Goal: Task Accomplishment & Management: Use online tool/utility

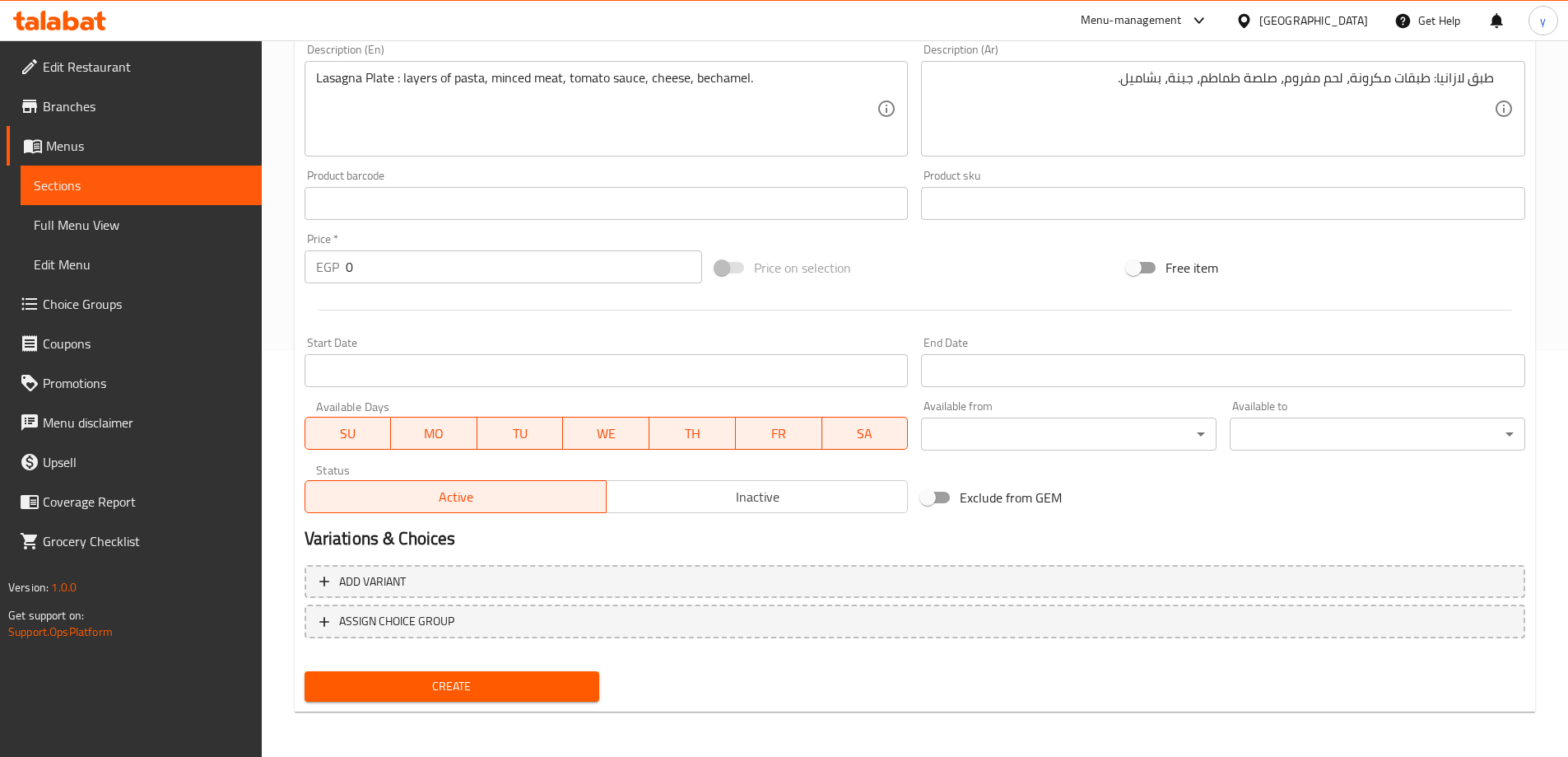
scroll to position [407, 0]
click at [434, 268] on input "0" at bounding box center [523, 266] width 357 height 33
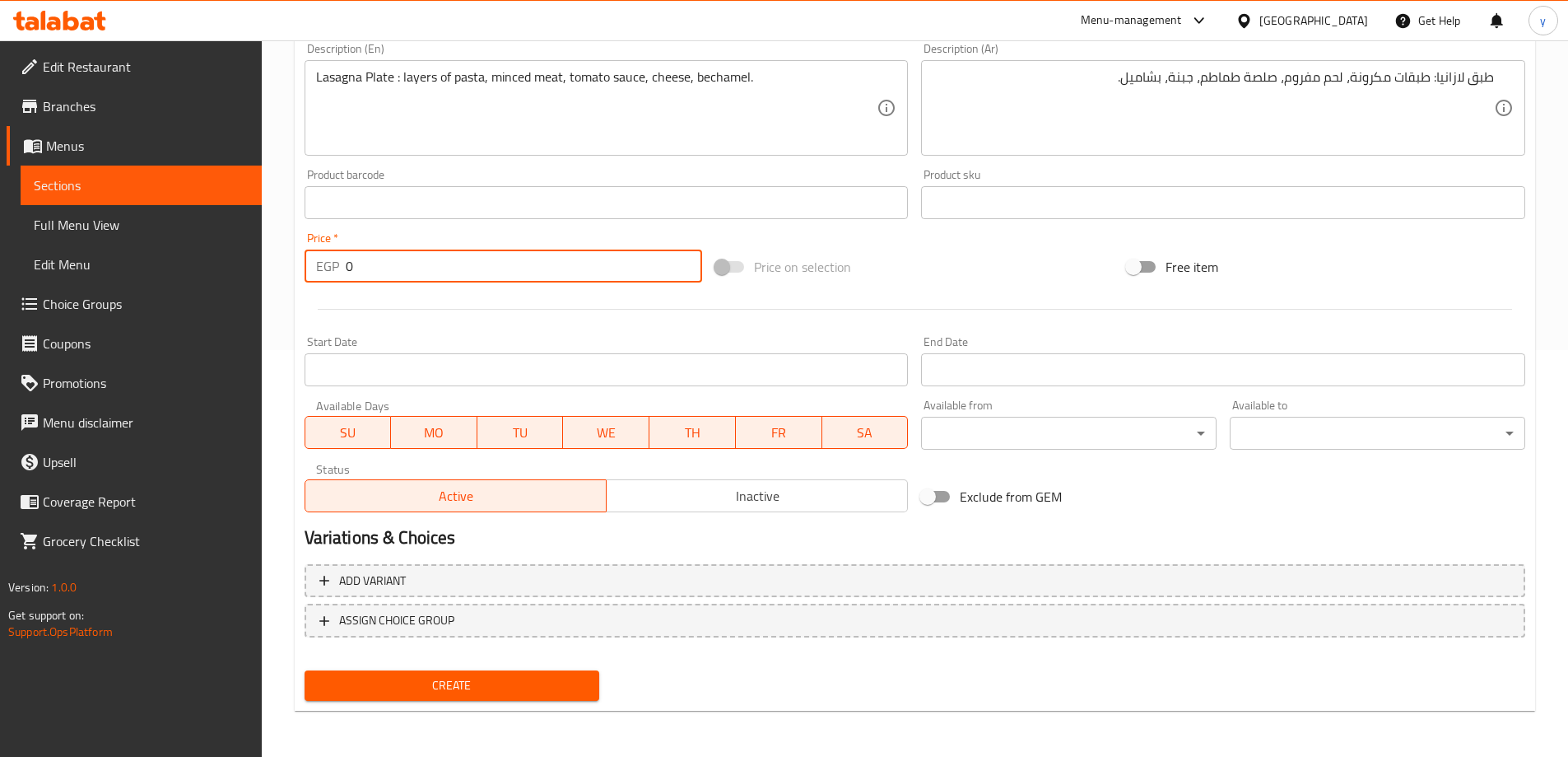
click at [434, 268] on input "0" at bounding box center [523, 266] width 357 height 33
type input "208"
click at [304, 670] on button "Create" at bounding box center [452, 685] width 296 height 31
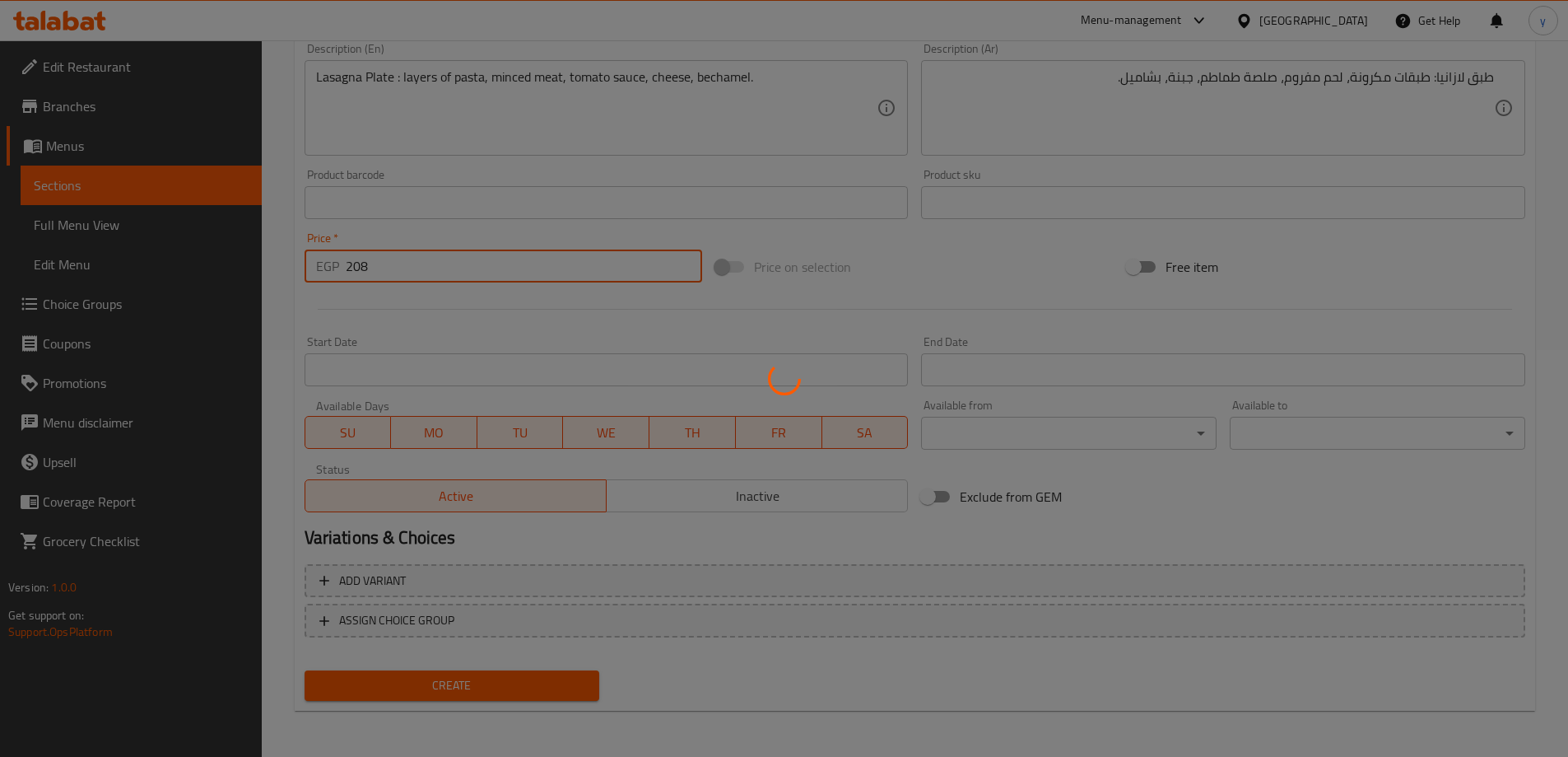
type input "0"
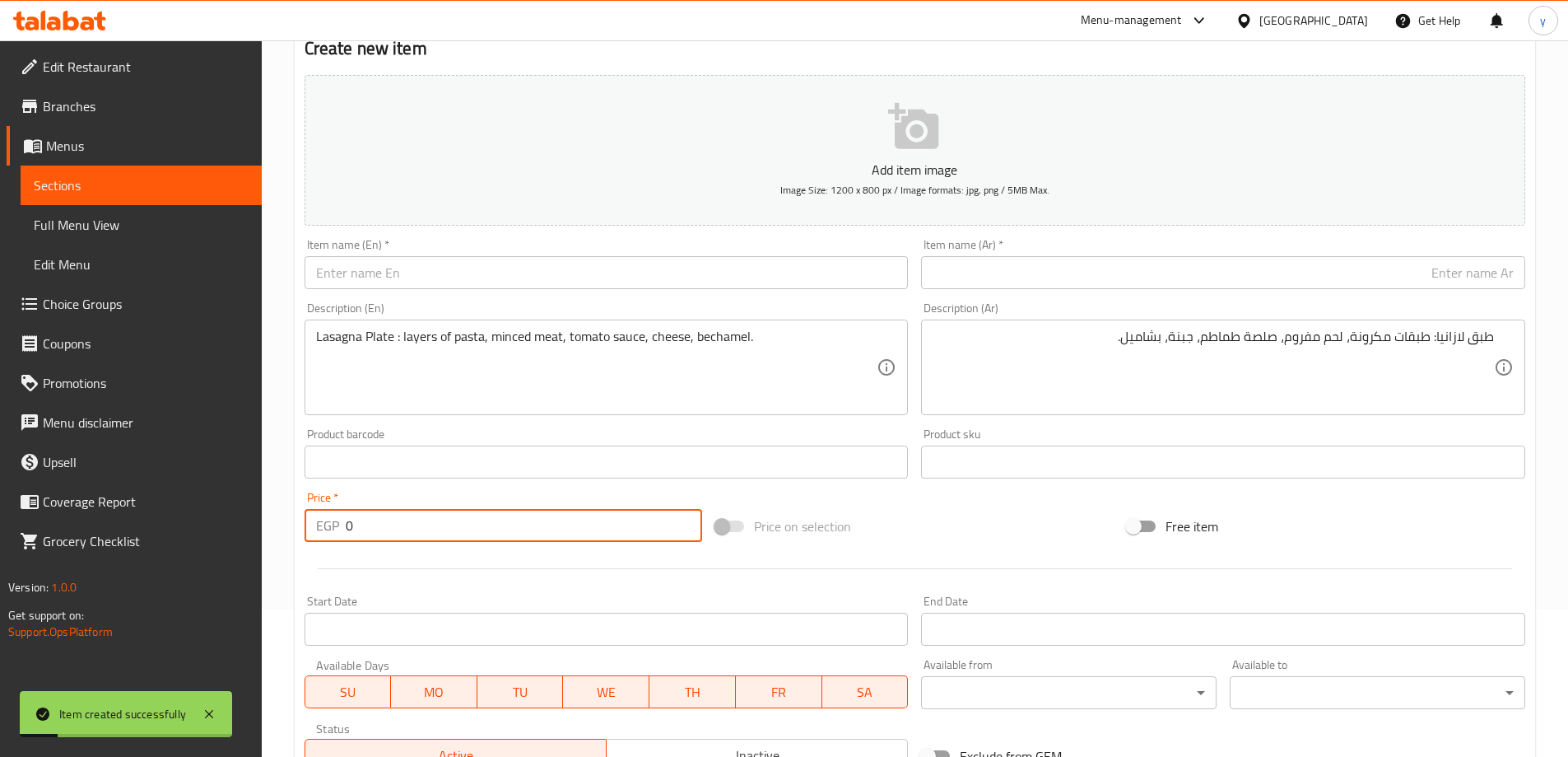
scroll to position [78, 0]
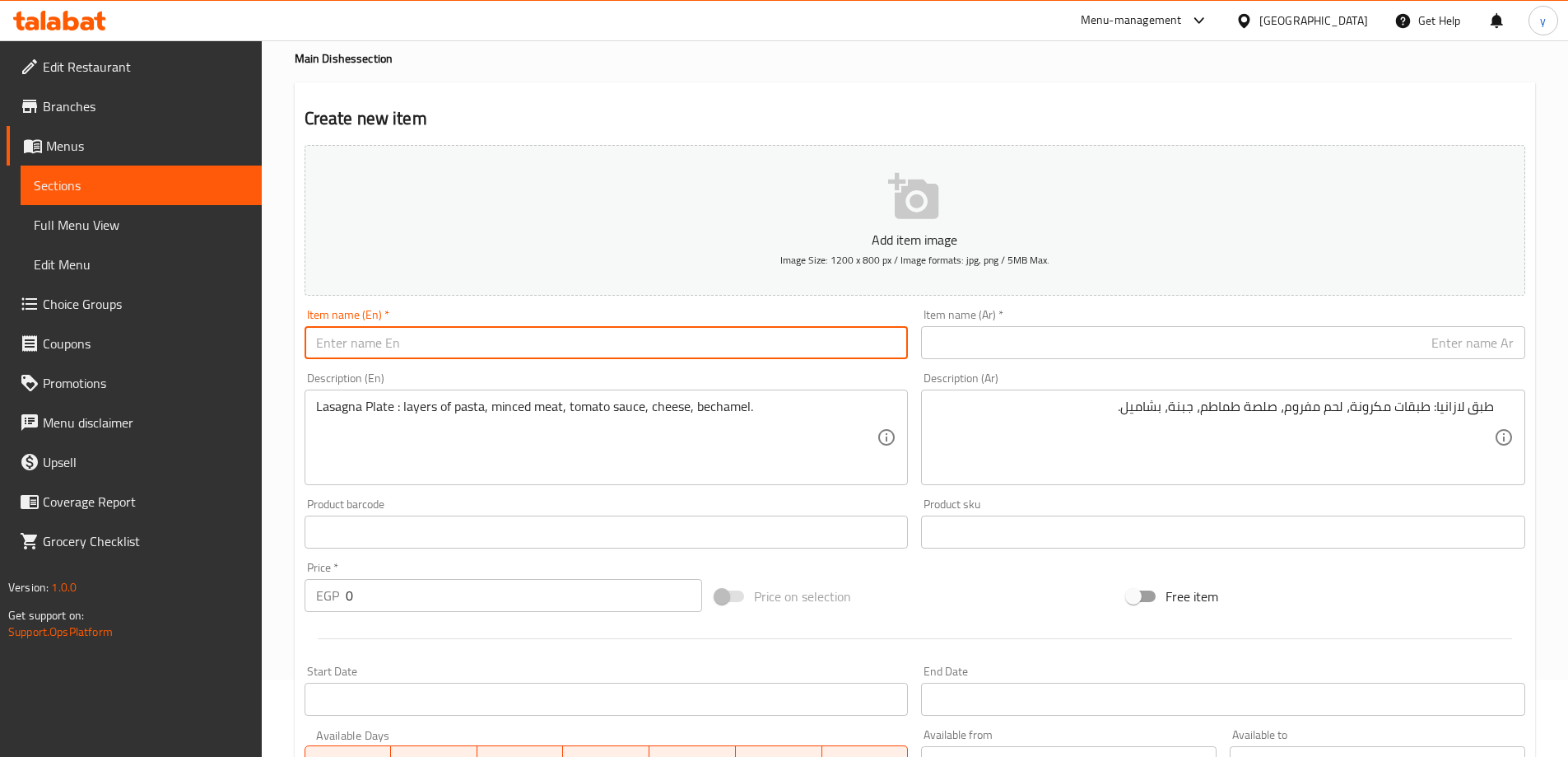
click at [492, 353] on input "text" at bounding box center [607, 343] width 605 height 33
paste input "Lasagna Plate"
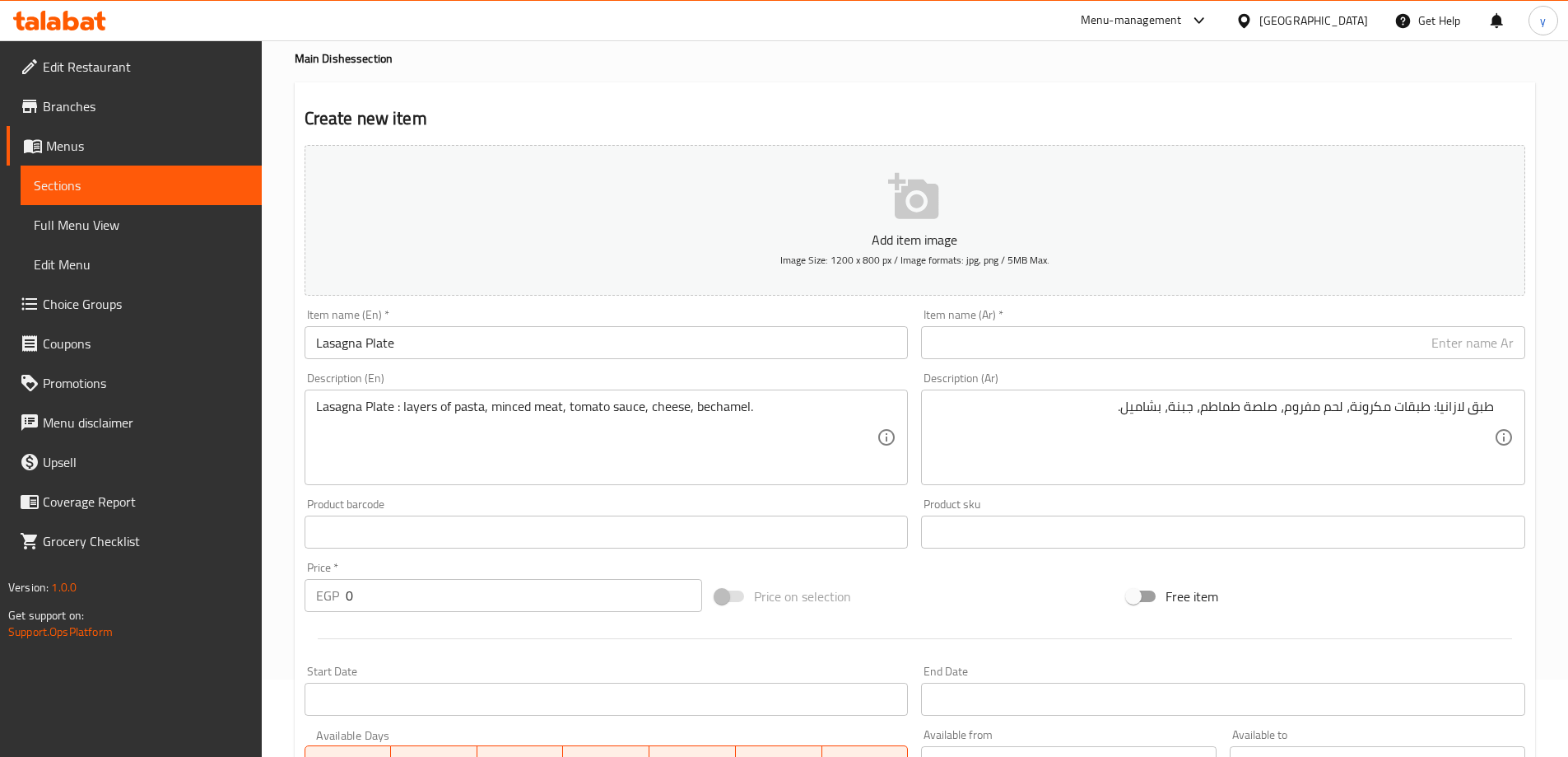
click at [316, 335] on input "Lasagna Plate" at bounding box center [607, 343] width 605 height 33
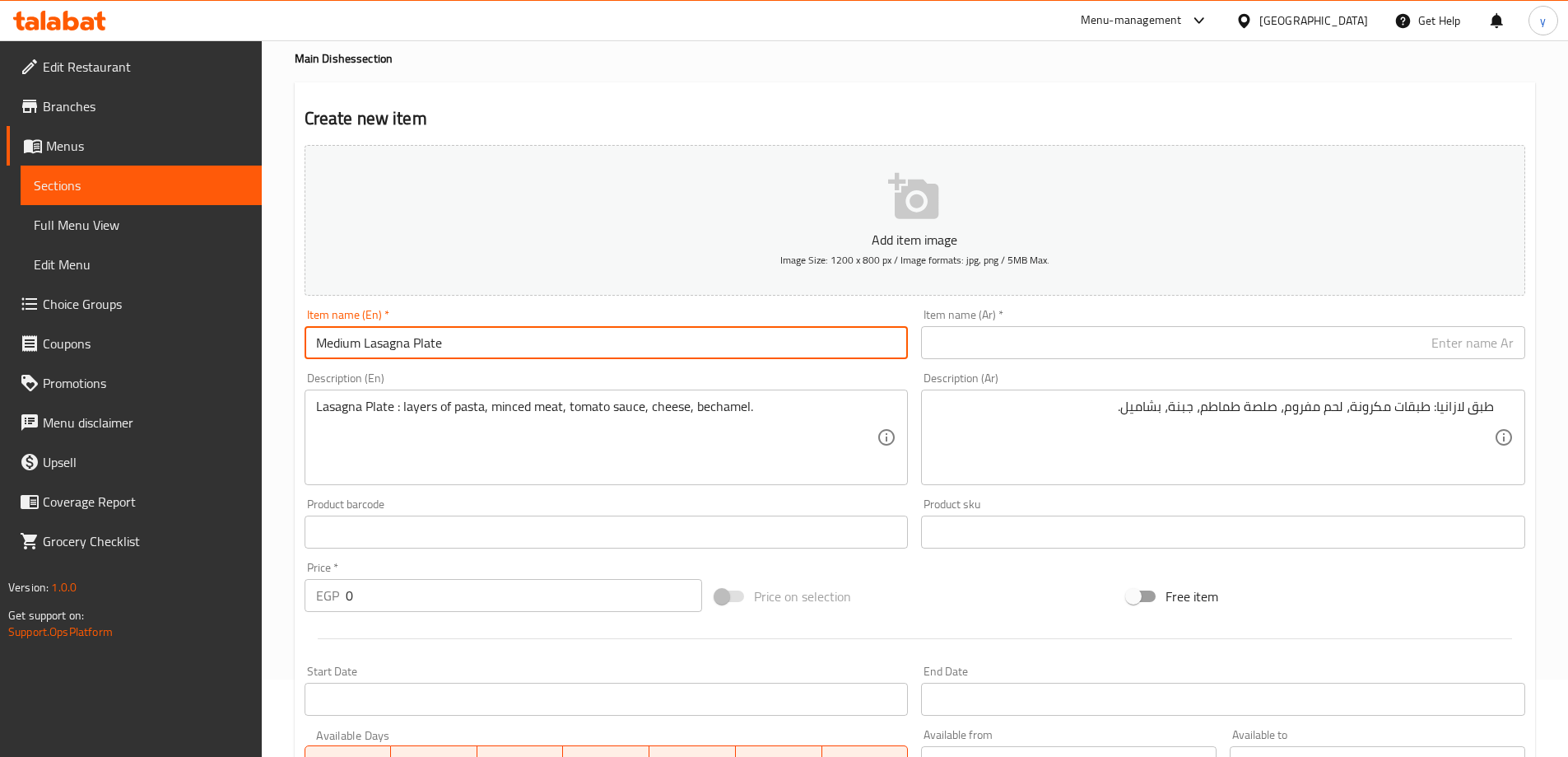
type input "Medium Lasagna Plate"
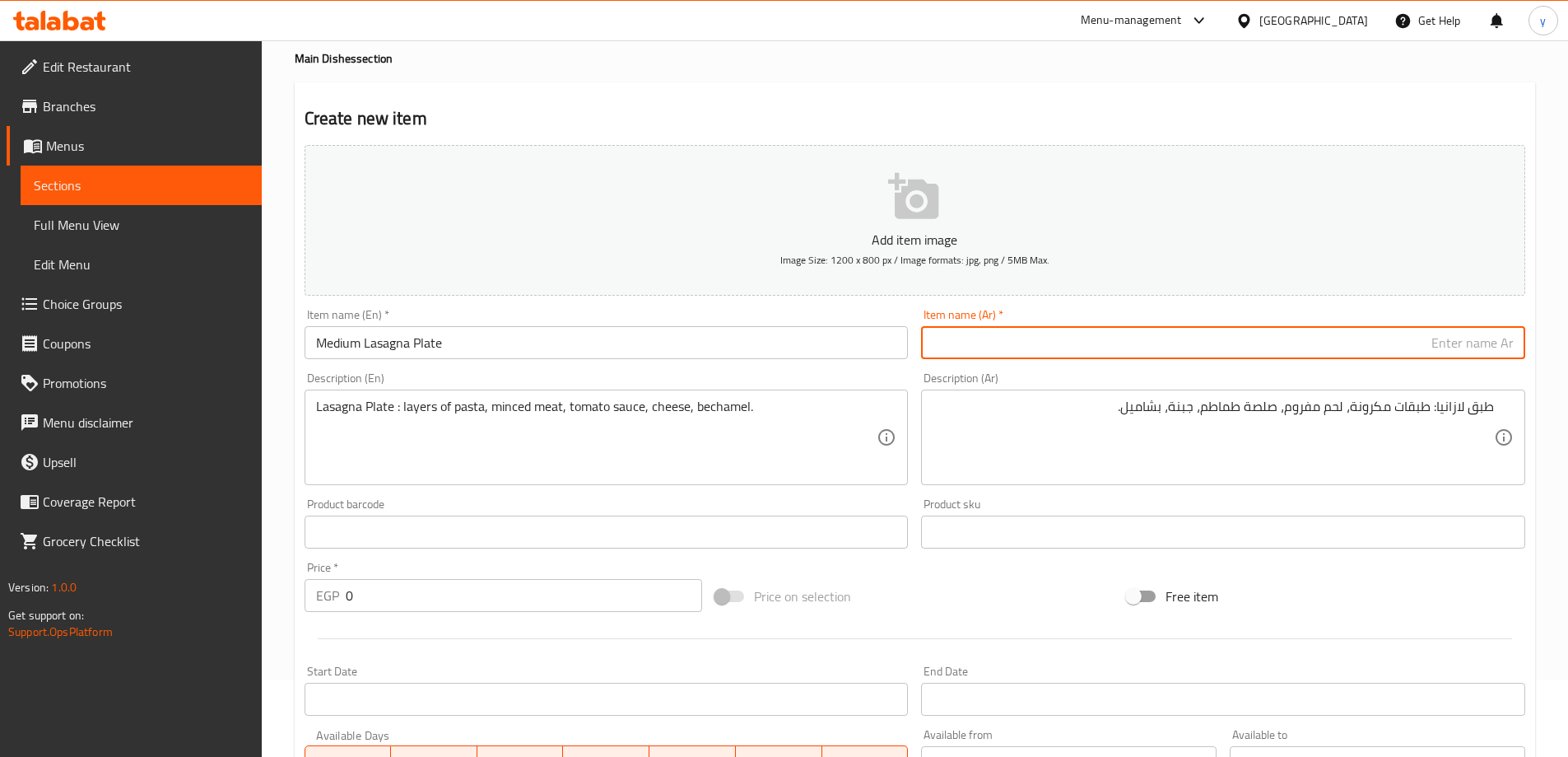
click at [1021, 339] on input "text" at bounding box center [1224, 343] width 605 height 33
type input "ط"
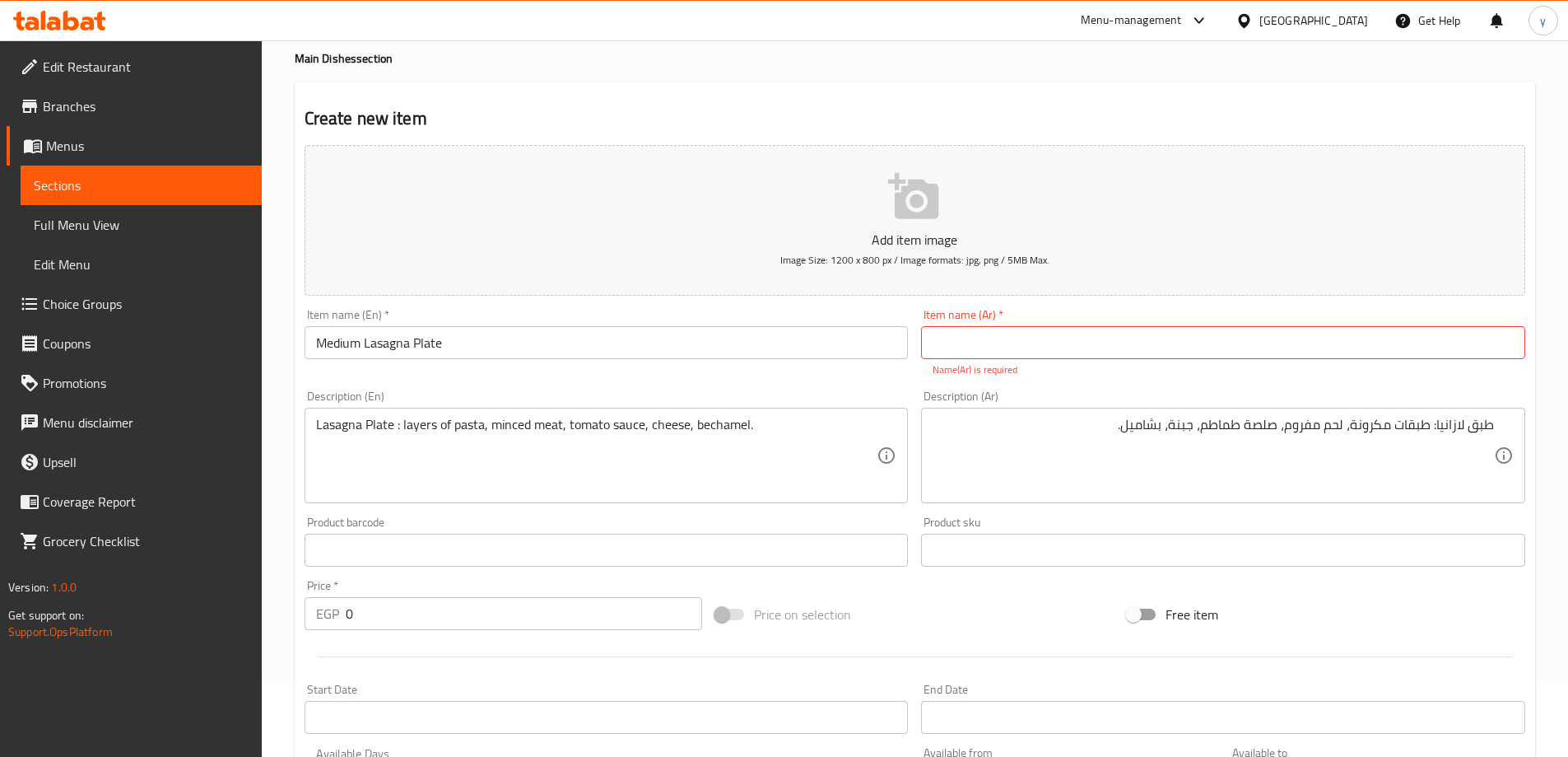
click at [1308, 351] on input "text" at bounding box center [1224, 343] width 605 height 33
paste input "طبق لازانيا"
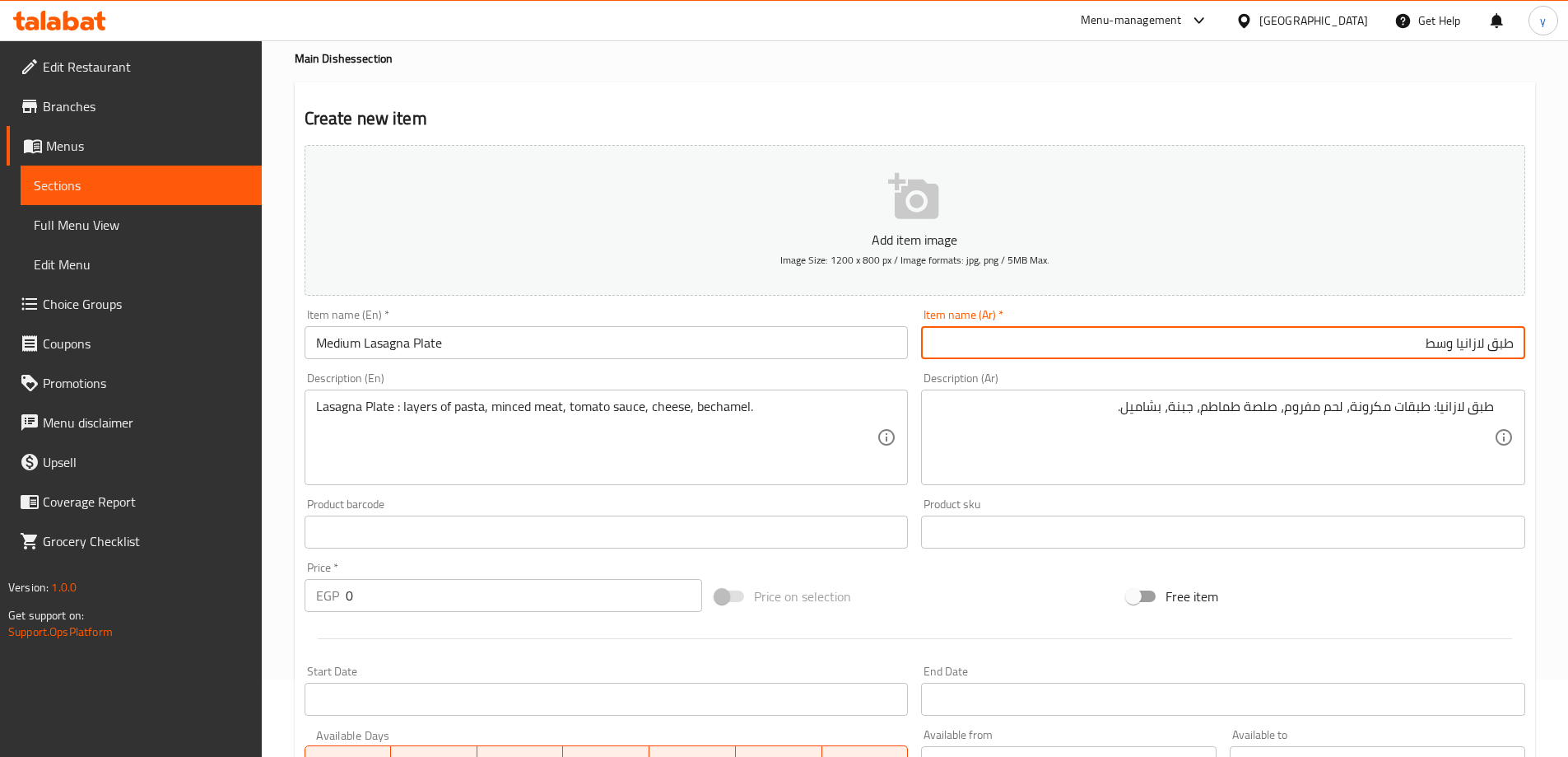
type input "طبق لازانيا وسط"
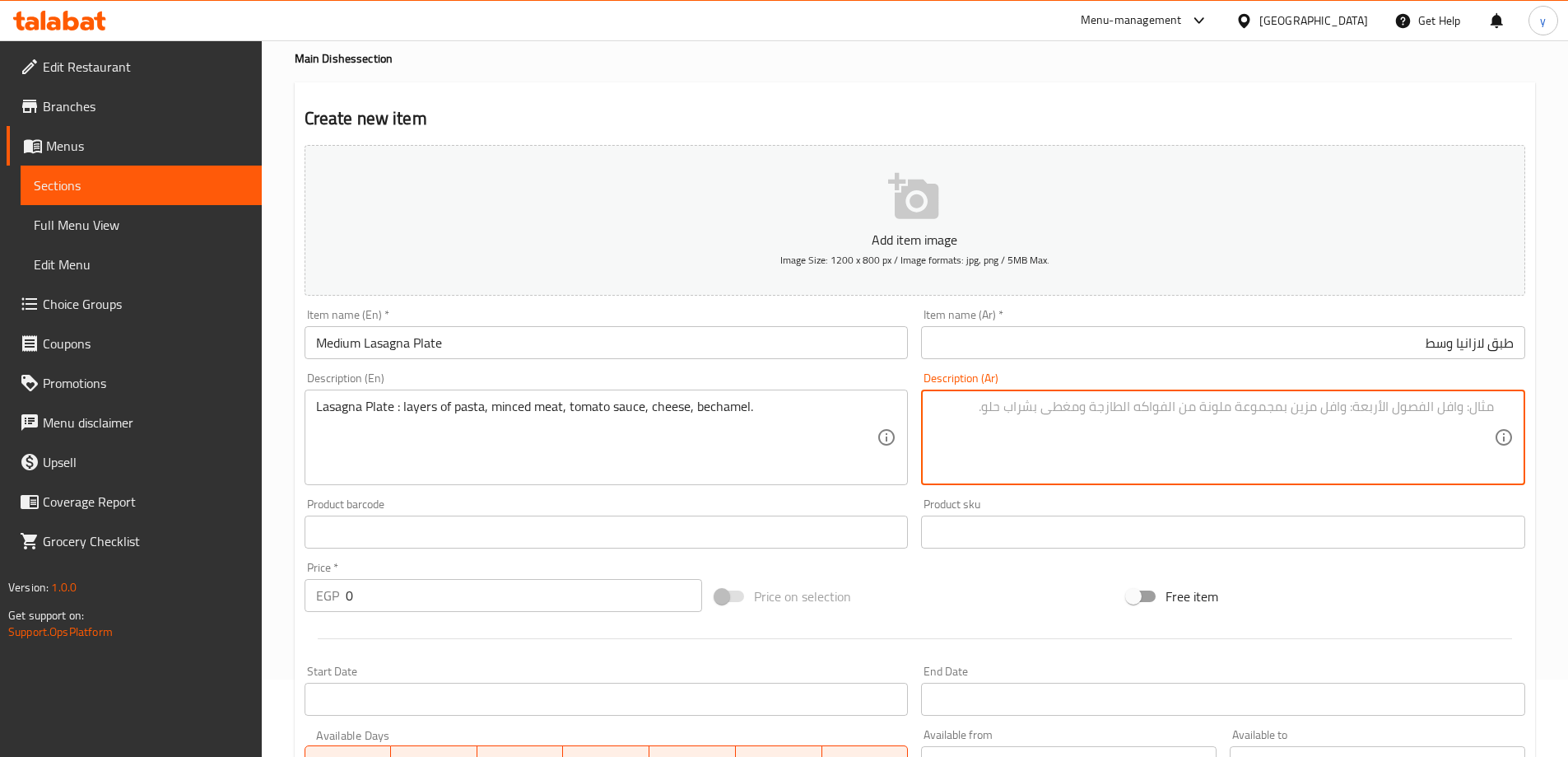
click at [1123, 415] on textarea at bounding box center [1213, 437] width 562 height 78
paste textarea "طبق لازانيا: طبقات مكرونة، لحم مفروم، صلصة طماطم، جبنة، بشاميل."
type textarea "طبق لازانيا: طبقات مكرونة، لحم مفروم، صلصة طماطم، جبنة، بشاميل."
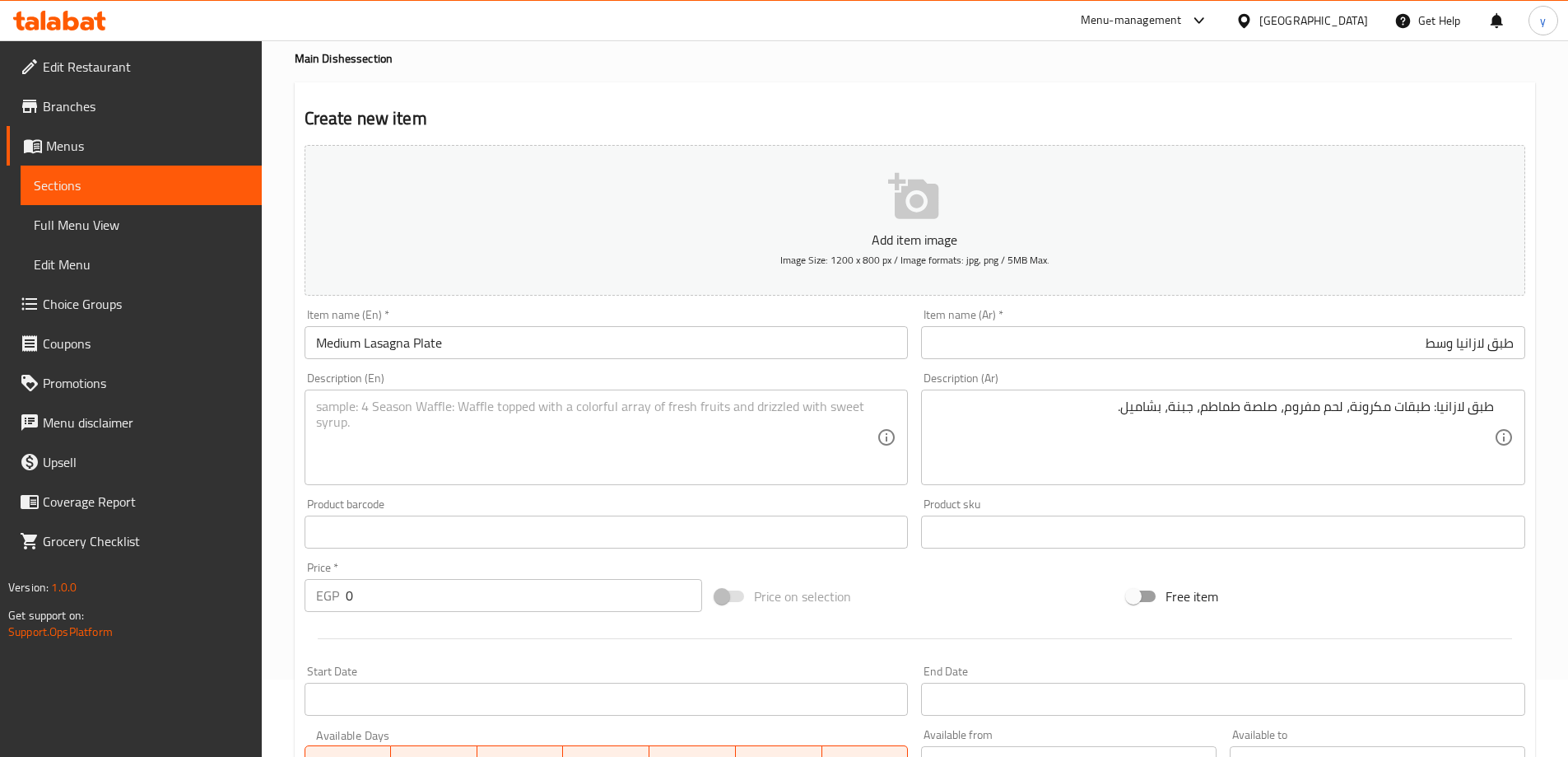
click at [583, 437] on textarea at bounding box center [596, 437] width 562 height 78
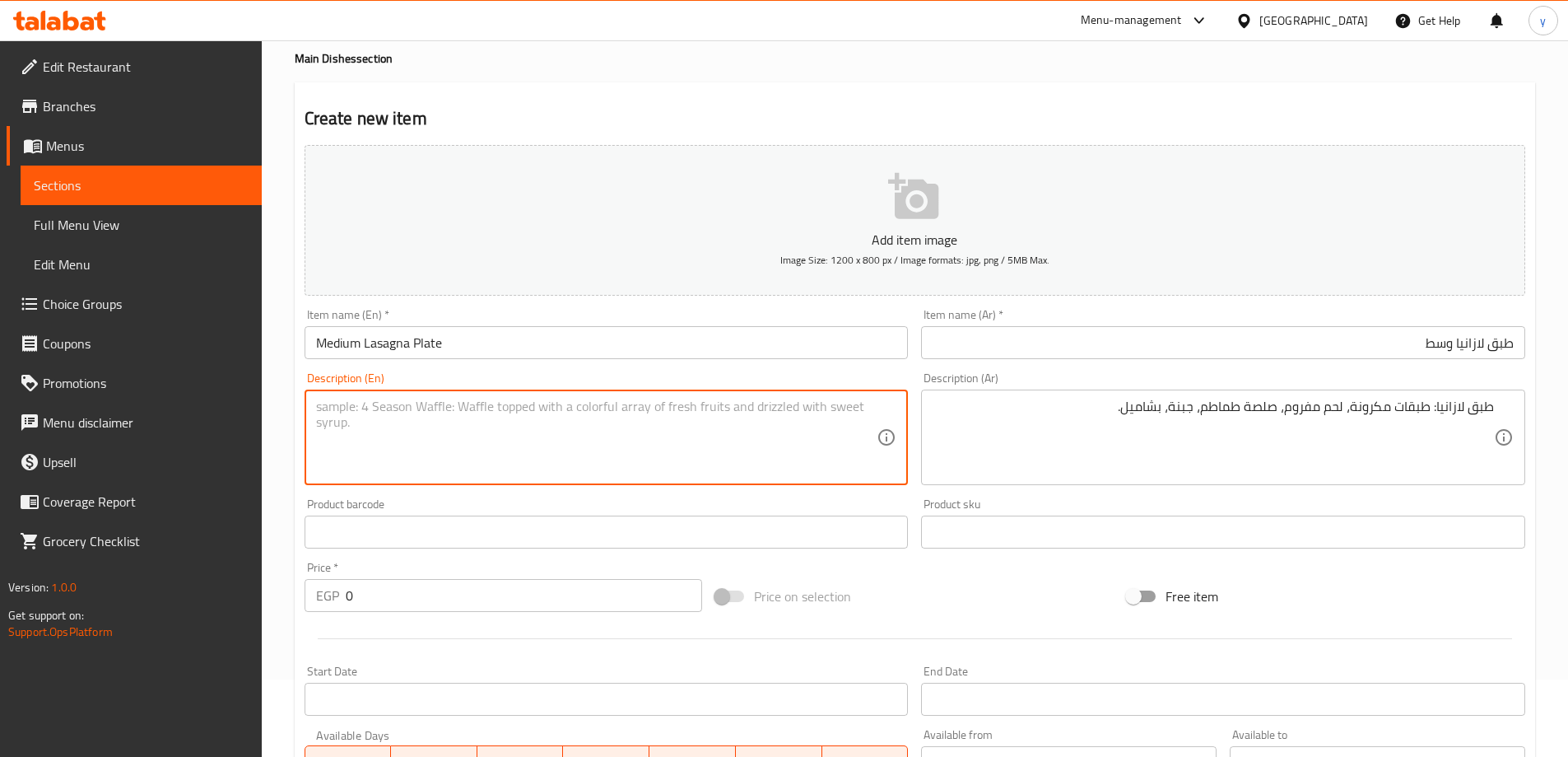
paste textarea "Lasagna Plate : layers of pasta, minced meat, tomato sauce, cheese, bechamel."
type textarea "Lasagna Plate : layers of pasta, minced meat, tomato sauce, cheese, bechamel."
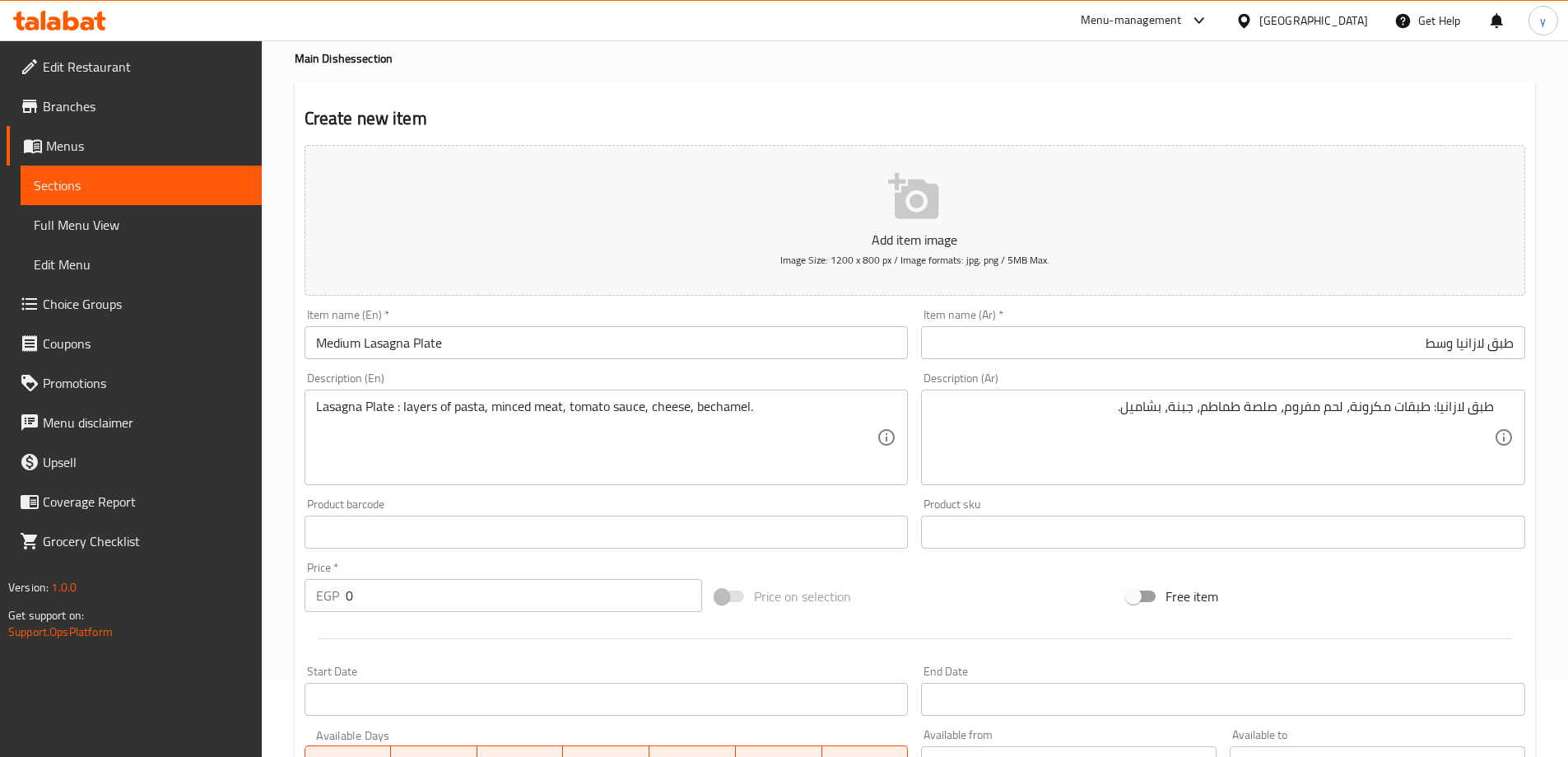
click at [556, 584] on input "0" at bounding box center [523, 595] width 357 height 33
type input "286"
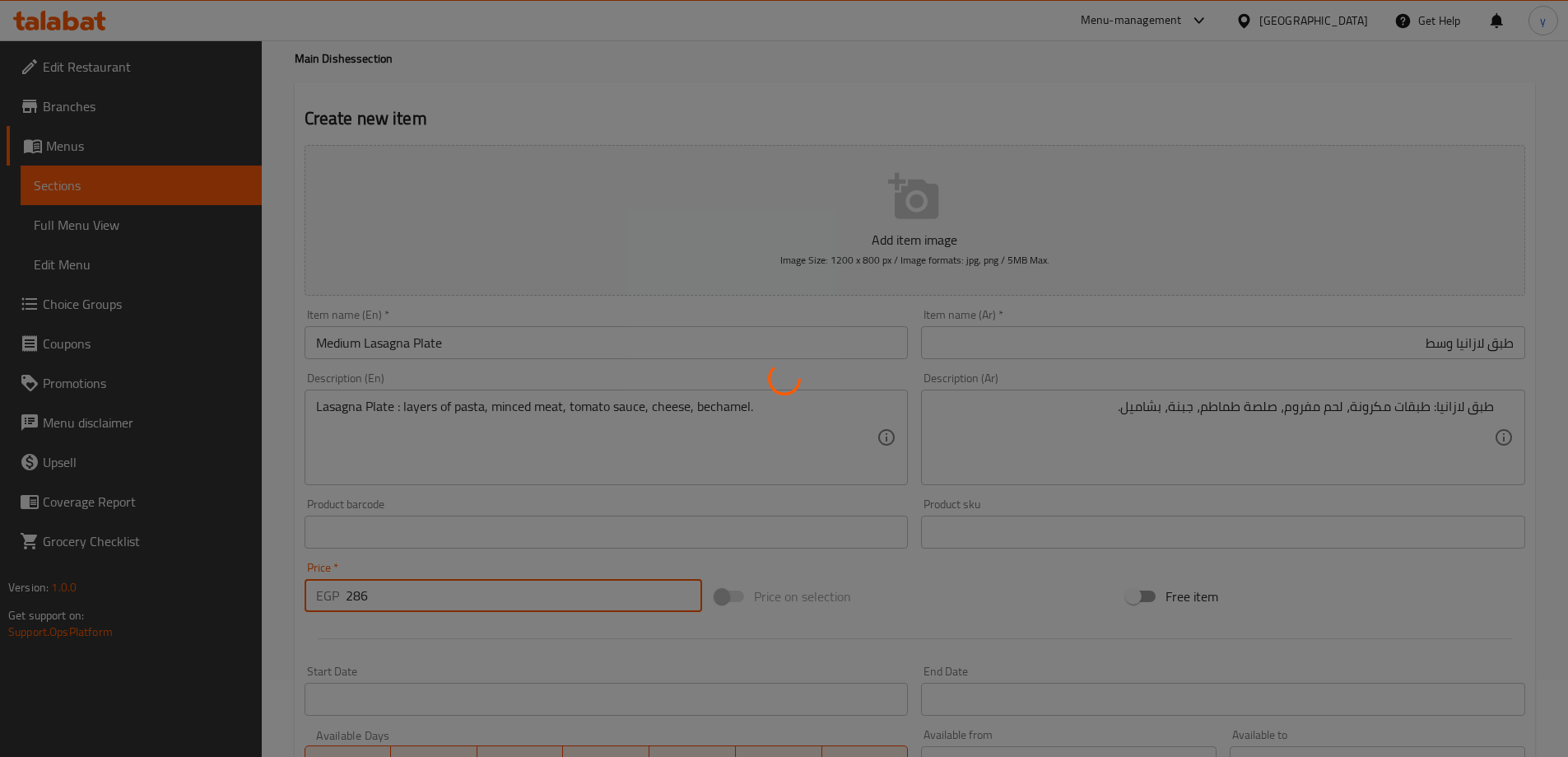
type input "0"
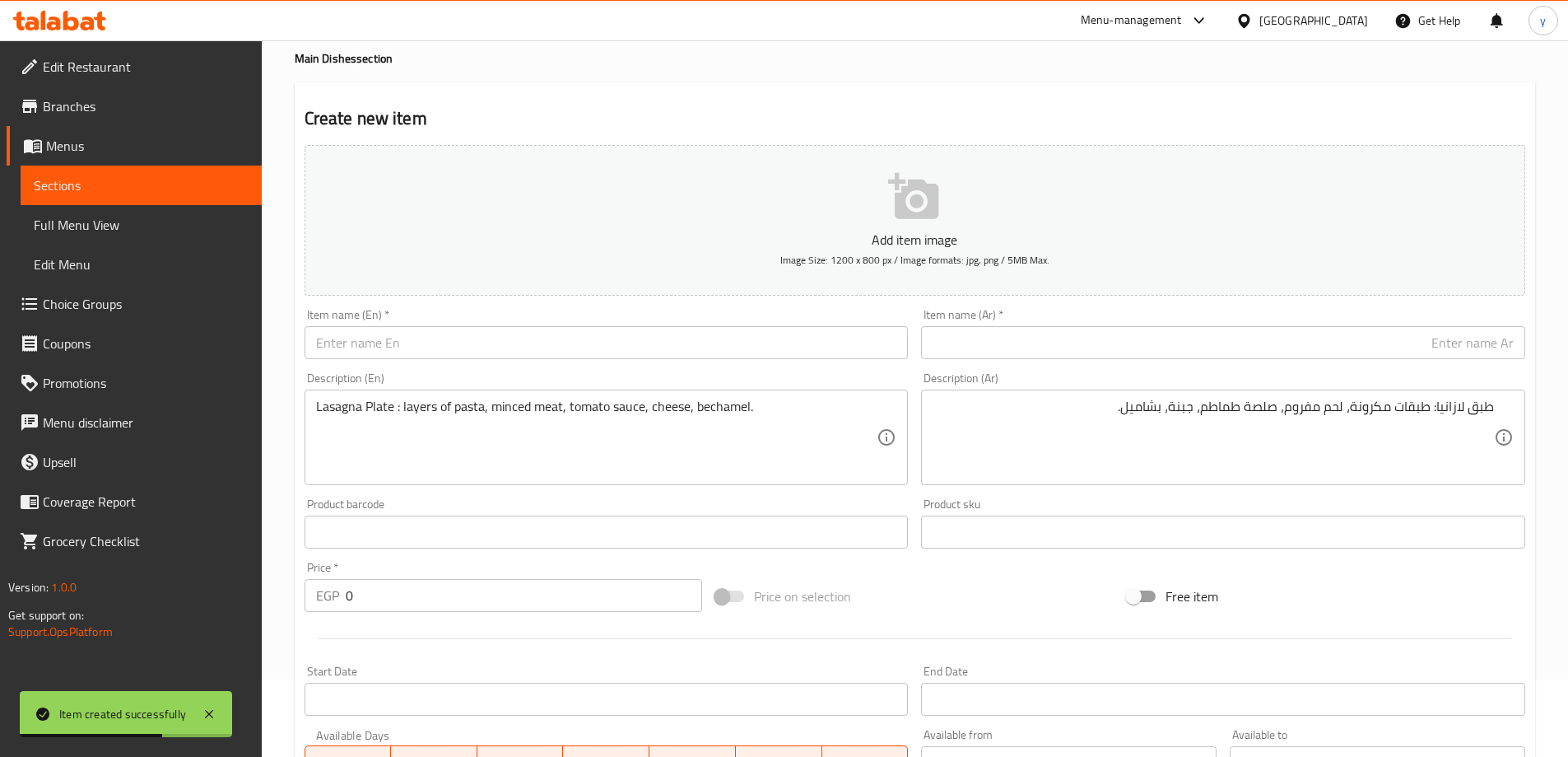
click at [1312, 348] on input "text" at bounding box center [1224, 343] width 605 height 33
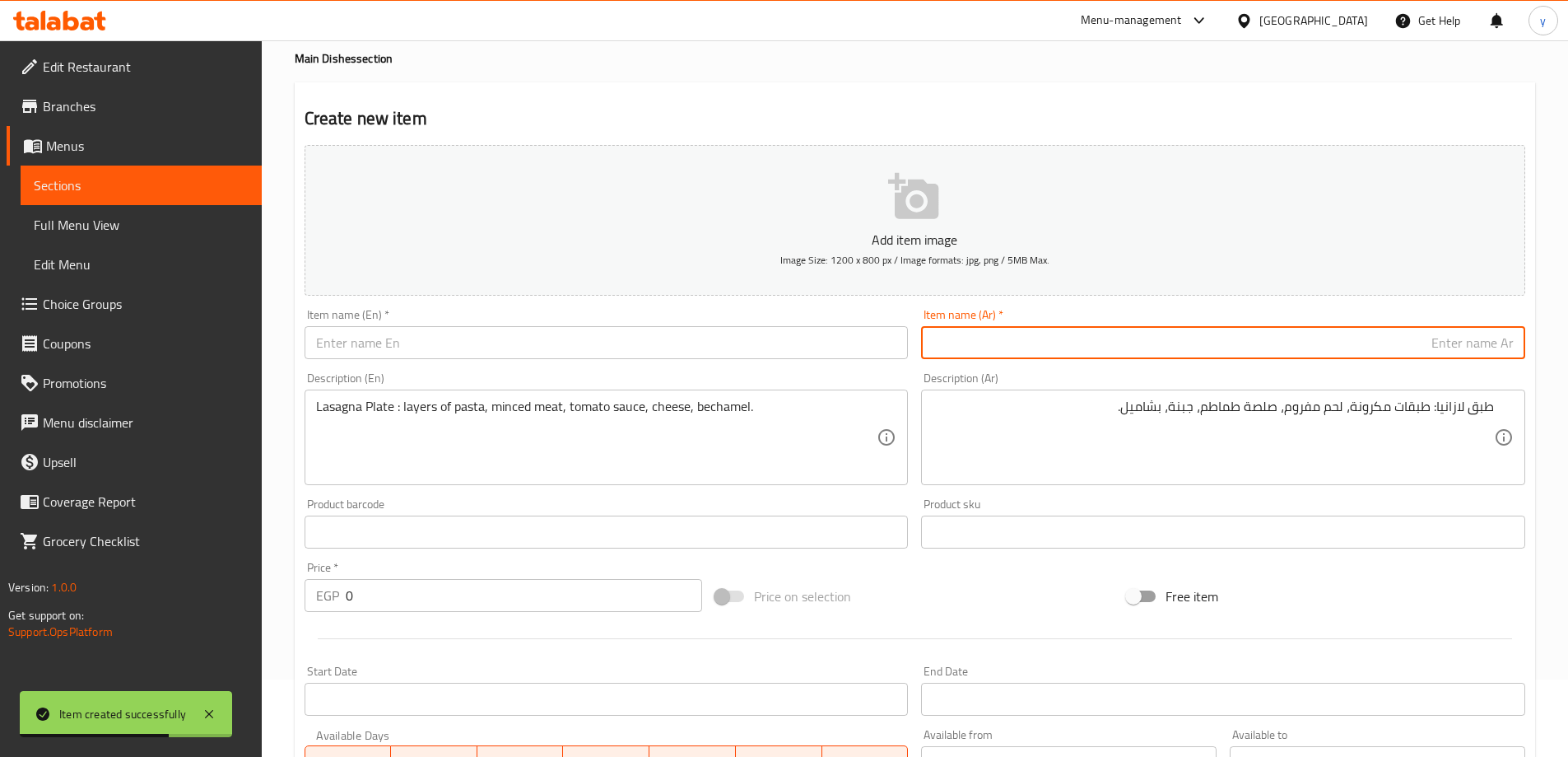
paste input "طبق لازانيا"
type input "طبق لازانيا"
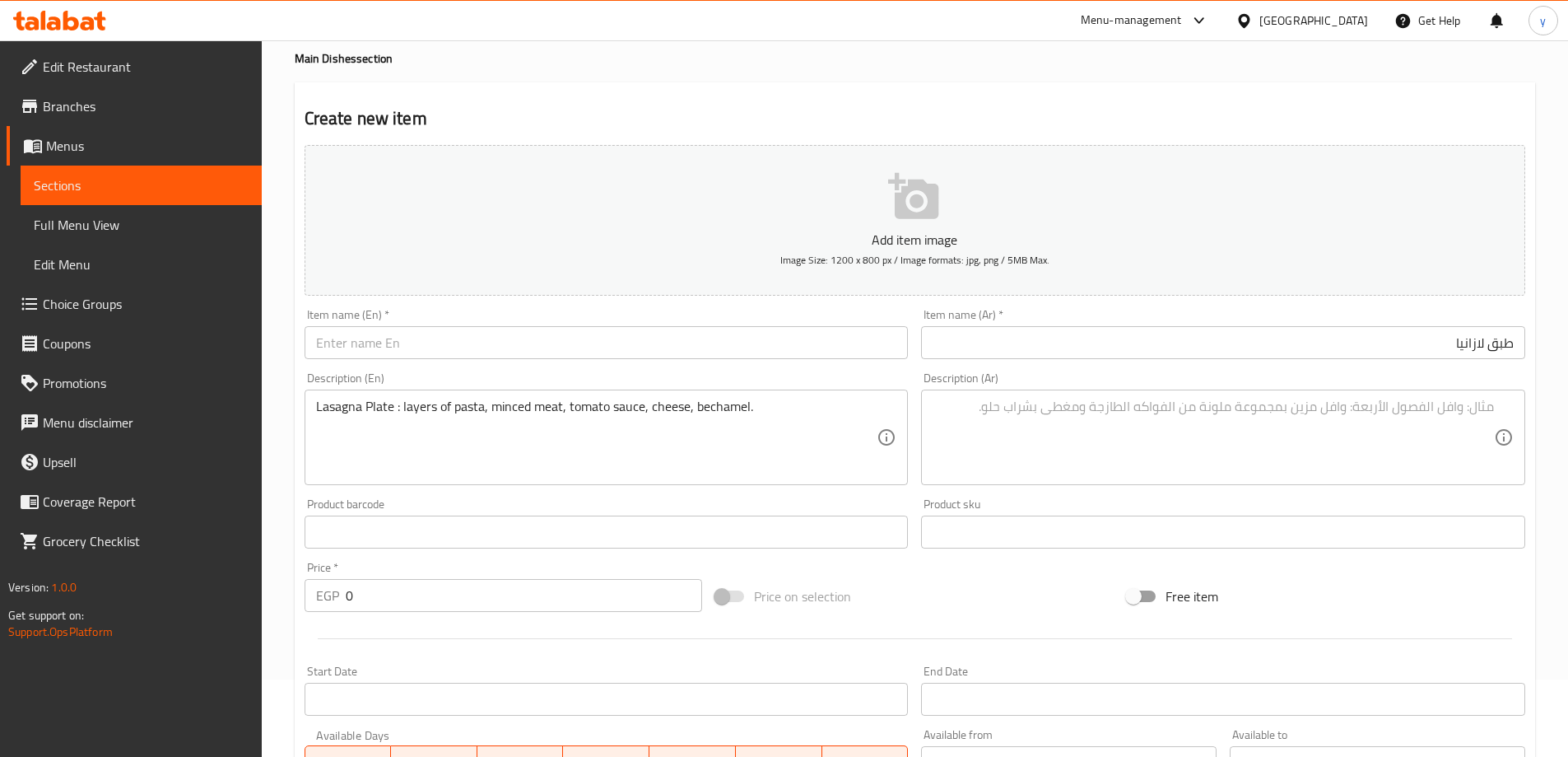
click at [1323, 440] on textarea at bounding box center [1213, 437] width 562 height 78
paste textarea "طبق لازانيا: طبقات مكرونة، لحم مفروم، صلصة طماطم، جبنة، بشاميل."
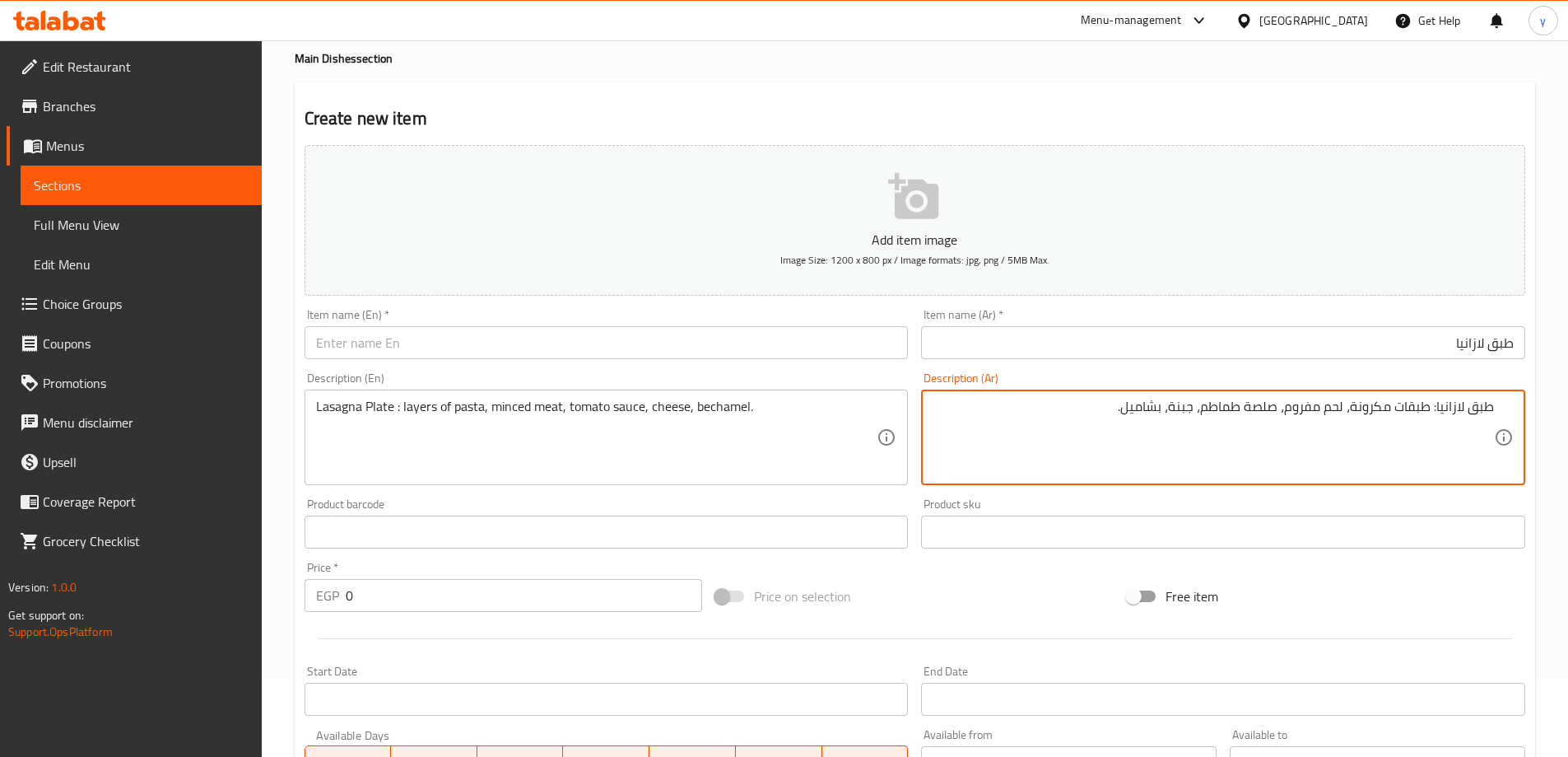
type textarea "طبق لازانيا: طبقات مكرونة، لحم مفروم، صلصة طماطم، جبنة، بشاميل."
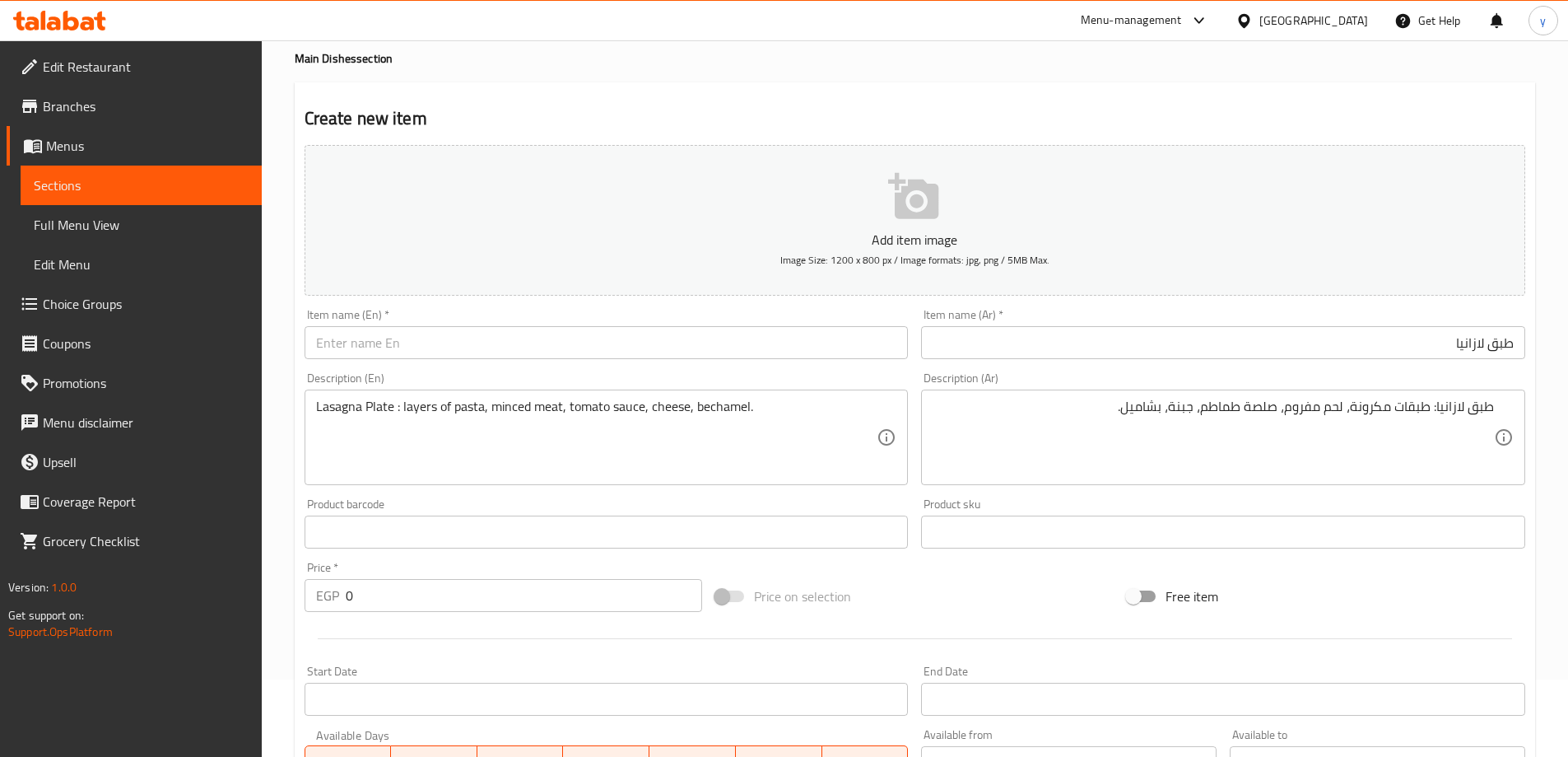
click at [1336, 341] on input "طبق لازانيا" at bounding box center [1224, 343] width 605 height 33
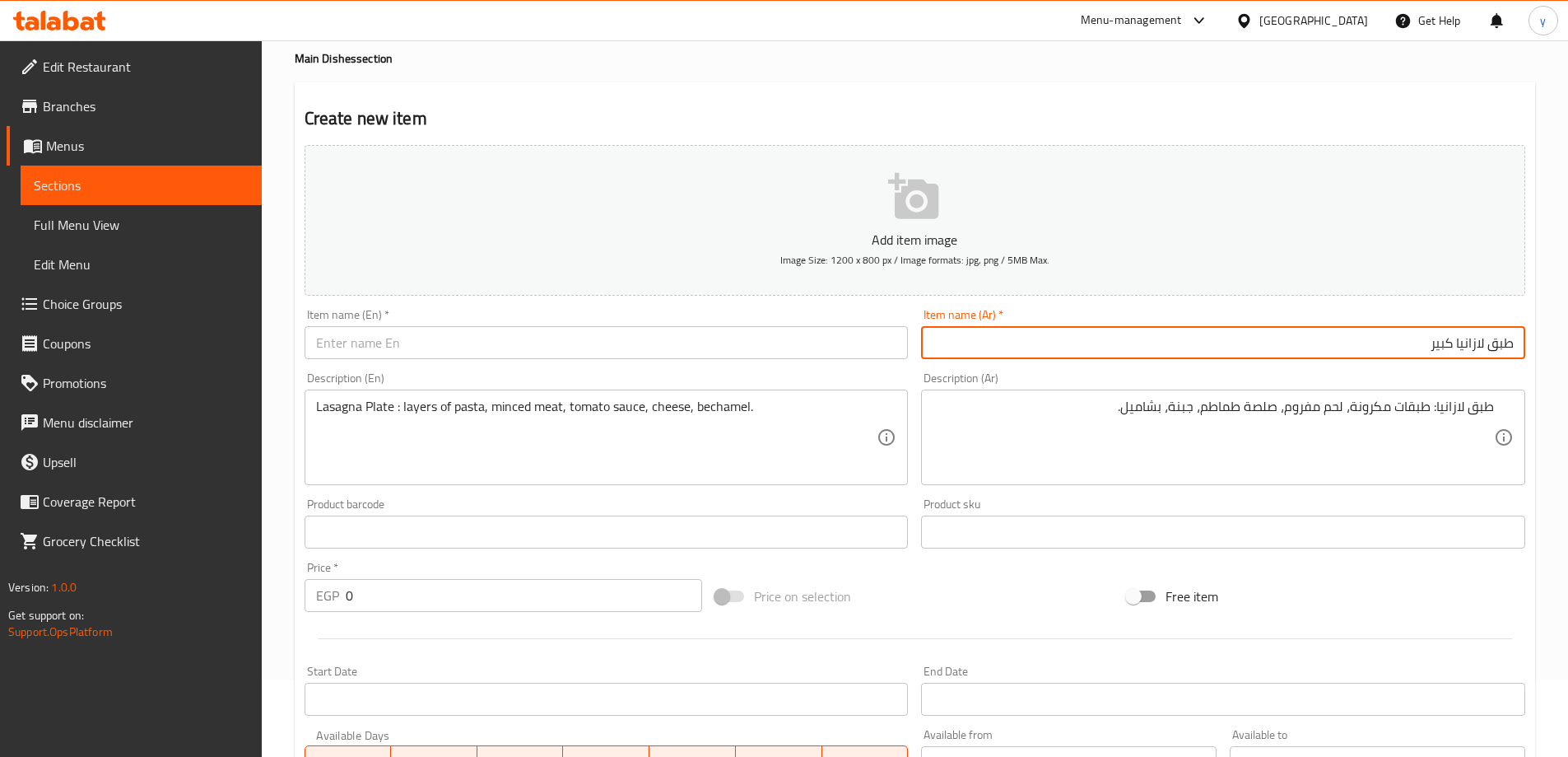
type input "طبق لازانيا كبير"
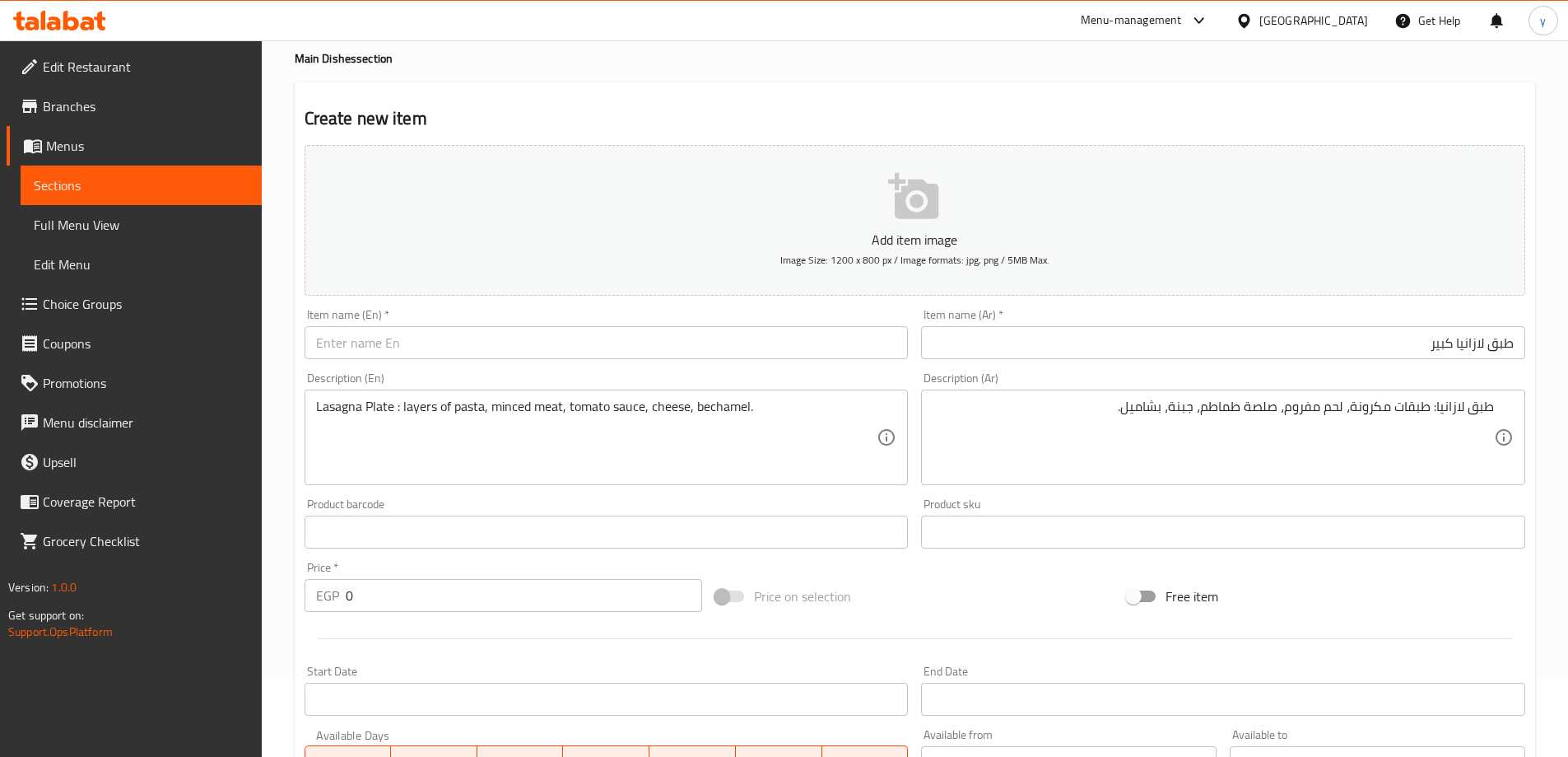
click at [547, 333] on input "text" at bounding box center [607, 343] width 605 height 33
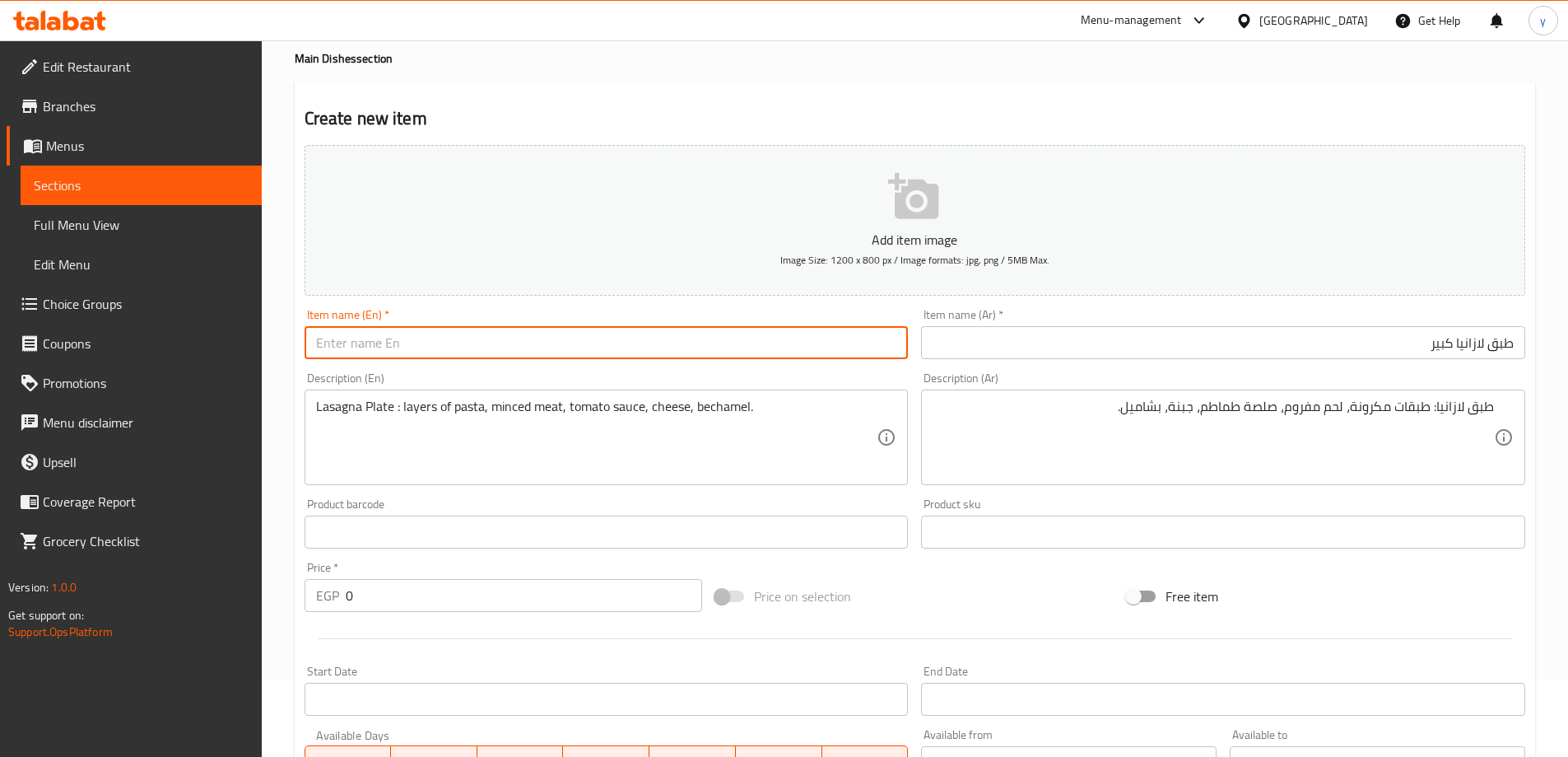
paste input "Lasagna Plate"
click at [312, 342] on input "Lasagna Plate" at bounding box center [607, 343] width 605 height 33
type input "Large Lasagna Plate"
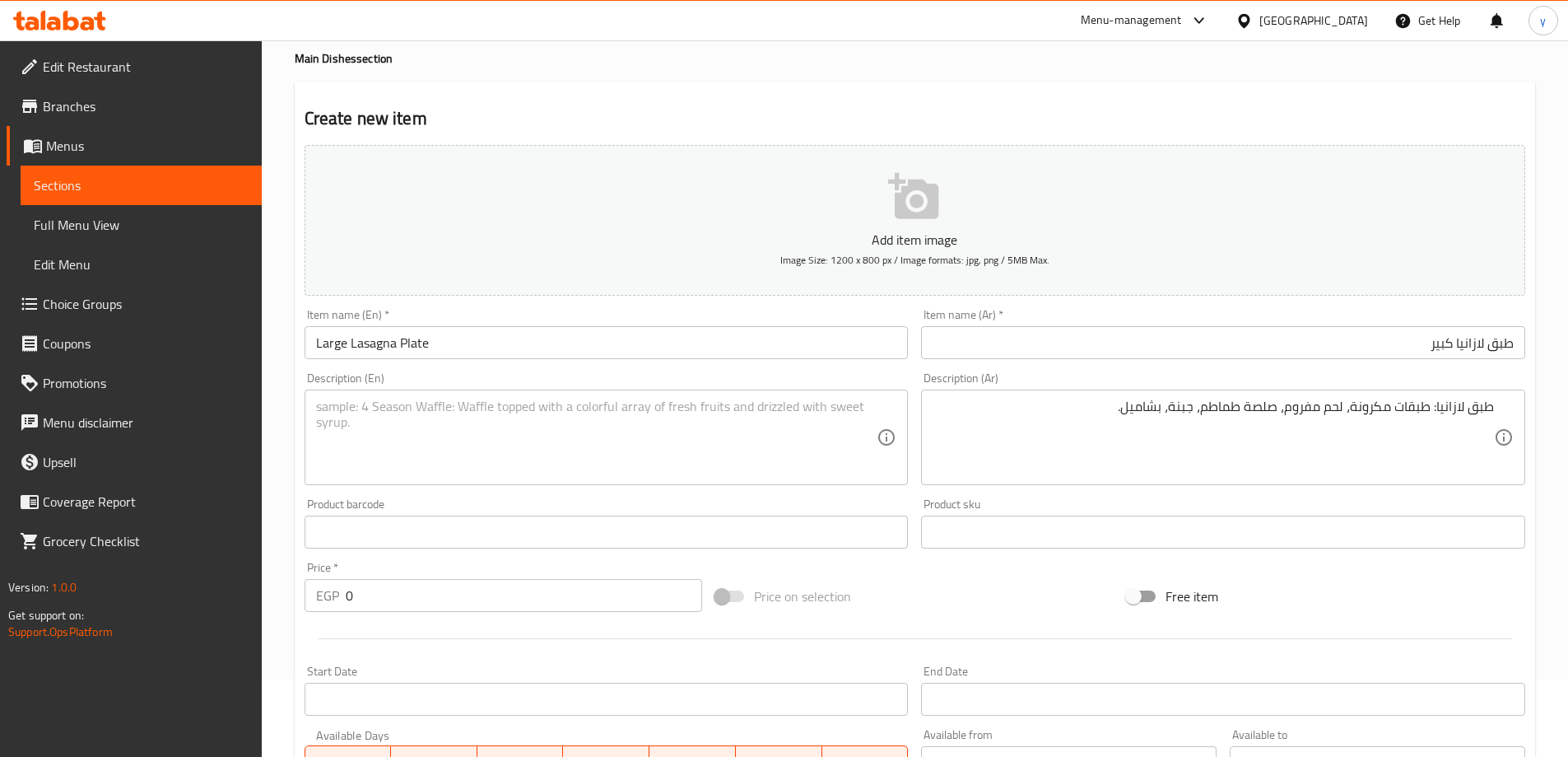
click at [430, 464] on textarea at bounding box center [596, 437] width 562 height 78
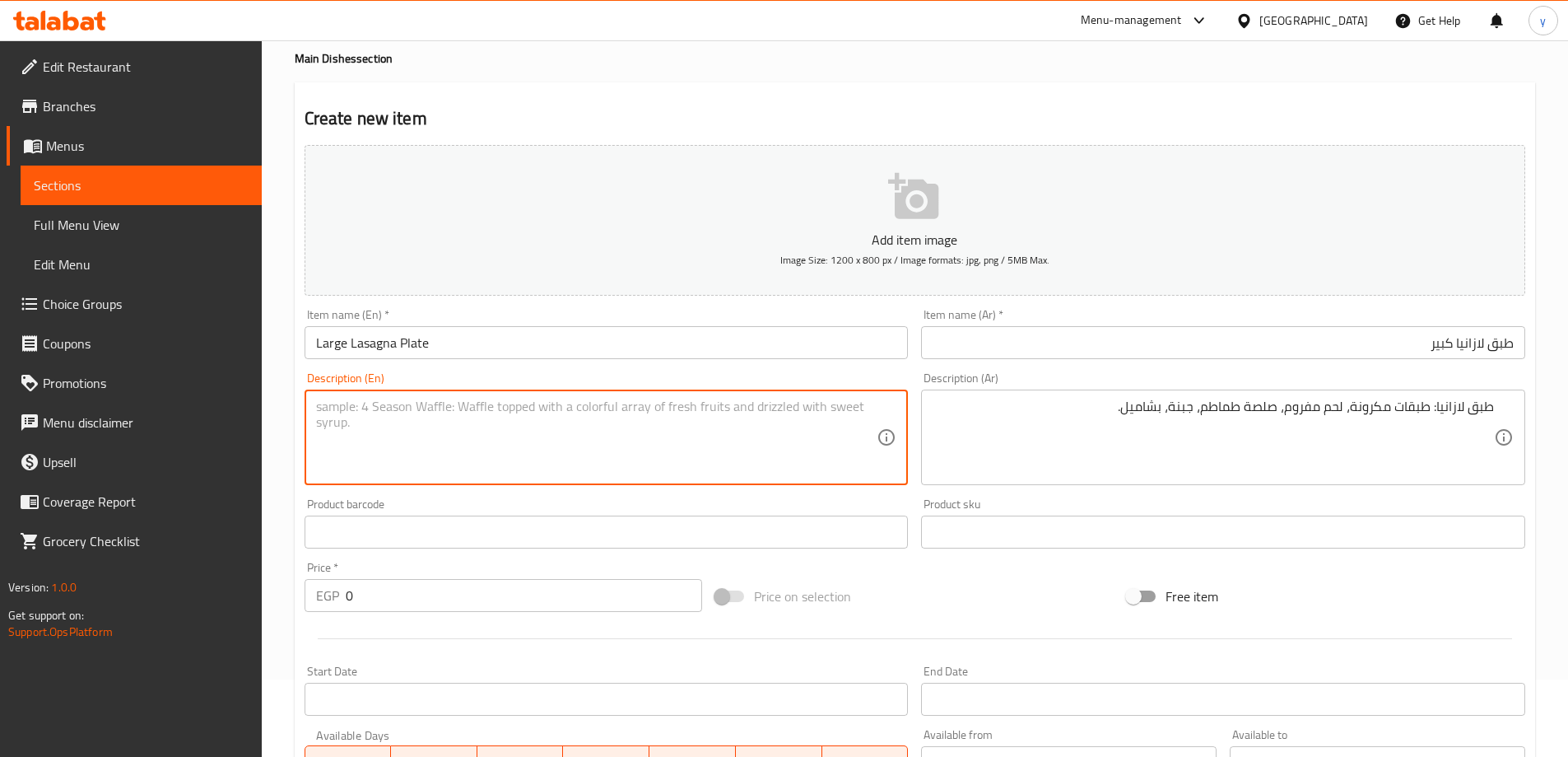
paste textarea "Lasagna Plate : layers of pasta, minced meat, tomato sauce, cheese, bechamel."
type textarea "Lasagna Plate : layers of pasta, minced meat, tomato sauce, cheese, bechamel."
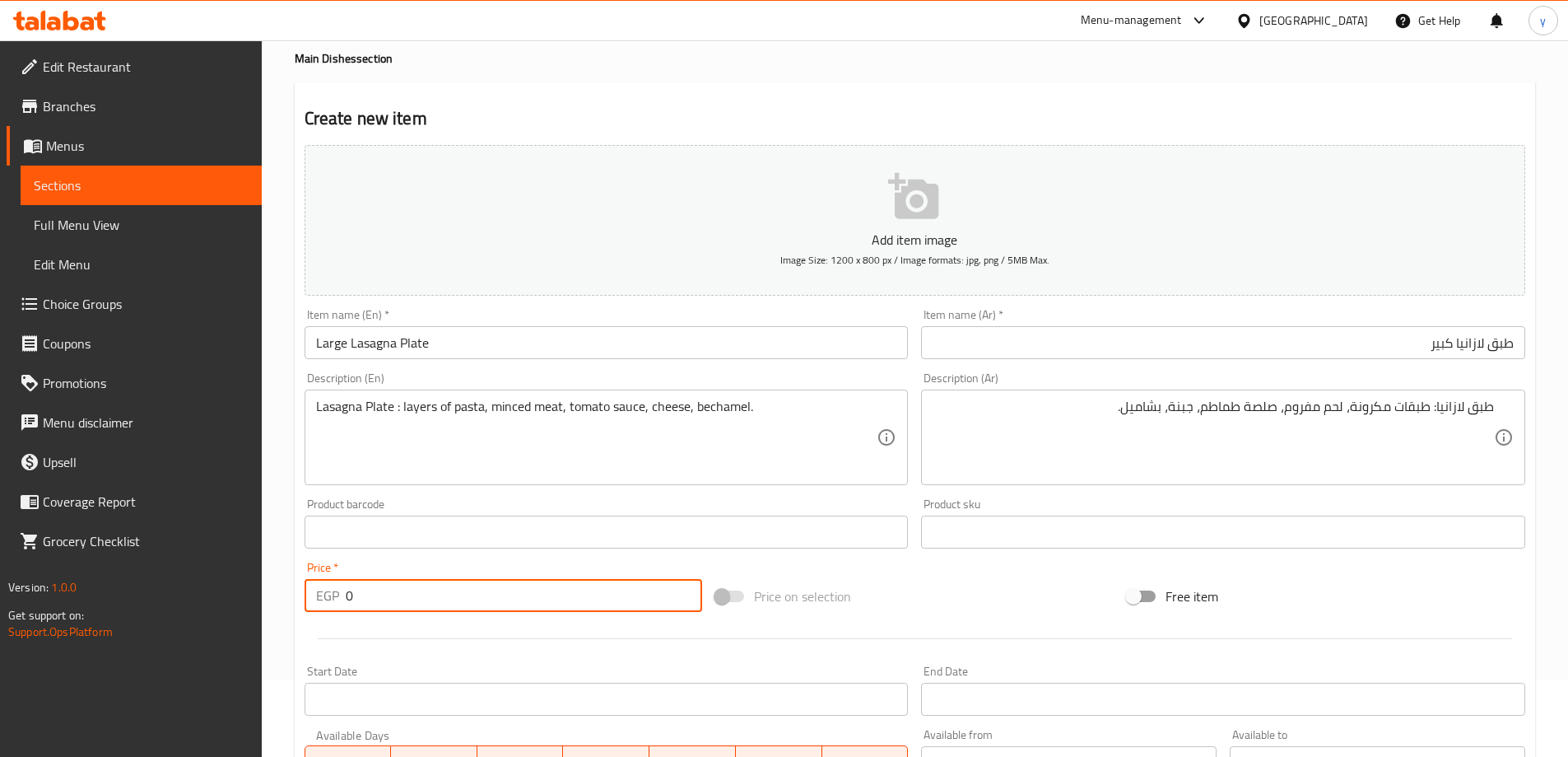
click at [427, 594] on input "0" at bounding box center [523, 595] width 357 height 33
type input "390"
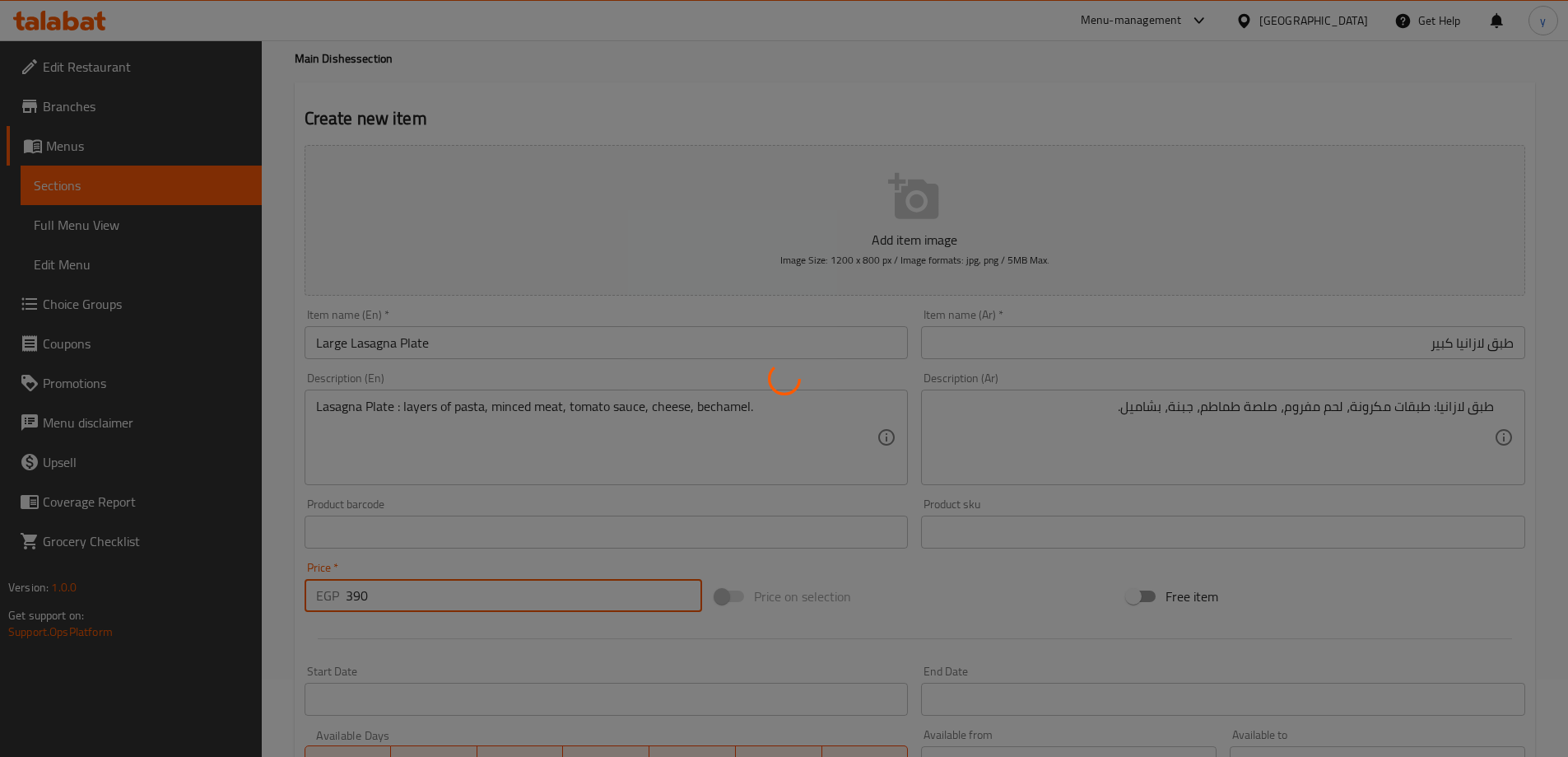
type input "0"
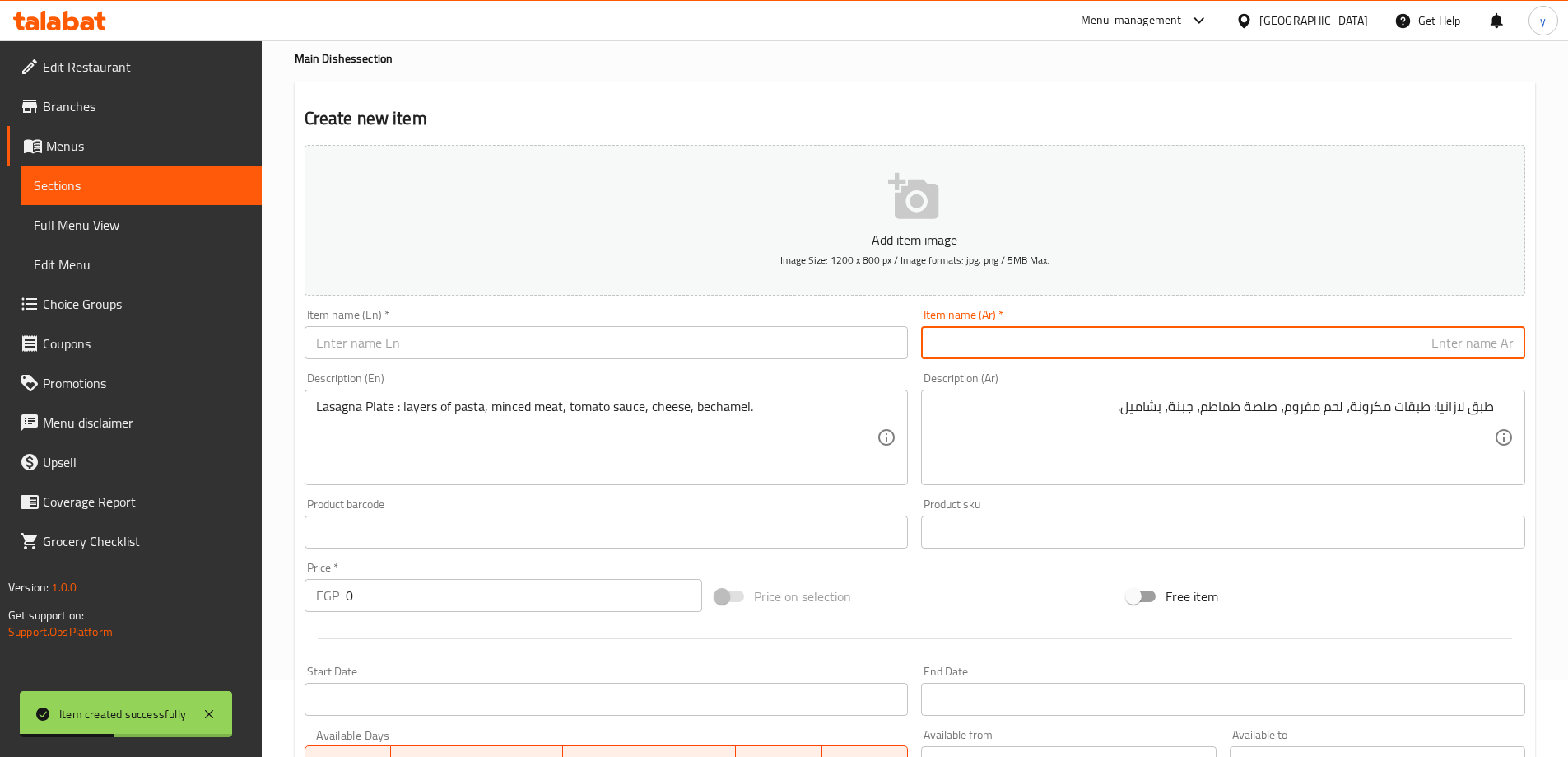
click at [1342, 354] on input "text" at bounding box center [1224, 343] width 605 height 33
paste input "طاجن رز معمر سـادة"
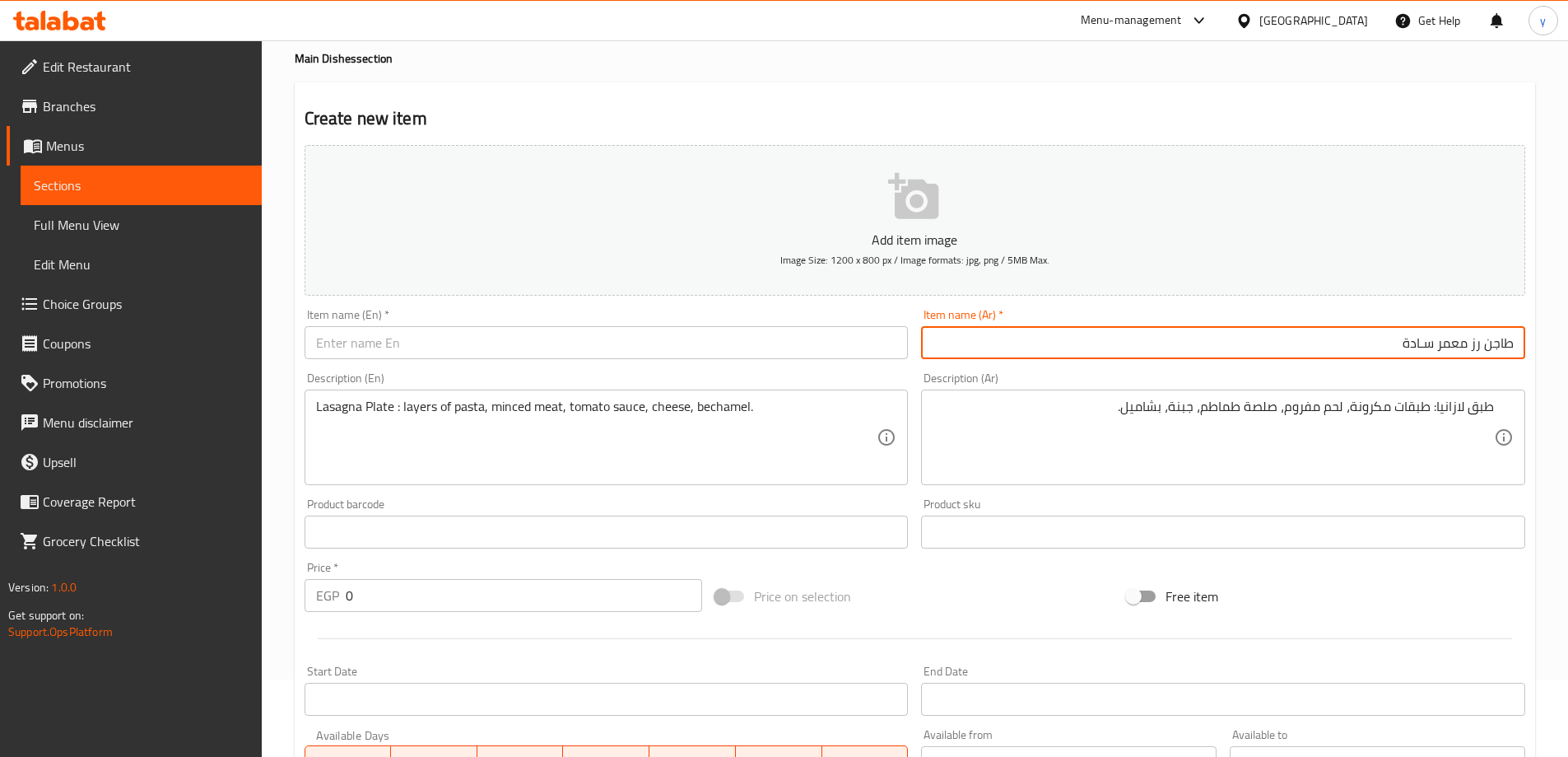
click at [1421, 347] on input "طاجن رز معمر سـادة" at bounding box center [1224, 343] width 605 height 33
click at [1504, 343] on input "طاجن رز معمر سادة" at bounding box center [1224, 343] width 605 height 33
type input "طاجن رز معمر سادة"
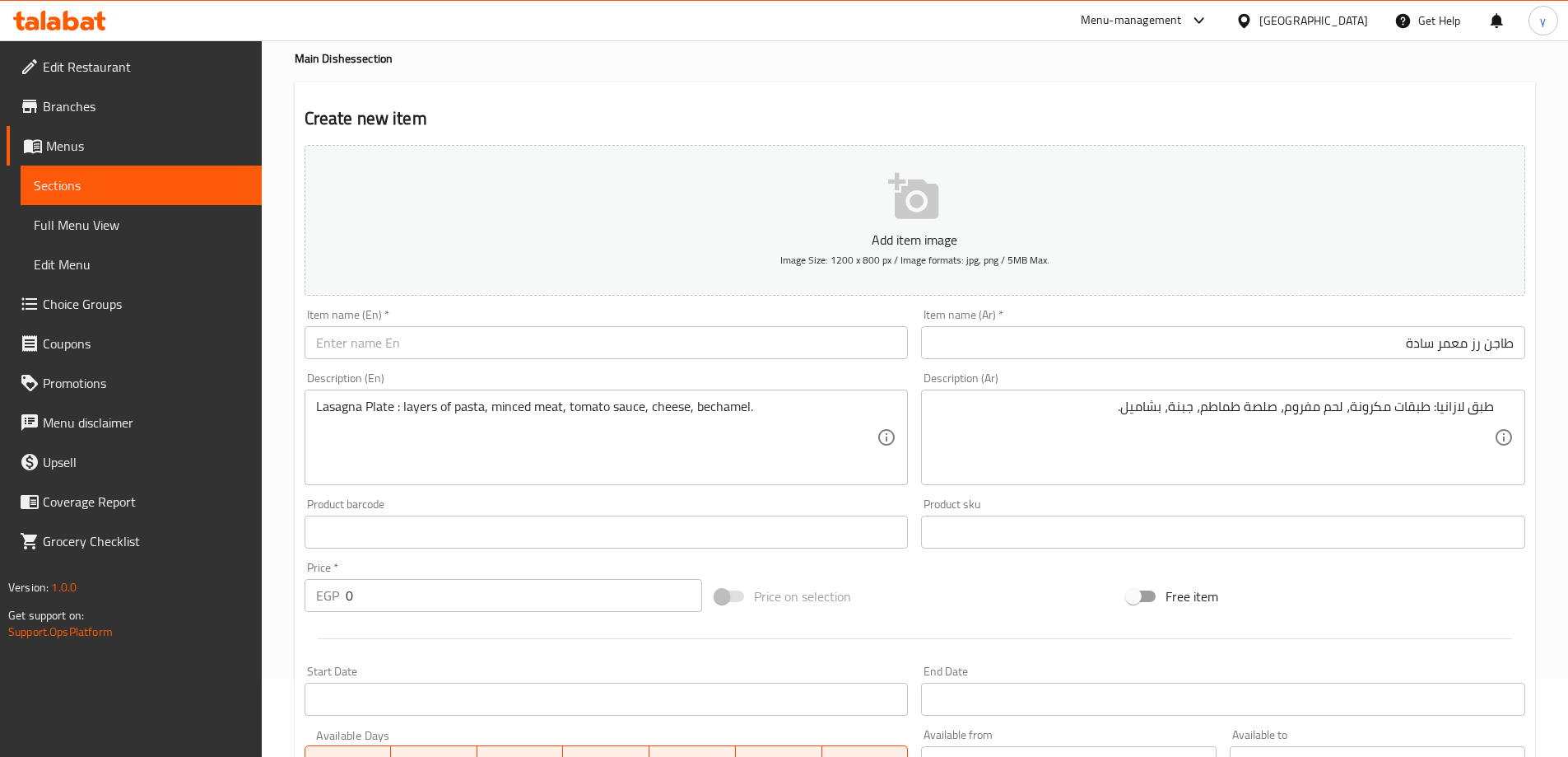
click at [514, 367] on div "Description (En) Lasagna Plate : layers of pasta, minced meat, tomato sauce, ch…" at bounding box center [606, 429] width 617 height 126
click at [516, 352] on input "text" at bounding box center [607, 343] width 605 height 33
paste input "Casserole"
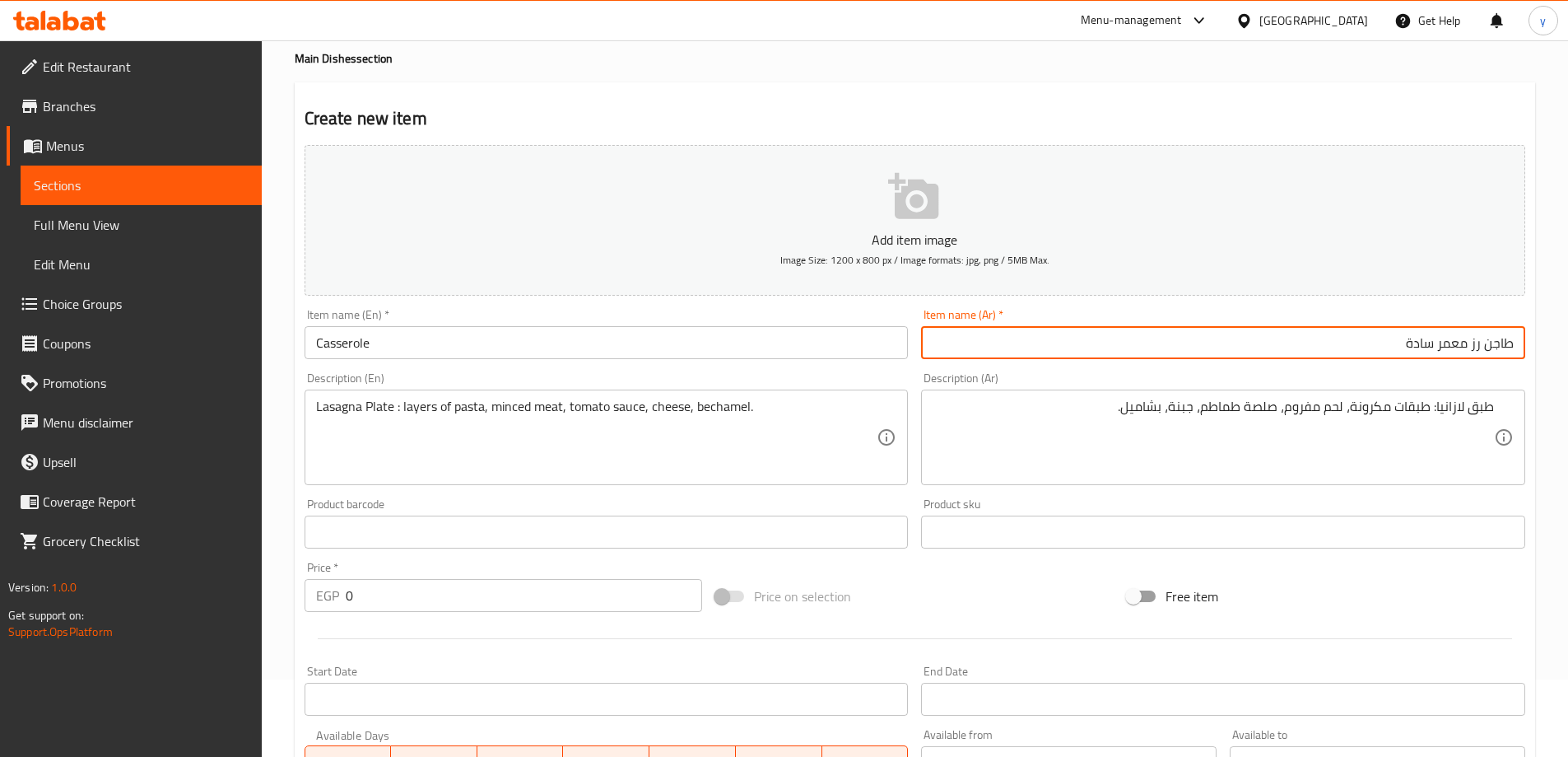
drag, startPoint x: 1486, startPoint y: 347, endPoint x: 1441, endPoint y: 353, distance: 45.4
click at [1441, 353] on input "طاجن رز معمر سادة" at bounding box center [1224, 343] width 605 height 33
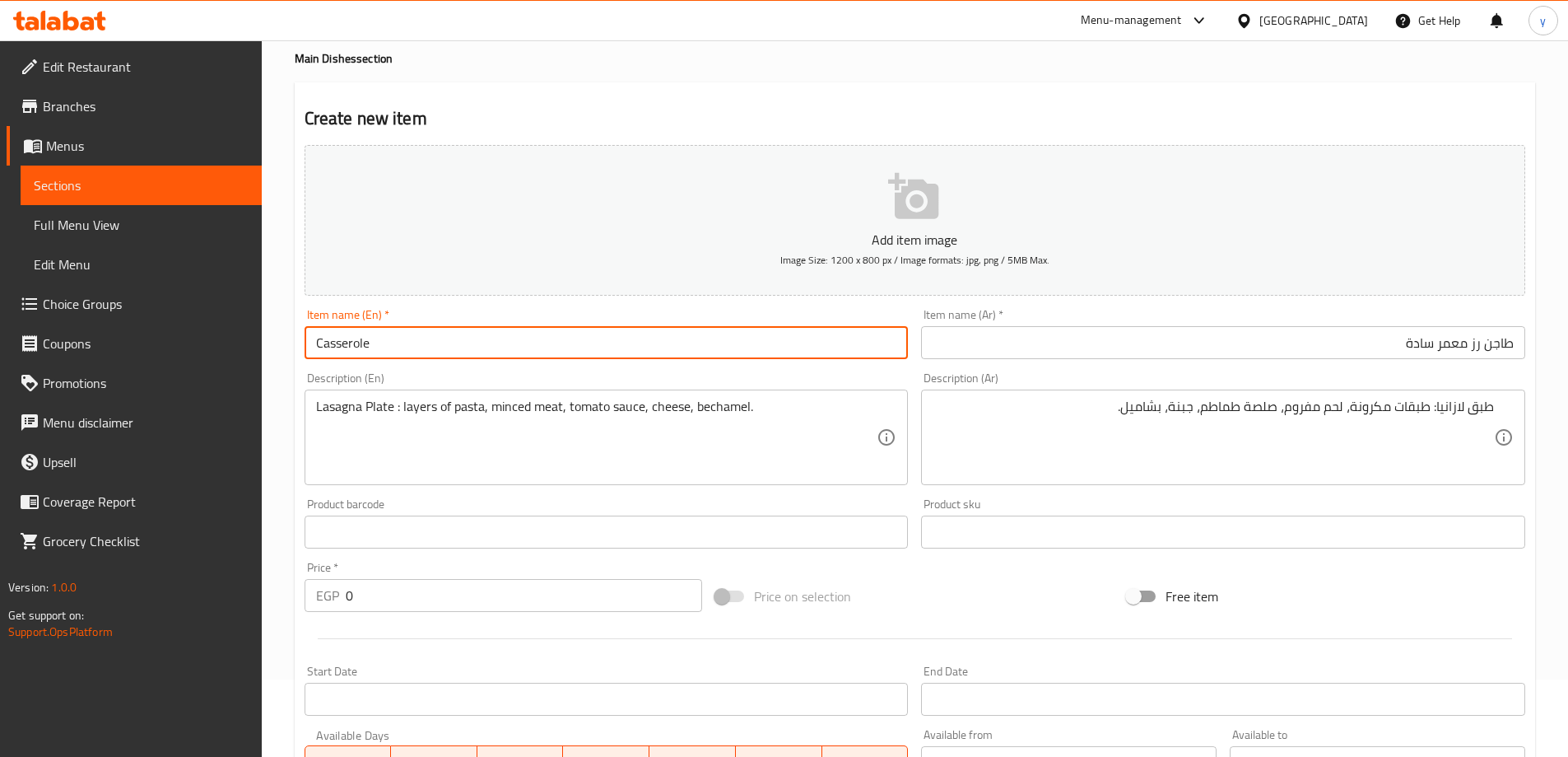
click at [482, 351] on input "Casserole" at bounding box center [607, 343] width 605 height 33
paste input "Oven Baked Rice"
click at [1421, 339] on input "طاجن رز معمر سادة" at bounding box center [1224, 343] width 605 height 33
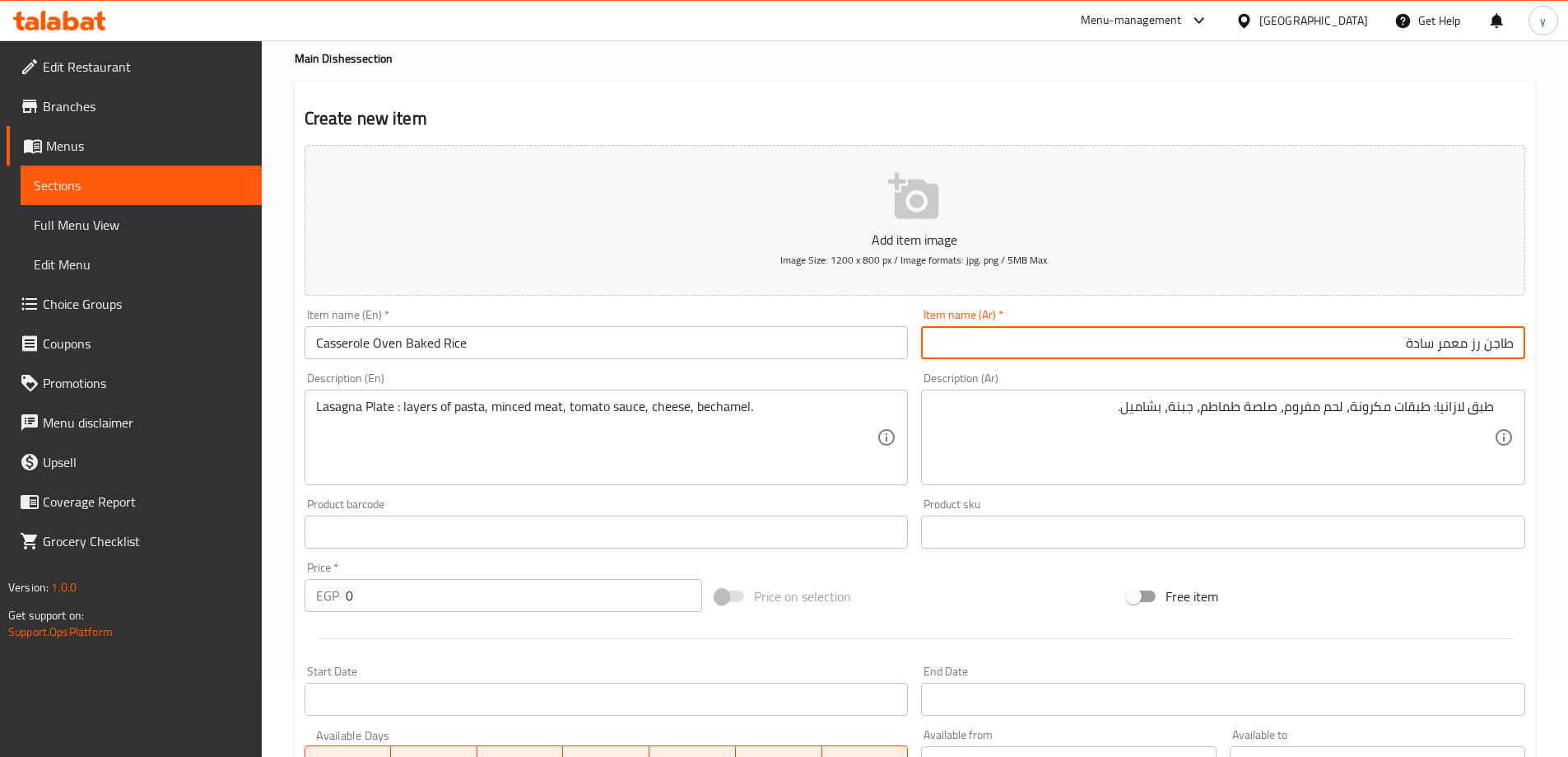
click at [475, 334] on input "Casserole Oven Baked Rice" at bounding box center [607, 343] width 605 height 33
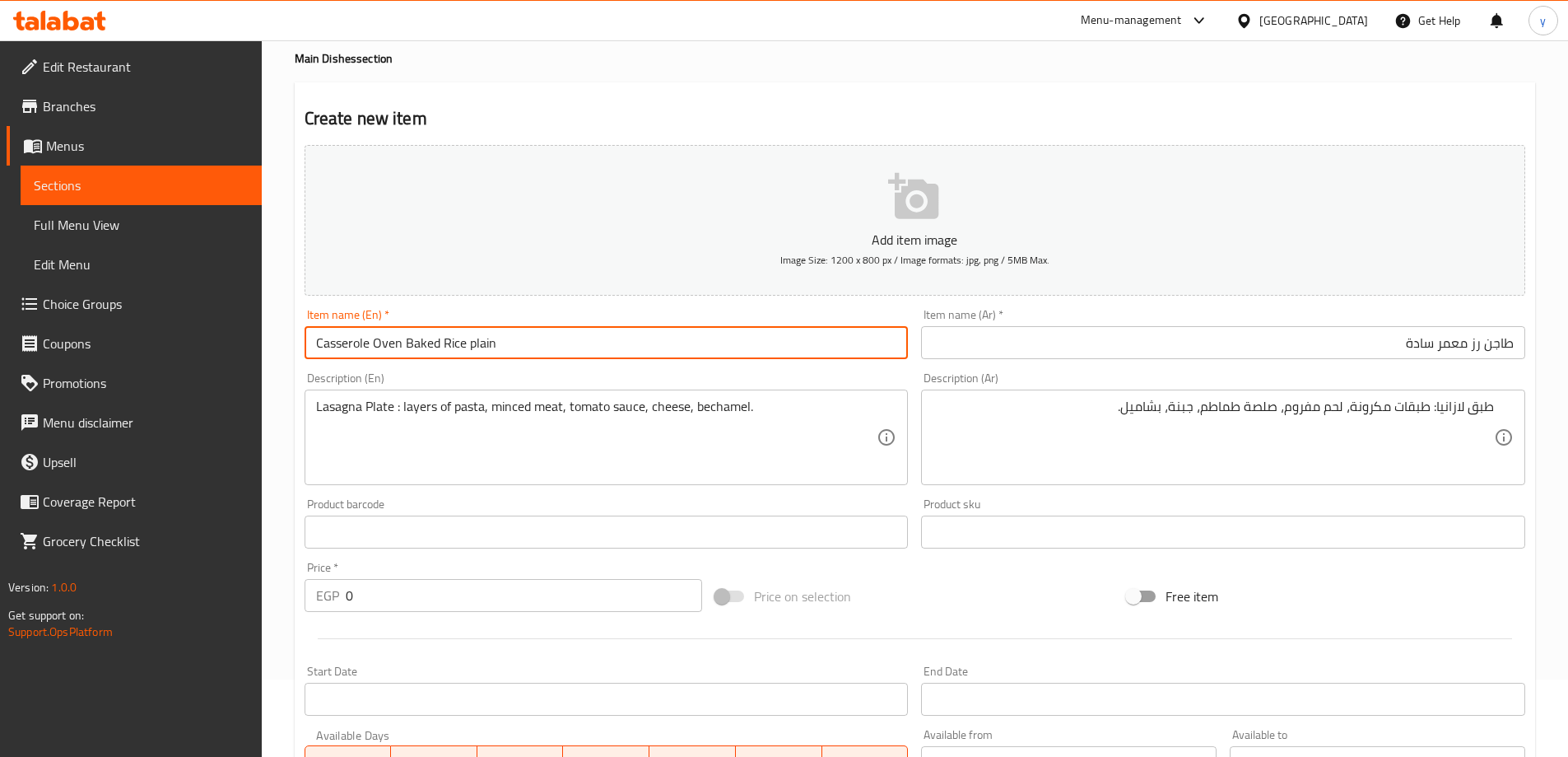
type input "Casserole Oven Baked Rice plain"
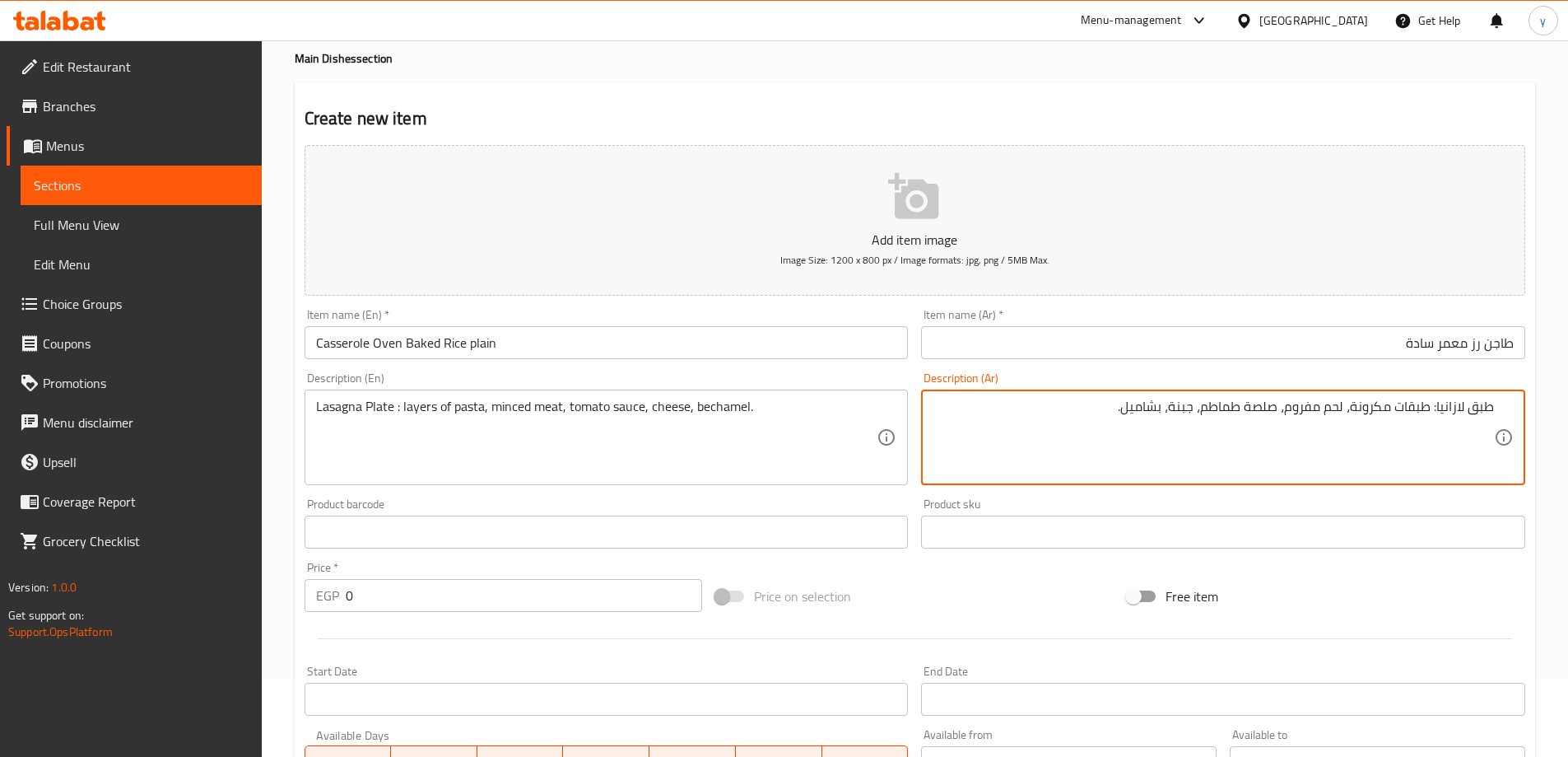
click at [1188, 401] on textarea "طبق لازانيا: طبقات مكرونة، لحم مفروم، صلصة طماطم، جبنة، بشاميل." at bounding box center [1213, 437] width 562 height 78
paste textarea "طاجن رز معمر سادة: أرز، لبن، زبدة."
type textarea "طاجن رز معمر سادة: أرز، لبن، زبدة."
click at [537, 343] on input "Casserole Oven Baked Rice plain" at bounding box center [607, 343] width 605 height 33
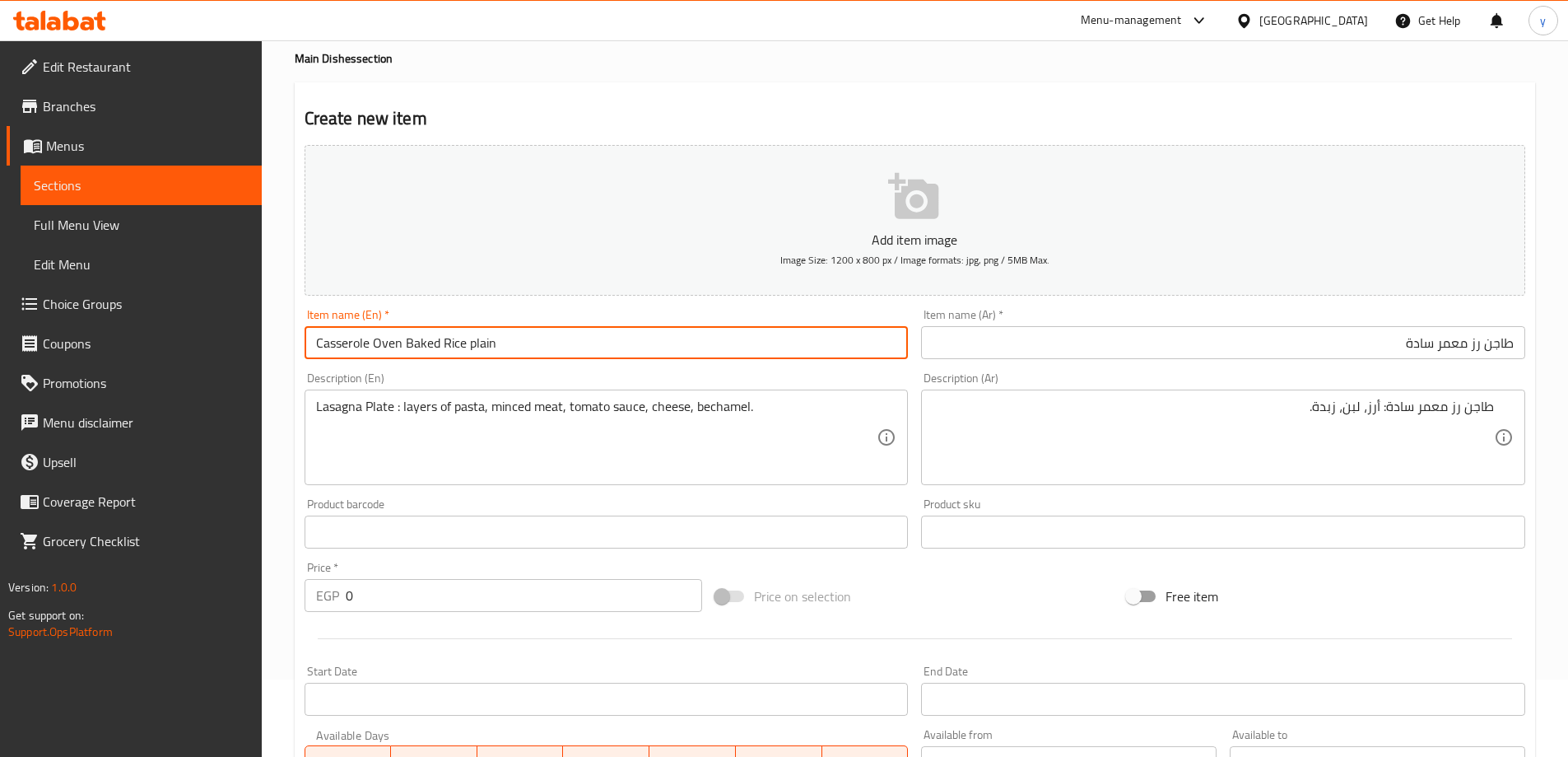
click at [537, 343] on input "Casserole Oven Baked Rice plain" at bounding box center [607, 343] width 605 height 33
click at [540, 437] on textarea at bounding box center [596, 437] width 562 height 78
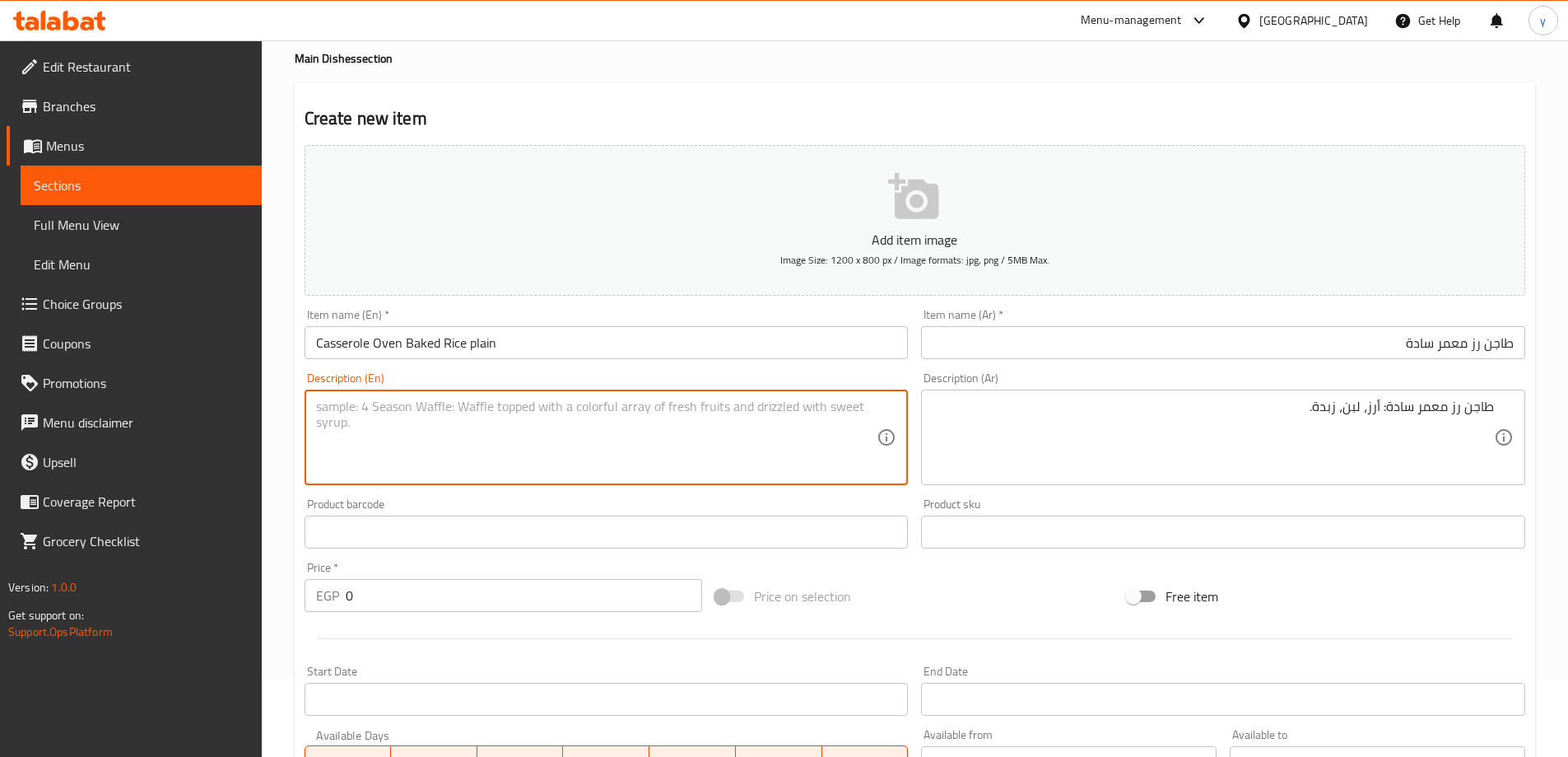
paste textarea "Casserole Oven Baked Rice plain"
type textarea "Casserole Oven Baked Rice plain, milk, butter"
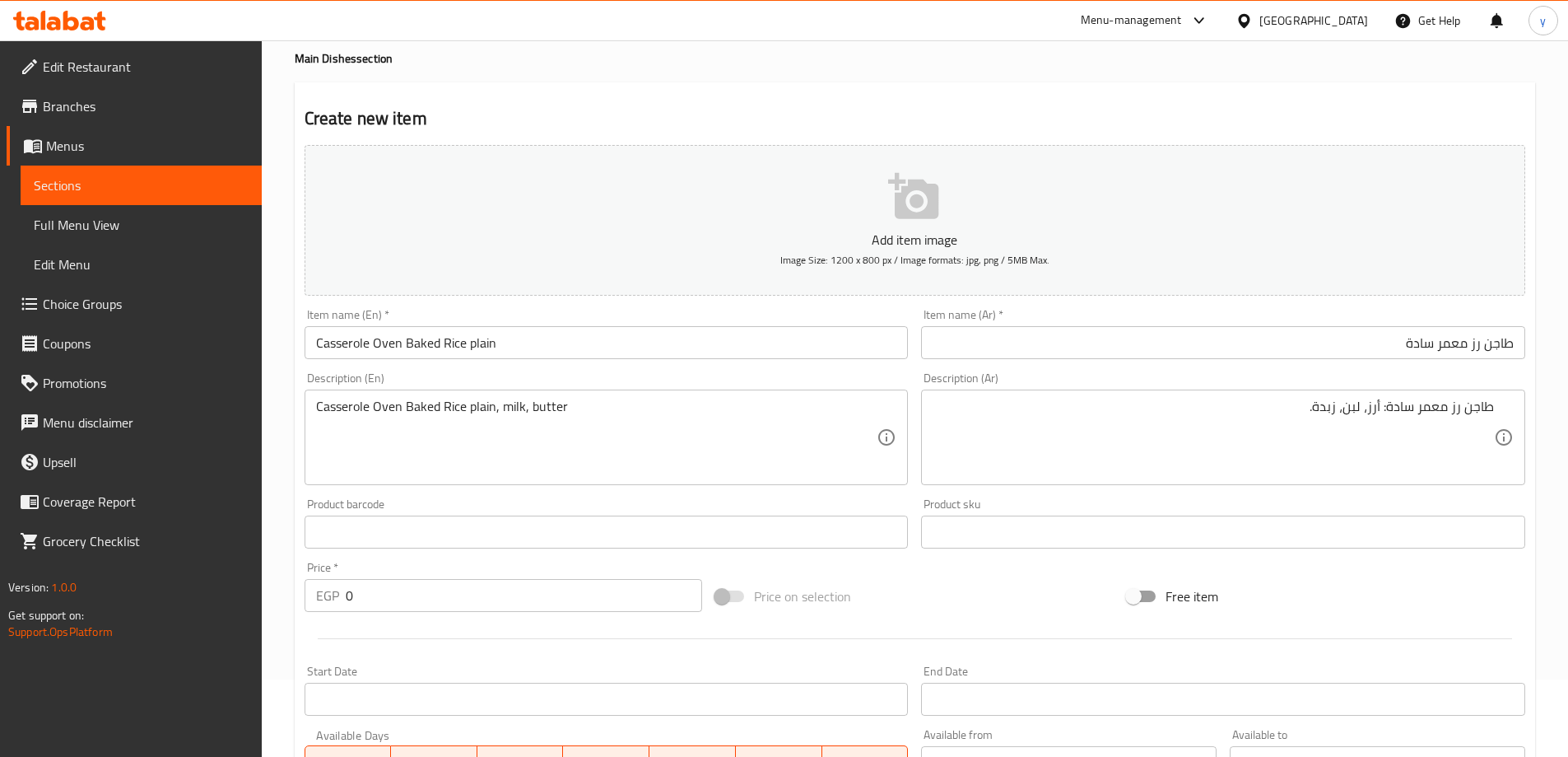
click at [427, 605] on input "0" at bounding box center [523, 595] width 357 height 33
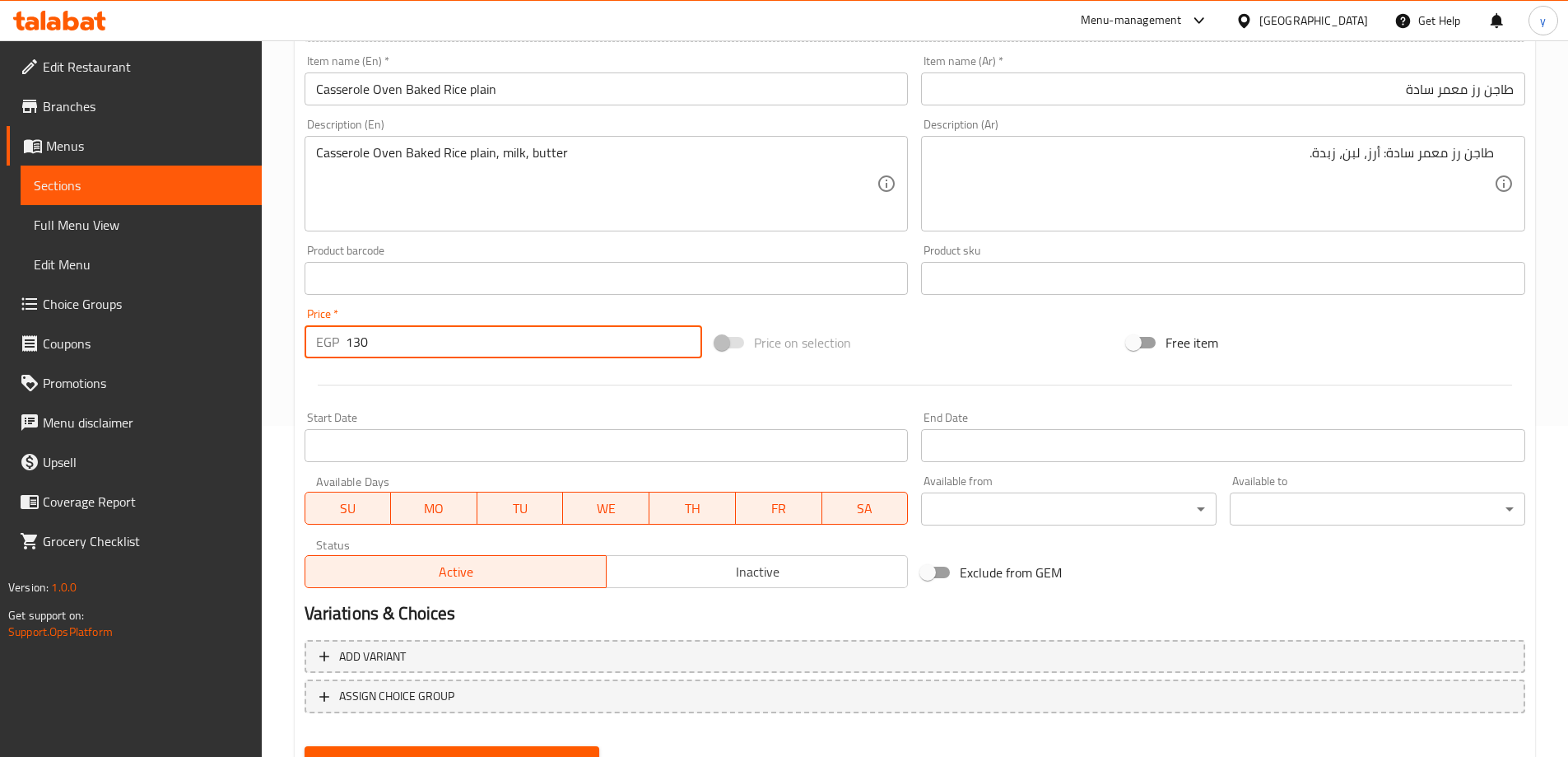
scroll to position [407, 0]
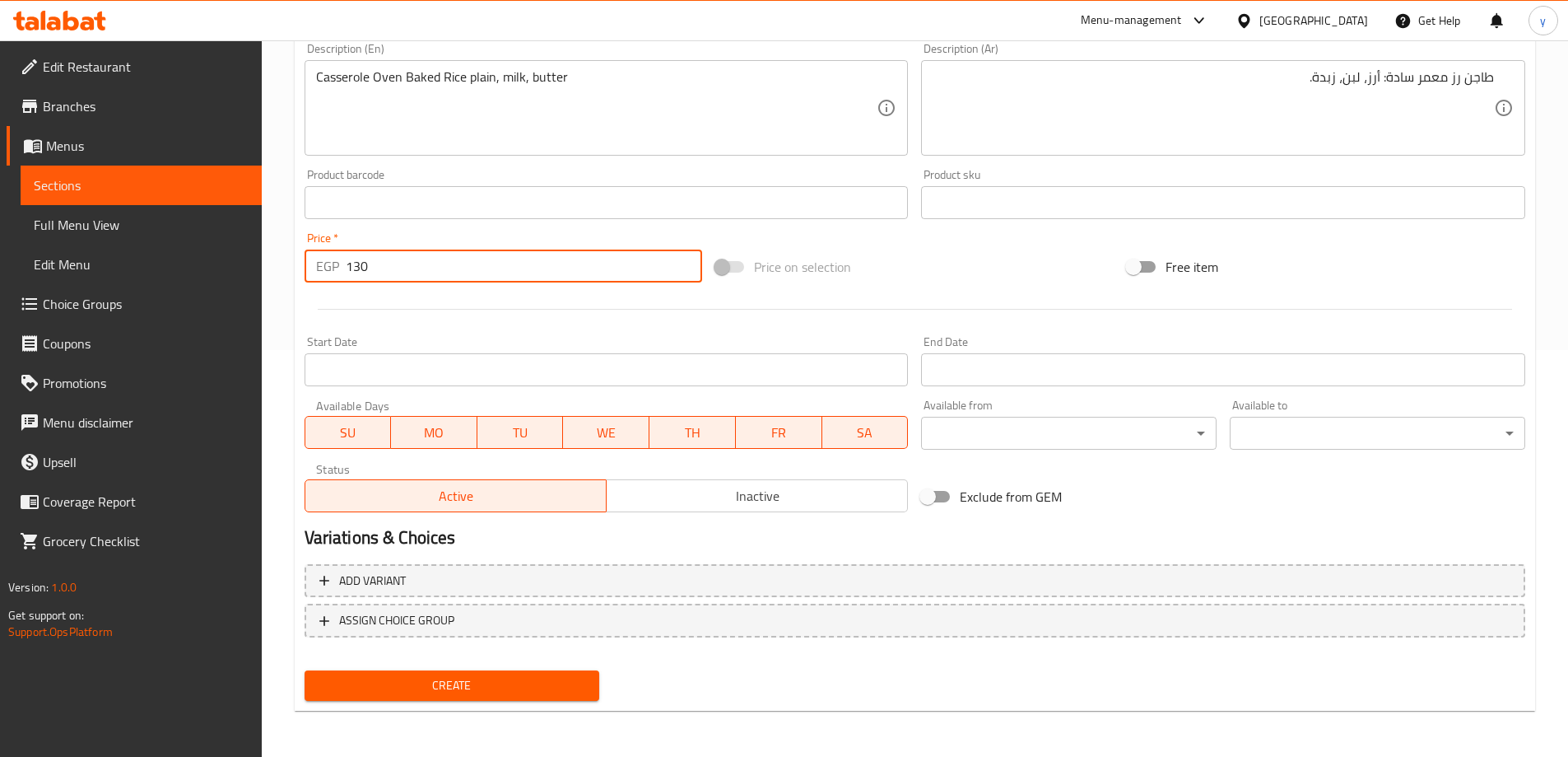
type input "130"
click at [508, 687] on span "Create" at bounding box center [452, 686] width 269 height 21
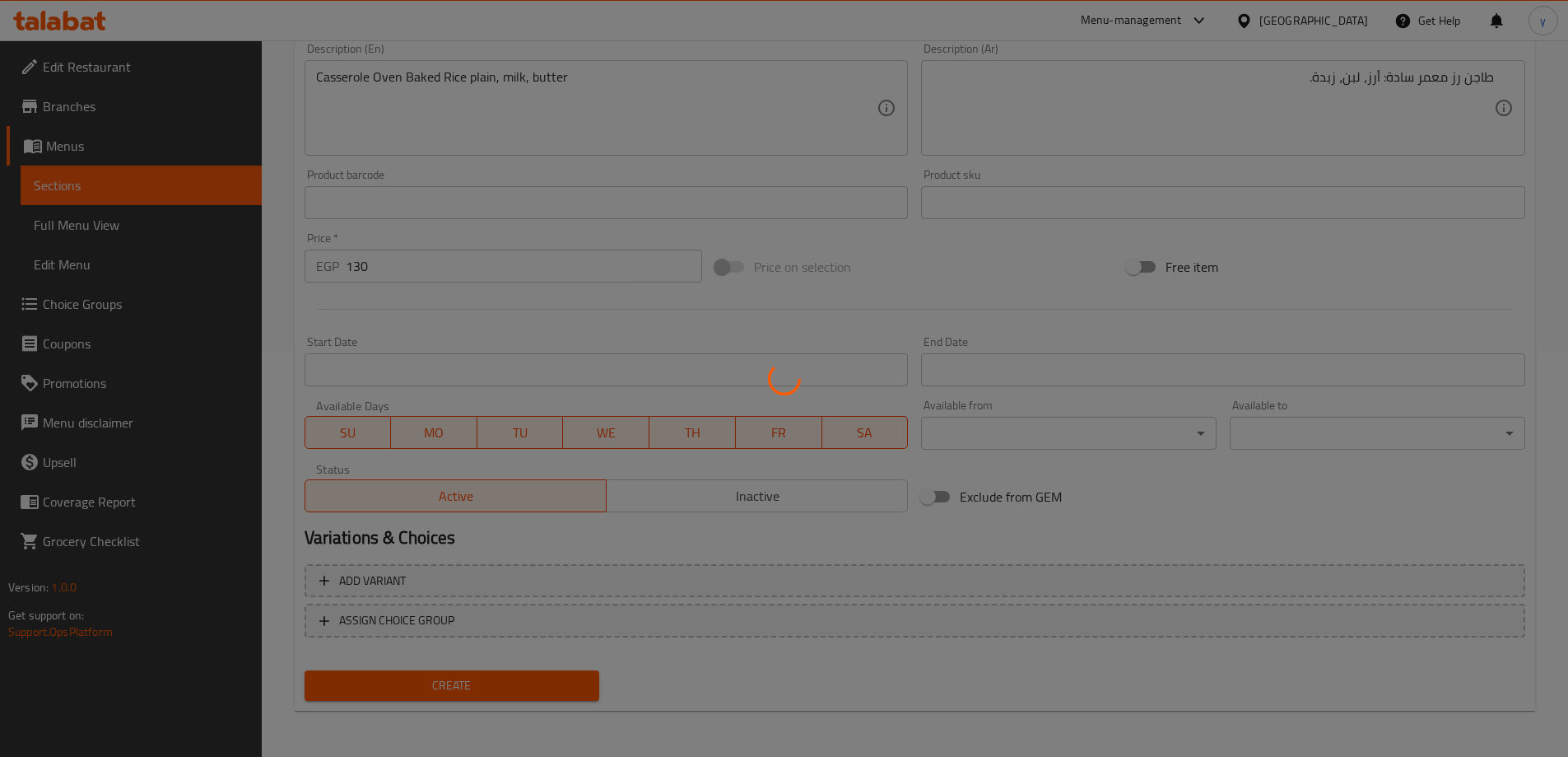
type input "0"
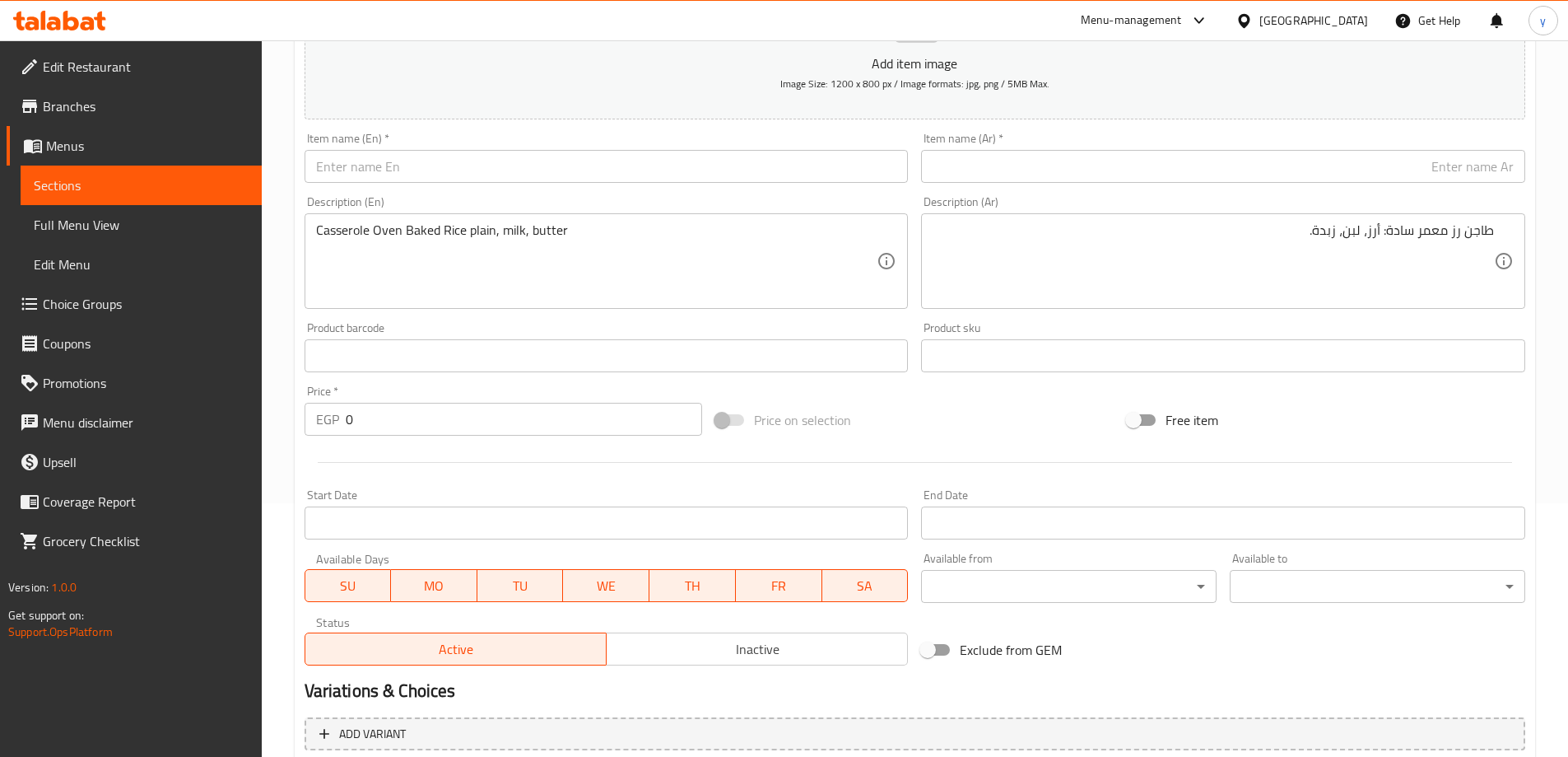
scroll to position [0, 0]
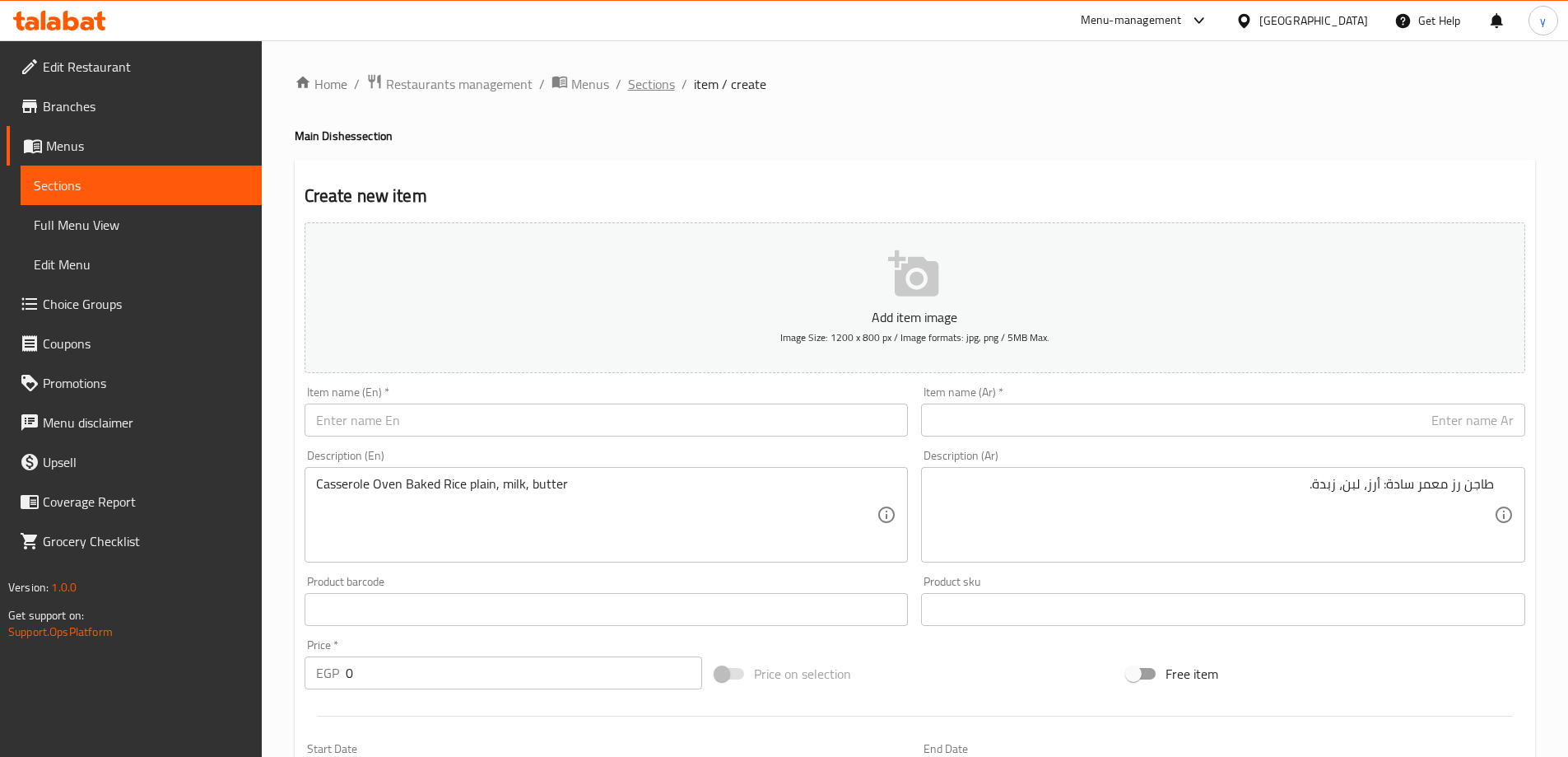
click at [634, 77] on span "Sections" at bounding box center [651, 83] width 47 height 20
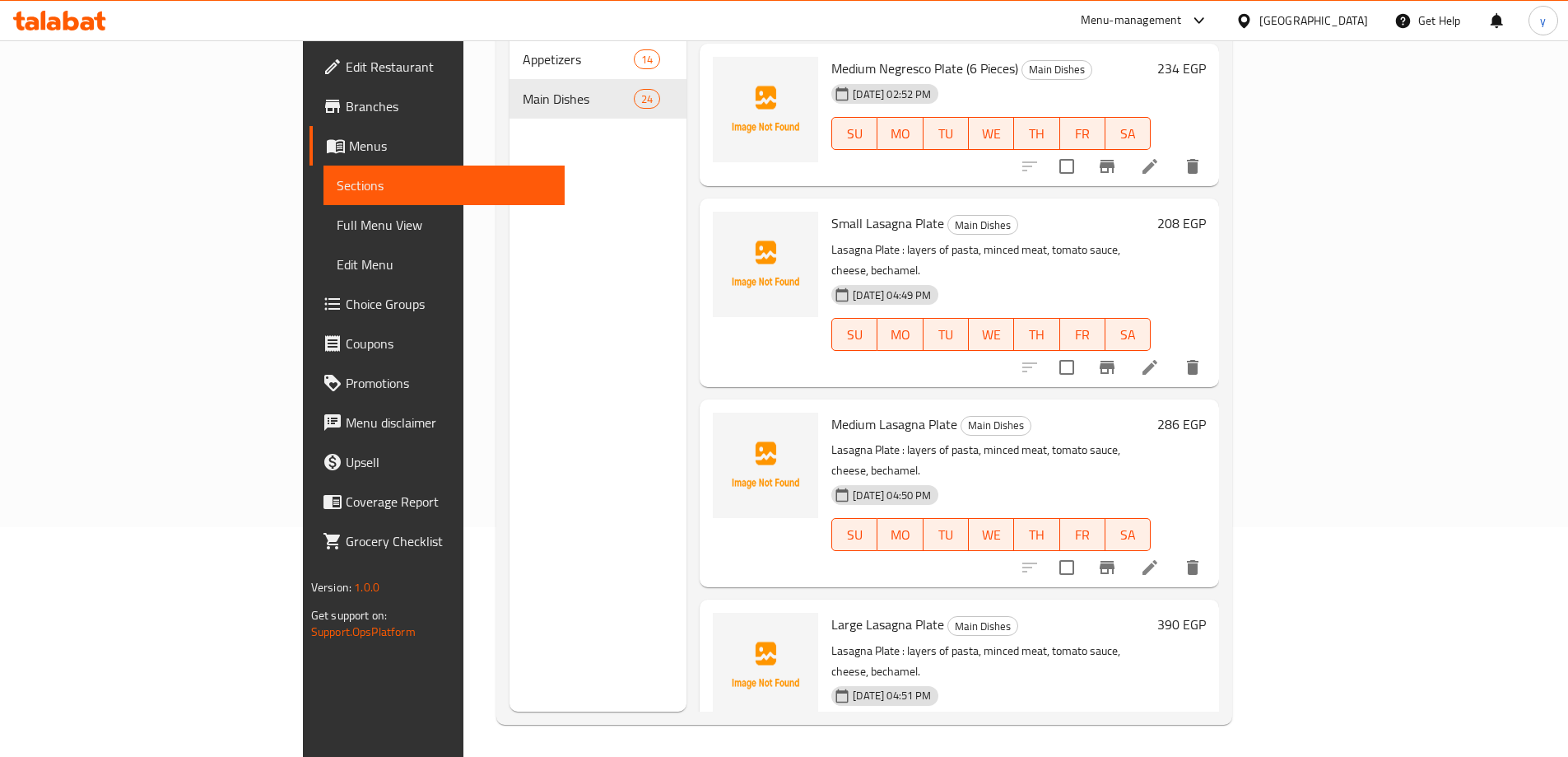
scroll to position [231, 0]
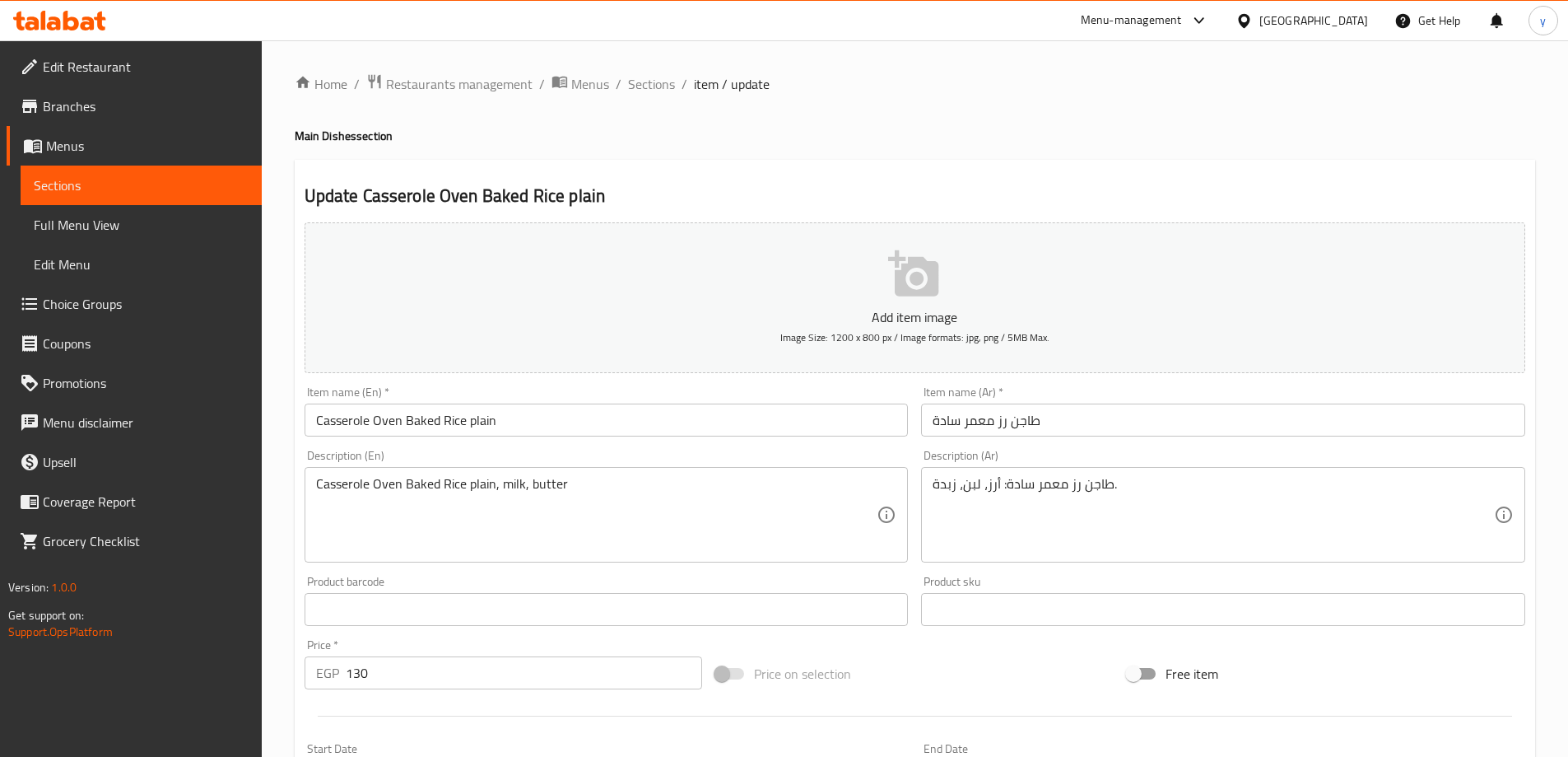
drag, startPoint x: 1176, startPoint y: 445, endPoint x: 1184, endPoint y: 421, distance: 25.3
click at [1176, 446] on div "Description (Ar) طاجن رز معمر سادة: أرز، لبن، زبدة. Description (Ar)" at bounding box center [1223, 506] width 617 height 126
click at [1184, 414] on input "طاجن رز معمر سادة" at bounding box center [1224, 420] width 605 height 33
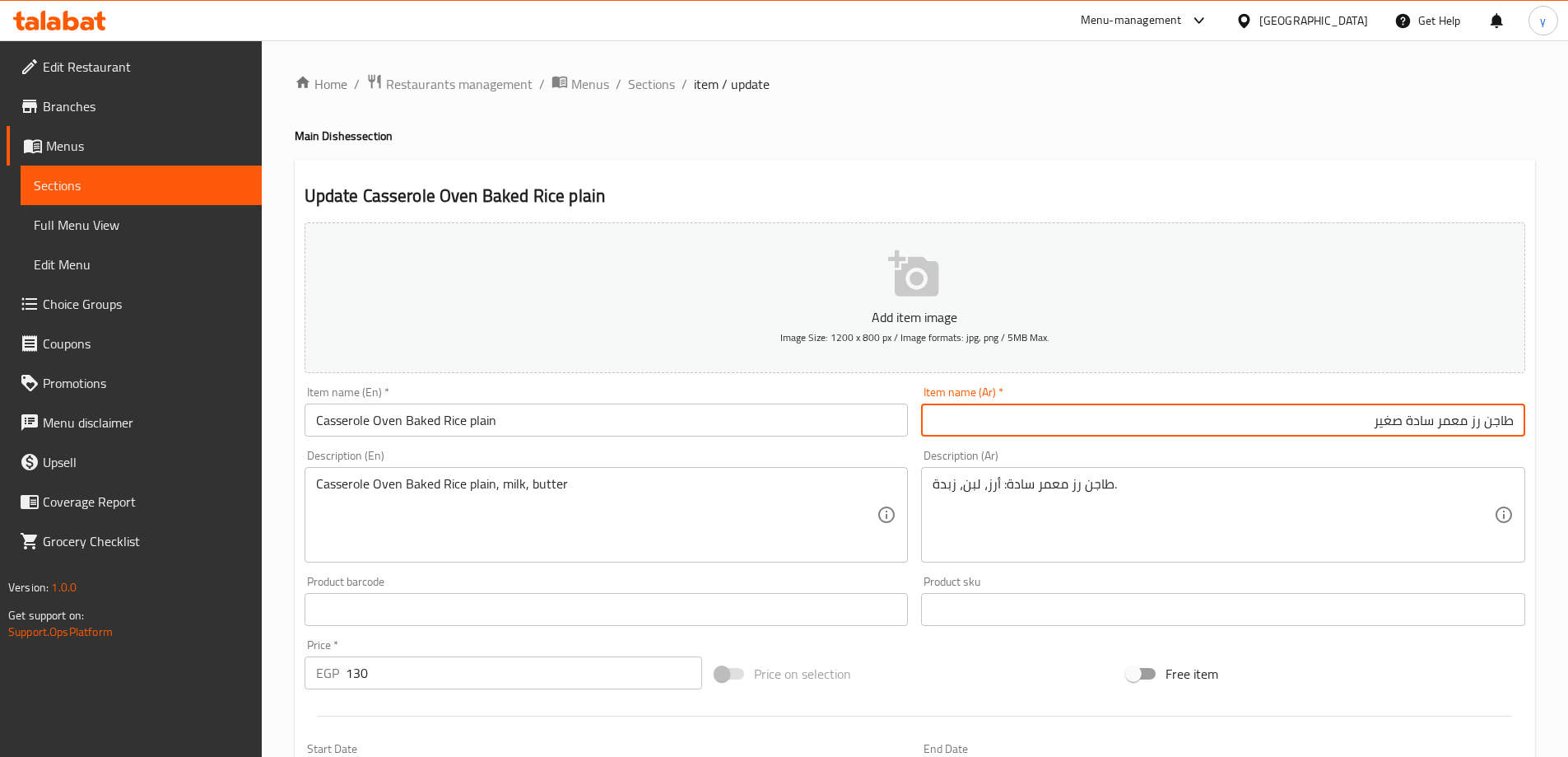
type input "طاجن رز معمر سادة صغير"
click at [314, 433] on input "Casserole Oven Baked Rice plain" at bounding box center [607, 420] width 605 height 33
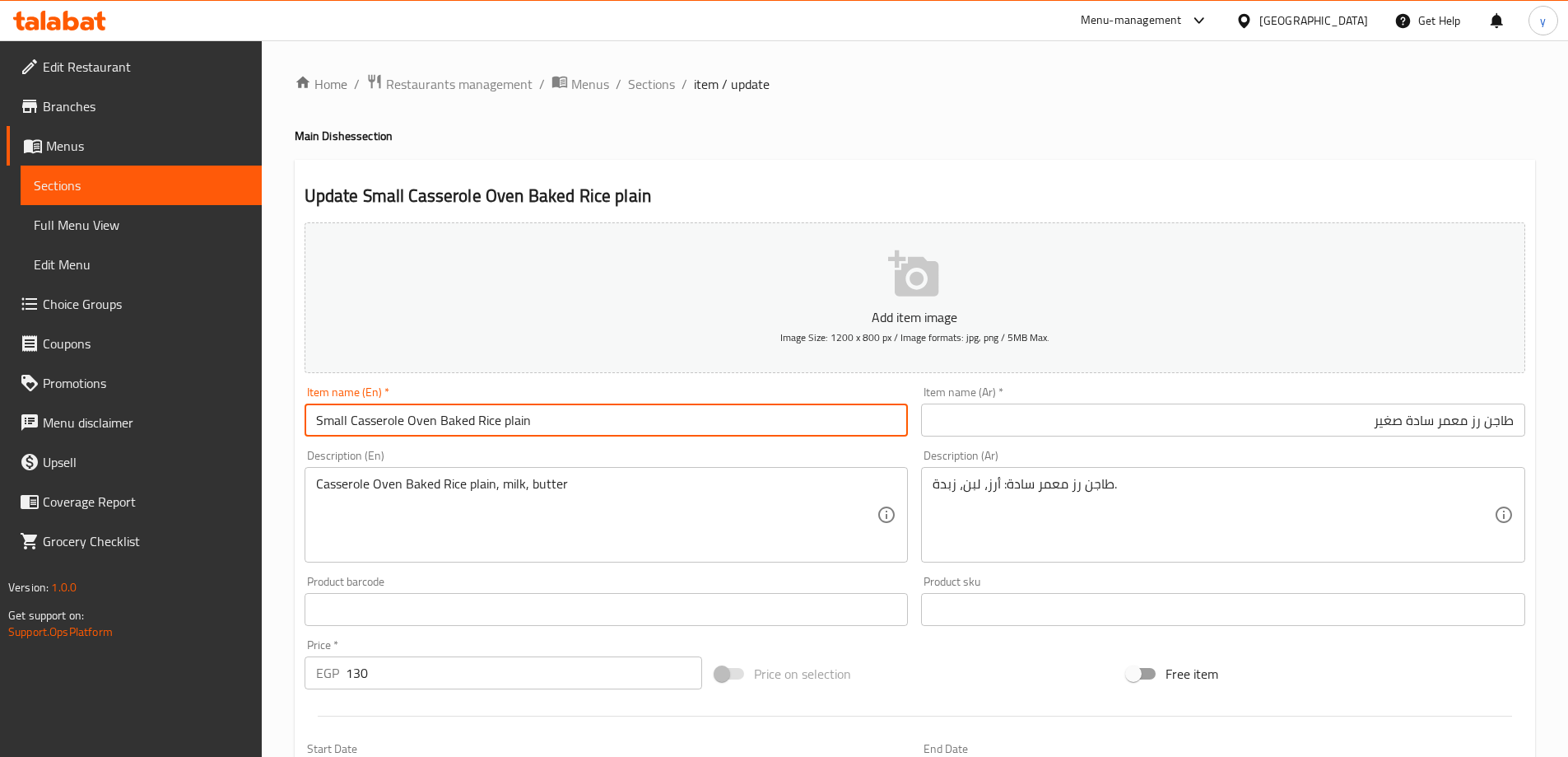
type input "Small Casserole Oven Baked Rice plain"
click at [467, 424] on input "Small Casserole Oven Baked Rice plain" at bounding box center [607, 420] width 605 height 33
drag, startPoint x: 648, startPoint y: 86, endPoint x: 1105, endPoint y: 169, distance: 464.5
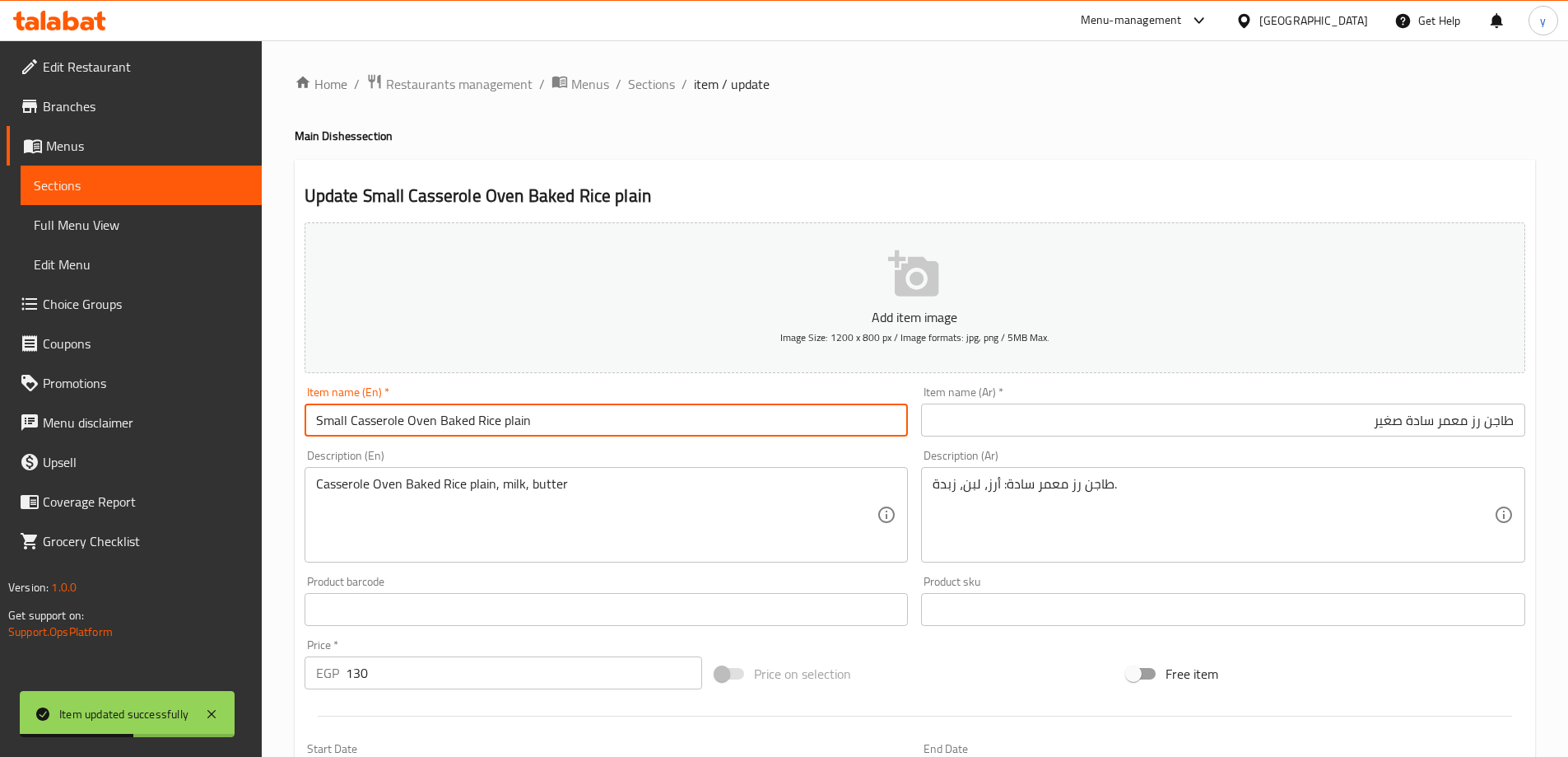
click at [648, 87] on span "Sections" at bounding box center [651, 83] width 47 height 20
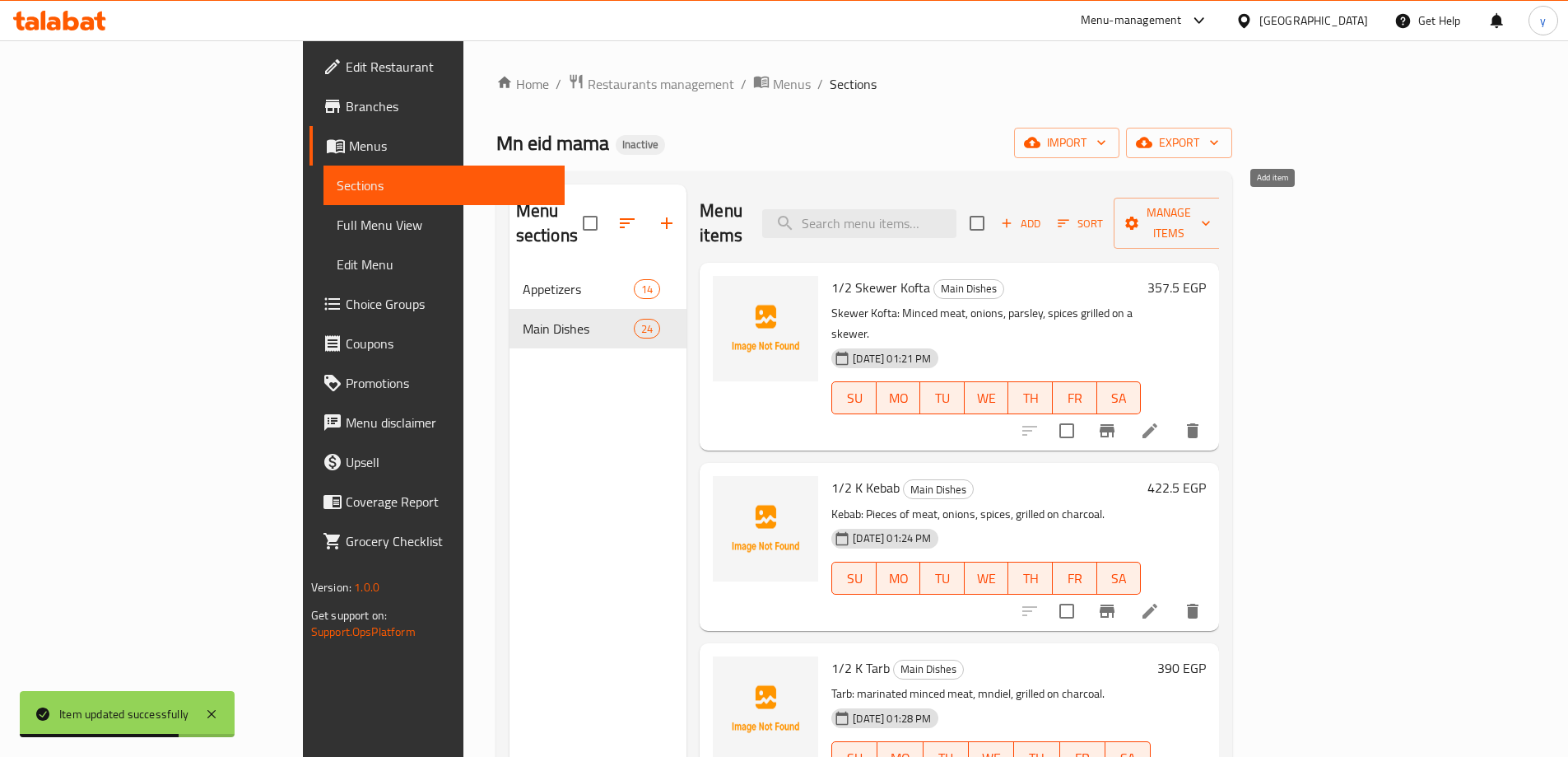
click at [1043, 214] on span "Add" at bounding box center [1021, 224] width 44 height 19
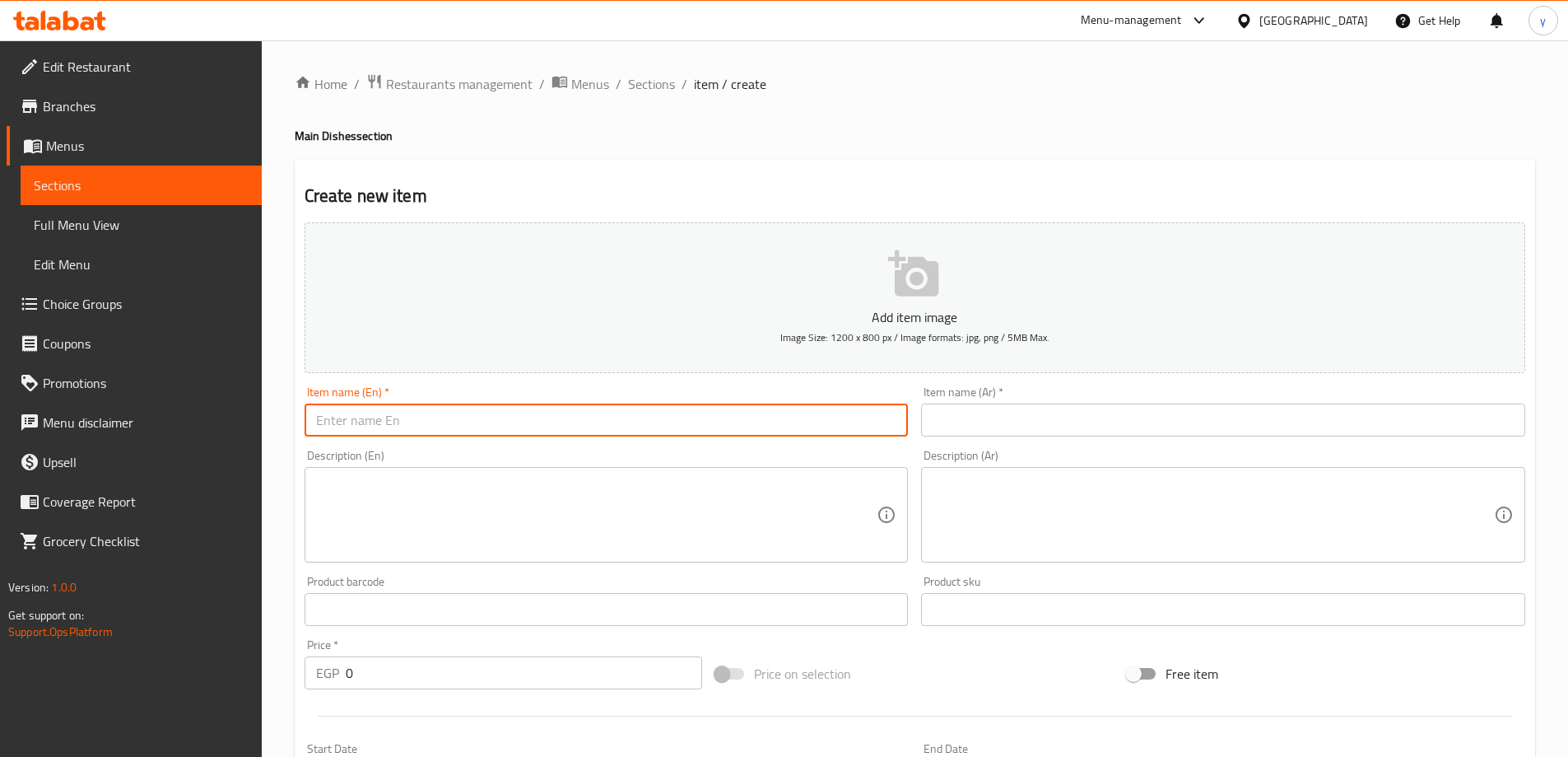
click at [511, 411] on input "text" at bounding box center [607, 420] width 605 height 33
paste input "Casserole Oven Baked Rice plain"
click at [313, 419] on input "Casserole Oven Baked Rice plain" at bounding box center [607, 420] width 605 height 33
type input "Medium Casserole Oven Baked Rice plain"
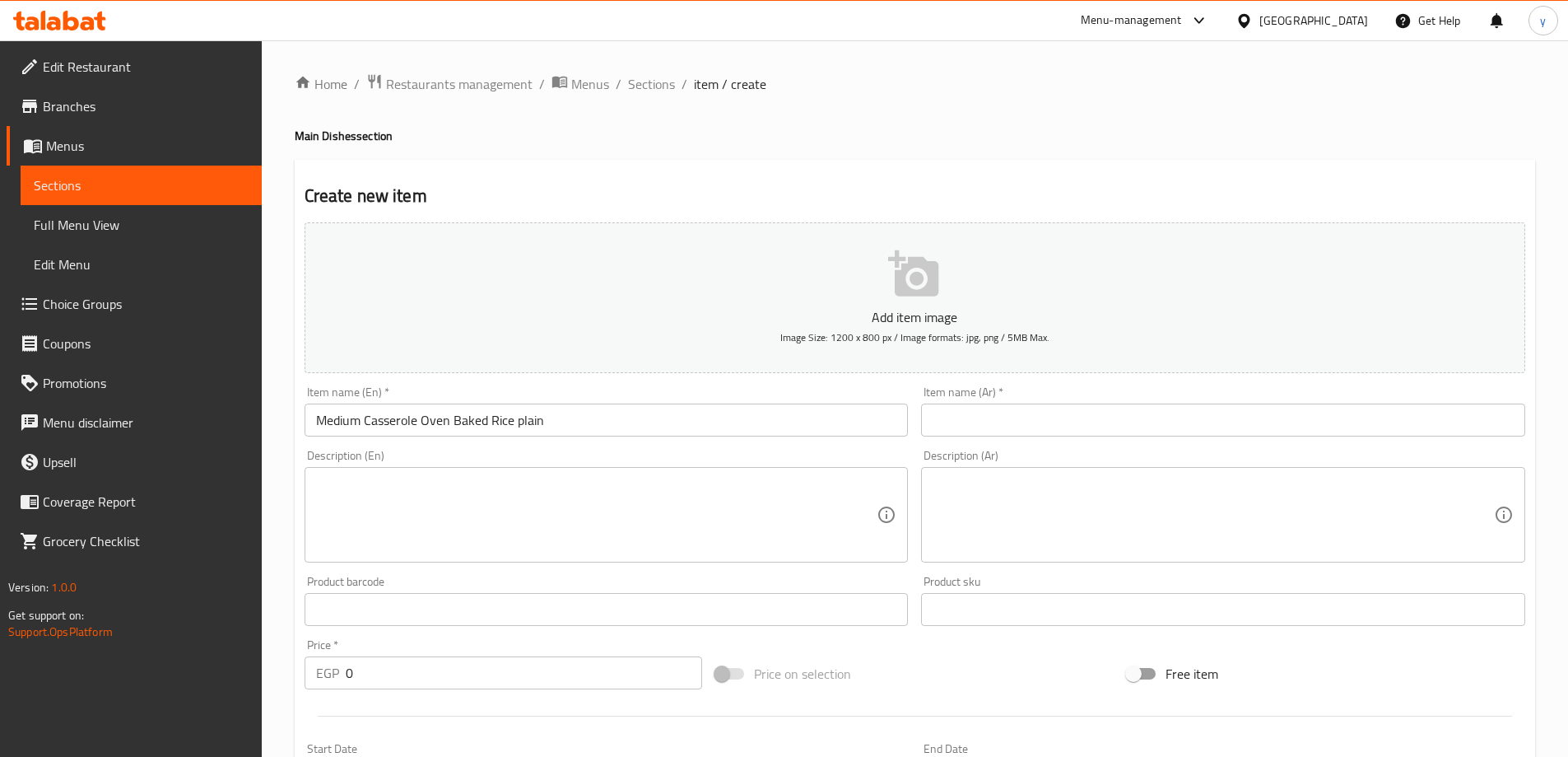
click at [1104, 408] on input "text" at bounding box center [1224, 420] width 605 height 33
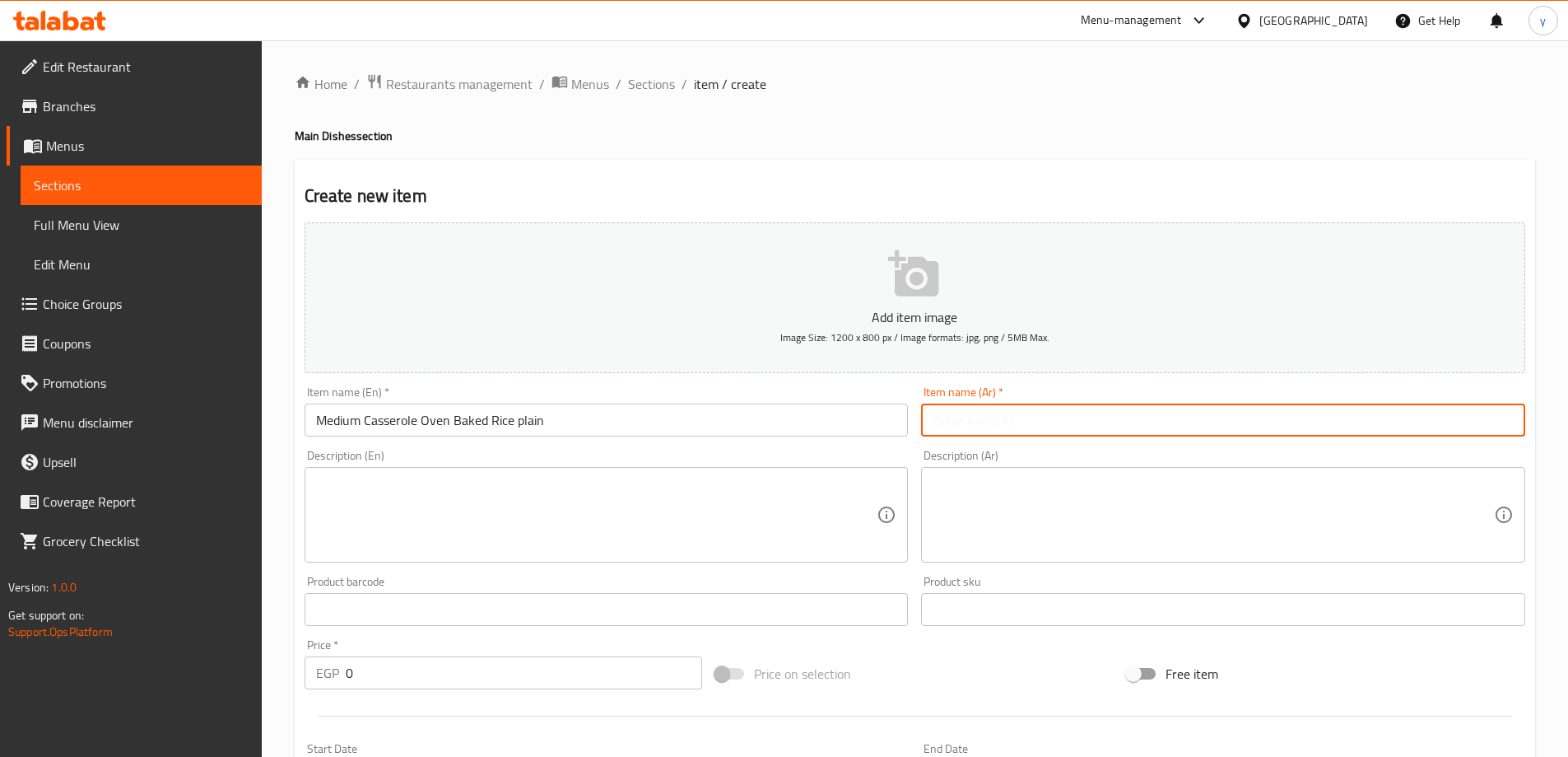
paste input "طاجن رز معمر سـادة"
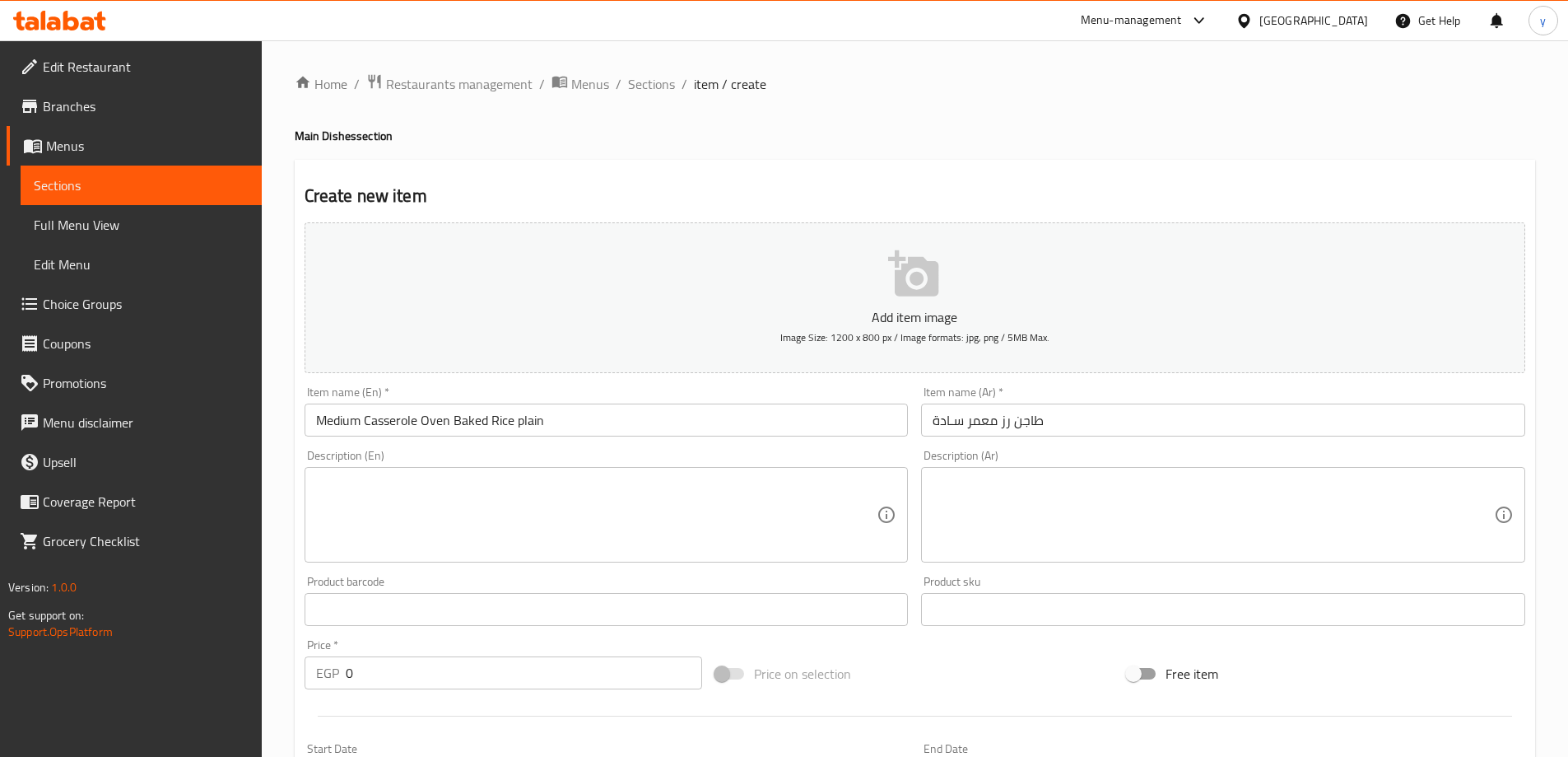
click at [1213, 421] on input "طاجن رز معمر سـادة" at bounding box center [1224, 420] width 605 height 33
click at [1332, 415] on input "طاجن رز معمر سـادة" at bounding box center [1224, 420] width 605 height 33
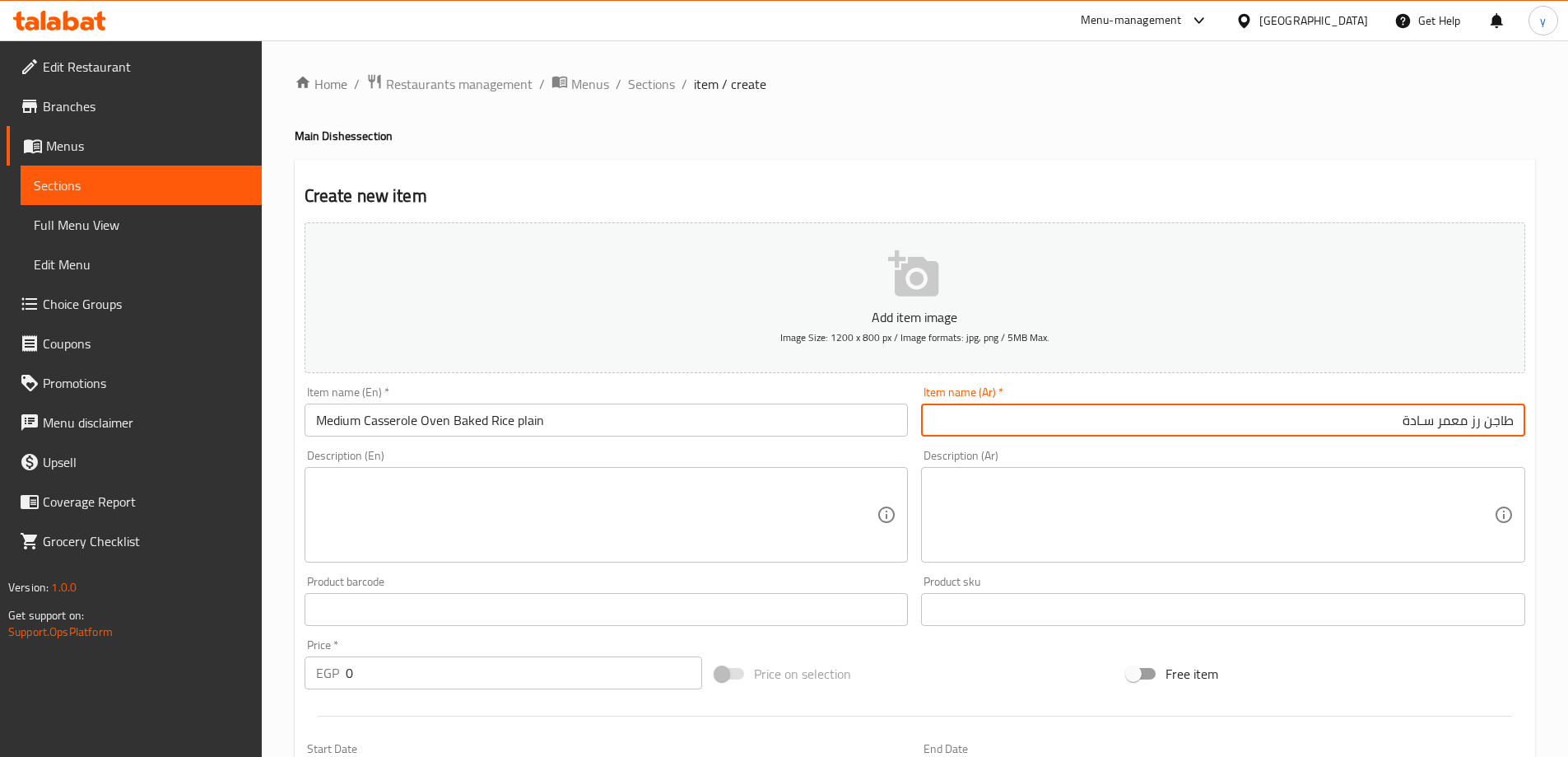
click at [1332, 415] on input "طاجن رز معمر سـادة" at bounding box center [1224, 420] width 605 height 33
paste input "ادة"
type input "طاجن رز معمر سادة وسط"
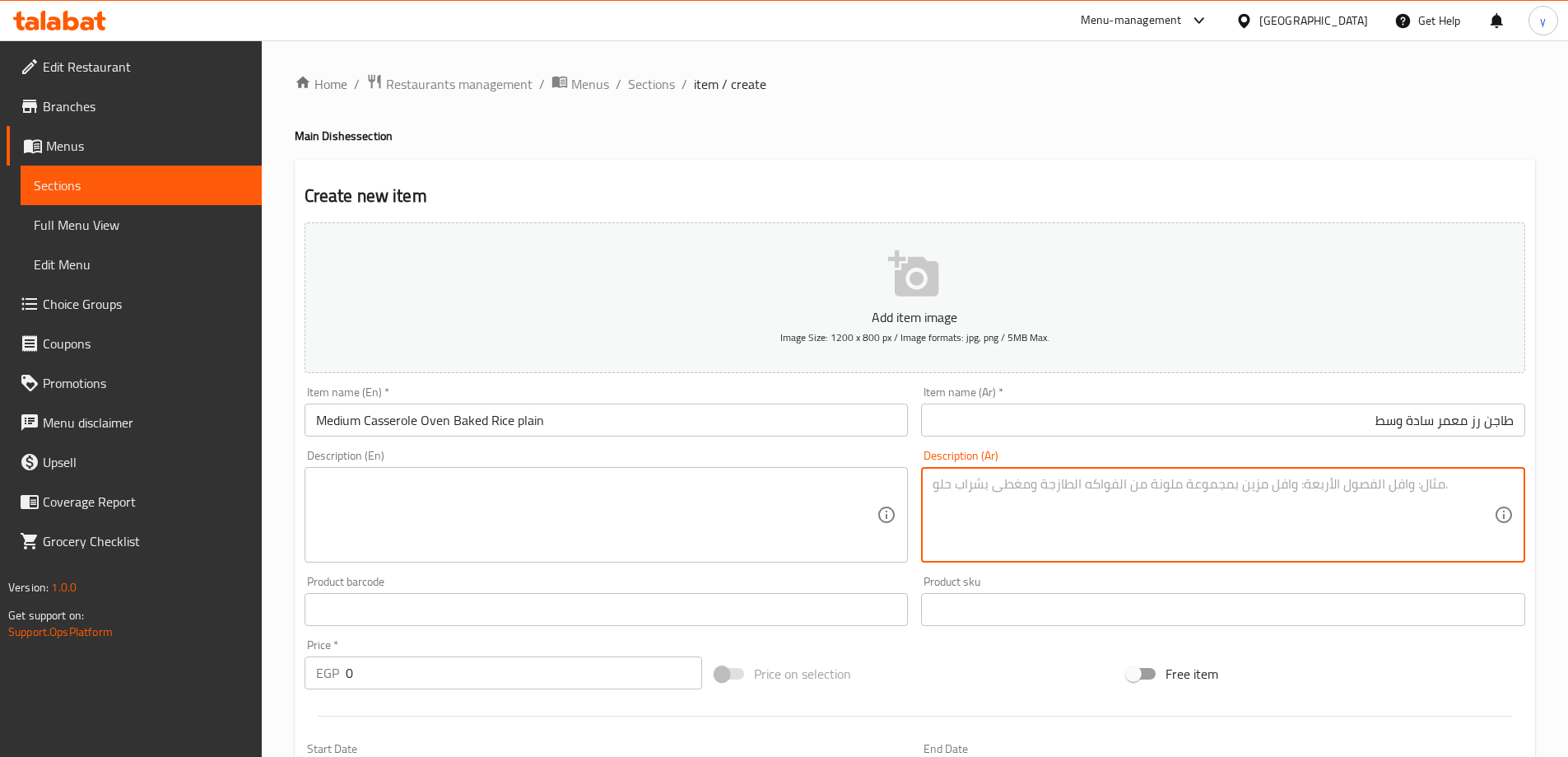
click at [1194, 483] on textarea at bounding box center [1213, 515] width 562 height 78
paste textarea "طاجن رز معمر سادة: أرز، لبن، زبدة."
type textarea "طاجن رز معمر سادة: أرز، لبن، زبدة."
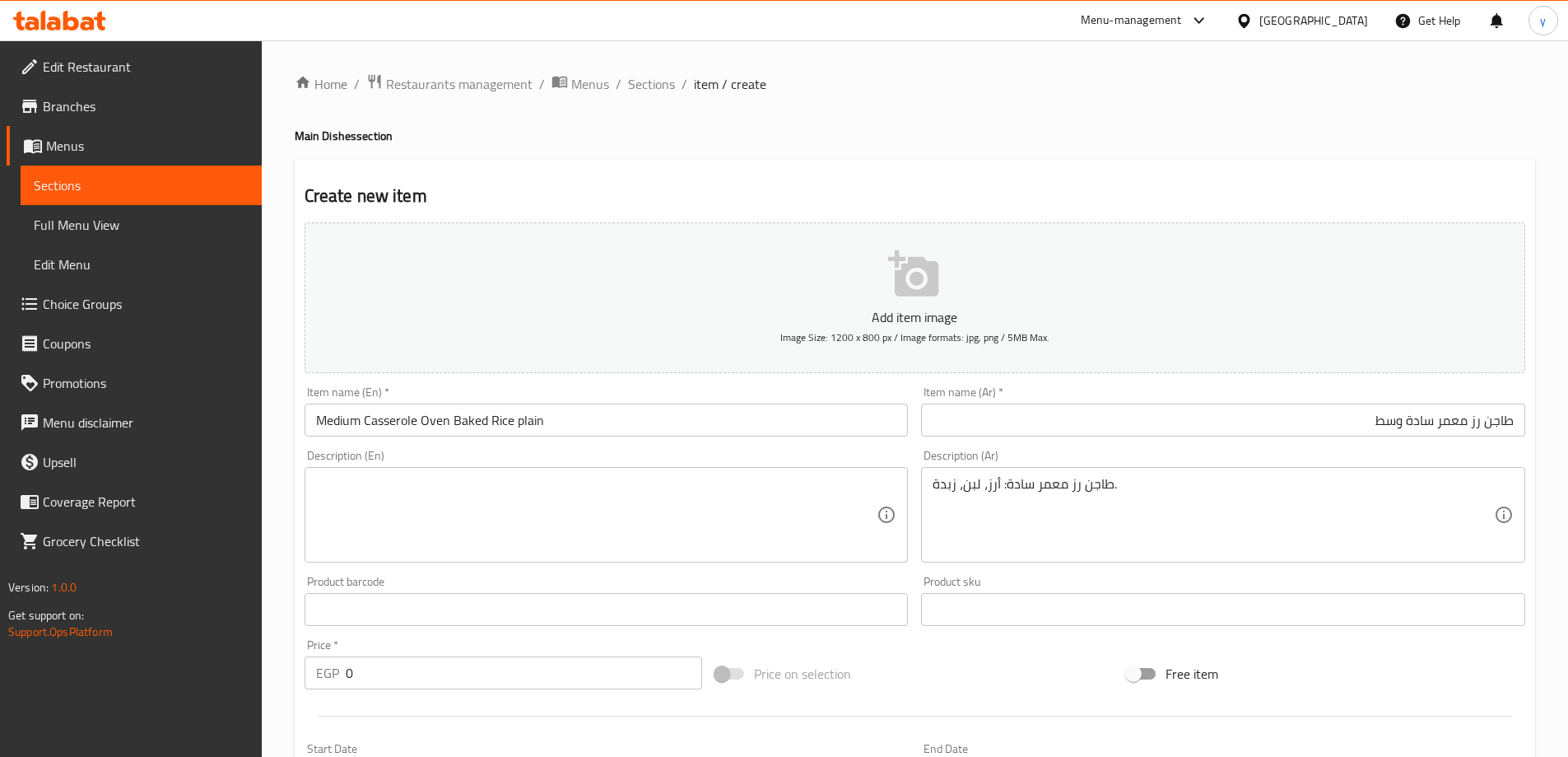
click at [327, 506] on textarea at bounding box center [596, 515] width 562 height 78
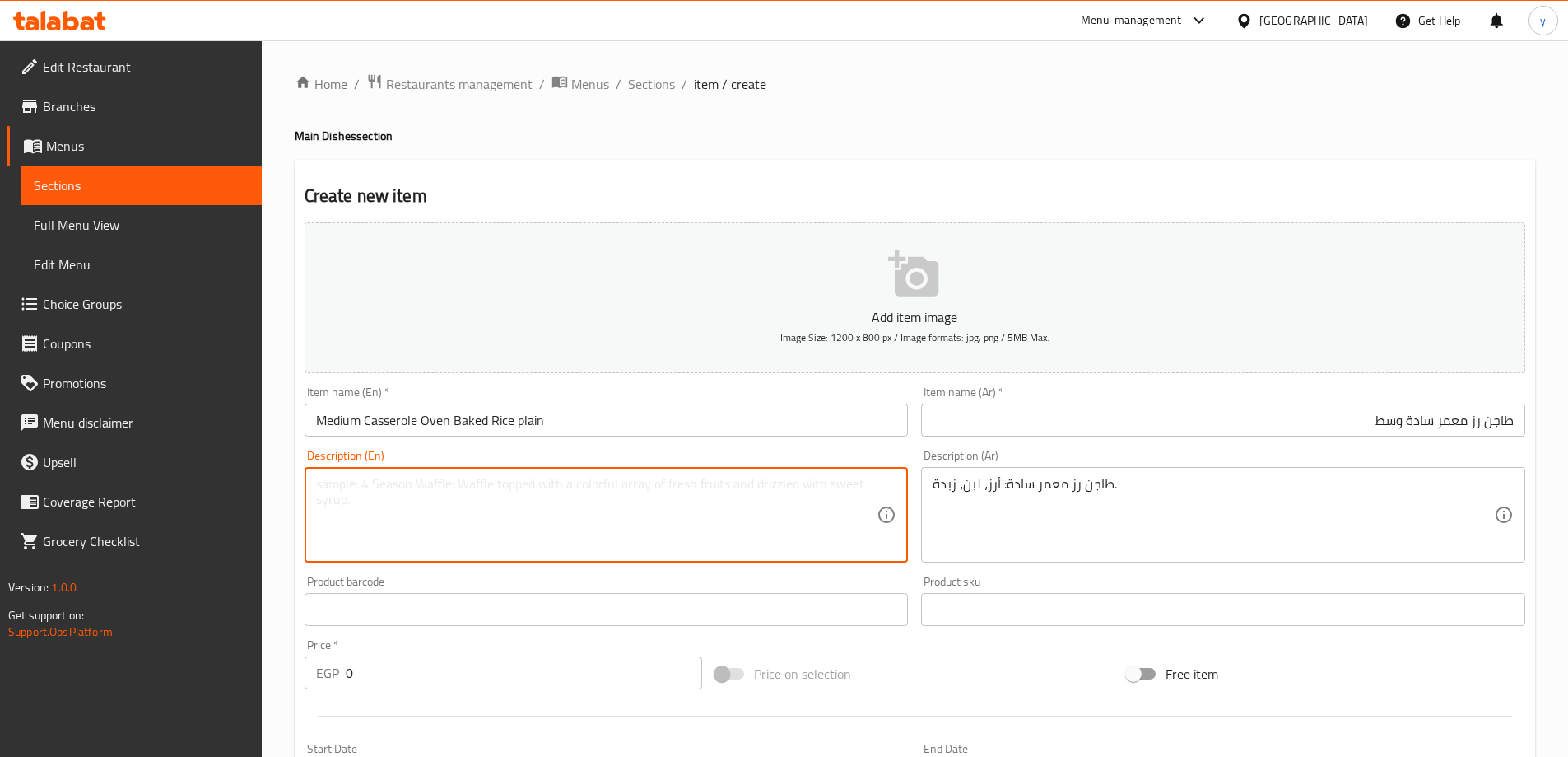
paste textarea "Casserole Oven Baked Rice plain, milk, butter"
click at [558, 521] on textarea "Casserole Oven Baked Rice plain, milk, butter" at bounding box center [596, 515] width 562 height 78
click at [644, 485] on textarea "Casserole Oven Baked Rice plain, milk, butter" at bounding box center [596, 515] width 562 height 78
type textarea "Casserole Oven Baked Rice plain, milk, butter"
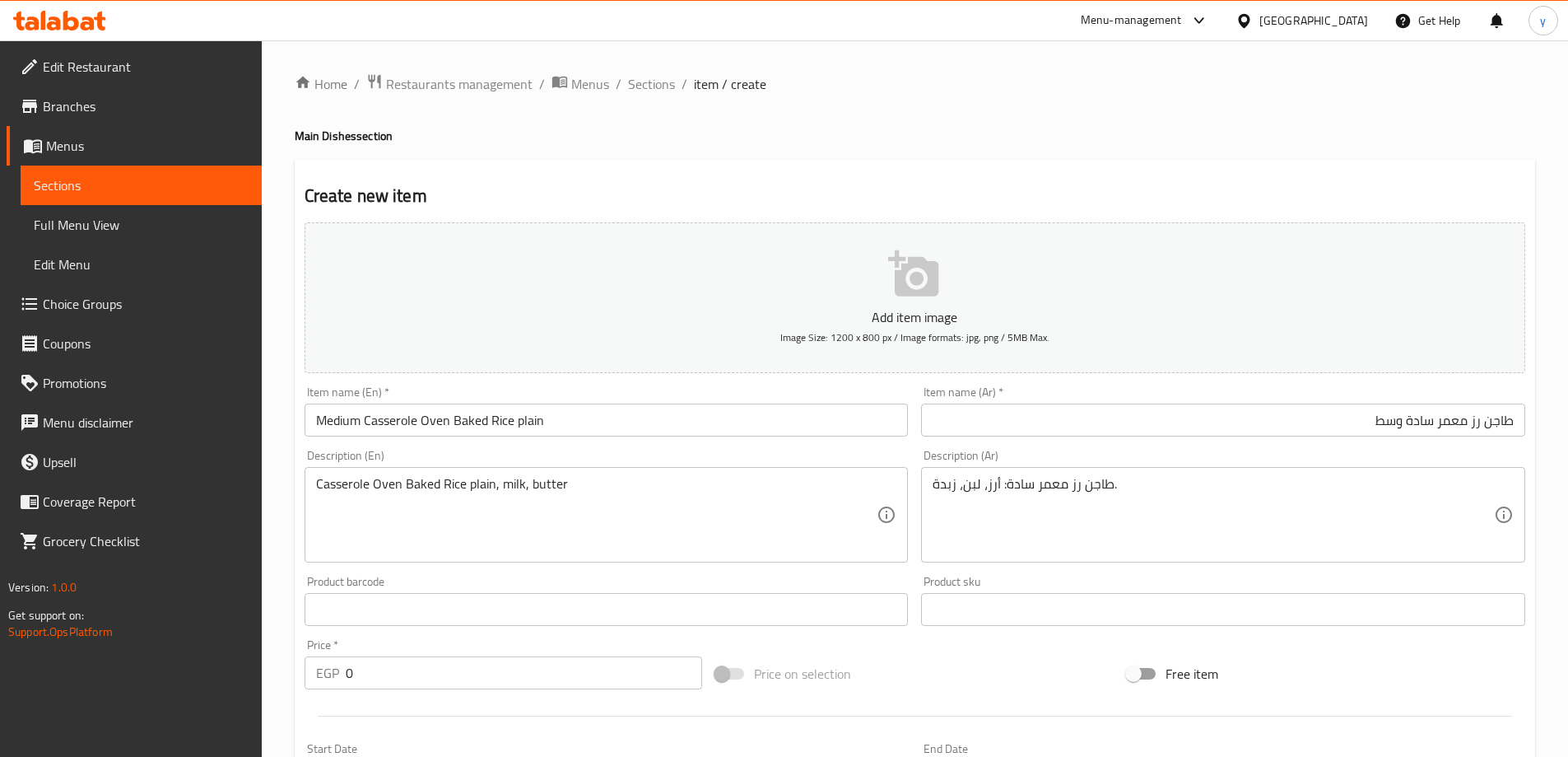
click at [354, 677] on input "0" at bounding box center [523, 673] width 357 height 33
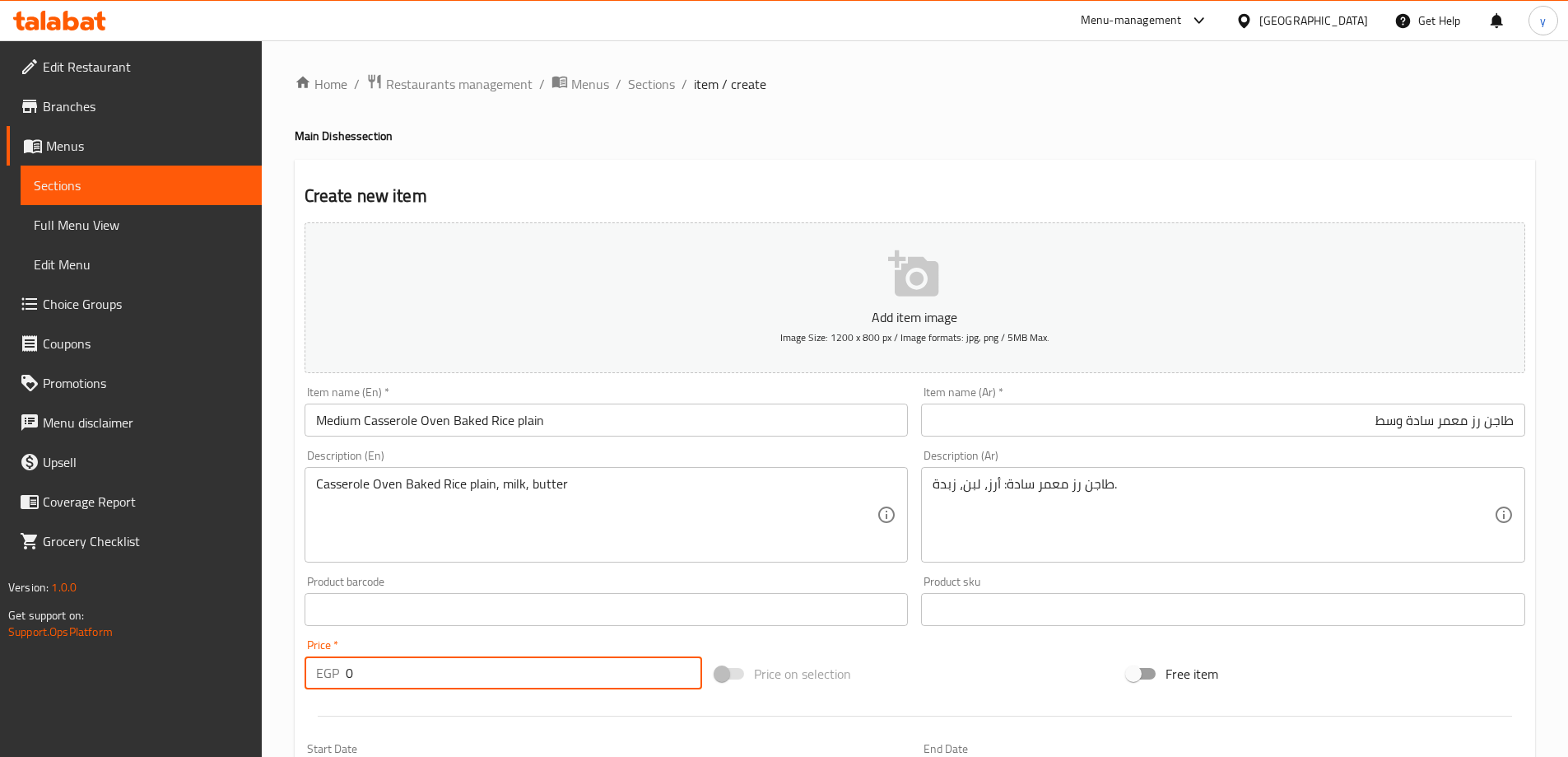
click at [354, 677] on input "0" at bounding box center [523, 673] width 357 height 33
type input "221"
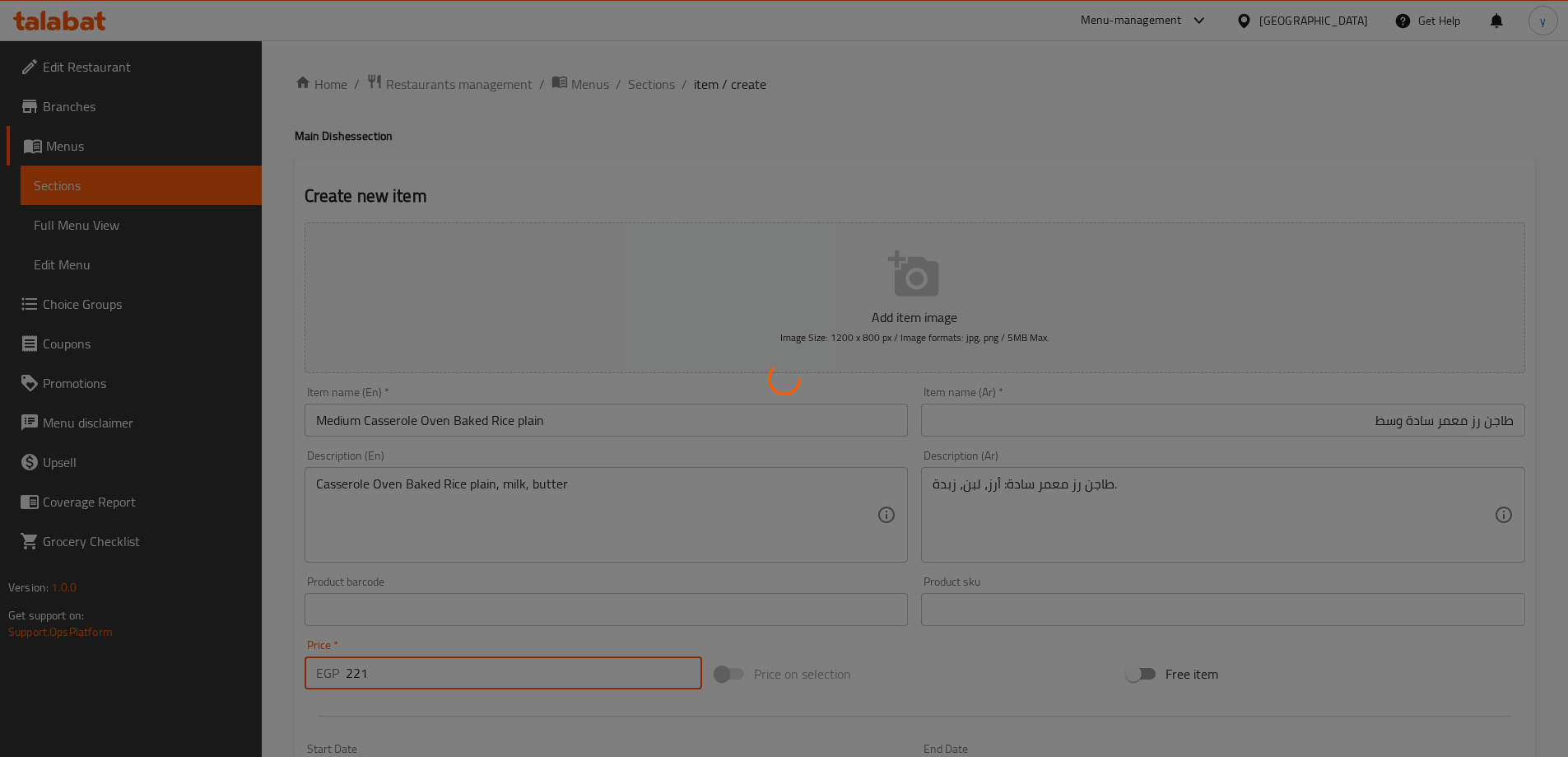
type input "0"
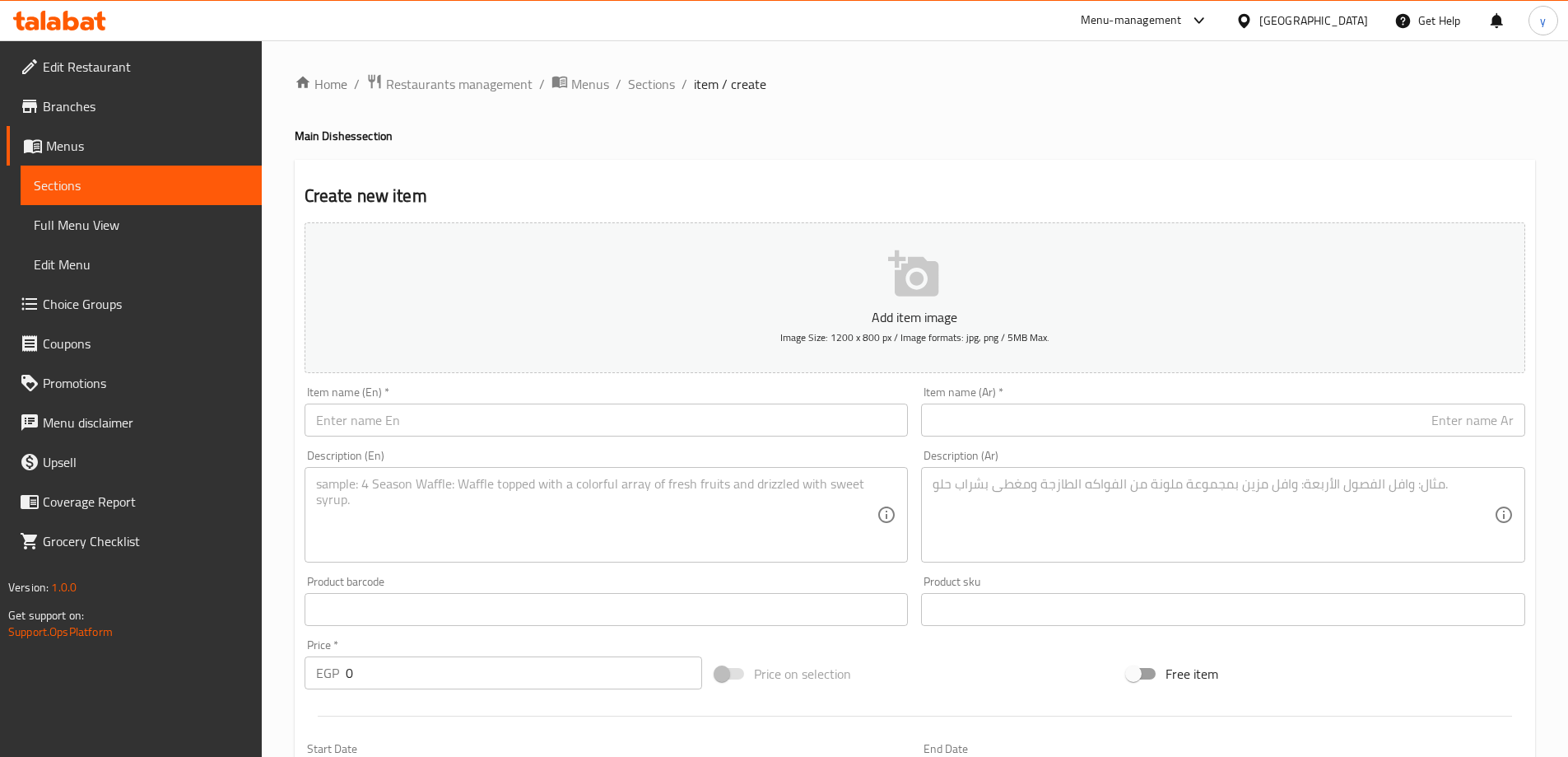
click at [1072, 421] on input "text" at bounding box center [1224, 420] width 605 height 33
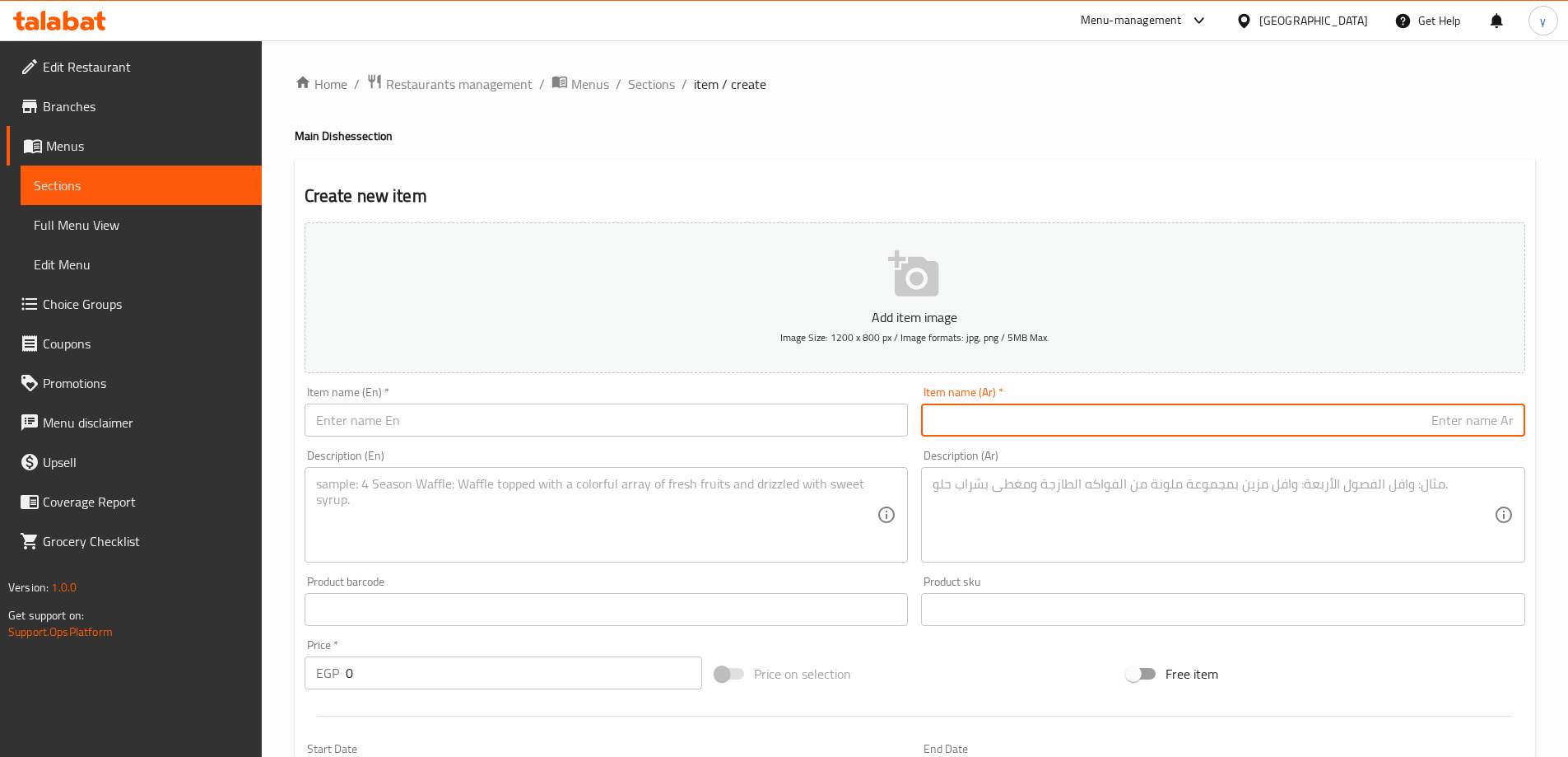
paste input "طاجن رز معمر سادة"
type input "طاجن رز معمر سادة كبير"
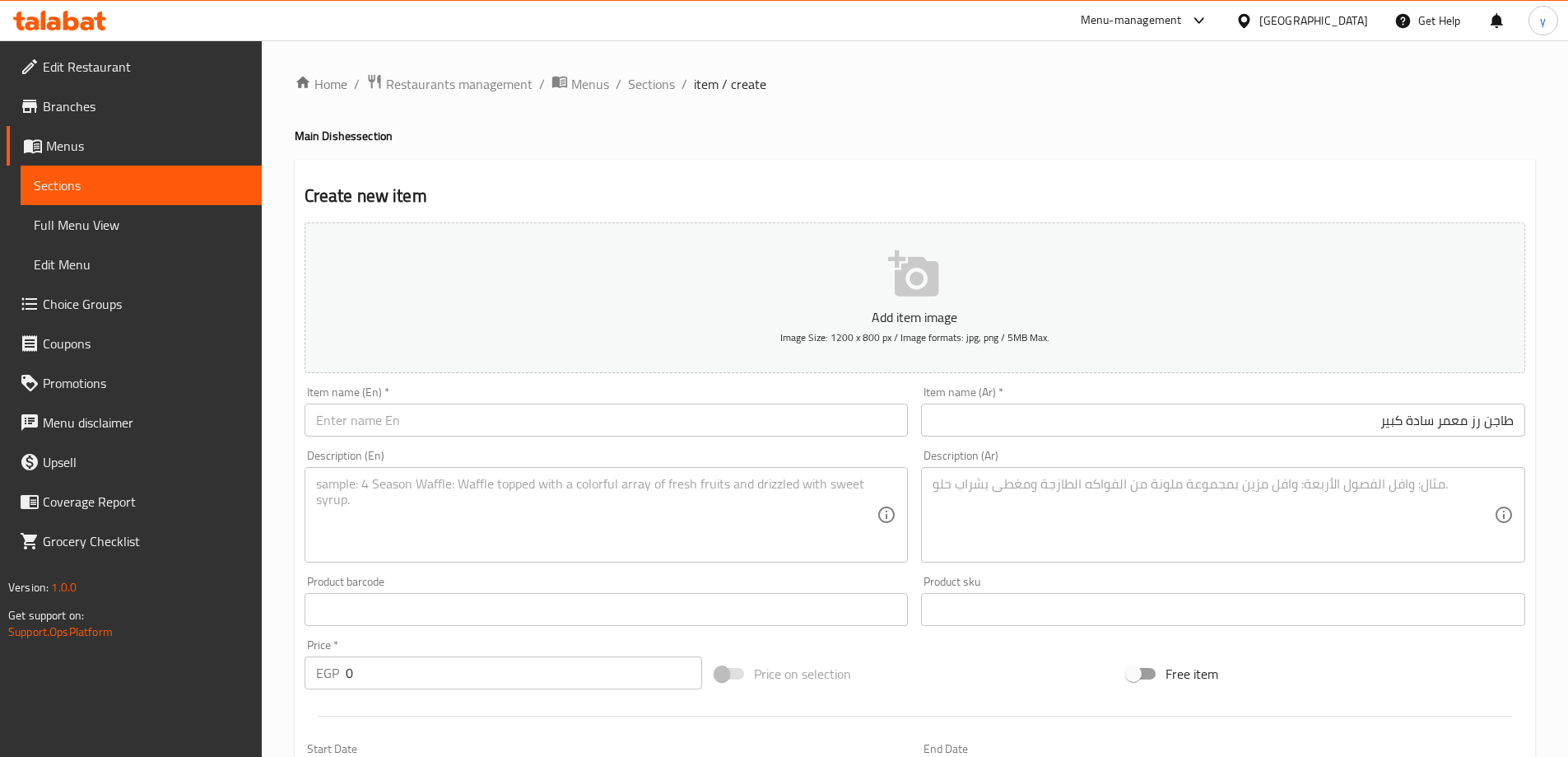
click at [526, 428] on input "text" at bounding box center [607, 420] width 605 height 33
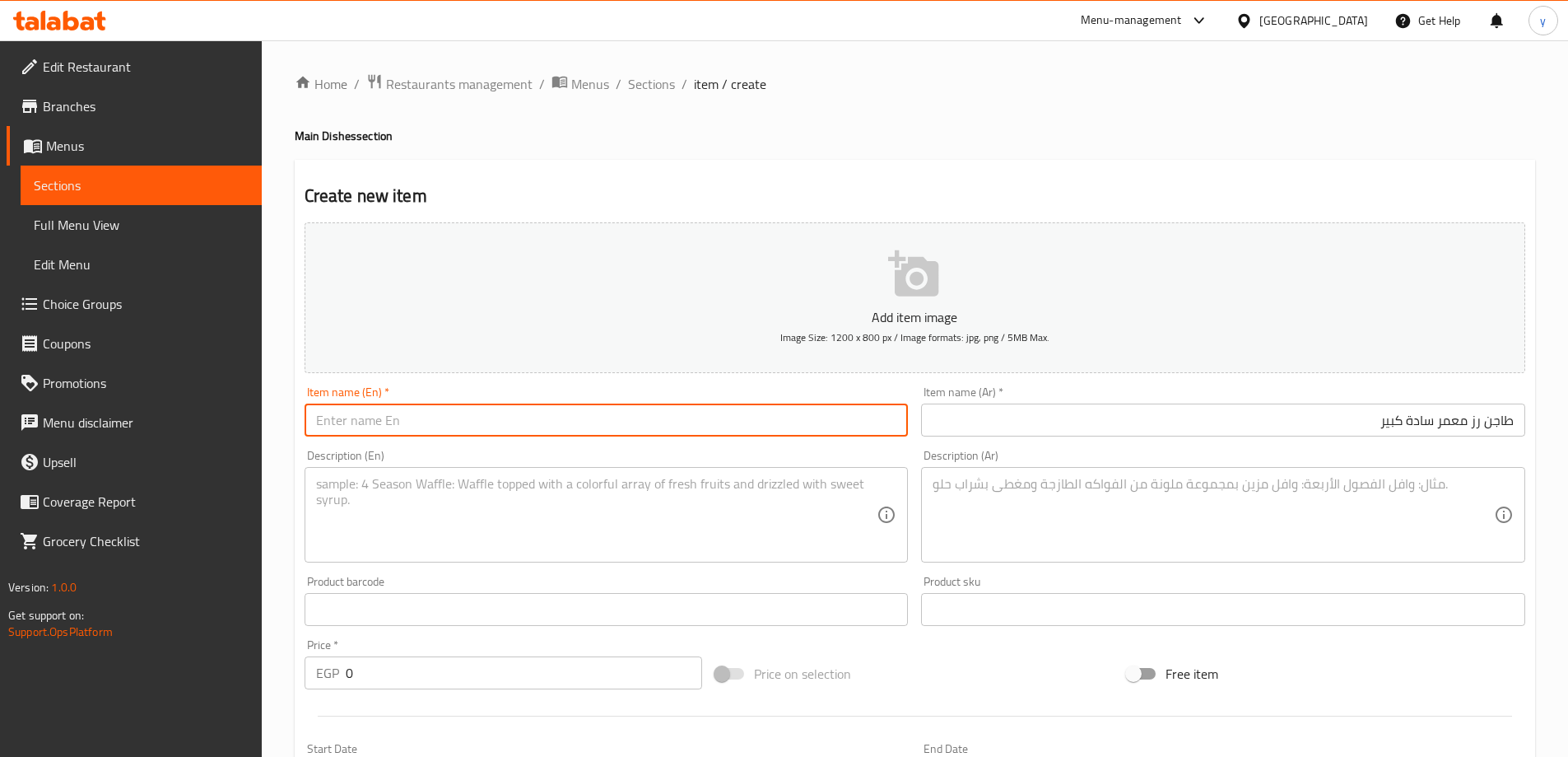
paste input "Casserole Oven Baked Rice plain"
type input "Casserole Oven Baked Rice plain"
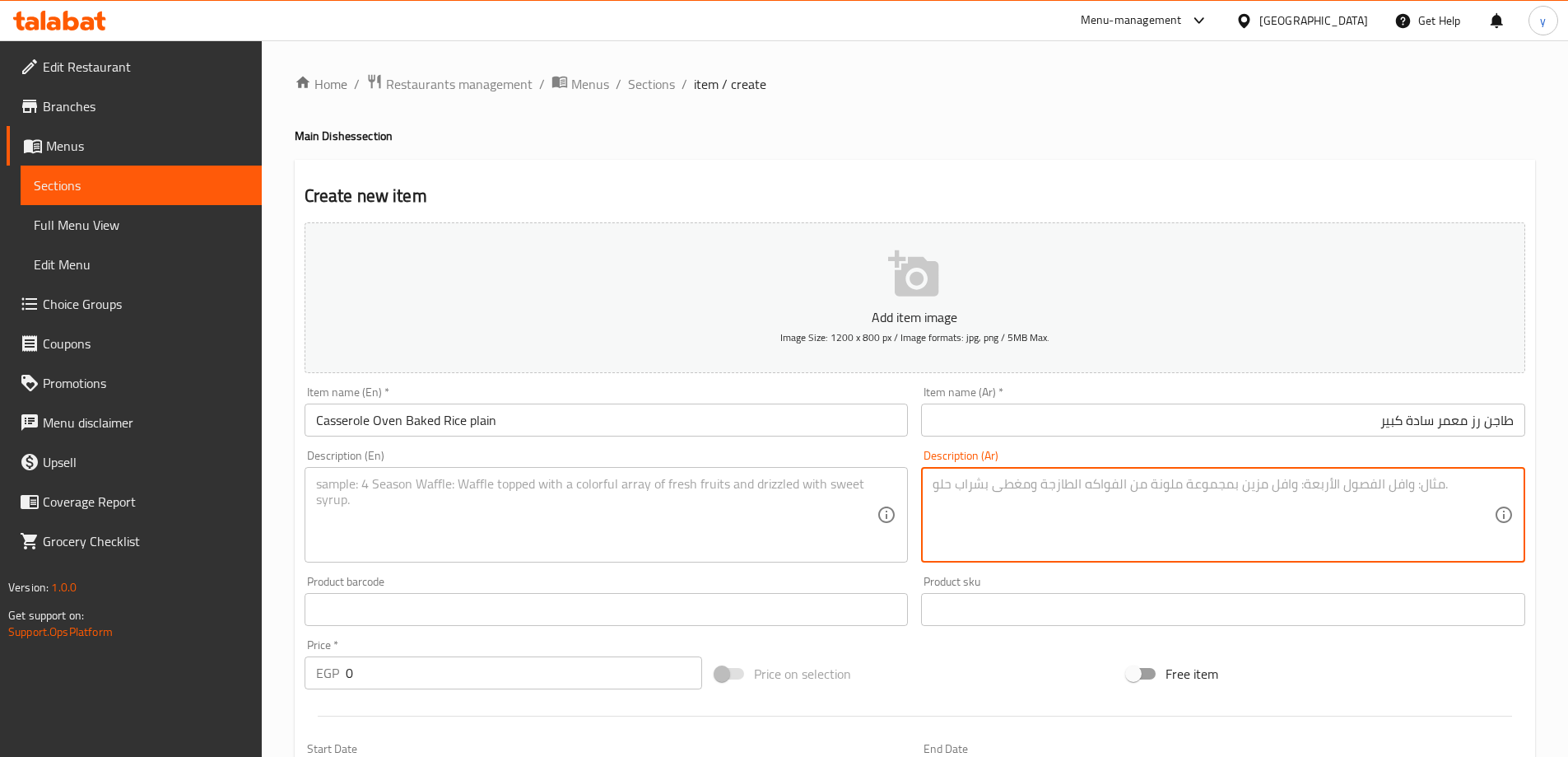
click at [1056, 515] on textarea at bounding box center [1213, 515] width 562 height 78
paste textarea "طاجن رز معمر سادة: أرز، لبن، زبدة."
type textarea "طاجن رز معمر سادة: أرز، لبن، زبدة."
click at [607, 415] on input "Casserole Oven Baked Rice plain" at bounding box center [607, 420] width 605 height 33
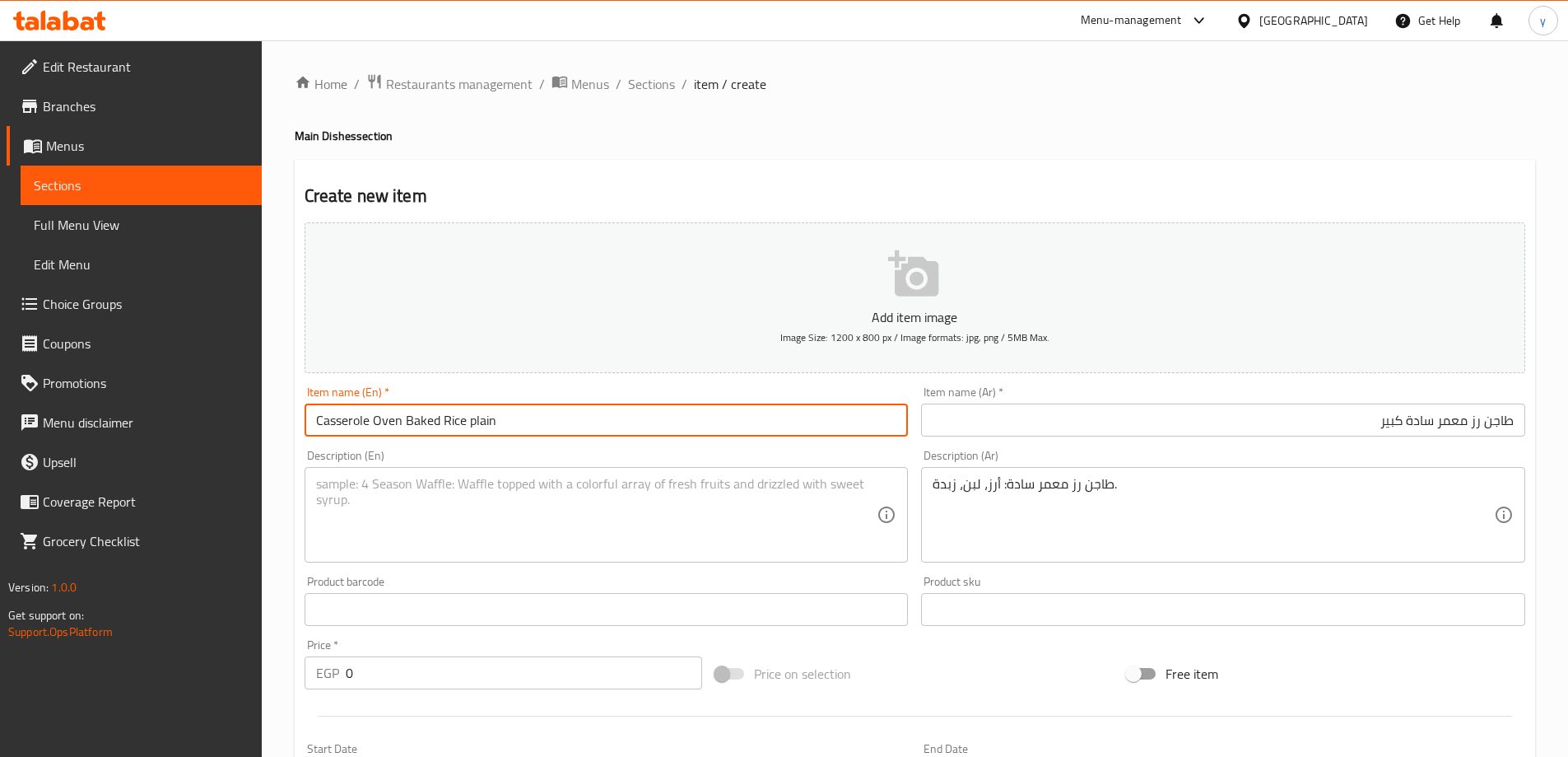
click at [316, 419] on input "Casserole Oven Baked Rice plain" at bounding box center [607, 420] width 605 height 33
type input "Large Casserole Oven Baked Rice plain"
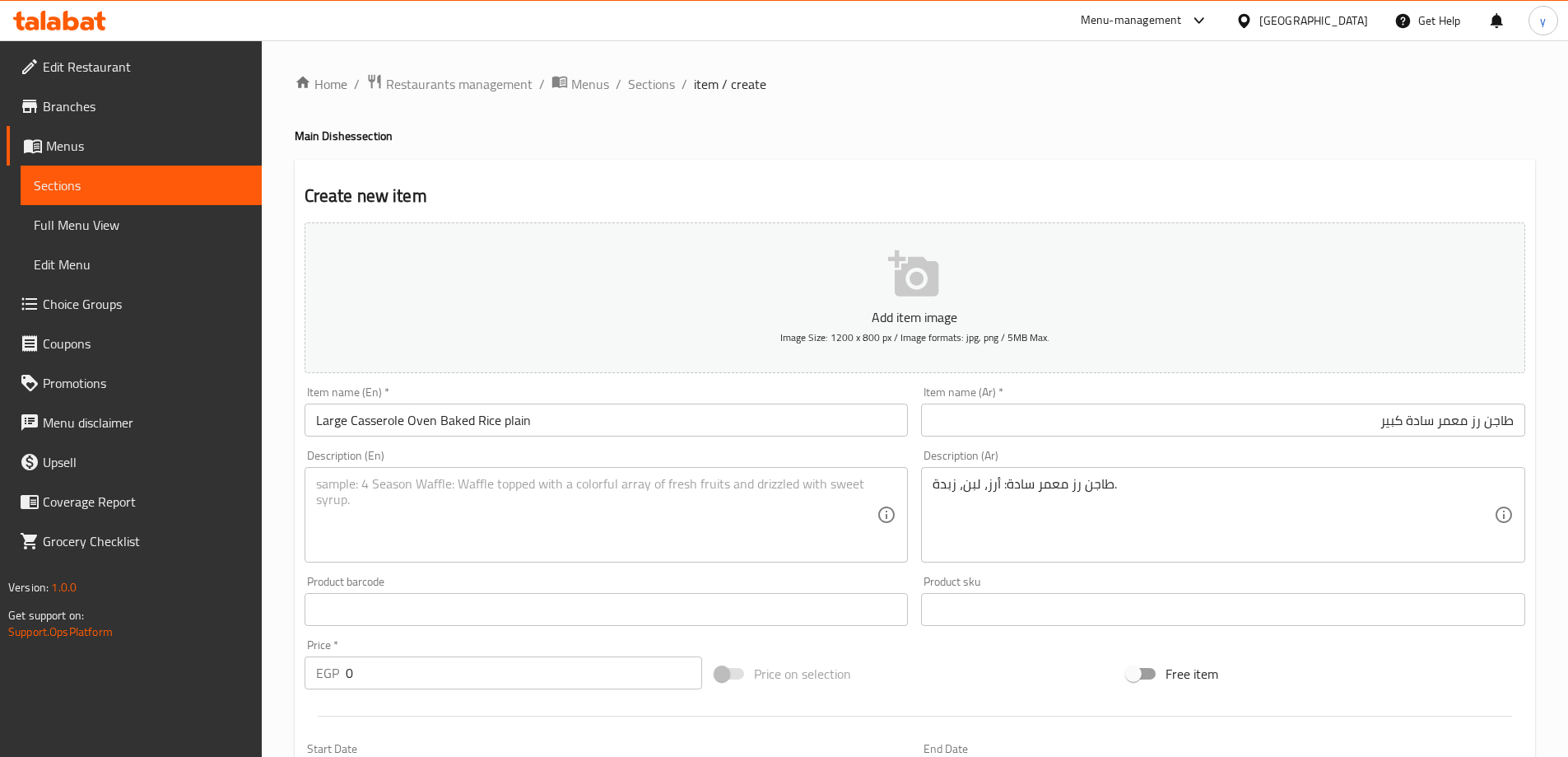
click at [565, 468] on div "Description (En)" at bounding box center [607, 515] width 605 height 96
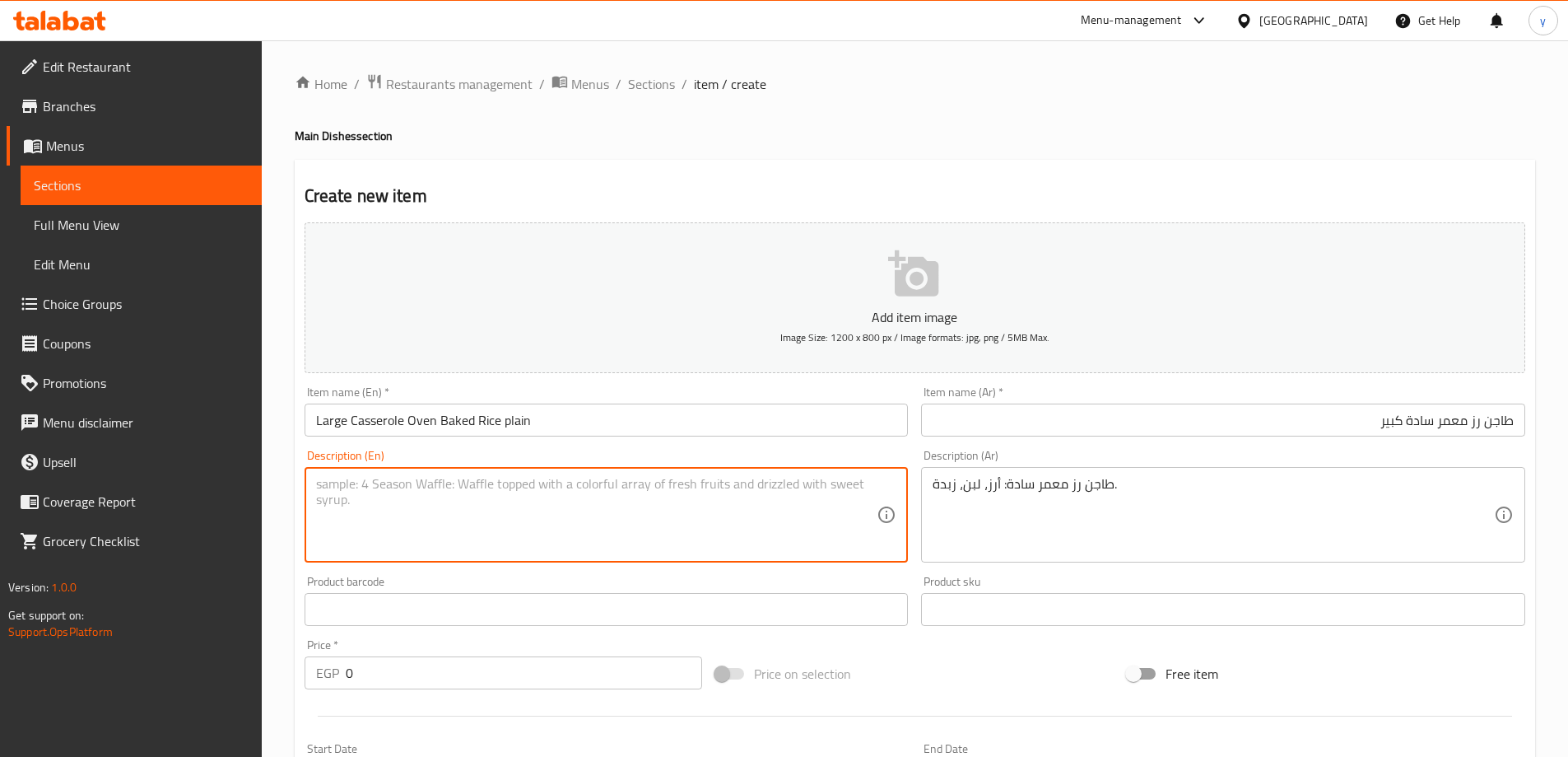
paste textarea "Casserole Oven Baked Rice plain, milk, butter"
type textarea "Casserole Oven Baked Rice plain, milk, butter"
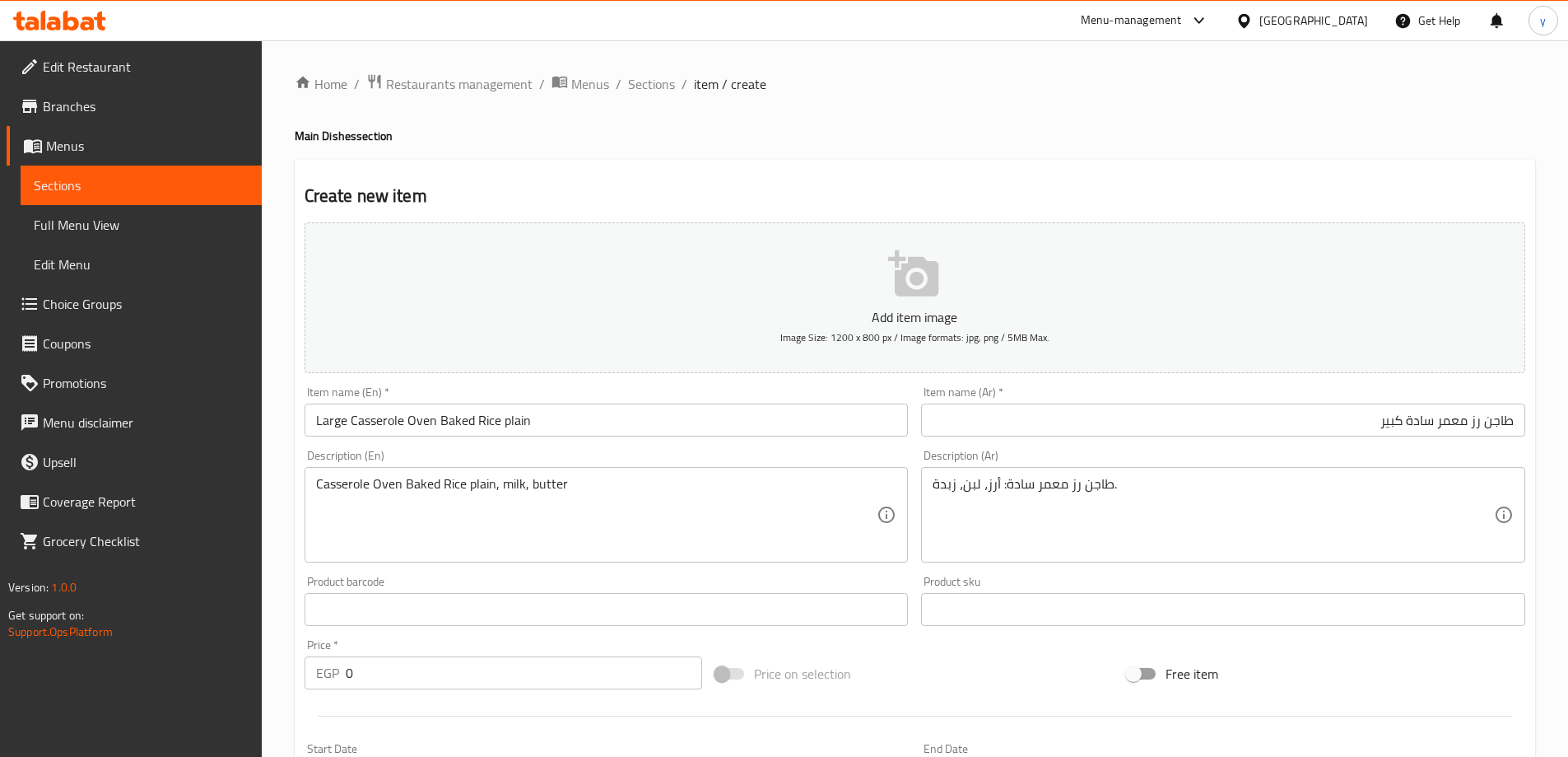
click at [382, 676] on input "0" at bounding box center [523, 673] width 357 height 33
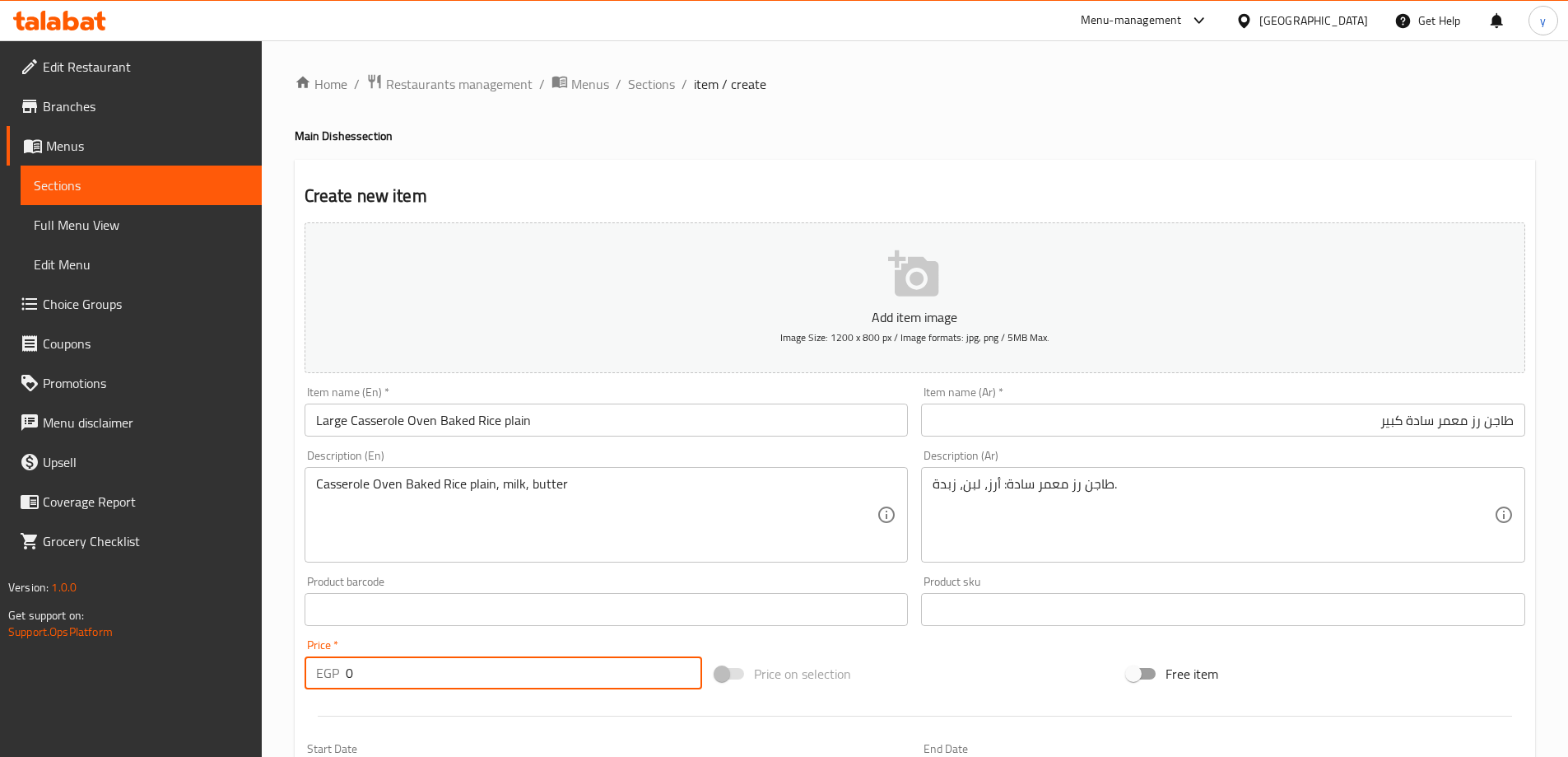
click at [382, 676] on input "0" at bounding box center [523, 673] width 357 height 33
type input "325"
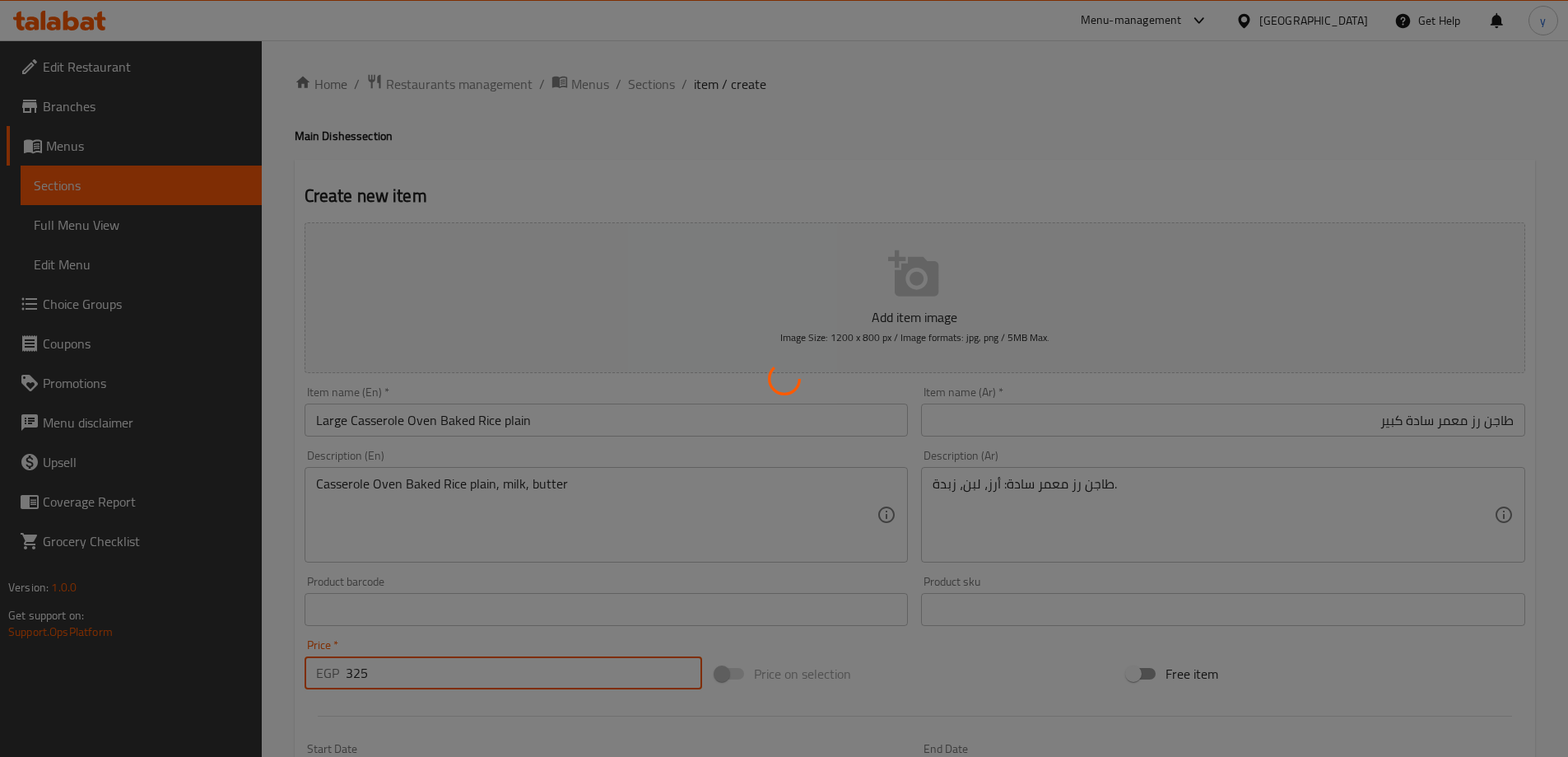
type input "0"
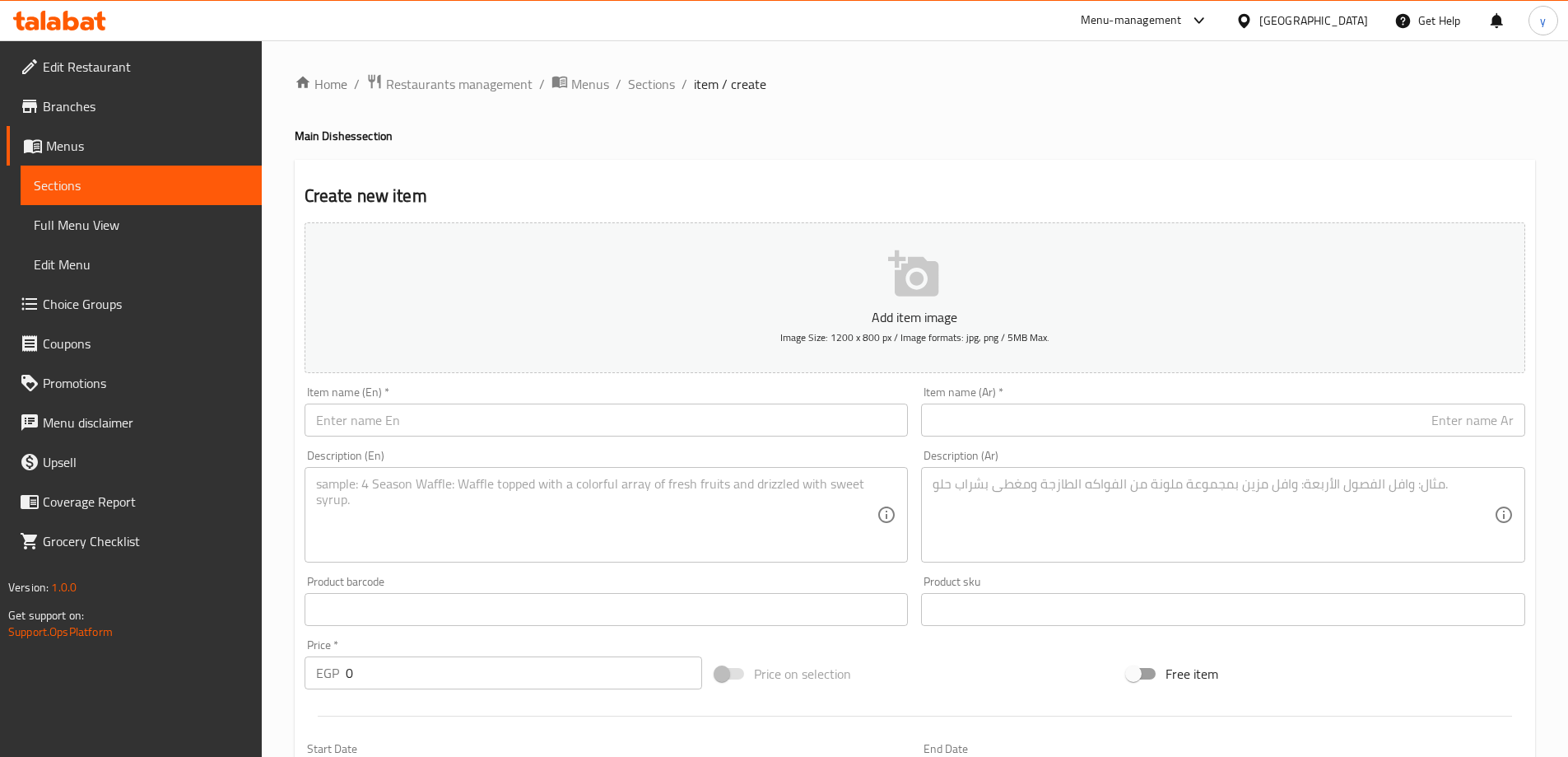
click at [1066, 411] on input "text" at bounding box center [1224, 420] width 605 height 33
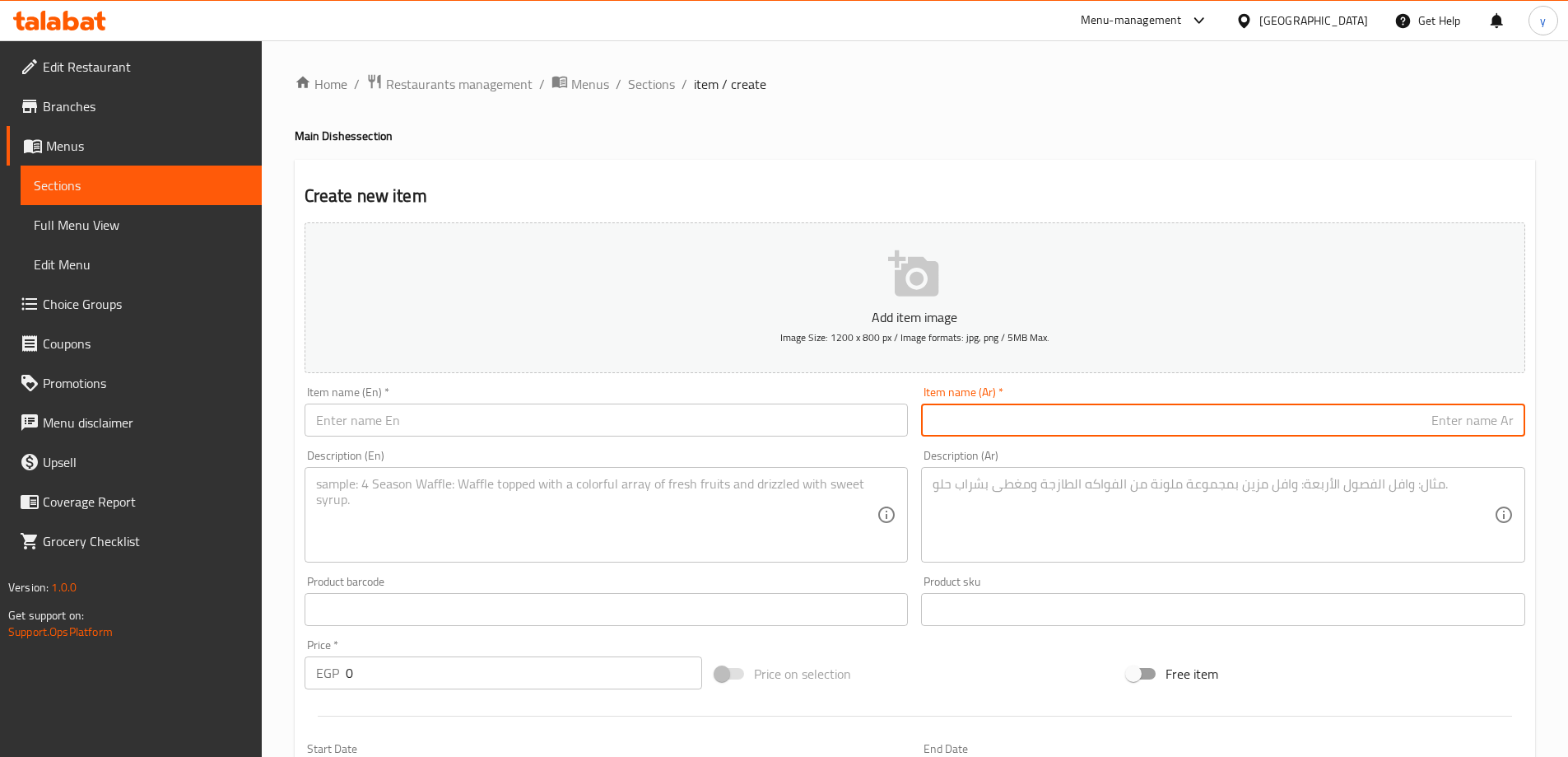
paste input "صينية جلاش صغيــــر"
click at [1418, 427] on input "صينية جلاش صغيــــر" at bounding box center [1224, 420] width 605 height 33
click at [1415, 424] on input "صينية جلاش صغير" at bounding box center [1224, 420] width 605 height 33
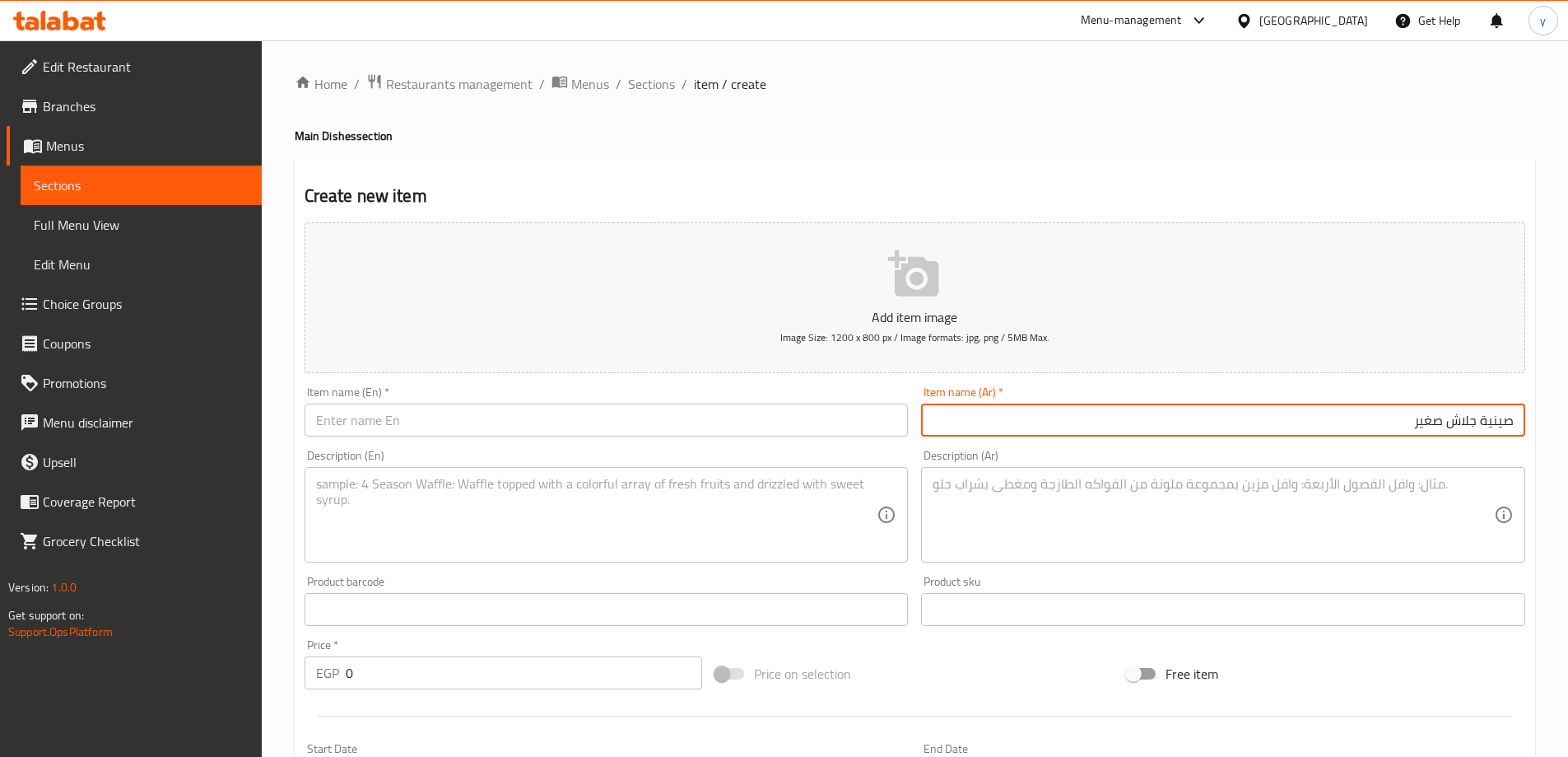
click at [1415, 424] on input "صينية جلاش صغير" at bounding box center [1224, 420] width 605 height 33
type input "صينية جلاش صغير"
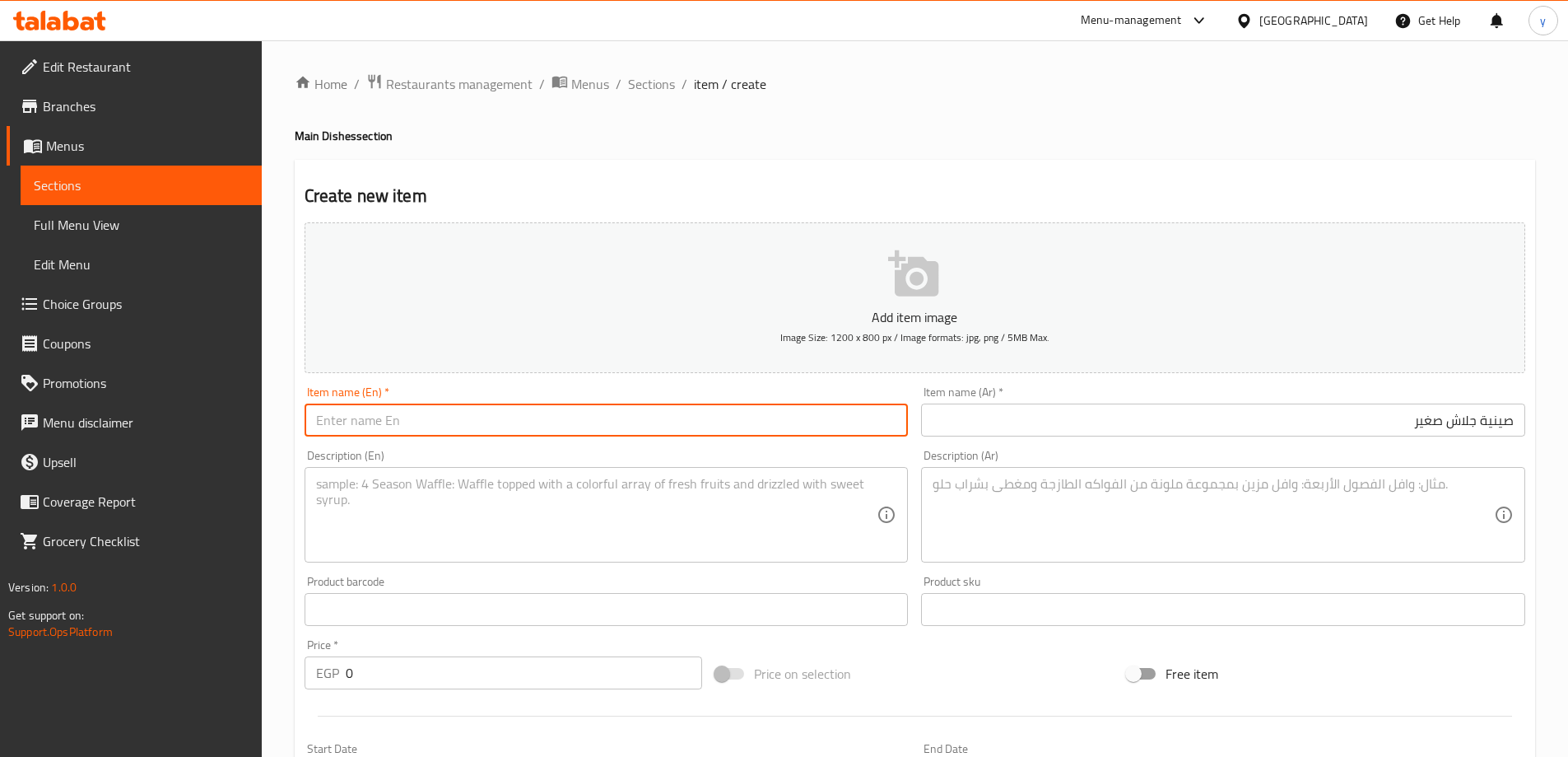
click at [557, 427] on input "text" at bounding box center [607, 420] width 605 height 33
paste input "Golash"
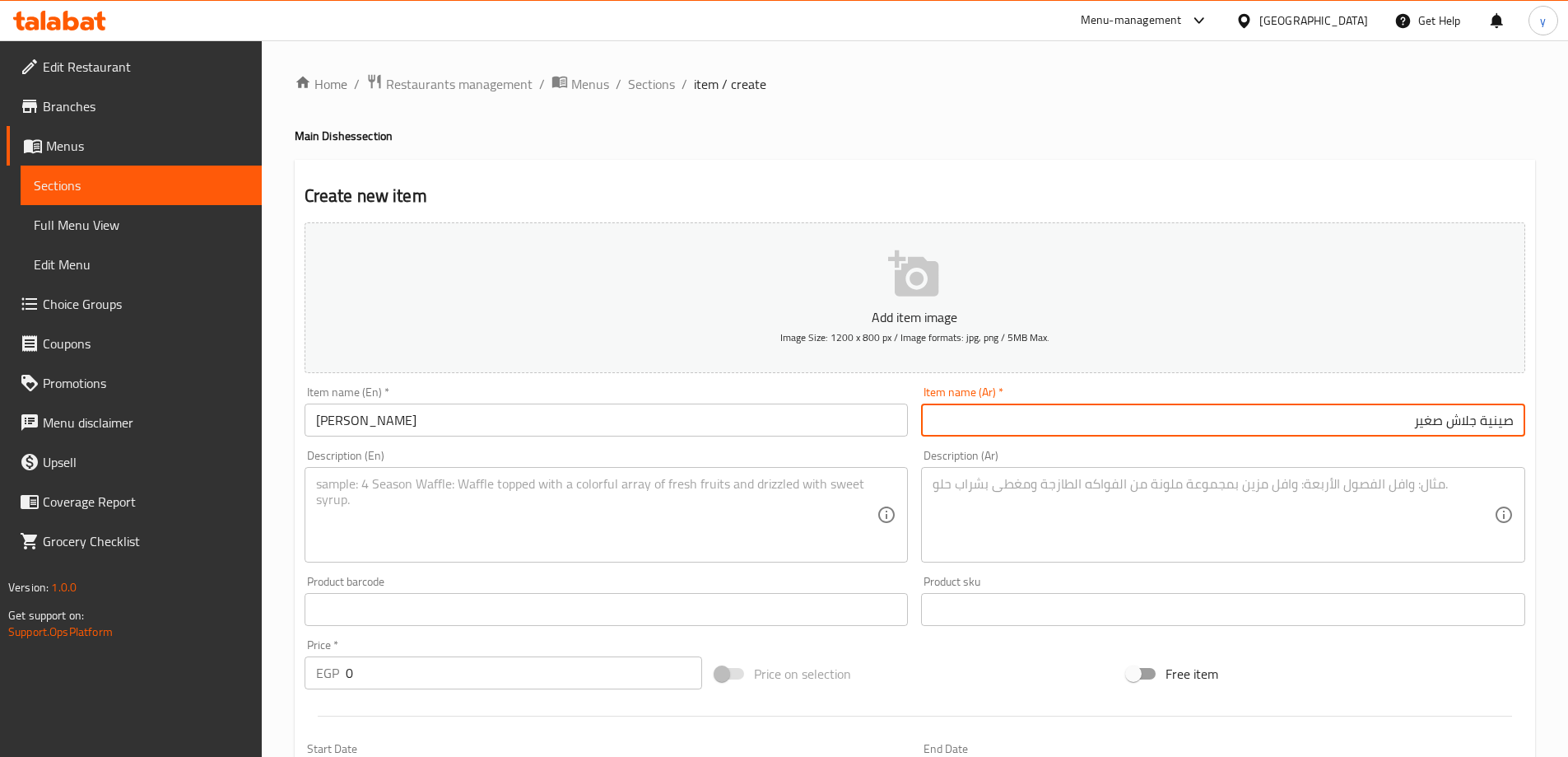
drag, startPoint x: 1410, startPoint y: 421, endPoint x: 1519, endPoint y: 424, distance: 109.0
click at [1519, 424] on input "صينية جلاش صغير" at bounding box center [1224, 420] width 605 height 33
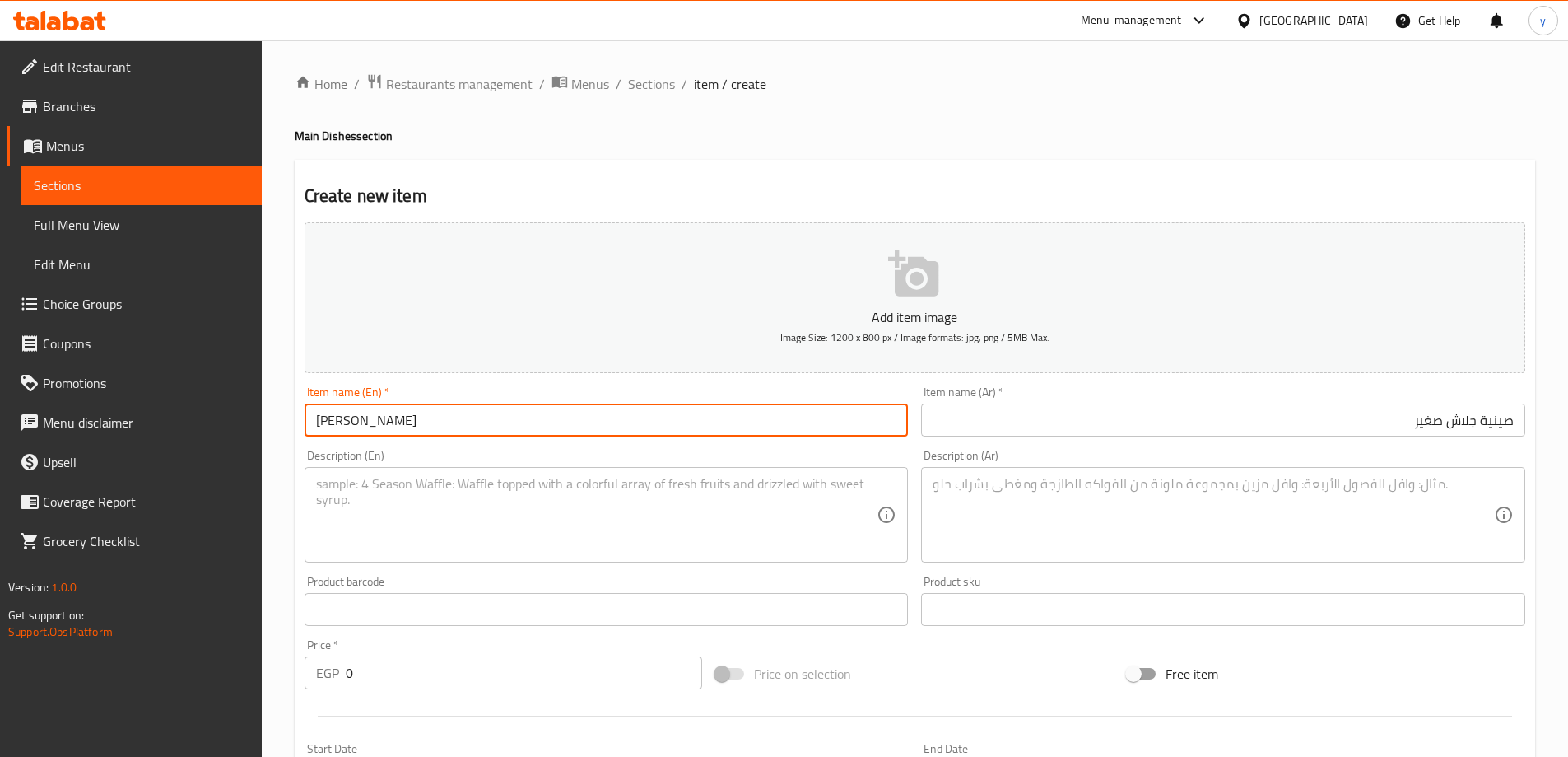
click at [317, 424] on input "Golash" at bounding box center [607, 420] width 605 height 33
paste input "Small"
click at [516, 424] on input "Small Golash" at bounding box center [607, 420] width 605 height 33
paste input "tray"
click at [385, 422] on input "Small Golashtray" at bounding box center [607, 420] width 605 height 33
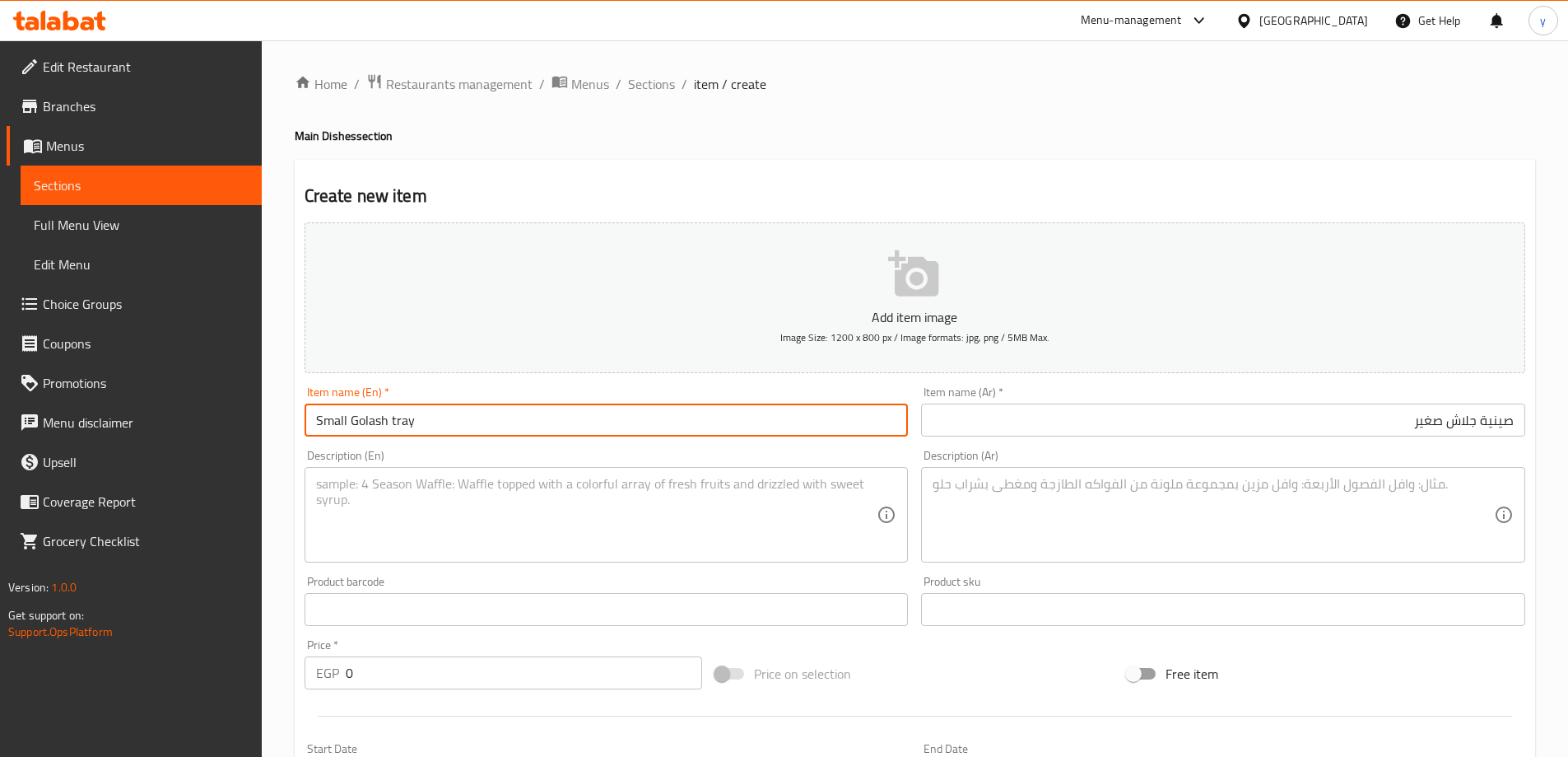
type input "Small Golash tray"
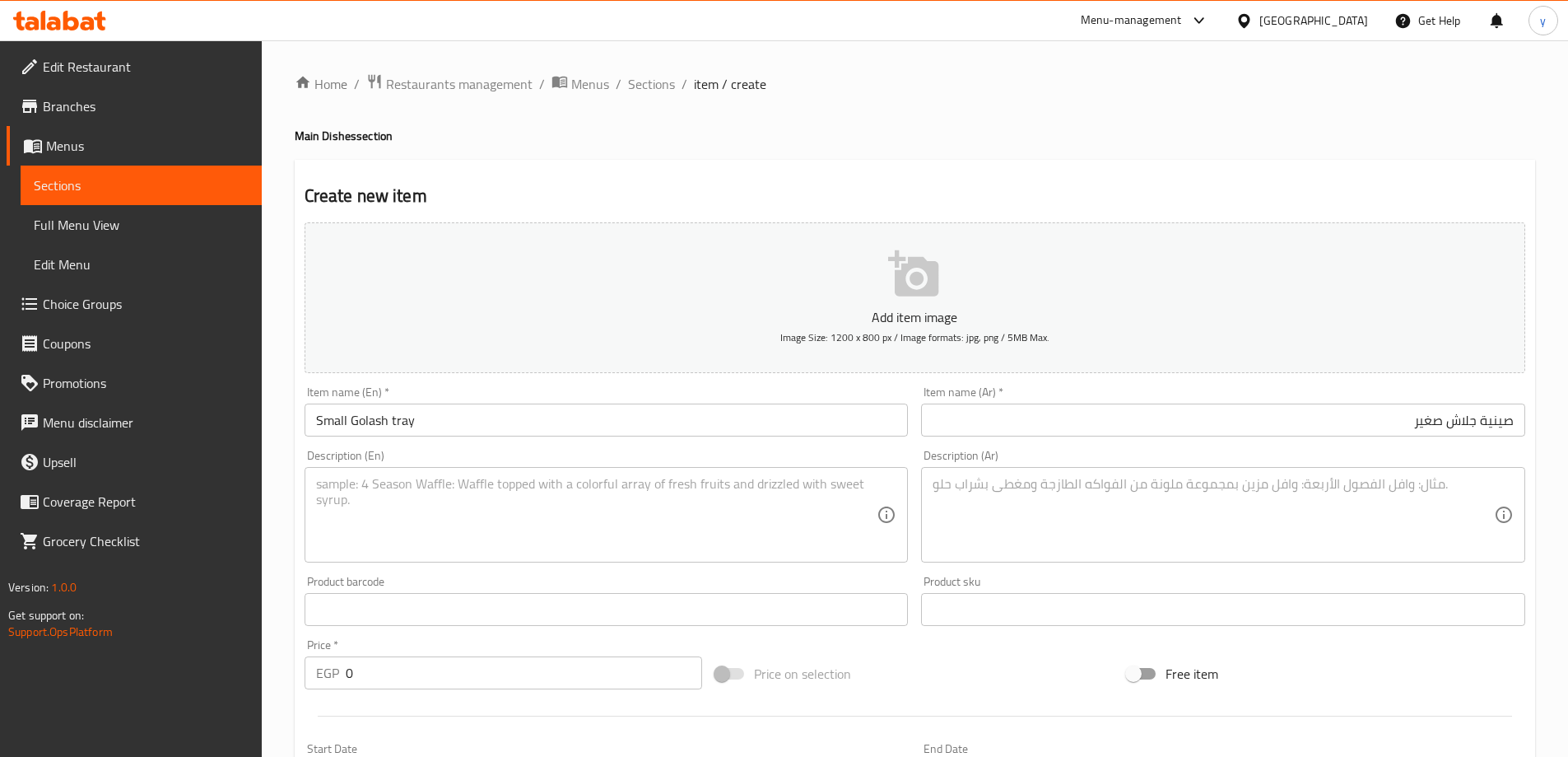
click at [1084, 510] on textarea at bounding box center [1213, 515] width 562 height 78
paste textarea "صينية جلاش: طبقات من عجينة الجلاش، زبدة."
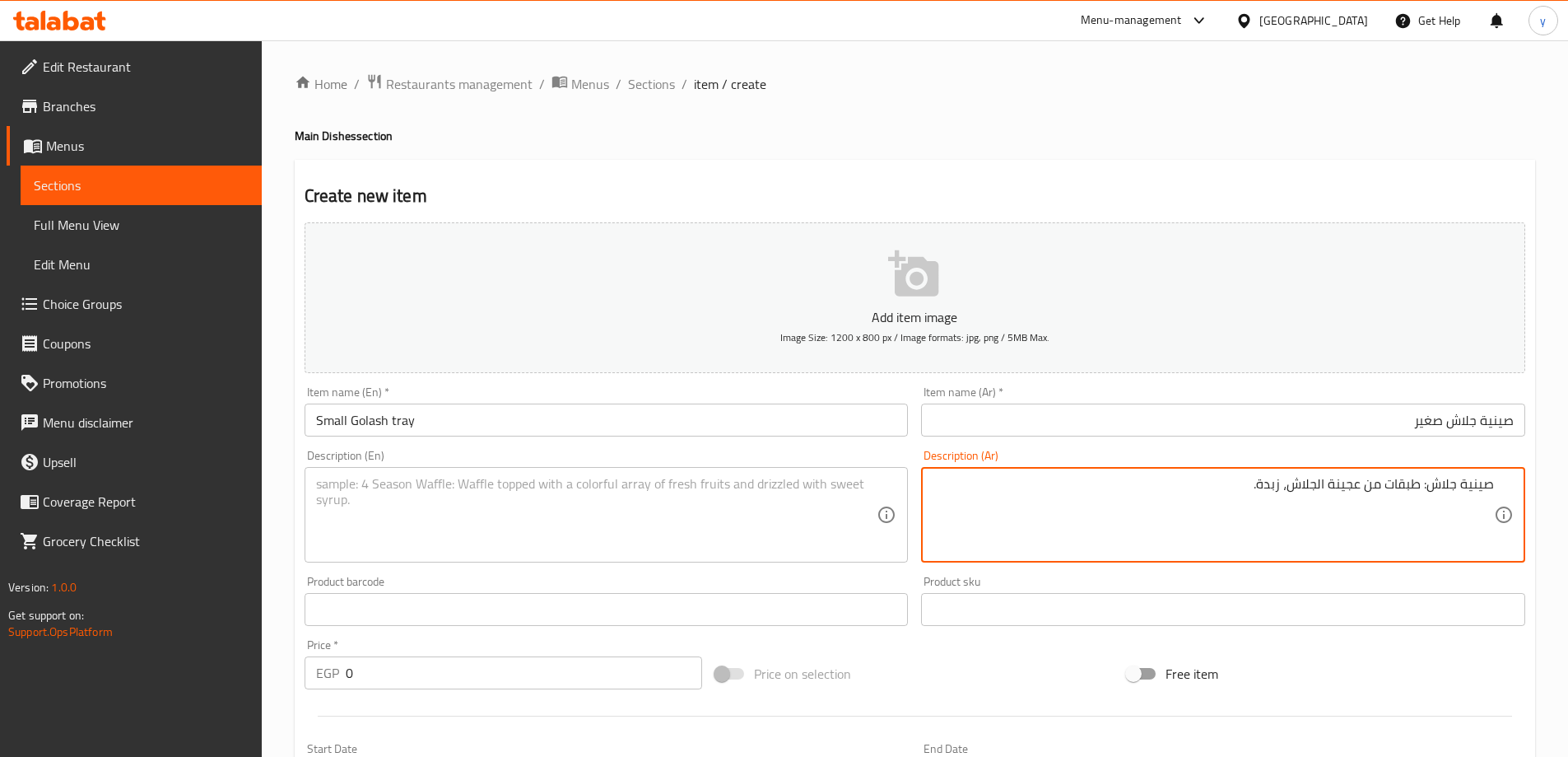
type textarea "صينية جلاش: طبقات من عجينة الجلاش، زبدة."
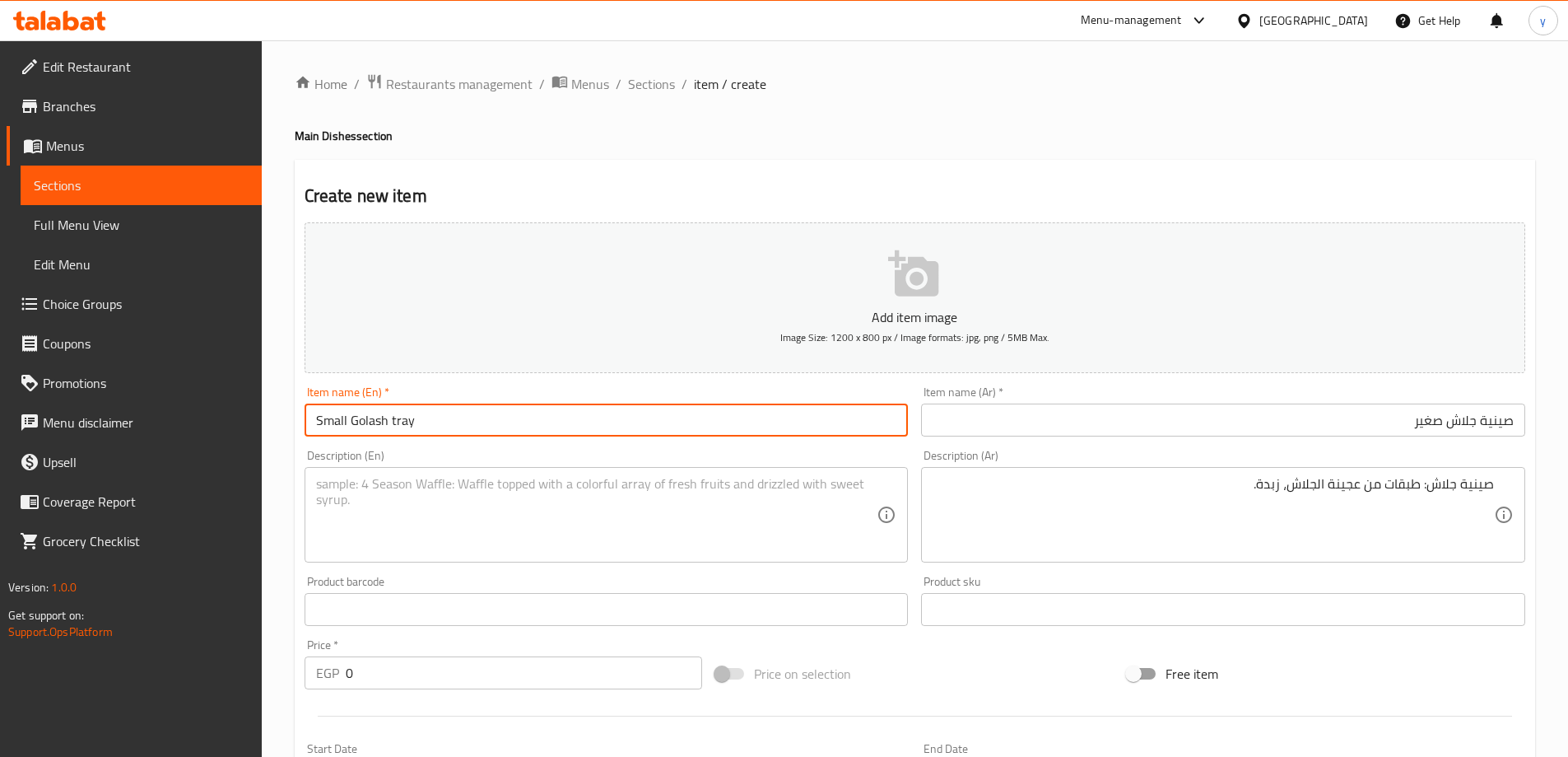
drag, startPoint x: 350, startPoint y: 416, endPoint x: 439, endPoint y: 419, distance: 89.1
click at [439, 419] on input "Small Golash tray" at bounding box center [607, 420] width 605 height 33
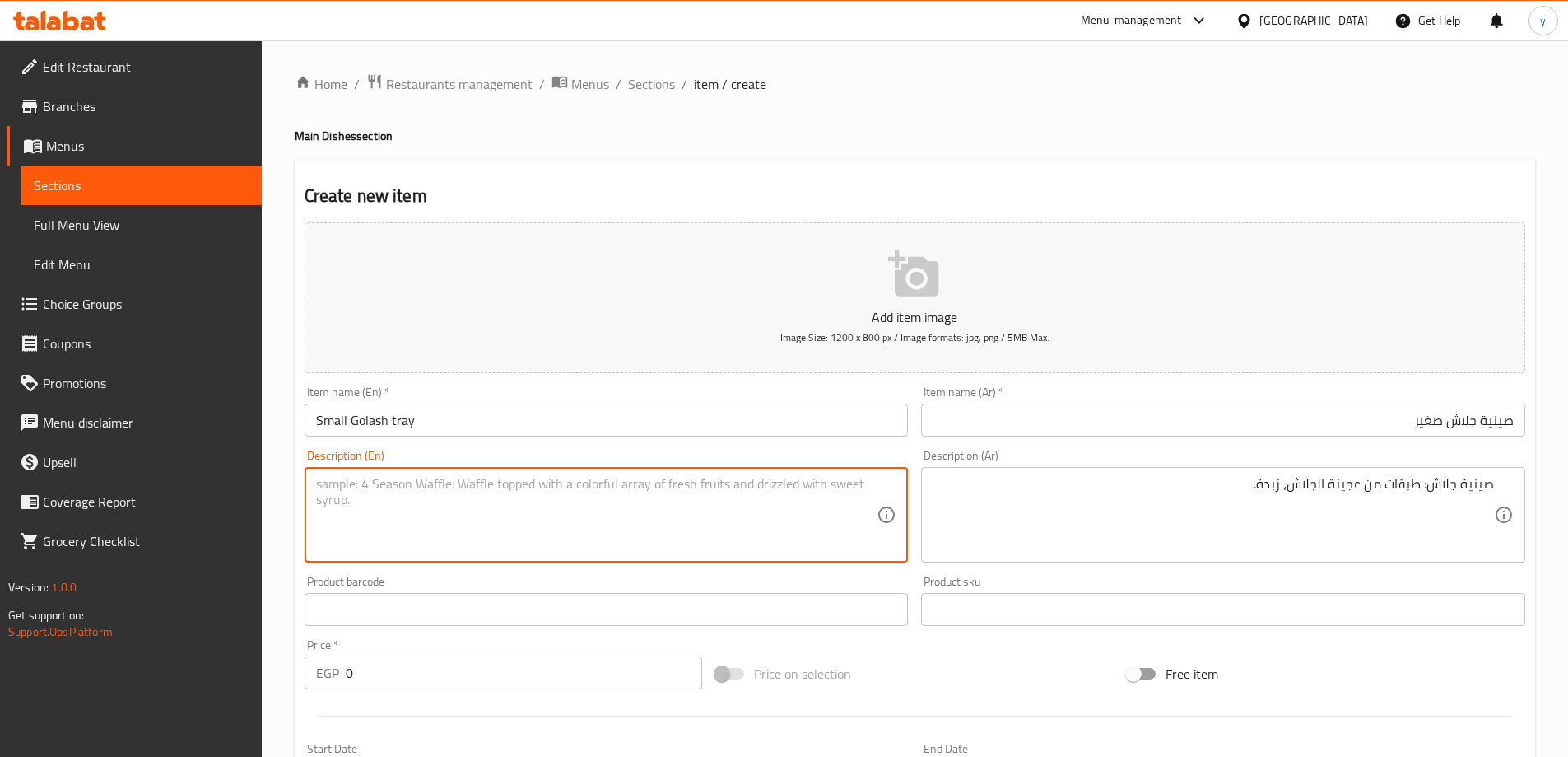
click at [463, 498] on textarea at bounding box center [596, 515] width 562 height 78
paste textarea "Golash tray"
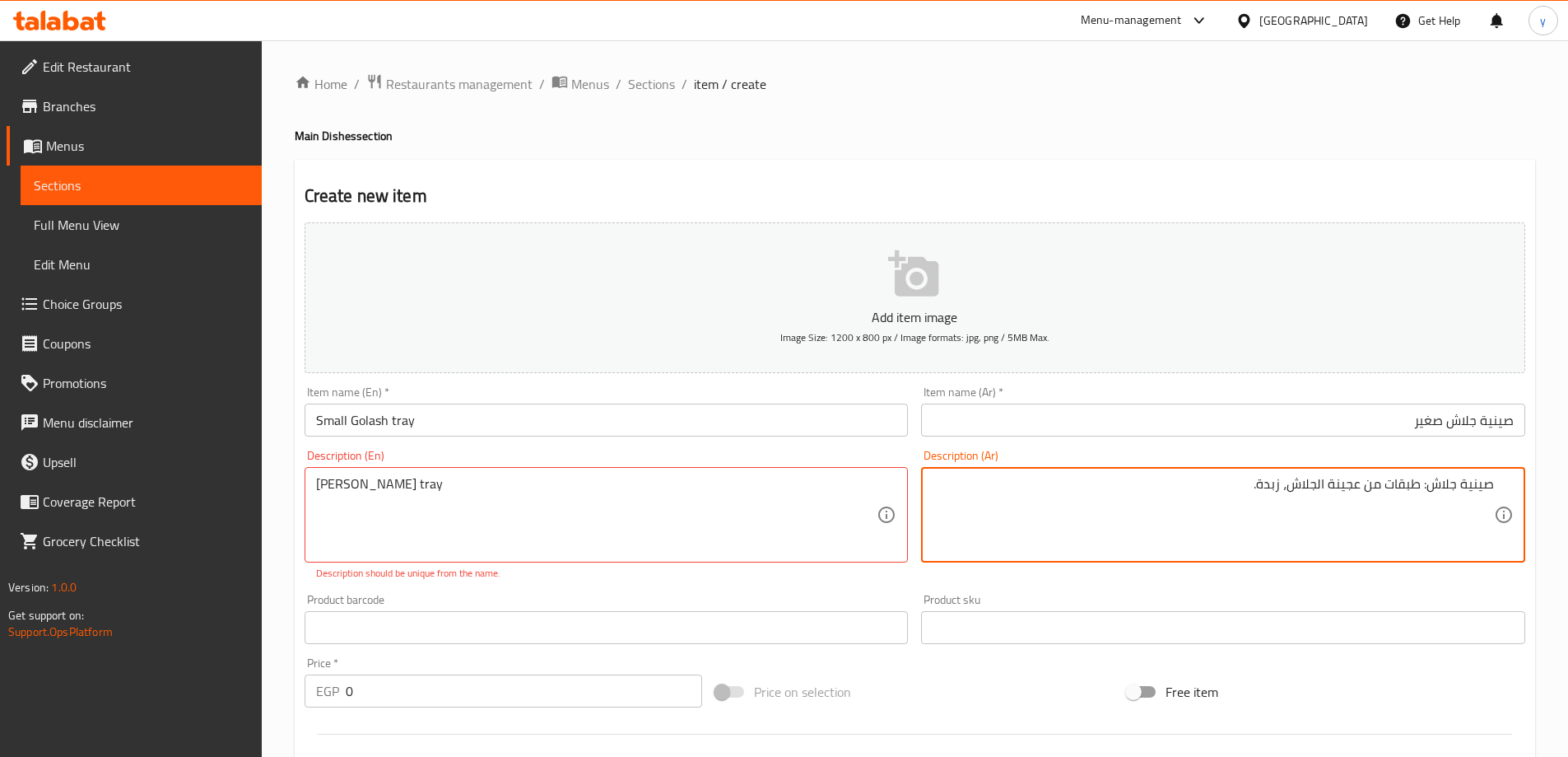
drag, startPoint x: 1424, startPoint y: 483, endPoint x: 1226, endPoint y: 490, distance: 198.1
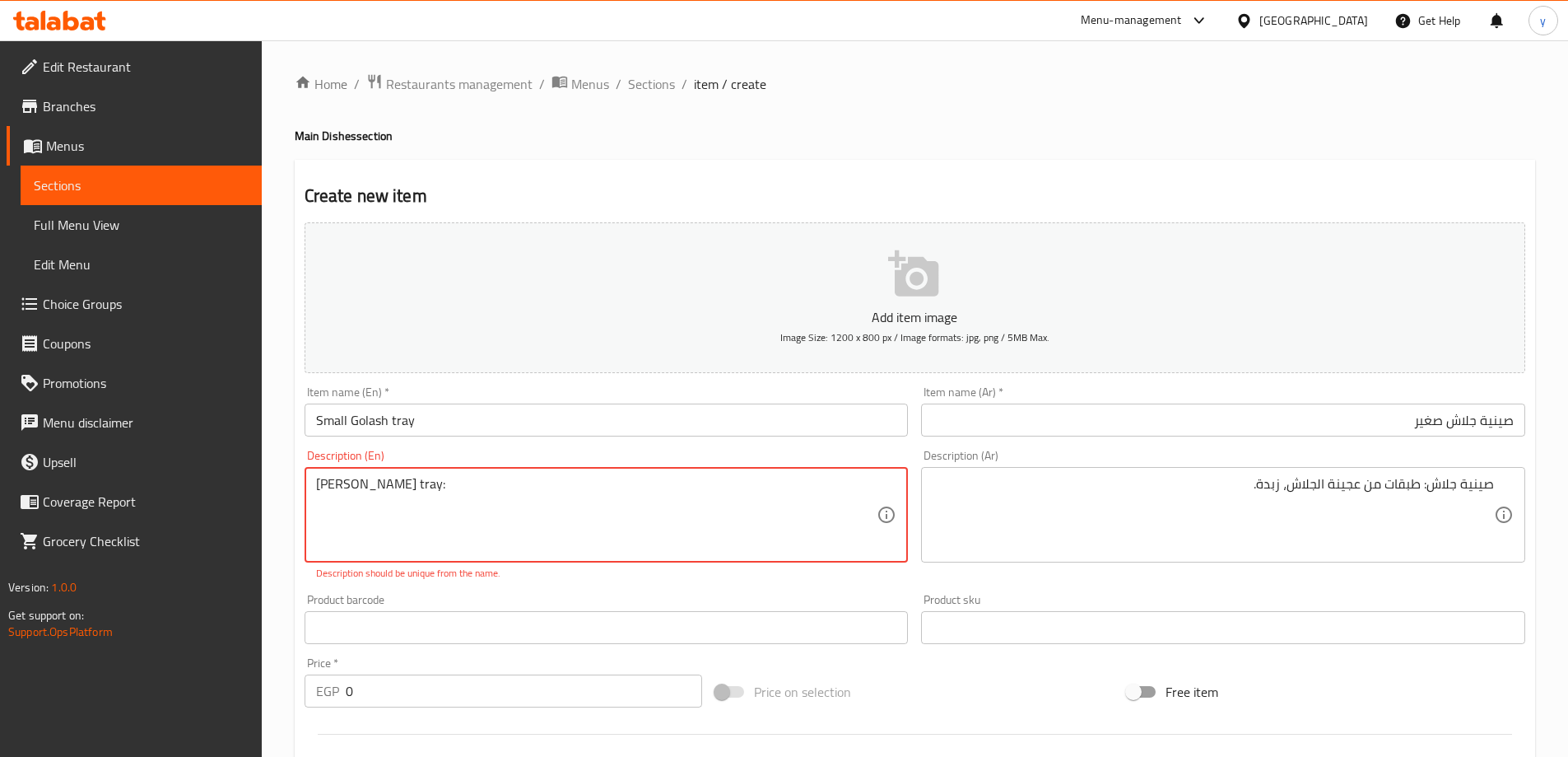
paste textarea "Layers of goulash dough, butter."
type textarea "Golash tray: Layers of goulash dough, butter."
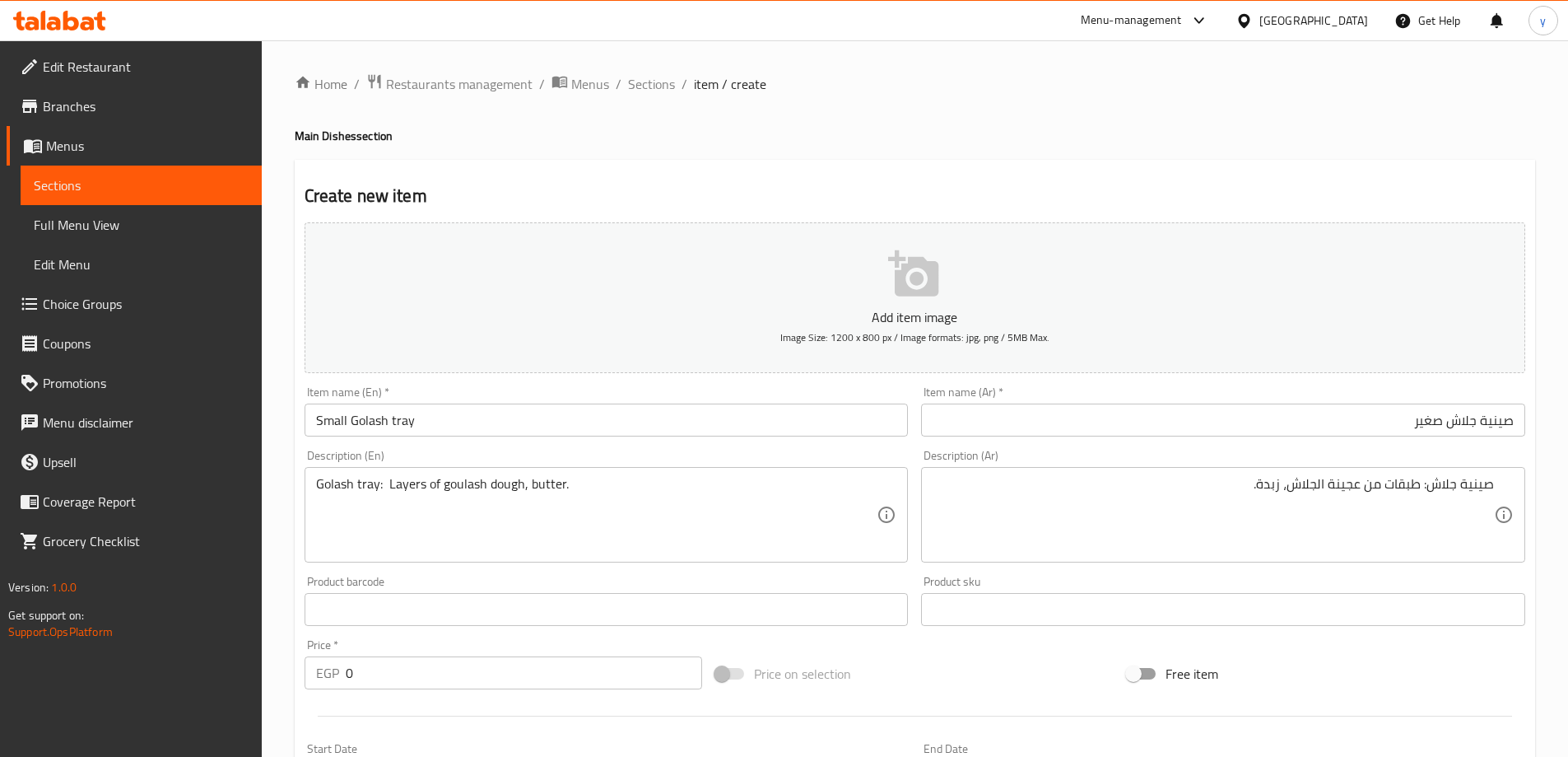
click at [500, 684] on input "0" at bounding box center [523, 673] width 357 height 33
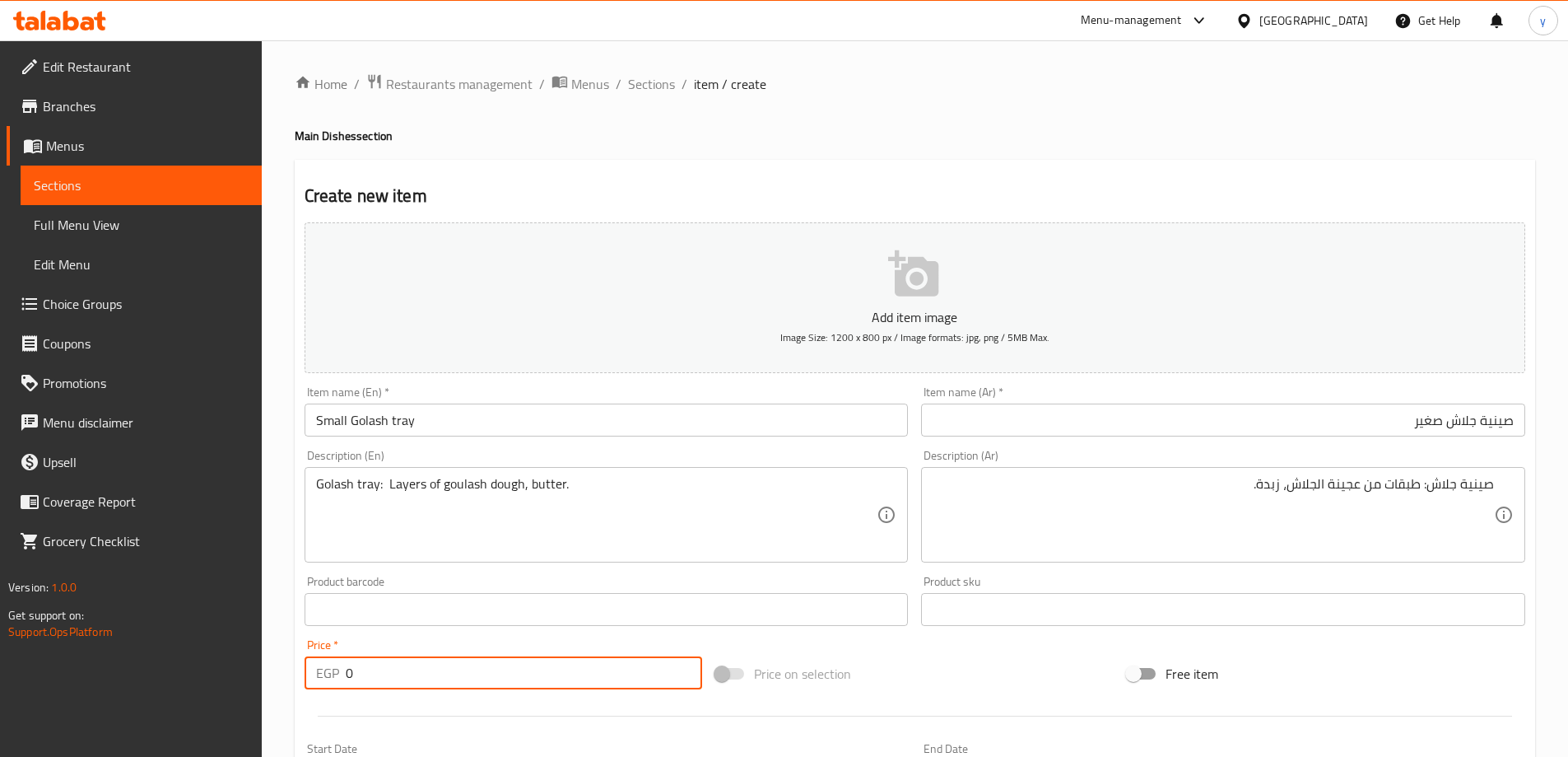
click at [500, 684] on input "0" at bounding box center [523, 673] width 357 height 33
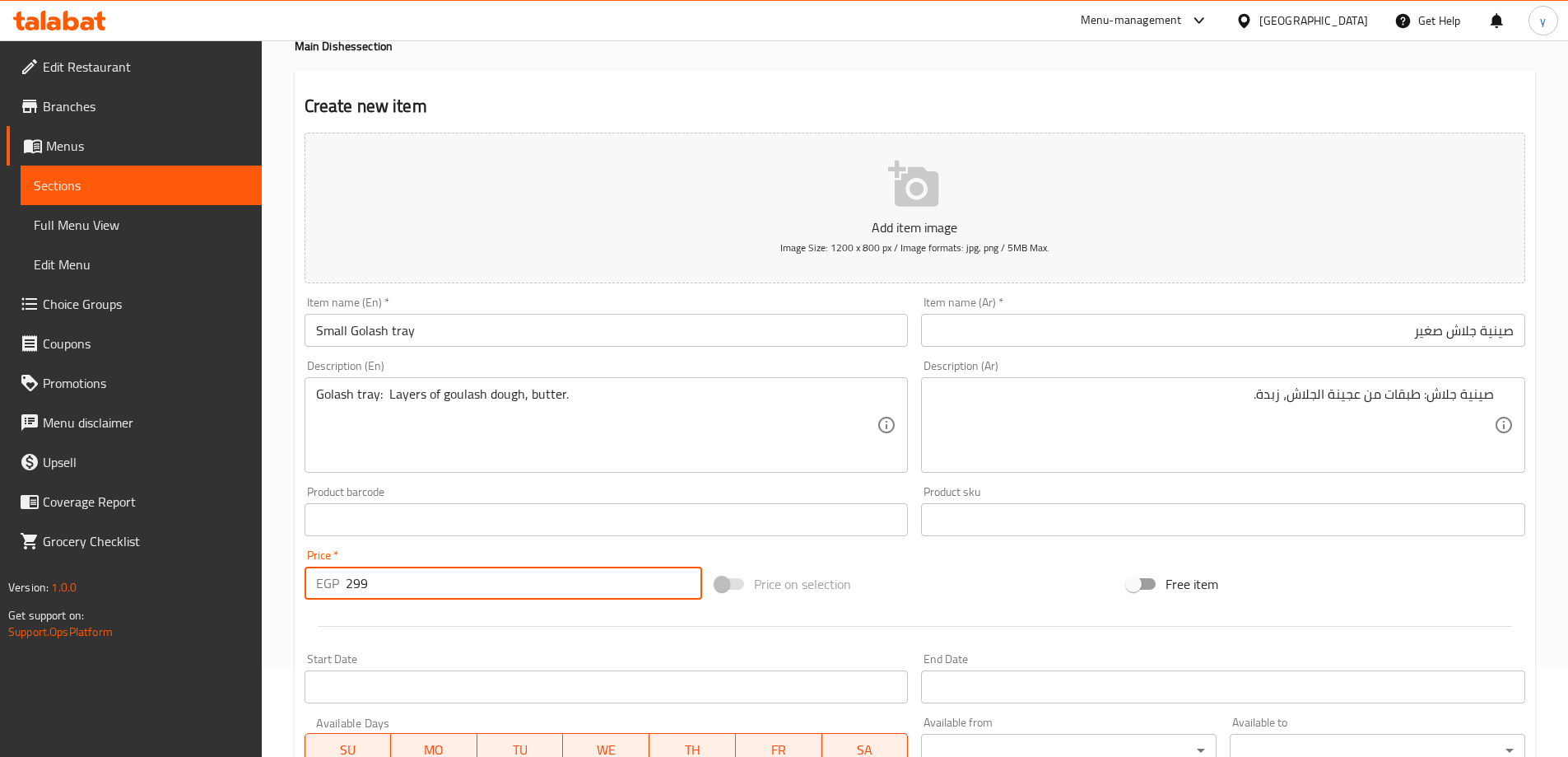
scroll to position [82, 0]
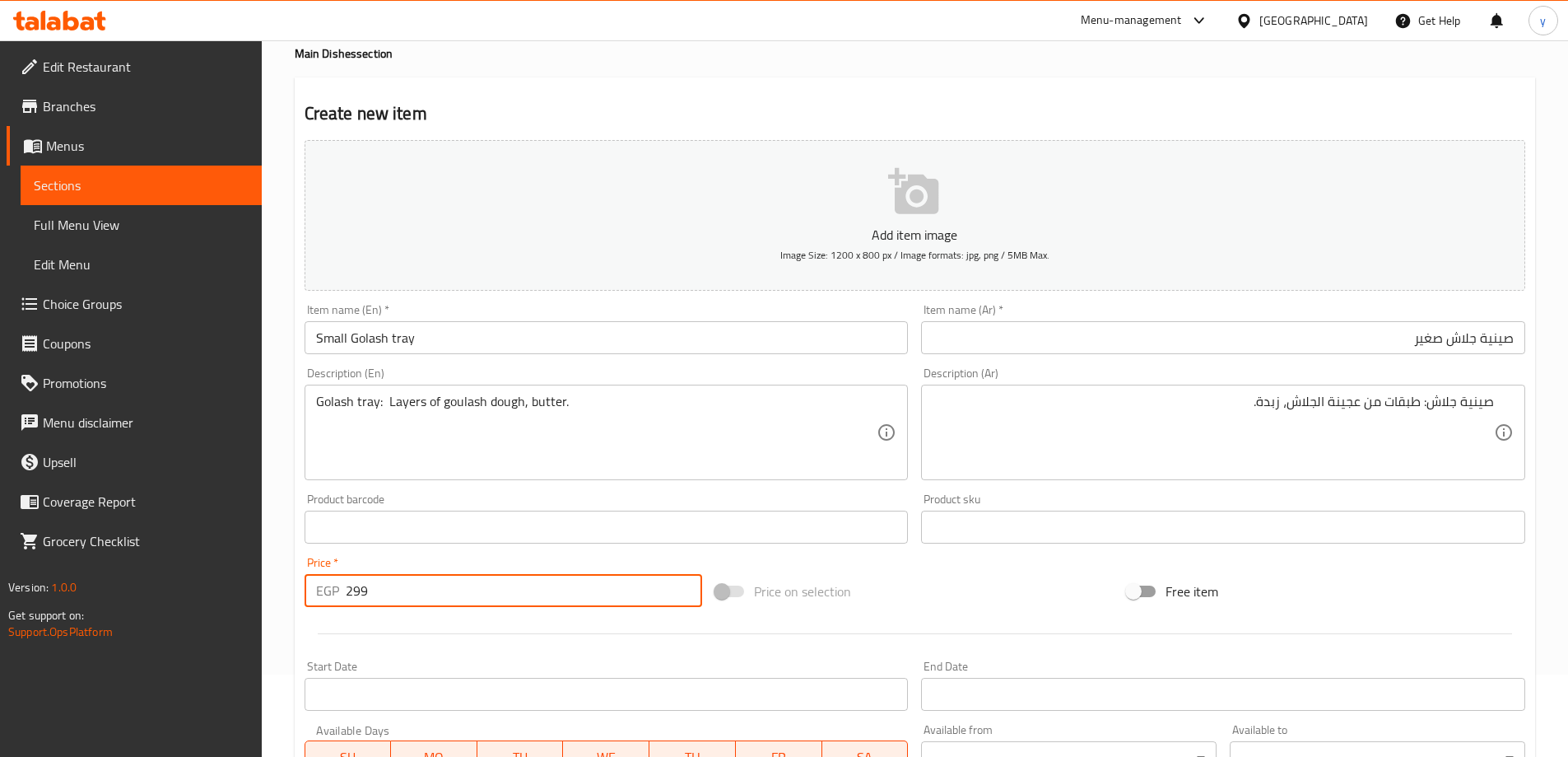
type input "299"
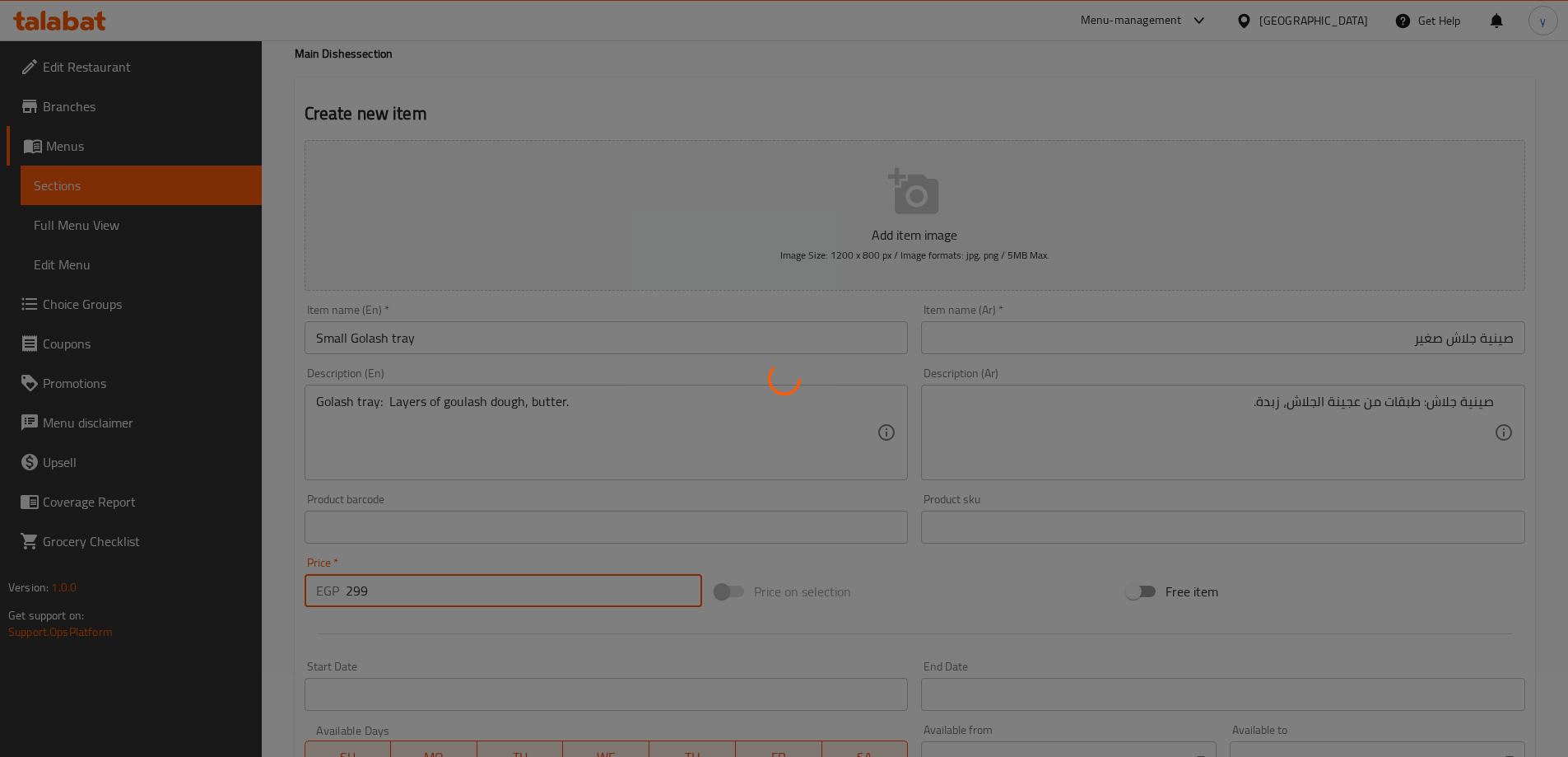
type input "0"
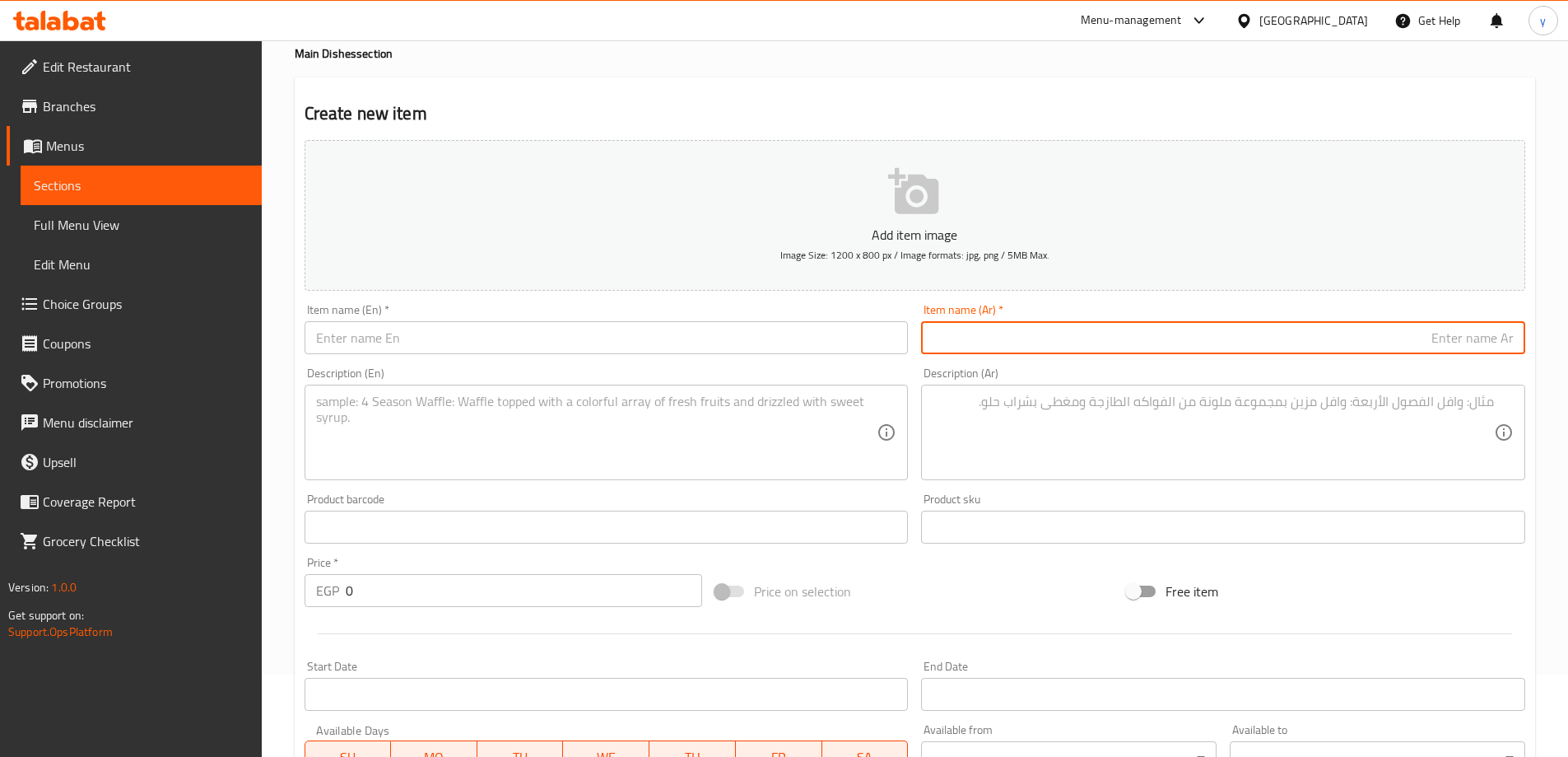
click at [1292, 337] on input "text" at bounding box center [1224, 338] width 605 height 33
paste input "صينية جلاش"
type input "صينية جلاش"
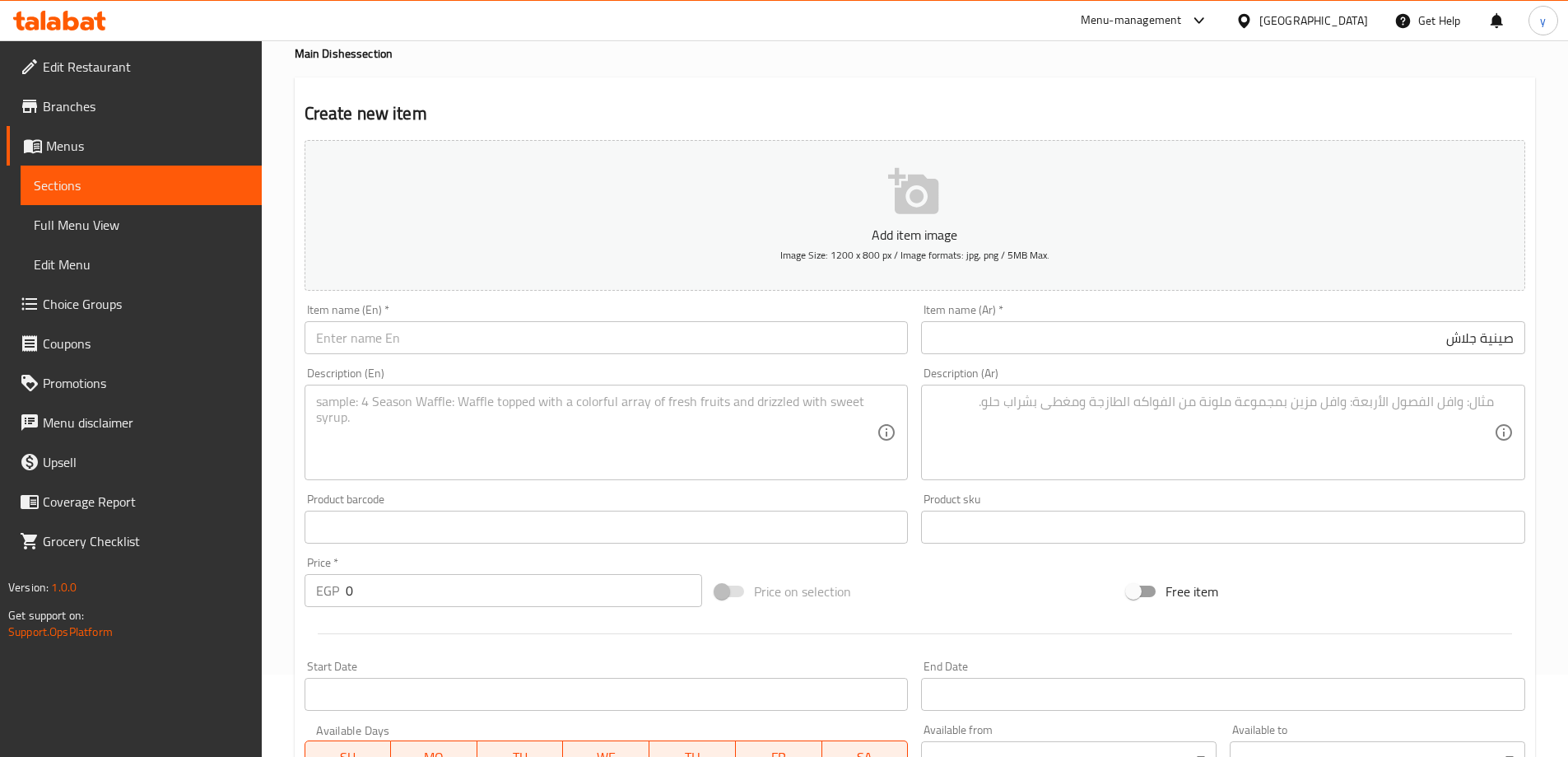
click at [617, 348] on input "text" at bounding box center [607, 338] width 605 height 33
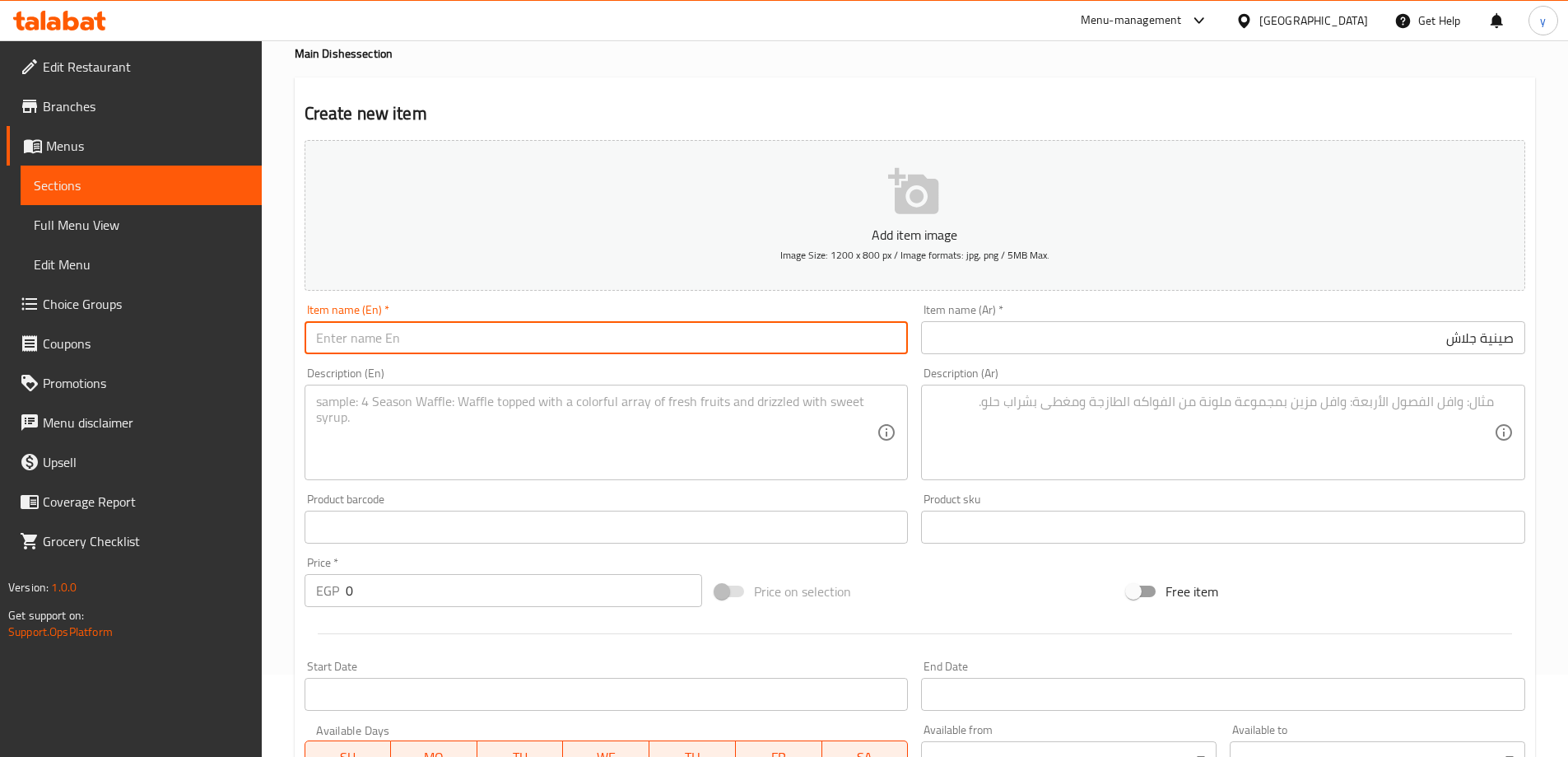
paste input "Golash tray"
type input "Golash tray"
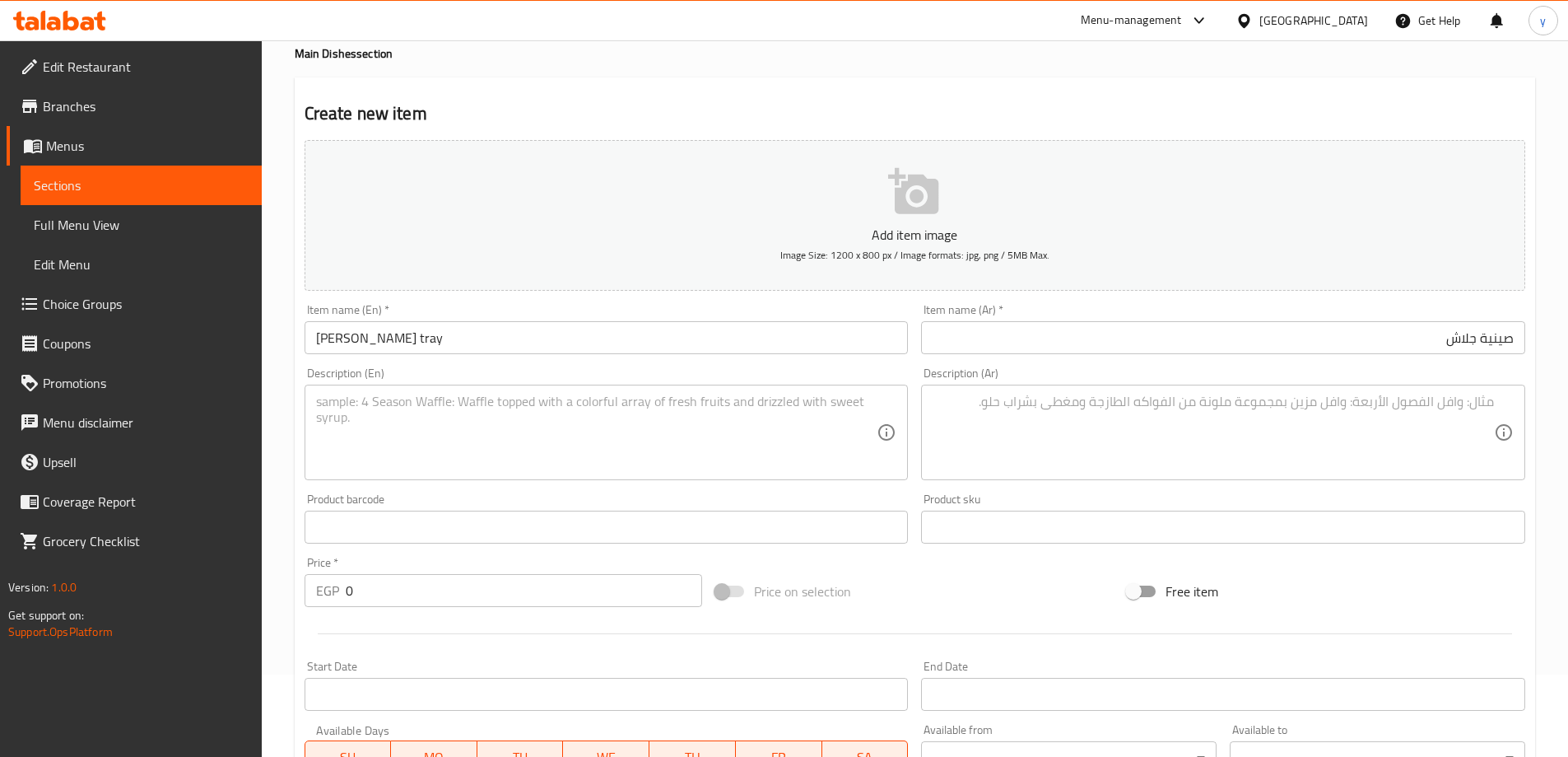
click at [1417, 342] on input "صينية جلاش" at bounding box center [1224, 338] width 605 height 33
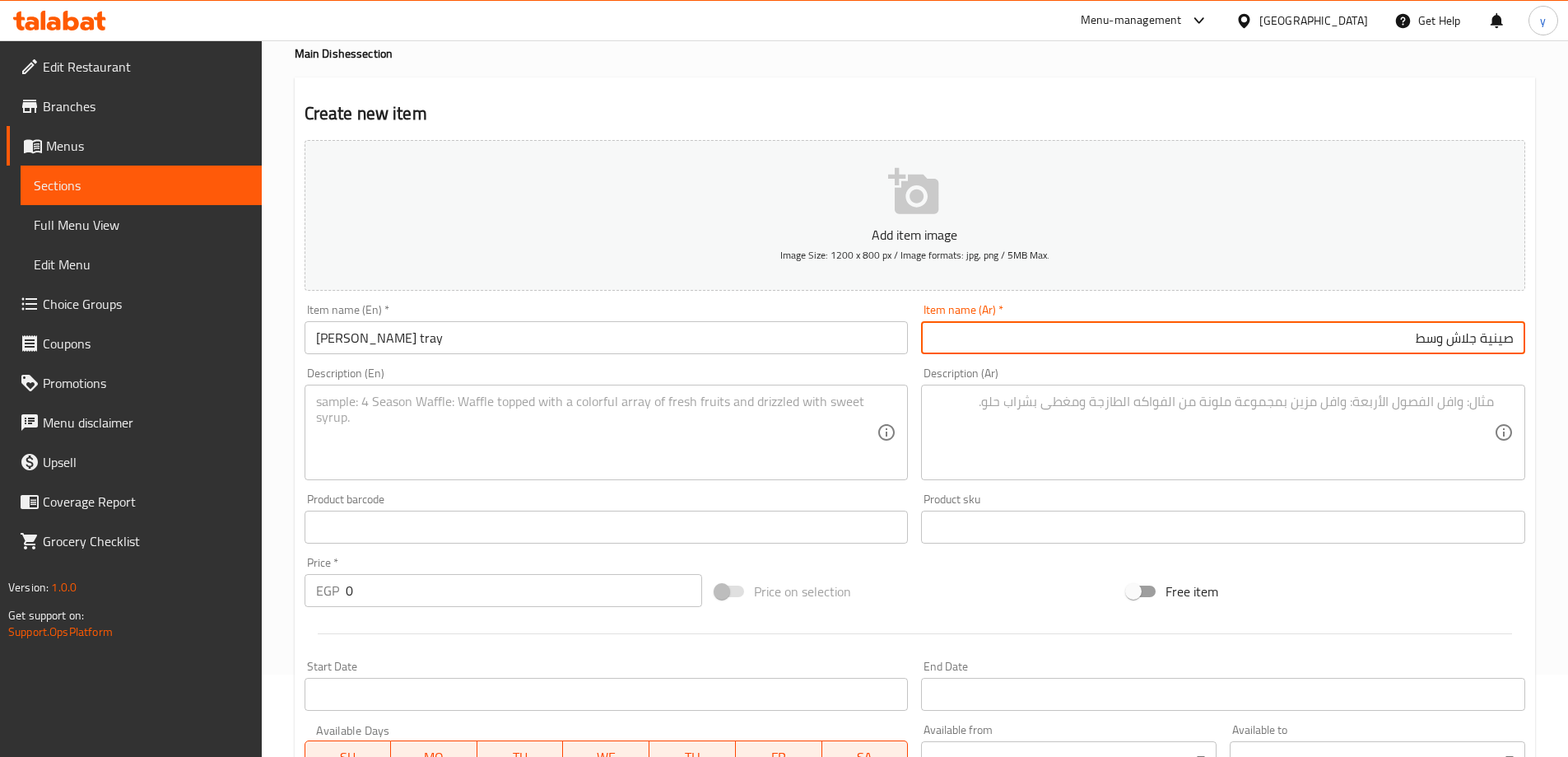
type input "صينية جلاش وسط"
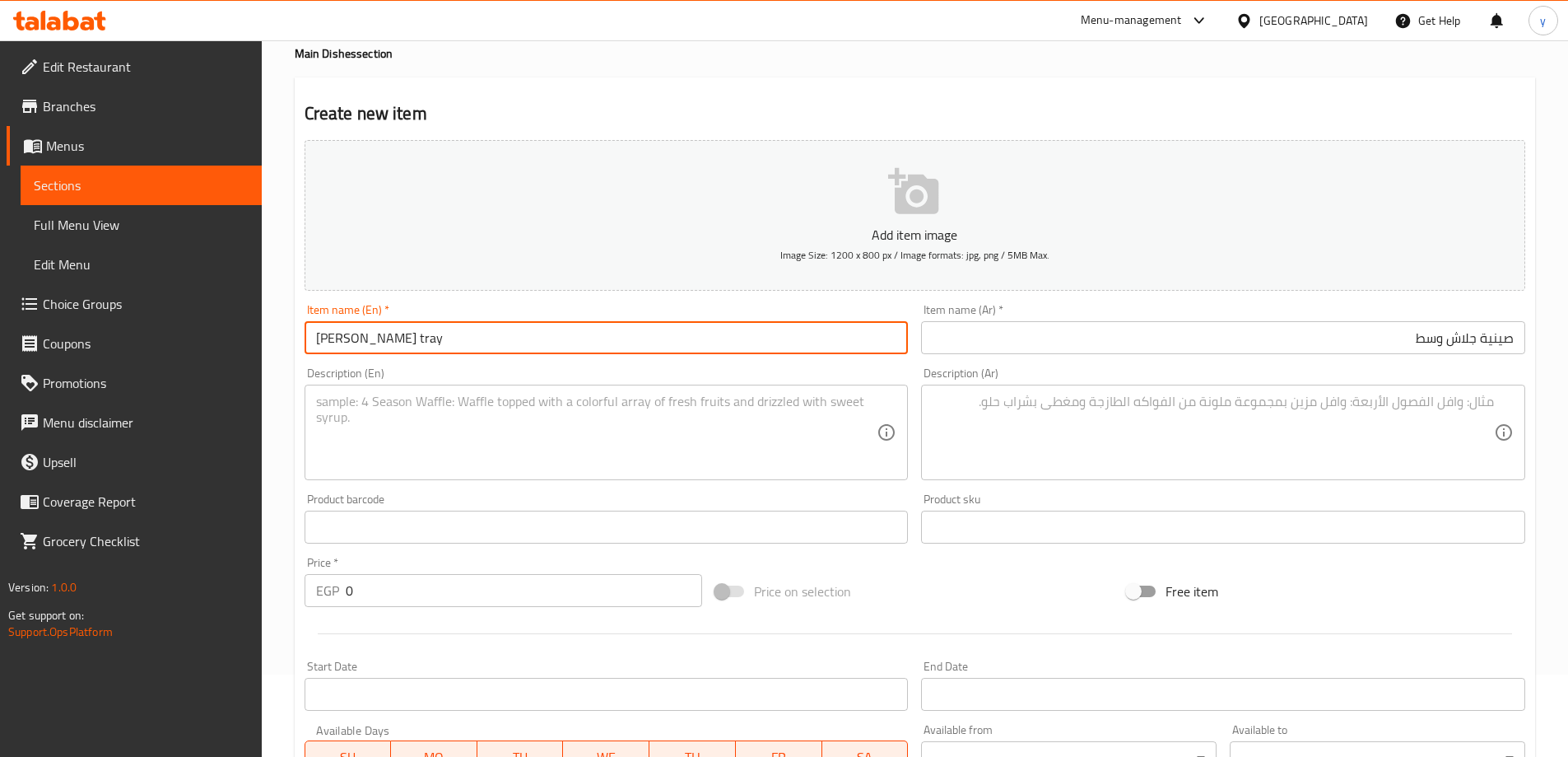
click at [320, 336] on input "Golash tray" at bounding box center [607, 338] width 605 height 33
type input "Medium Golash tray"
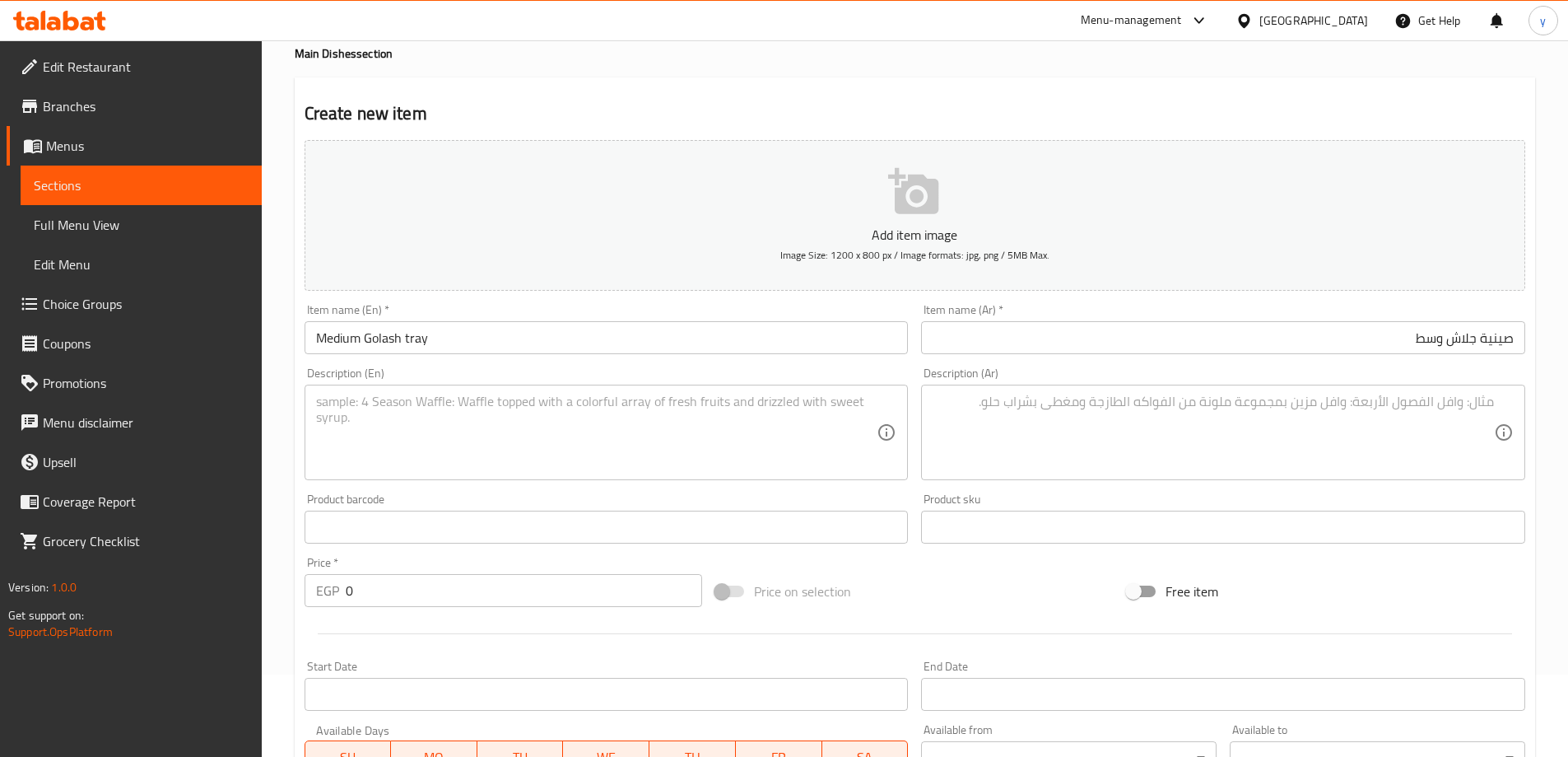
click at [1319, 452] on textarea at bounding box center [1213, 433] width 562 height 78
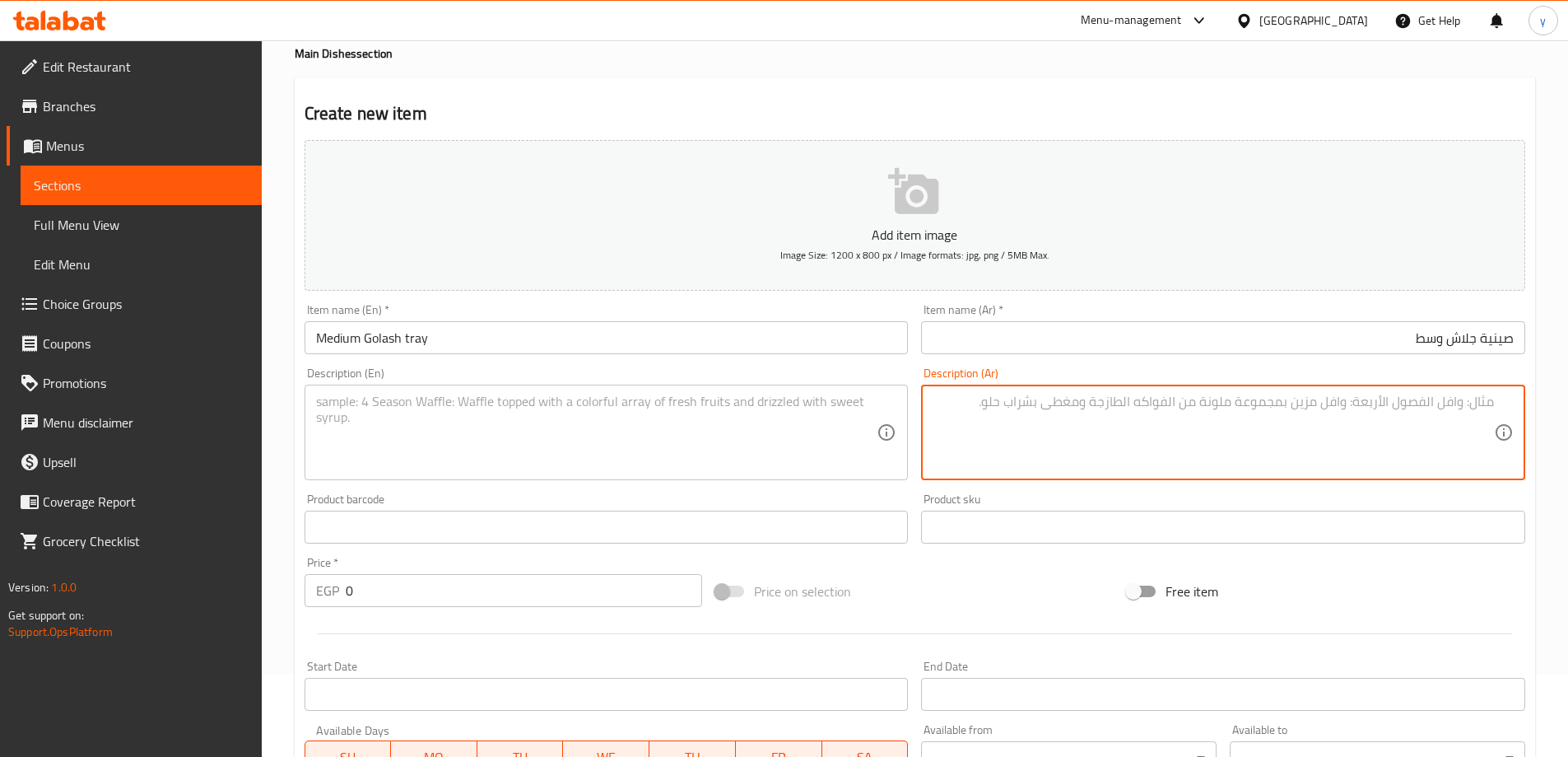
paste textarea "صينية جلاش: طبقات من عجينة الجلاش، زبدة."
type textarea "صينية جلاش: طبقات من عجينة الجلاش، زبدة."
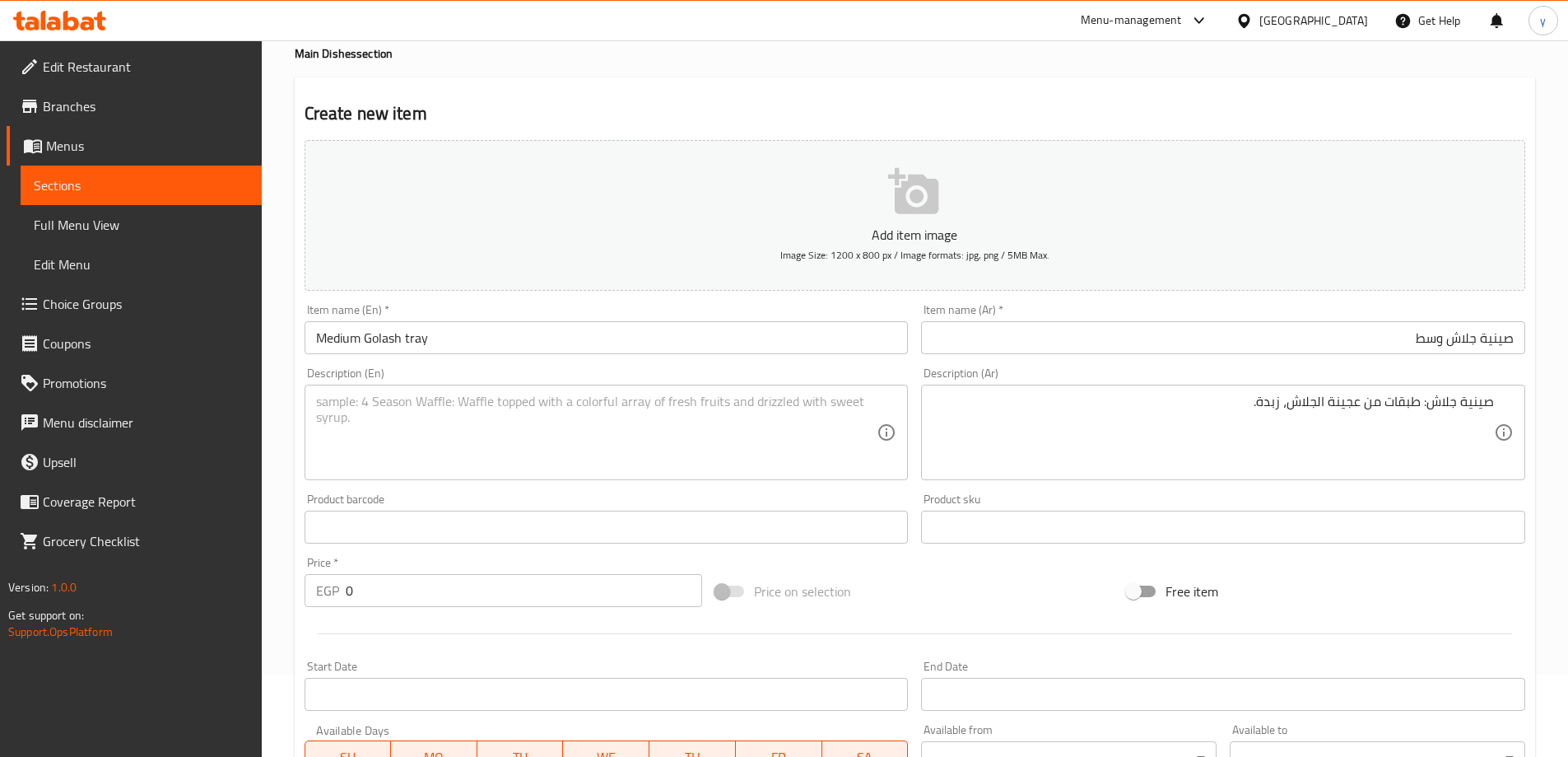
click at [557, 417] on textarea at bounding box center [596, 433] width 562 height 78
paste textarea "Golash tray: Layers of goulash dough, butter."
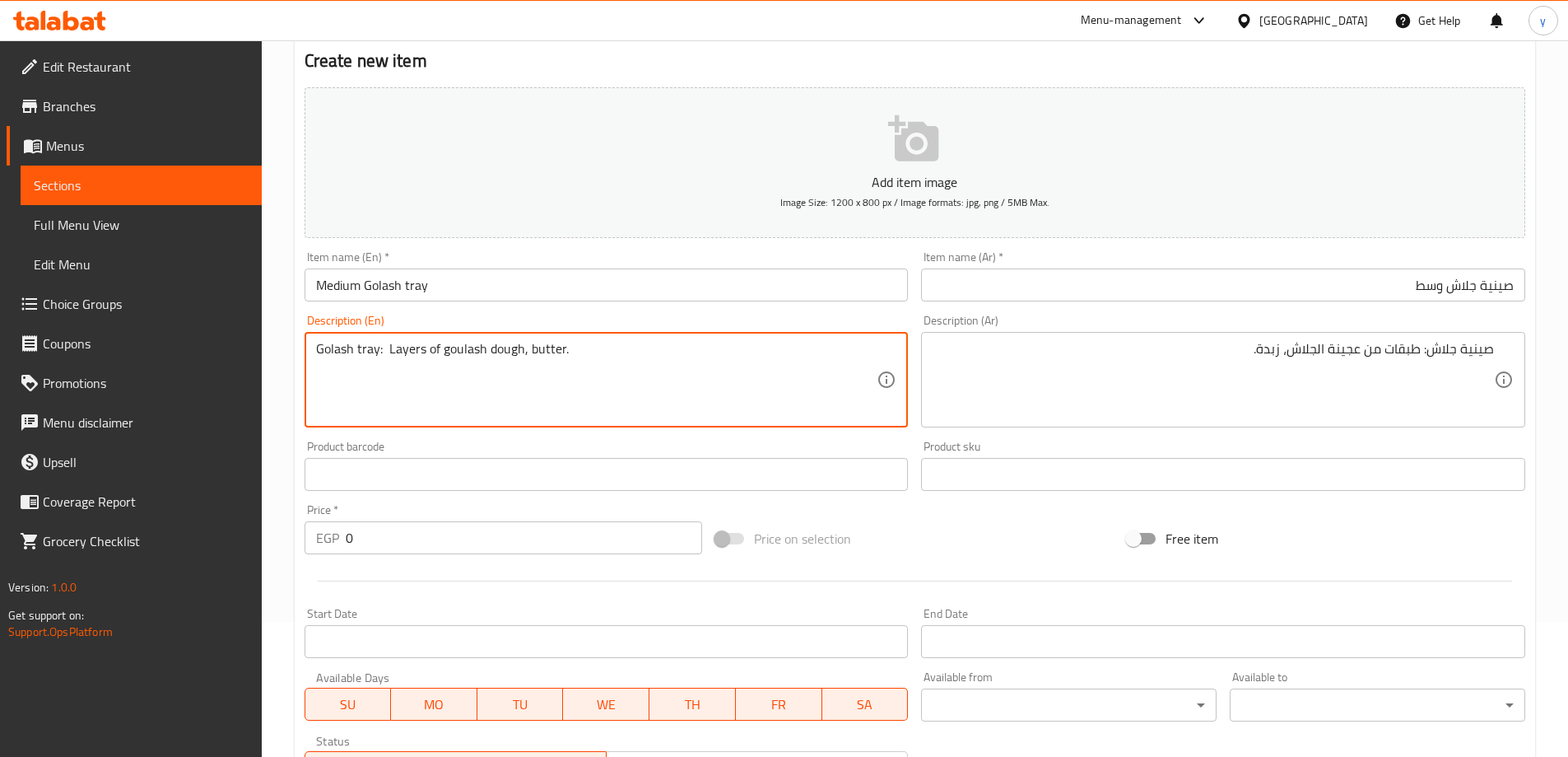
scroll to position [165, 0]
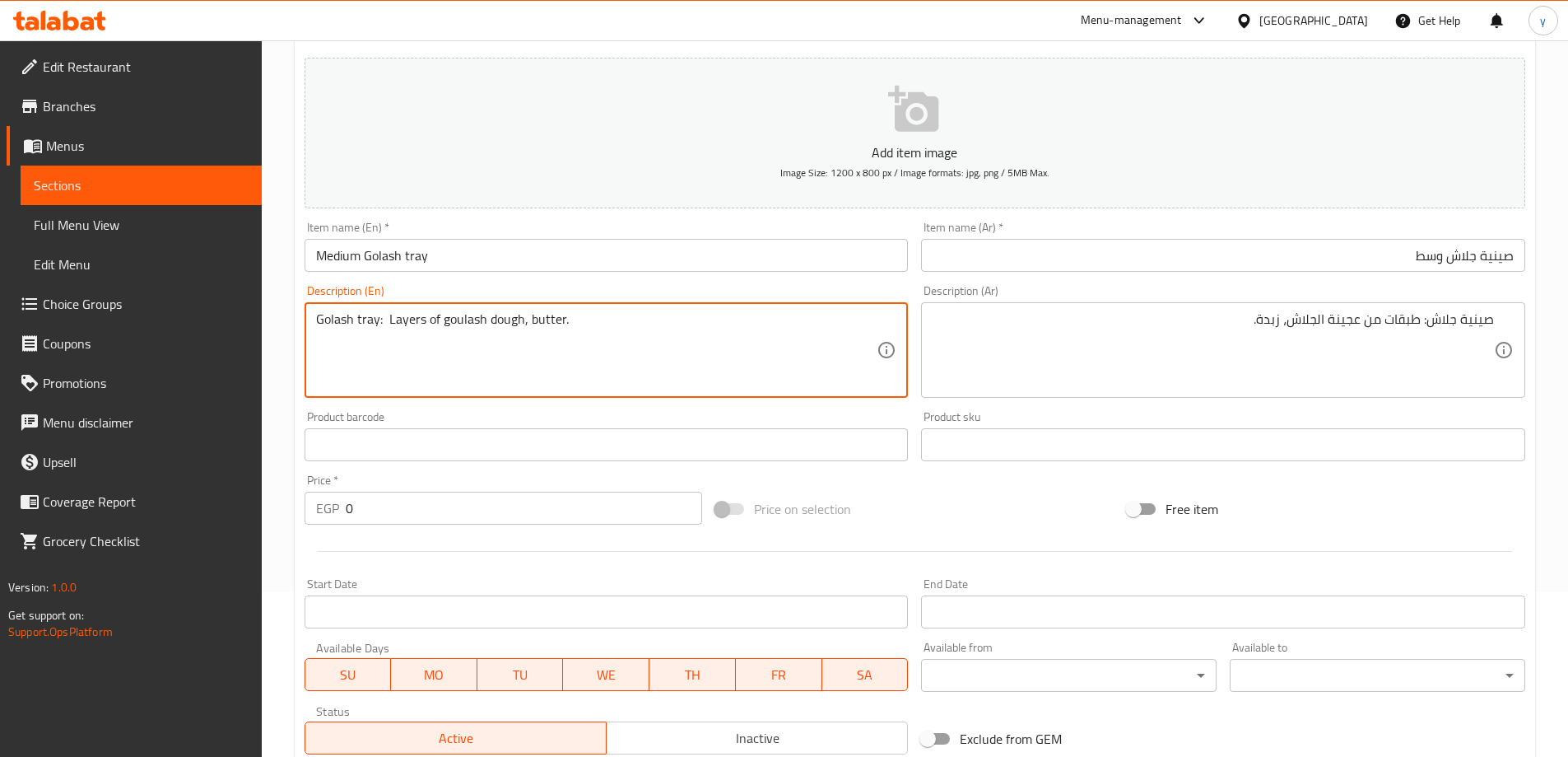
type textarea "Golash tray: Layers of goulash dough, butter."
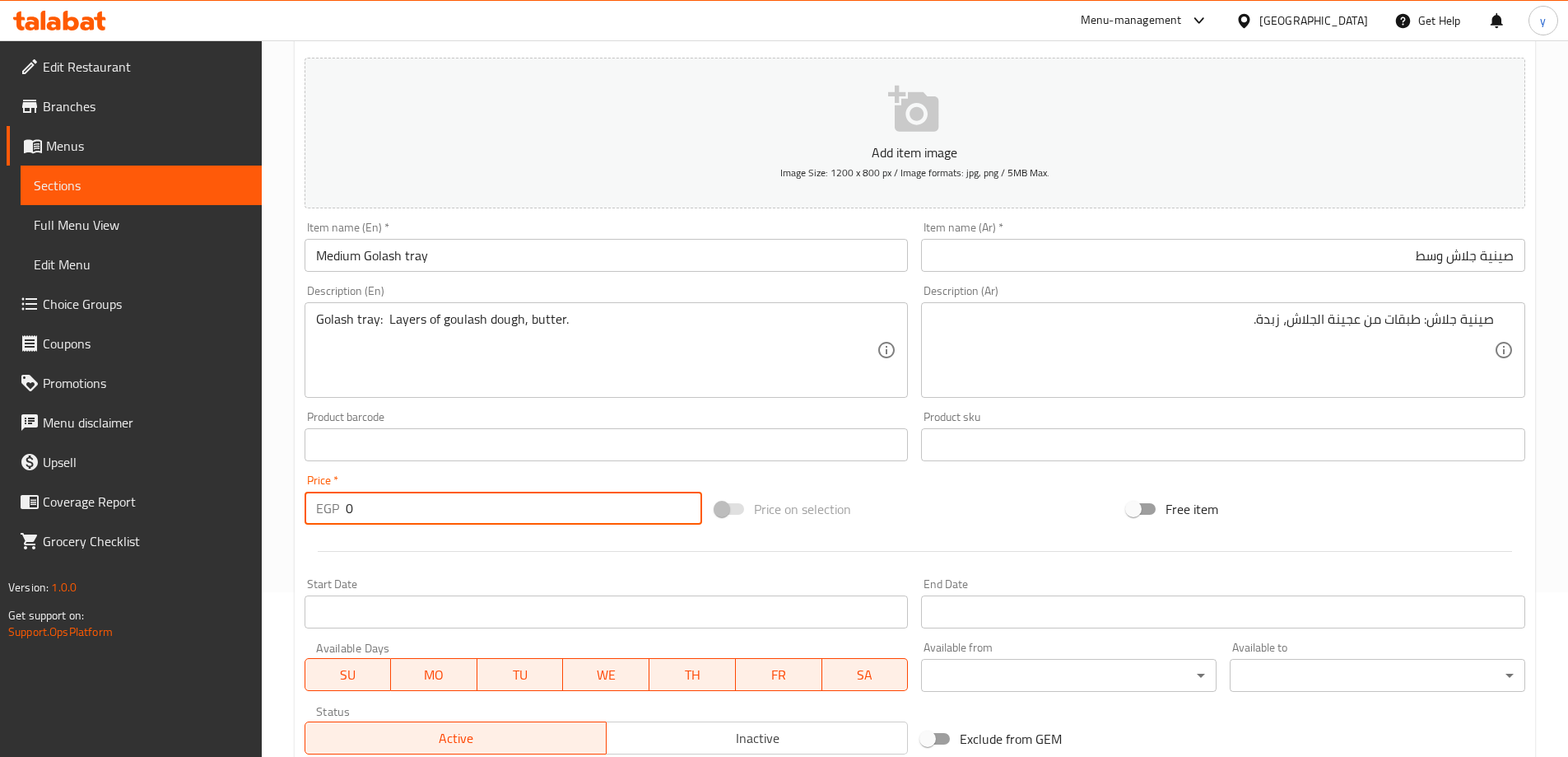
click at [368, 515] on input "0" at bounding box center [523, 508] width 357 height 33
click at [404, 511] on input "0" at bounding box center [523, 508] width 357 height 33
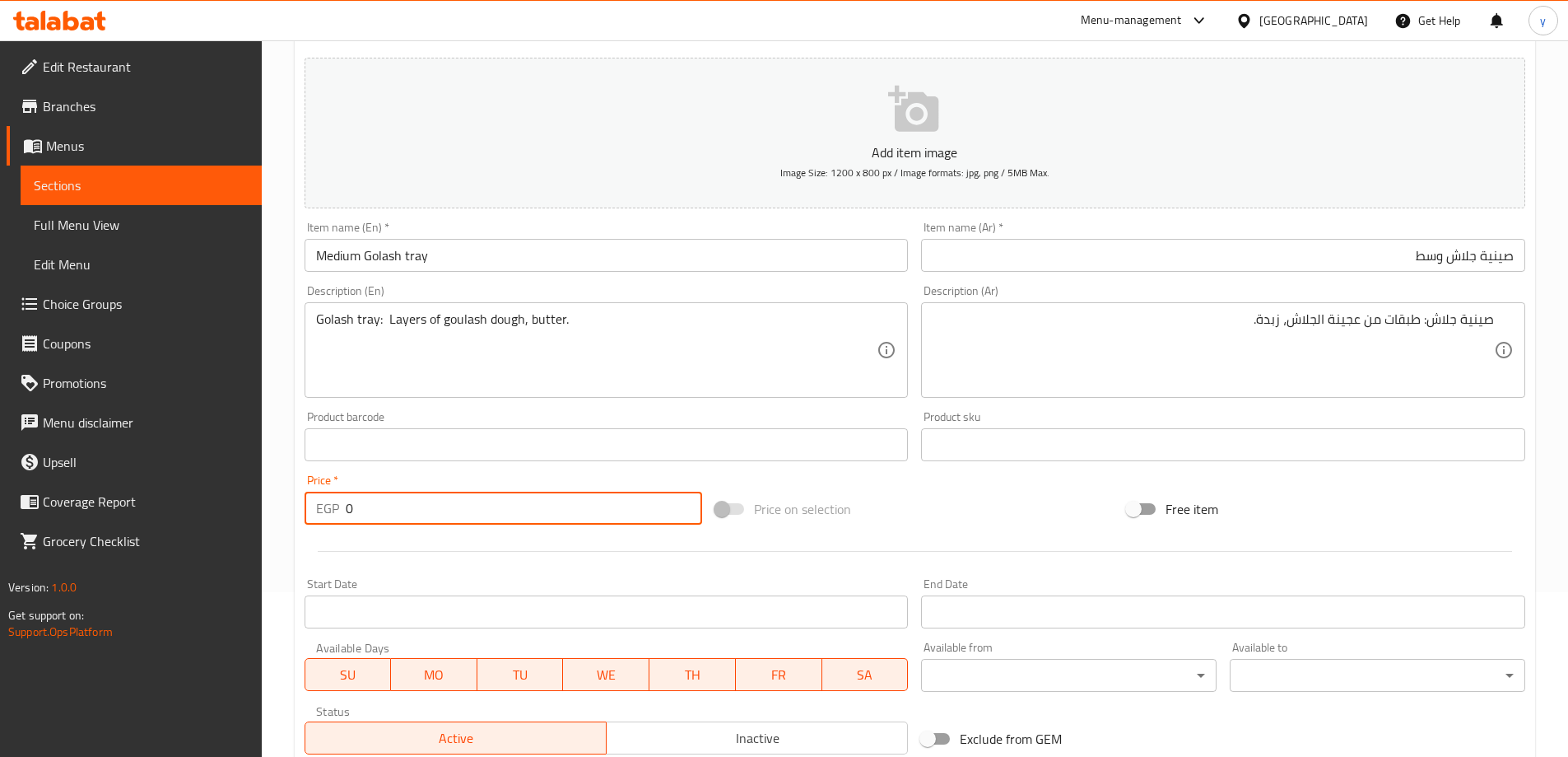
click at [404, 511] on input "0" at bounding box center [523, 508] width 357 height 33
type input "429"
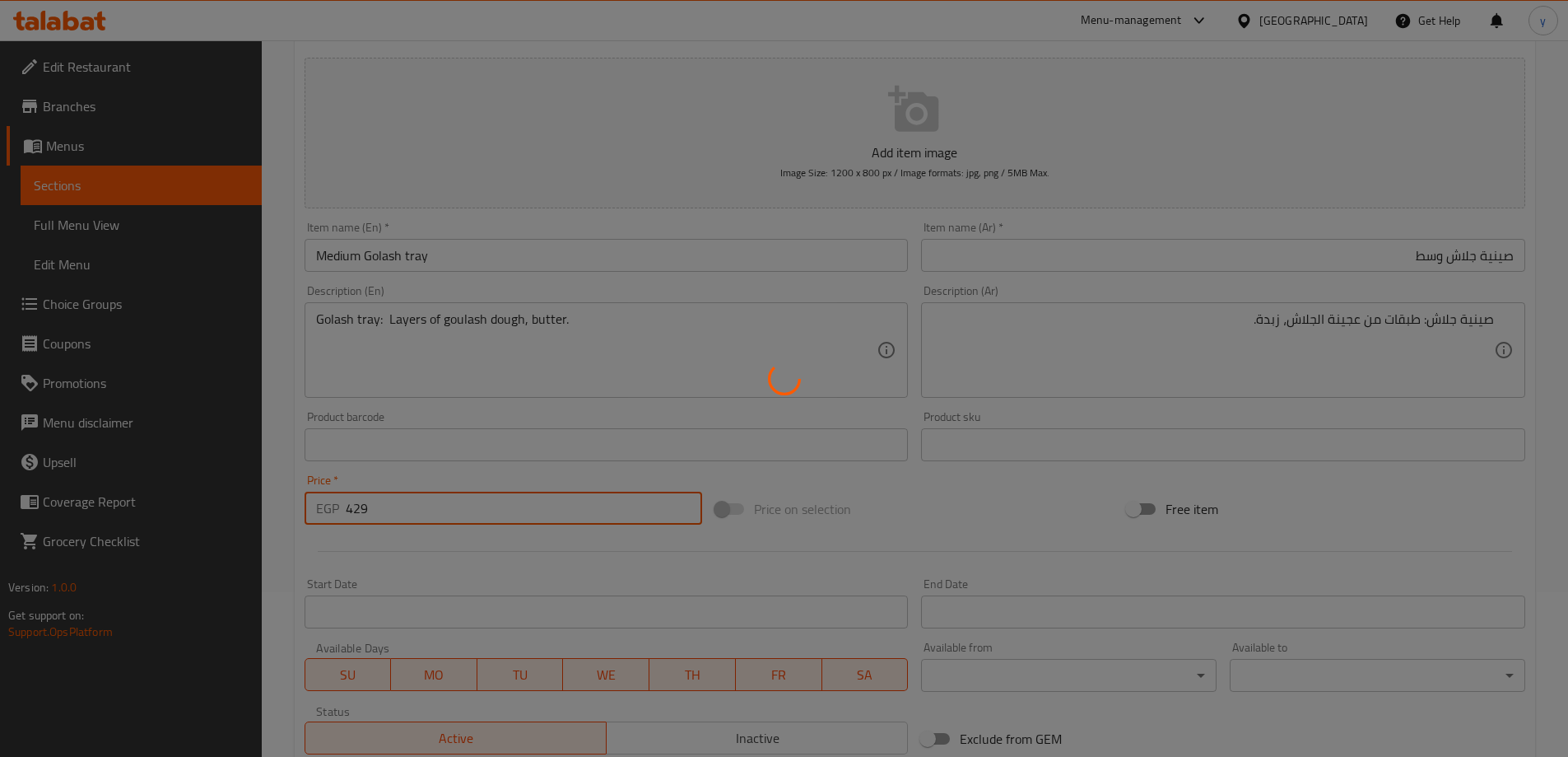
type input "0"
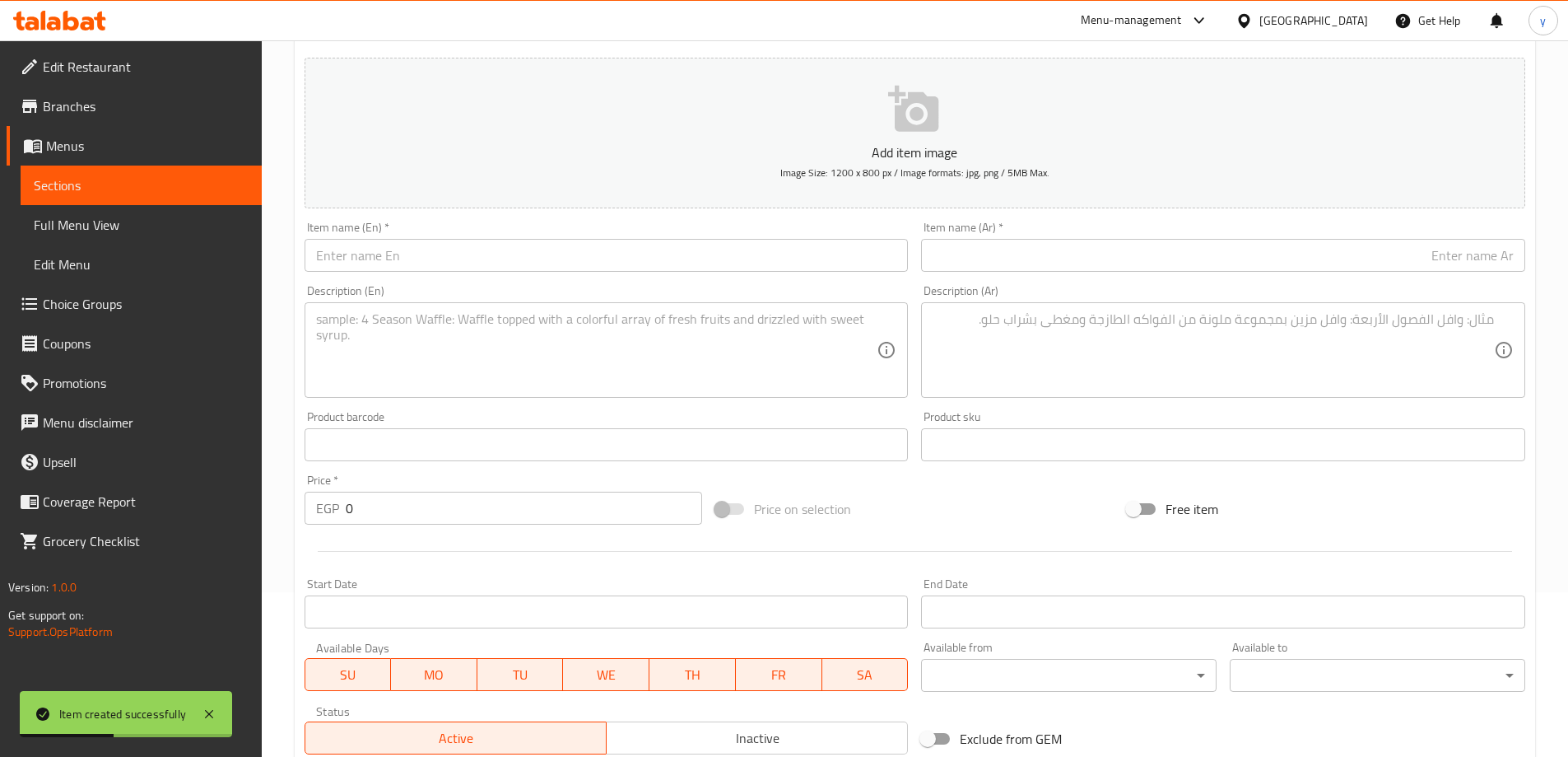
drag, startPoint x: 1450, startPoint y: 226, endPoint x: 1441, endPoint y: 252, distance: 27.5
click at [1450, 226] on div "Item name (Ar)   * Item name (Ar) *" at bounding box center [1224, 246] width 605 height 50
paste input "صينية جلاش"
click at [1441, 252] on input "صينية جلاش" at bounding box center [1224, 256] width 605 height 33
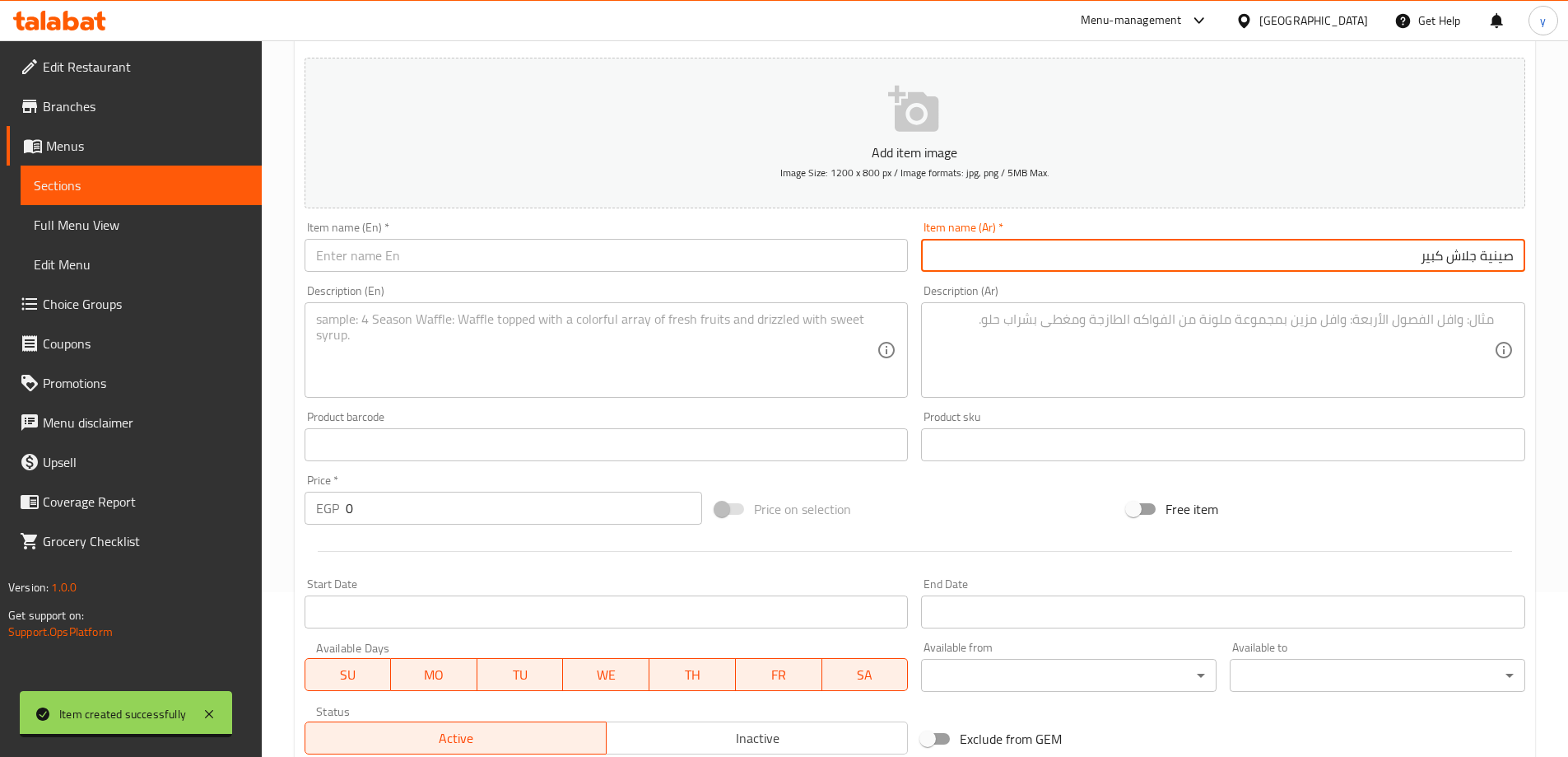
type input "صينية جلاش كبير"
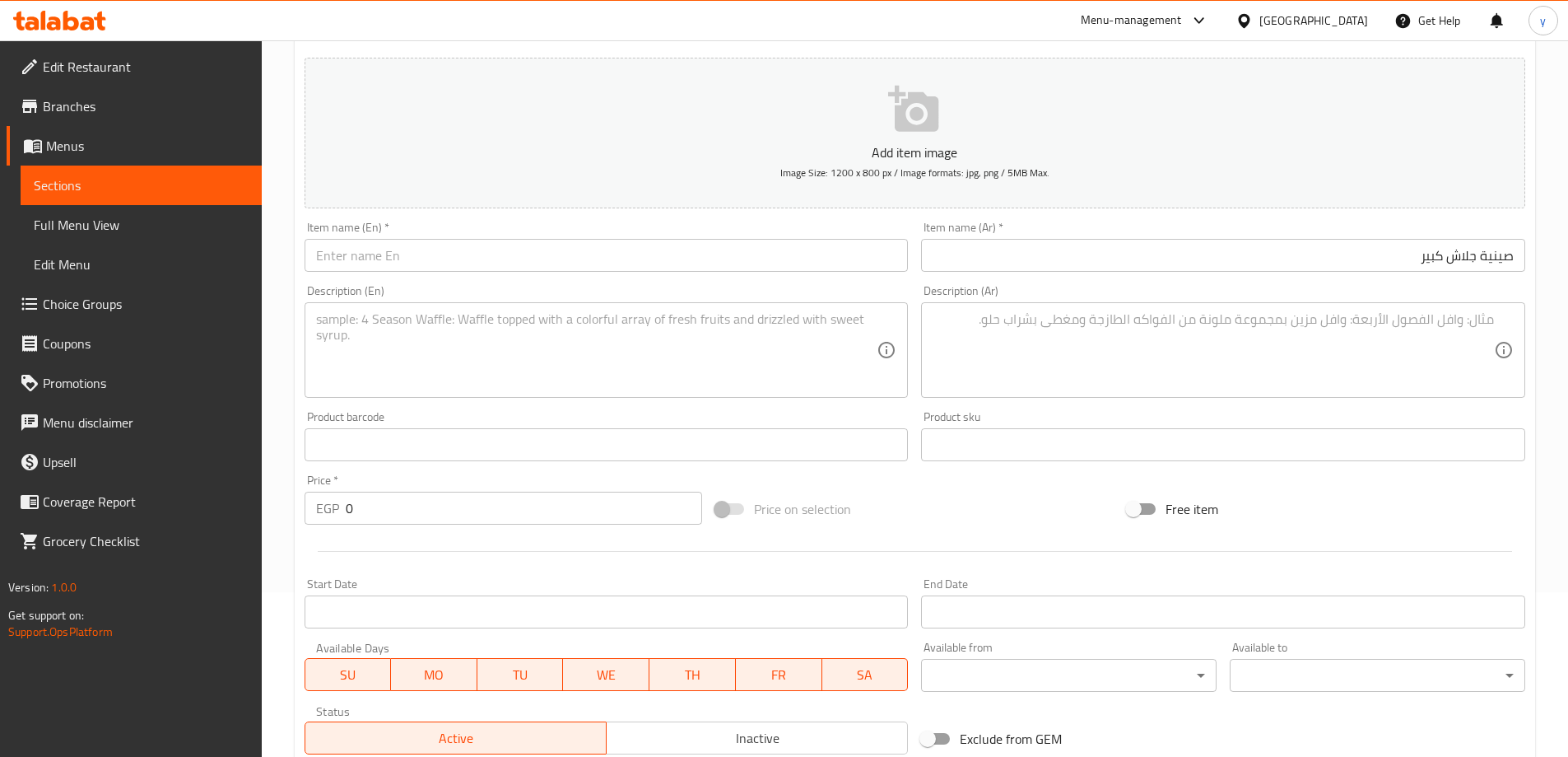
paste input "Golash tray"
click at [710, 247] on input "text" at bounding box center [607, 256] width 605 height 33
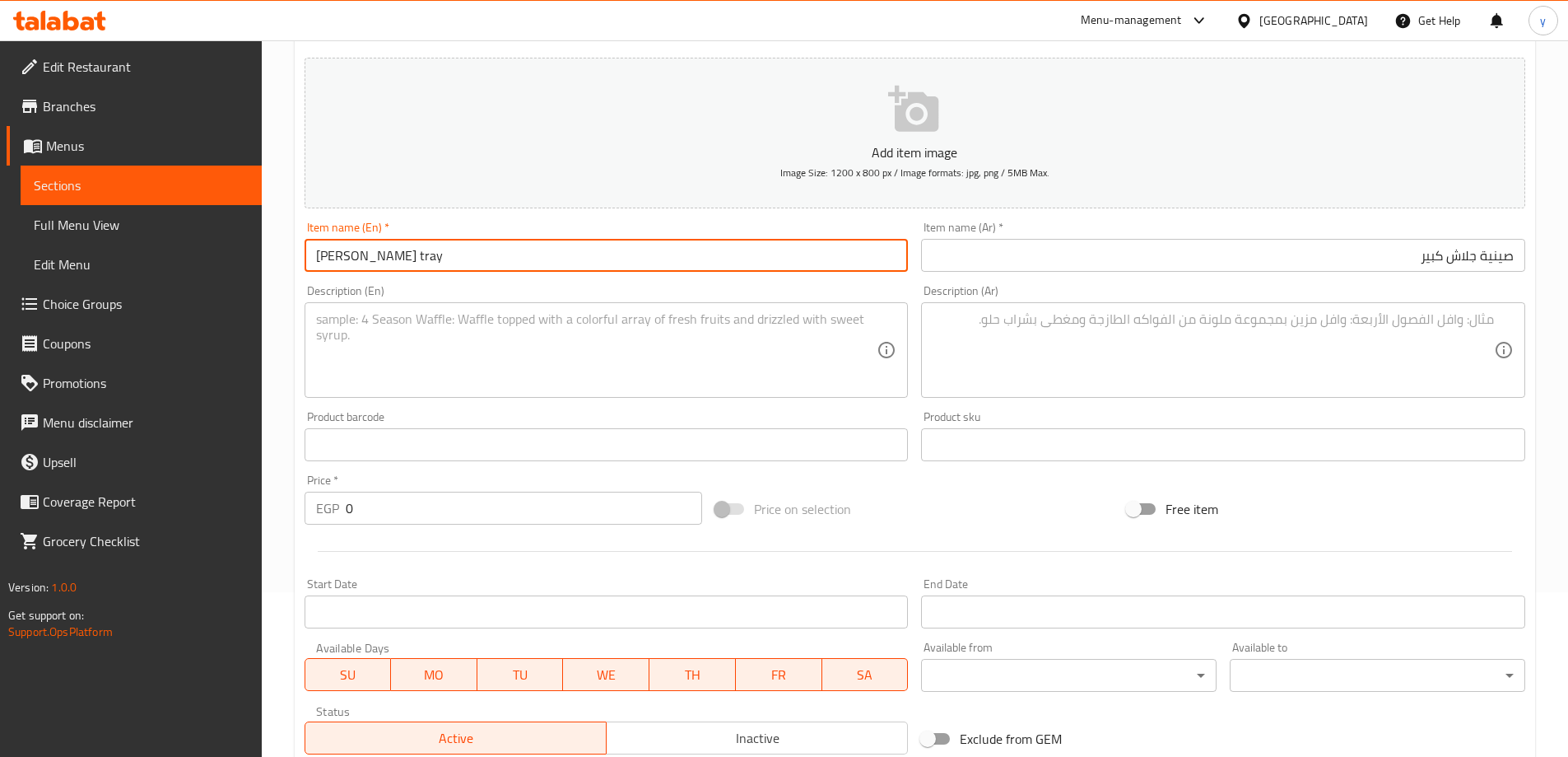
click at [317, 256] on input "Golash tray" at bounding box center [607, 256] width 605 height 33
type input "Large Golash tray"
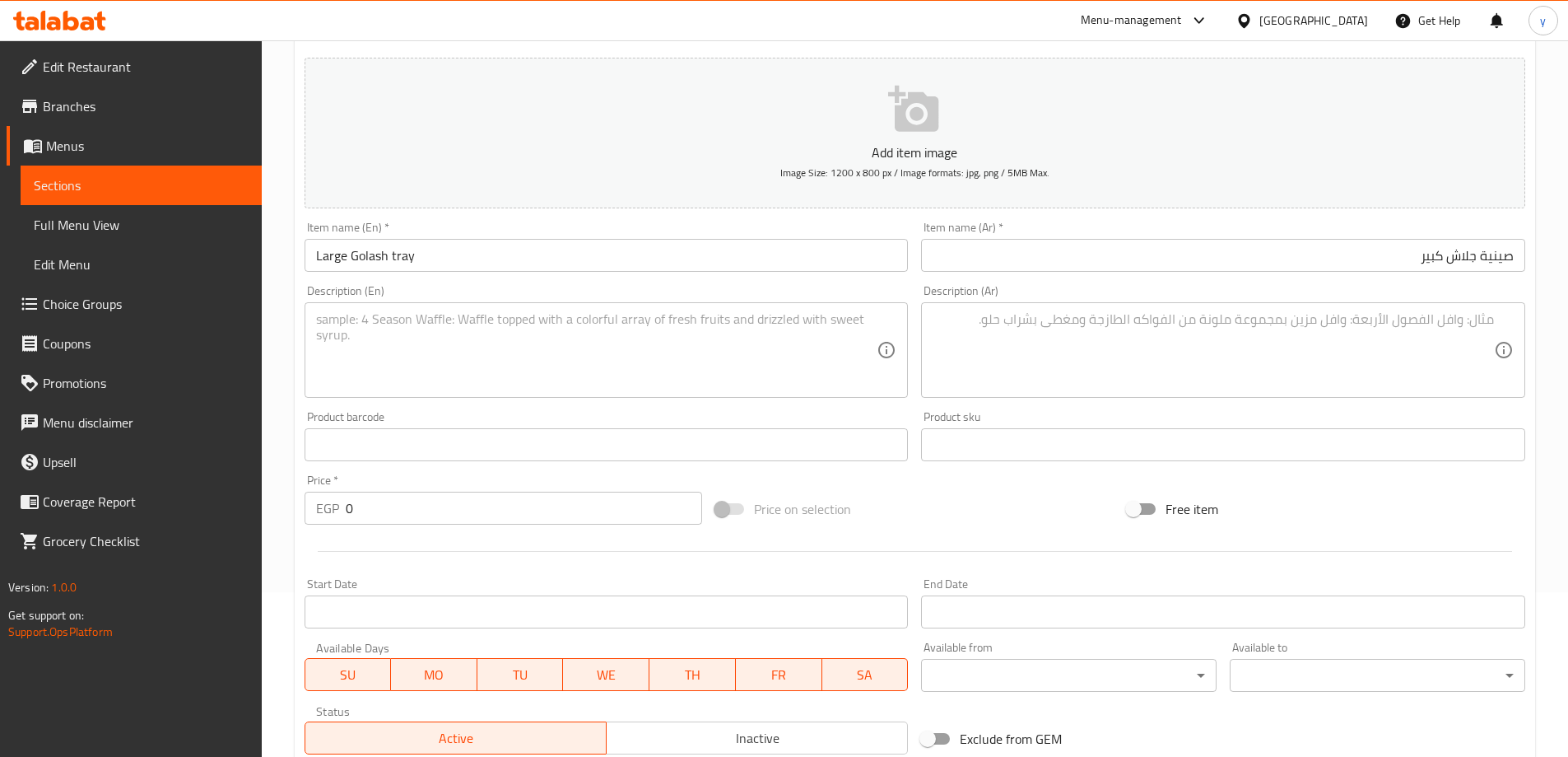
click at [1293, 378] on textarea at bounding box center [1213, 350] width 562 height 78
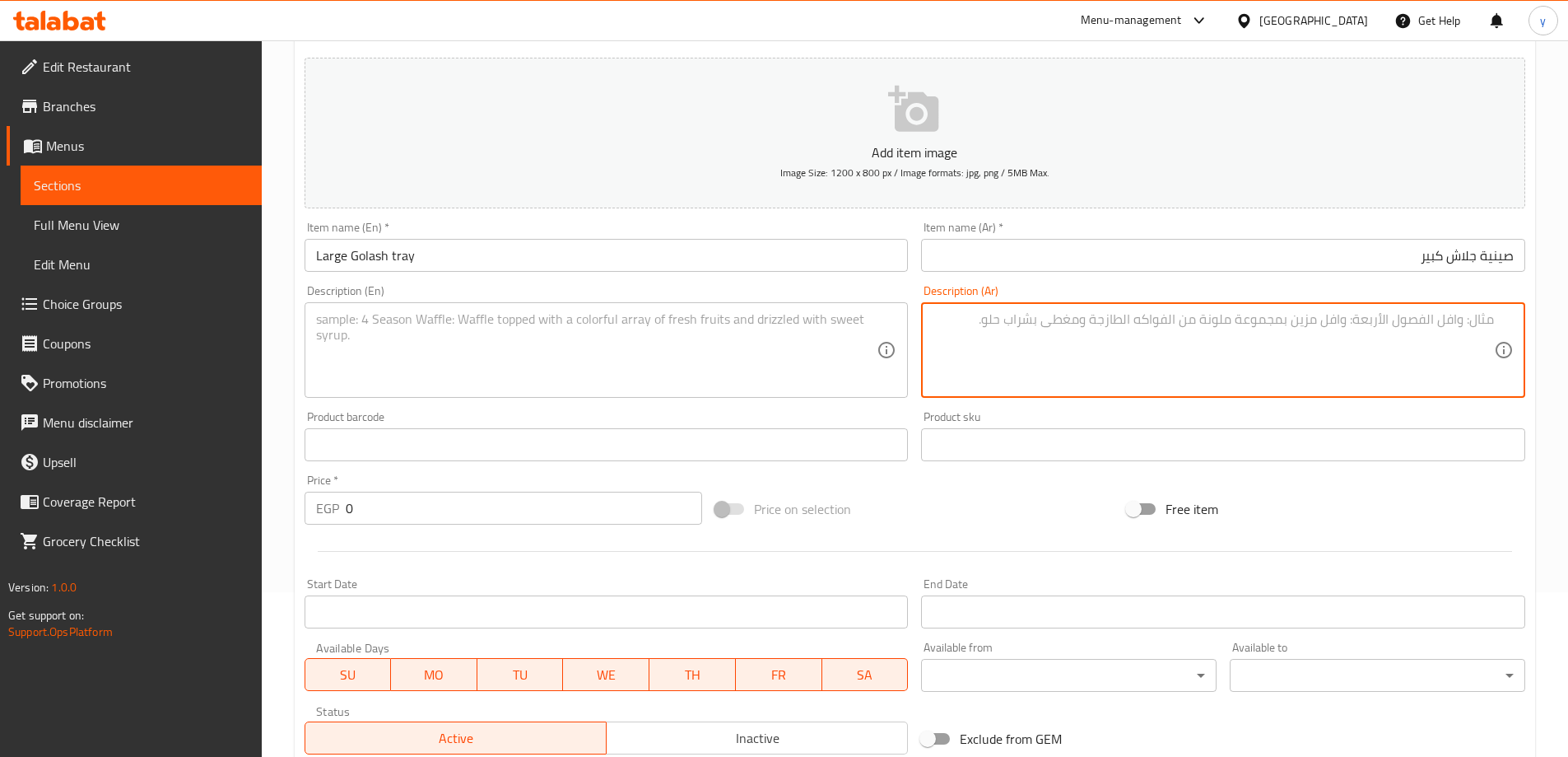
paste textarea "صينية جلاش: طبقات من عجينة الجلاش، زبدة."
type textarea "صينية جلاش: طبقات من عجينة الجلاش، زبدة."
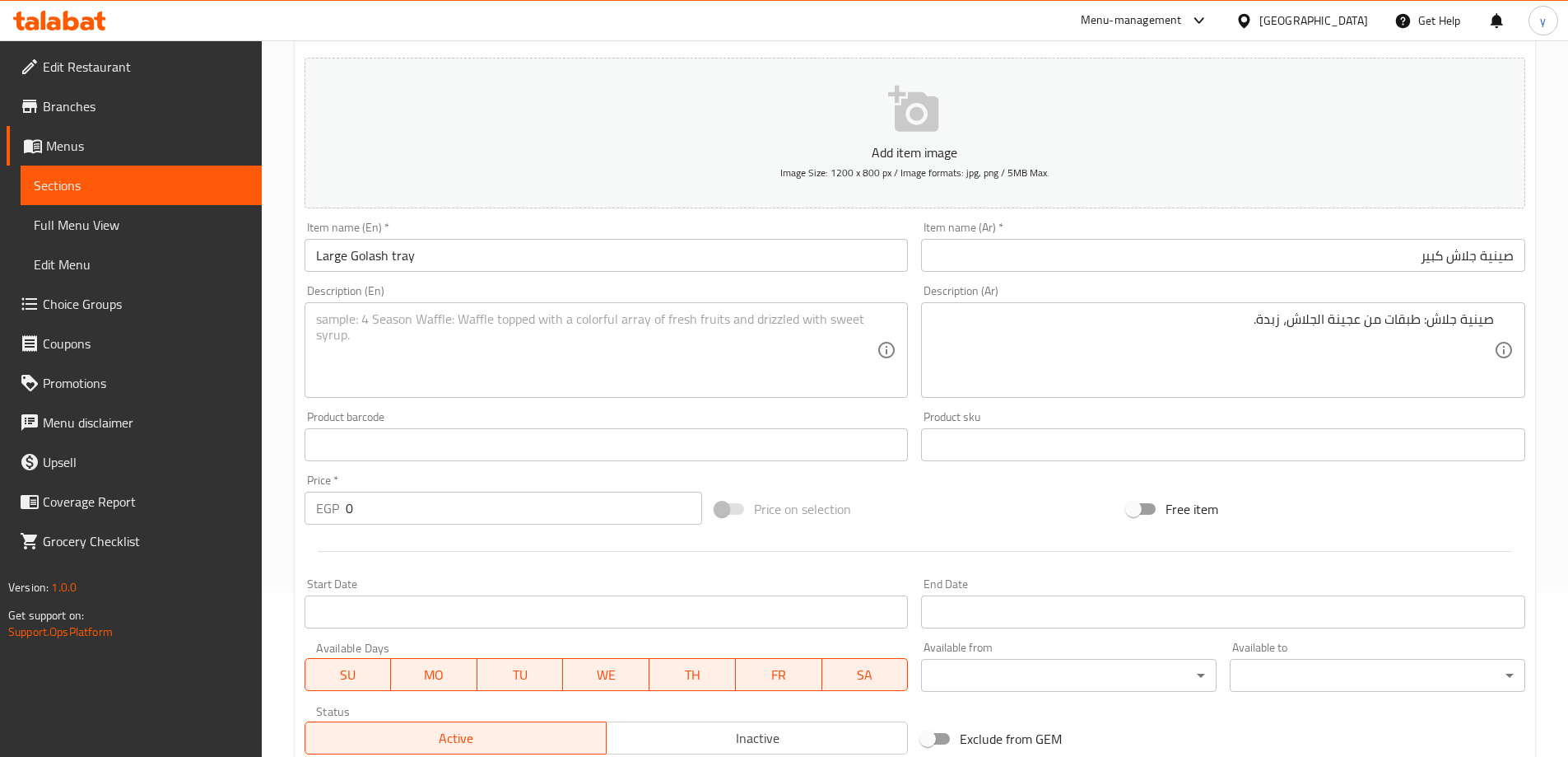
click at [758, 354] on textarea at bounding box center [596, 350] width 562 height 78
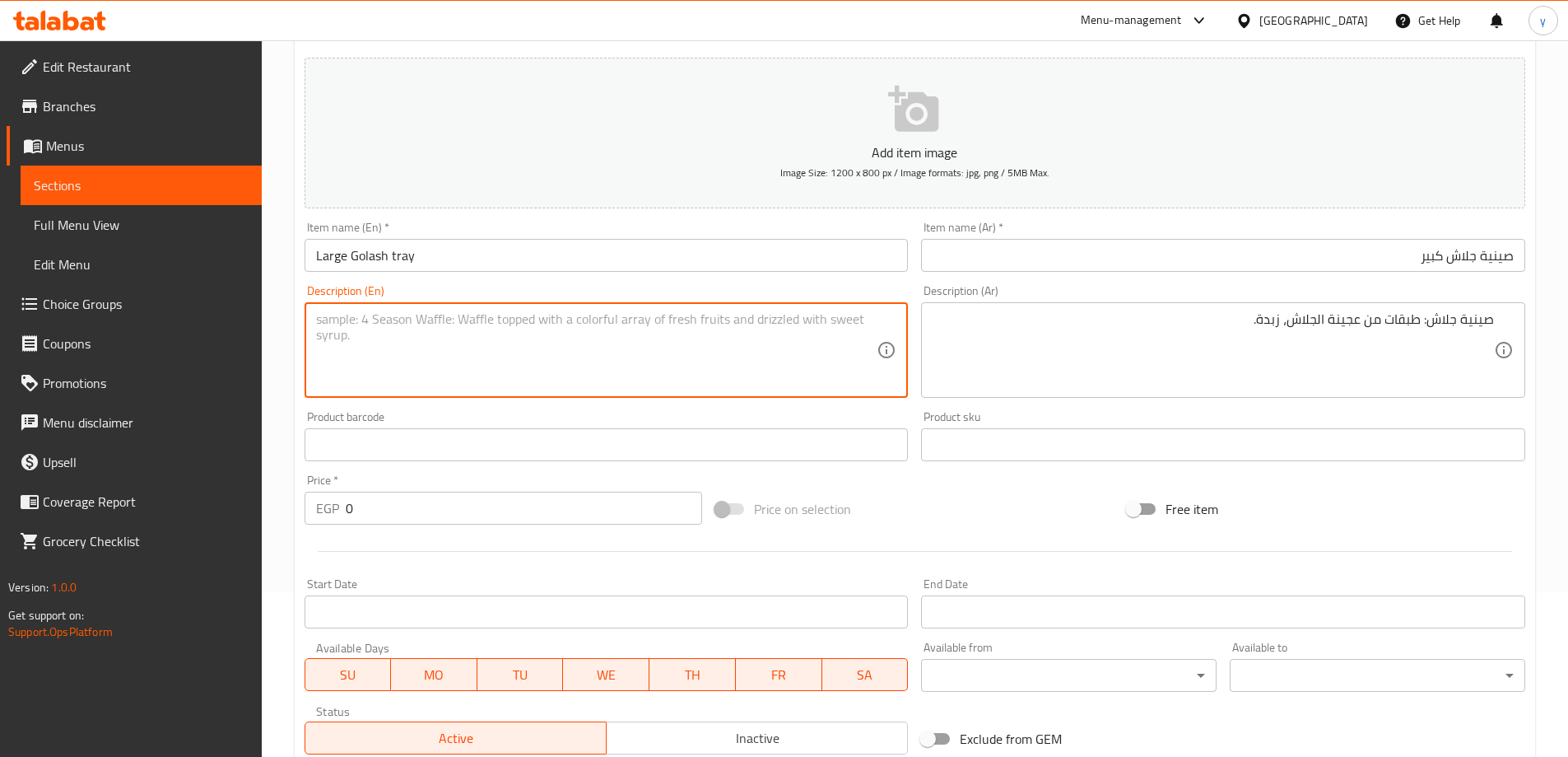
paste textarea "Golash tray: Layers of goulash dough, butter."
type textarea "Golash tray: Layers of goulash dough, butter."
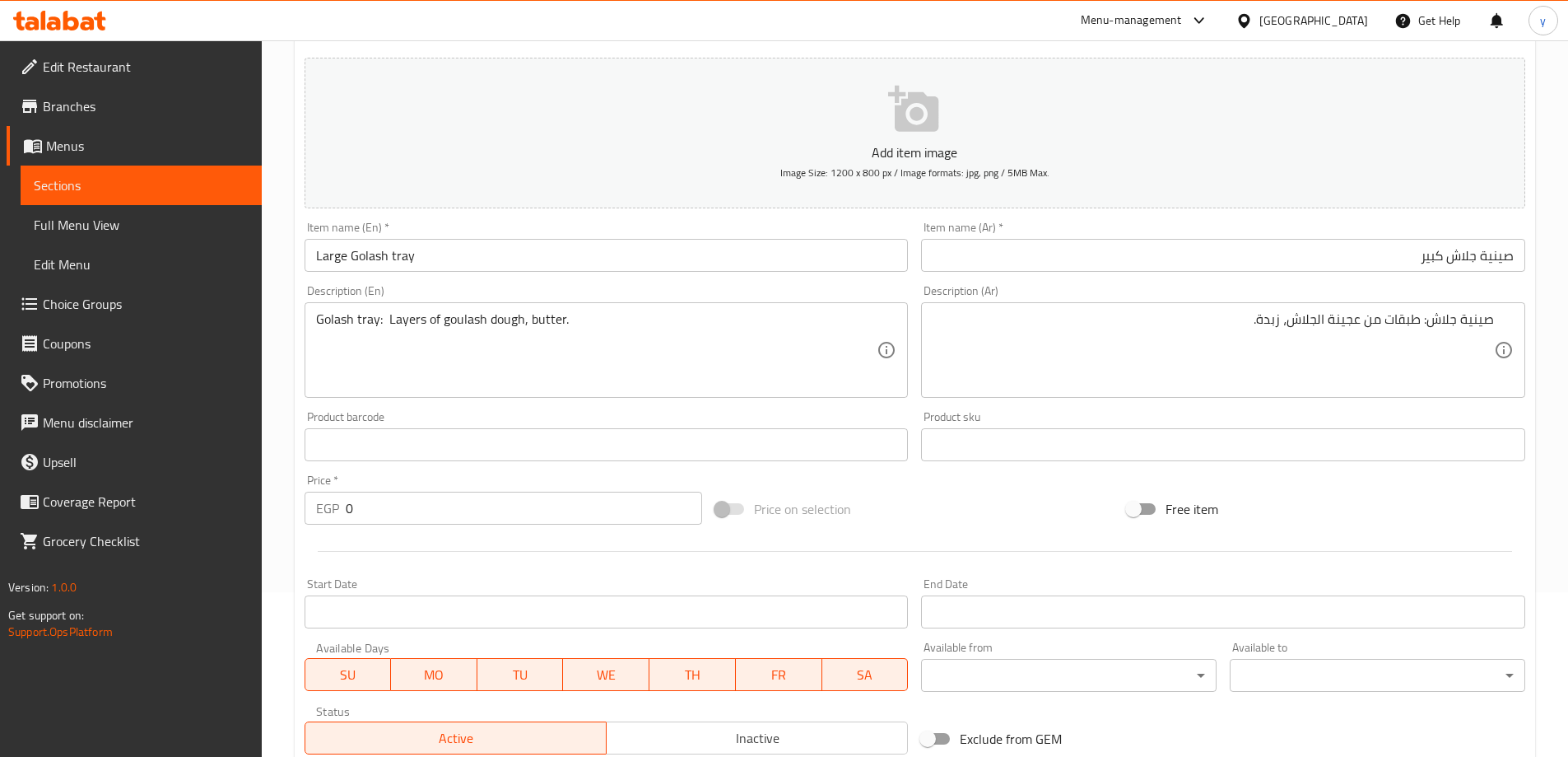
click at [413, 511] on input "0" at bounding box center [523, 508] width 357 height 33
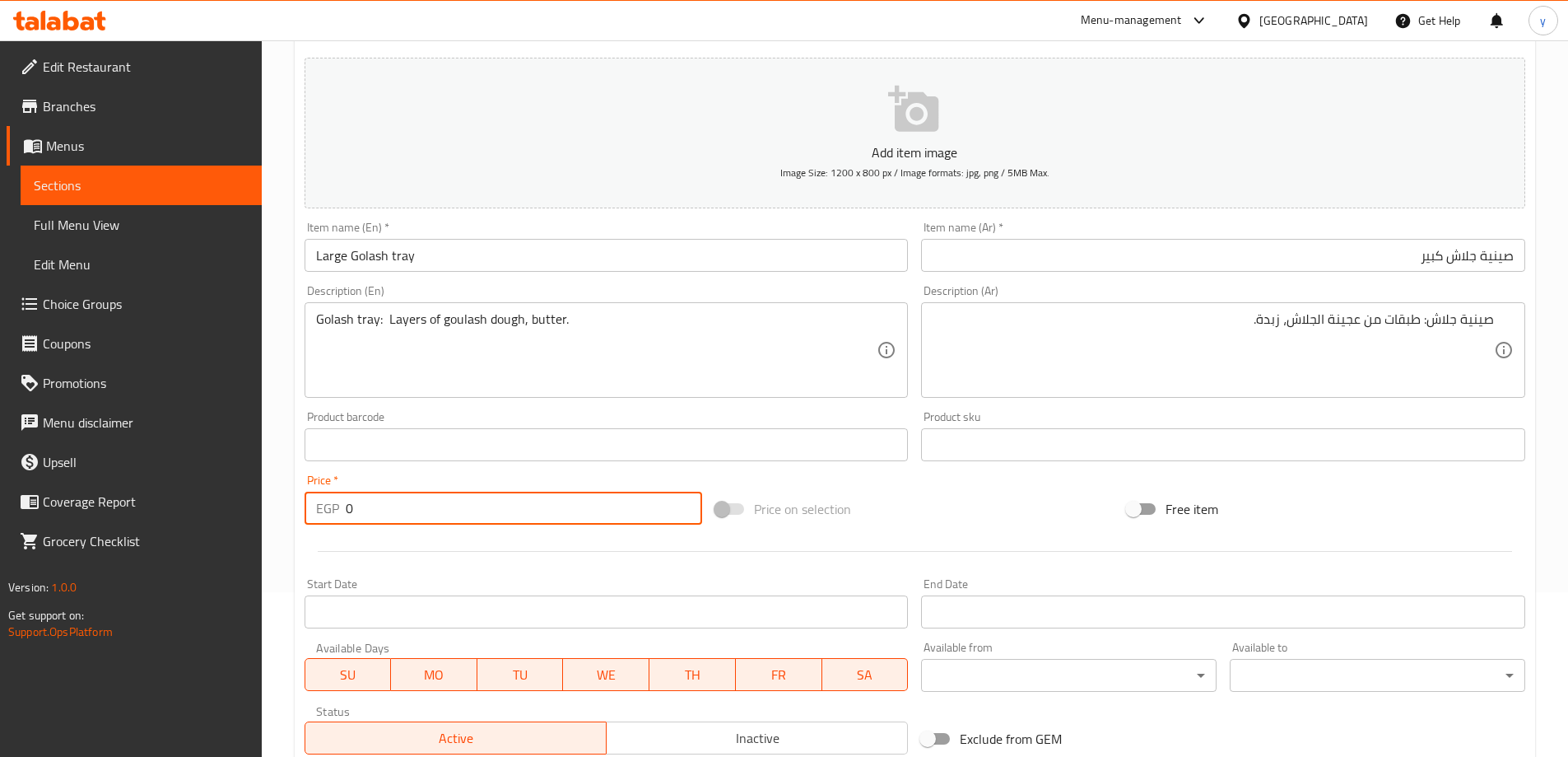
click at [413, 511] on input "0" at bounding box center [523, 508] width 357 height 33
type input "468"
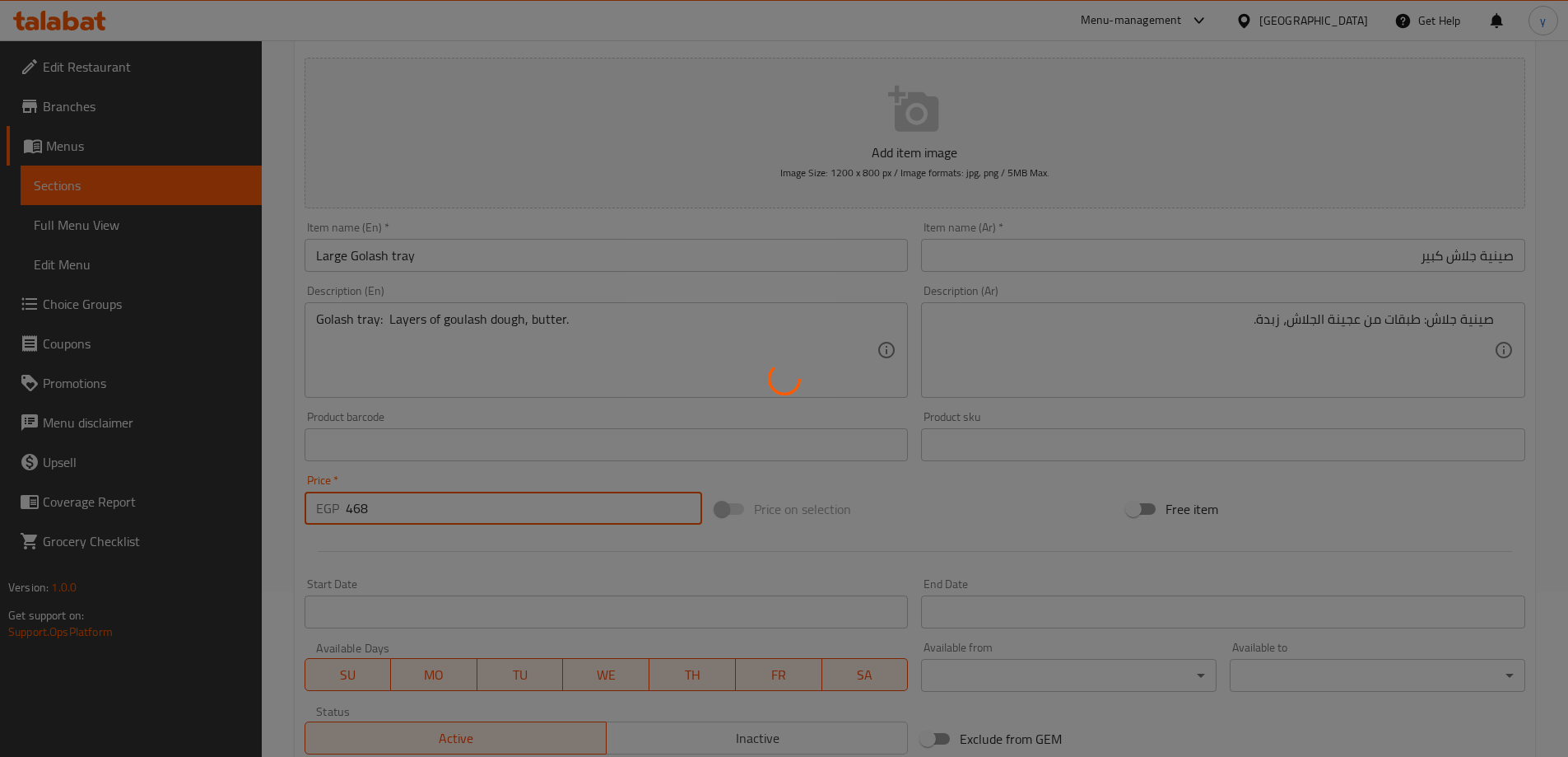
type input "0"
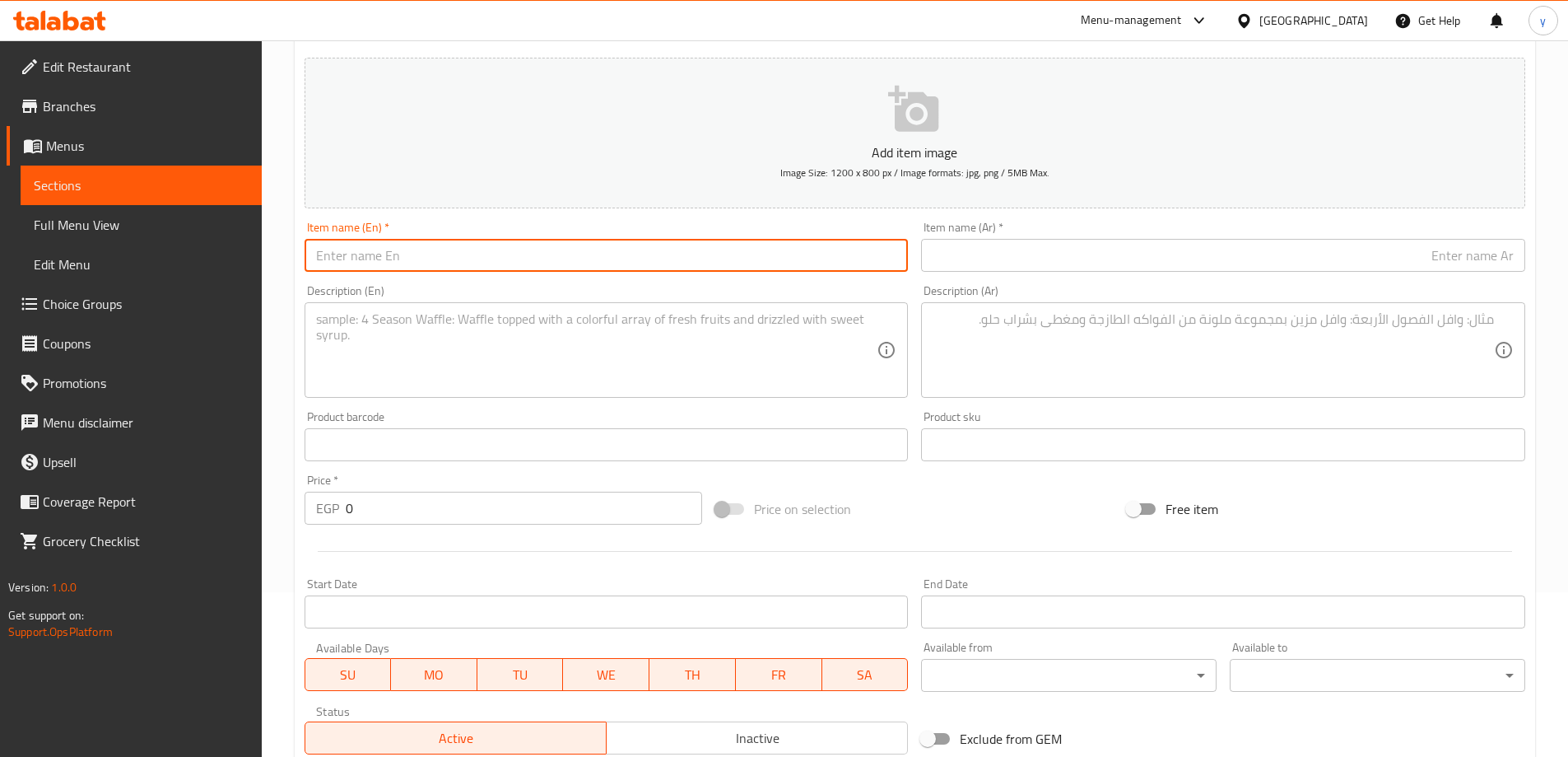
paste input "Rokak"
click at [639, 254] on input "text" at bounding box center [607, 256] width 605 height 33
type input "Rokak"
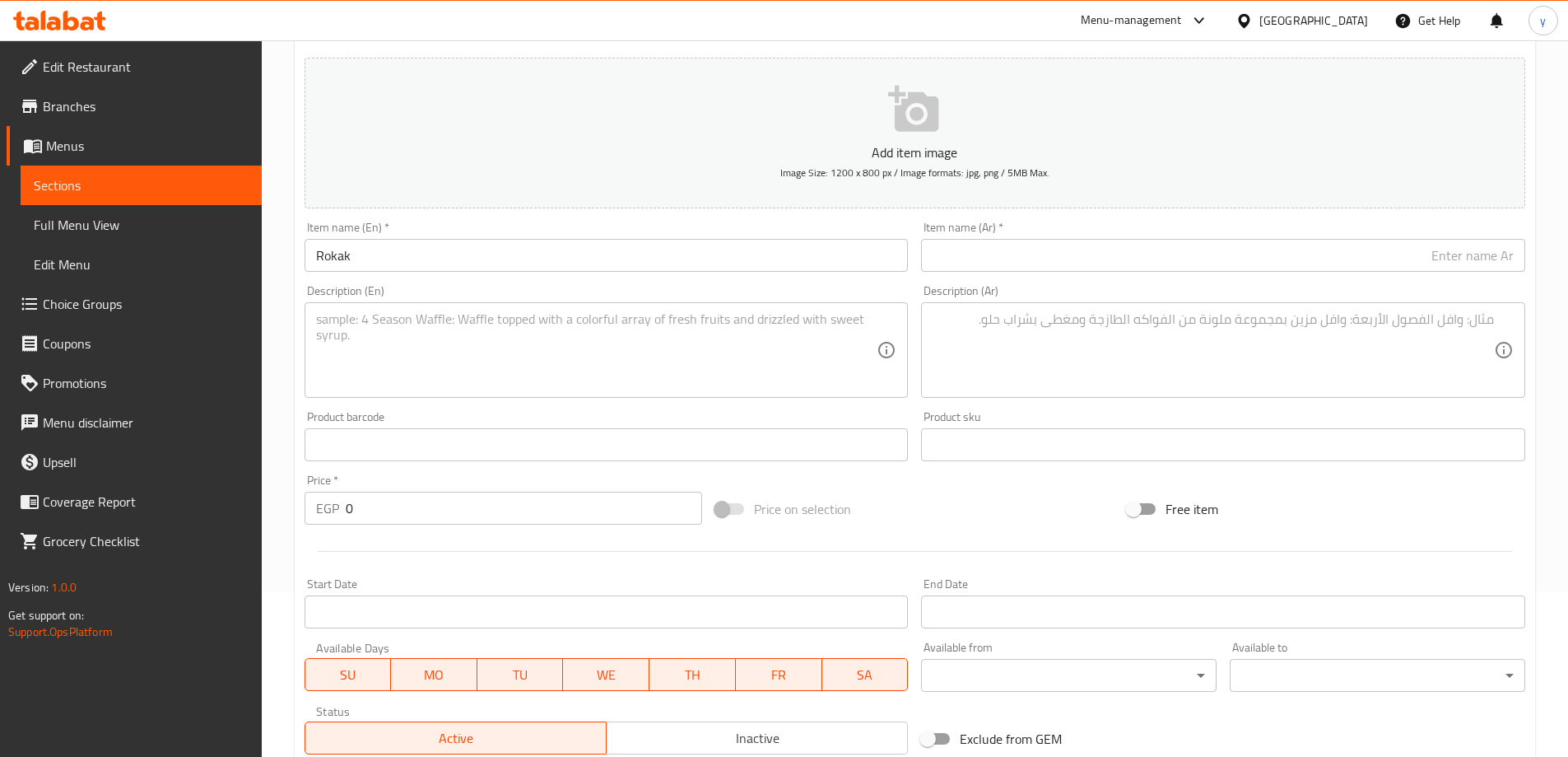
click at [1435, 259] on input "text" at bounding box center [1224, 256] width 605 height 33
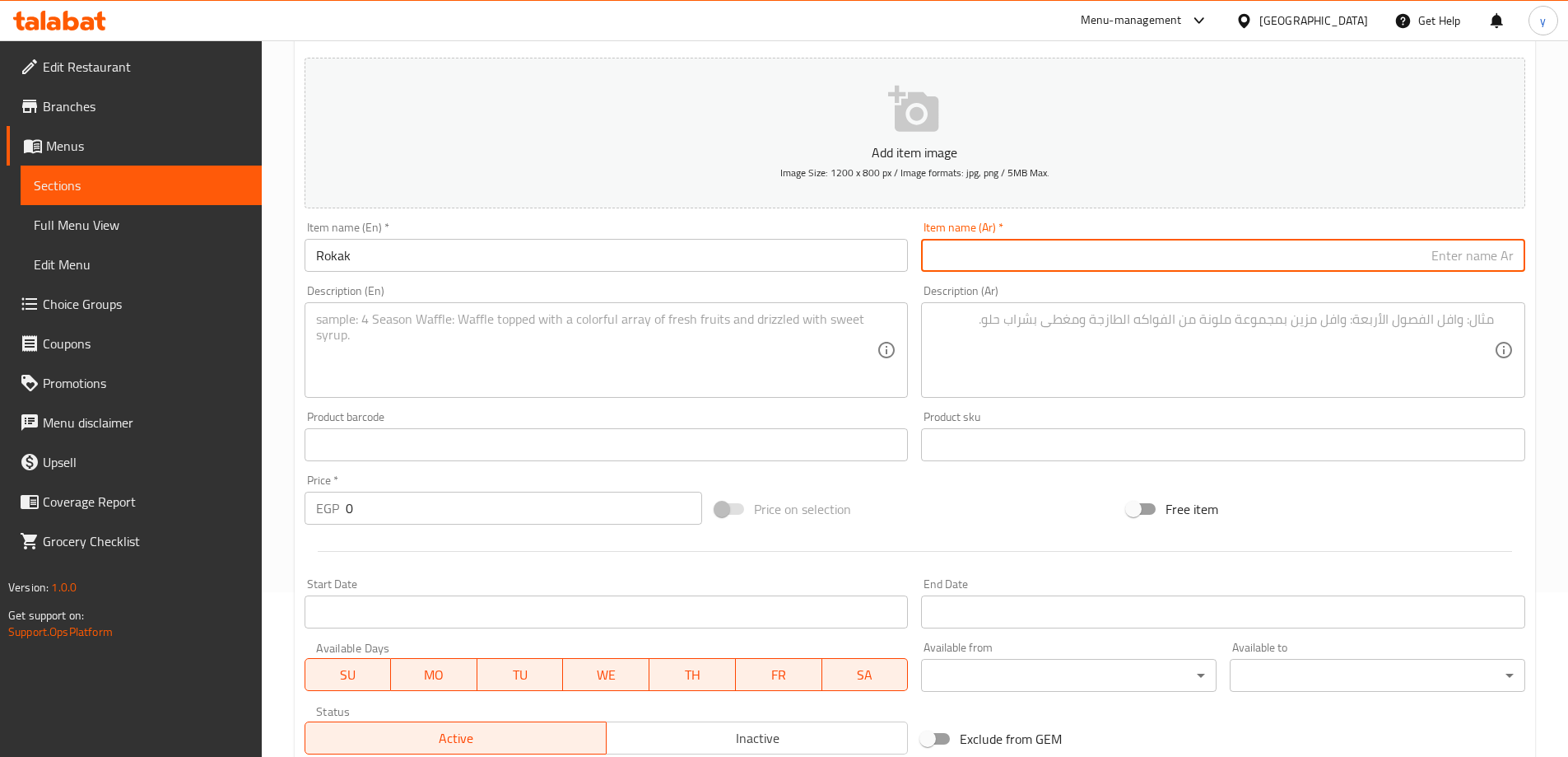
paste input "صينية"
type input "صينية رقاق صغير"
click at [404, 491] on div "Price   * EGP 0 Price *" at bounding box center [503, 500] width 398 height 50
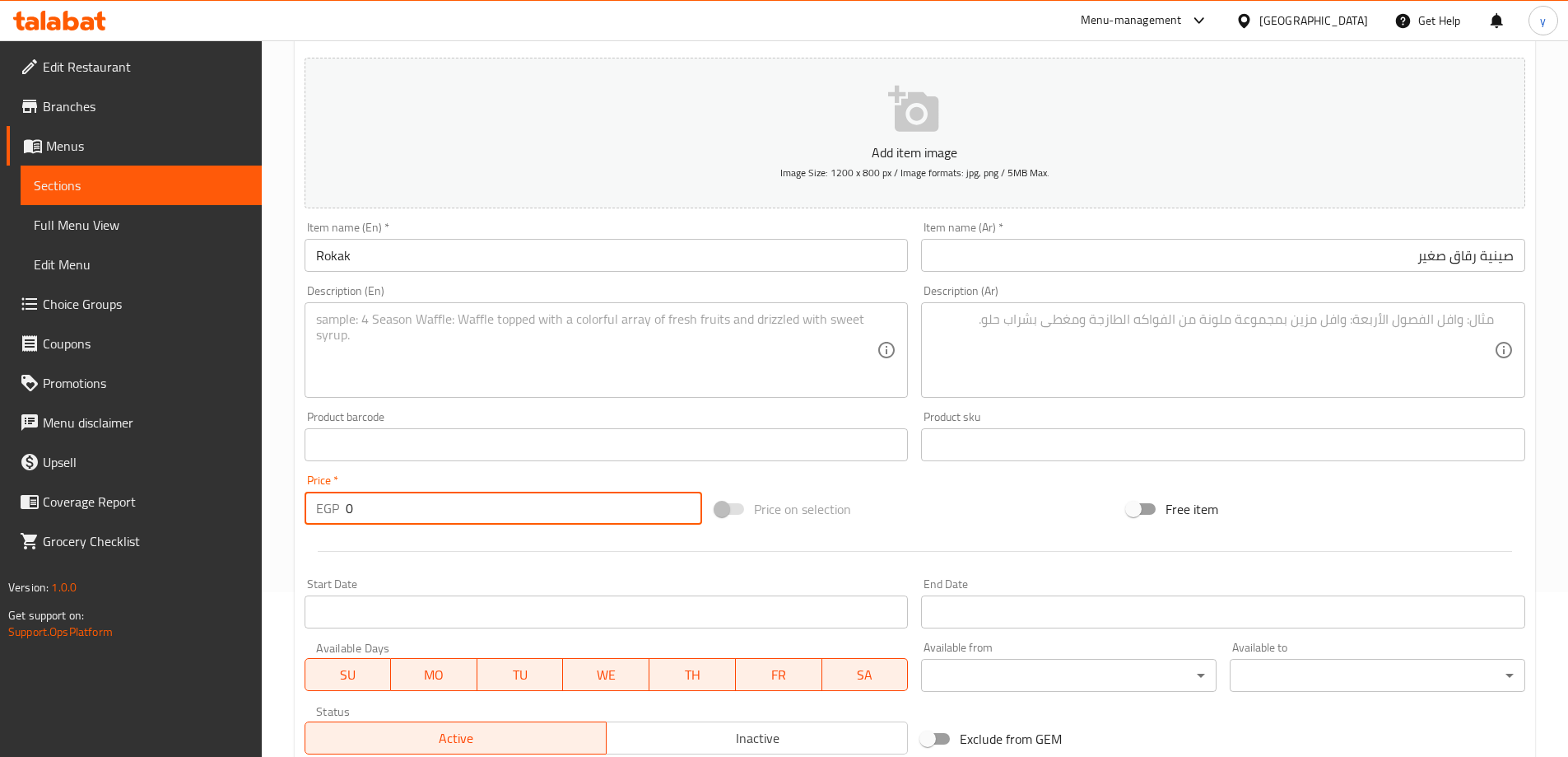
click at [404, 495] on input "0" at bounding box center [523, 508] width 357 height 33
type input "299"
click at [556, 260] on input "Rokak" at bounding box center [607, 256] width 605 height 33
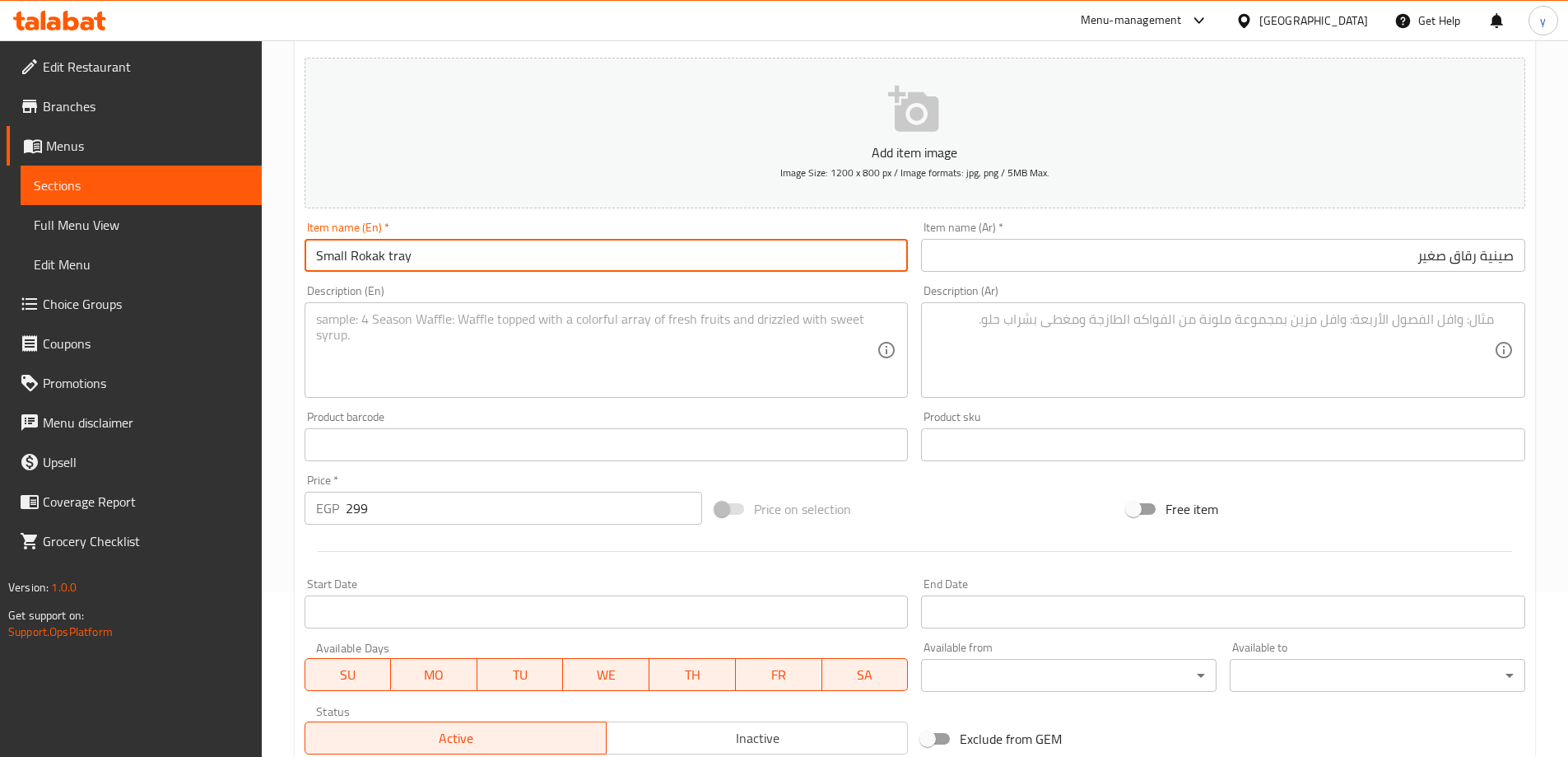
click at [540, 256] on input "Small Rokak tray" at bounding box center [607, 256] width 605 height 33
type input "Small Rokak Tray"
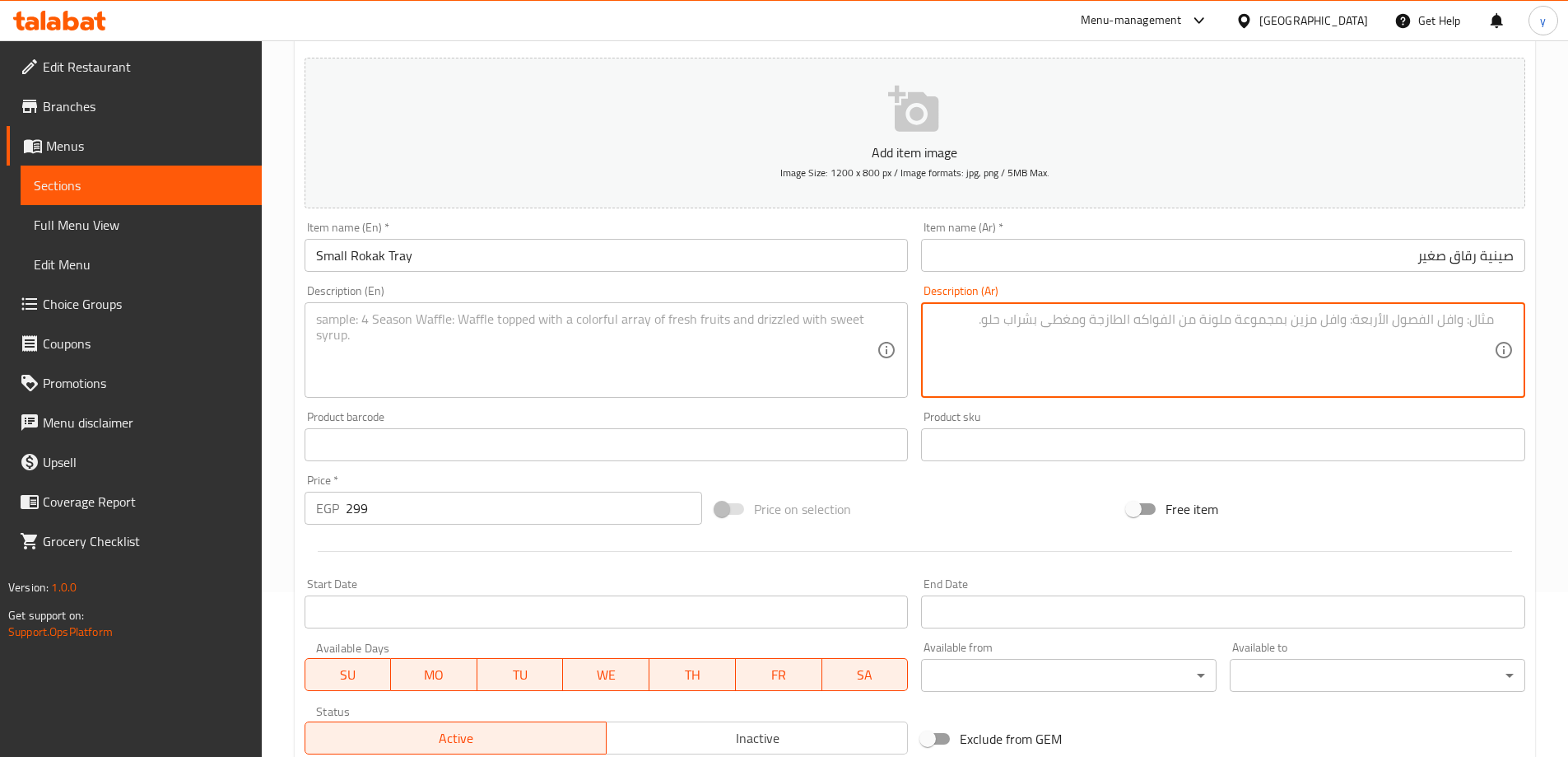
click at [1244, 346] on textarea at bounding box center [1213, 350] width 562 height 78
paste textarea "صينية رقاق: طبقات من رقائق العجين، شوربة، زبدة."
type textarea "صينية رقاق: طبقات من رقائق العجين، شوربة، زبدة."
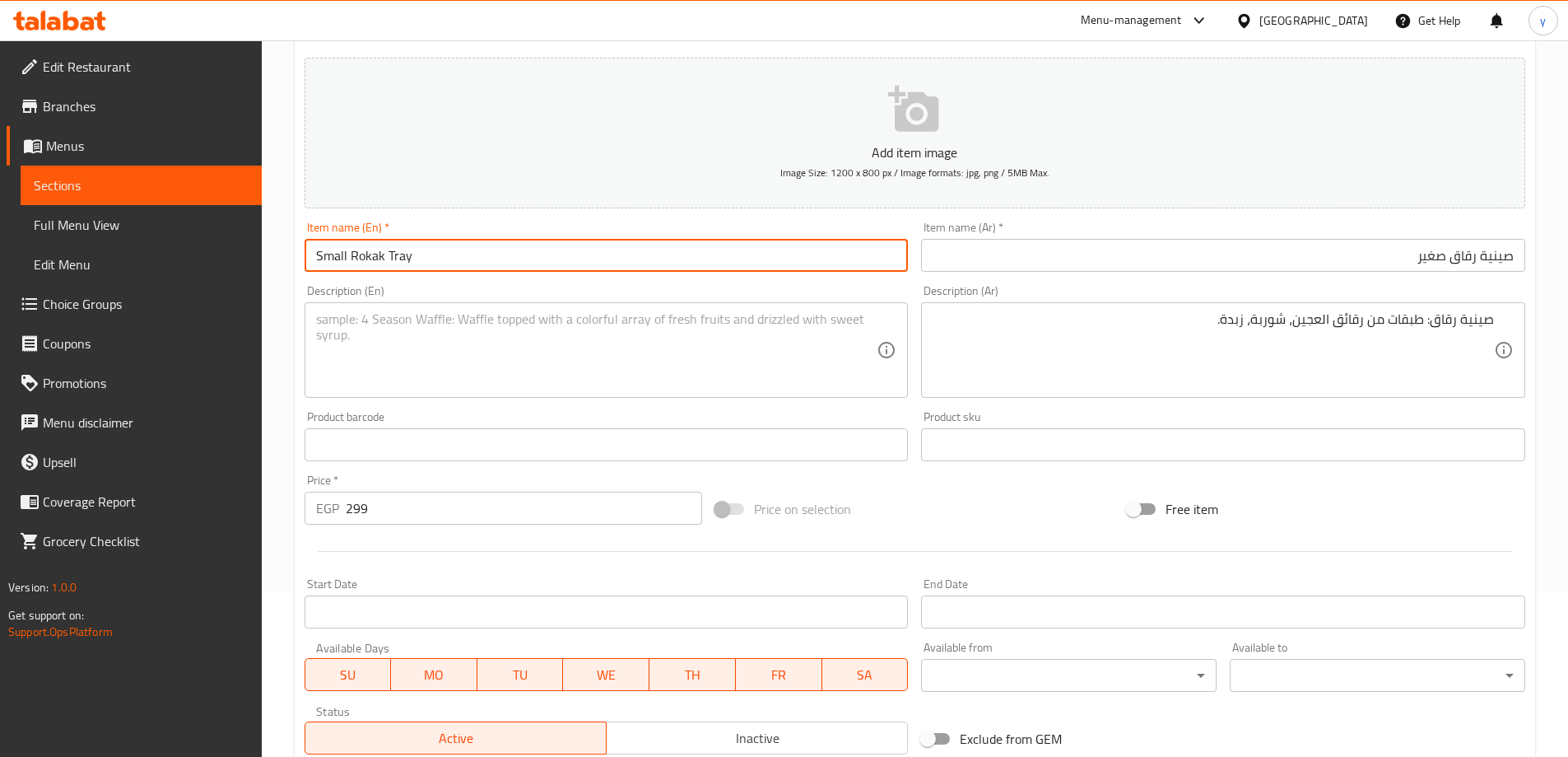
drag, startPoint x: 354, startPoint y: 258, endPoint x: 331, endPoint y: 266, distance: 24.4
click at [408, 265] on input "Small Rokak Tray" at bounding box center [607, 256] width 605 height 33
drag, startPoint x: 346, startPoint y: 263, endPoint x: 447, endPoint y: 267, distance: 101.1
click at [447, 267] on input "Small Rokak Tray" at bounding box center [607, 256] width 605 height 33
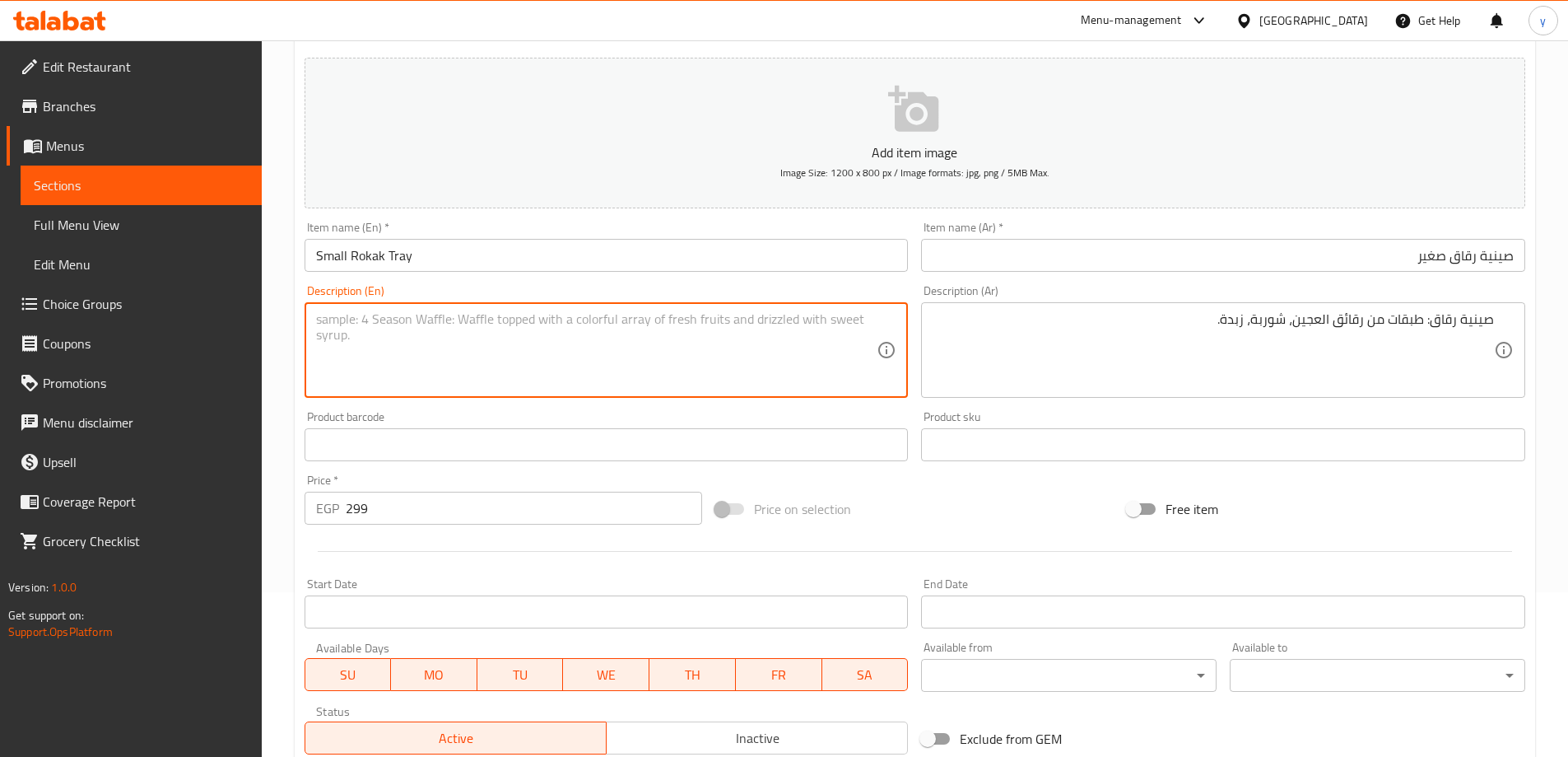
click at [338, 325] on textarea at bounding box center [596, 350] width 562 height 78
paste textarea "Rokak Tray"
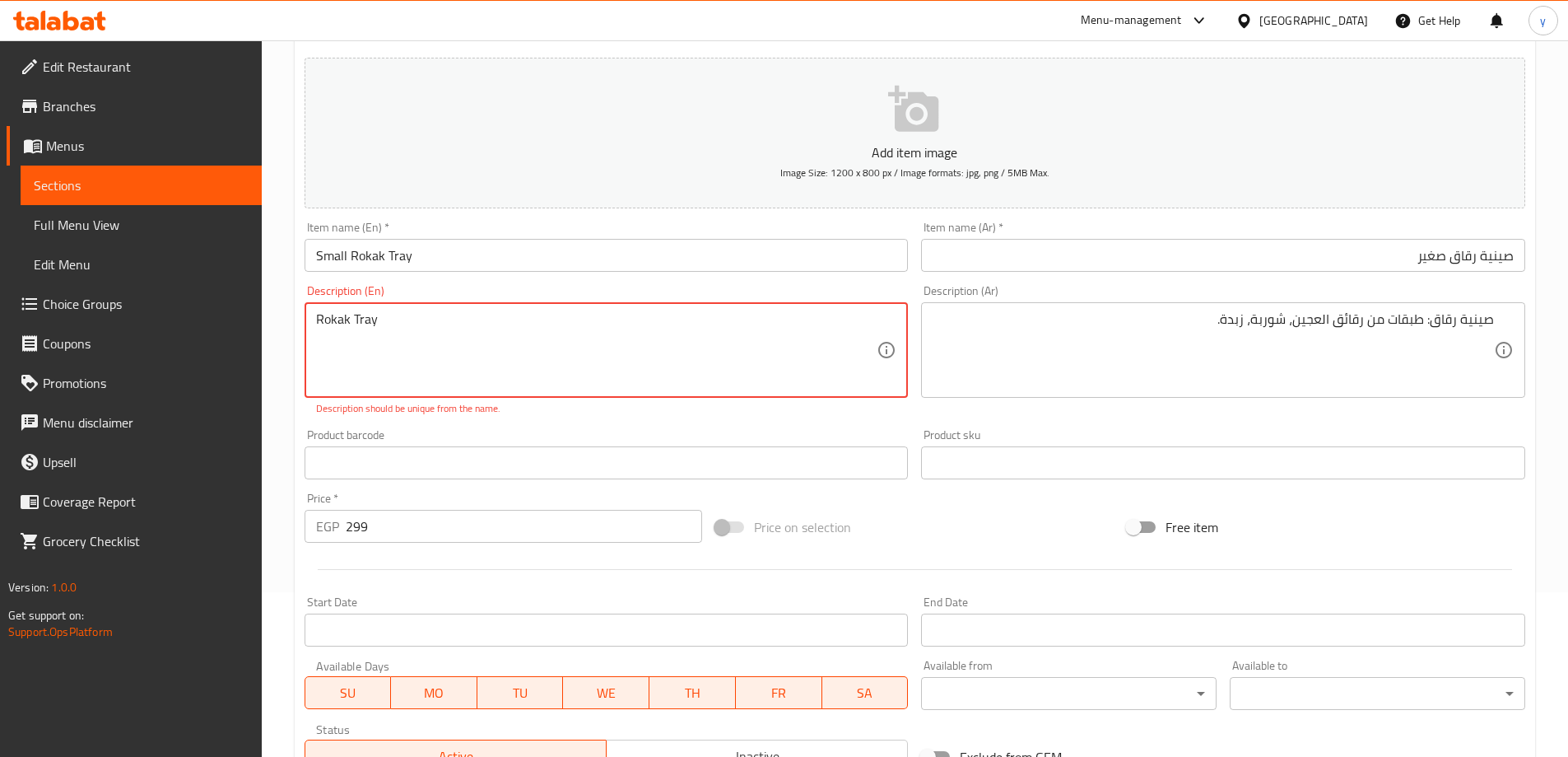
click at [325, 322] on textarea "Rokak Tray" at bounding box center [596, 350] width 562 height 78
drag, startPoint x: 317, startPoint y: 318, endPoint x: 356, endPoint y: 326, distance: 39.8
click at [320, 318] on textarea "Rokak Tray" at bounding box center [596, 350] width 562 height 78
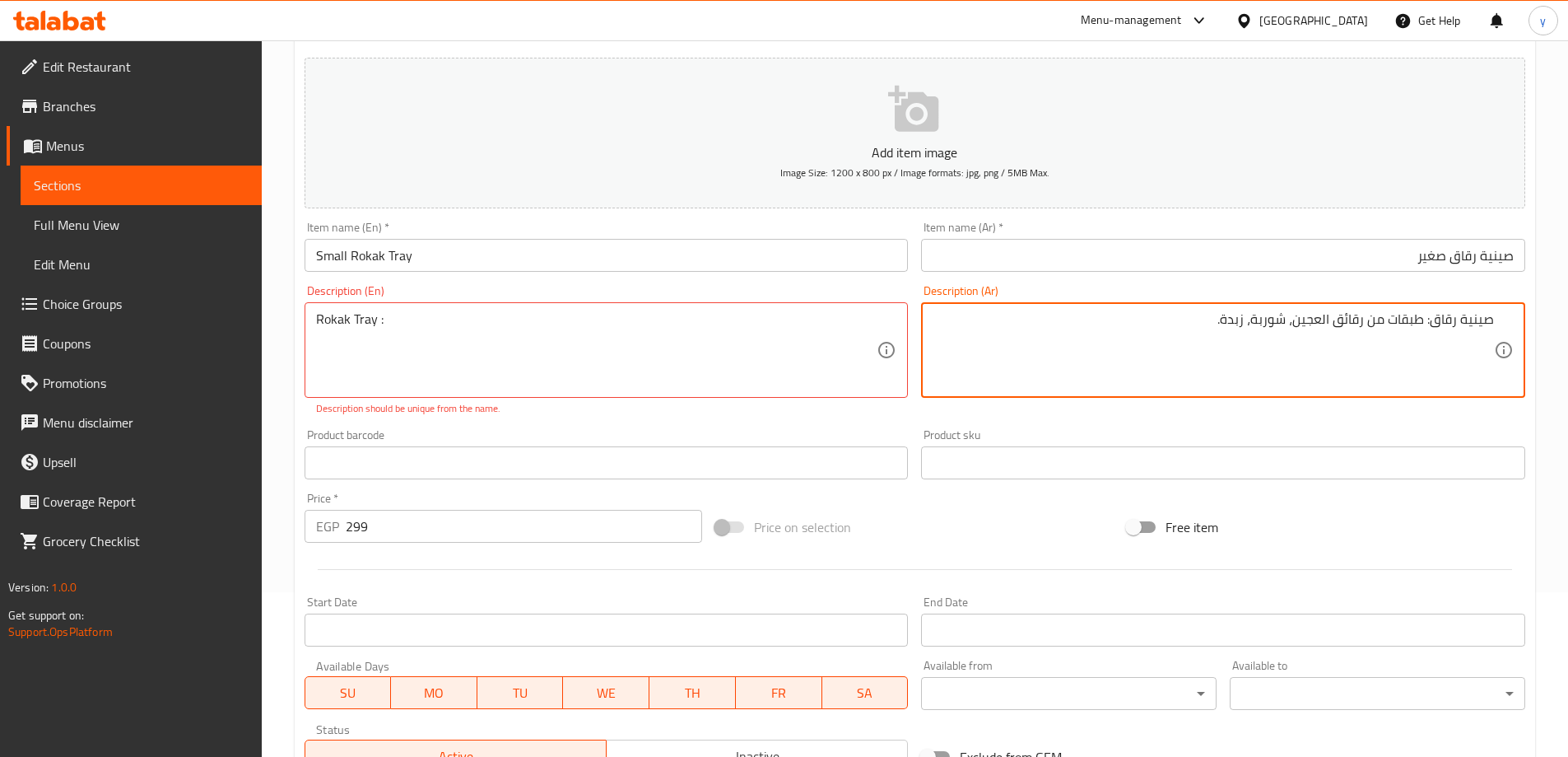
drag, startPoint x: 1426, startPoint y: 323, endPoint x: 1204, endPoint y: 331, distance: 222.1
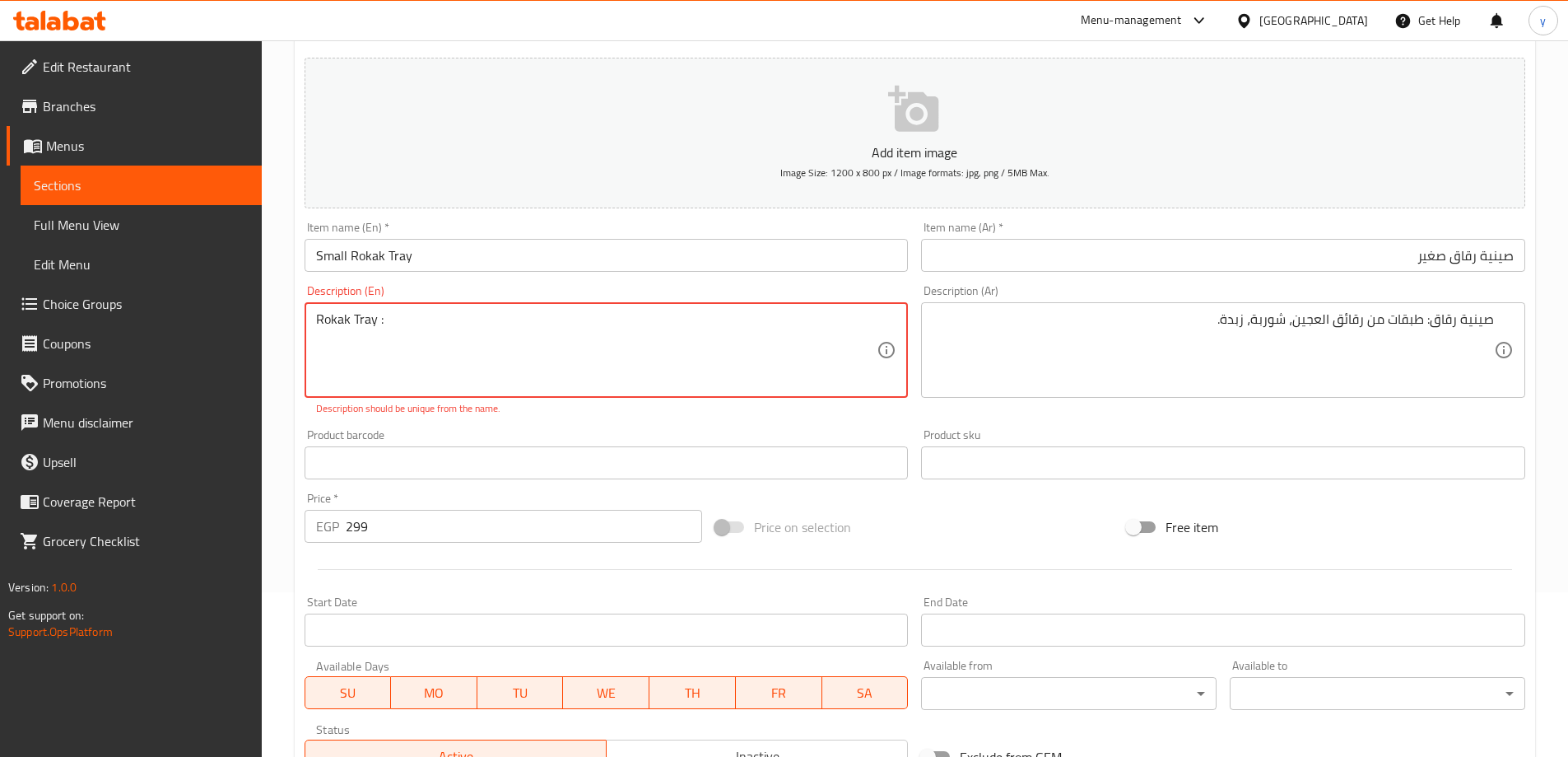
paste textarea "Layers of goulash dough"
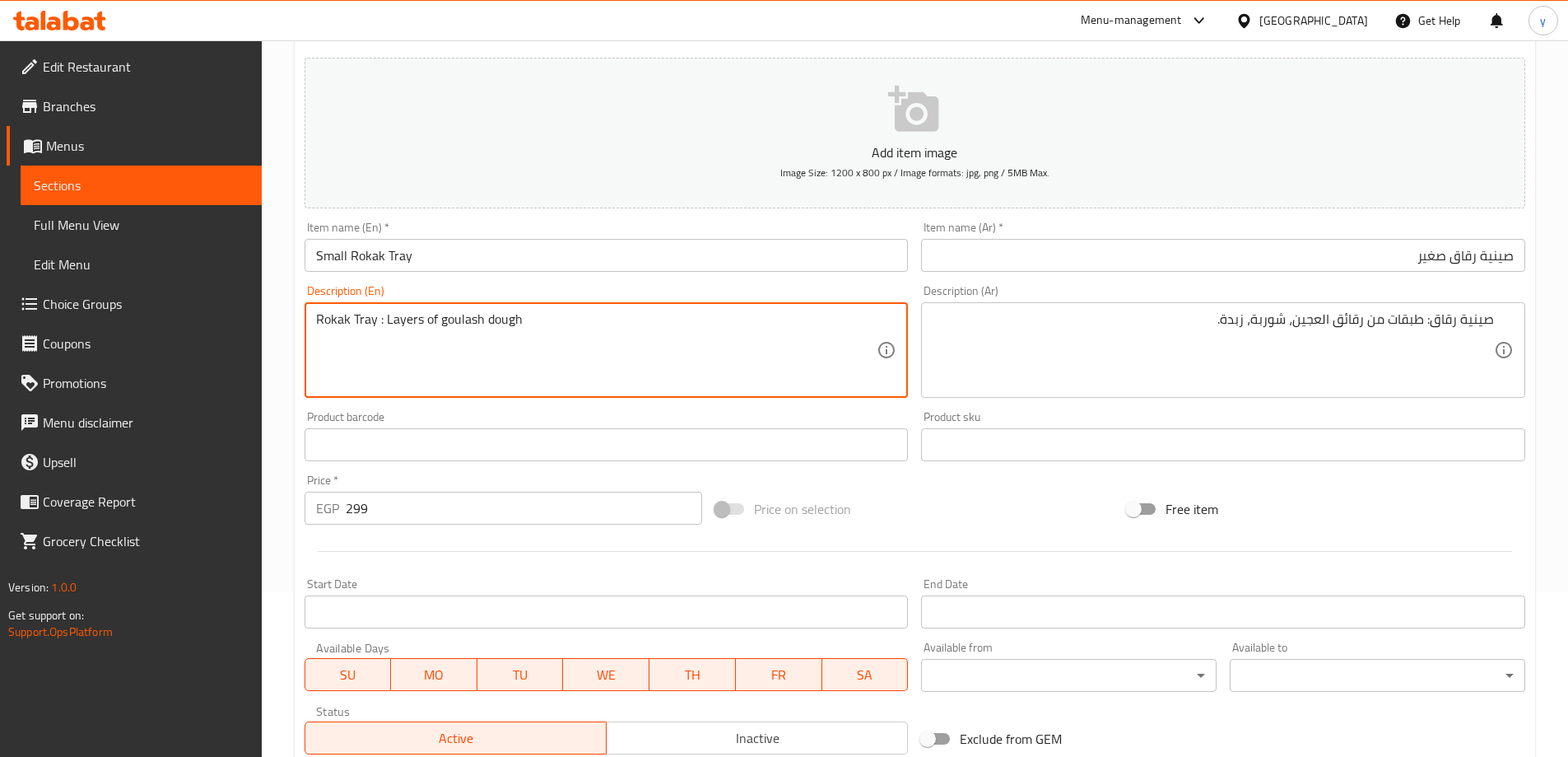
click at [372, 261] on input "Small Rokak Tray" at bounding box center [607, 256] width 605 height 33
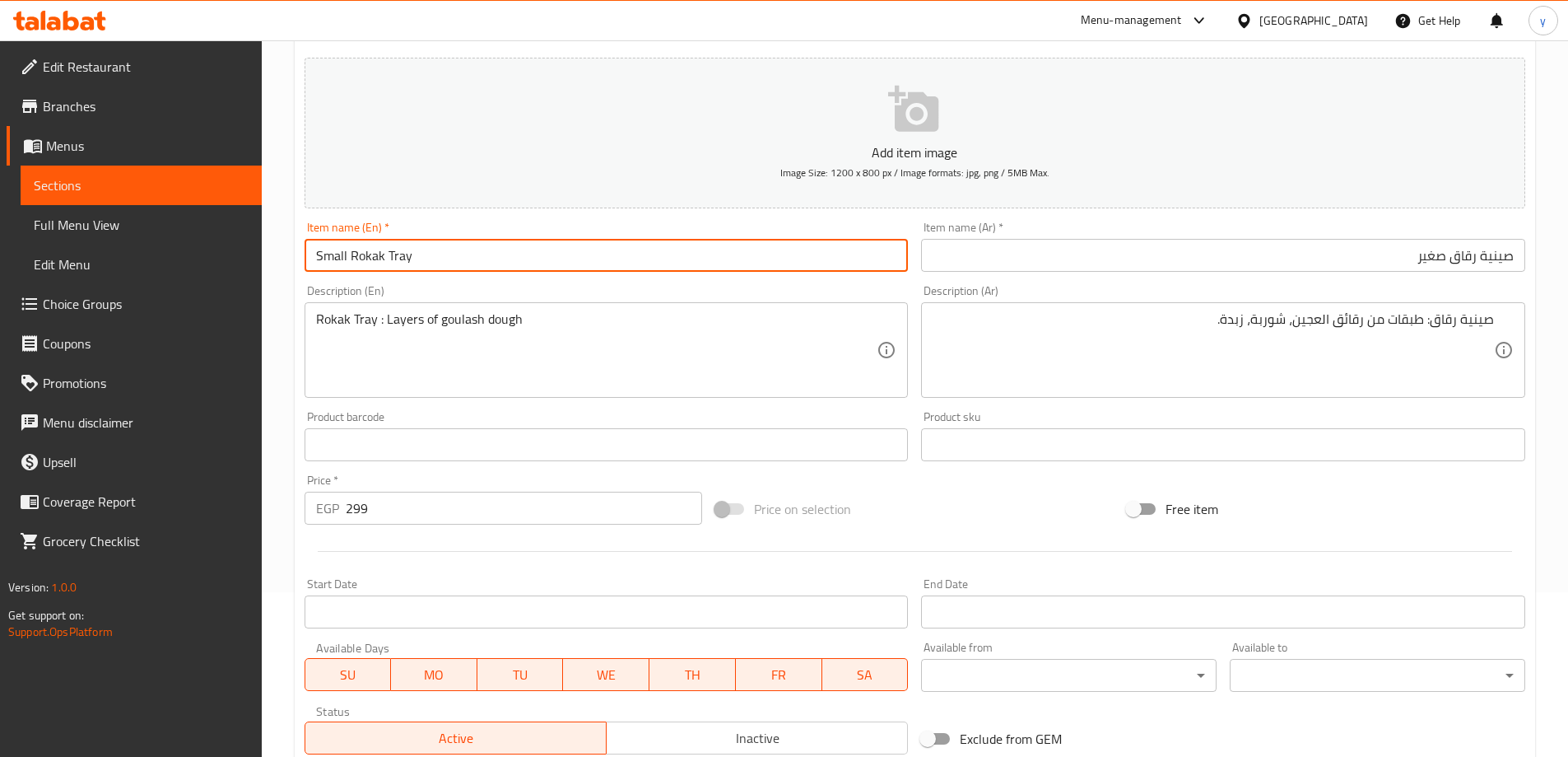
click at [372, 261] on input "Small Rokak Tray" at bounding box center [607, 256] width 605 height 33
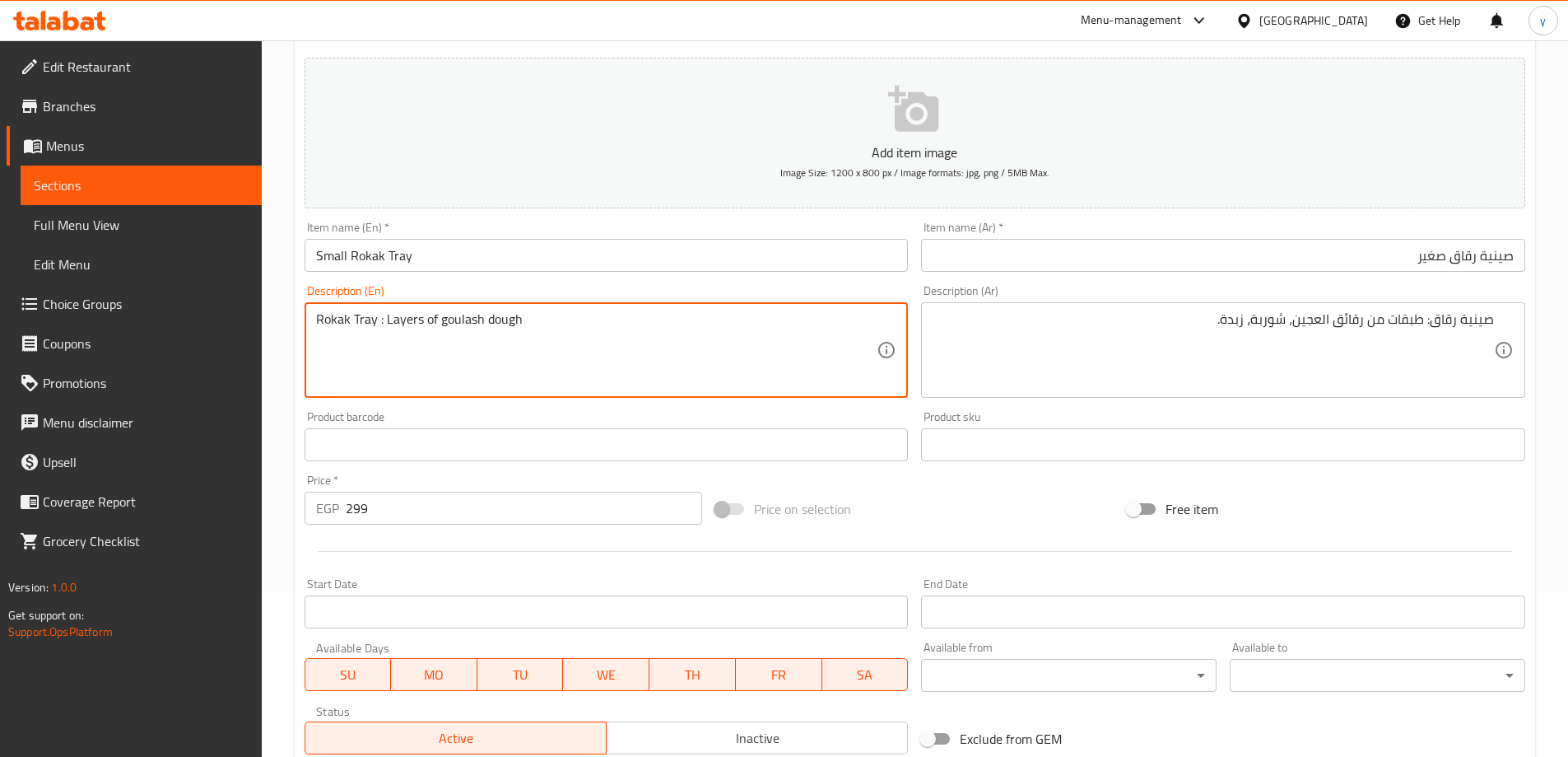
click at [462, 329] on textarea "Rokak Tray : Layers of goulash dough" at bounding box center [596, 350] width 562 height 78
paste textarea "Rokak"
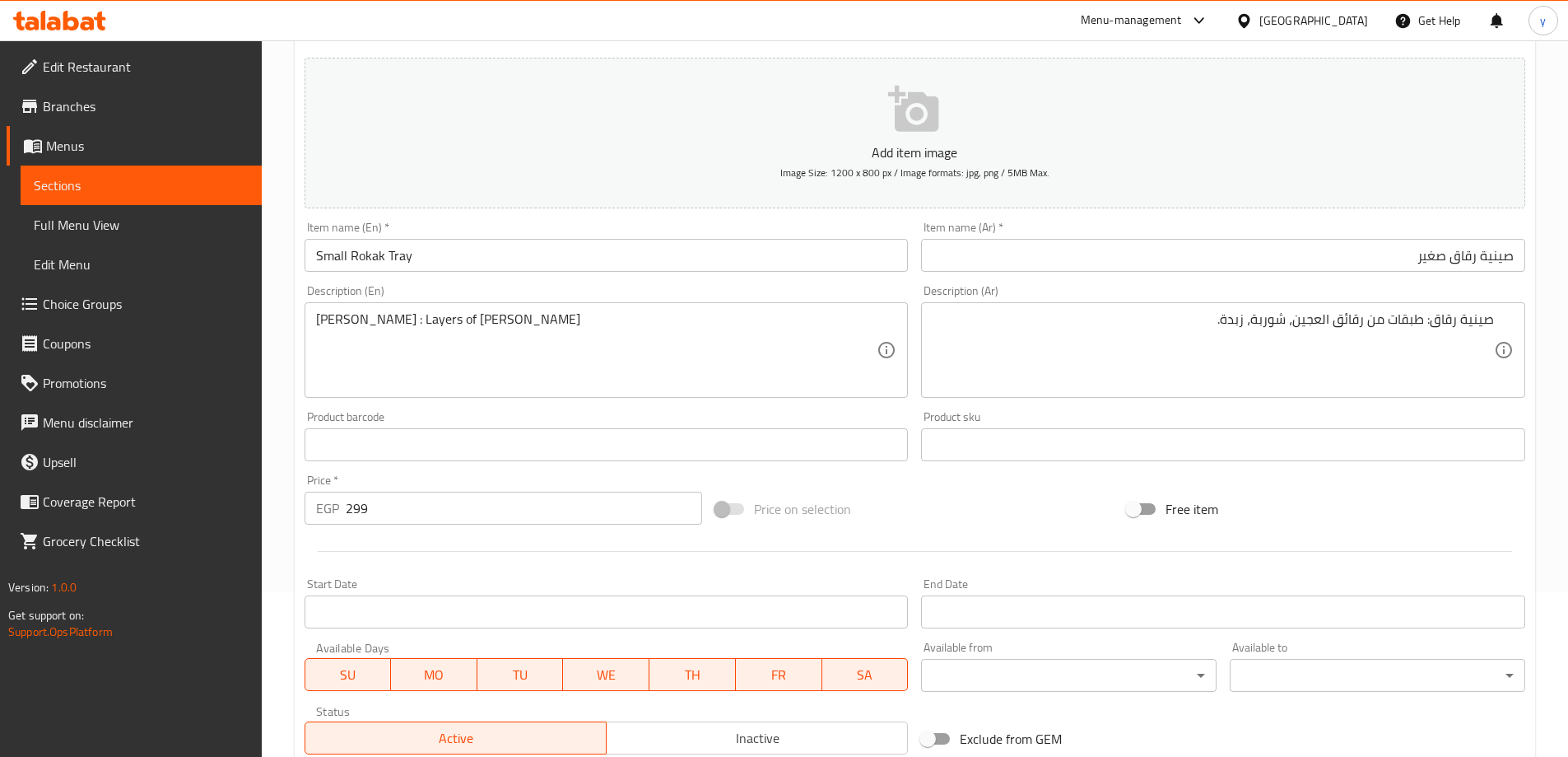
click at [518, 324] on textarea "Rokak Tray : Layers of Rokak dough" at bounding box center [596, 350] width 562 height 78
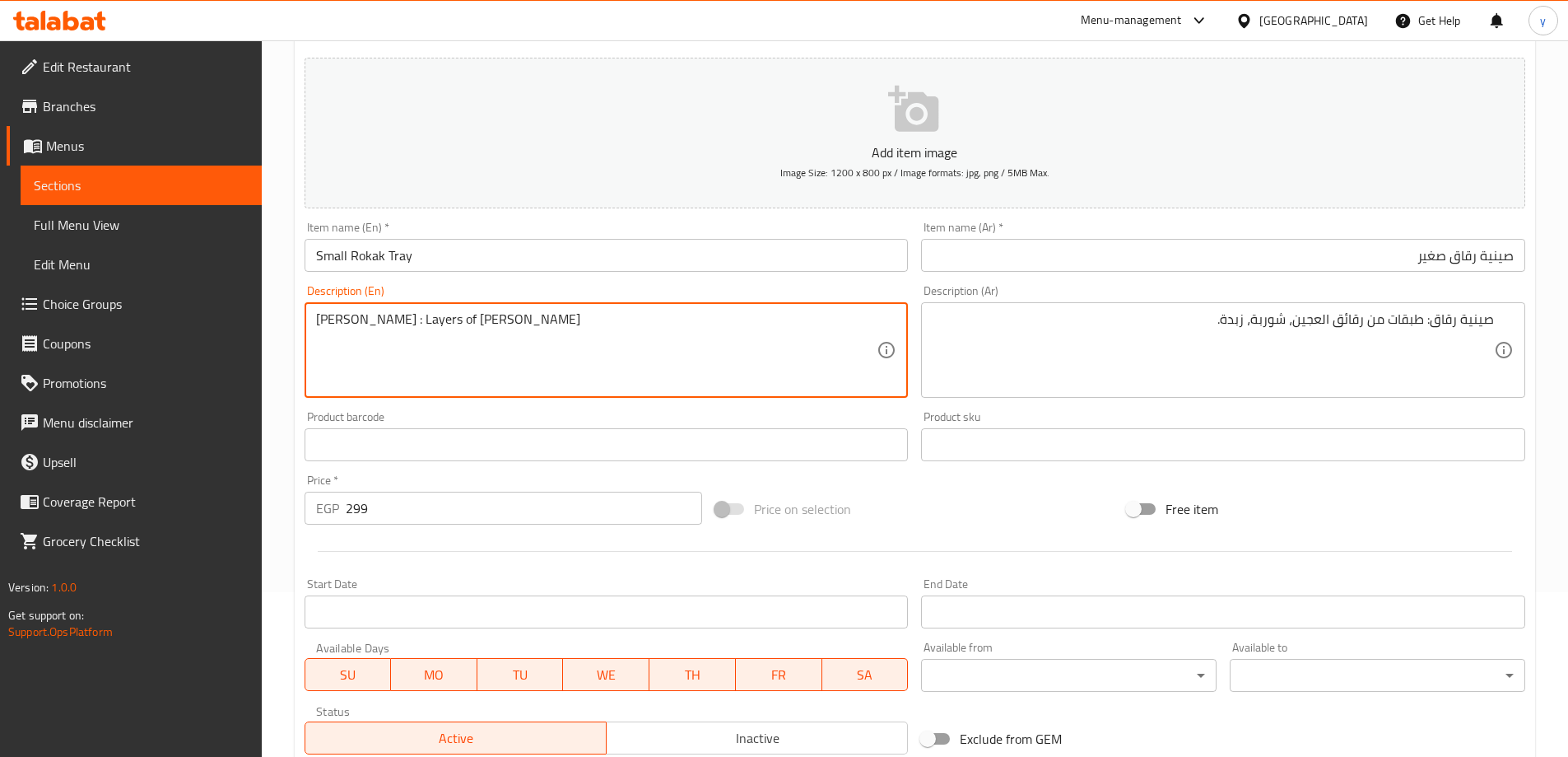
paste textarea "soup, butter."
click at [510, 318] on textarea "Rokak Tray : Layers of Rokak doughsoup, butter." at bounding box center [596, 350] width 562 height 78
type textarea "Rokak Tray : Layers of Rokak dough, soup, butter."
click at [637, 226] on div "Item name (En)   * Small Rokak Tray Item name (En) *" at bounding box center [607, 246] width 605 height 50
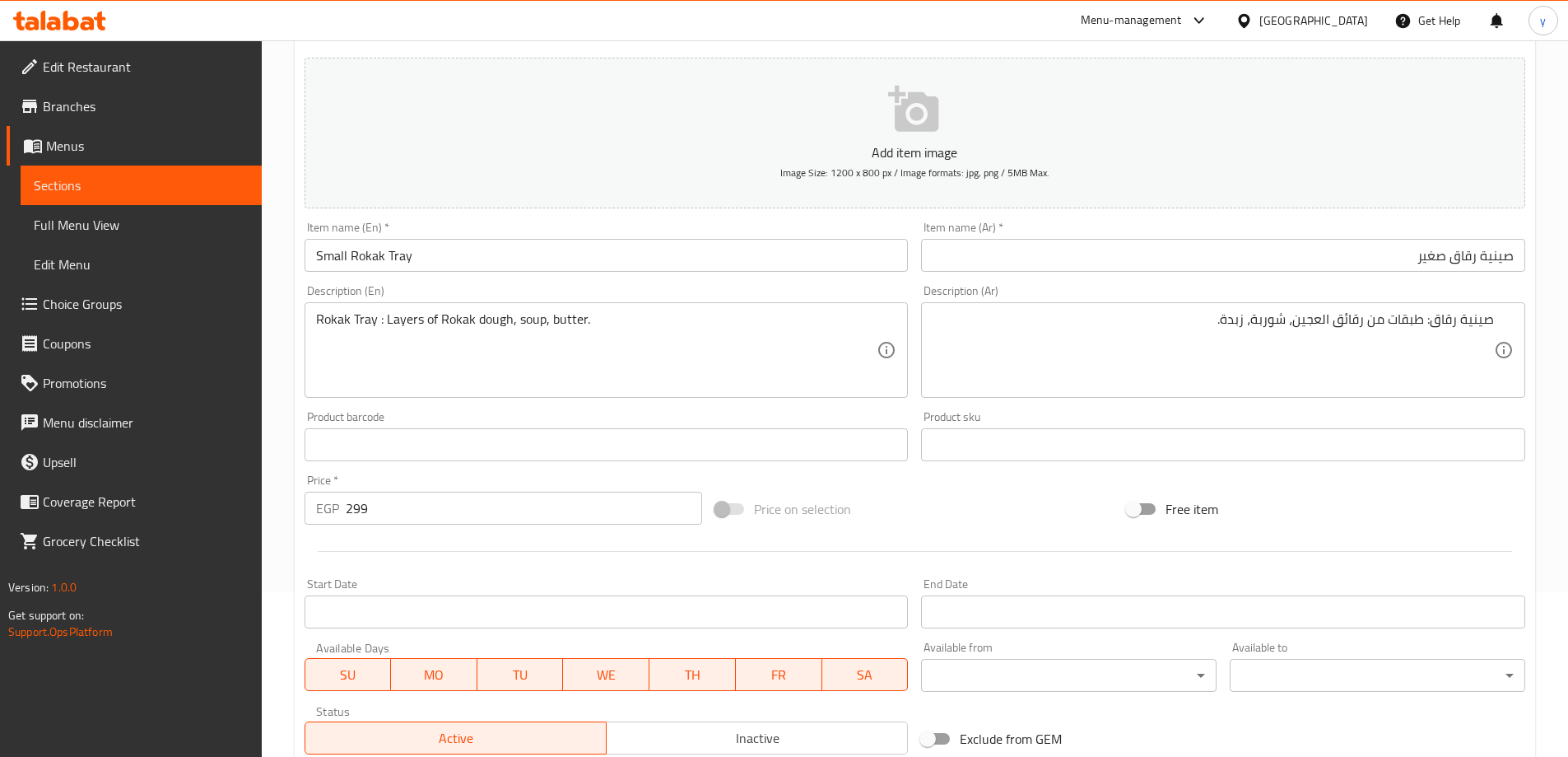
click at [636, 239] on input "Small Rokak Tray" at bounding box center [607, 256] width 605 height 33
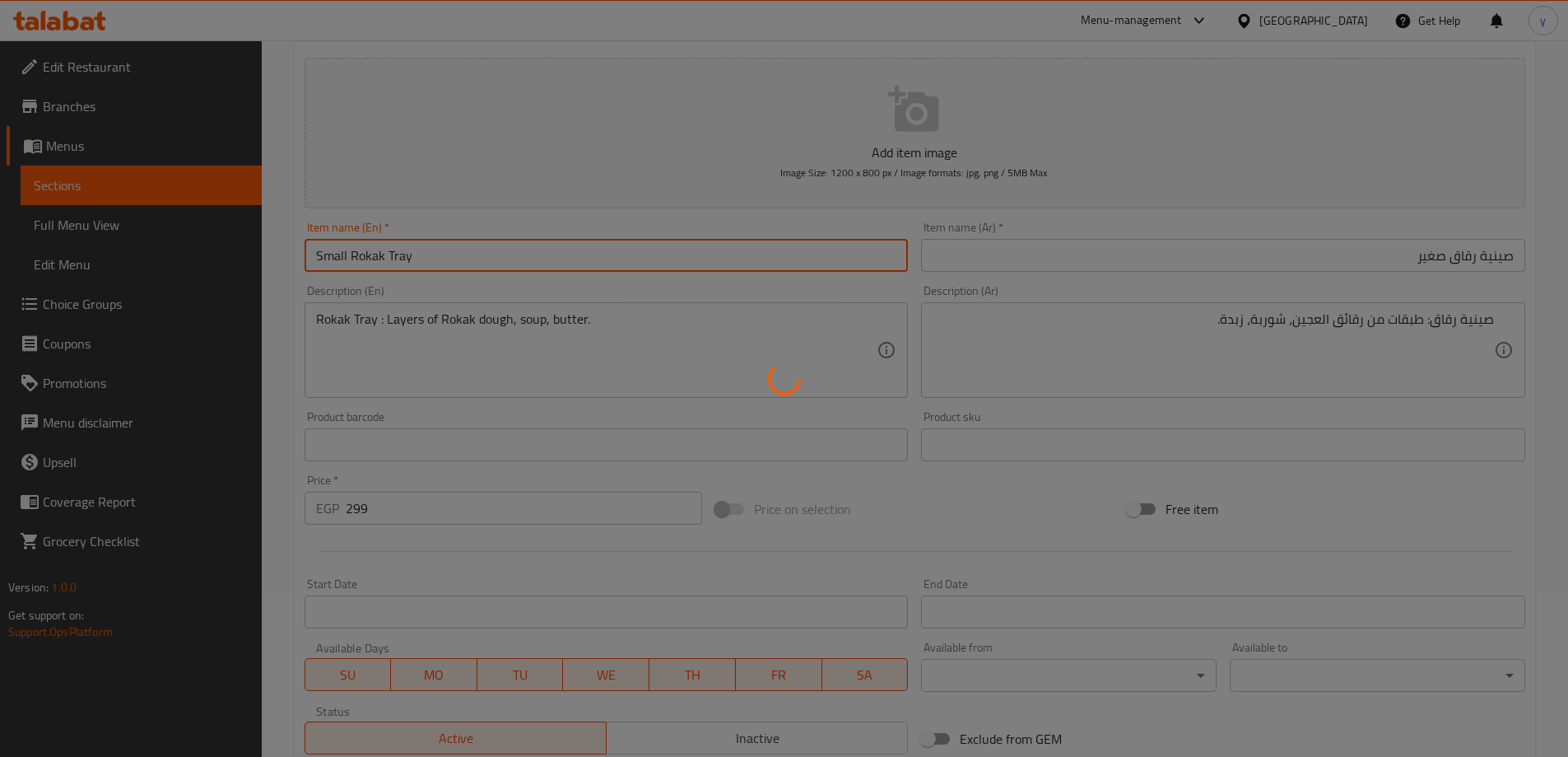
type input "0"
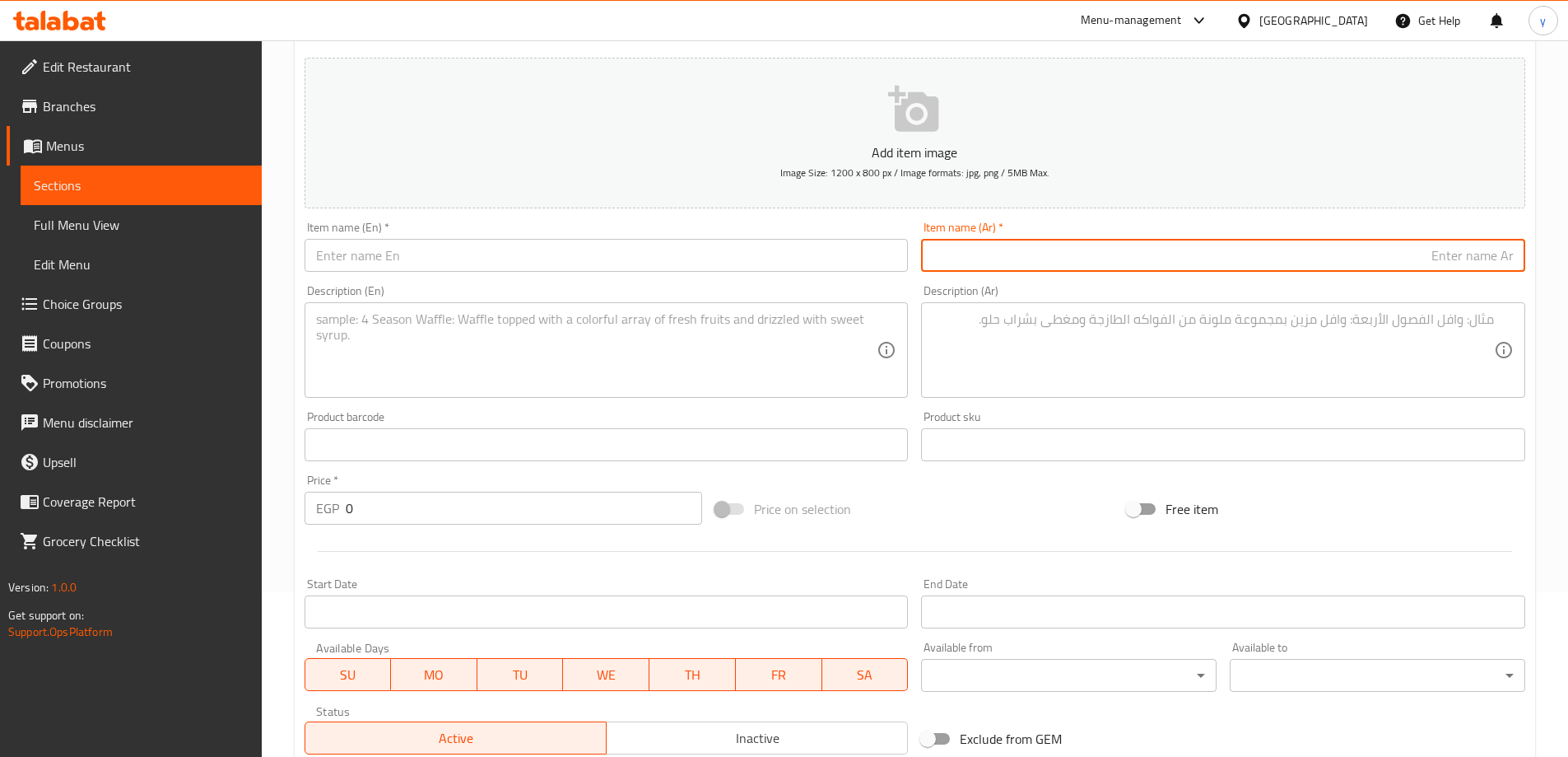
click at [1056, 256] on input "text" at bounding box center [1224, 256] width 605 height 33
paste input "صينية رقاق"
type input "صينية رقاق وسط"
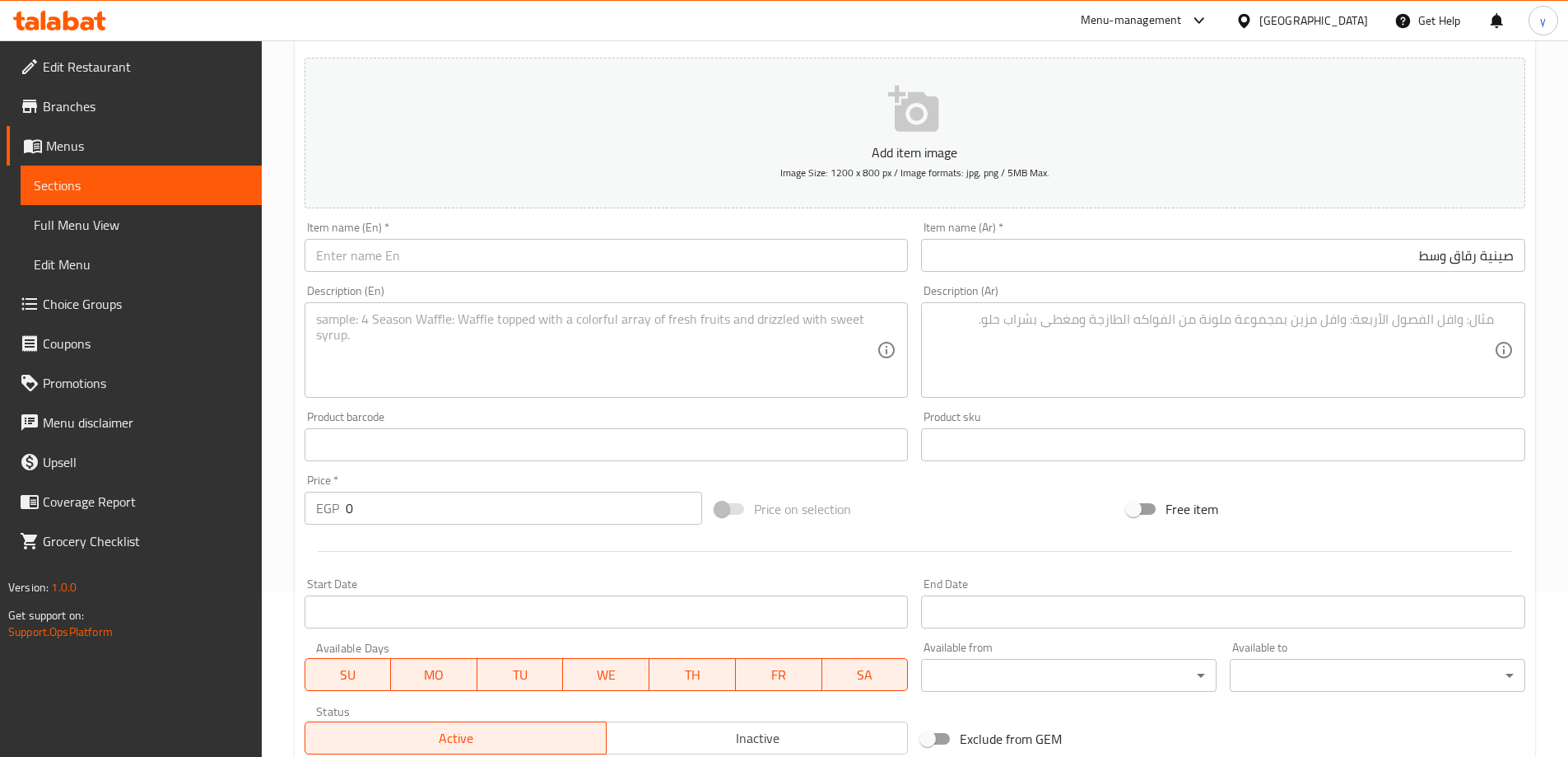
drag, startPoint x: 569, startPoint y: 283, endPoint x: 581, endPoint y: 234, distance: 50.4
click at [569, 283] on div "Description (En) Description (En)" at bounding box center [606, 342] width 617 height 126
click at [582, 231] on div "Item name (En)   * Item name (En) *" at bounding box center [607, 246] width 605 height 50
click at [492, 260] on input "text" at bounding box center [607, 256] width 605 height 33
paste input "Rokak Tray"
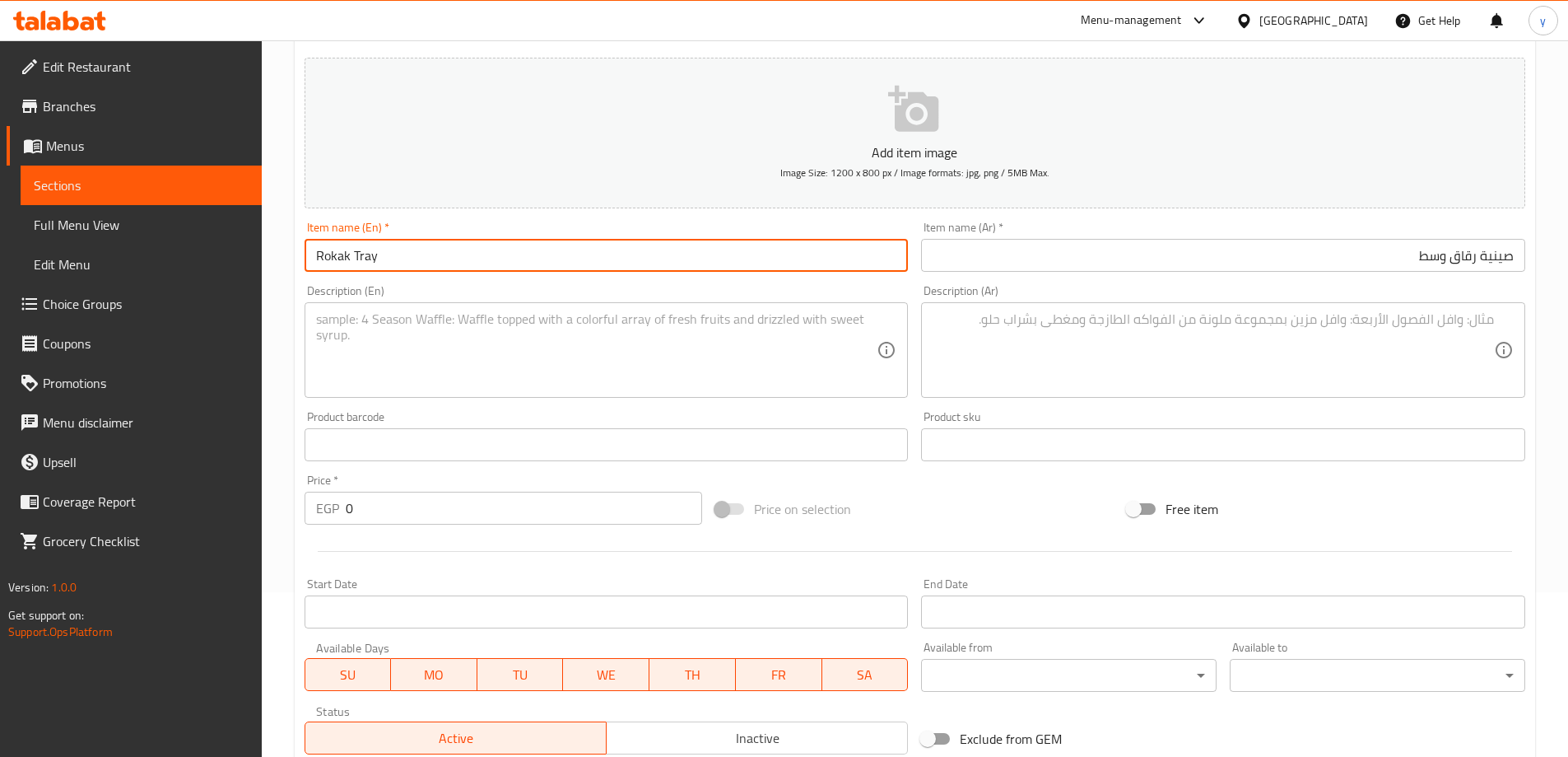
click at [316, 256] on input "Rokak Tray" at bounding box center [607, 256] width 605 height 33
type input "Medium Rokak Tray"
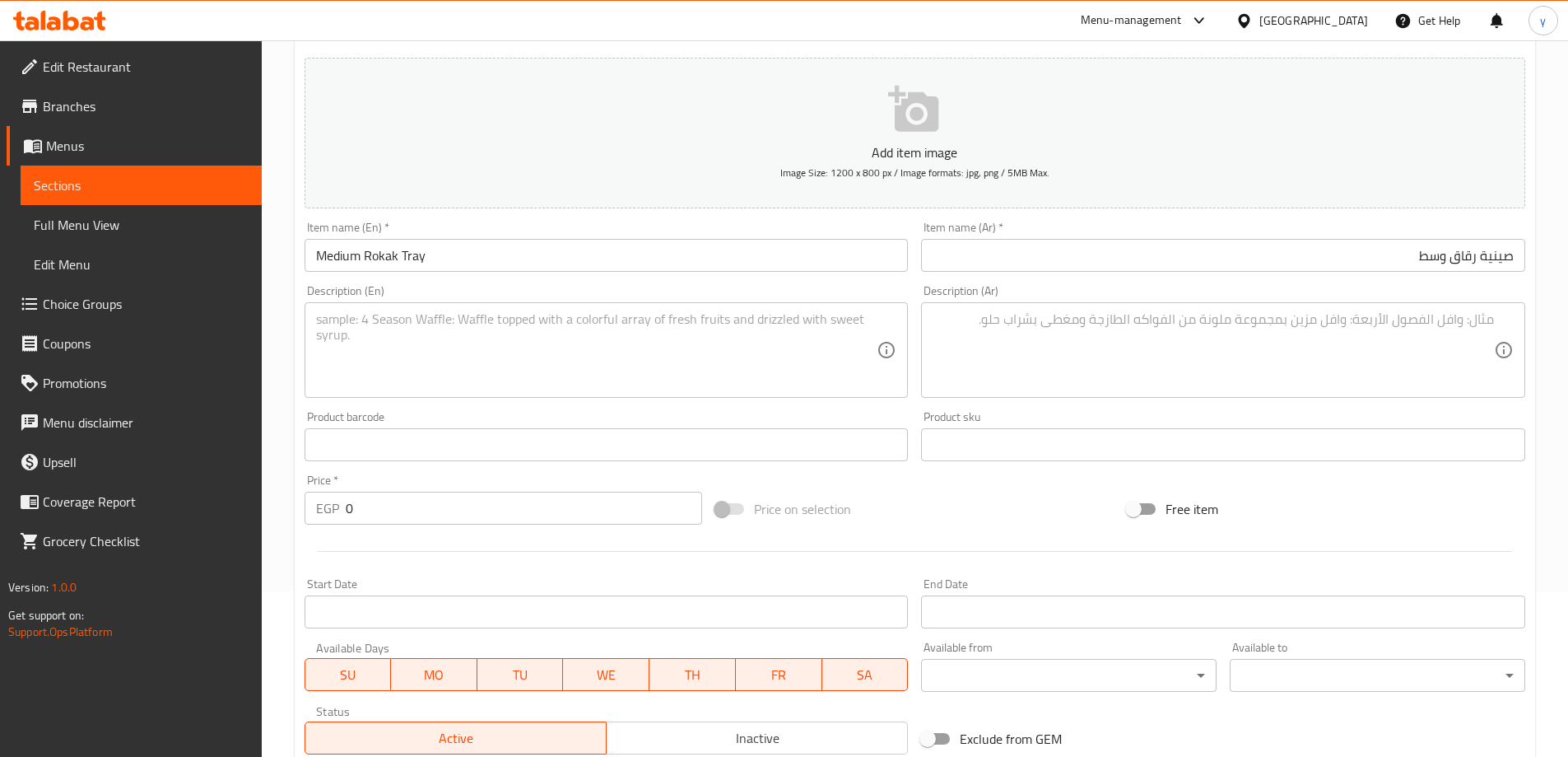
click at [1161, 341] on textarea at bounding box center [1213, 350] width 562 height 78
paste textarea "صينية رقاق: طبقات من رقائق العجين، شوربة، زبدة."
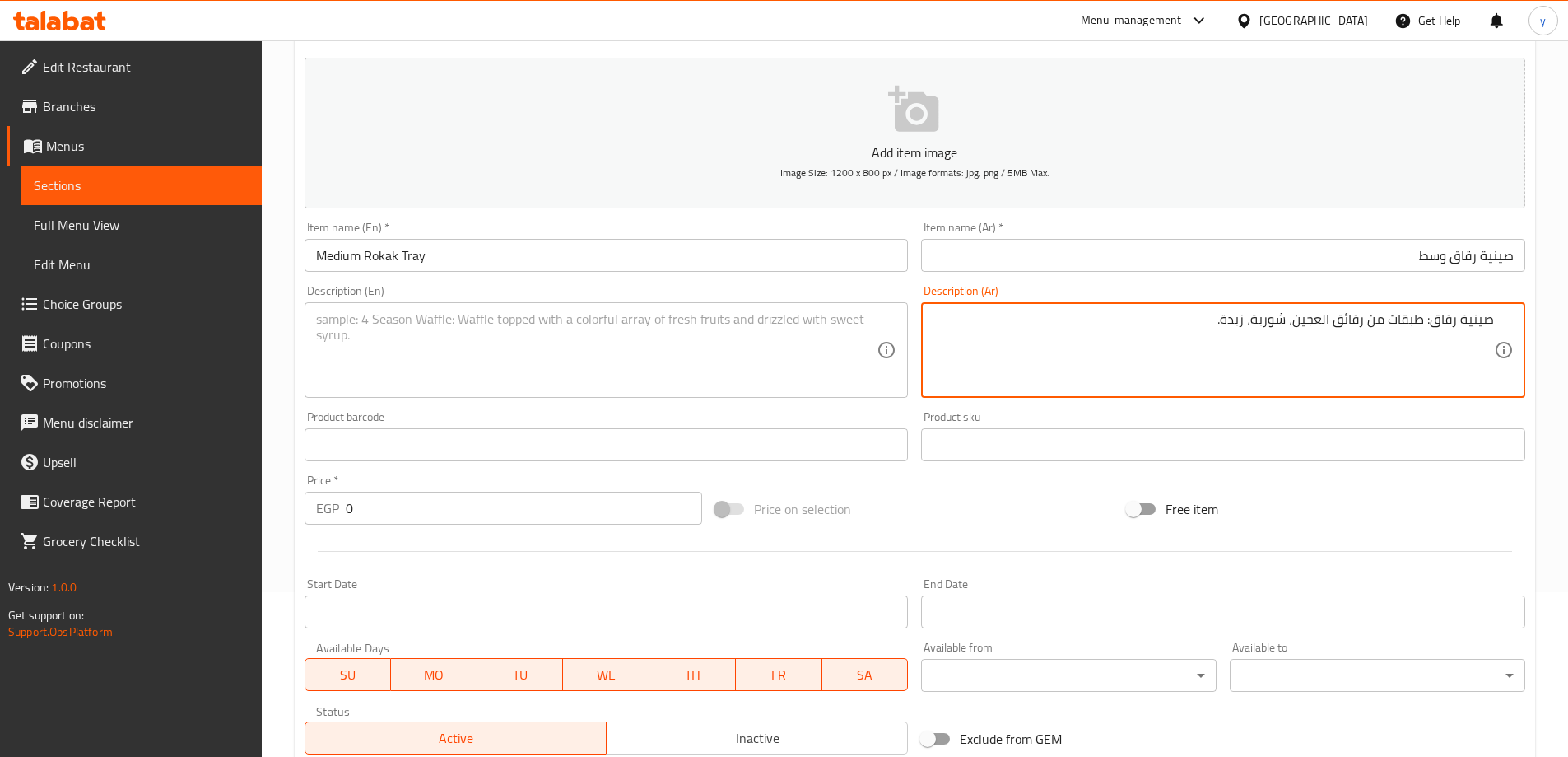
type textarea "صينية رقاق: طبقات من رقائق العجين، شوربة، زبدة."
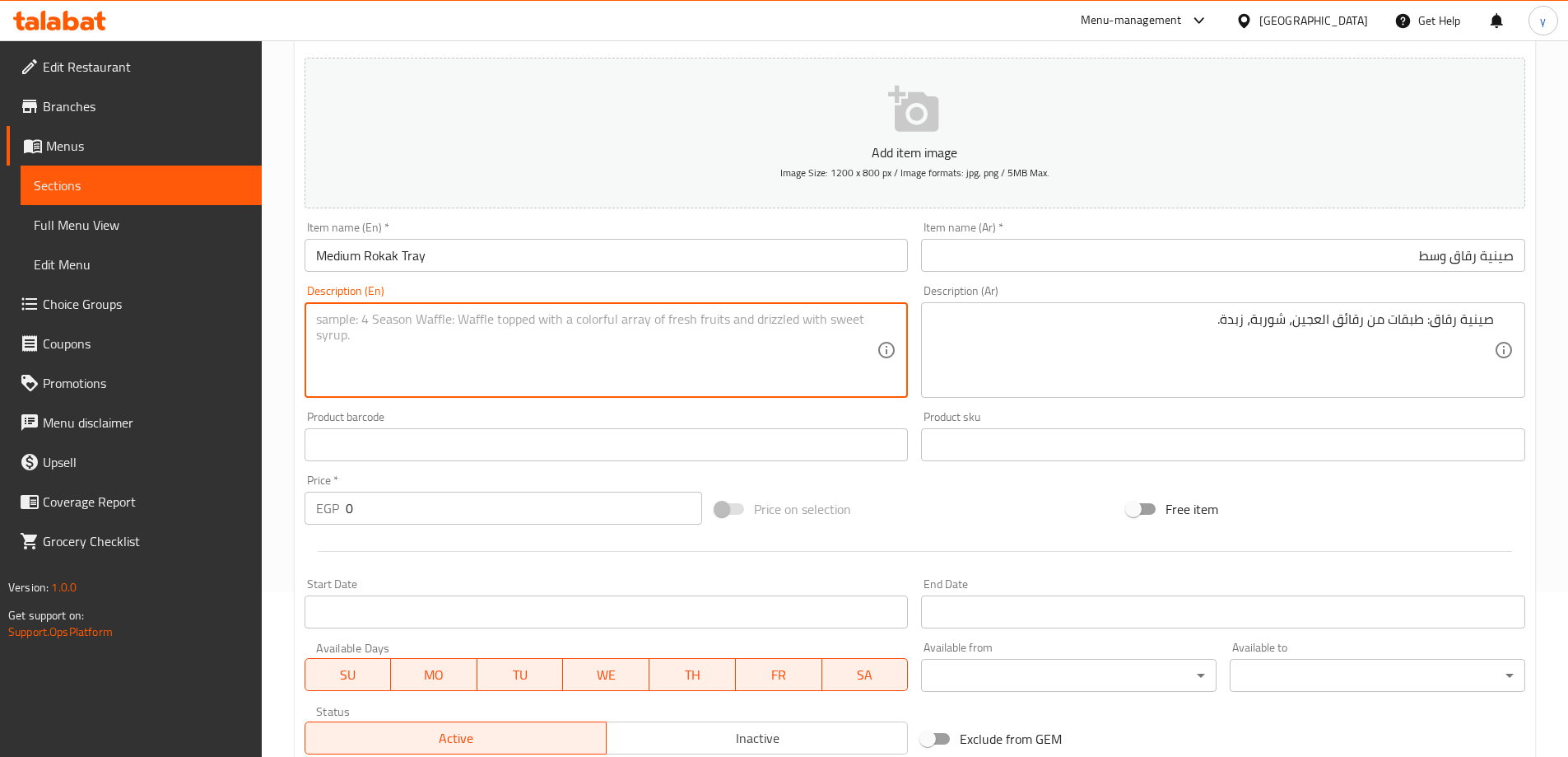
click at [526, 337] on textarea at bounding box center [596, 350] width 562 height 78
paste textarea "Rokak Tray : Layers of Rokak dough, soup, butter."
type textarea "Rokak Tray : Layers of Rokak dough, soup, butter."
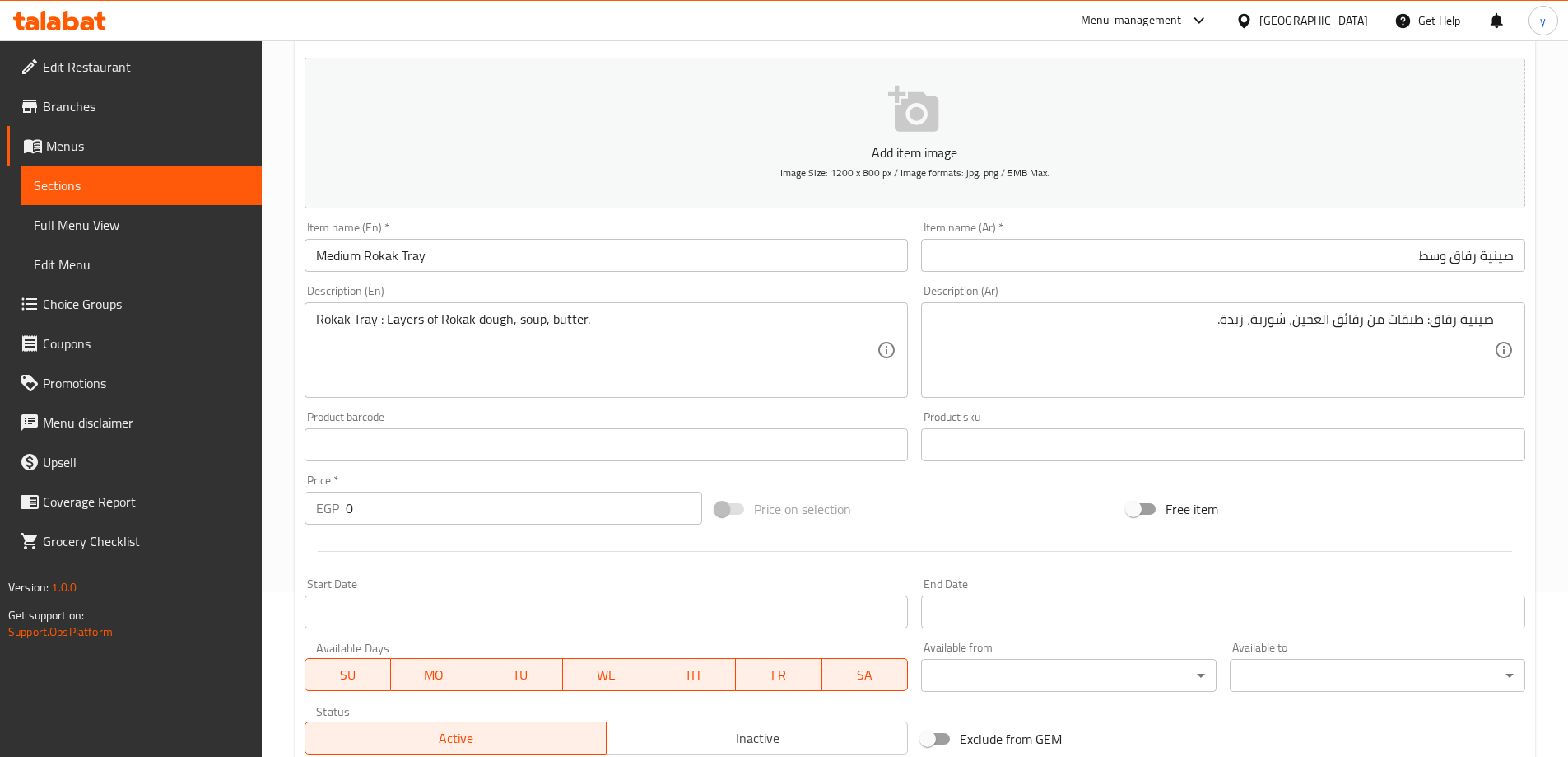
click at [424, 504] on input "0" at bounding box center [523, 508] width 357 height 33
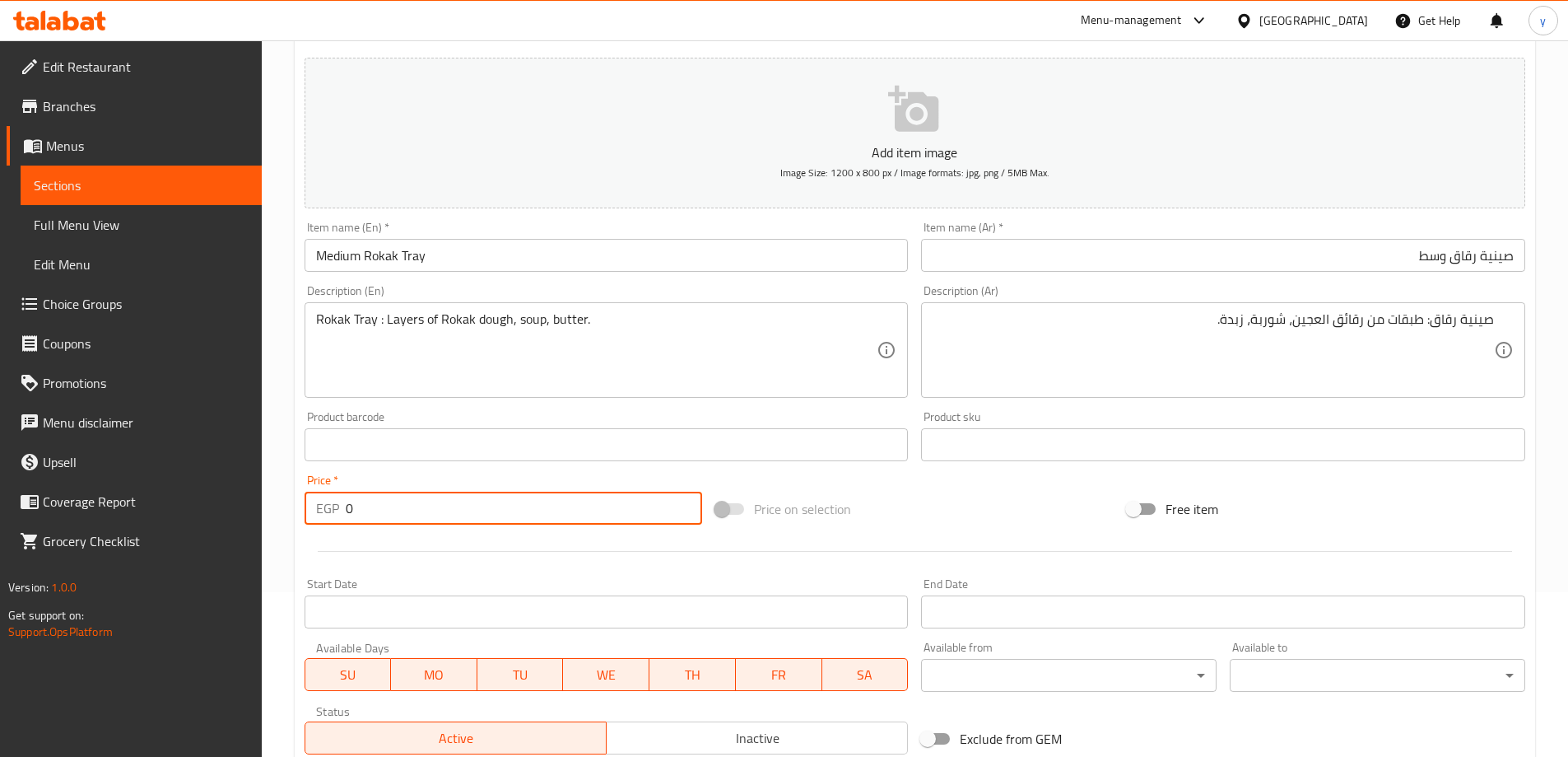
click at [424, 504] on input "0" at bounding box center [523, 508] width 357 height 33
type input "429"
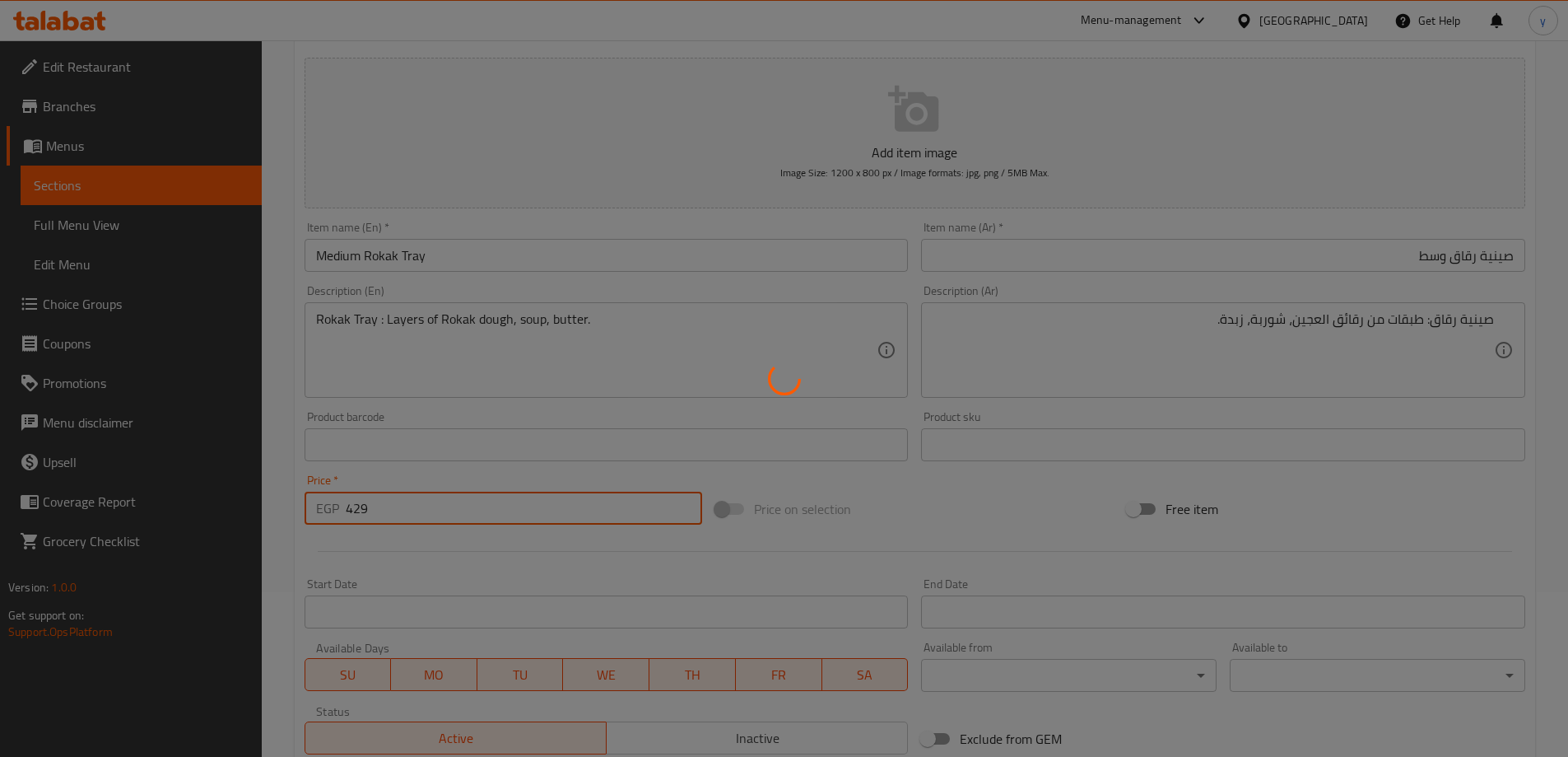
type input "0"
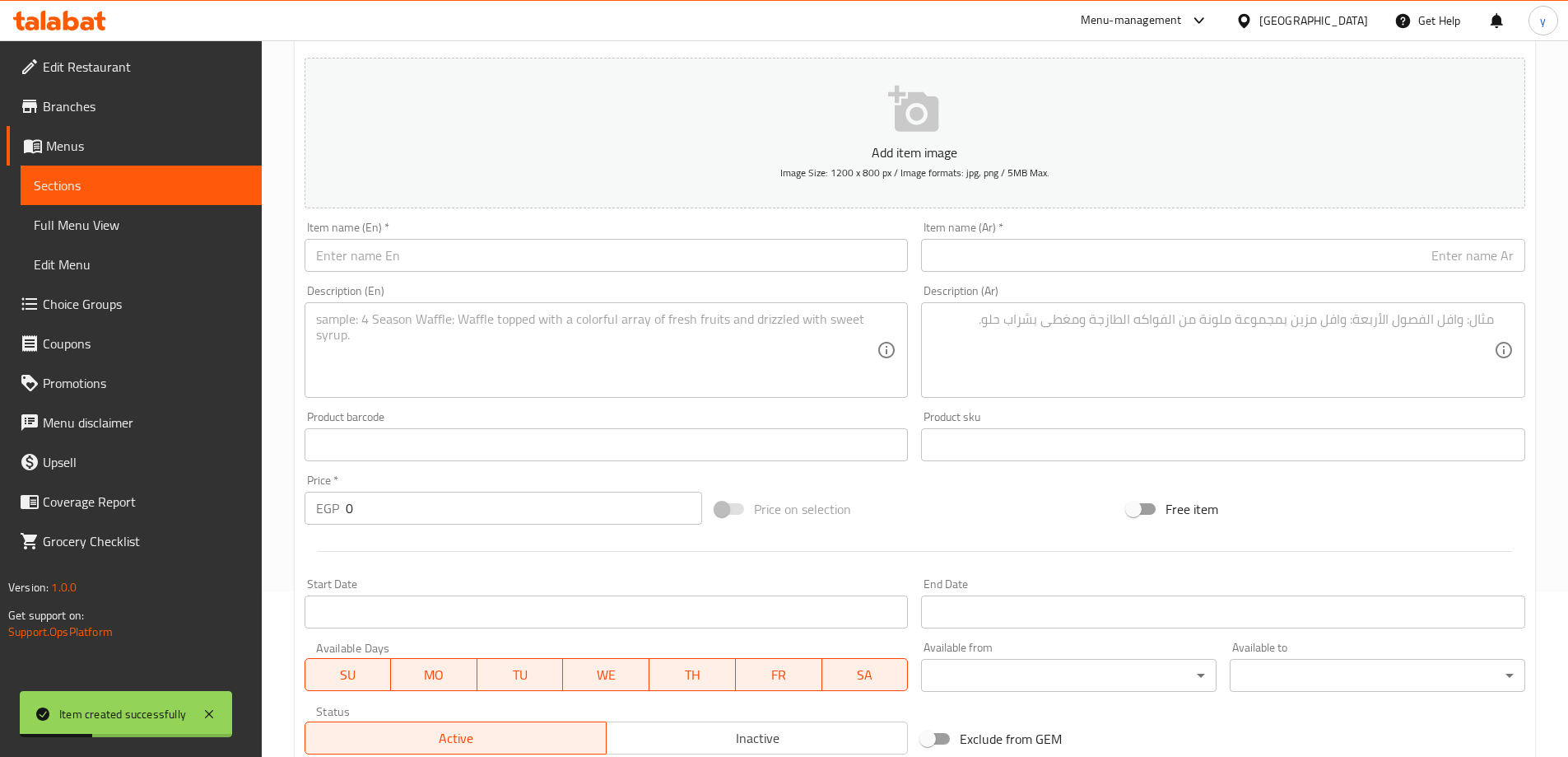
click at [1303, 232] on div "Item name (Ar)   * Item name (Ar) *" at bounding box center [1224, 246] width 605 height 50
click at [1359, 269] on input "text" at bounding box center [1224, 256] width 605 height 33
paste input "صينية رقــاق"
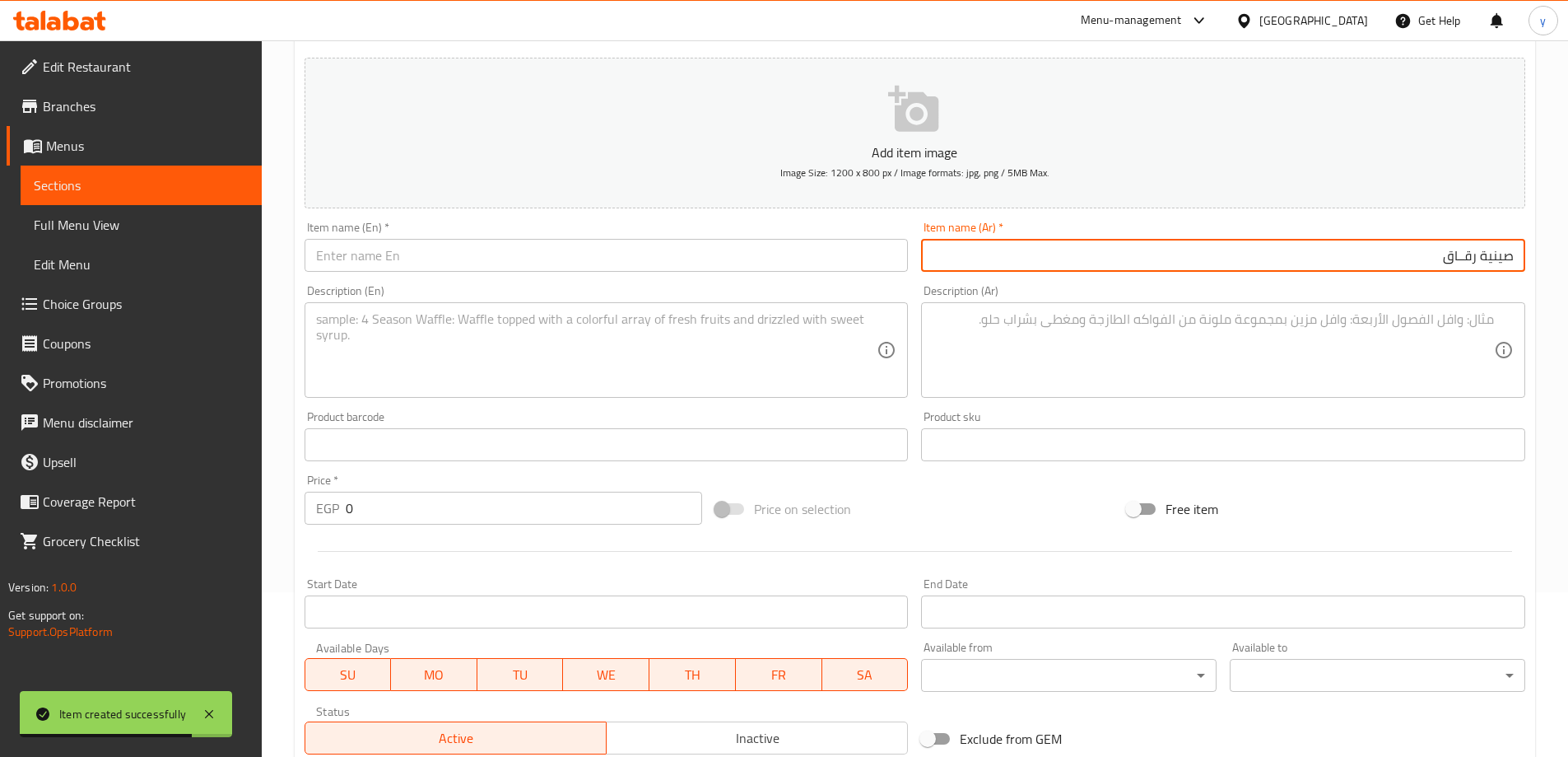
click at [1458, 263] on input "صينية رقــاق" at bounding box center [1224, 256] width 605 height 33
click at [1235, 269] on input "صينية" at bounding box center [1224, 256] width 605 height 33
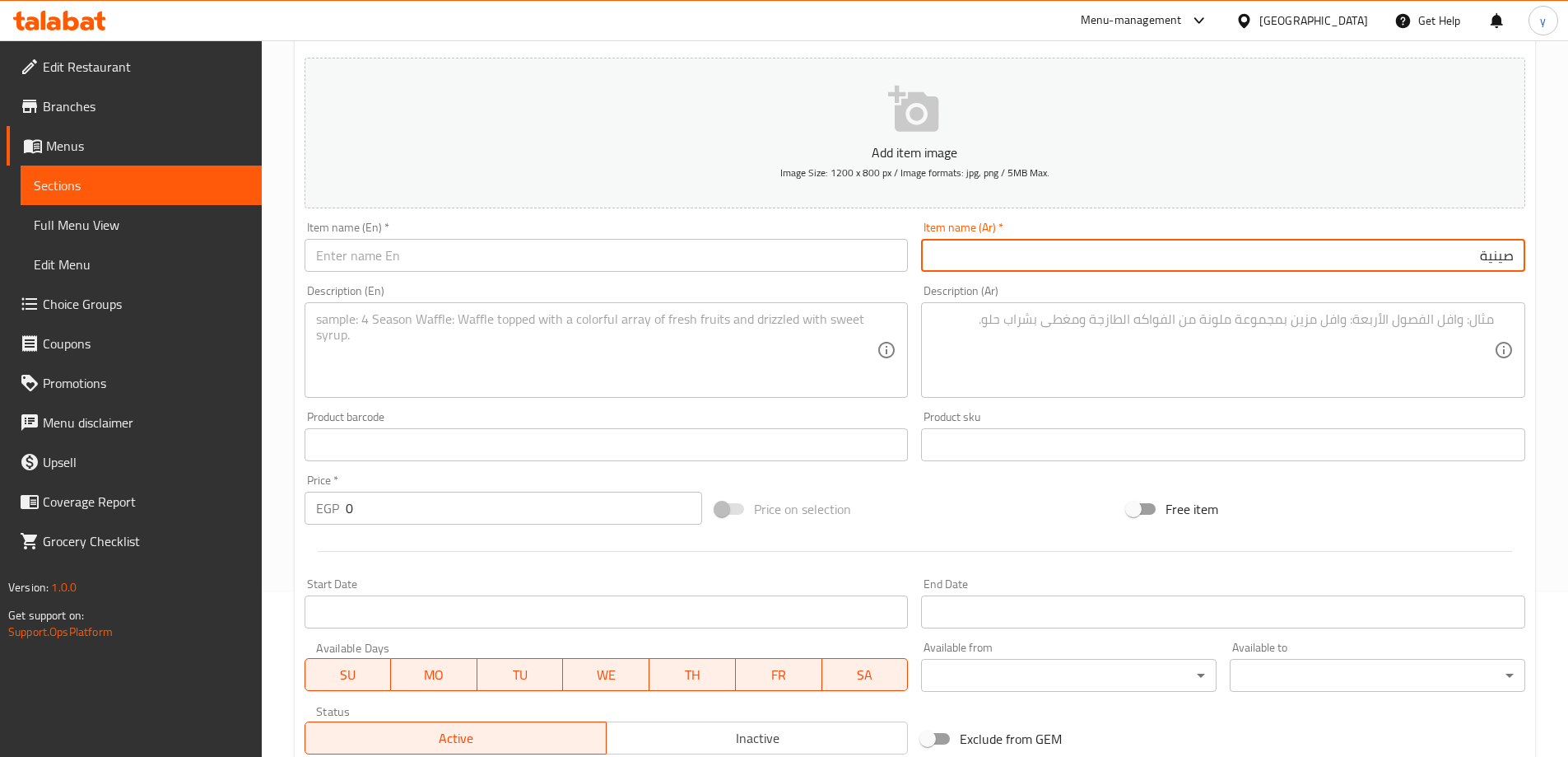
paste input "رقاق"
type input "صينية رقاق وسط"
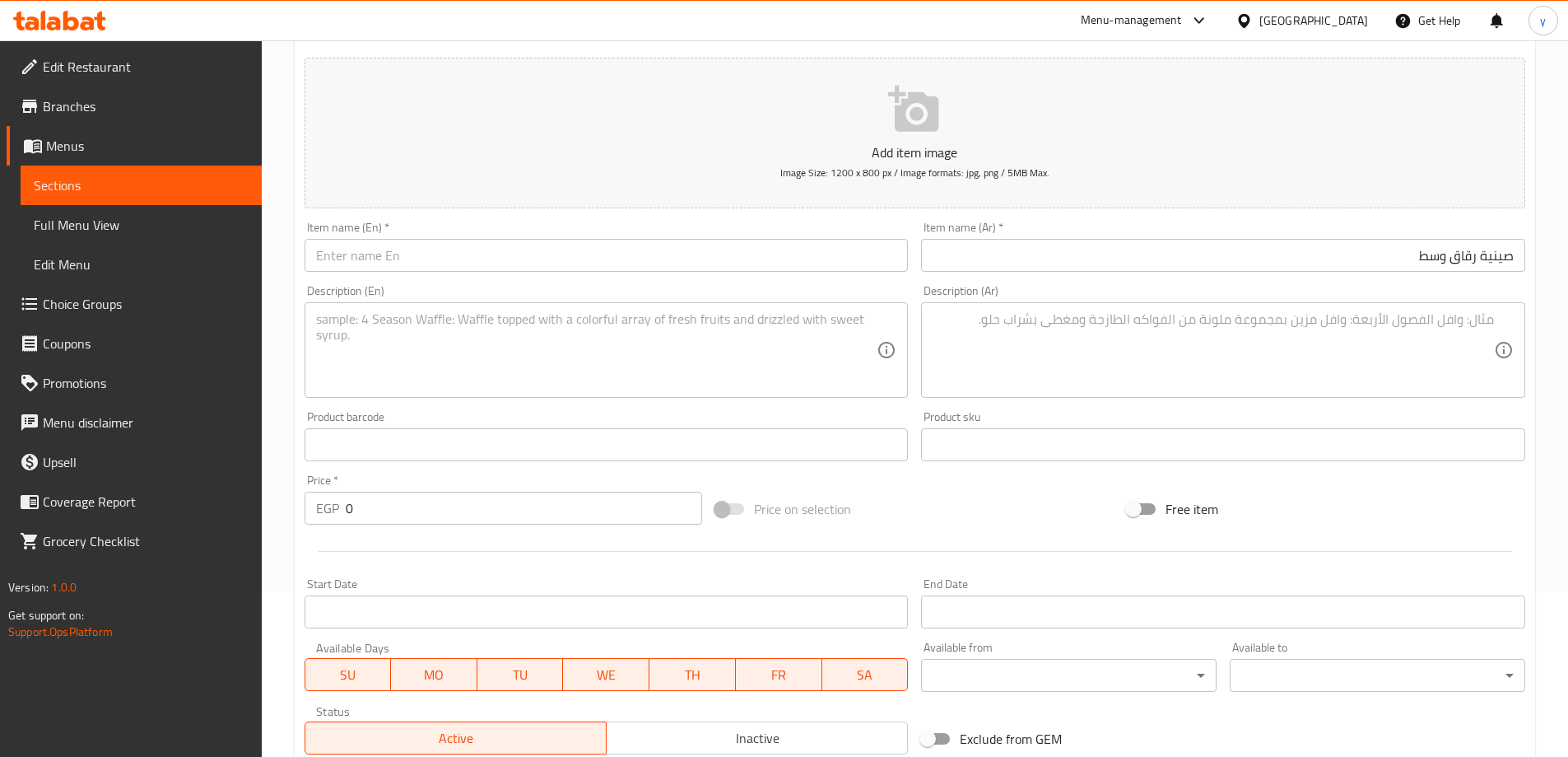
click at [1549, 239] on div "Home / Restaurants management / Menus / Sections / item / create Main Dishes se…" at bounding box center [915, 437] width 1306 height 1124
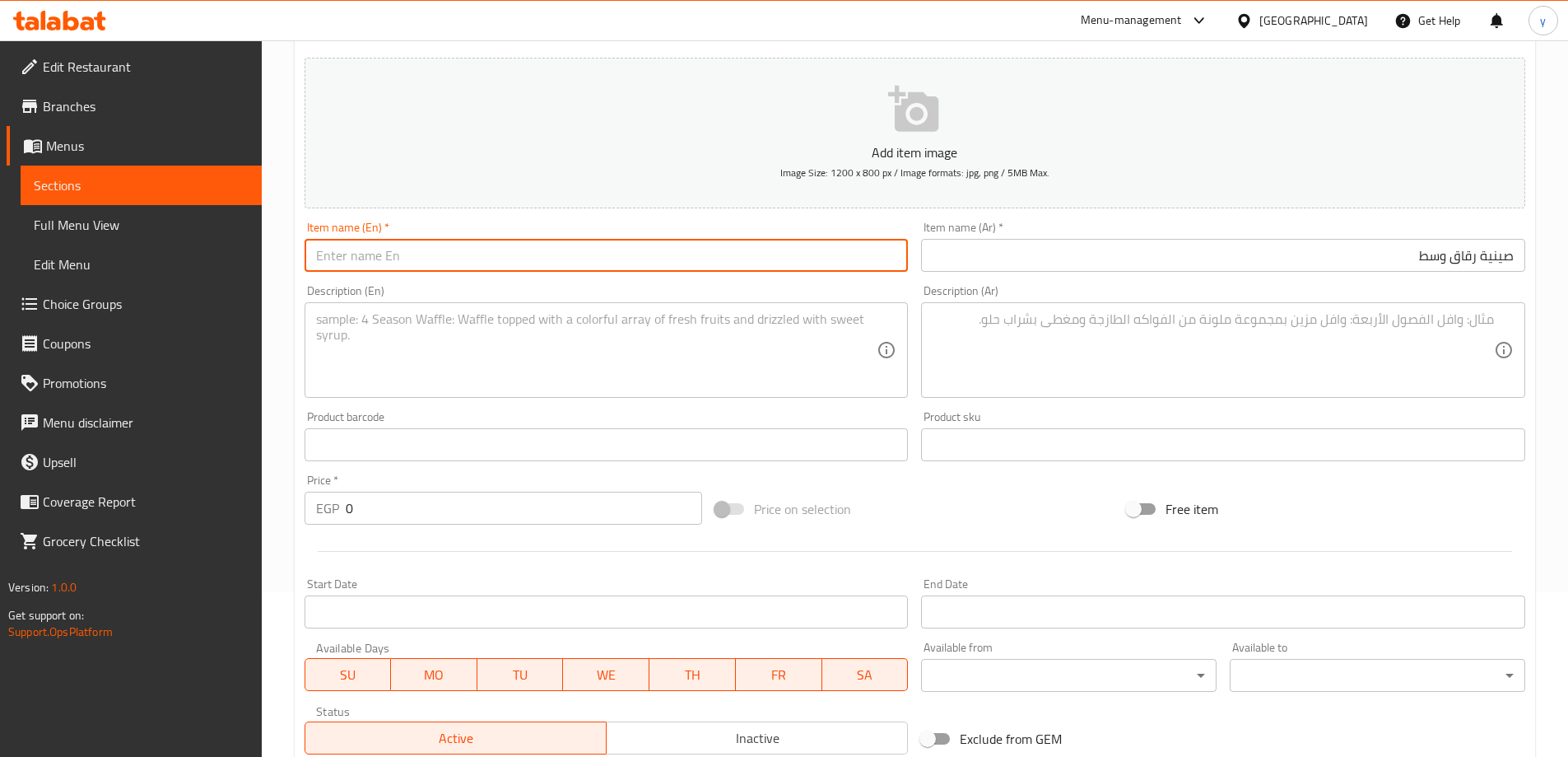
click at [415, 245] on input "text" at bounding box center [607, 256] width 605 height 33
paste input "Rokak Tray"
click at [311, 254] on input "Rokak Tray" at bounding box center [607, 256] width 605 height 33
type input "Medium Rokak Tray"
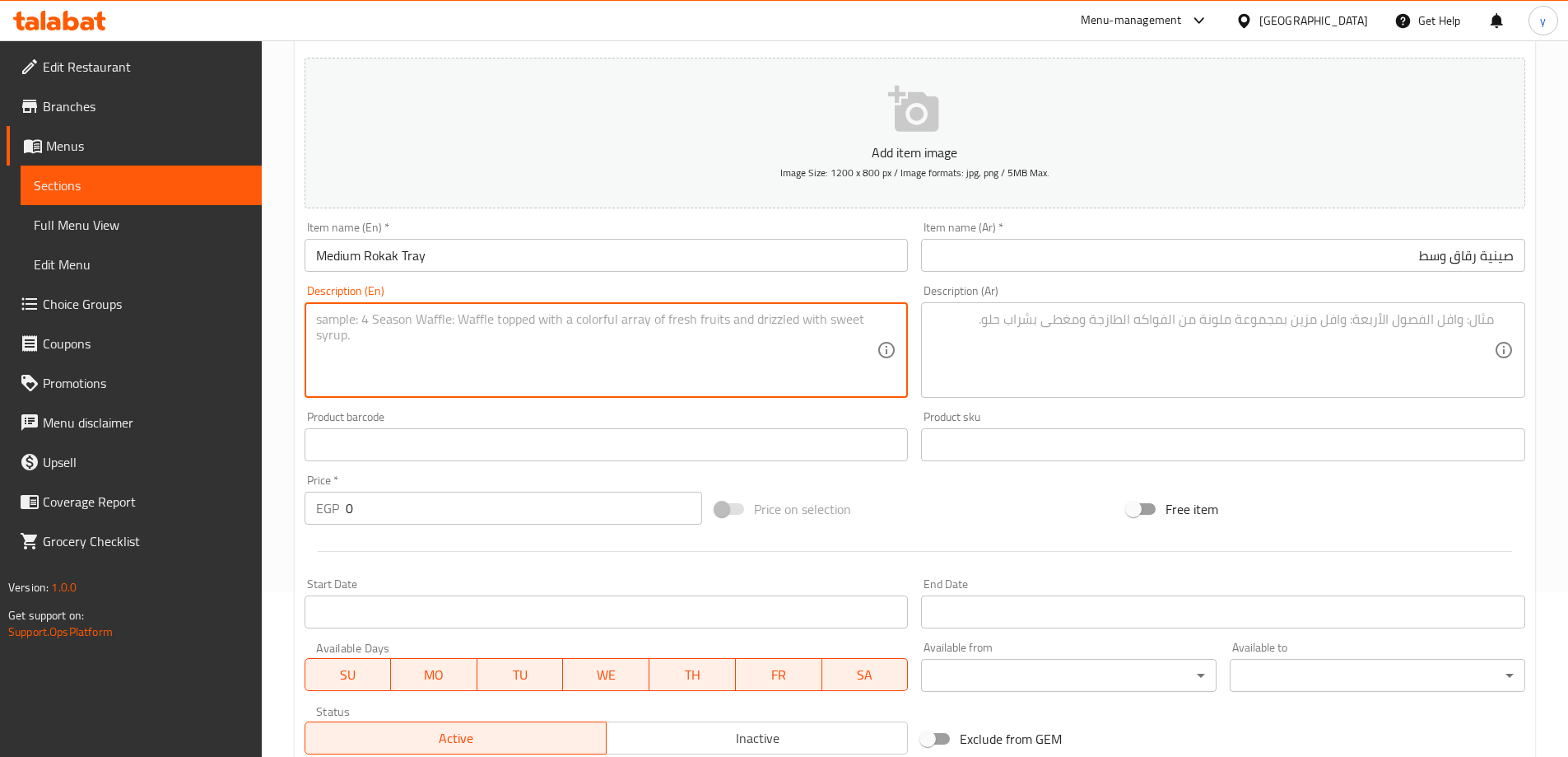
click at [767, 344] on textarea at bounding box center [596, 350] width 562 height 78
paste textarea "Rokak Tray : Layers of Rokak dough, soup, butter."
type textarea "Rokak Tray : Layers of Rokak dough, soup, butter."
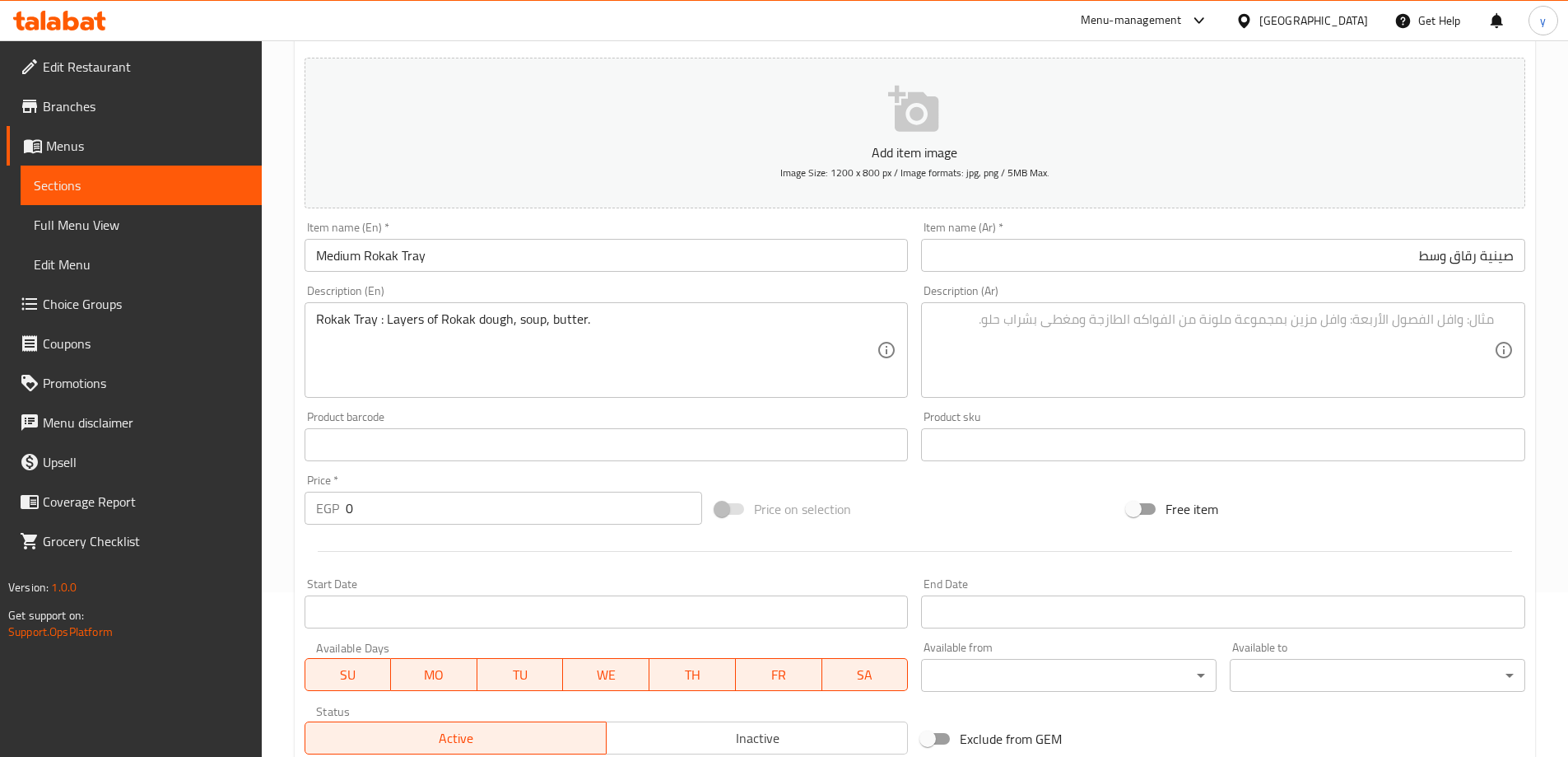
click at [1330, 345] on textarea at bounding box center [1213, 350] width 562 height 78
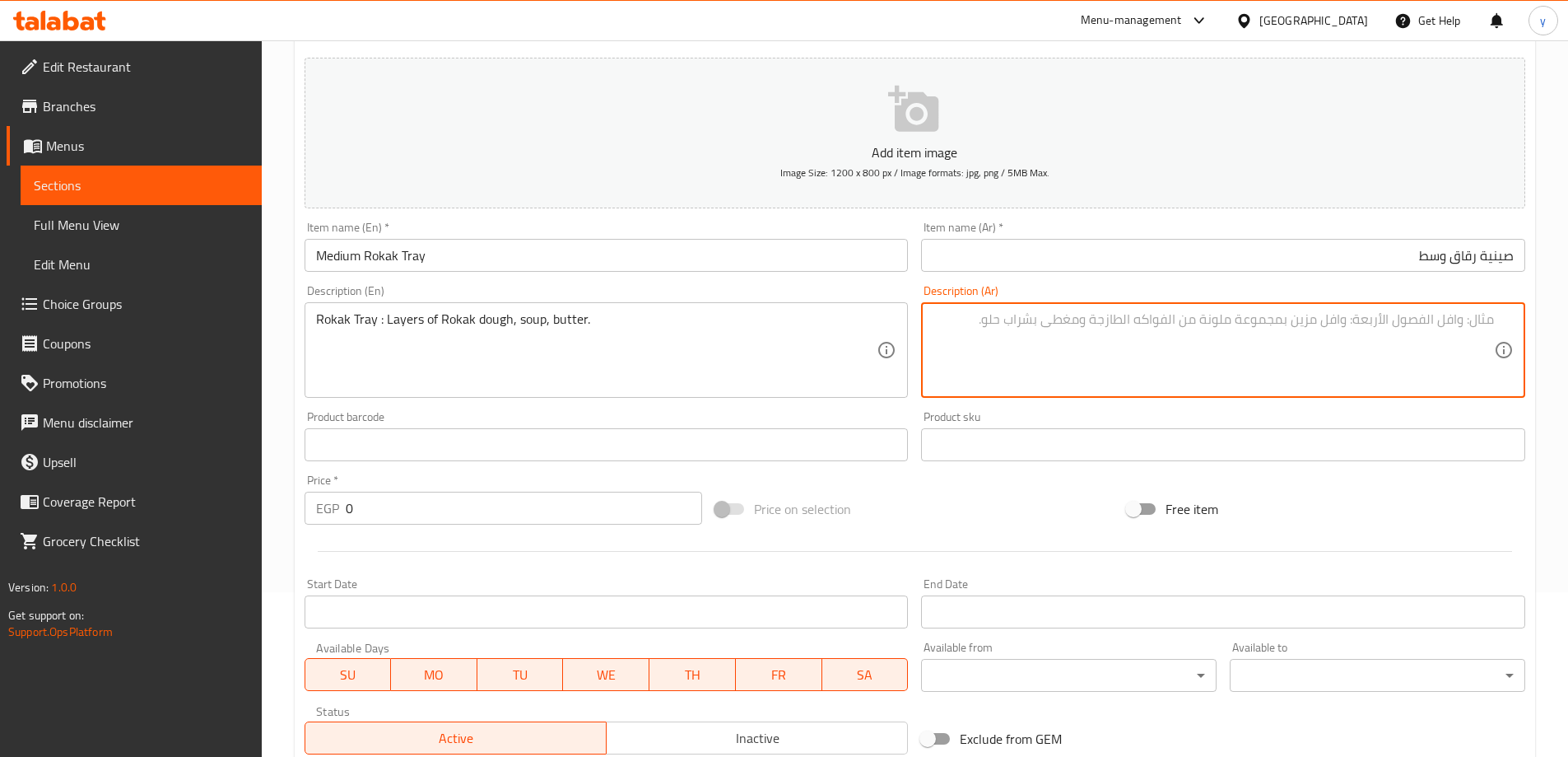
paste textarea "صينية رقاق: طبقات من رقائق العجين، شوربة، زبدة."
type textarea "صينية رقاق: طبقات من رقائق العجين، شوربة، زبدة."
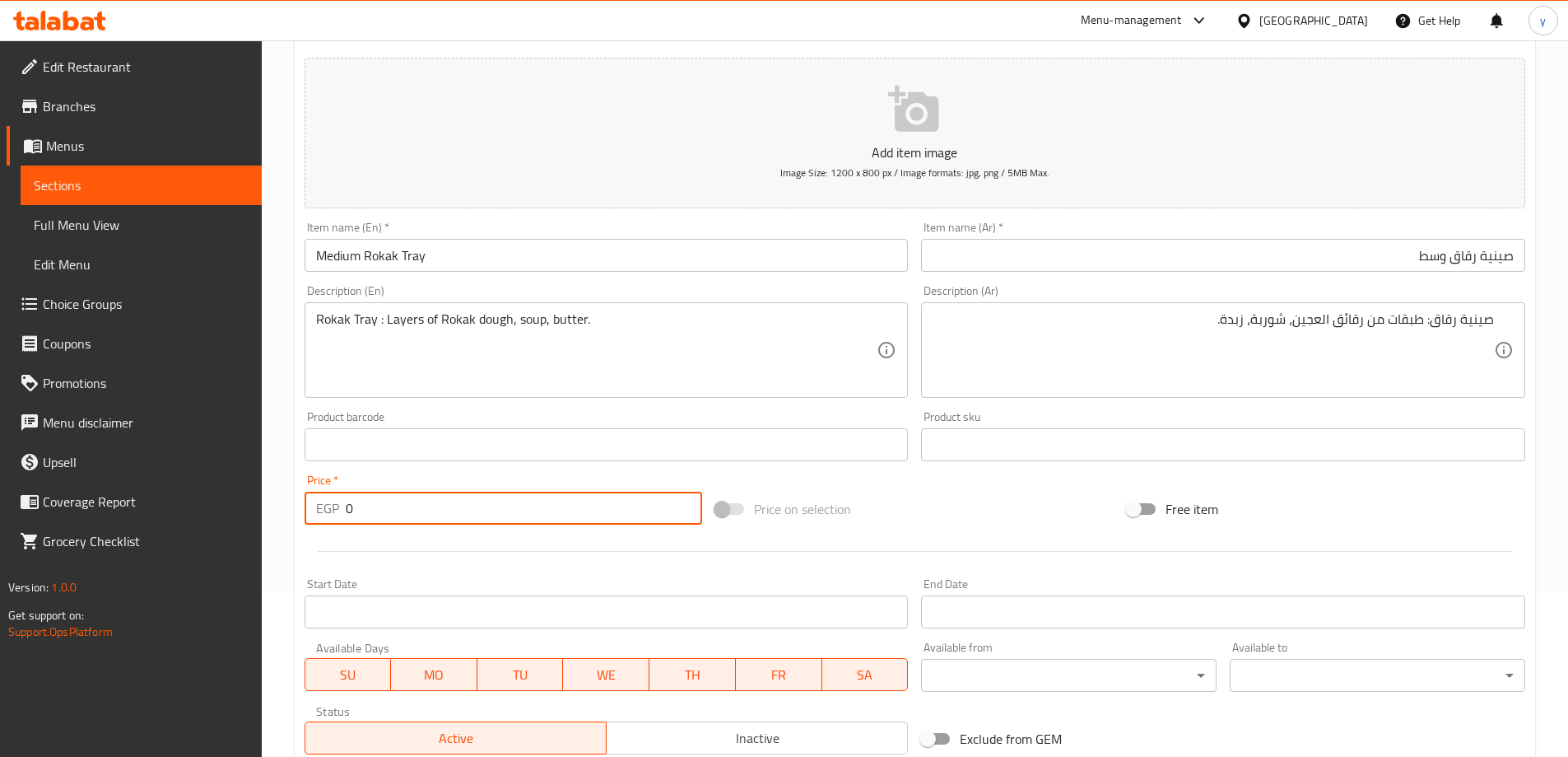
click at [359, 503] on input "0" at bounding box center [523, 508] width 357 height 33
type input "468"
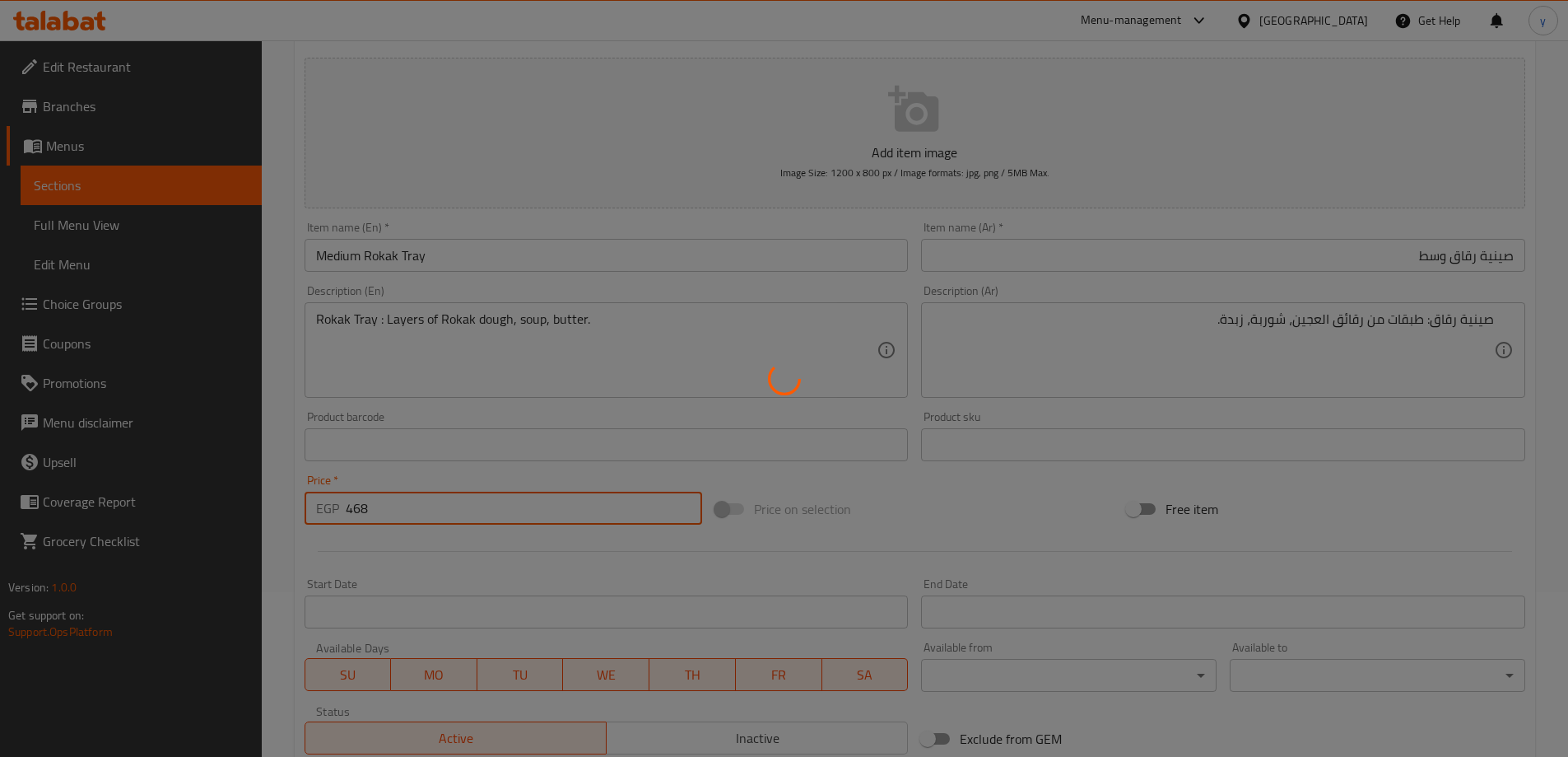
type input "0"
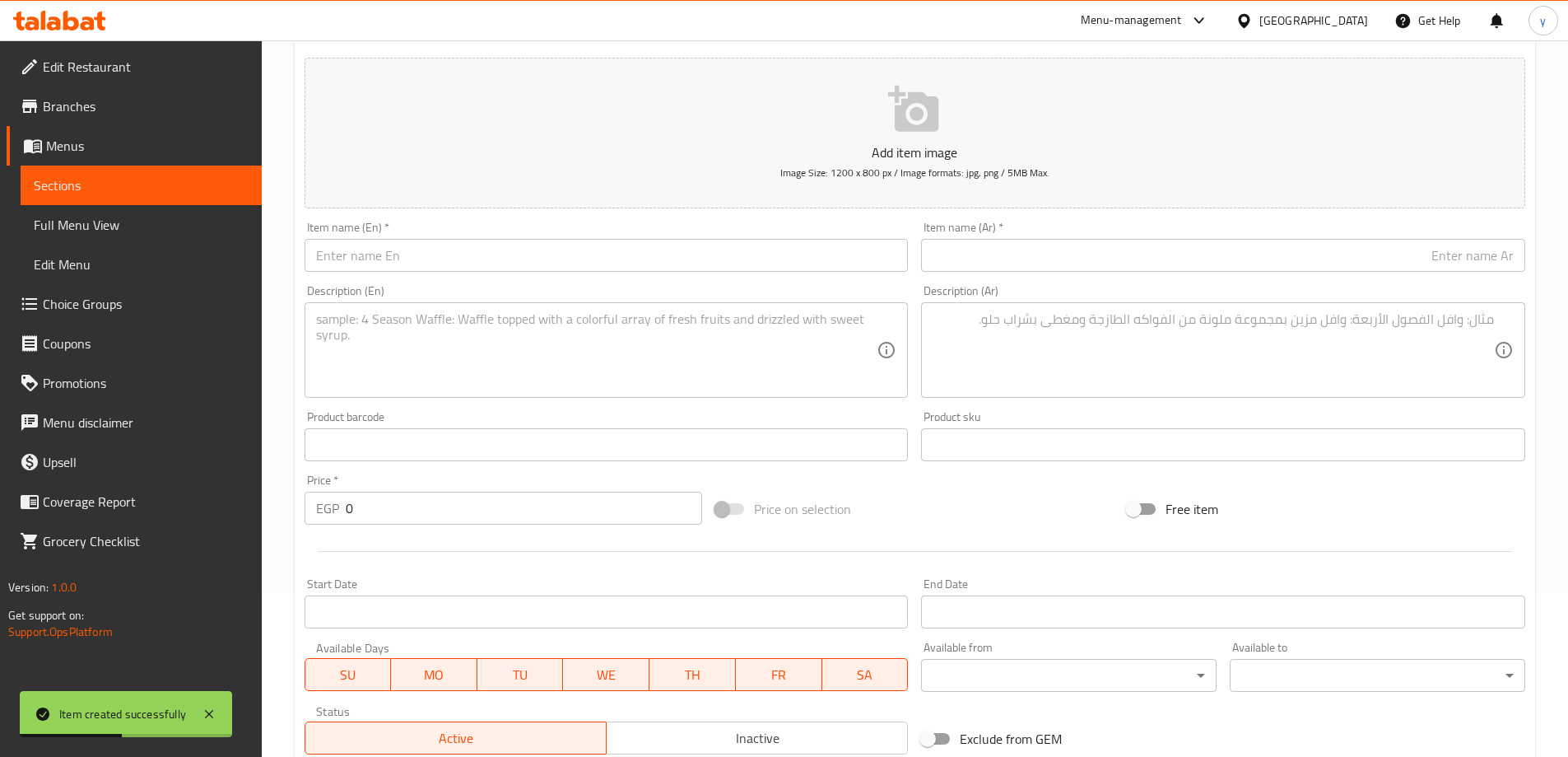
click at [1166, 225] on div "Item name (Ar)   * Item name (Ar) *" at bounding box center [1224, 246] width 605 height 50
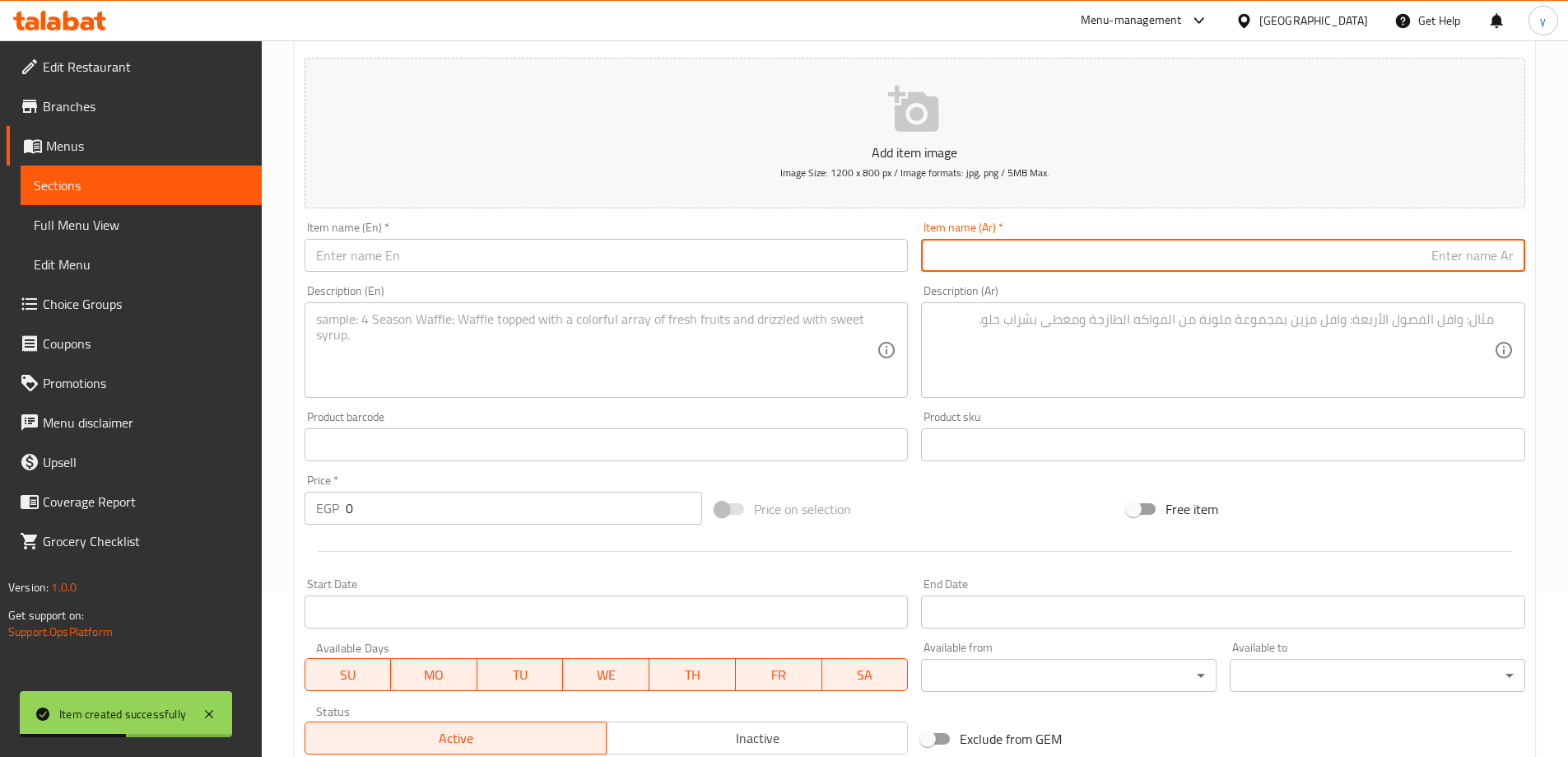
click at [1166, 249] on input "text" at bounding box center [1224, 256] width 605 height 33
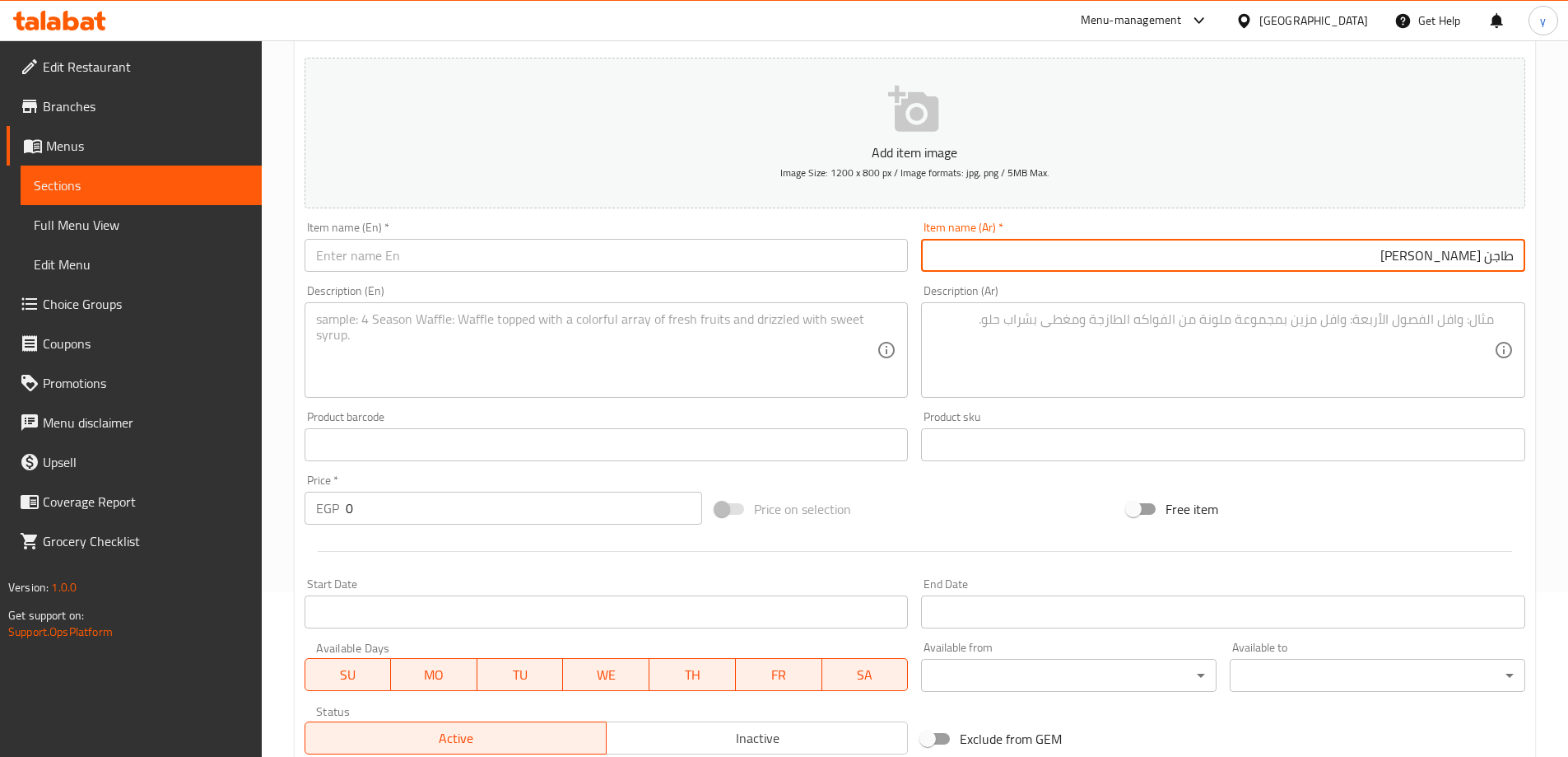
click at [1419, 251] on input "طاجن فريك سادة" at bounding box center [1224, 256] width 605 height 33
type input "طاجن فريك سادة"
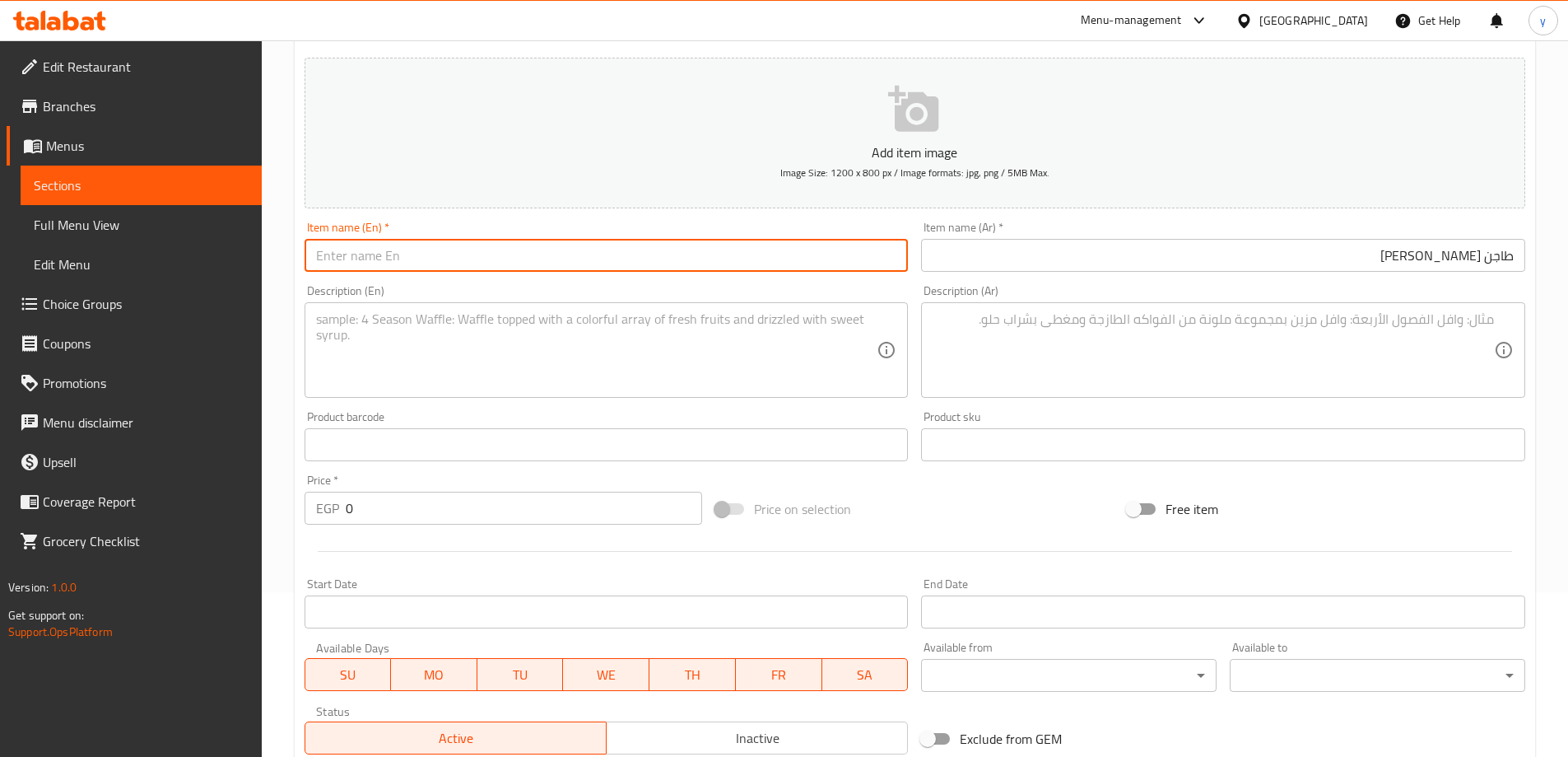
click at [638, 254] on input "text" at bounding box center [607, 256] width 605 height 33
paste input "Grits"
click at [313, 258] on input "Grits" at bounding box center [607, 256] width 605 height 33
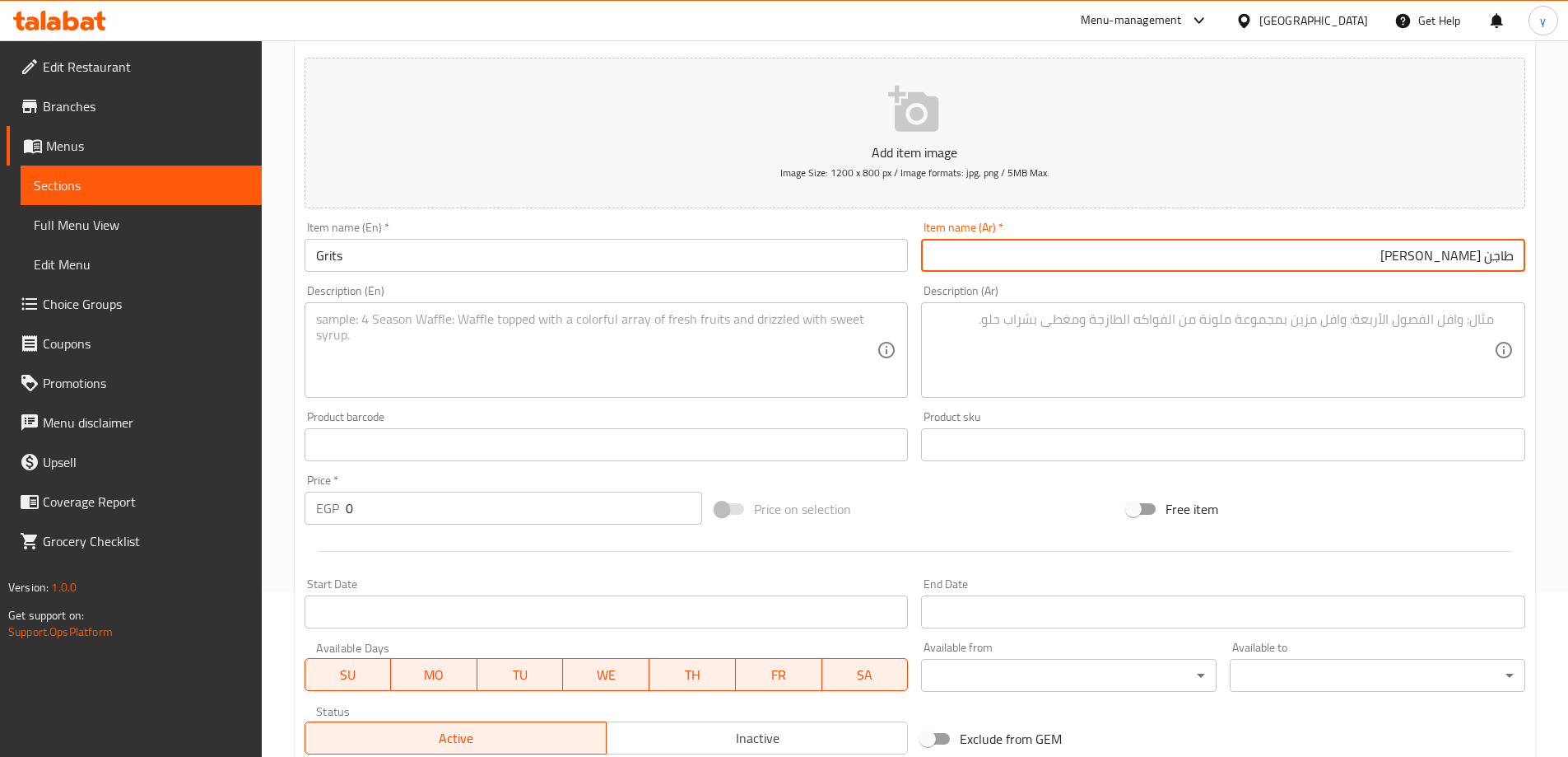
drag, startPoint x: 1456, startPoint y: 253, endPoint x: 1532, endPoint y: 256, distance: 76.1
click at [1532, 256] on div "Create new item Add item image Image Size: 1200 x 800 px / Image formats: jpg, …" at bounding box center [915, 474] width 1241 height 958
click at [1502, 260] on input "طاجن فريك سادة" at bounding box center [1224, 256] width 605 height 33
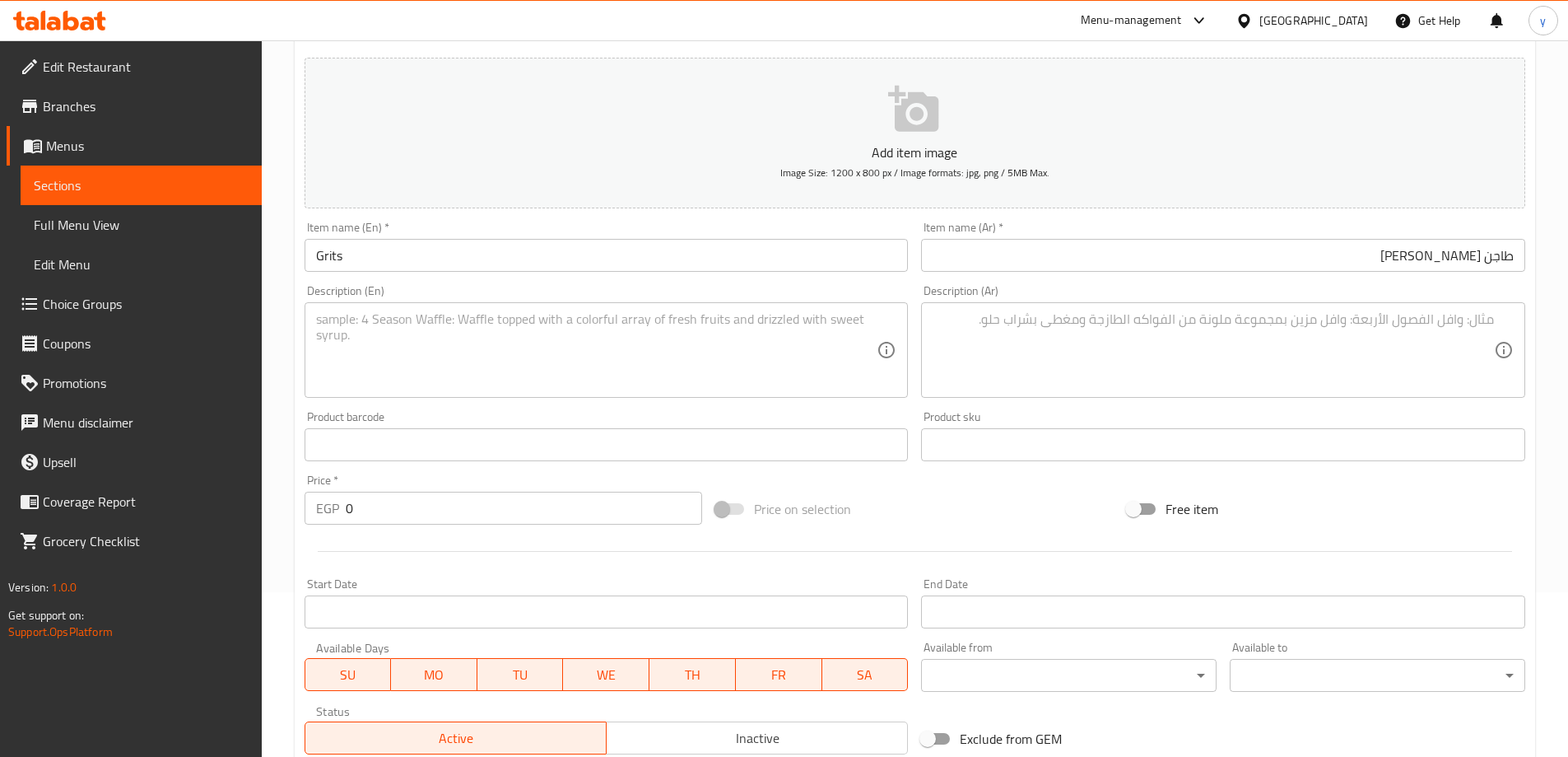
click at [316, 253] on input "Grits" at bounding box center [607, 256] width 605 height 33
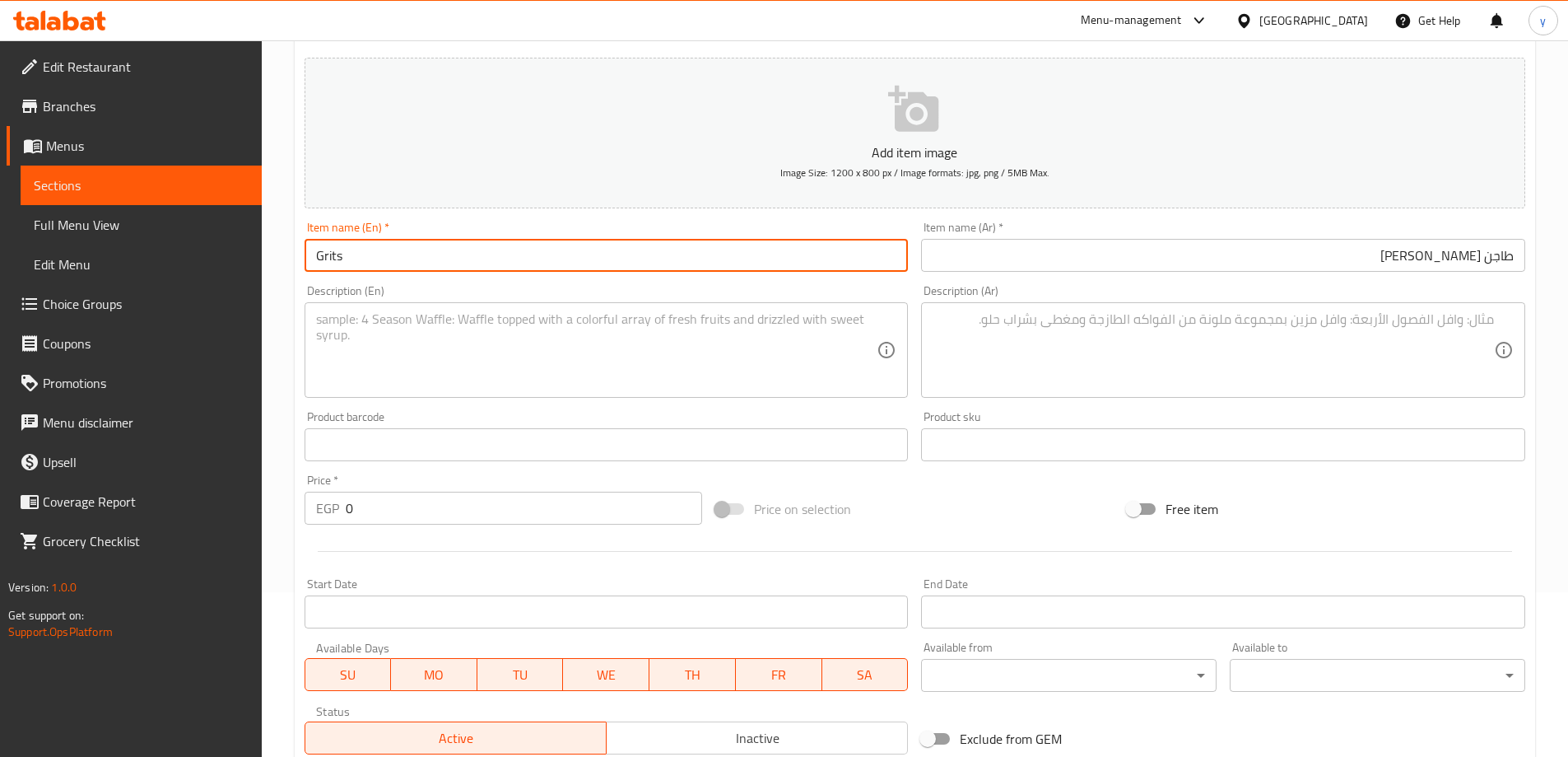
paste input "Casserole"
click at [1444, 262] on input "طاجن فريك سادة" at bounding box center [1224, 256] width 605 height 33
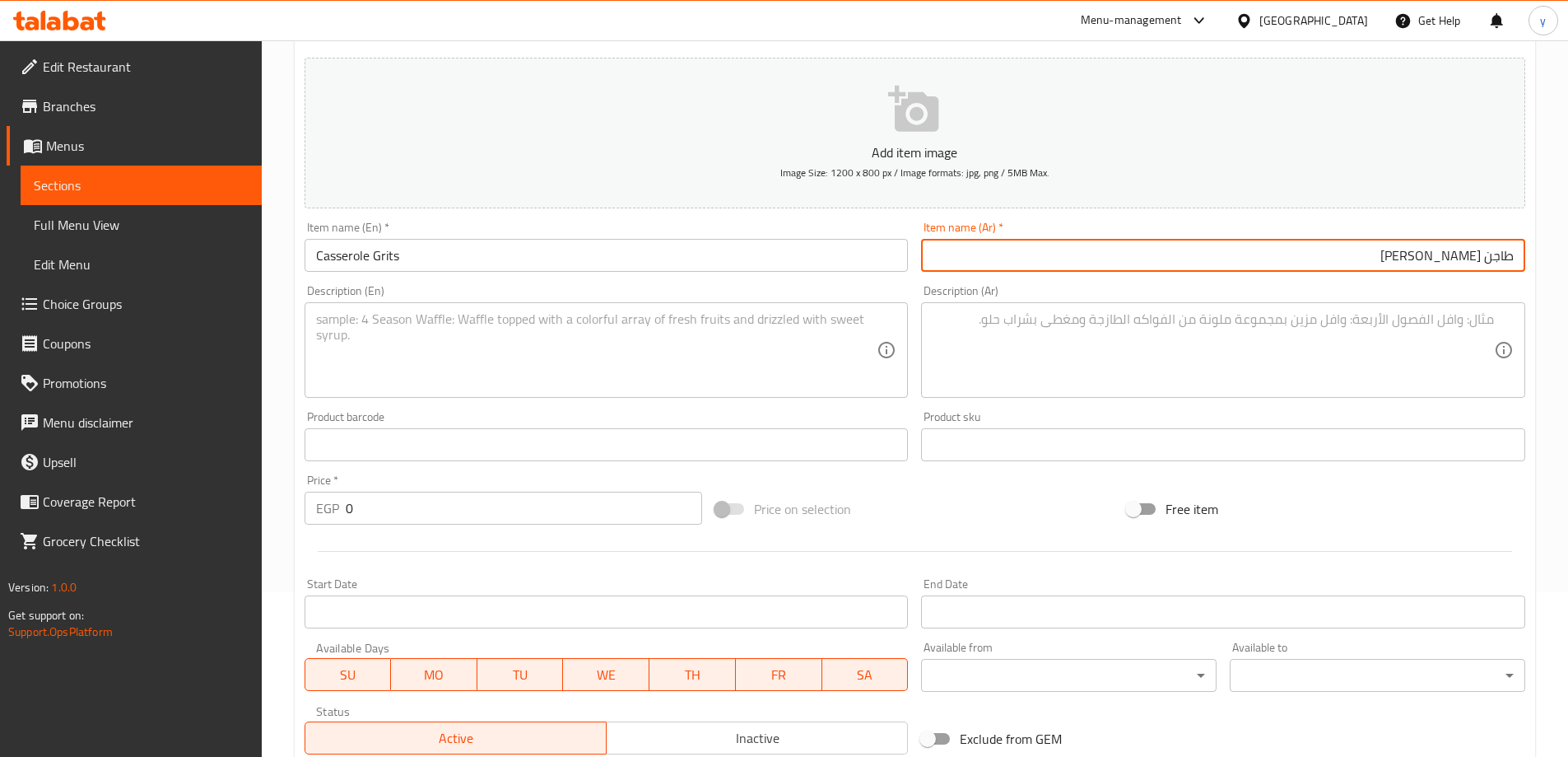
click at [1444, 262] on input "طاجن فريك سادة" at bounding box center [1224, 256] width 605 height 33
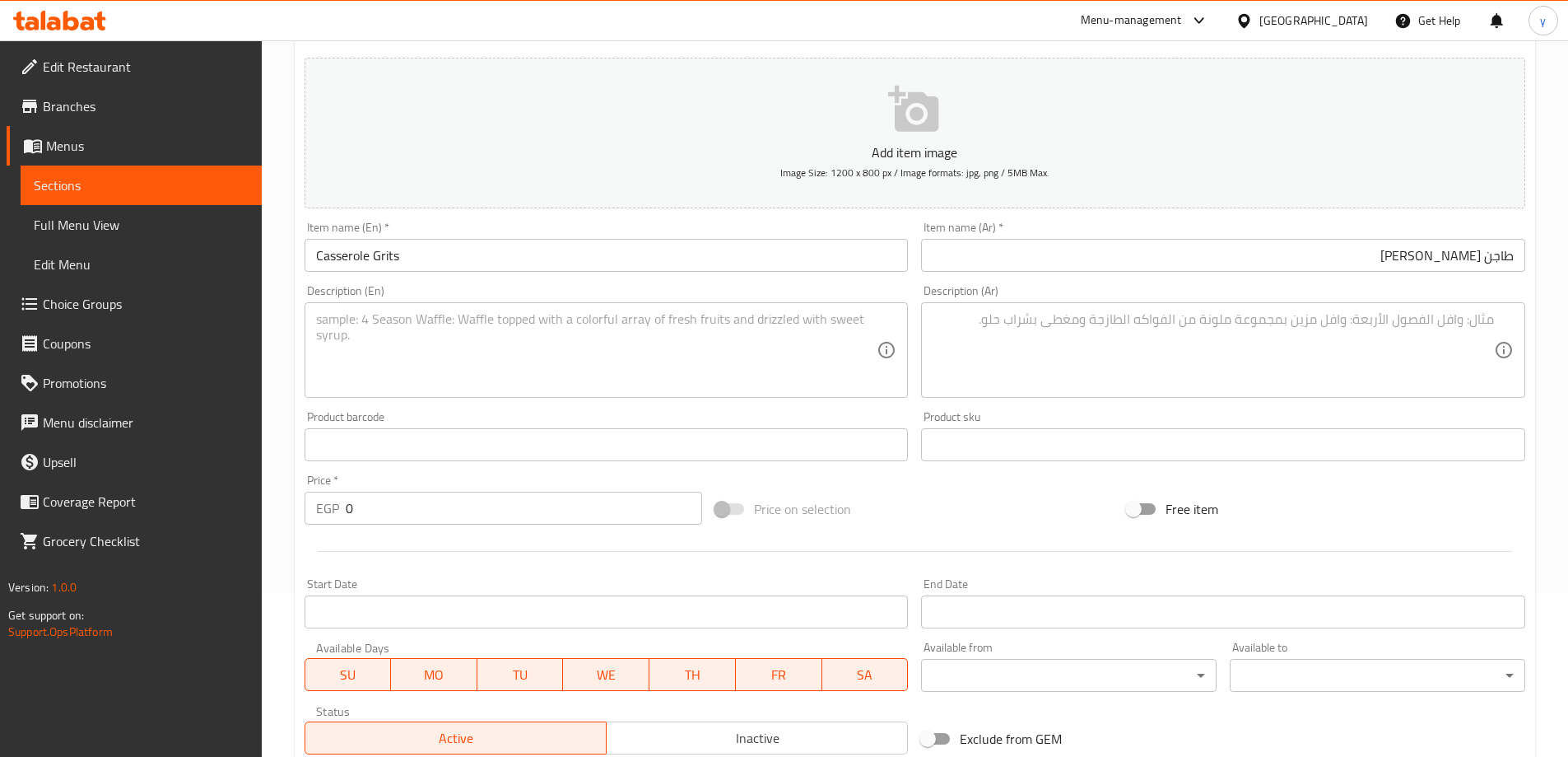
click at [484, 246] on input "Casserole Grits" at bounding box center [607, 256] width 605 height 33
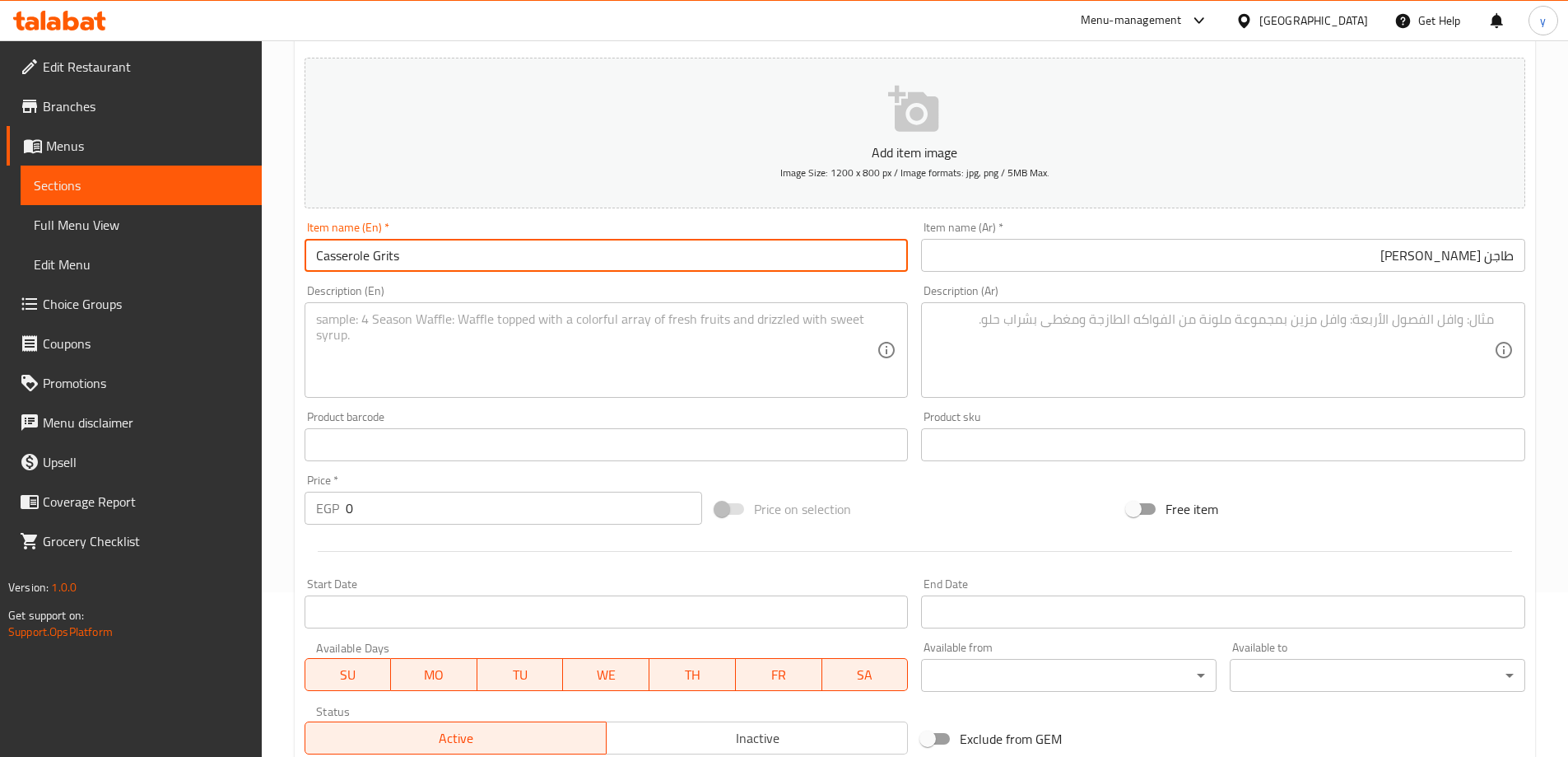
paste input "Plain"
click at [397, 256] on input "Casserole GritsPlain" at bounding box center [607, 256] width 605 height 33
type input "Casserole Grits Plain"
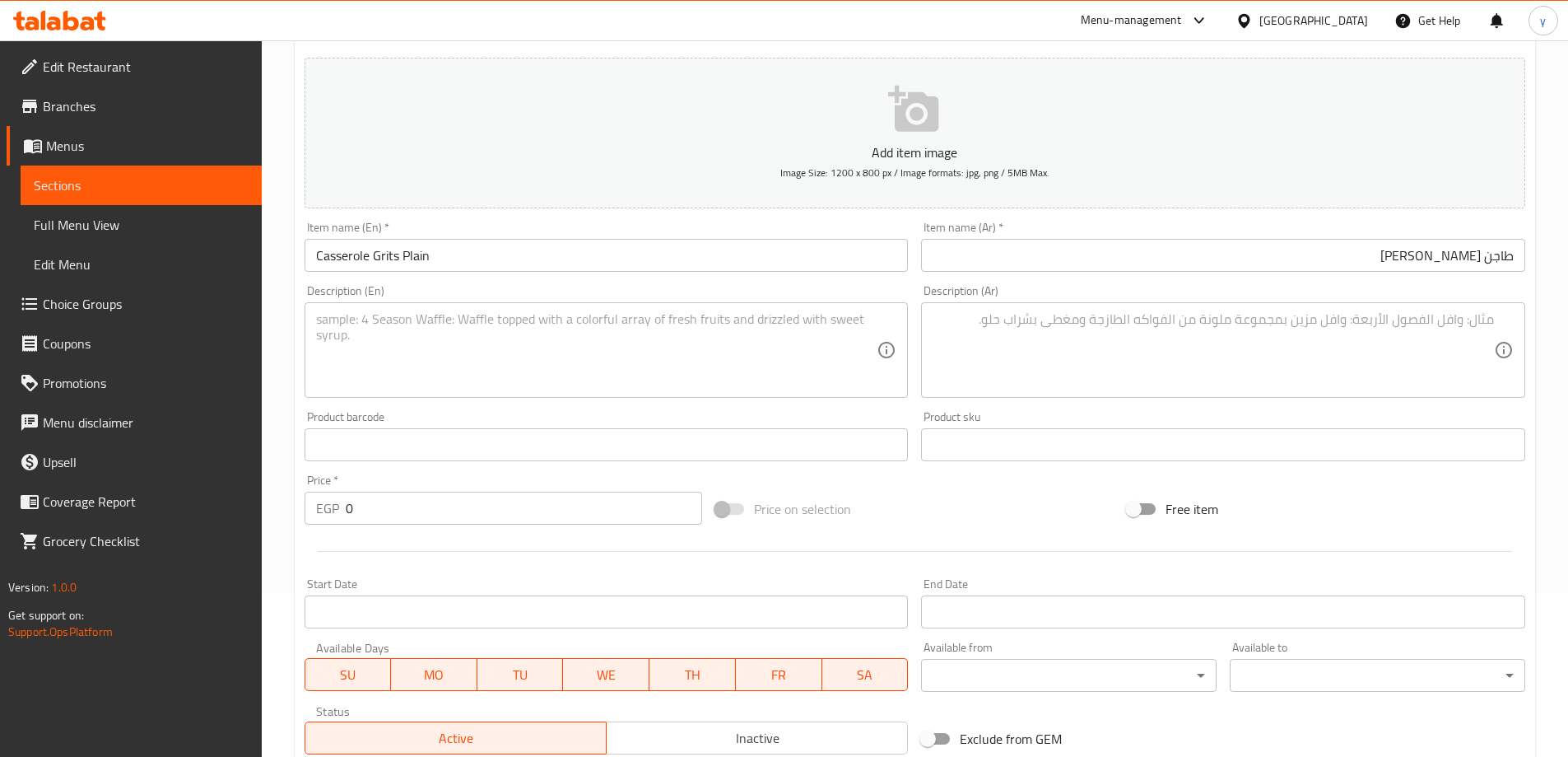
click at [1285, 309] on div "Description (Ar)" at bounding box center [1224, 350] width 605 height 96
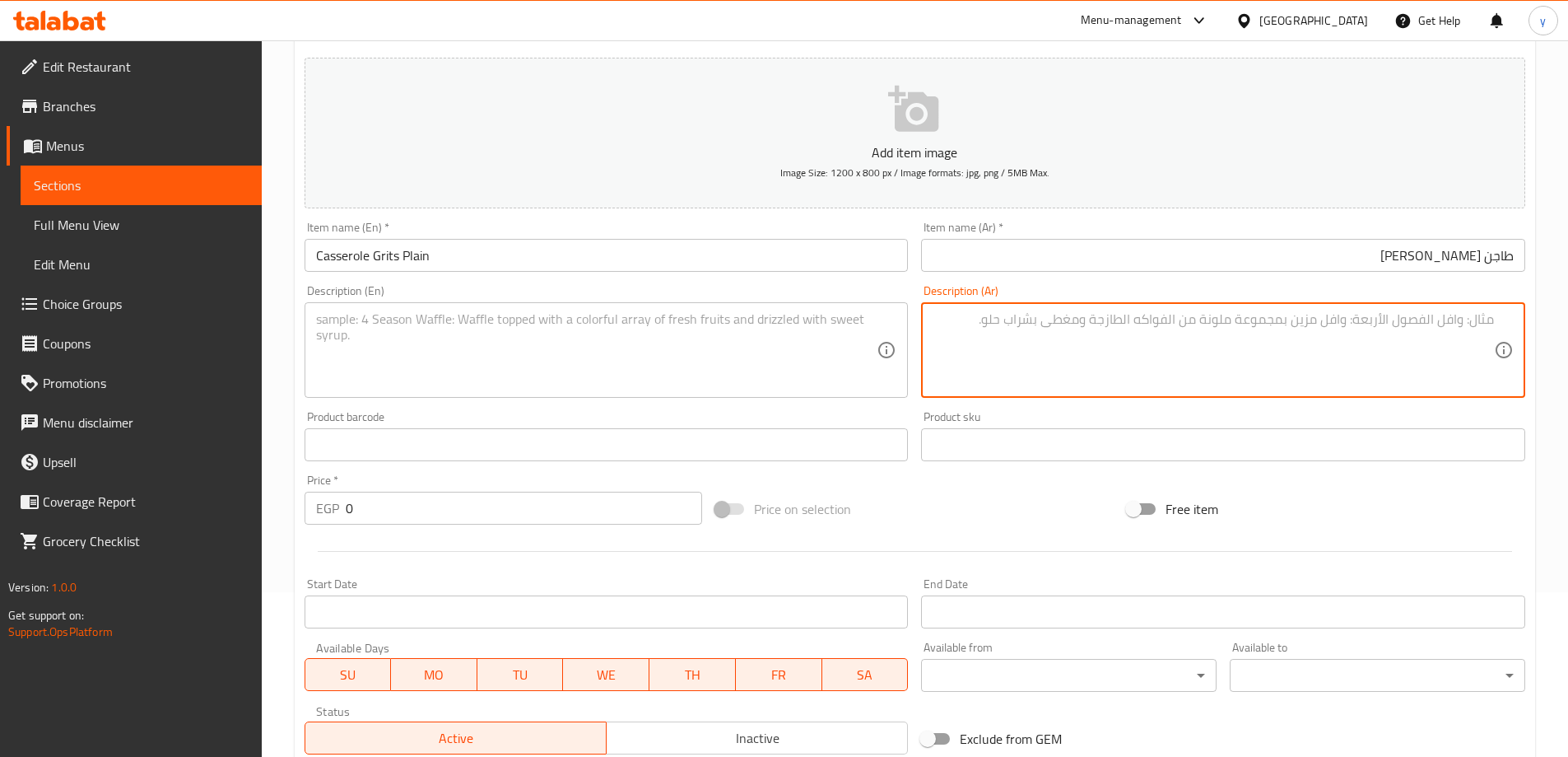
paste textarea "طاجن فريك سادة: فريك، شوربة، بصل، بهارات."
click at [1372, 319] on textarea "طاجن فريك سادة: فريك، شوربة، بصل، بهارات." at bounding box center [1213, 350] width 562 height 78
type textarea "طاجن فريك سادة: فريك، شوربة، بصل، بهارات."
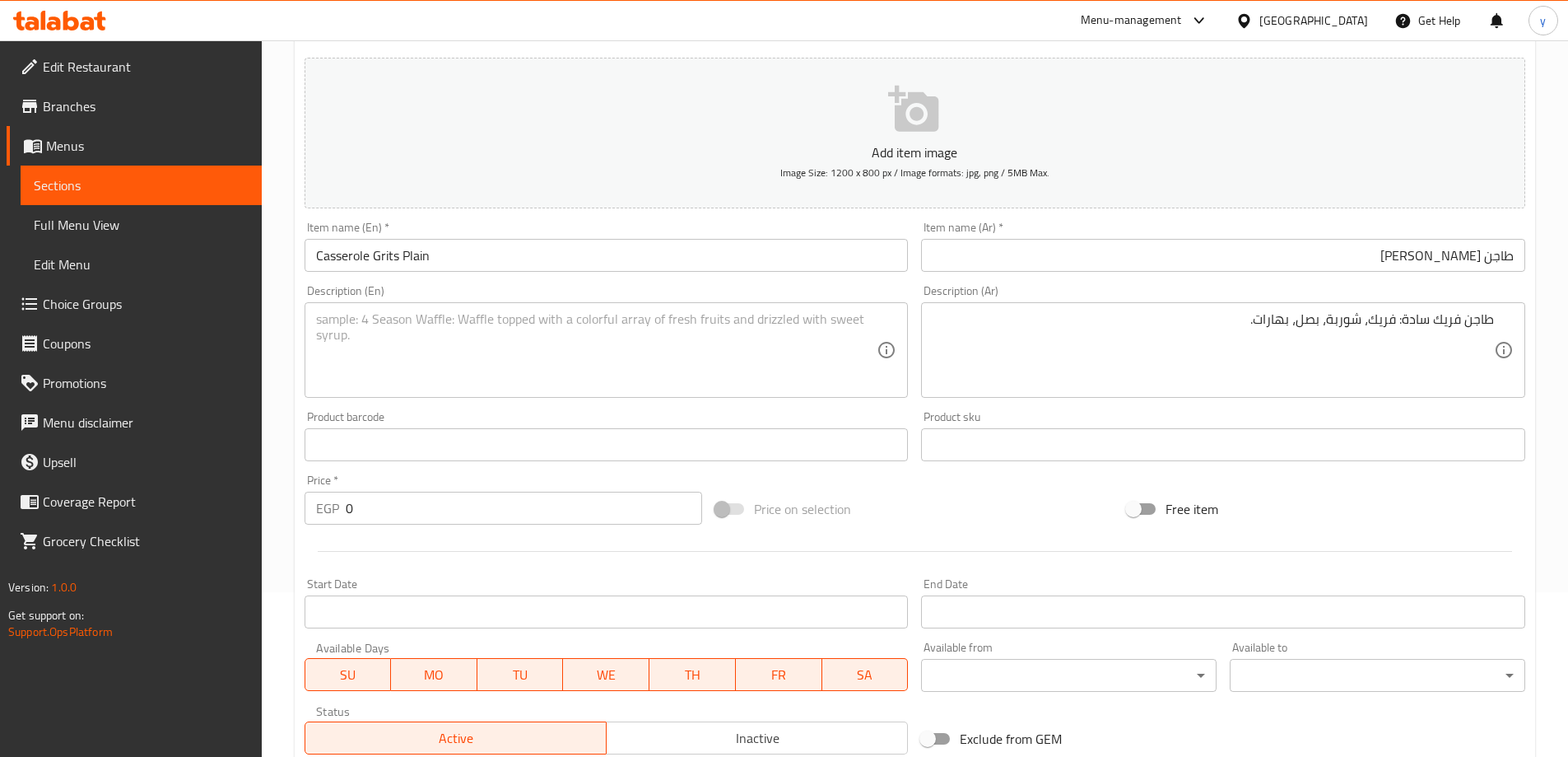
click at [437, 323] on textarea at bounding box center [596, 350] width 562 height 78
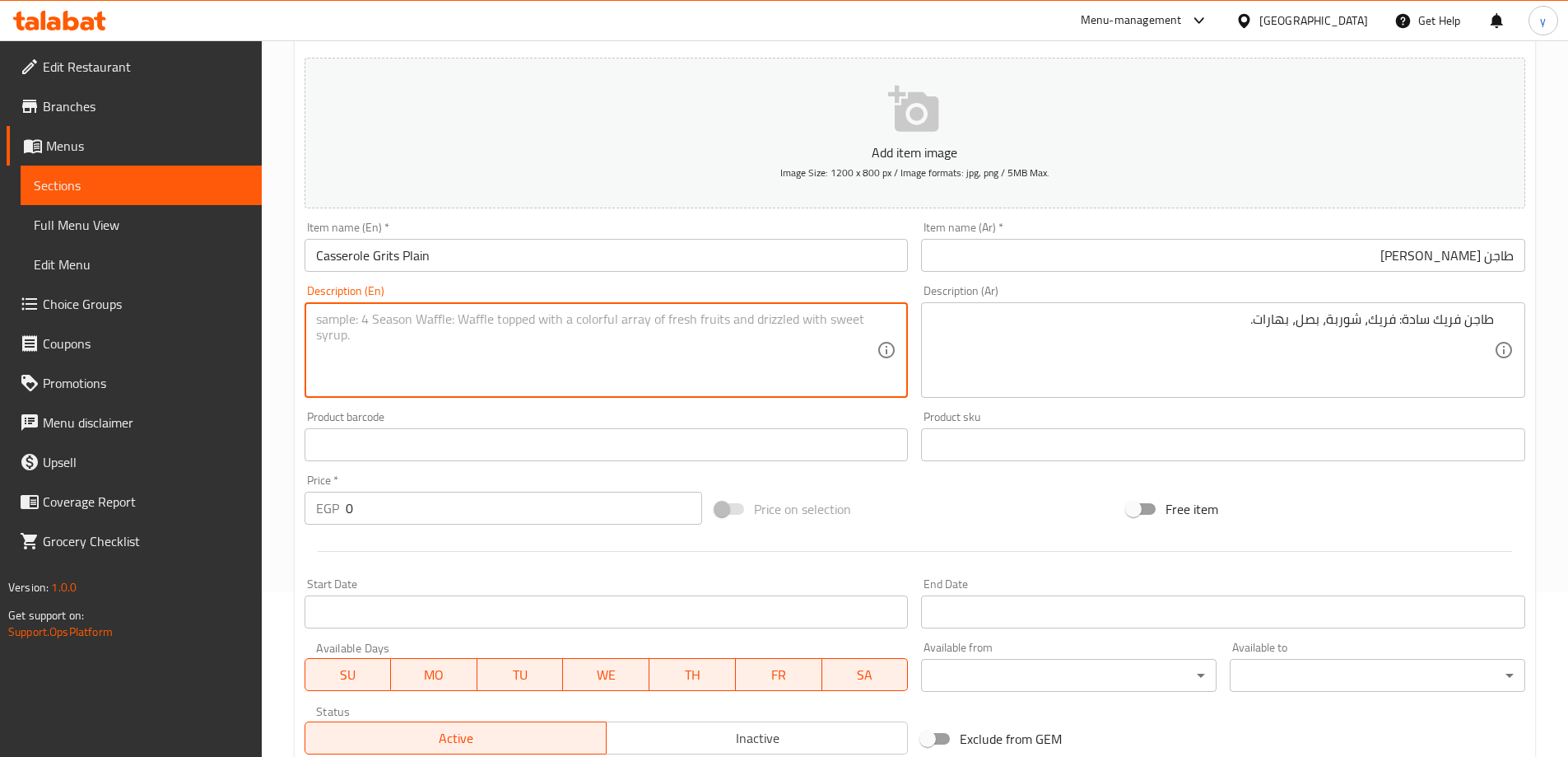
paste textarea "Plain grits casserole: grits, soup, onions, spices."
type textarea "Plain grits casserole: grits, soup, onions, spices."
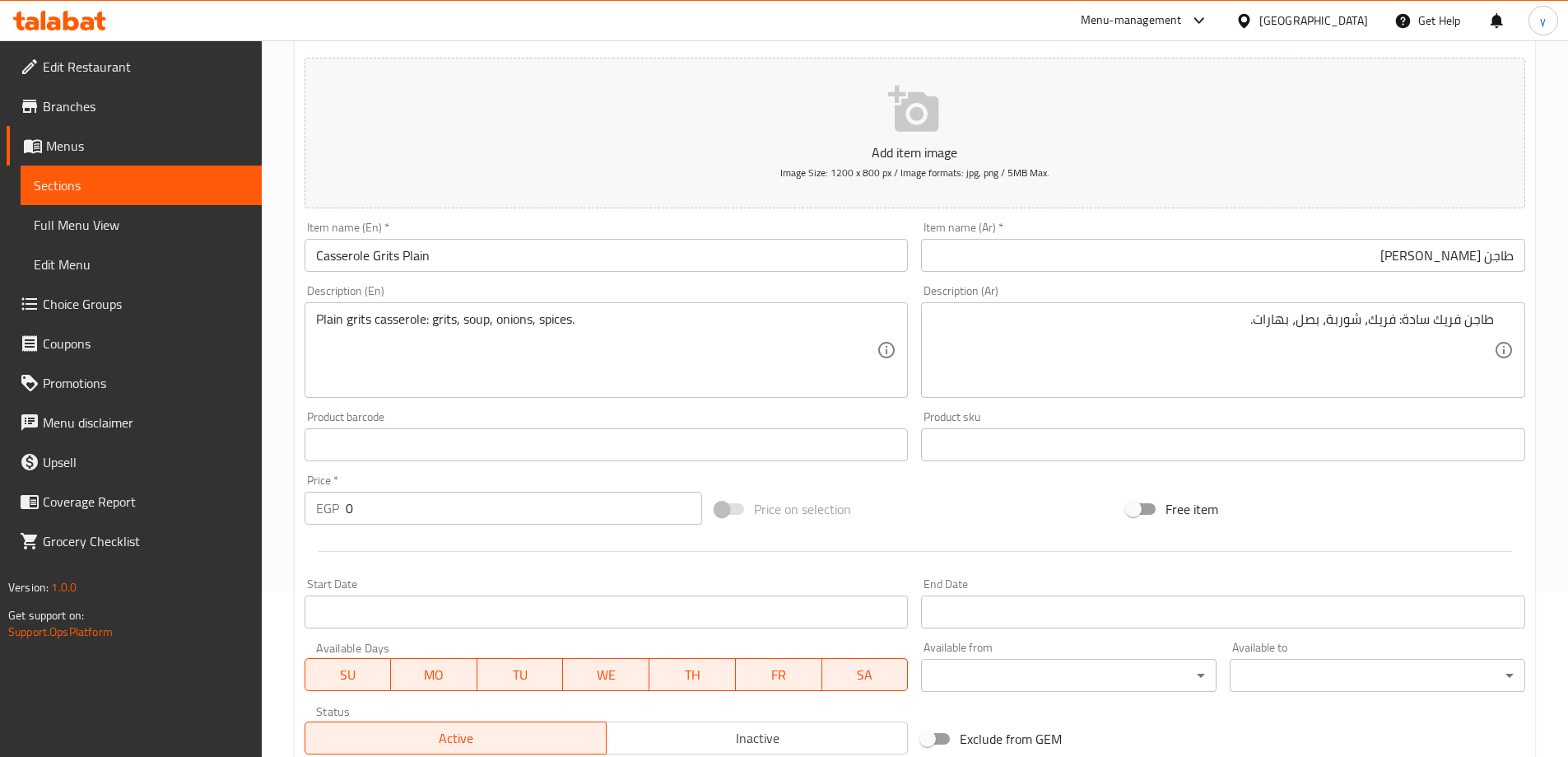
click at [367, 504] on input "0" at bounding box center [523, 508] width 357 height 33
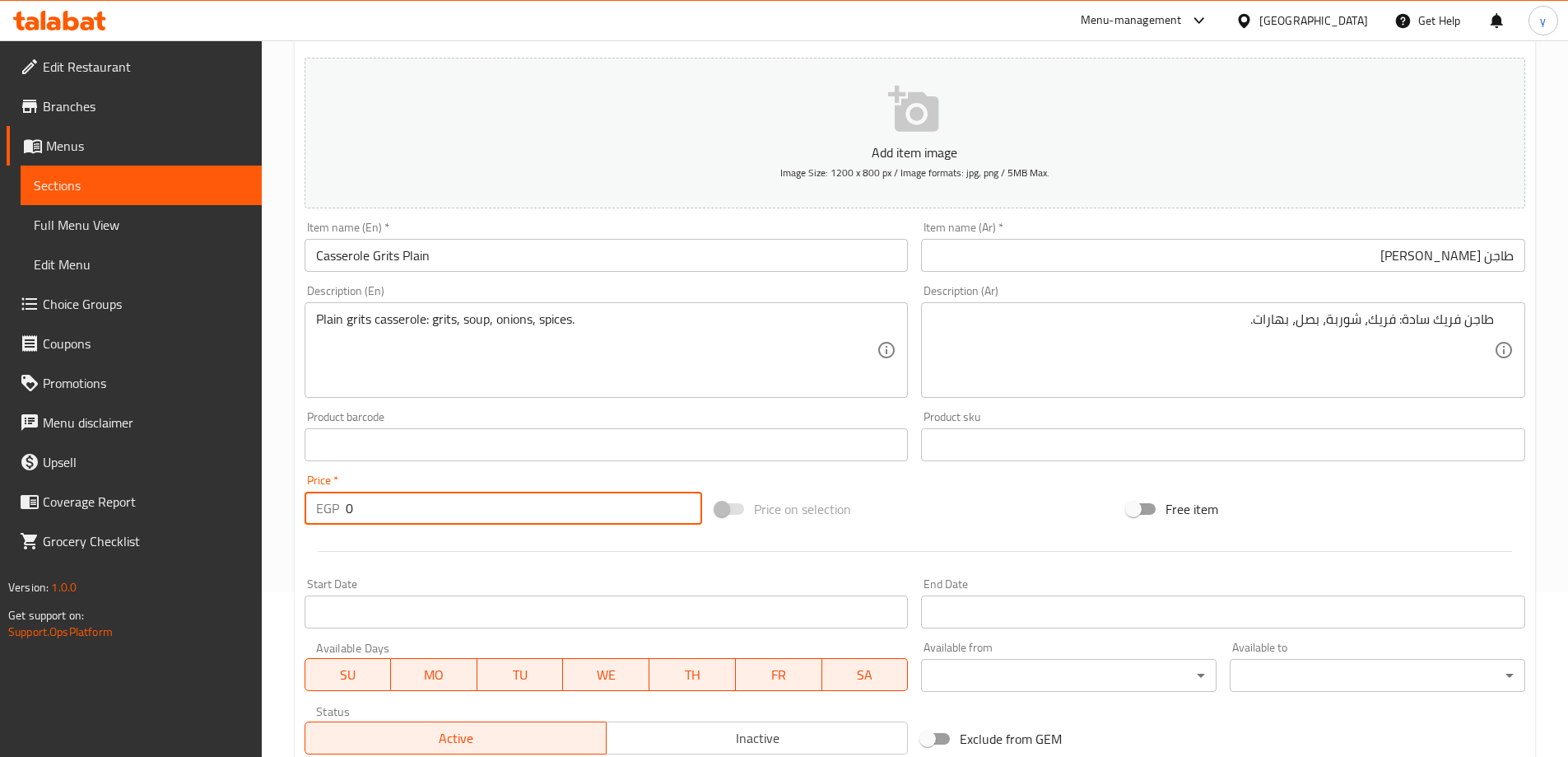
click at [367, 504] on input "0" at bounding box center [523, 508] width 357 height 33
type input "221"
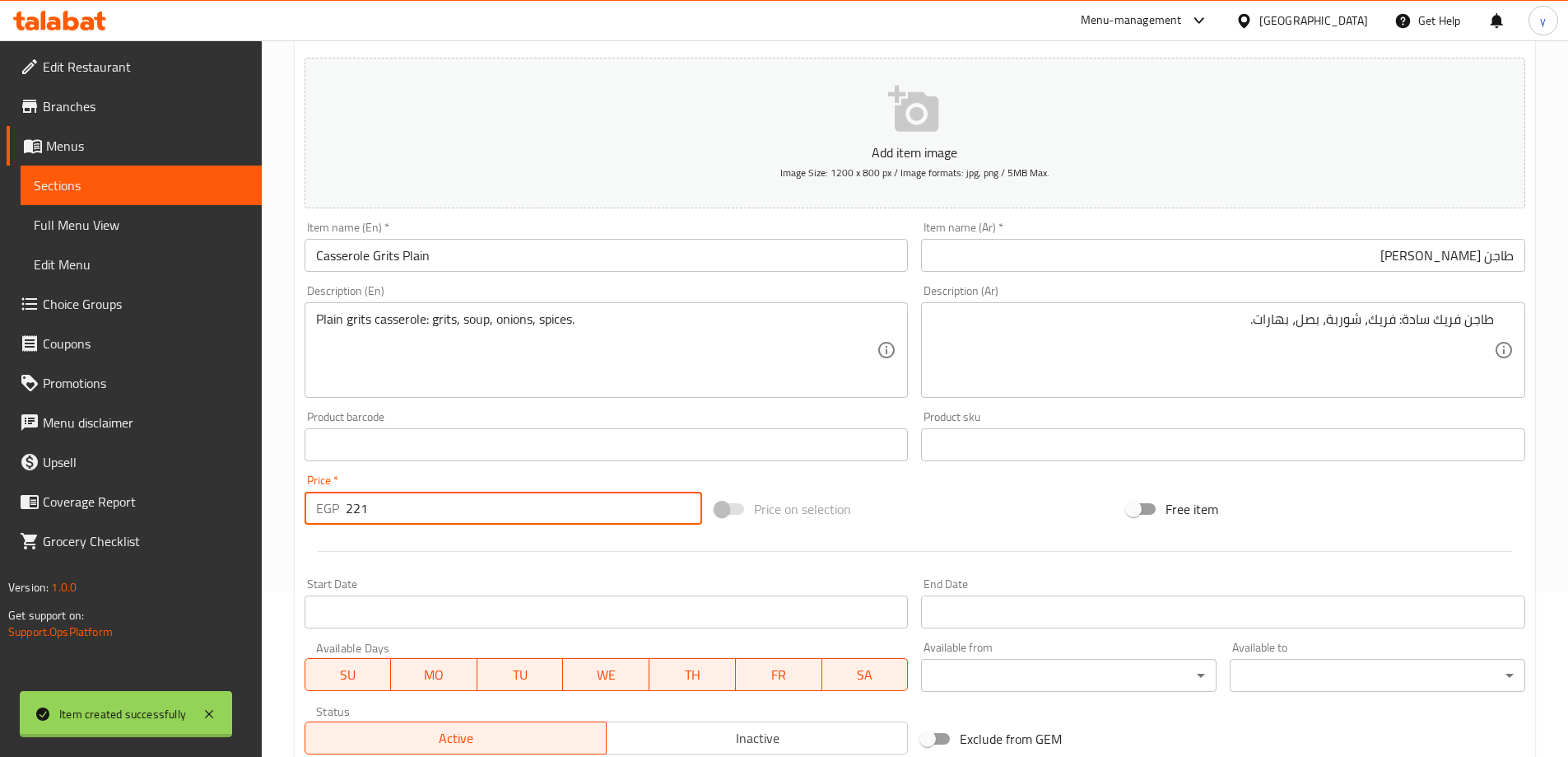
type input "0"
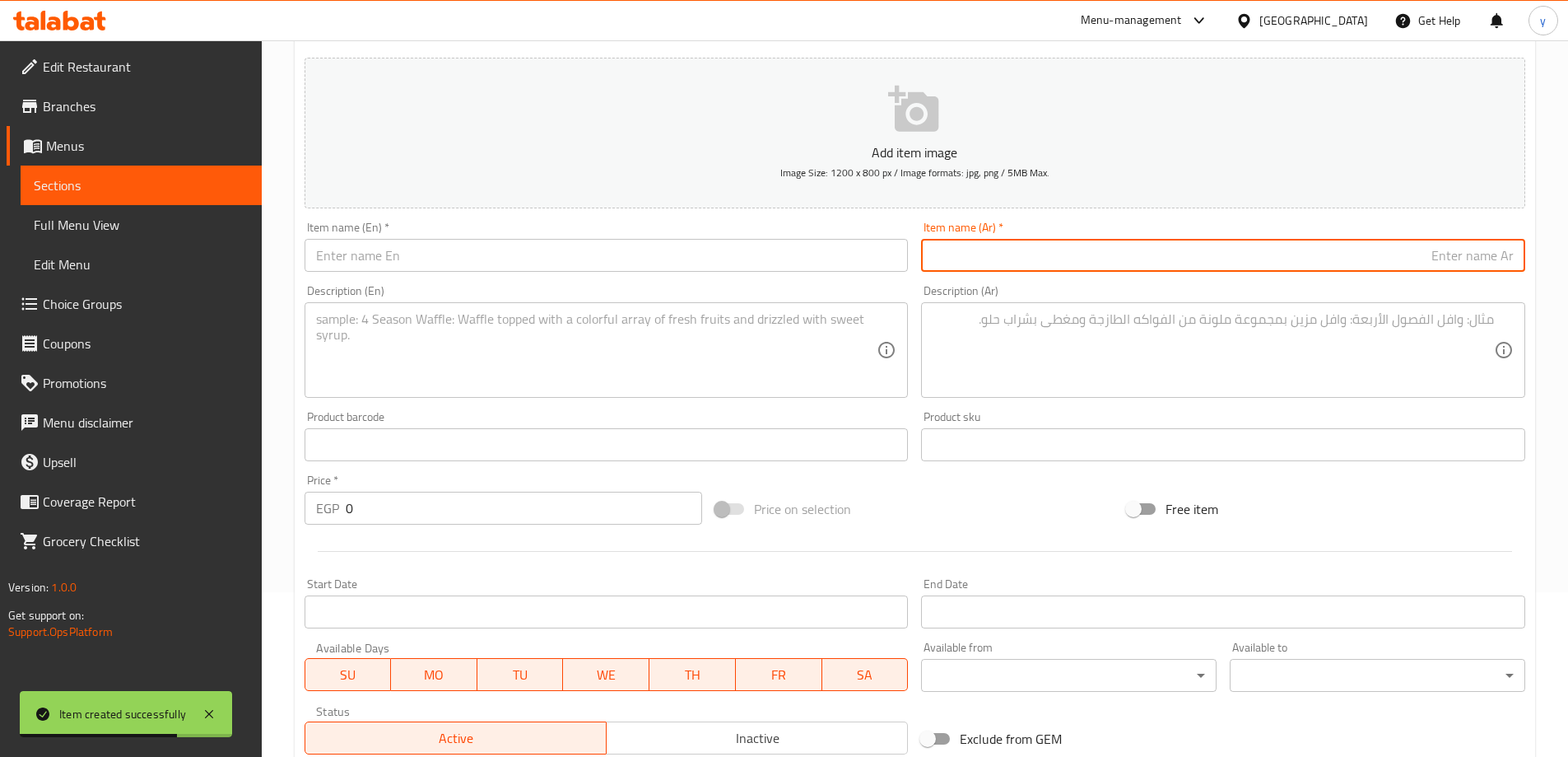
click at [1386, 267] on input "text" at bounding box center [1224, 256] width 605 height 33
paste input "طاجن فريك باللحم البلدي"
type input "طاجن فريك باللحم البلدي"
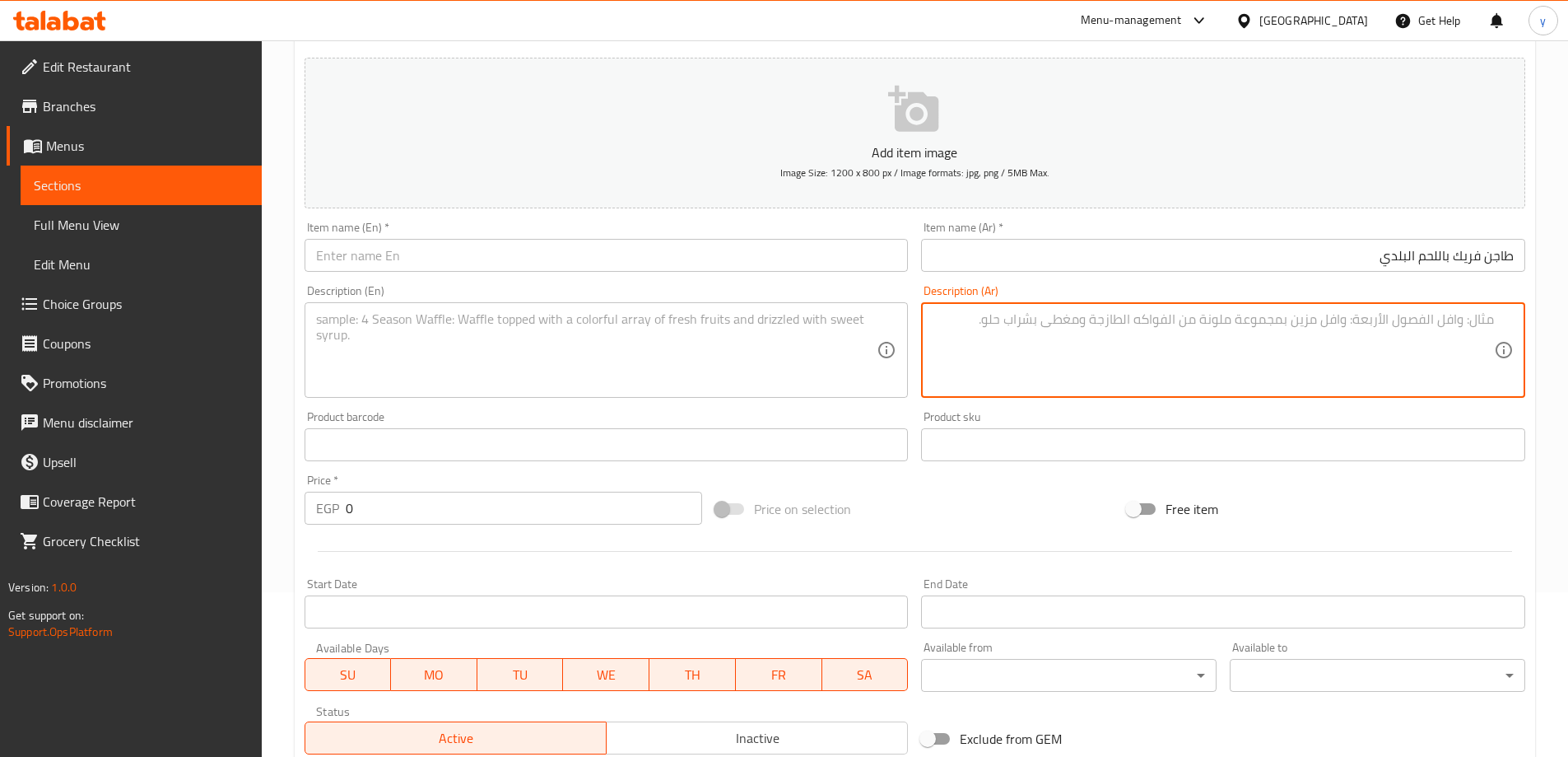
click at [1215, 314] on textarea at bounding box center [1213, 350] width 562 height 78
paste textarea "طاجن فريك باللحم البلدي: فريك، لحم مفروم، بصل، بهارات. ( يكفي ٤ افراد )"
type textarea "طاجن فريك باللحم البلدي: فريك، لحم مفروم، بصل، بهارات. ( يكفي ٤ افراد )"
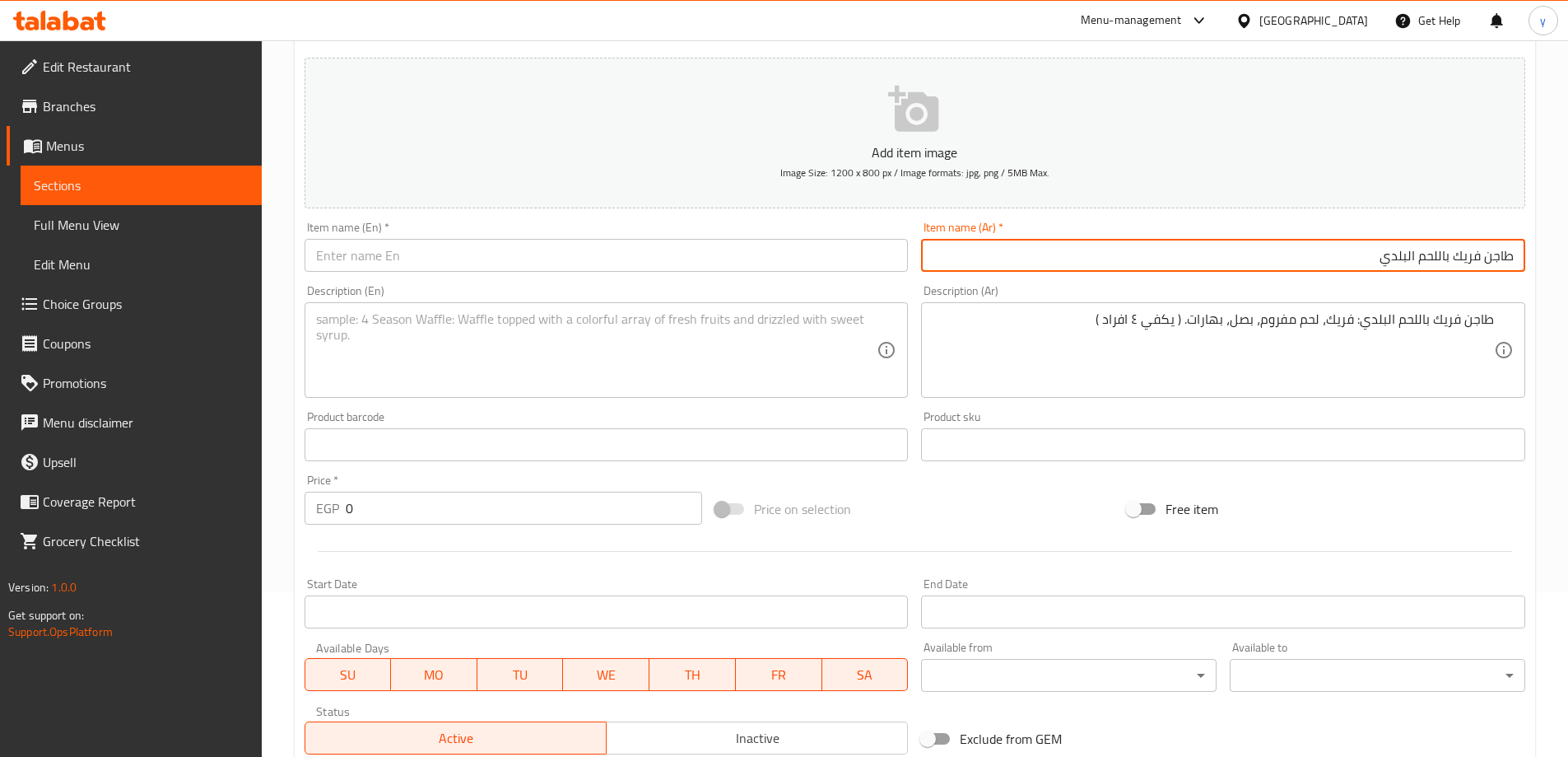
click at [1342, 250] on input "طاجن فريك باللحم البلدي" at bounding box center [1224, 256] width 605 height 33
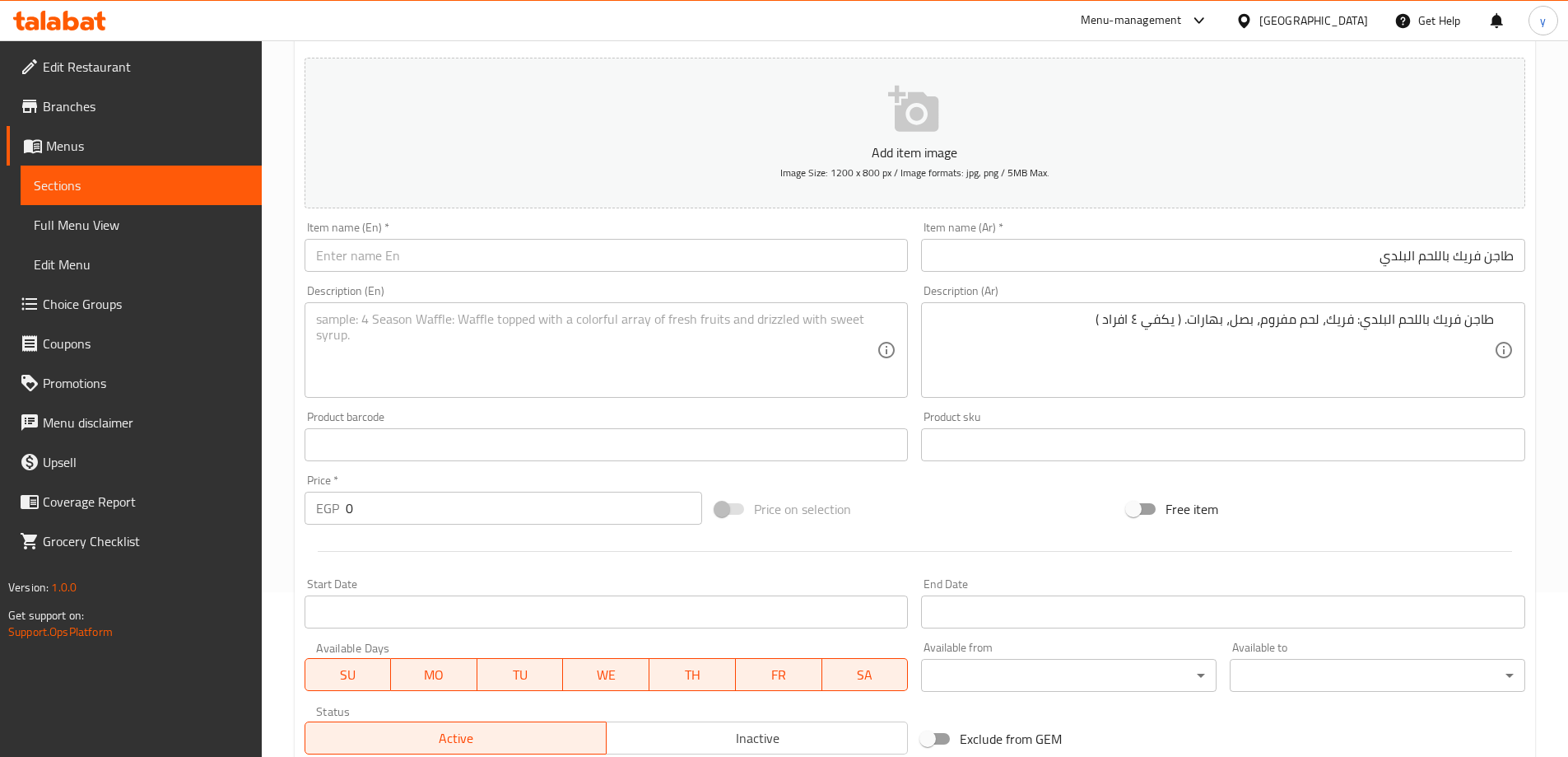
click at [581, 227] on div "Item name (En)   * Item name (En) *" at bounding box center [607, 246] width 605 height 50
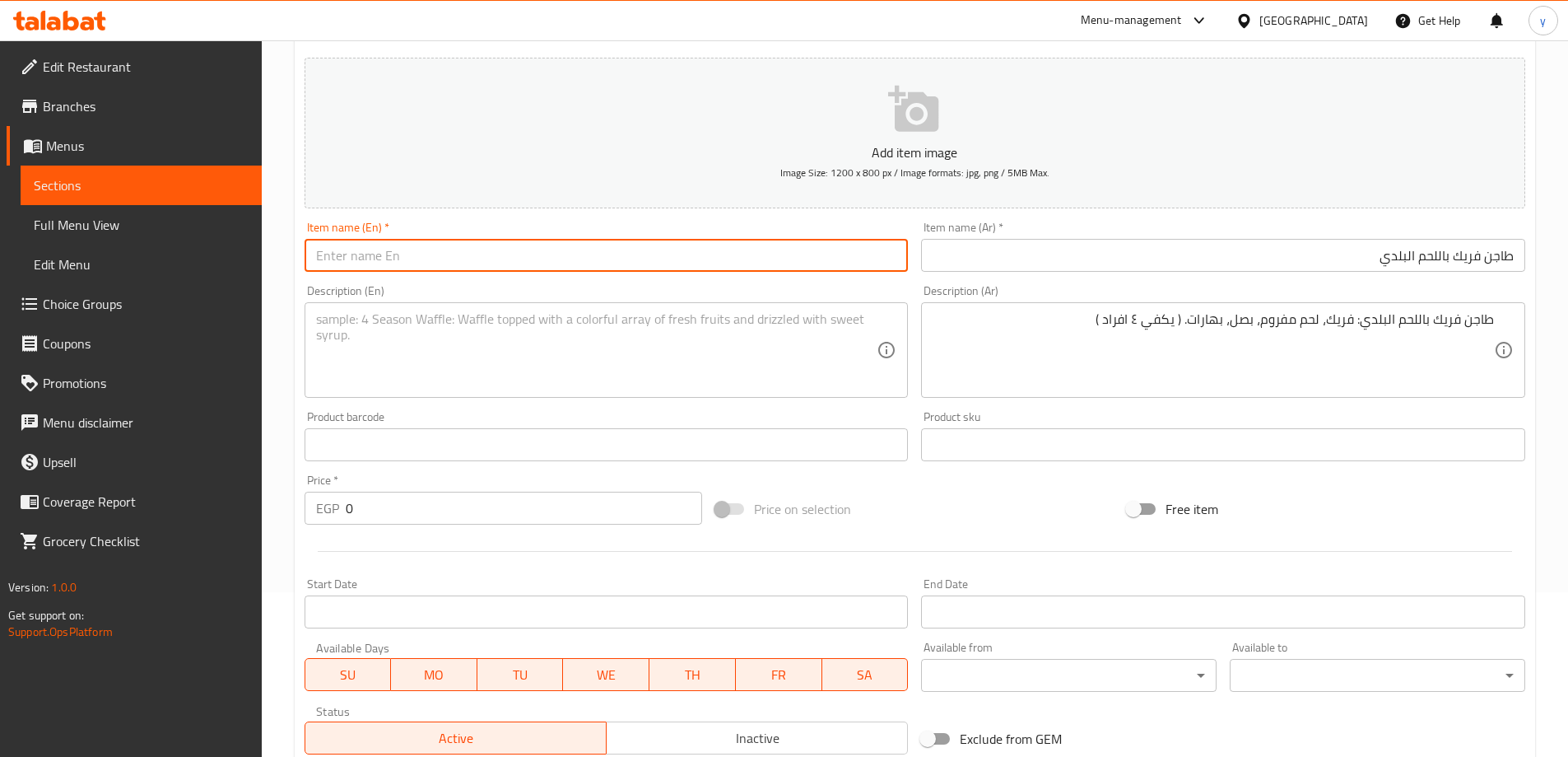
paste input "Casserole Grits"
click at [559, 262] on input "text" at bounding box center [607, 256] width 605 height 33
click at [469, 262] on input "Casserole Grits with Baladi meat" at bounding box center [607, 256] width 605 height 33
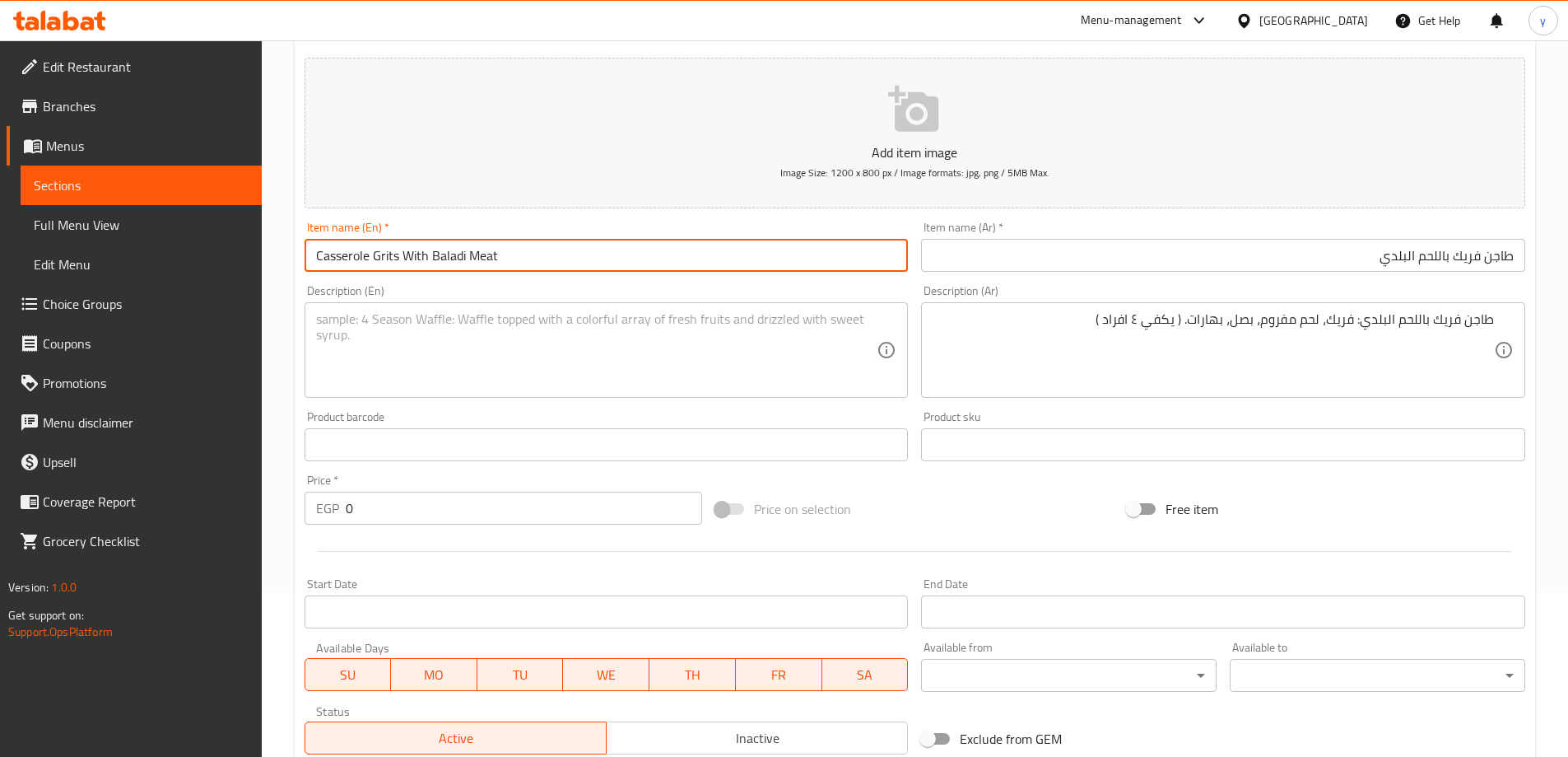
type input "Casserole Grits With Baladi Meat"
click at [477, 337] on textarea at bounding box center [596, 350] width 562 height 78
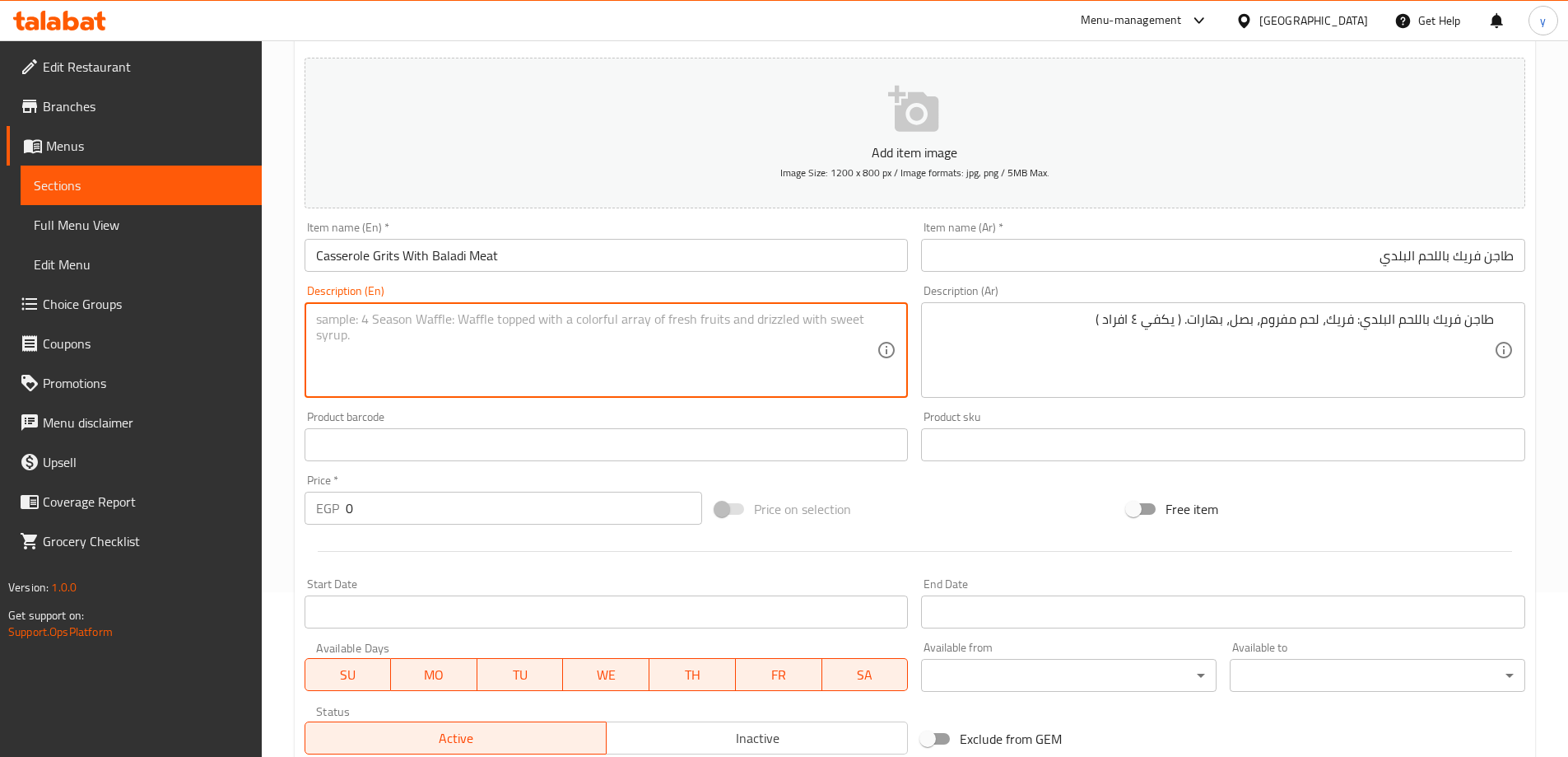
paste textarea "Casserole Grits With Baladi Meat"
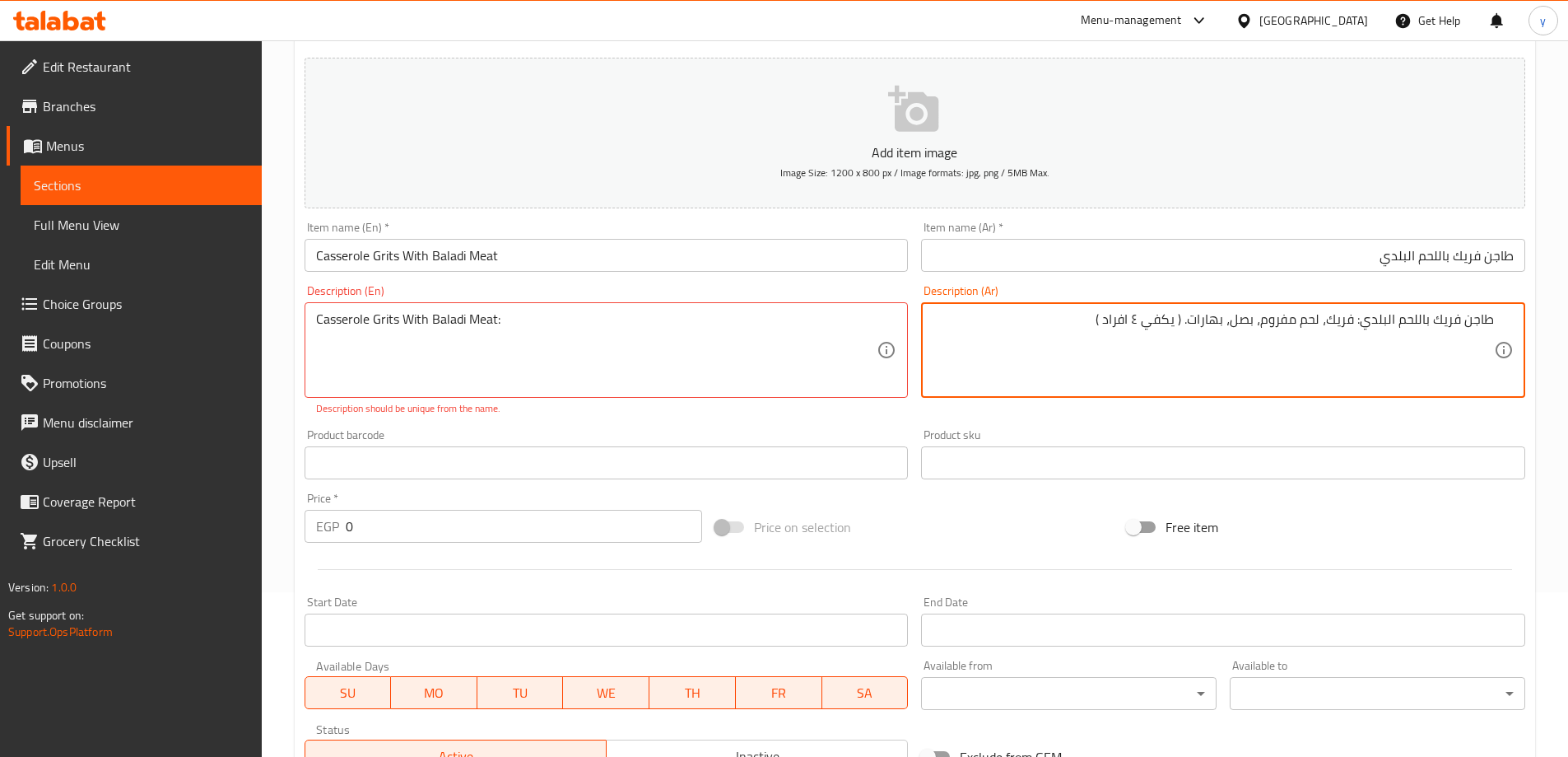
drag, startPoint x: 1353, startPoint y: 326, endPoint x: 1075, endPoint y: 347, distance: 278.8
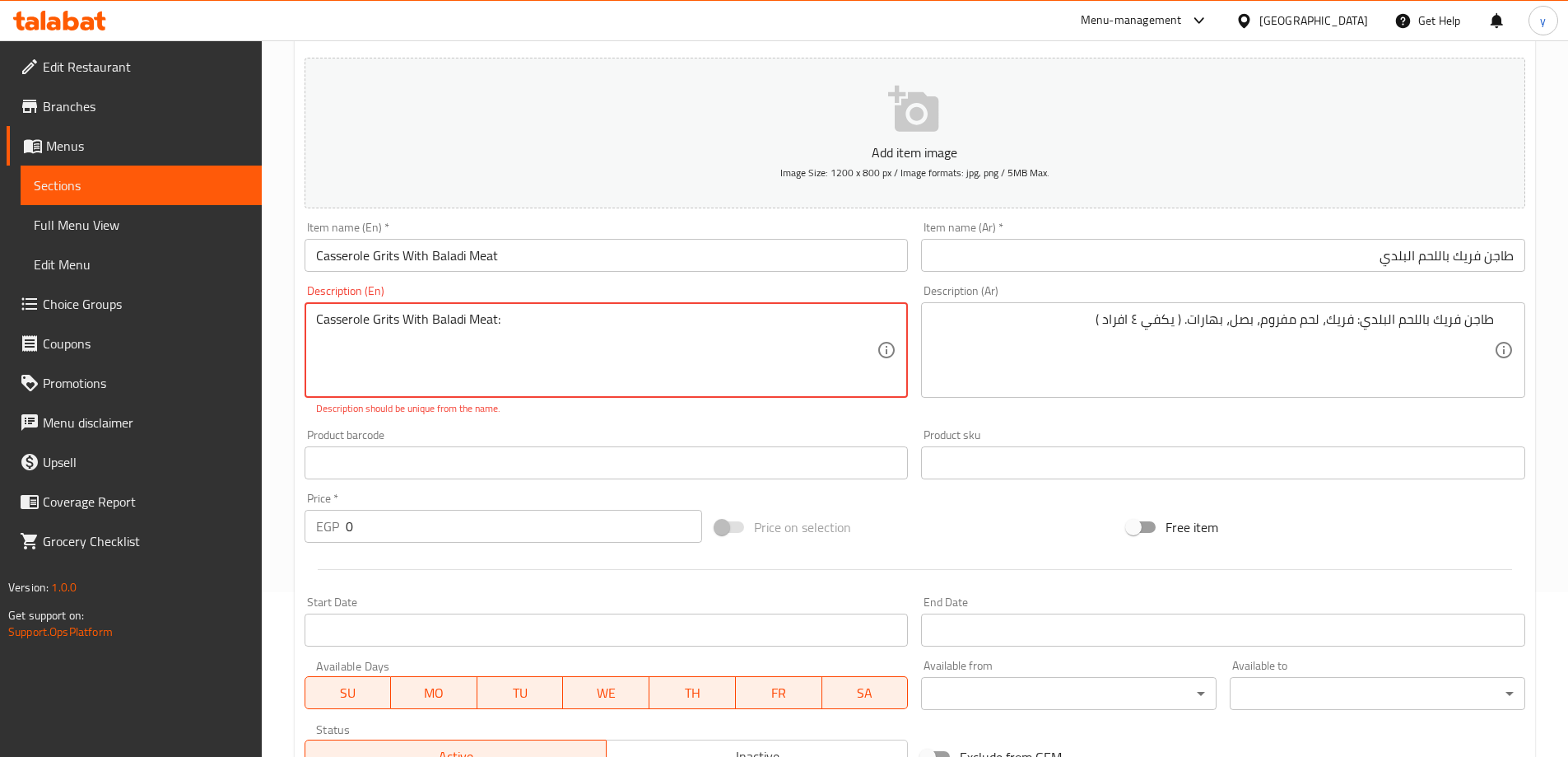
paste textarea "Grits, minced meat, onions, spices. ( 4 people are enough)"
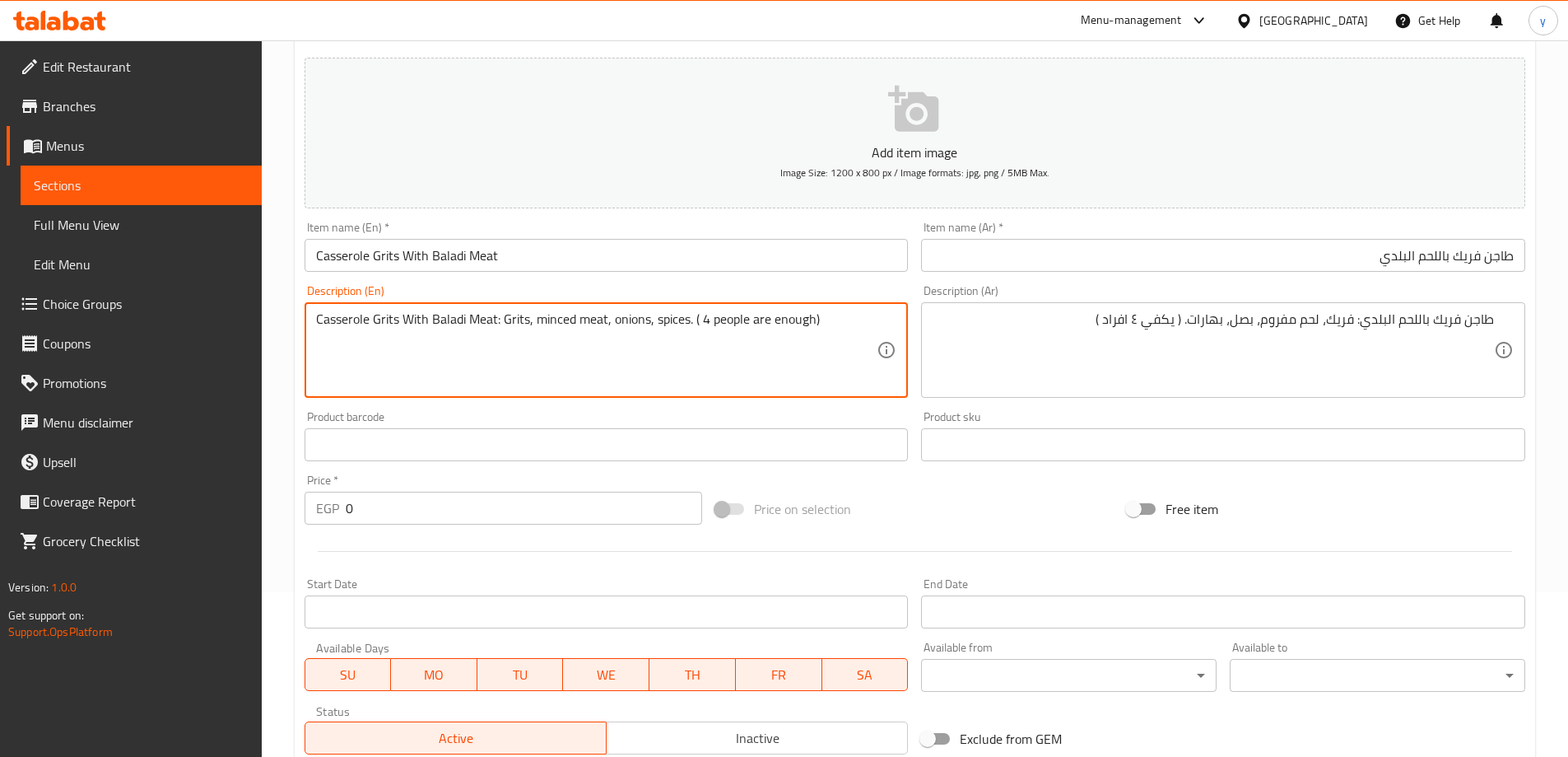
type textarea "Casserole Grits With Baladi Meat: Grits, minced meat, onions, spices. ( 4 peopl…"
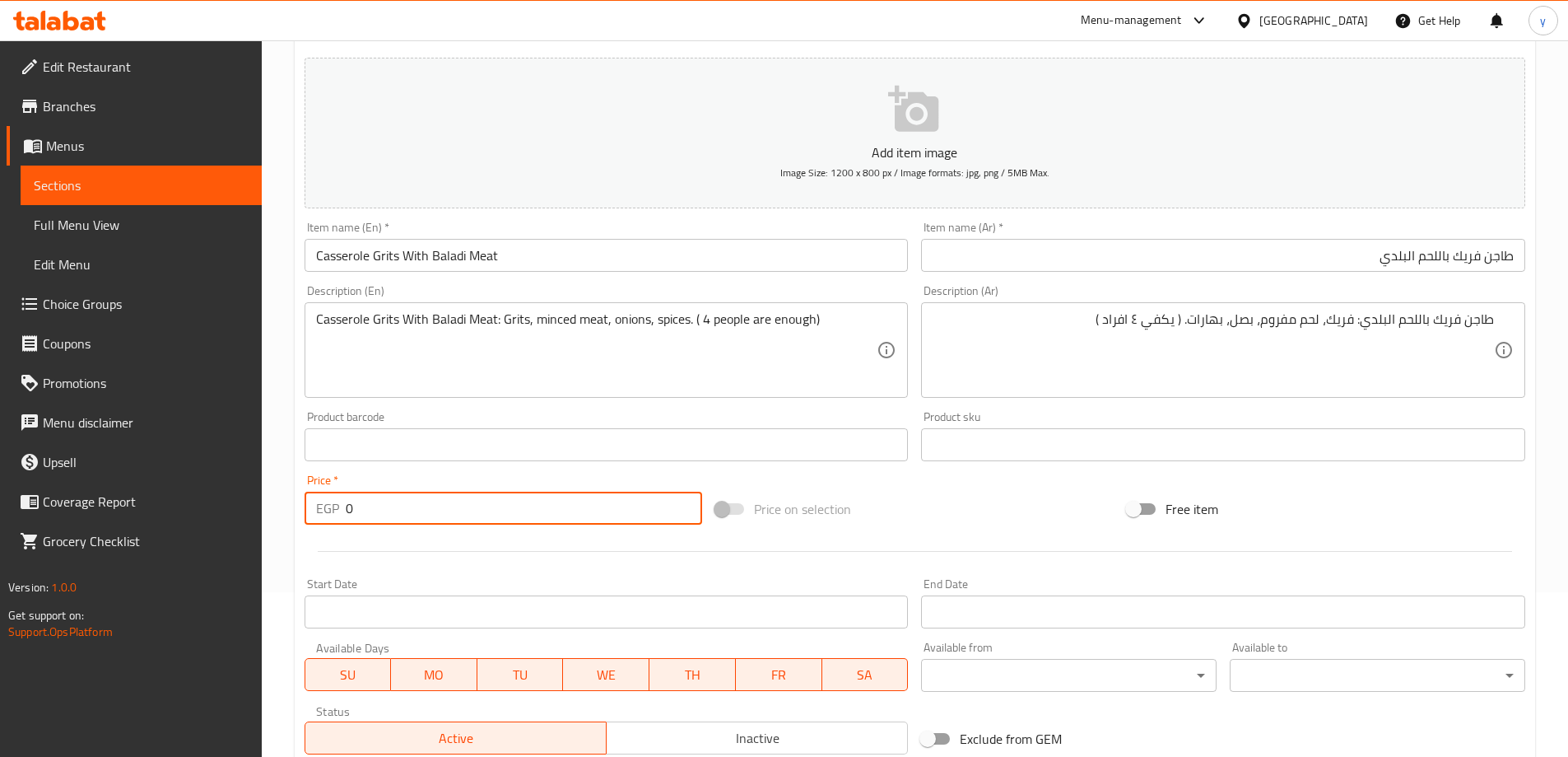
click at [404, 504] on input "0" at bounding box center [523, 508] width 357 height 33
type input "416"
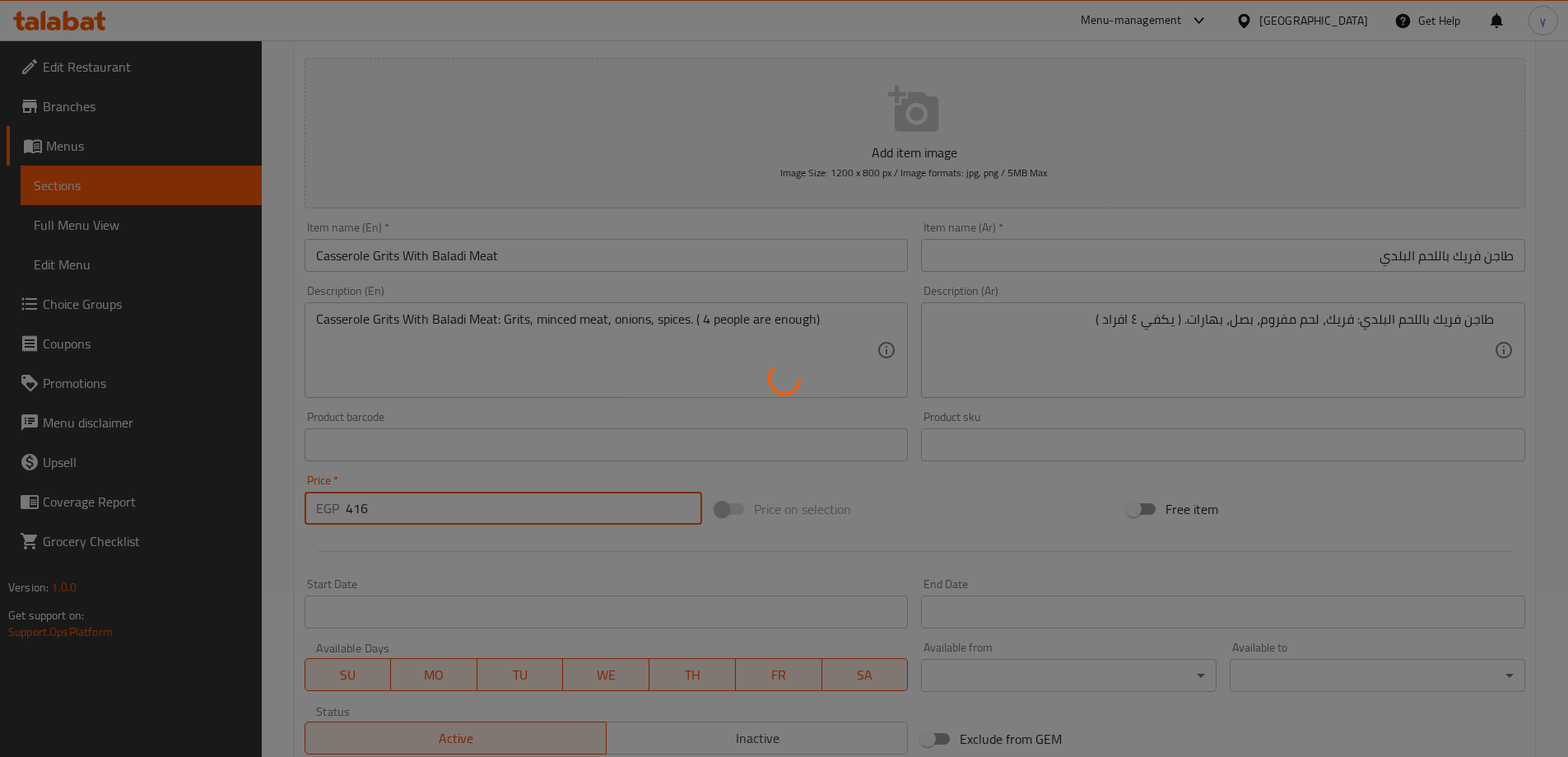
type input "0"
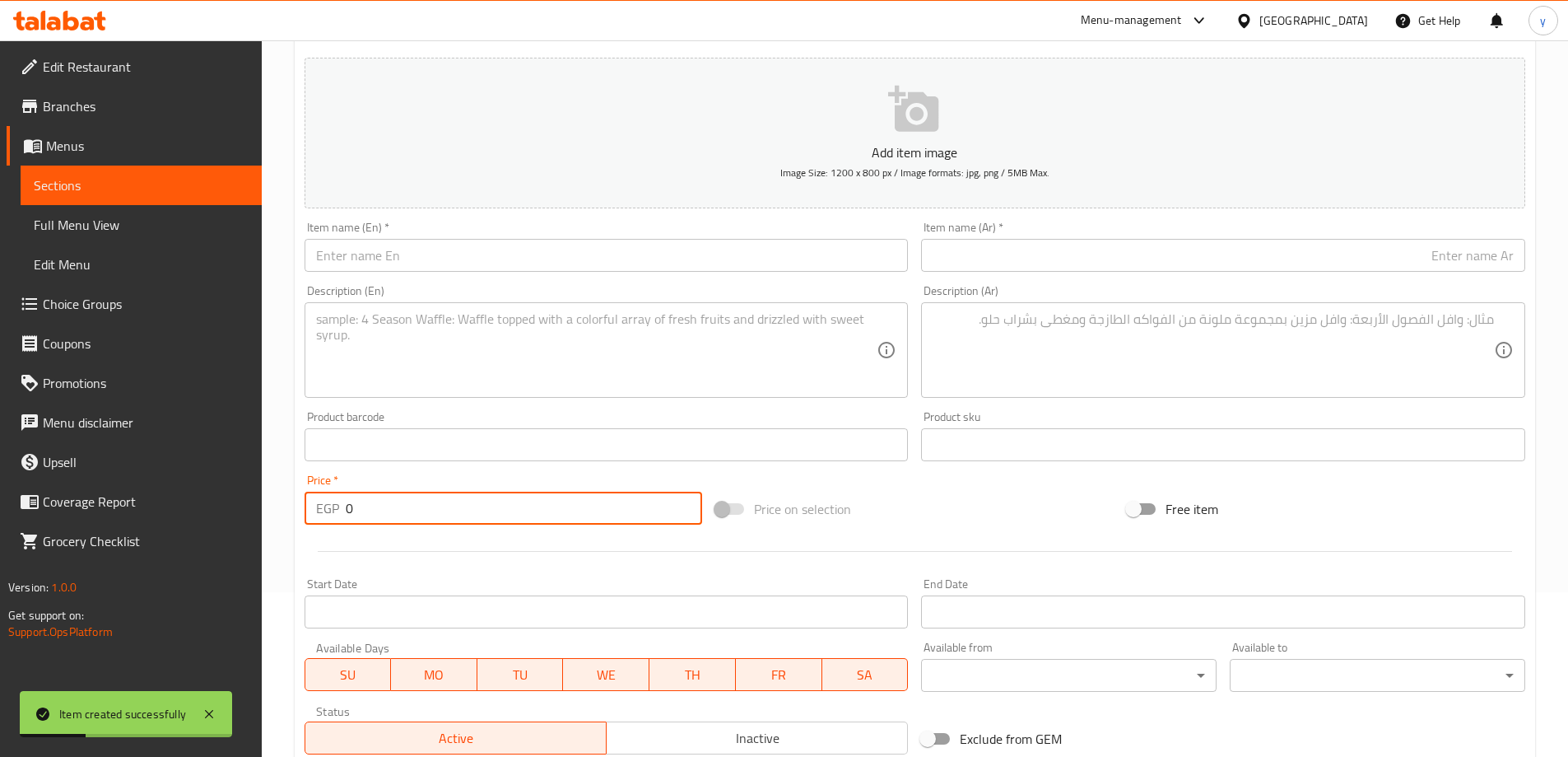
scroll to position [0, 0]
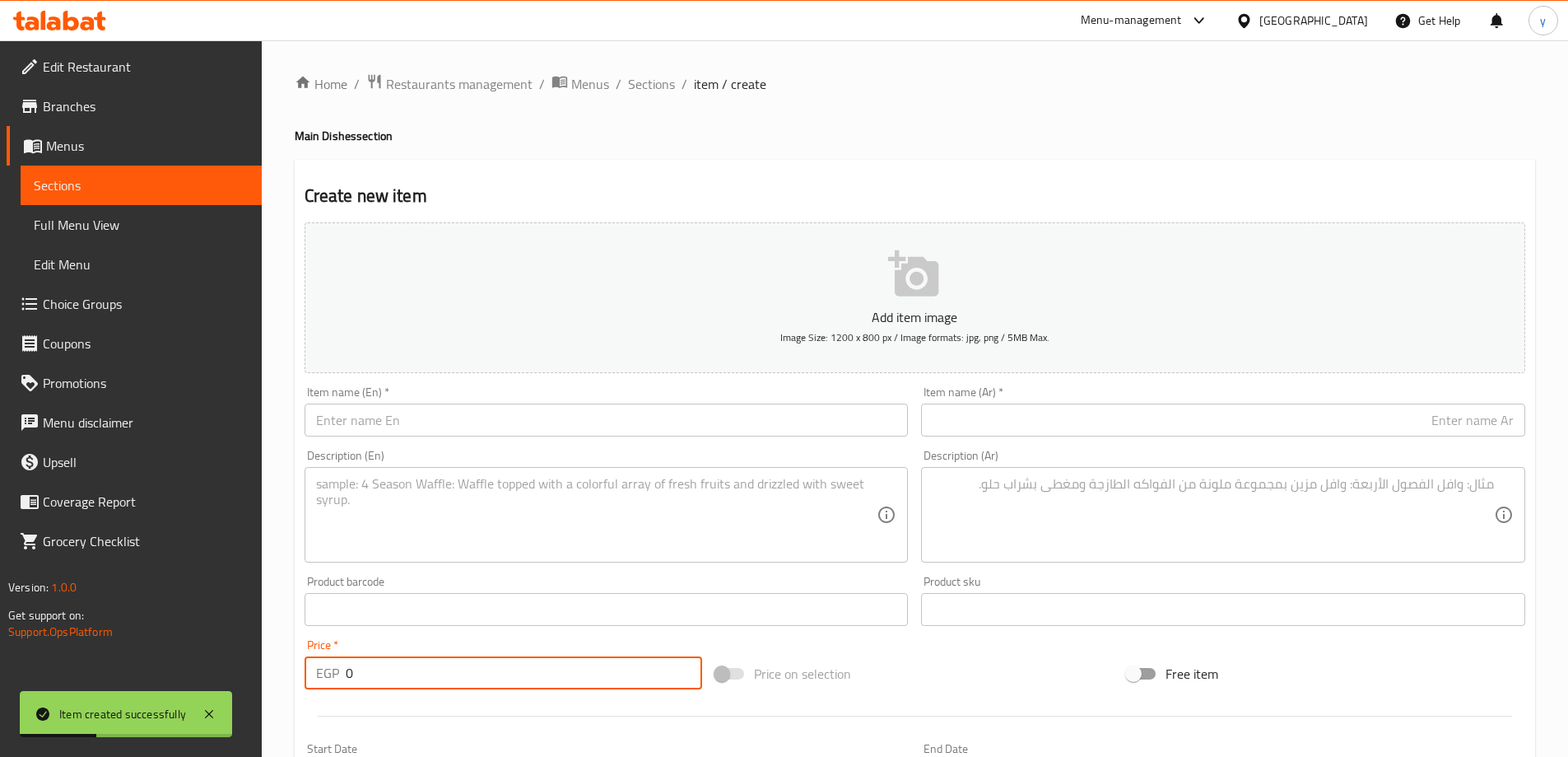
click at [675, 76] on ol "Home / Restaurants management / Menus / Sections / item / create" at bounding box center [915, 84] width 1241 height 21
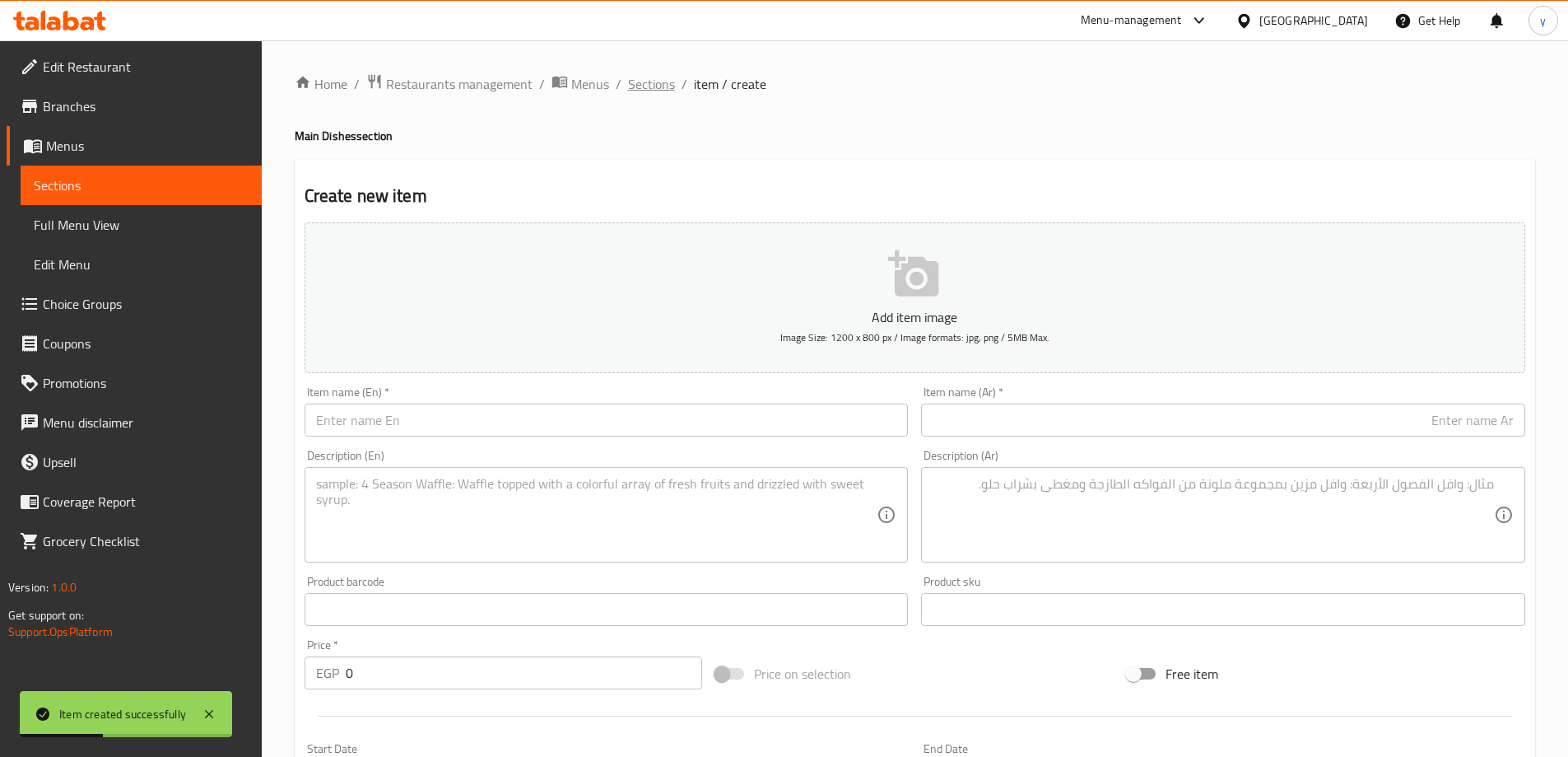
click at [653, 84] on span "Sections" at bounding box center [651, 83] width 47 height 20
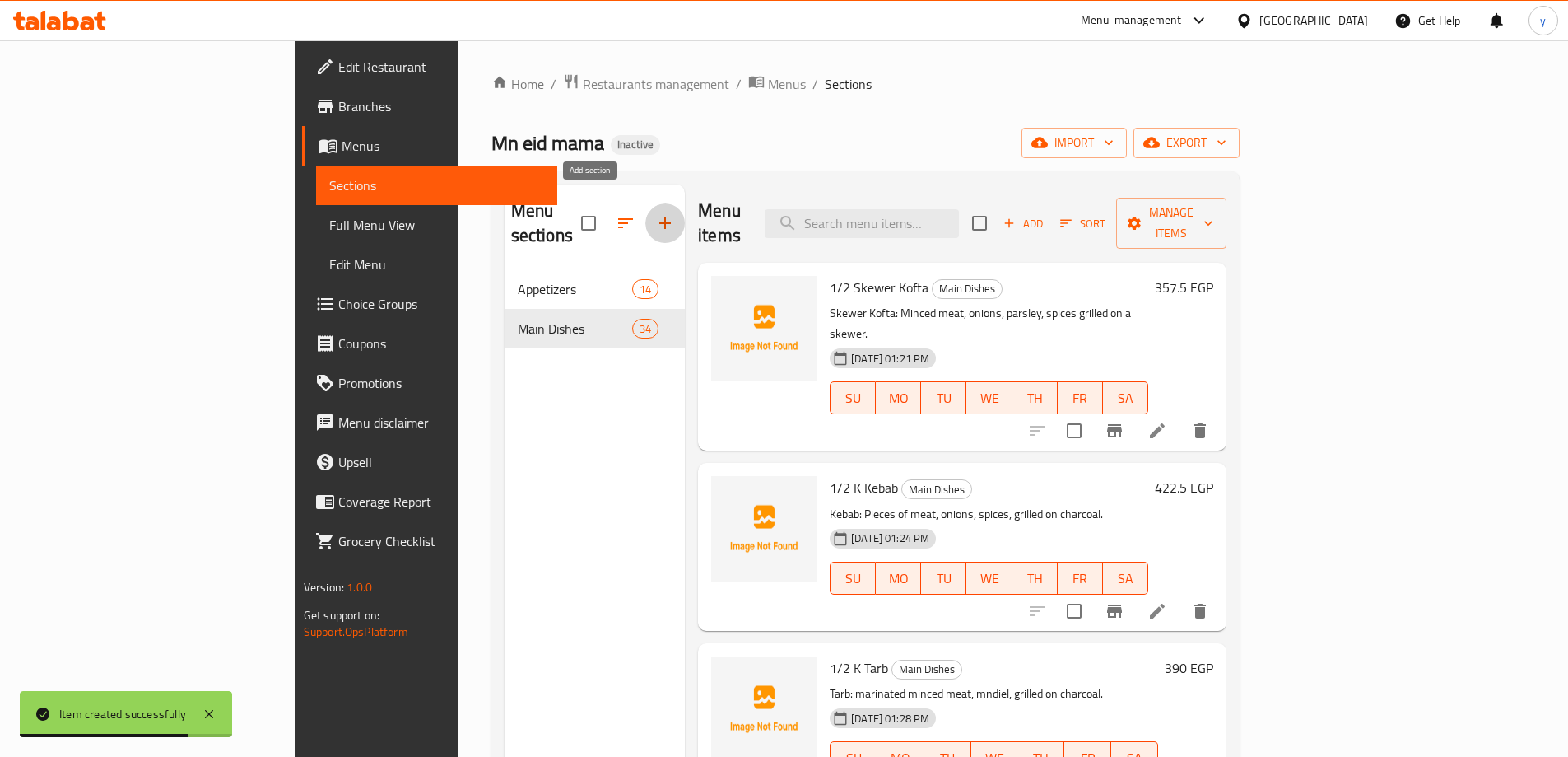
click at [655, 220] on icon "button" at bounding box center [665, 223] width 20 height 20
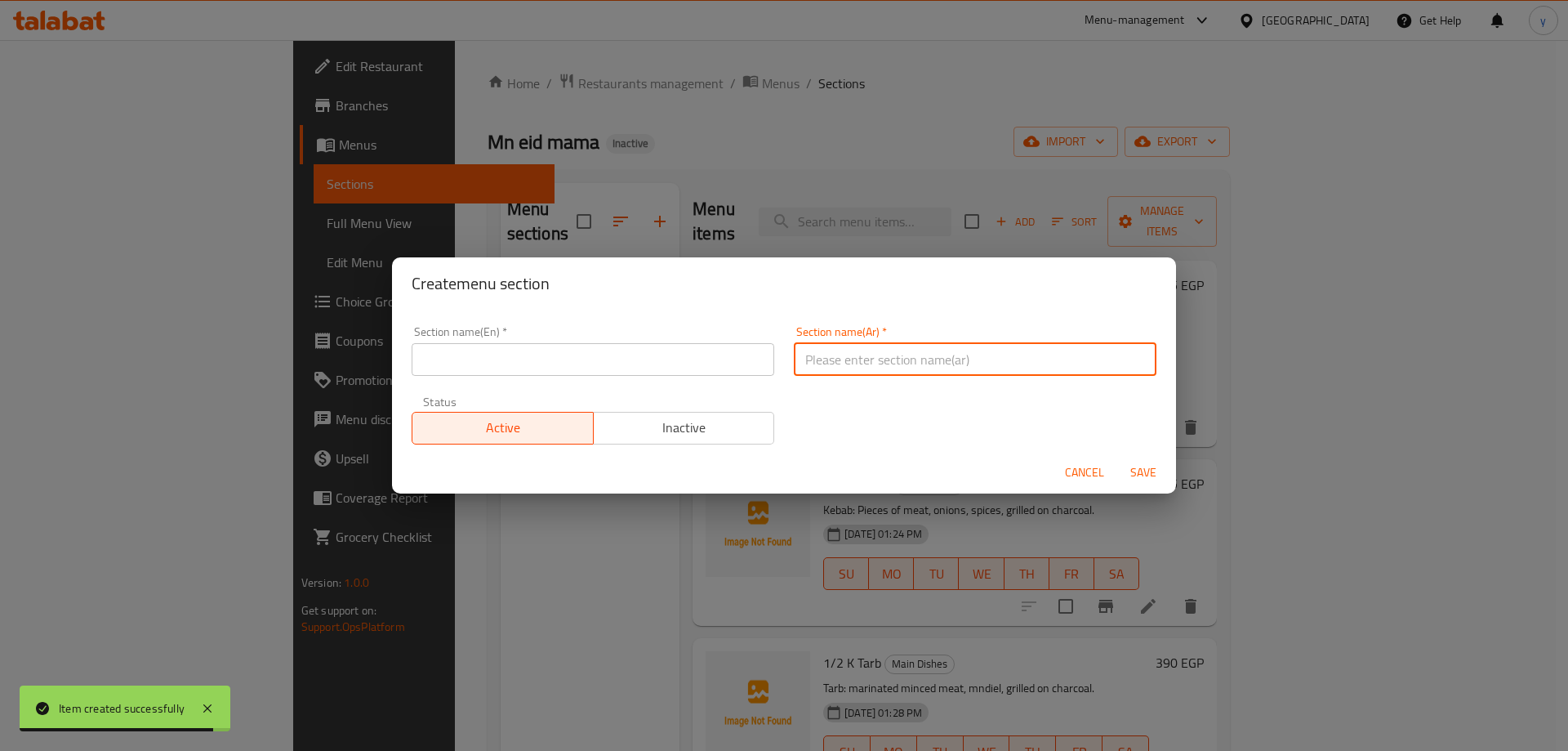
click at [887, 346] on input "text" at bounding box center [975, 359] width 363 height 32
type input "h"
type input "المحاشي"
click at [428, 344] on input "text" at bounding box center [593, 359] width 363 height 32
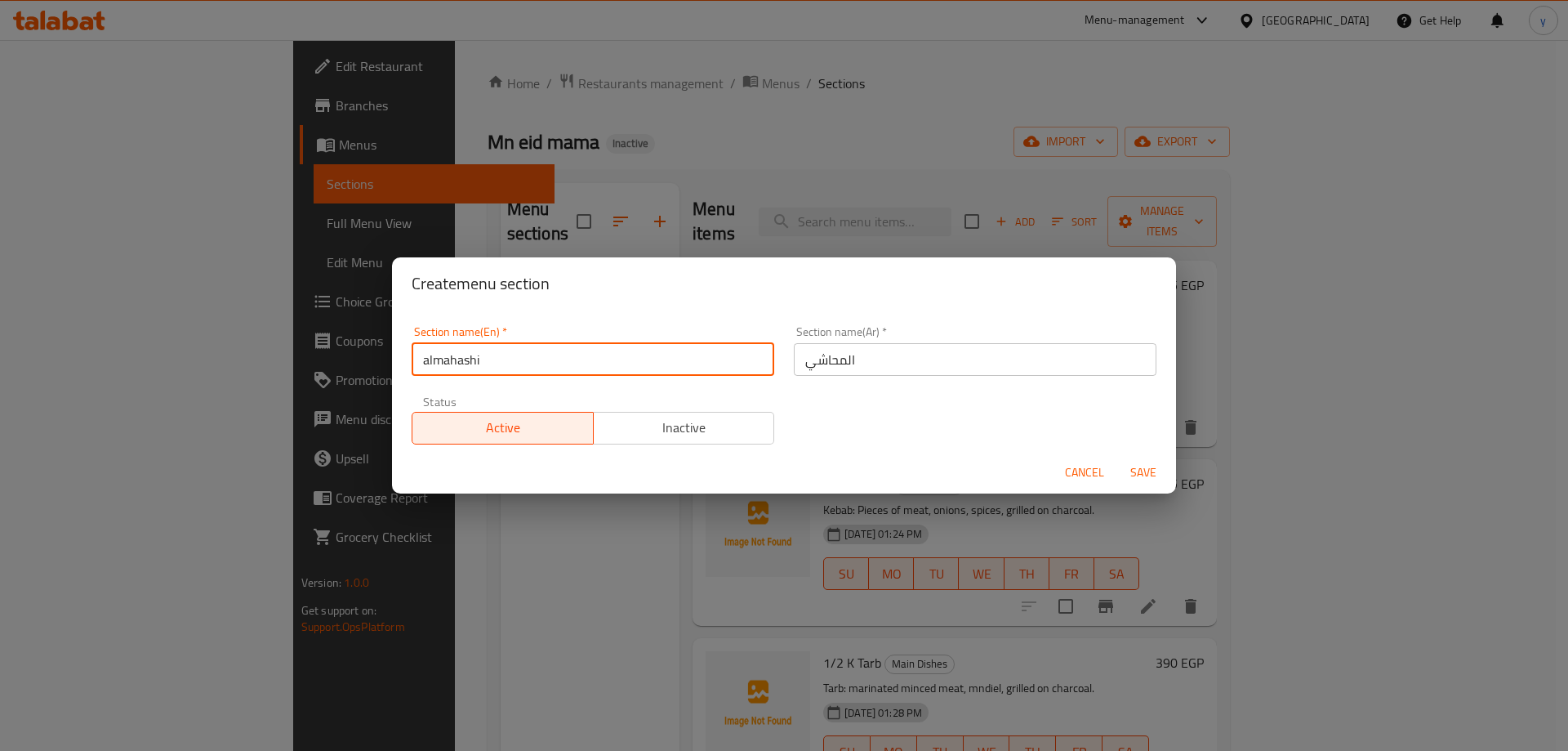
click at [482, 360] on input "almahashi" at bounding box center [593, 359] width 363 height 32
click at [482, 360] on input "Almahashi" at bounding box center [593, 359] width 363 height 32
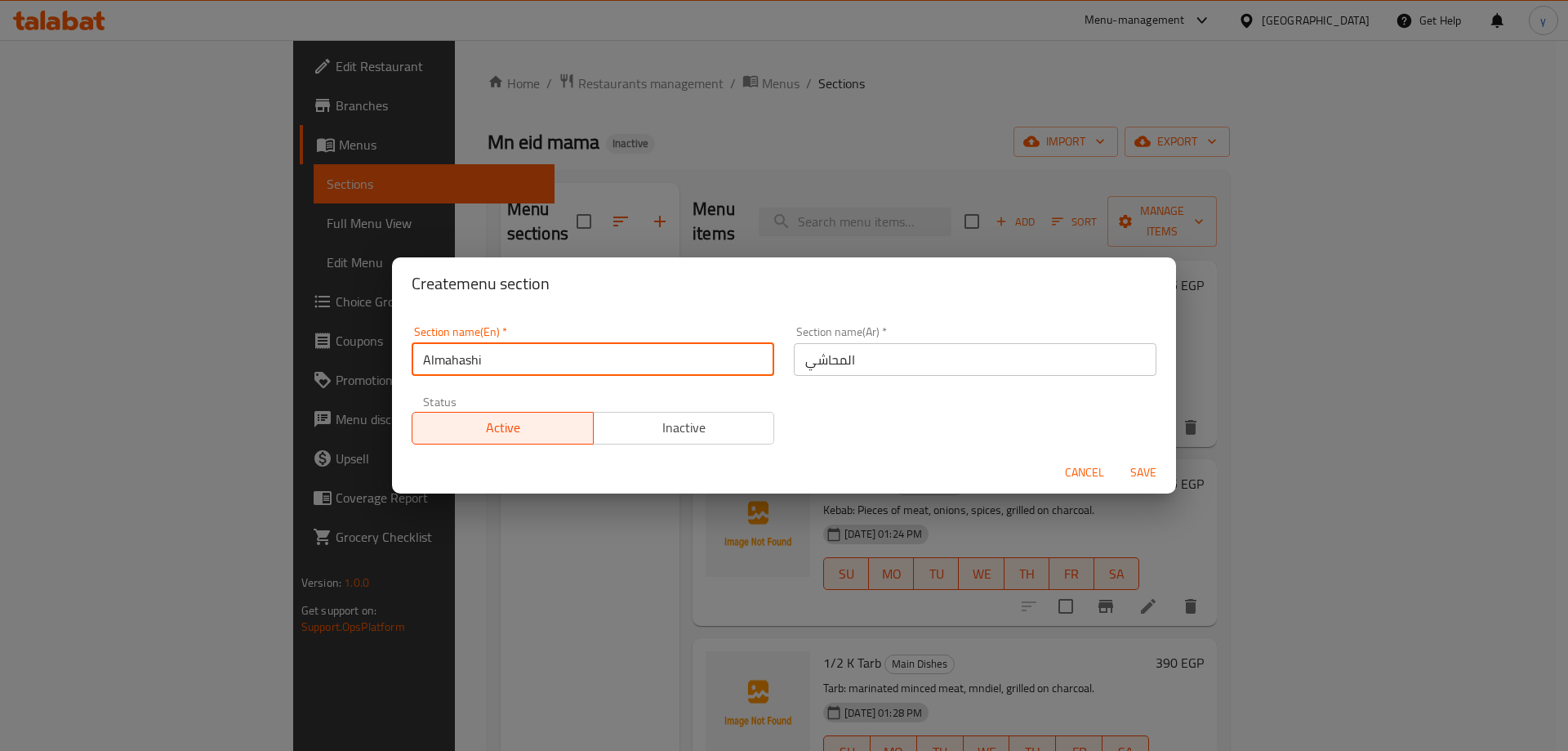
click at [482, 360] on input "Almahashi" at bounding box center [593, 359] width 363 height 32
click at [635, 358] on input "Almahashi" at bounding box center [593, 359] width 363 height 32
click at [439, 361] on input "Almahashi" at bounding box center [593, 359] width 363 height 32
click at [438, 361] on input "Al mahashi" at bounding box center [593, 359] width 363 height 32
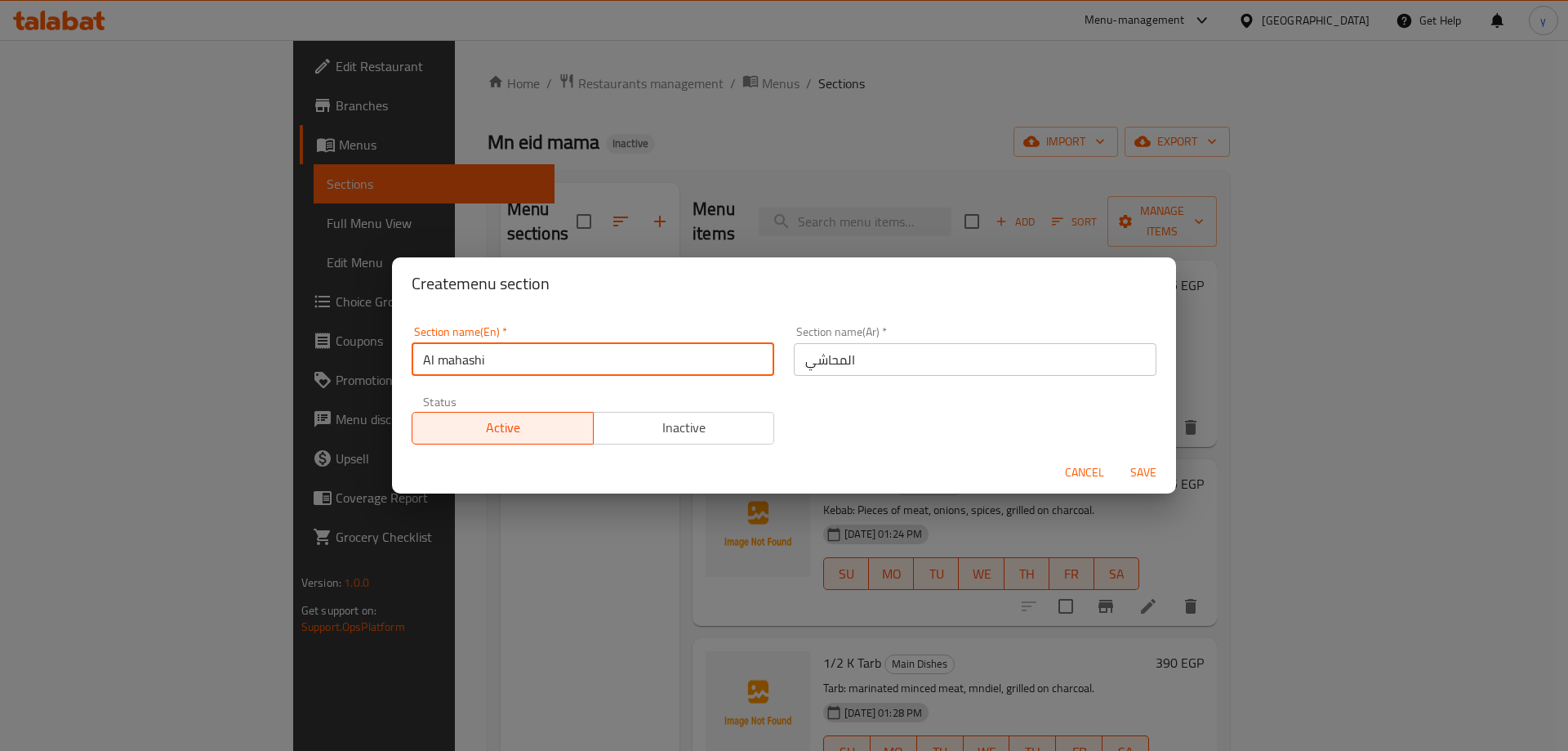
click at [438, 361] on input "Al mahashi" at bounding box center [593, 359] width 363 height 32
type input "Al Mahashi"
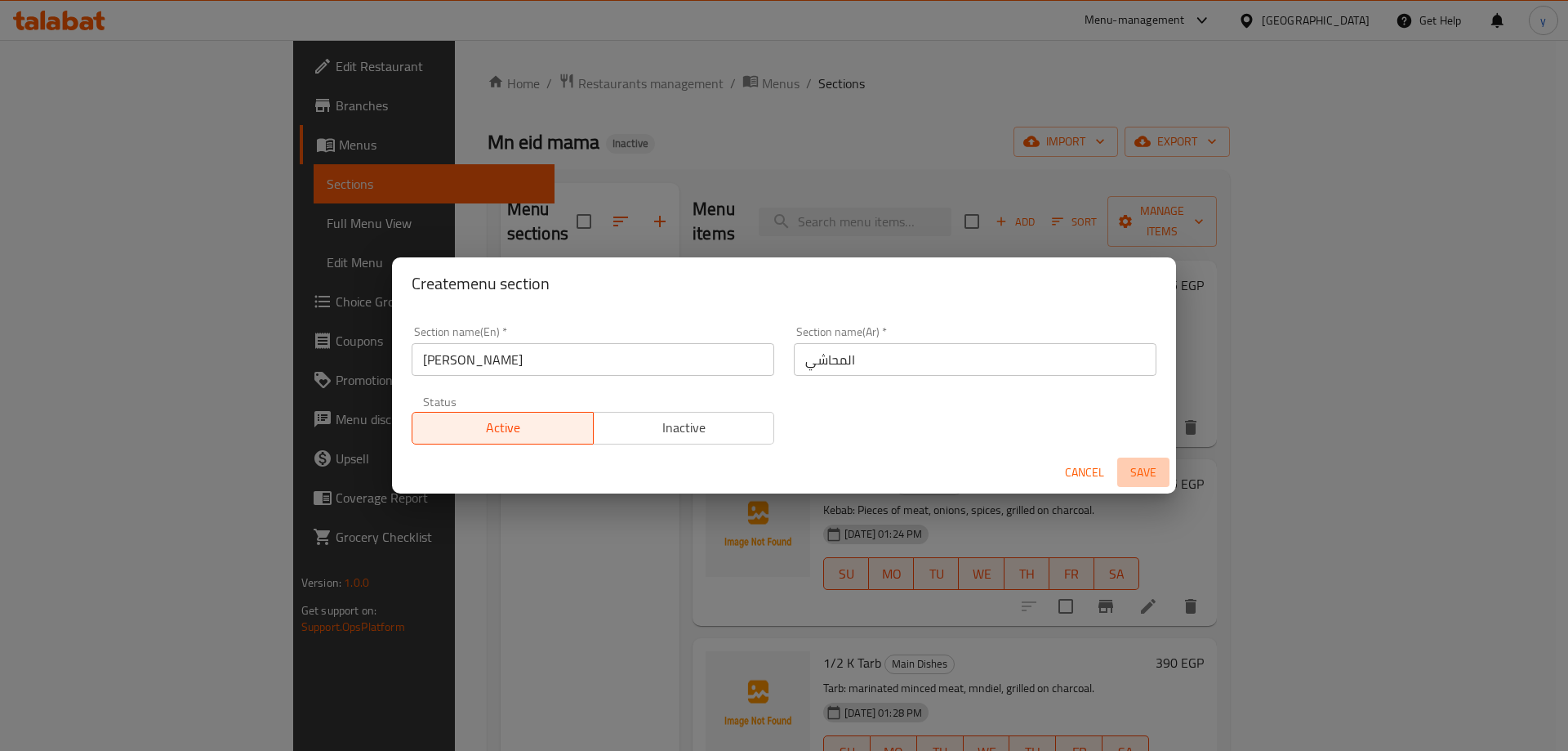
click at [1142, 468] on span "Save" at bounding box center [1143, 473] width 39 height 21
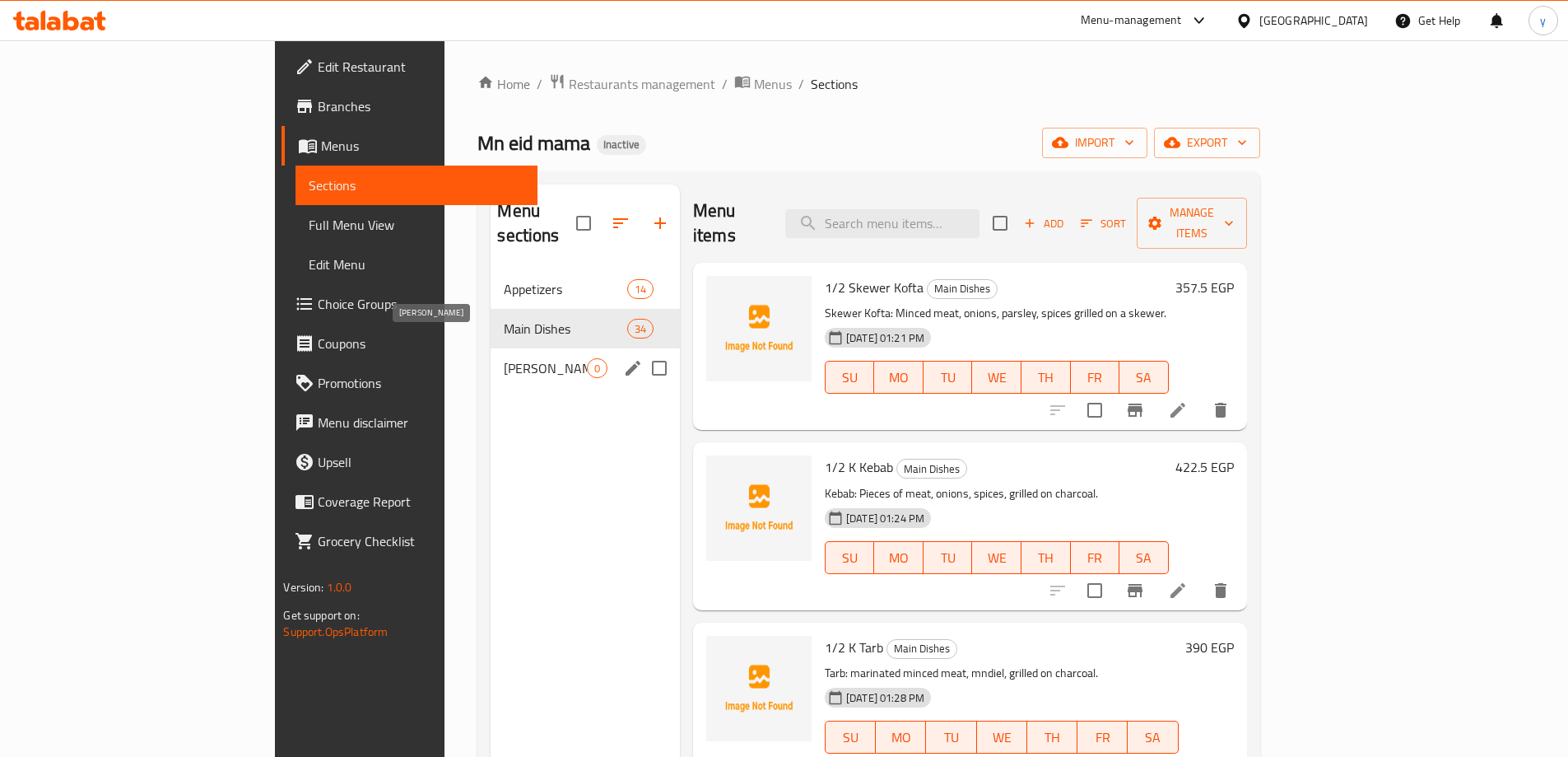
click at [504, 358] on span "Al Mahashi" at bounding box center [545, 367] width 82 height 20
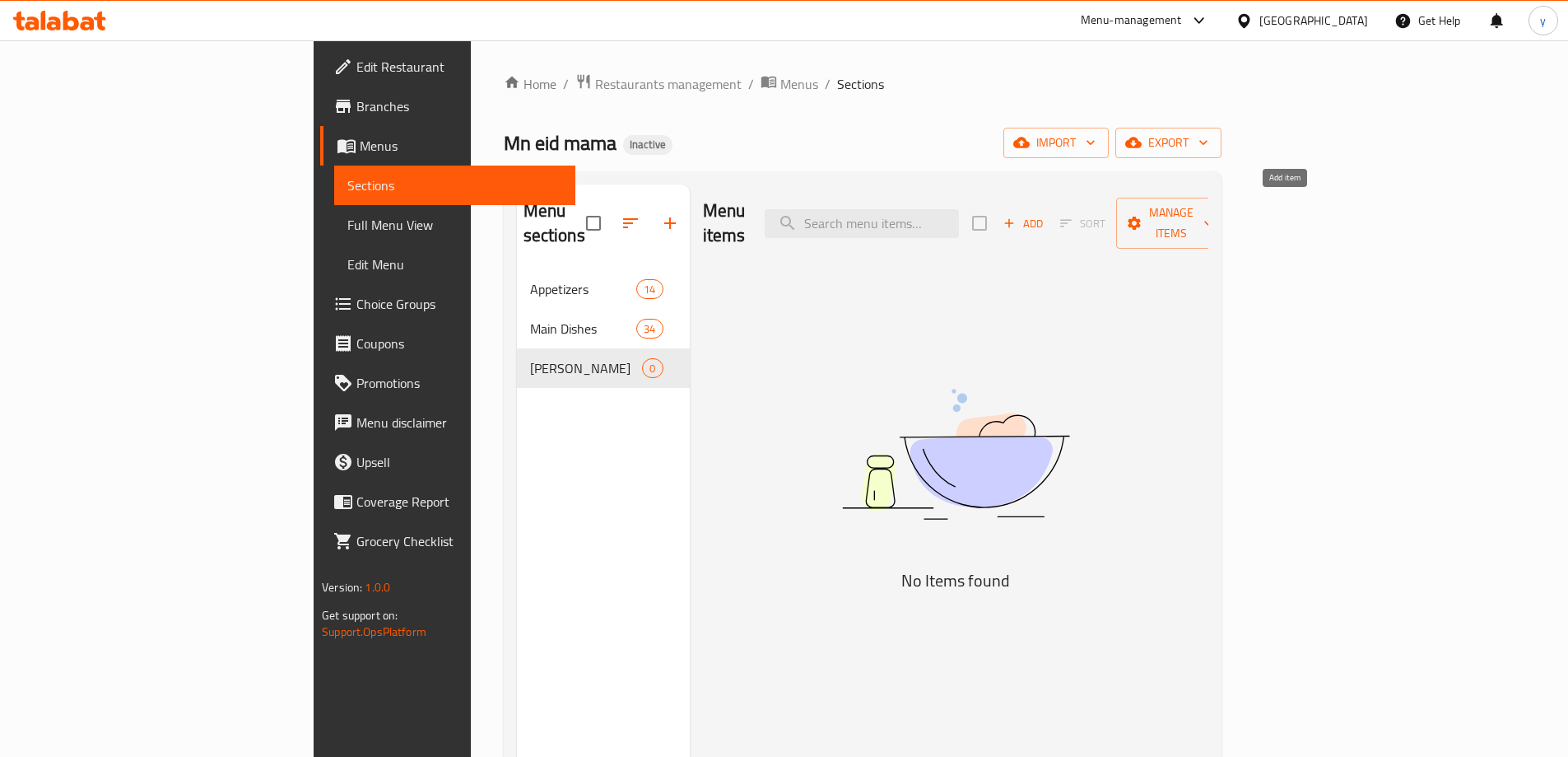
click at [1046, 214] on span "Add" at bounding box center [1023, 224] width 44 height 19
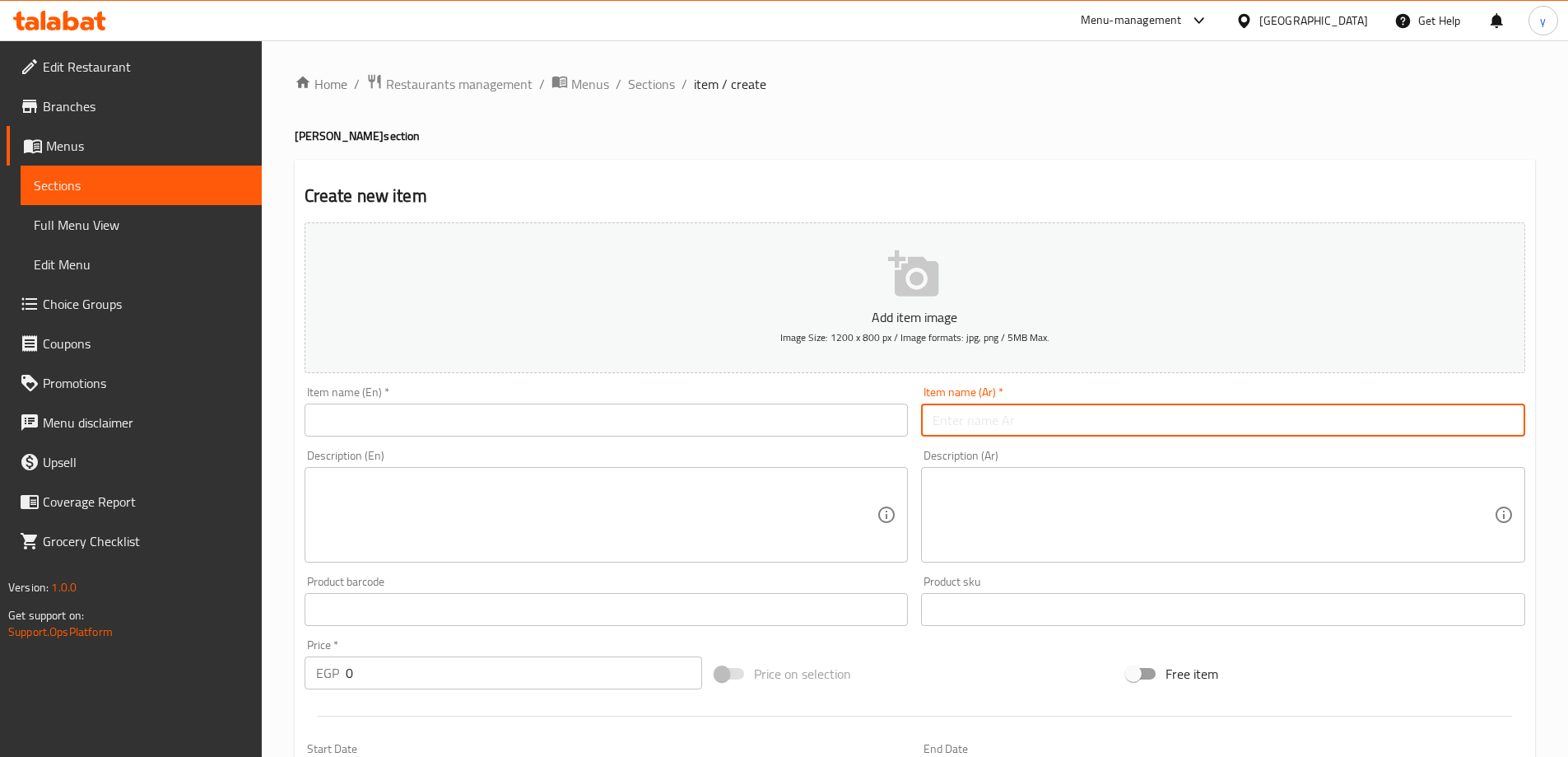
drag, startPoint x: 992, startPoint y: 428, endPoint x: 1163, endPoint y: 422, distance: 171.1
click at [992, 428] on input "text" at bounding box center [1224, 420] width 605 height 33
type input "1/2 ك محشي كرنب مستوي"
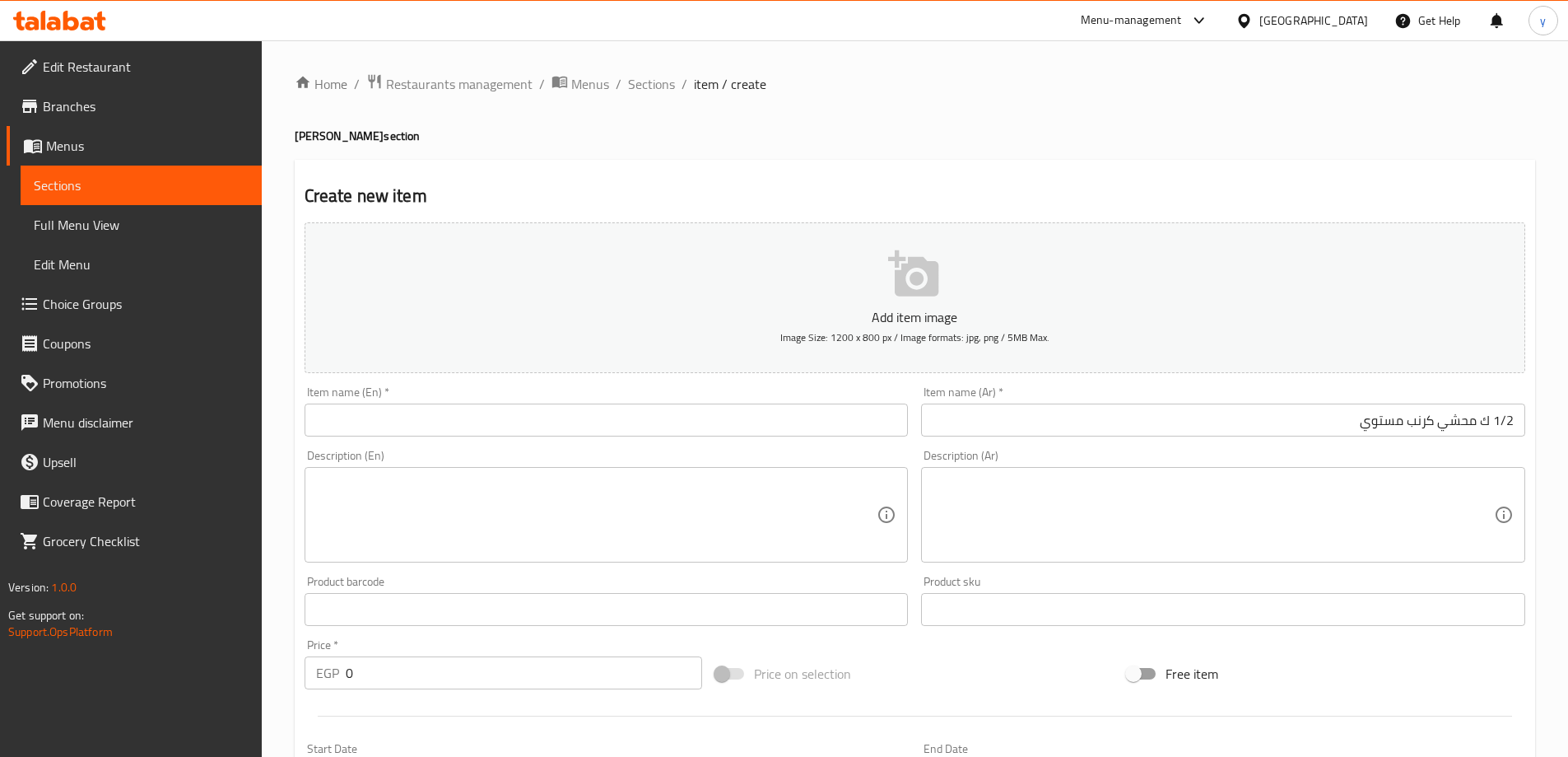
drag, startPoint x: 1421, startPoint y: 449, endPoint x: 1418, endPoint y: 421, distance: 28.2
click at [1421, 449] on div "Description (Ar) Description (Ar)" at bounding box center [1223, 506] width 617 height 126
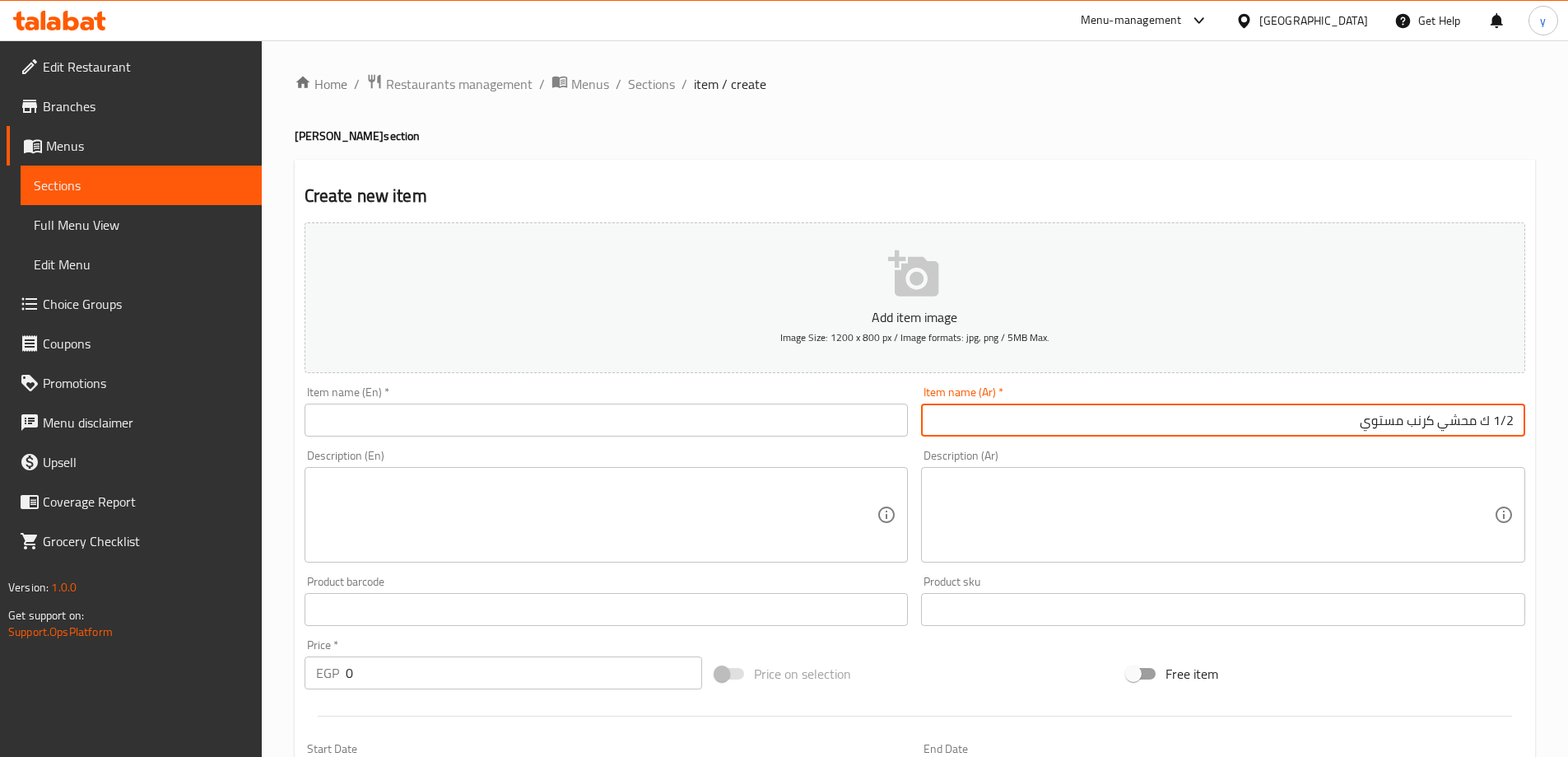
click at [1418, 421] on input "1/2 ك محشي كرنب مستوي" at bounding box center [1224, 420] width 605 height 33
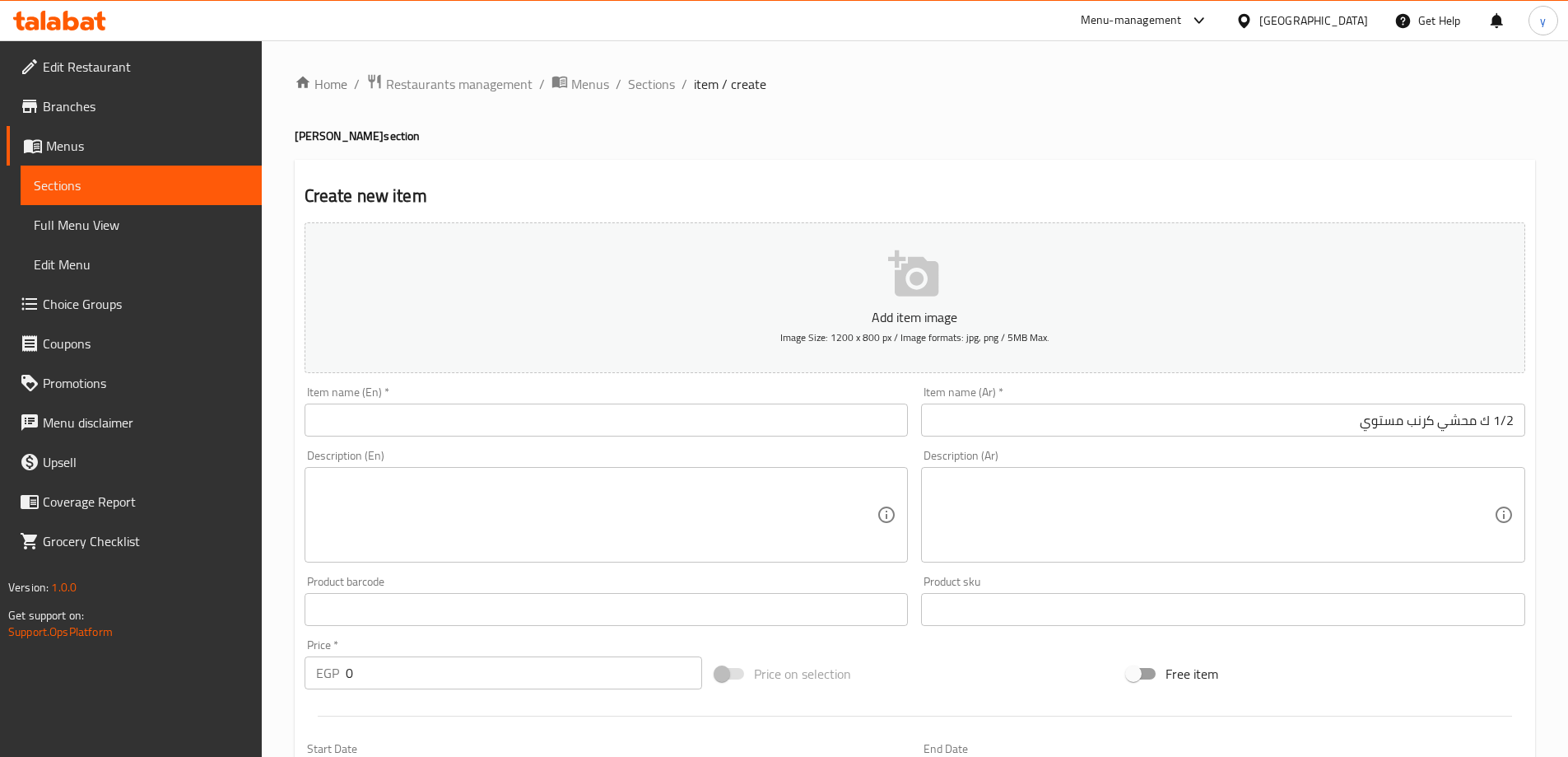
click at [1389, 432] on input "1/2 ك محشي كرنب مستوي" at bounding box center [1224, 420] width 605 height 33
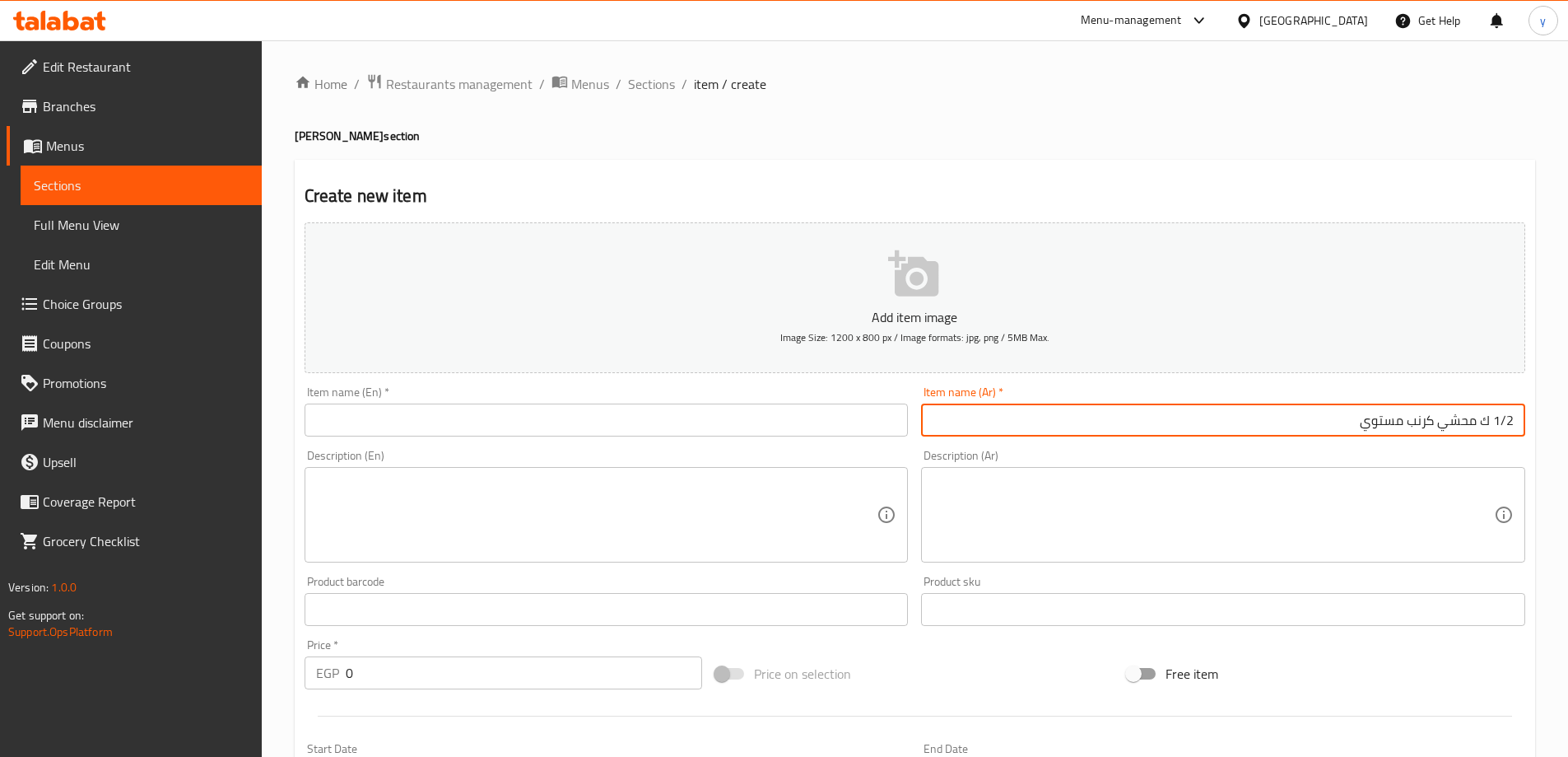
click at [1389, 432] on input "1/2 ك محشي كرنب مستوي" at bounding box center [1224, 420] width 605 height 33
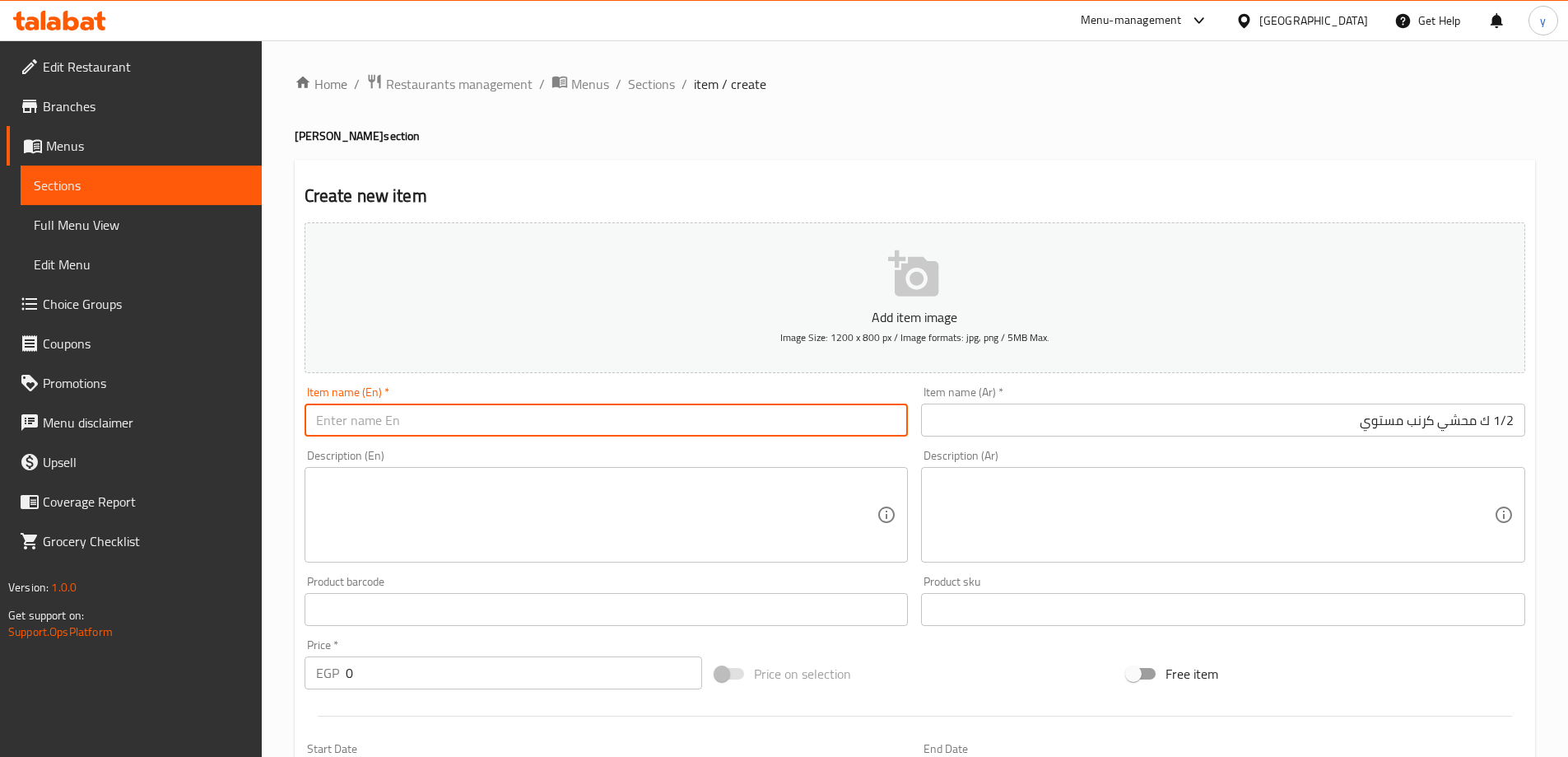
click at [431, 428] on input "text" at bounding box center [607, 420] width 605 height 33
paste input "1/2 kg stuffed cabbage"
click at [544, 425] on input "1/2 kg stuffed cabbage" at bounding box center [607, 420] width 605 height 33
paste input "mstwe"
click at [546, 421] on input "1/2 kg stuffed cabbage mstwe" at bounding box center [607, 420] width 605 height 33
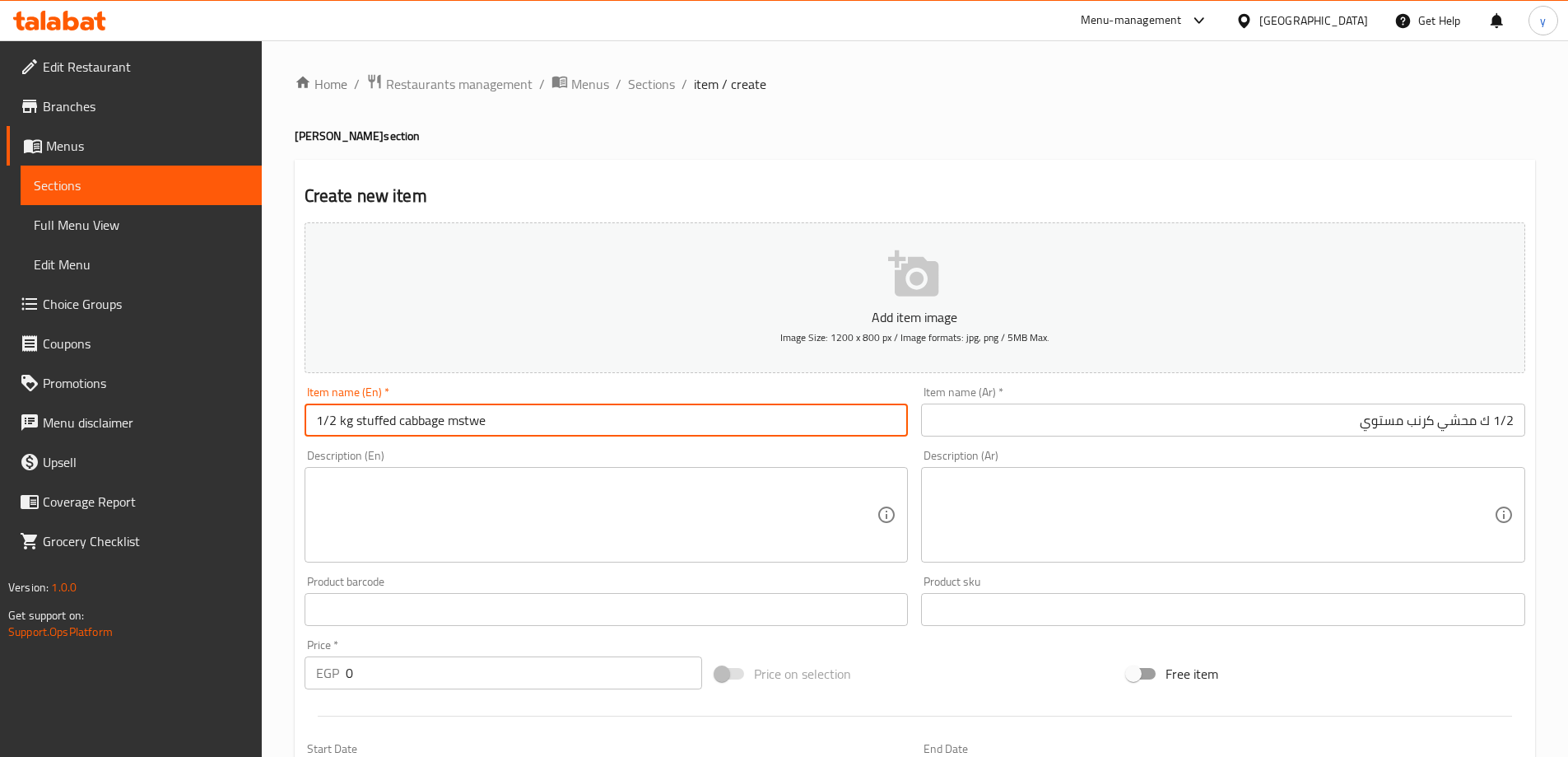
click at [546, 421] on input "1/2 kg stuffed cabbage mstwe" at bounding box center [607, 420] width 605 height 33
type input "1/2 Kg Stuffed Cabbage Mstwe"
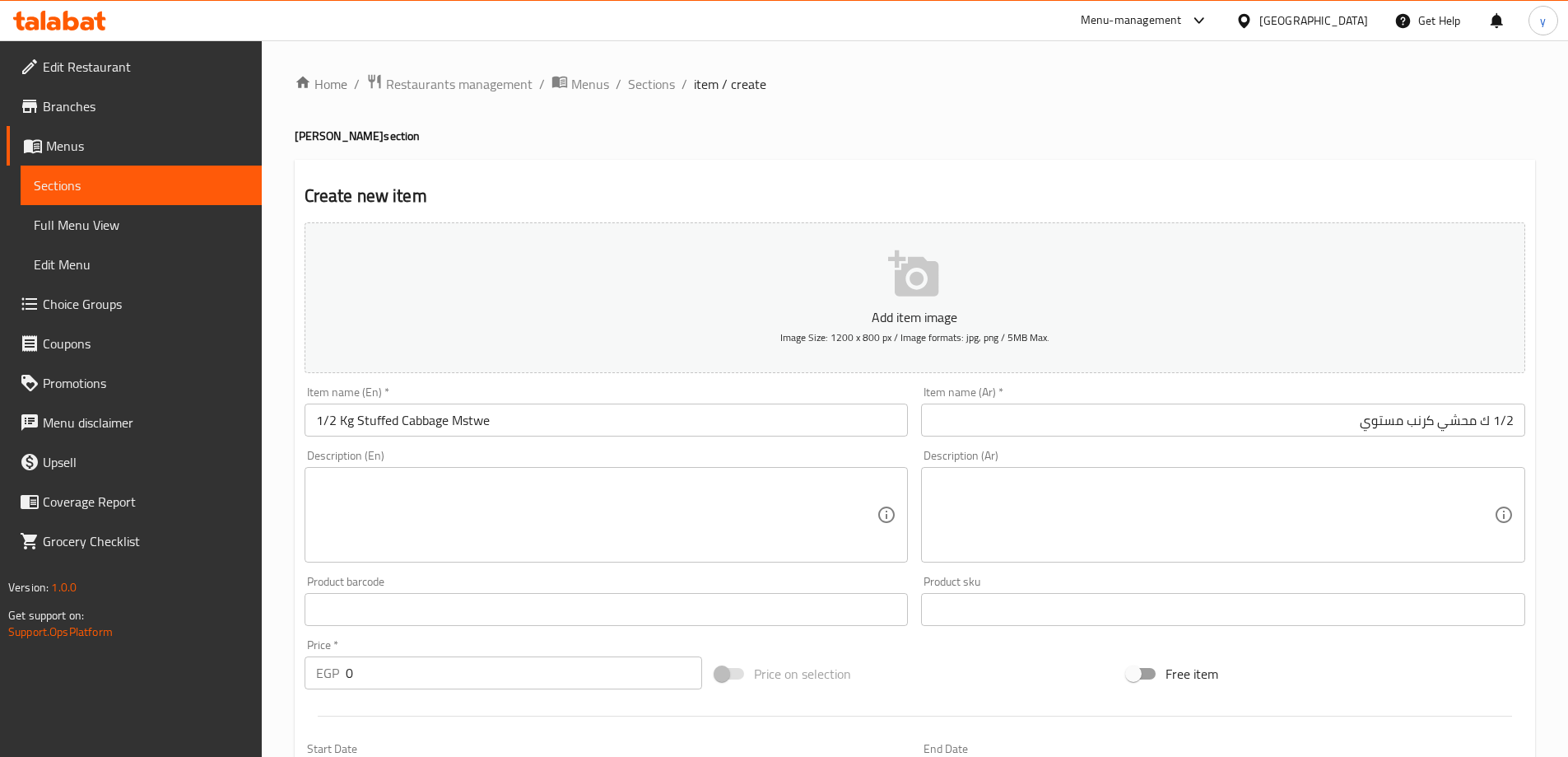
click at [569, 457] on div "Description (En) Description (En)" at bounding box center [607, 506] width 605 height 113
click at [1314, 415] on input "1/2 ك محشي كرنب مستوي" at bounding box center [1224, 420] width 605 height 33
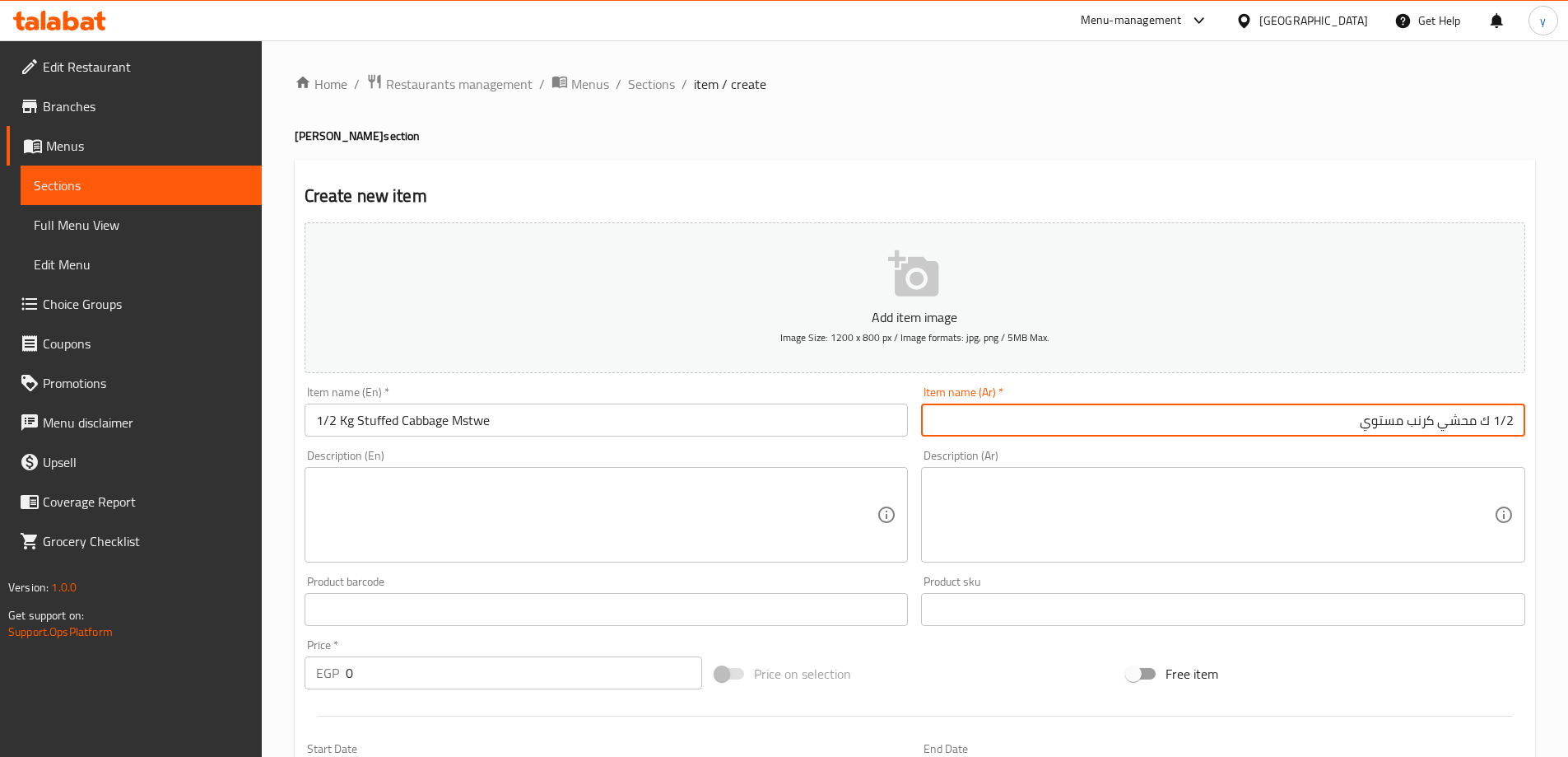
click at [1314, 415] on input "1/2 ك محشي كرنب مستوي" at bounding box center [1224, 420] width 605 height 33
click at [1423, 431] on input "1/2 ك محشي كرنب مستوي" at bounding box center [1224, 420] width 605 height 33
drag, startPoint x: 1478, startPoint y: 422, endPoint x: 1329, endPoint y: 399, distance: 150.8
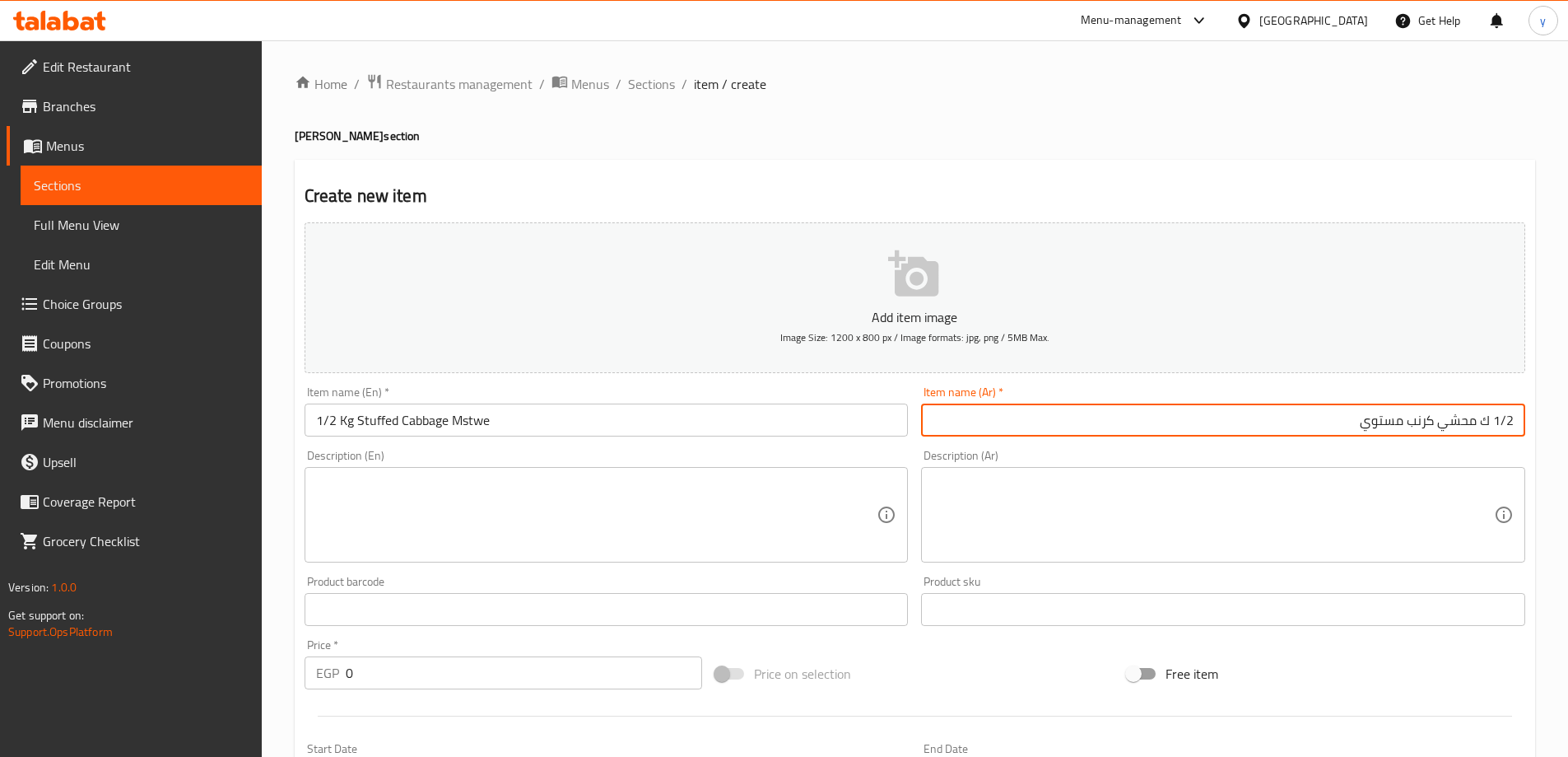
click at [1329, 399] on div "Item name (Ar)   * 1/2 ك محشي كرنب مستوي Item name (Ar) *" at bounding box center [1224, 412] width 605 height 50
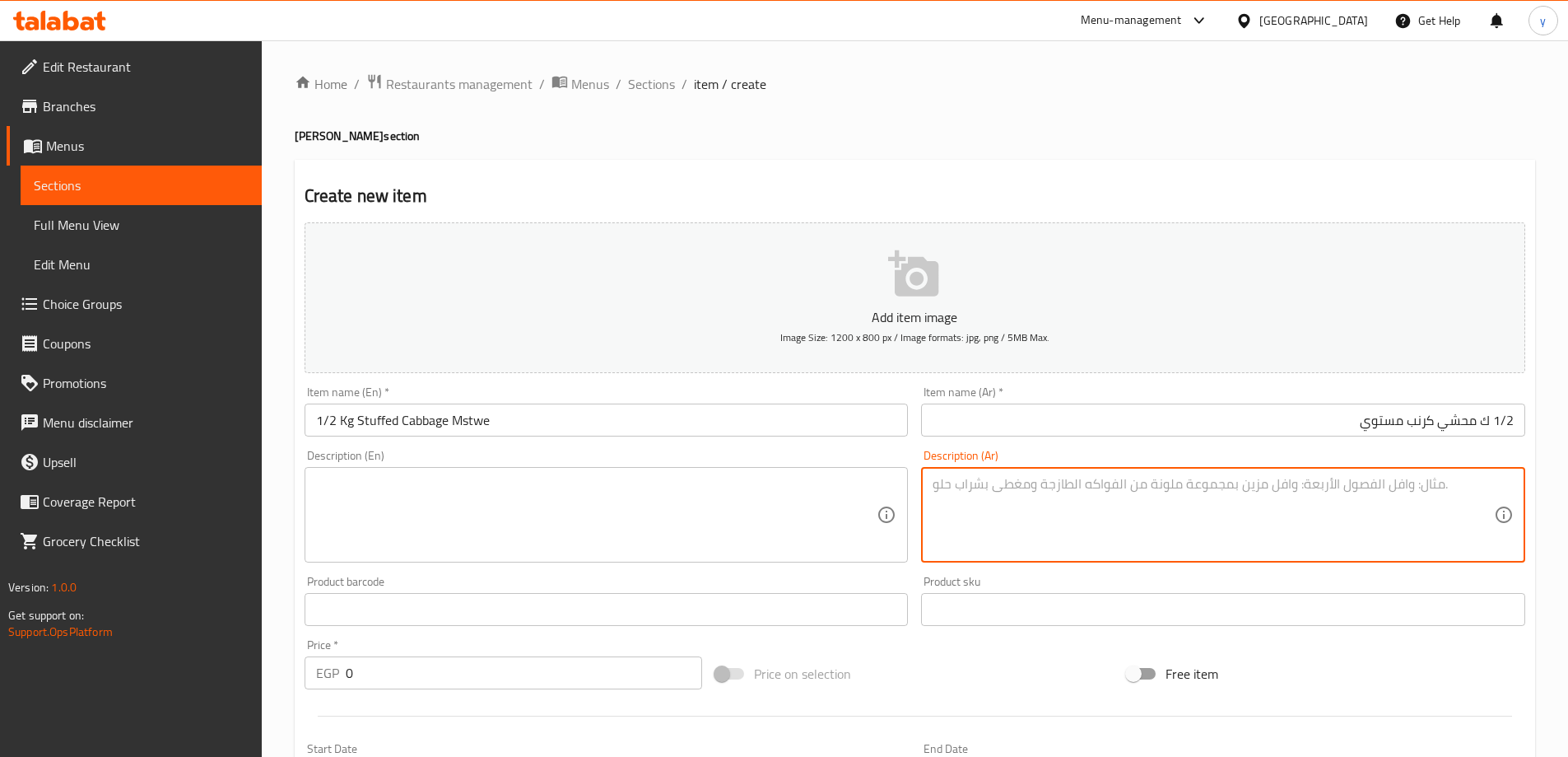
click at [1133, 523] on textarea at bounding box center [1213, 515] width 562 height 78
paste textarea "محشي كرنب: ورق كرنب، أرز، خضرة، صلصة طماطم، بهارات."
type textarea "محشي كرنب: ورق كرنب، أرز، خضرة، صلصة طماطم، بهارات."
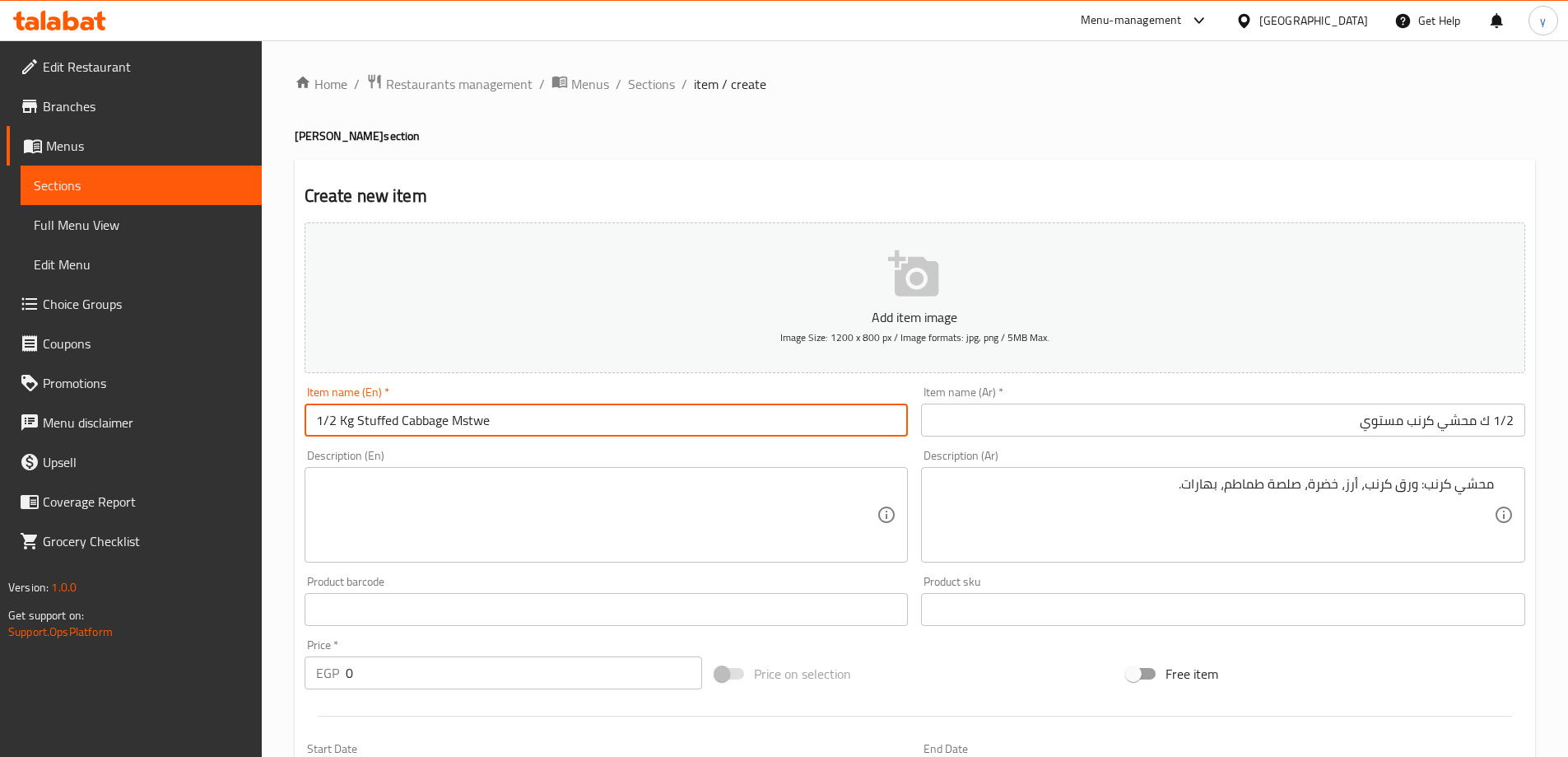
drag, startPoint x: 357, startPoint y: 419, endPoint x: 446, endPoint y: 430, distance: 89.7
click at [446, 430] on input "1/2 Kg Stuffed Cabbage Mstwe" at bounding box center [607, 420] width 605 height 33
click at [423, 501] on textarea at bounding box center [596, 515] width 562 height 78
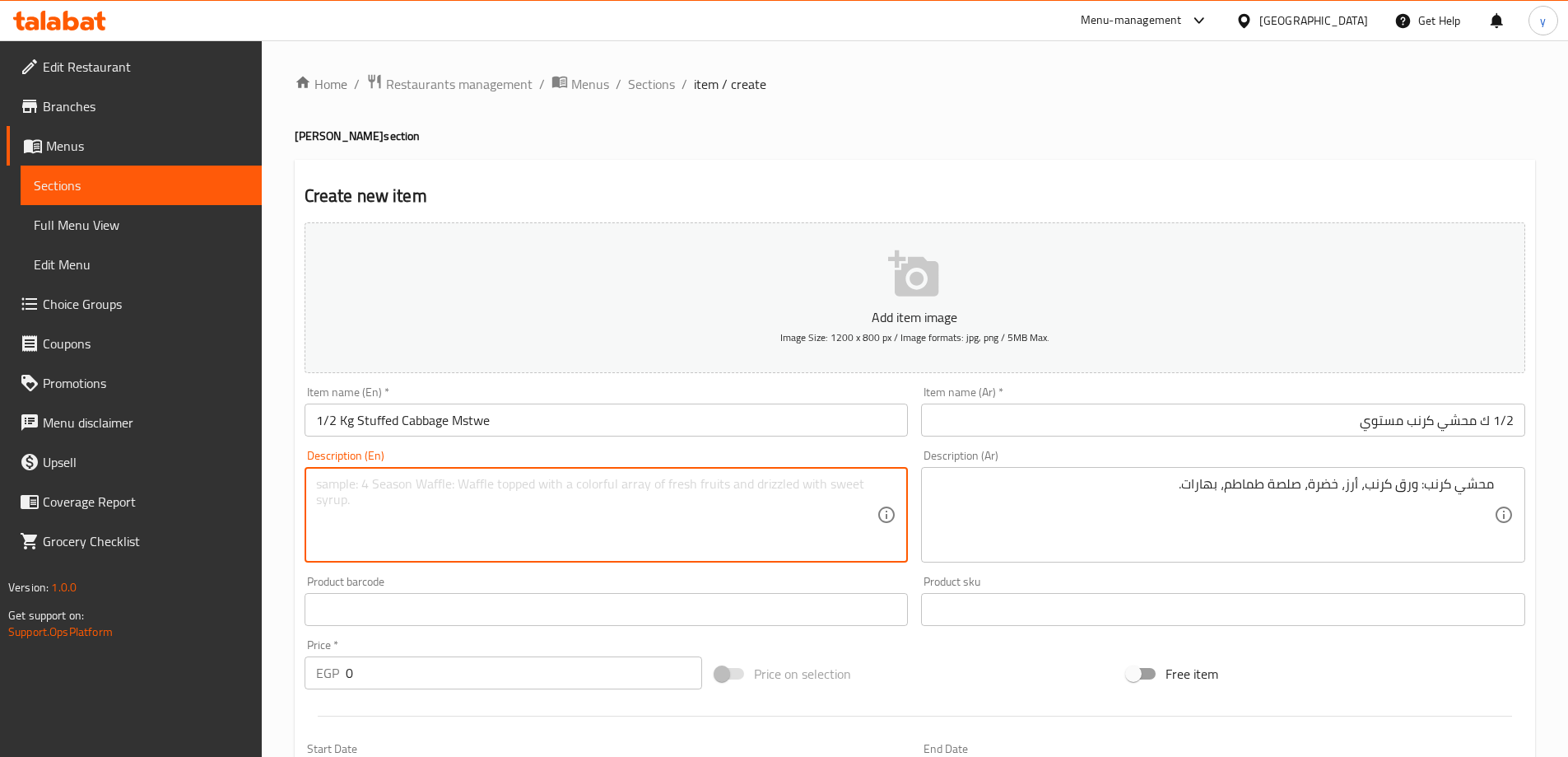
paste textarea "Stuffed Cabbage"
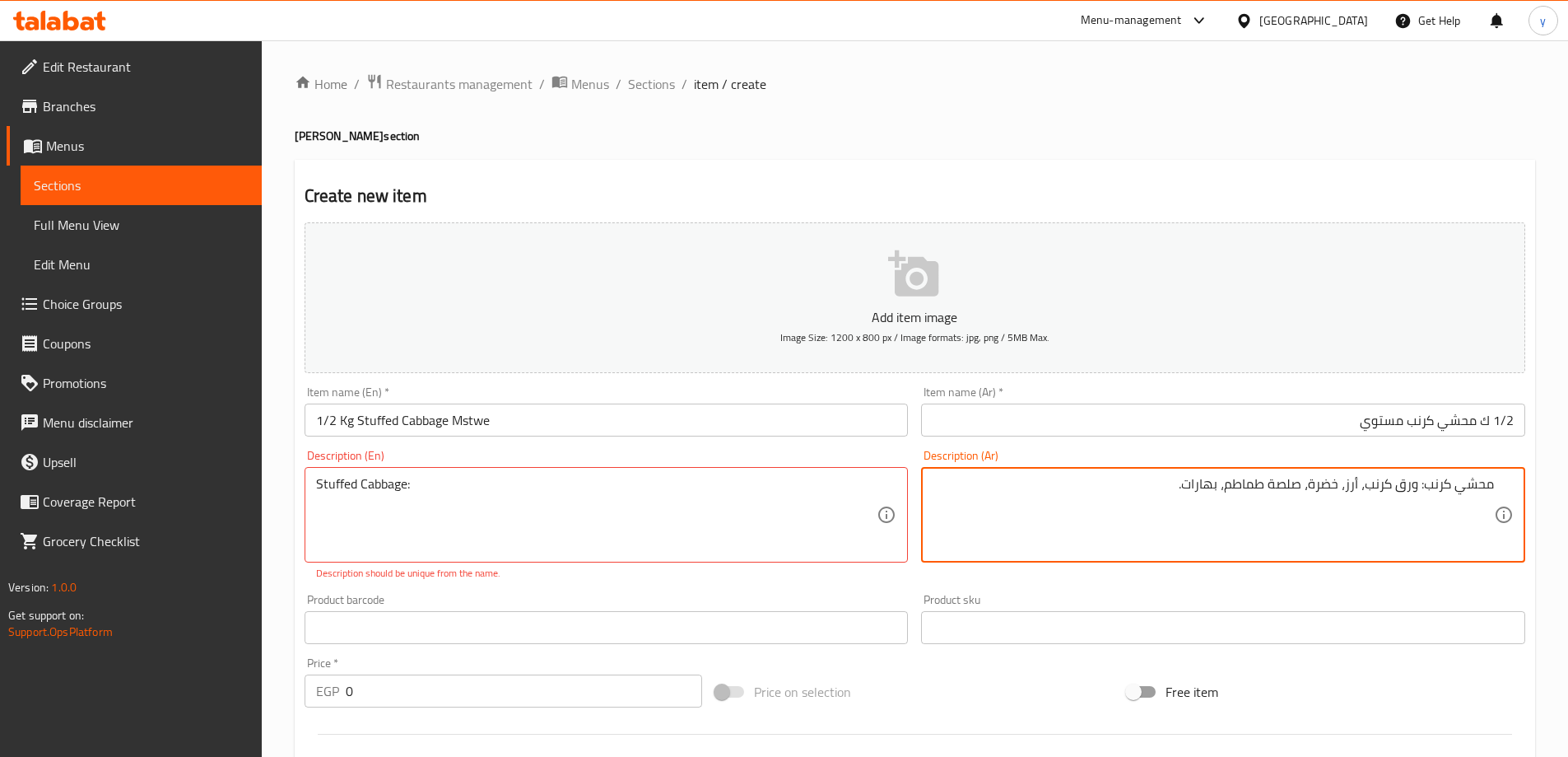
drag, startPoint x: 1417, startPoint y: 484, endPoint x: 1159, endPoint y: 493, distance: 258.2
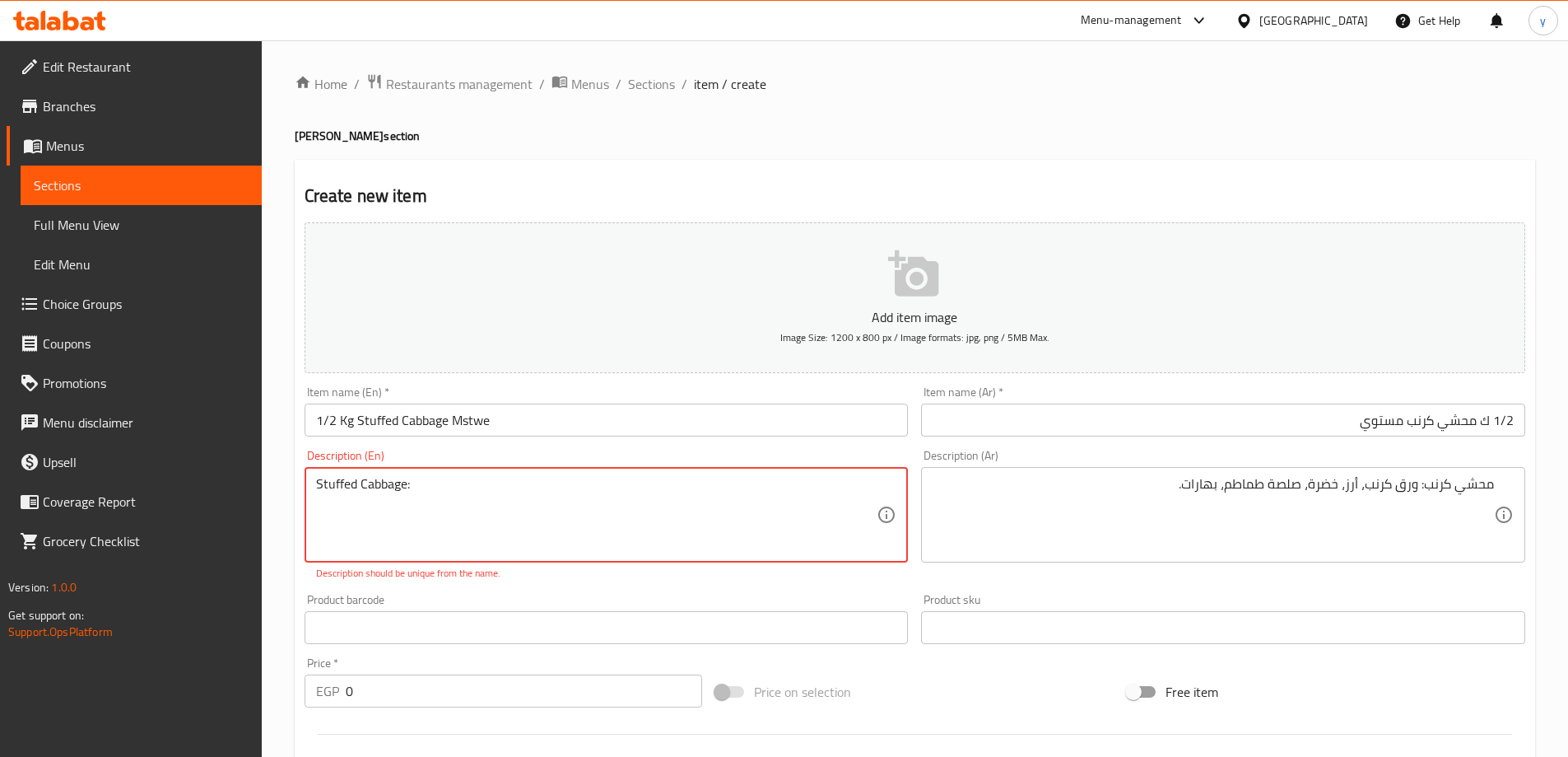
paste textarea "Cabbage leaves, rice, greens, tomato sauce, spices."
type textarea "Stuffed Cabbage: Cabbage leaves, rice, greens, tomato sauce, spices."
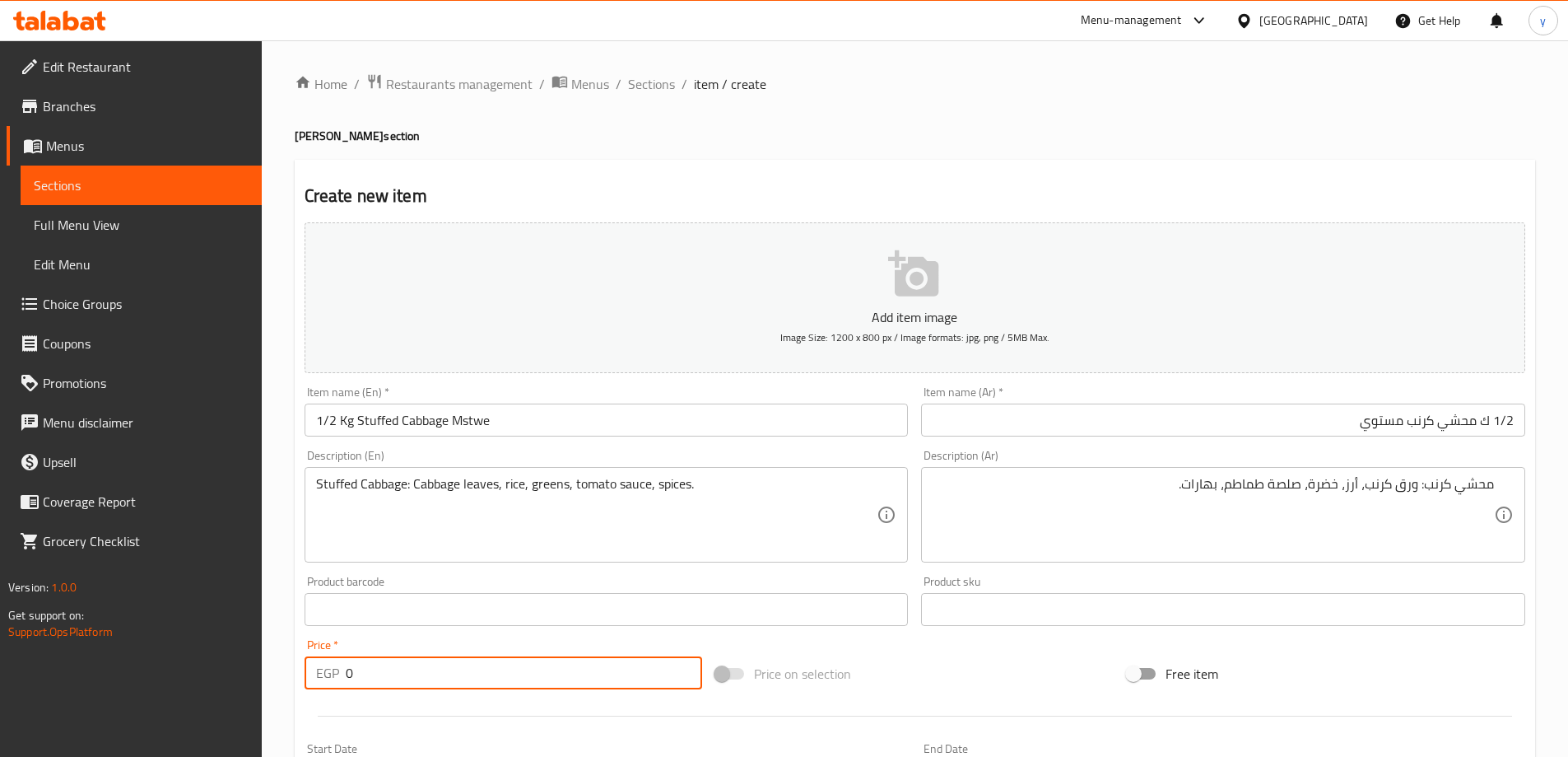
click at [373, 668] on input "0" at bounding box center [523, 673] width 357 height 33
type input "110.5"
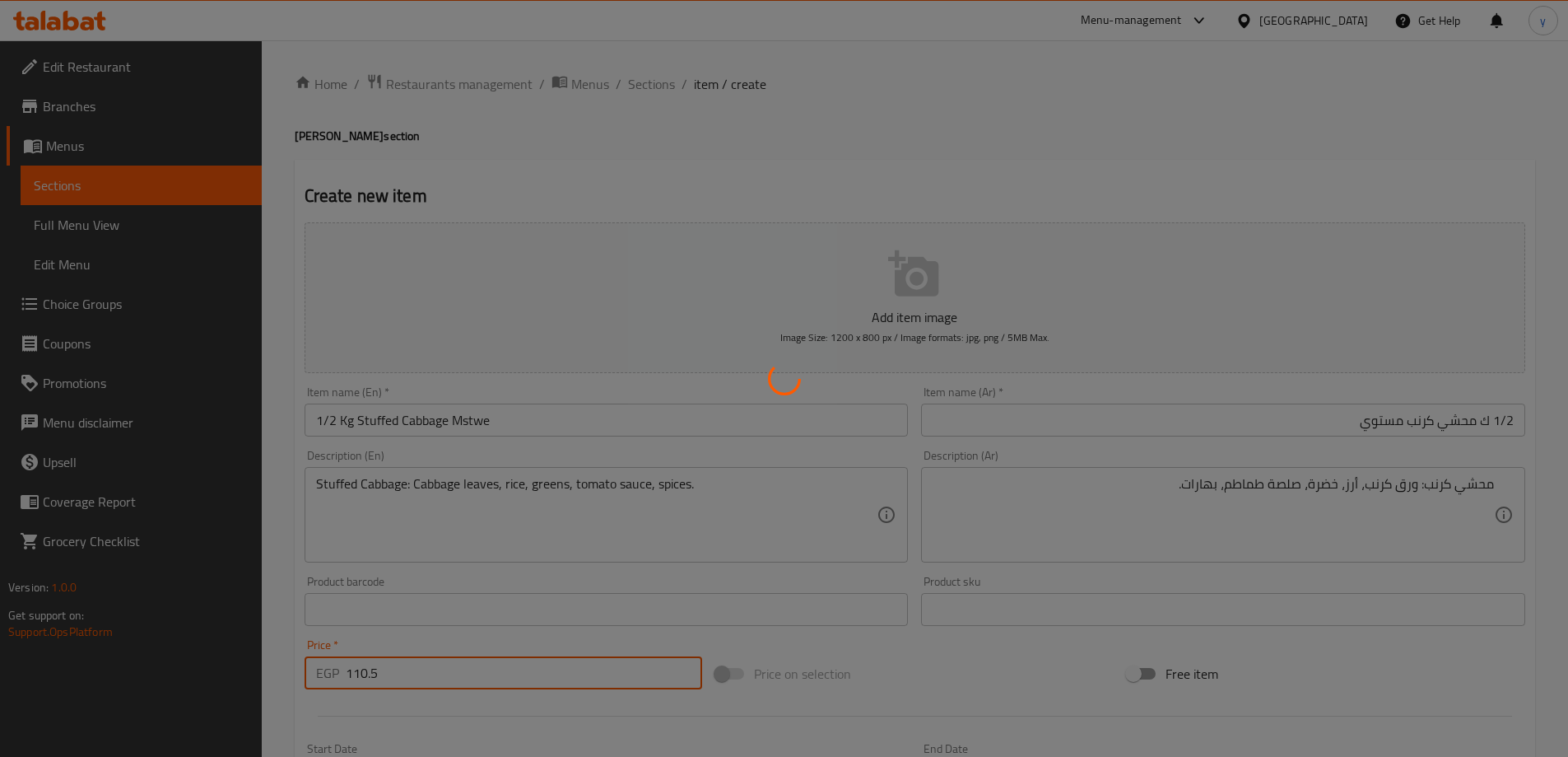
type input "0"
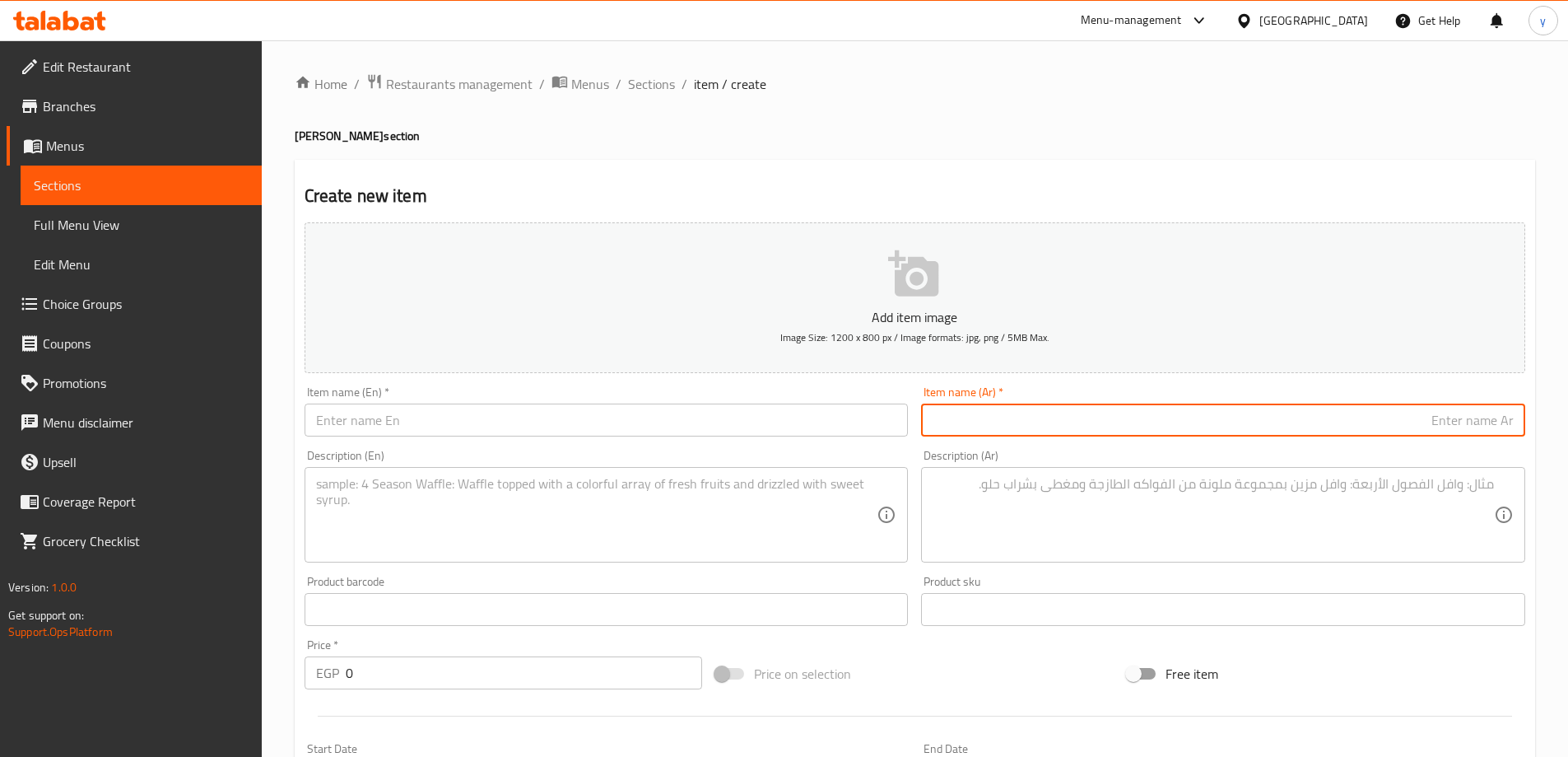
drag, startPoint x: 1241, startPoint y: 421, endPoint x: 1525, endPoint y: 440, distance: 284.6
click at [1241, 421] on input "text" at bounding box center [1224, 420] width 605 height 33
type input "1/2"
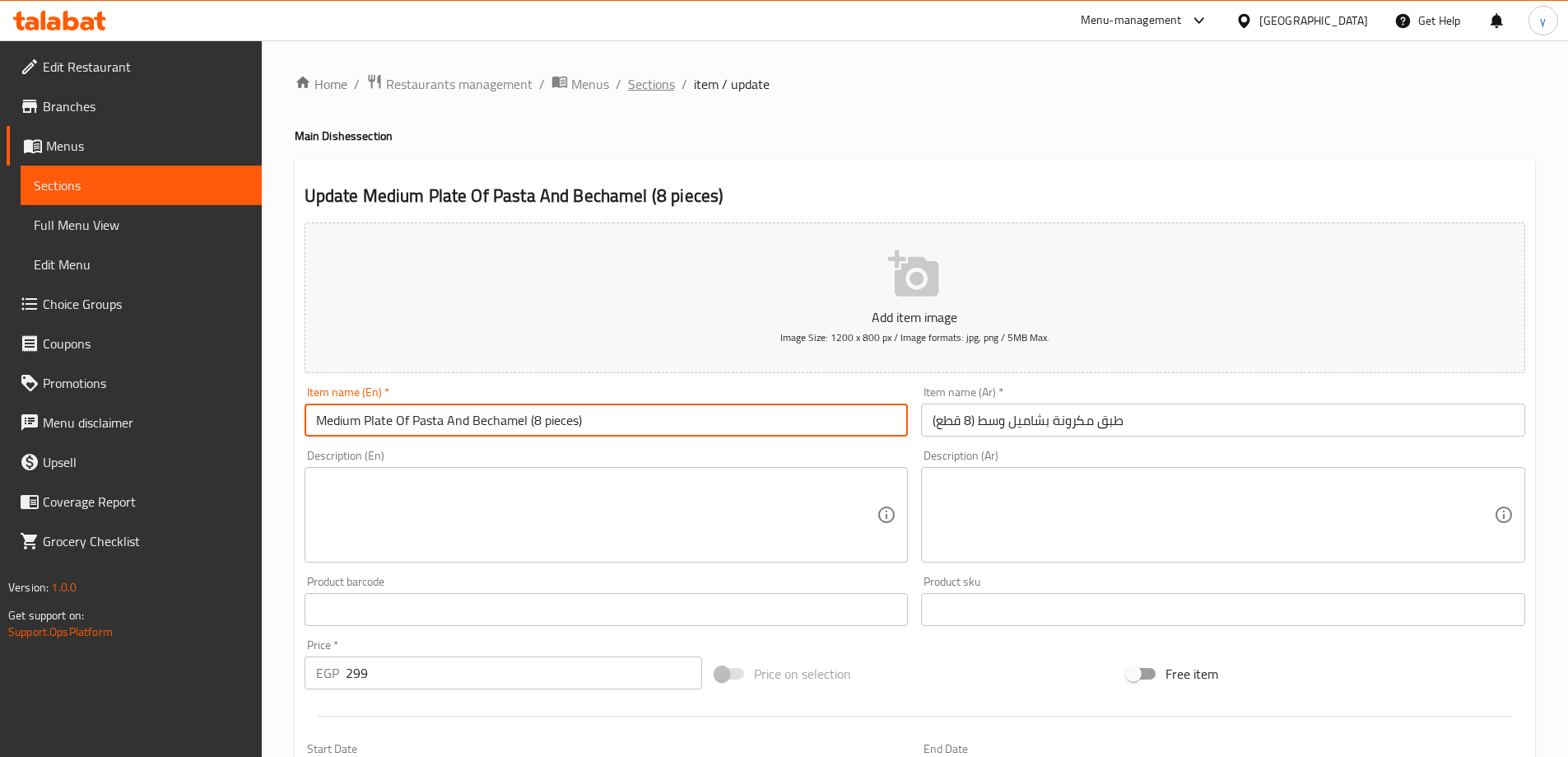
click at [657, 81] on span "Sections" at bounding box center [651, 83] width 47 height 20
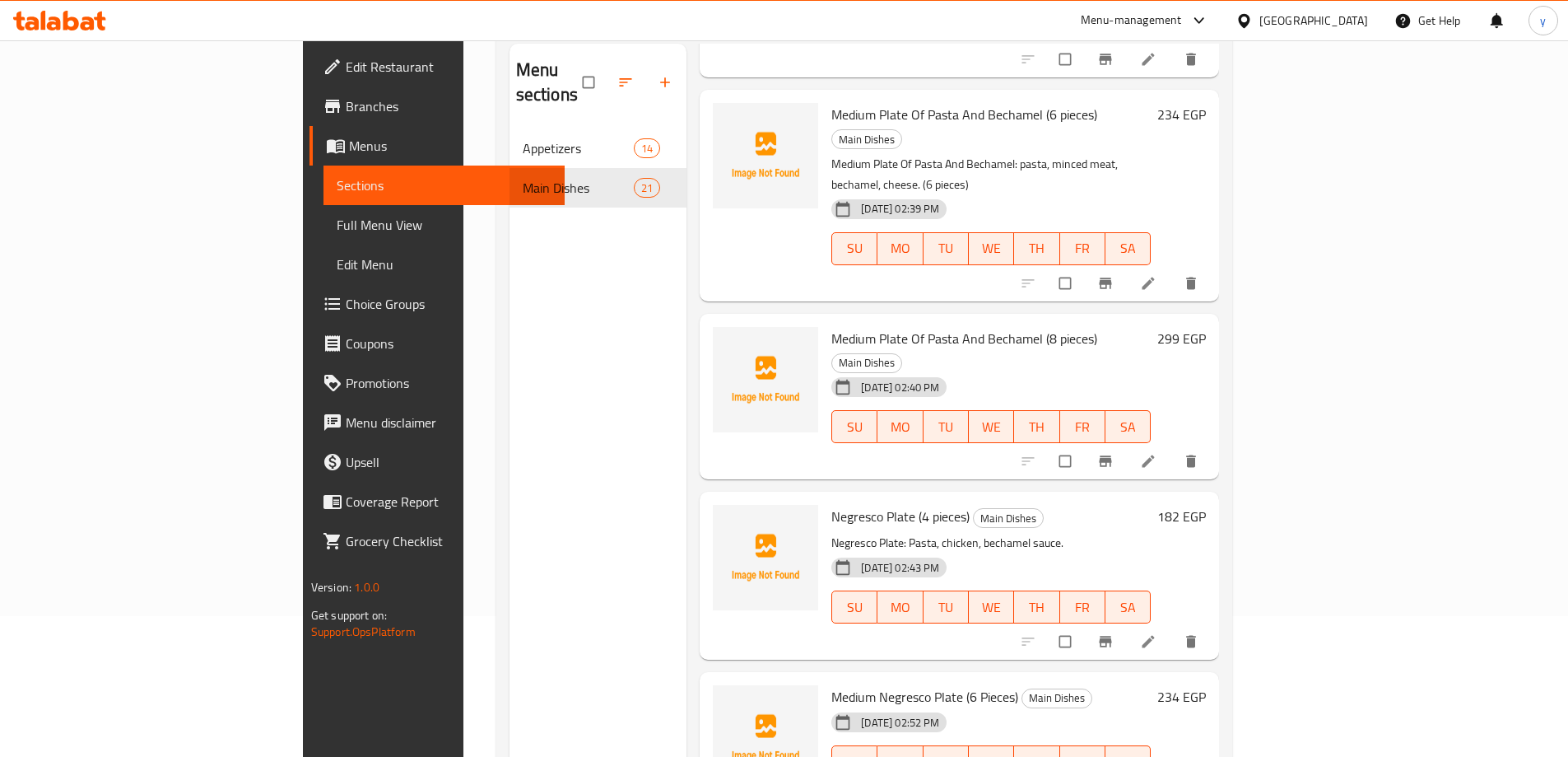
scroll to position [231, 0]
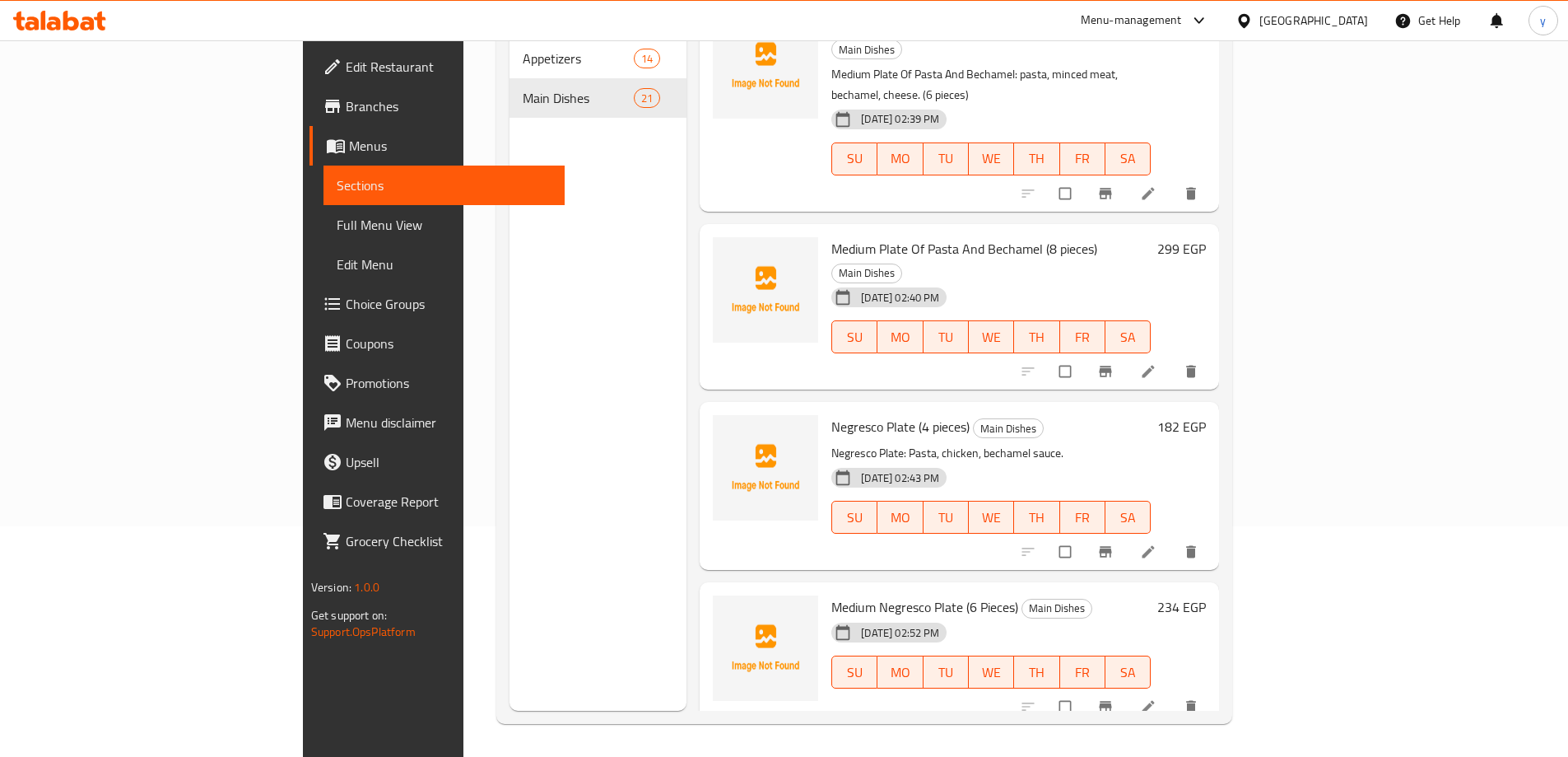
drag, startPoint x: 788, startPoint y: 566, endPoint x: 870, endPoint y: 573, distance: 82.3
click at [870, 749] on span "Small Lasagna Plate" at bounding box center [888, 762] width 113 height 25
copy span "Lasagna Plate"
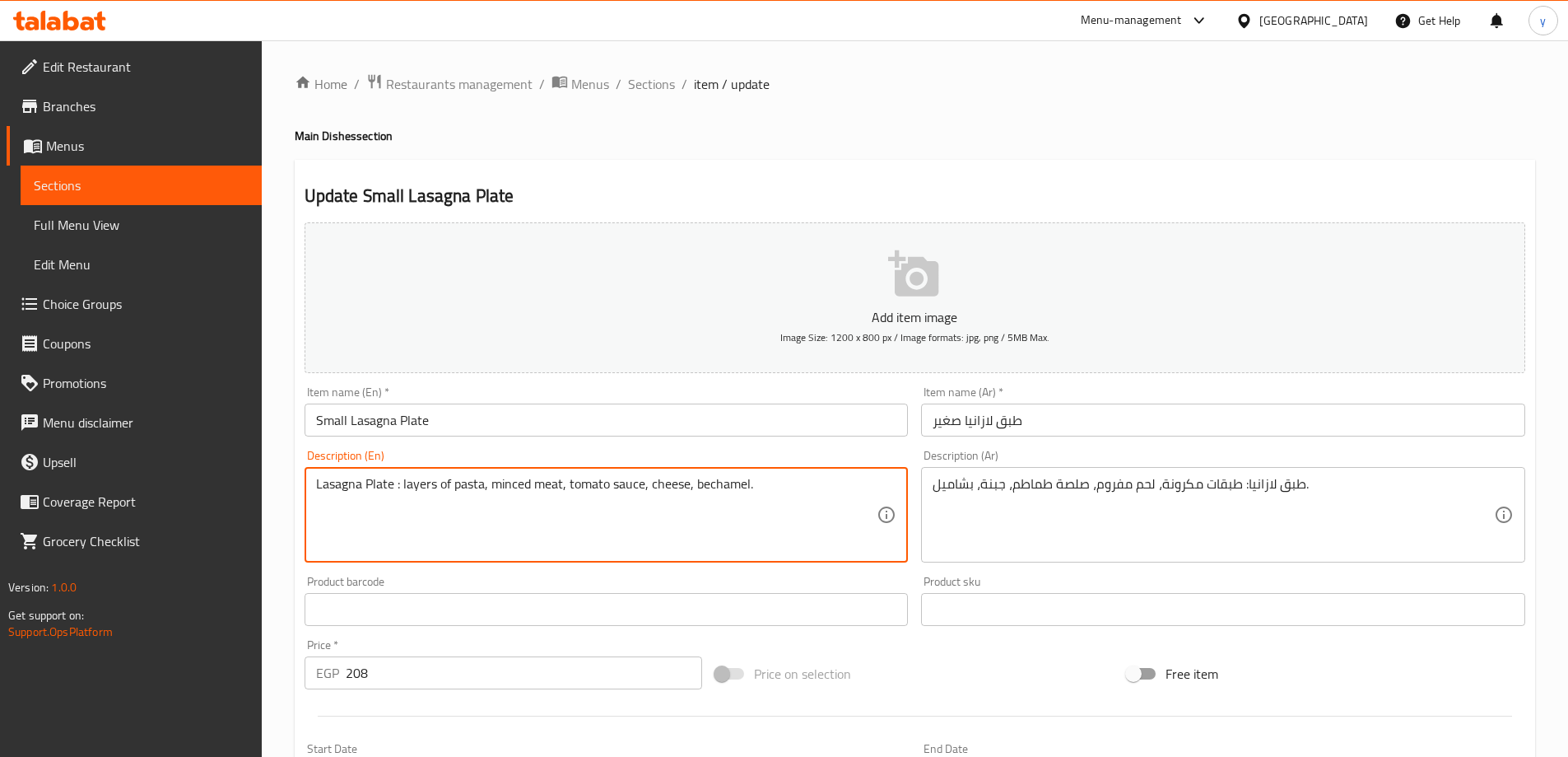
click at [584, 483] on textarea "Lasagna Plate : layers of pasta, minced meat, tomato sauce, cheese, bechamel." at bounding box center [596, 515] width 562 height 78
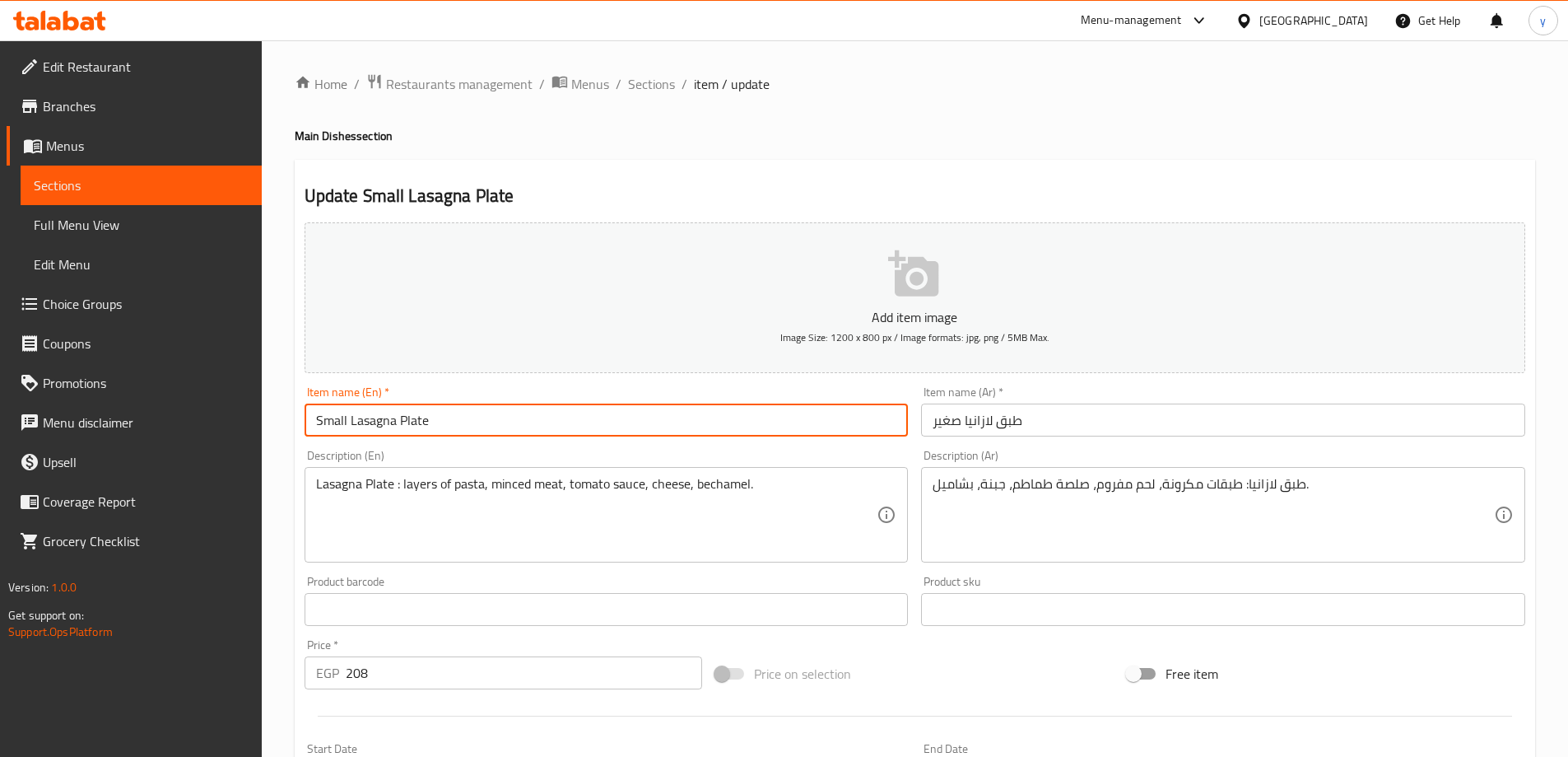
drag, startPoint x: 351, startPoint y: 424, endPoint x: 452, endPoint y: 432, distance: 101.3
click at [452, 432] on input "Small Lasagna Plate" at bounding box center [607, 420] width 605 height 33
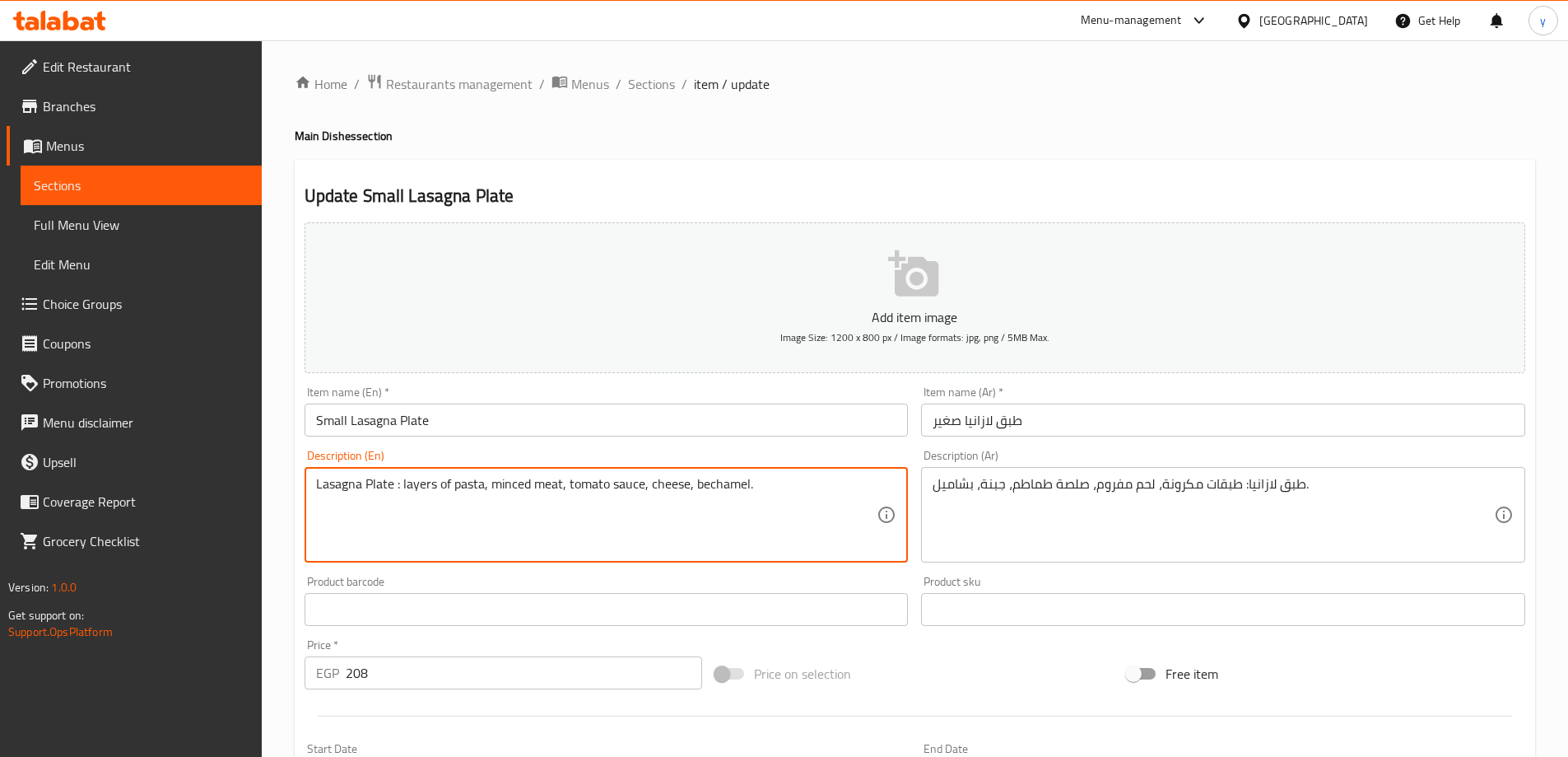
click at [469, 493] on textarea "Lasagna Plate : layers of pasta, minced meat, tomato sauce, cheese, bechamel." at bounding box center [596, 515] width 562 height 78
click at [656, 88] on span "Sections" at bounding box center [651, 83] width 47 height 20
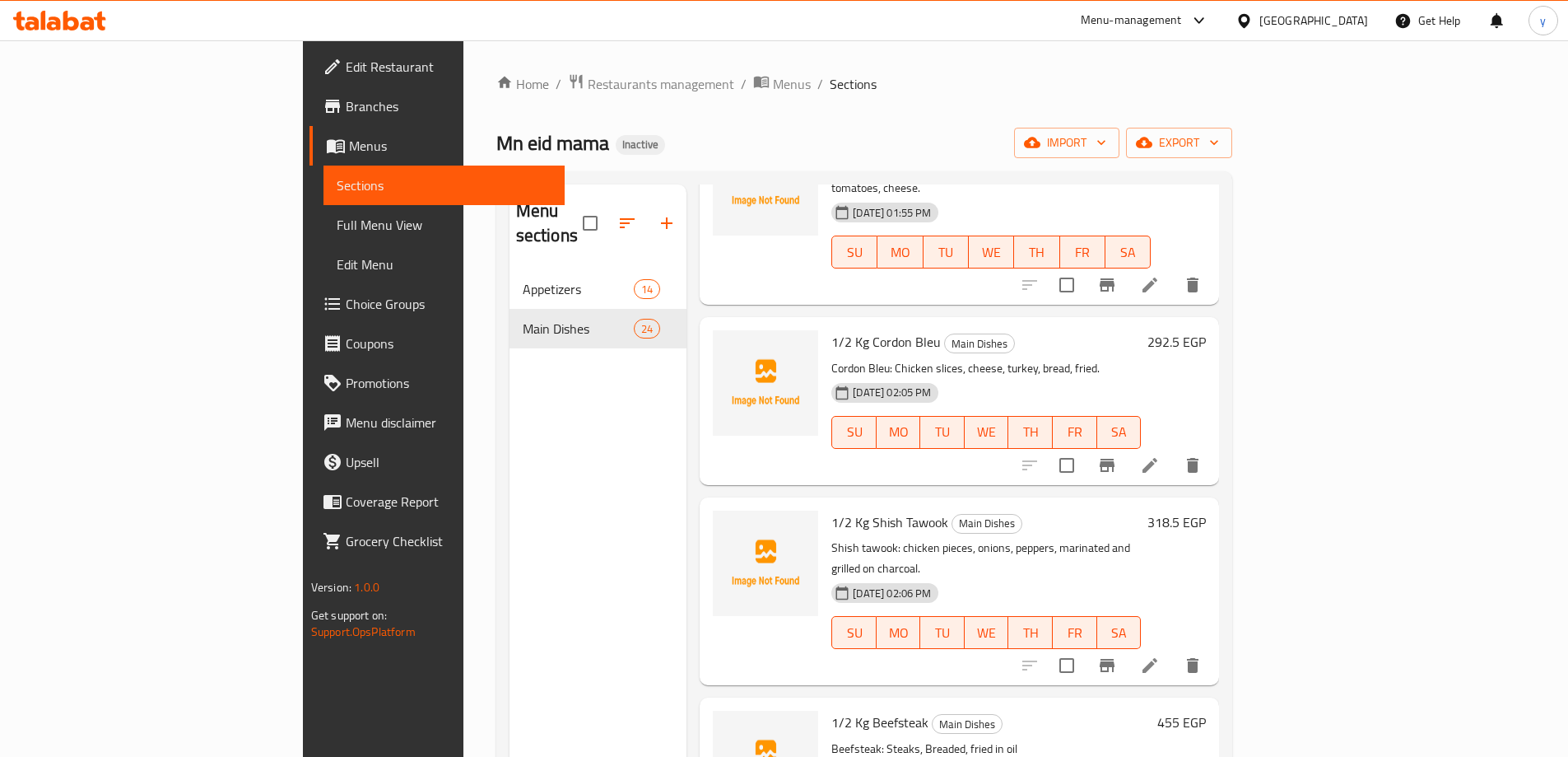
scroll to position [905, 0]
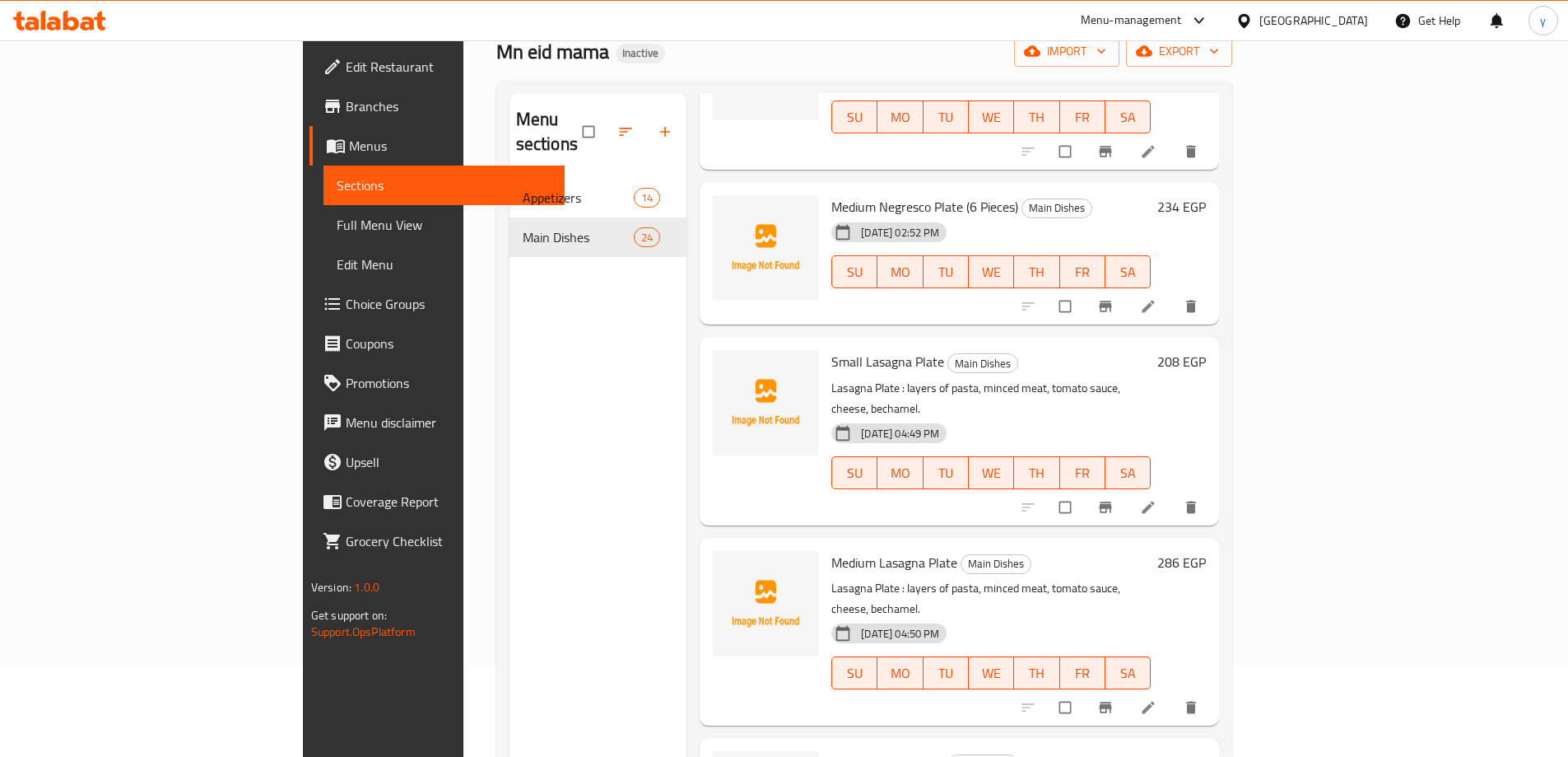
scroll to position [231, 0]
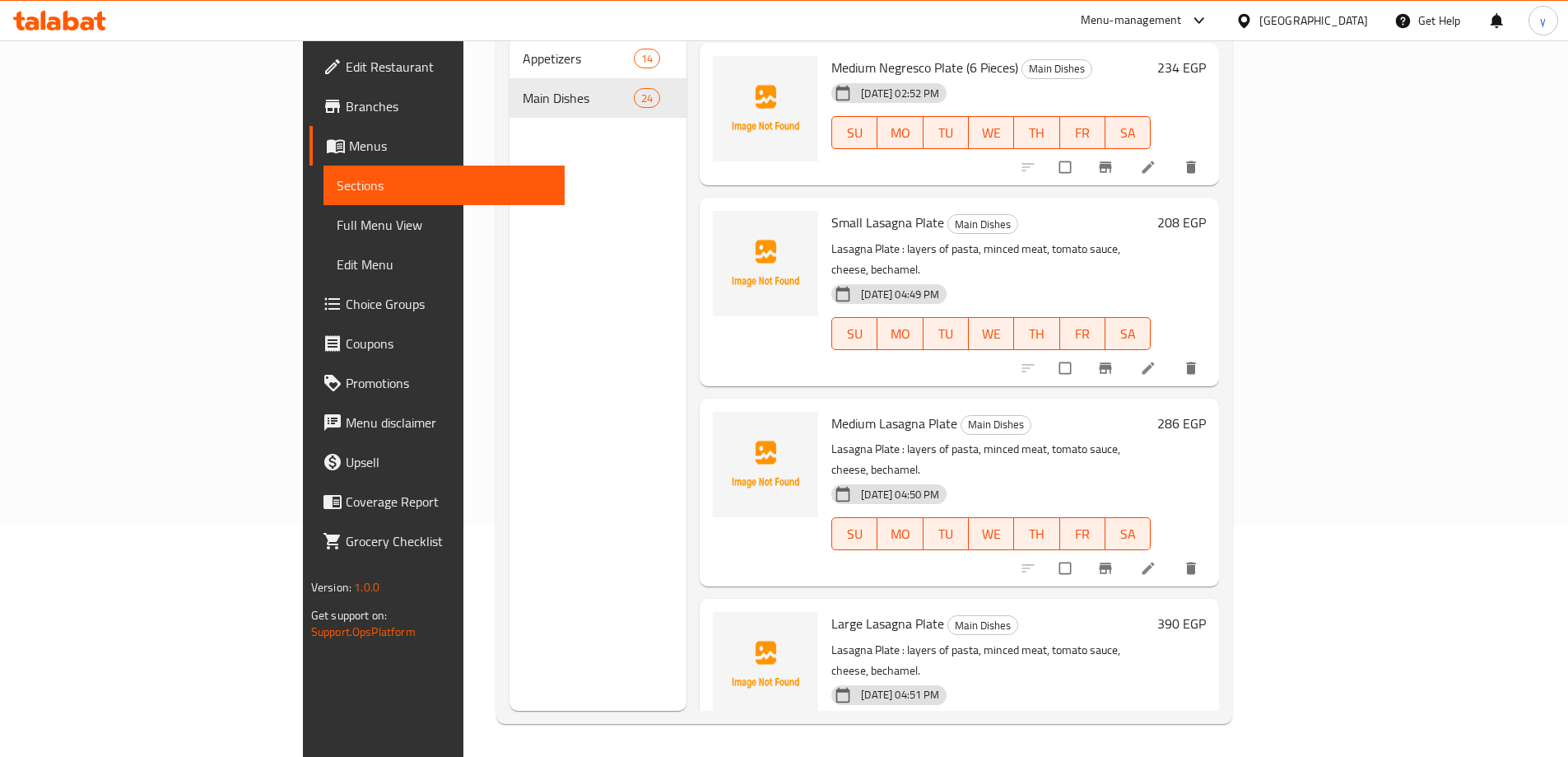
drag, startPoint x: 790, startPoint y: 570, endPoint x: 969, endPoint y: 574, distance: 179.0
copy span "Casserole Oven Baked Rice plain"
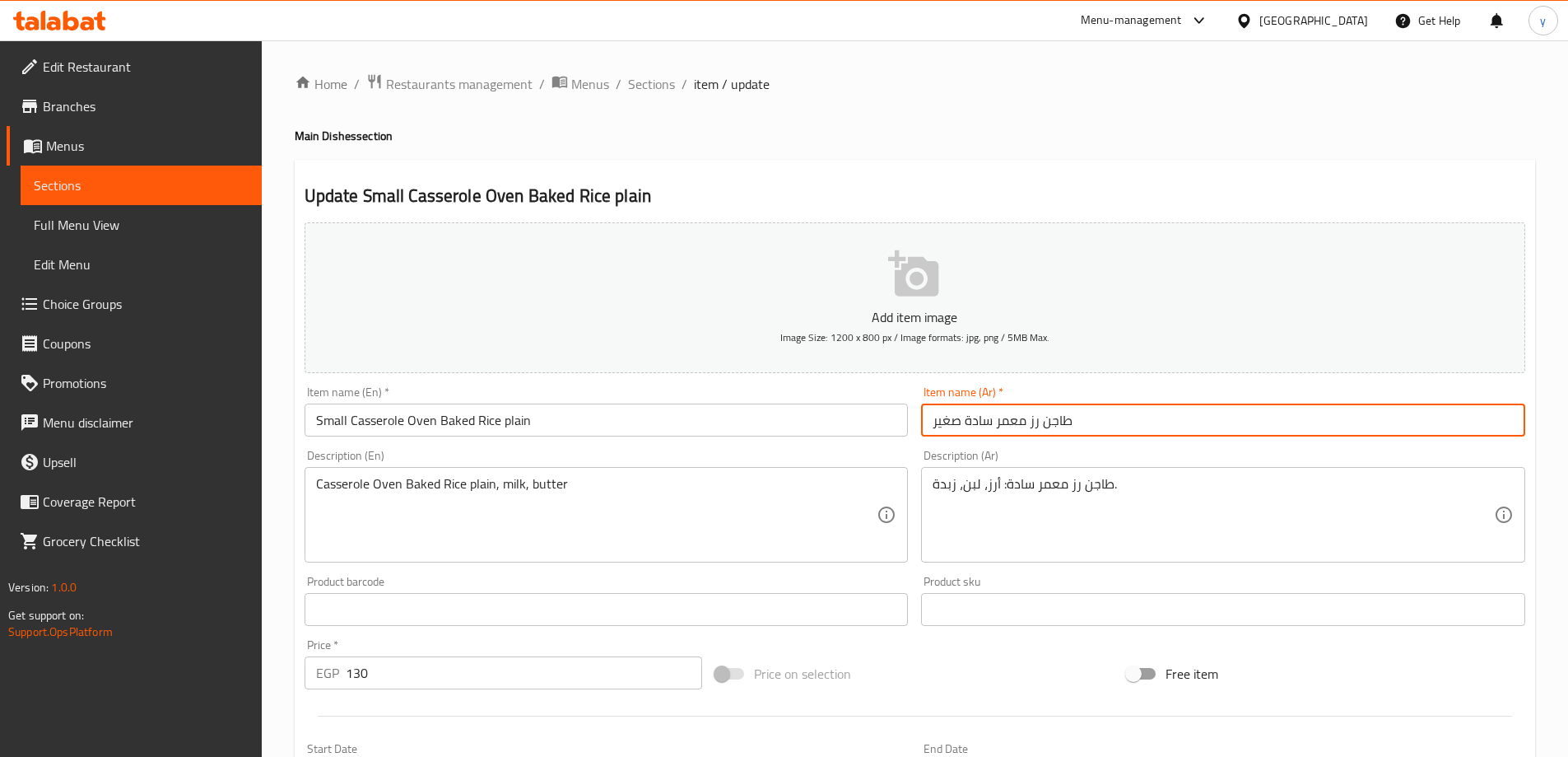
drag, startPoint x: 961, startPoint y: 417, endPoint x: 1071, endPoint y: 430, distance: 110.8
click at [1071, 430] on input "طاجن رز معمر سادة صغير" at bounding box center [1224, 420] width 605 height 33
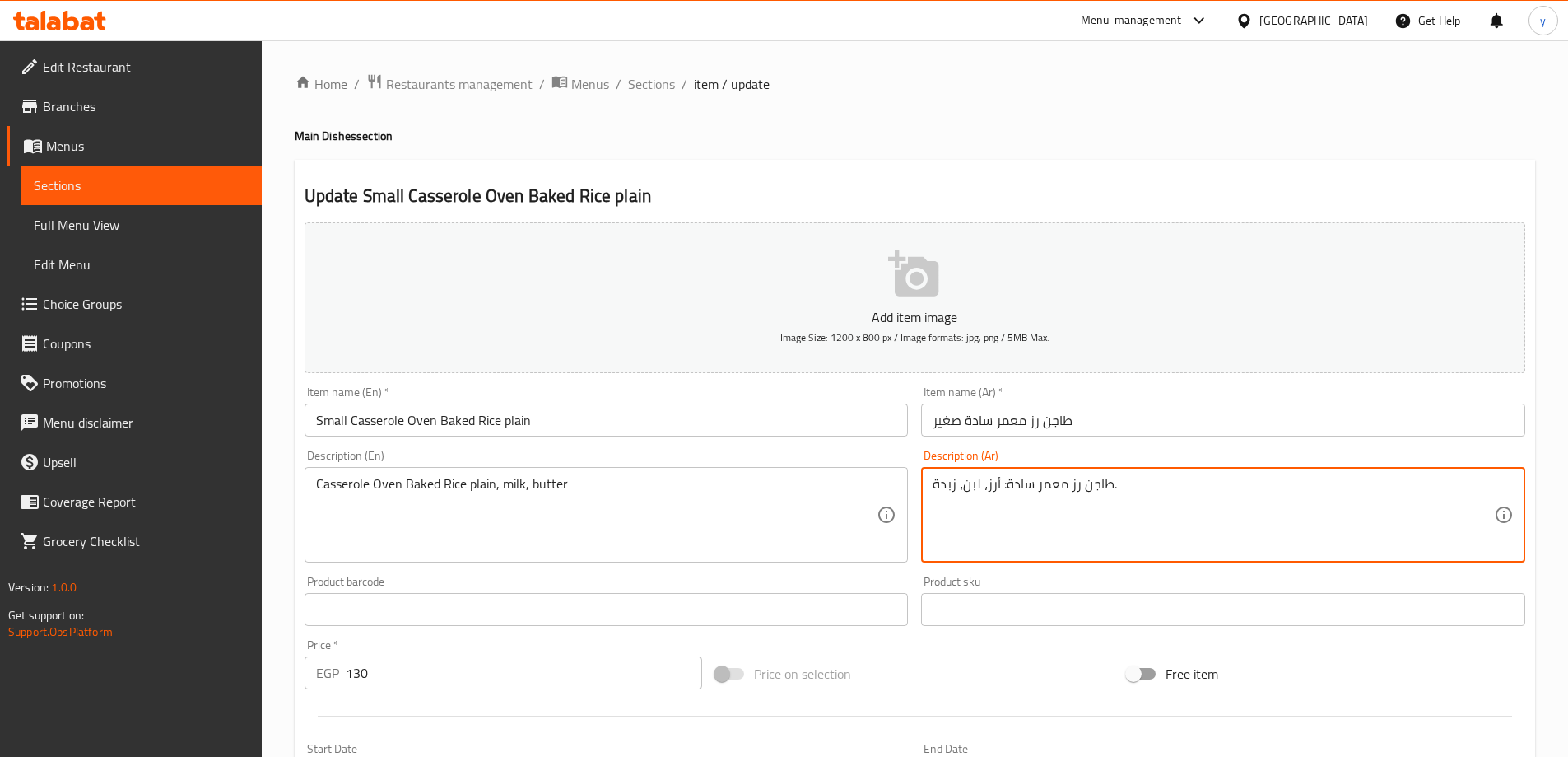
click at [1009, 499] on textarea "طاجن رز معمر سادة: أرز، لبن، زبدة." at bounding box center [1213, 515] width 562 height 78
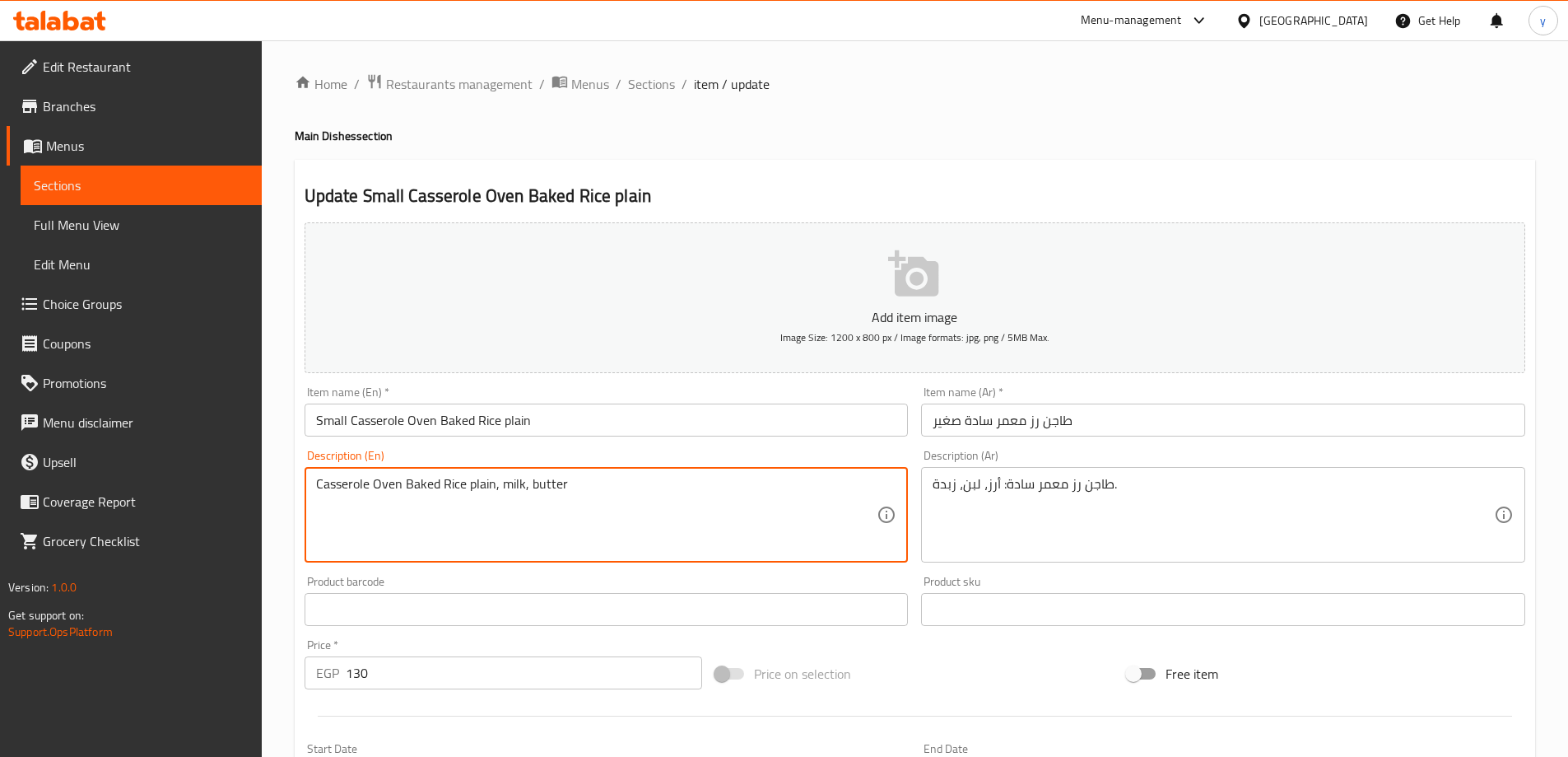
click at [462, 501] on textarea "Casserole Oven Baked Rice plain, milk, butter" at bounding box center [596, 515] width 562 height 78
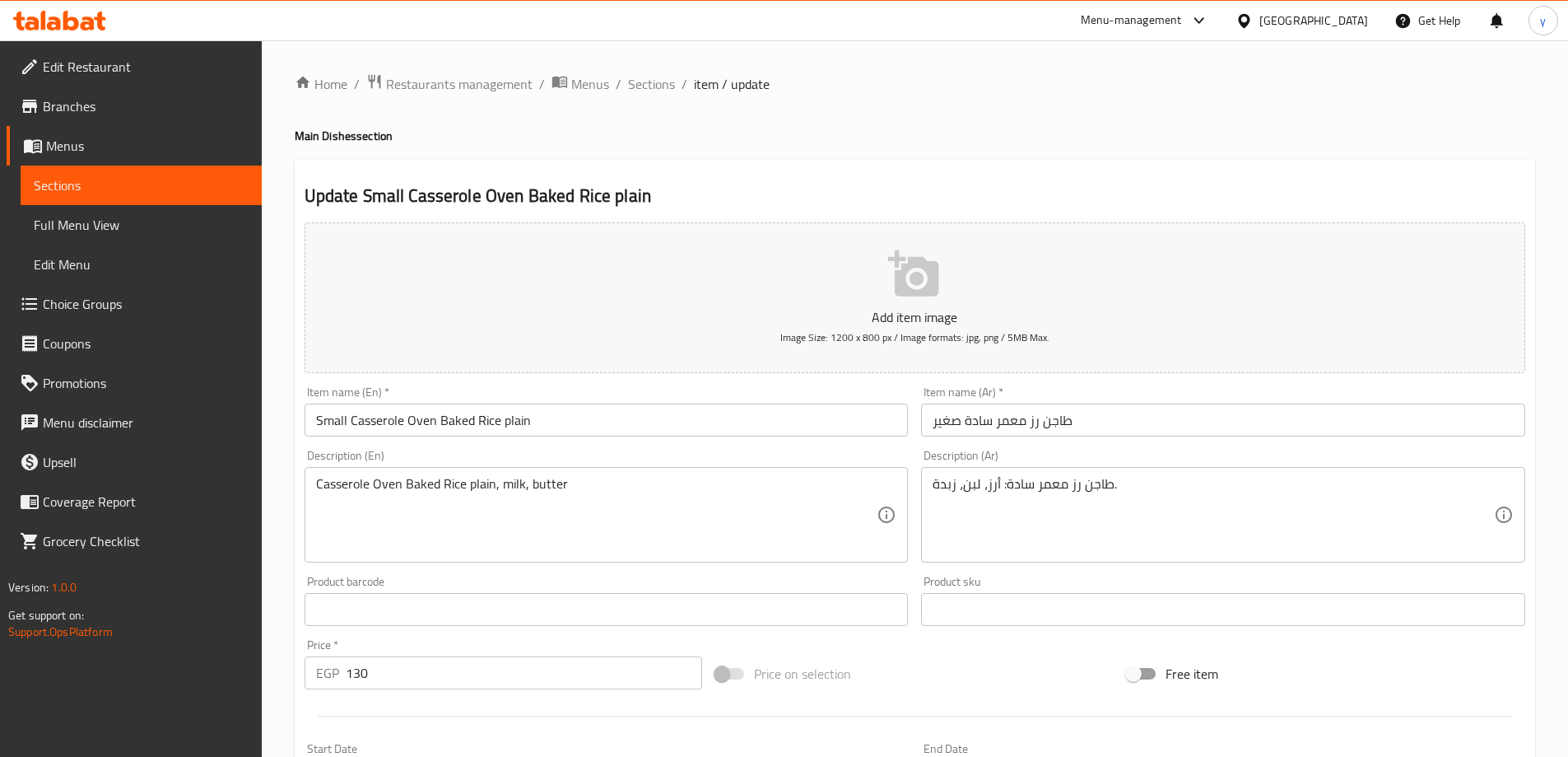
click at [1076, 403] on div "Item name (Ar)   * طاجن رز معمر سادة صغير Item name (Ar) *" at bounding box center [1224, 412] width 605 height 50
click at [1135, 416] on input "طاجن رز معمر سادة صغير" at bounding box center [1224, 420] width 605 height 33
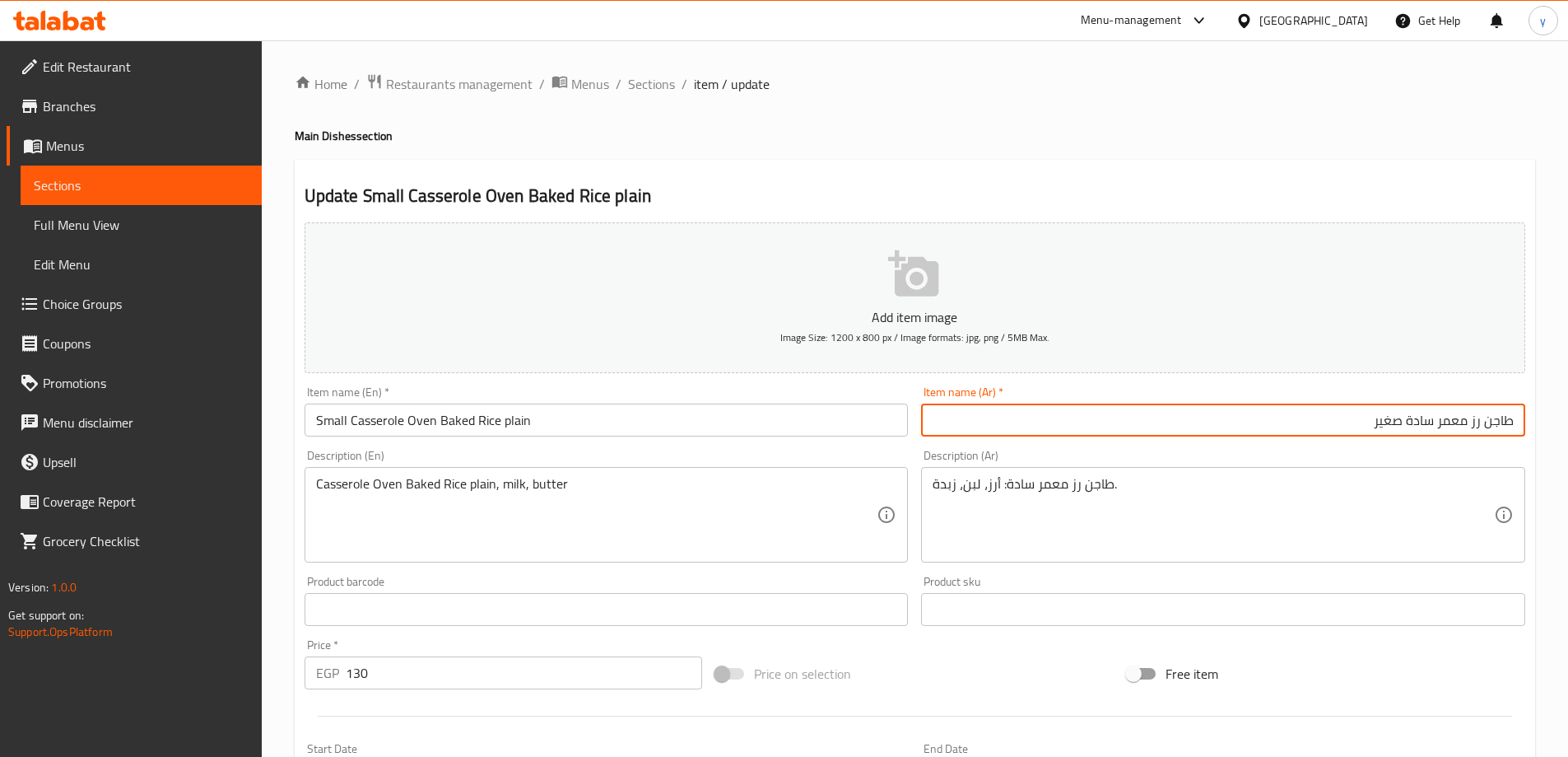
drag, startPoint x: 1408, startPoint y: 418, endPoint x: 1534, endPoint y: 417, distance: 126.0
click at [1534, 417] on div "Update Small Casserole Oven Baked Rice plain Add item image Image Size: 1200 x …" at bounding box center [915, 638] width 1241 height 958
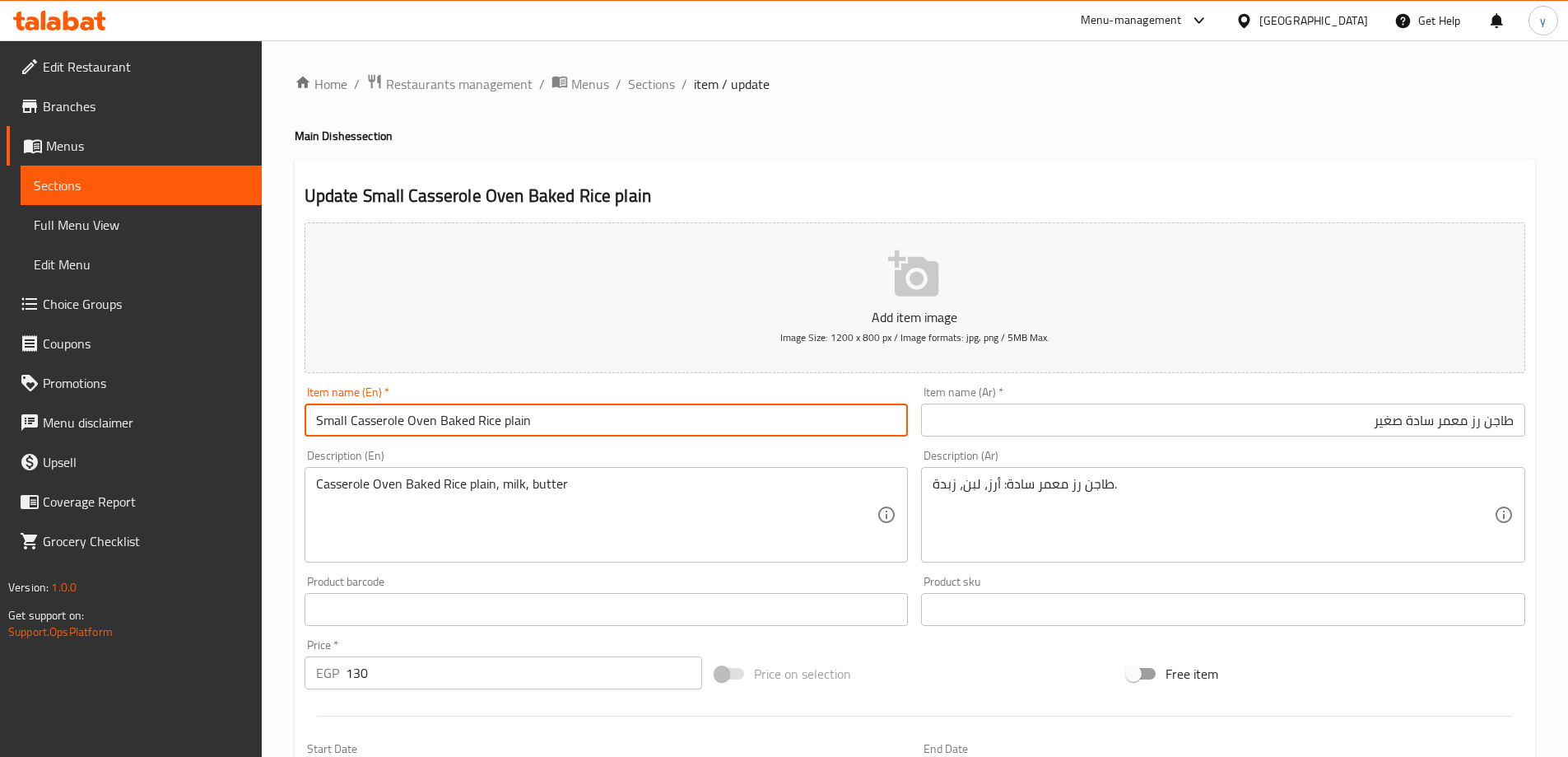
drag, startPoint x: 349, startPoint y: 416, endPoint x: 536, endPoint y: 423, distance: 187.1
click at [536, 423] on input "Small Casserole Oven Baked Rice plain" at bounding box center [607, 420] width 605 height 33
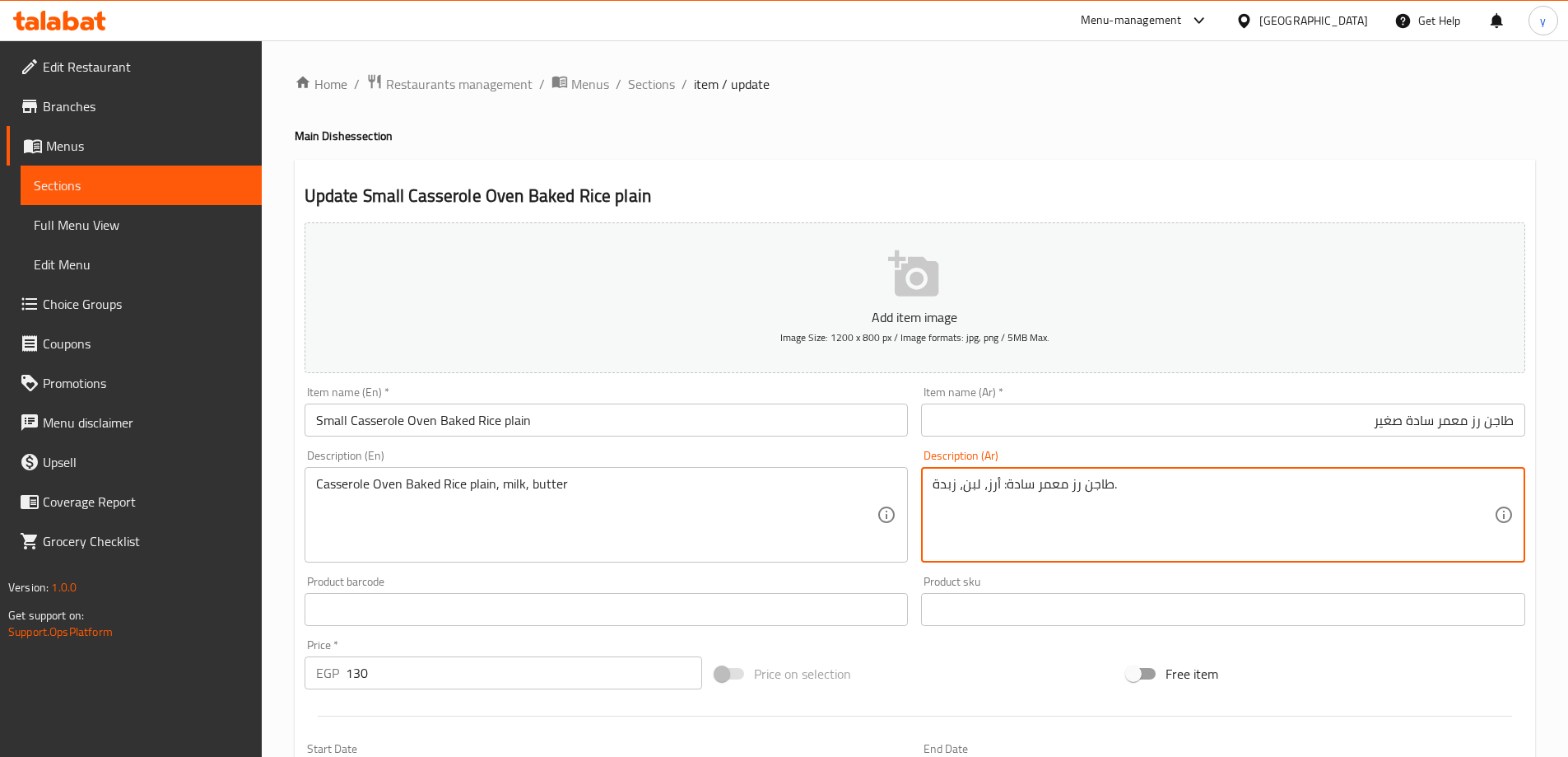
click at [1113, 495] on textarea "طاجن رز معمر سادة: أرز، لبن، زبدة." at bounding box center [1213, 515] width 562 height 78
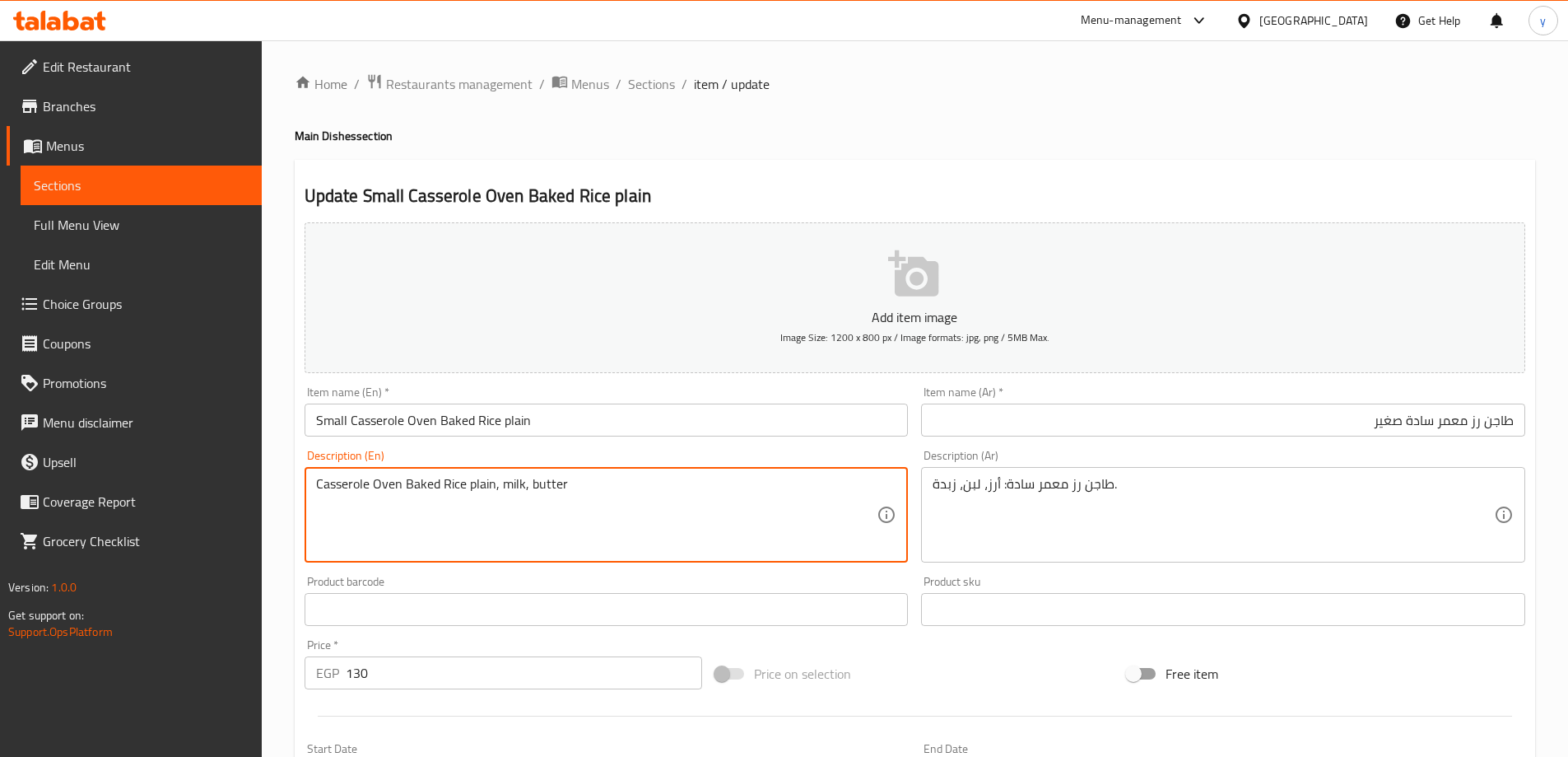
click at [622, 494] on textarea "Casserole Oven Baked Rice plain, milk, butter" at bounding box center [596, 515] width 562 height 78
click at [646, 84] on span "Sections" at bounding box center [651, 83] width 47 height 20
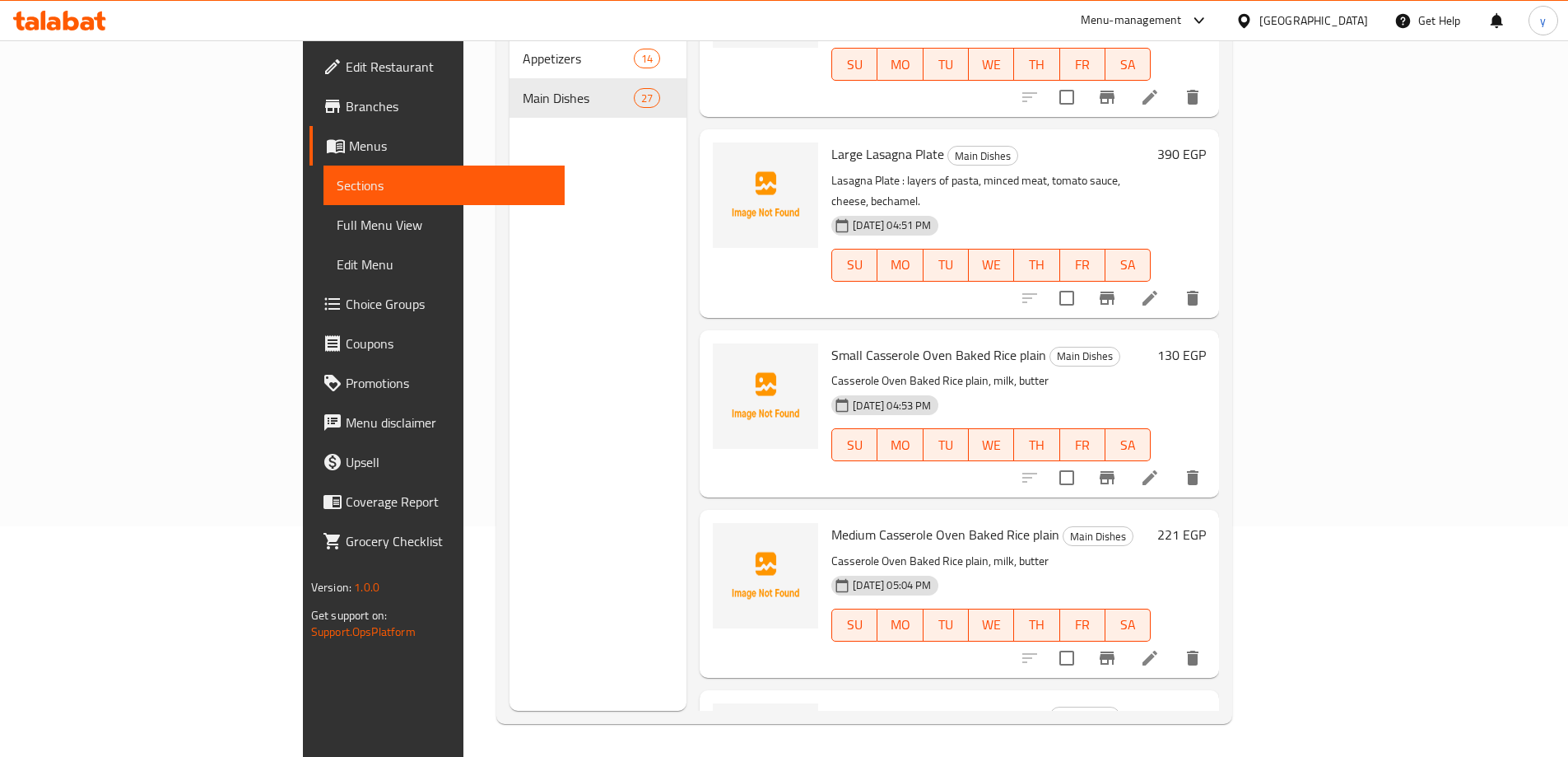
scroll to position [4092, 0]
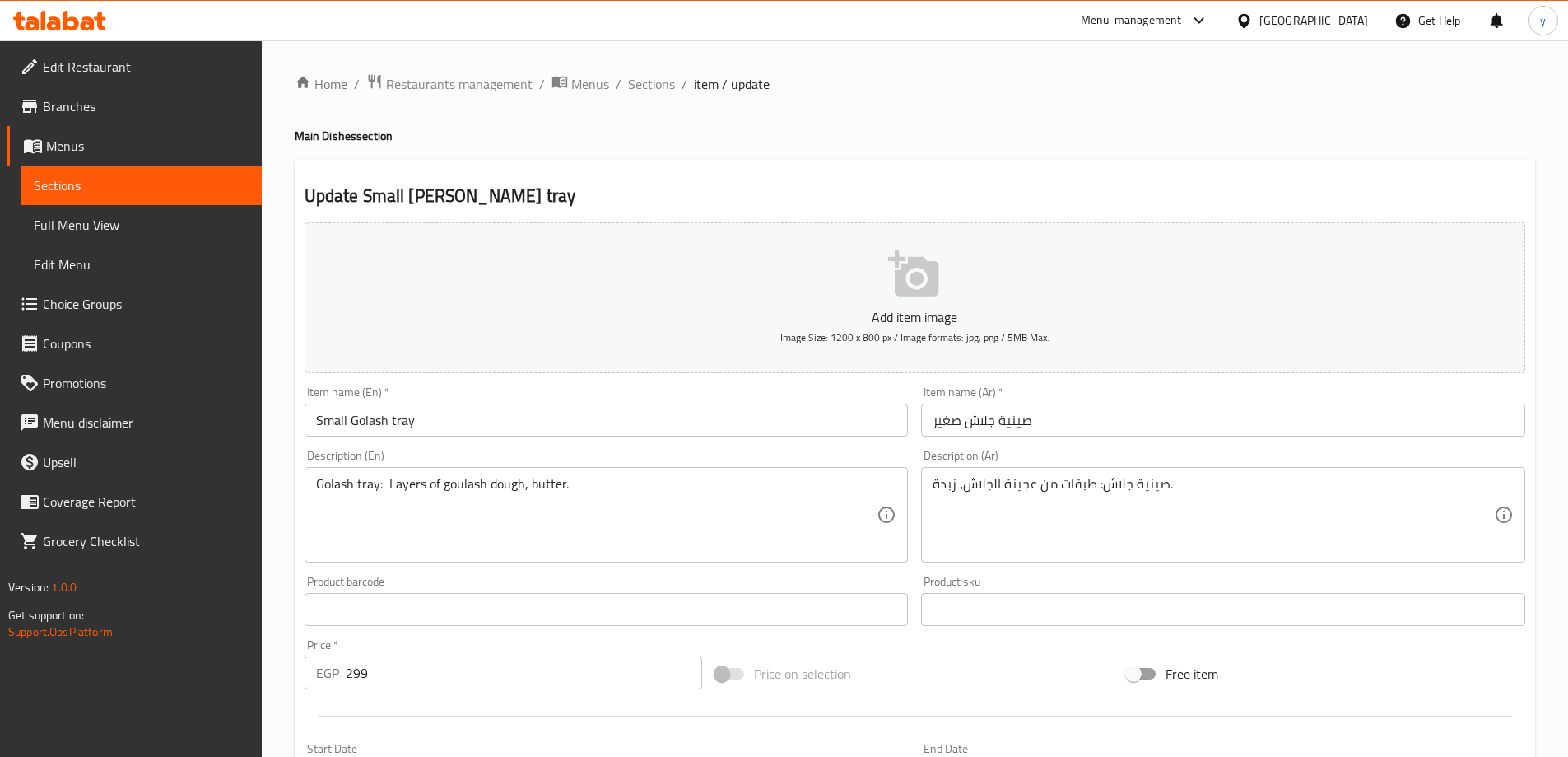
click at [1091, 417] on input "صينية جلاش صغير" at bounding box center [1224, 420] width 605 height 33
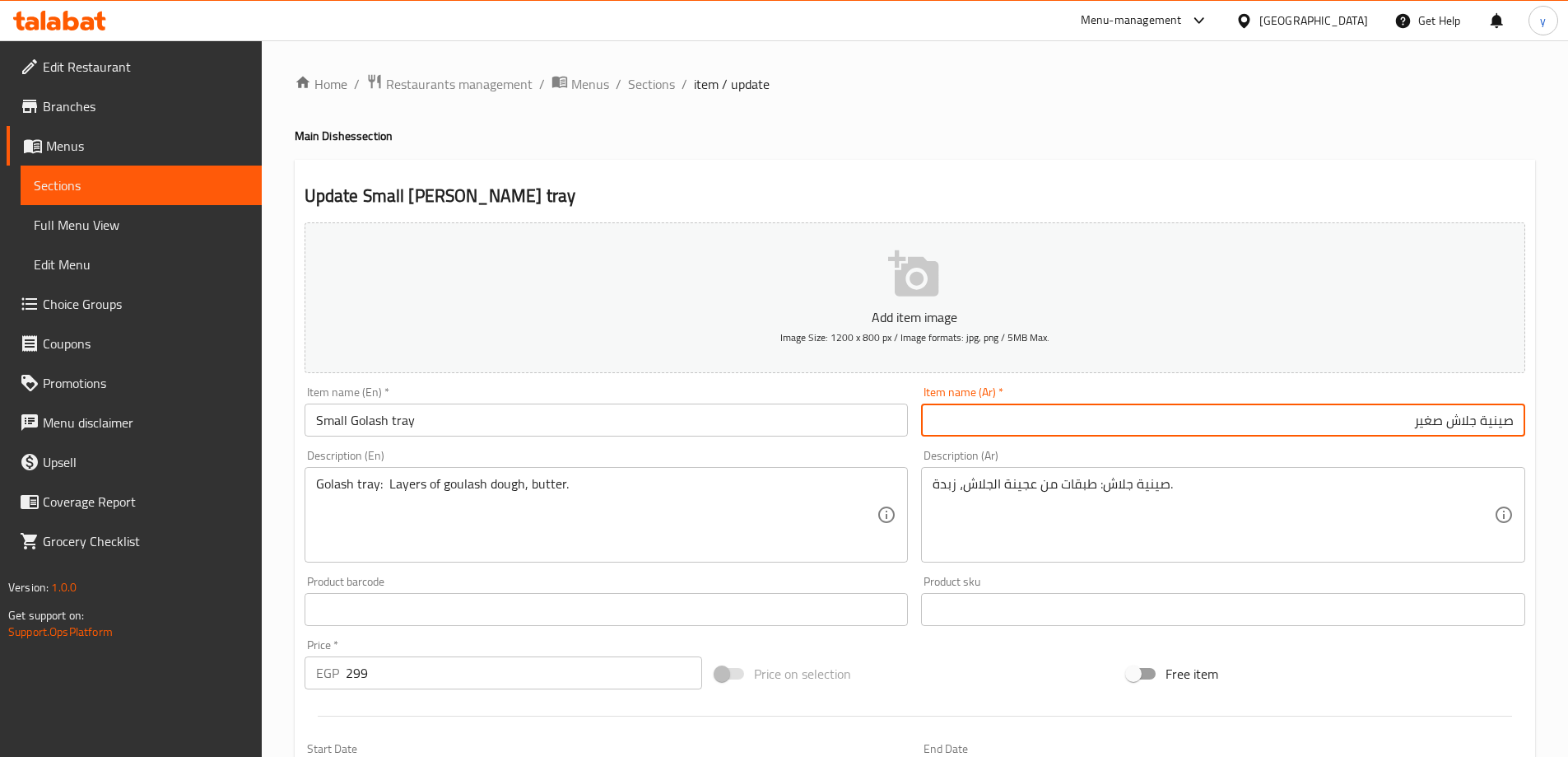
drag, startPoint x: 1447, startPoint y: 422, endPoint x: 1530, endPoint y: 428, distance: 83.2
click at [1530, 428] on div "Item name (Ar)   * صينية جلاش صغير Item name (Ar) *" at bounding box center [1223, 412] width 617 height 63
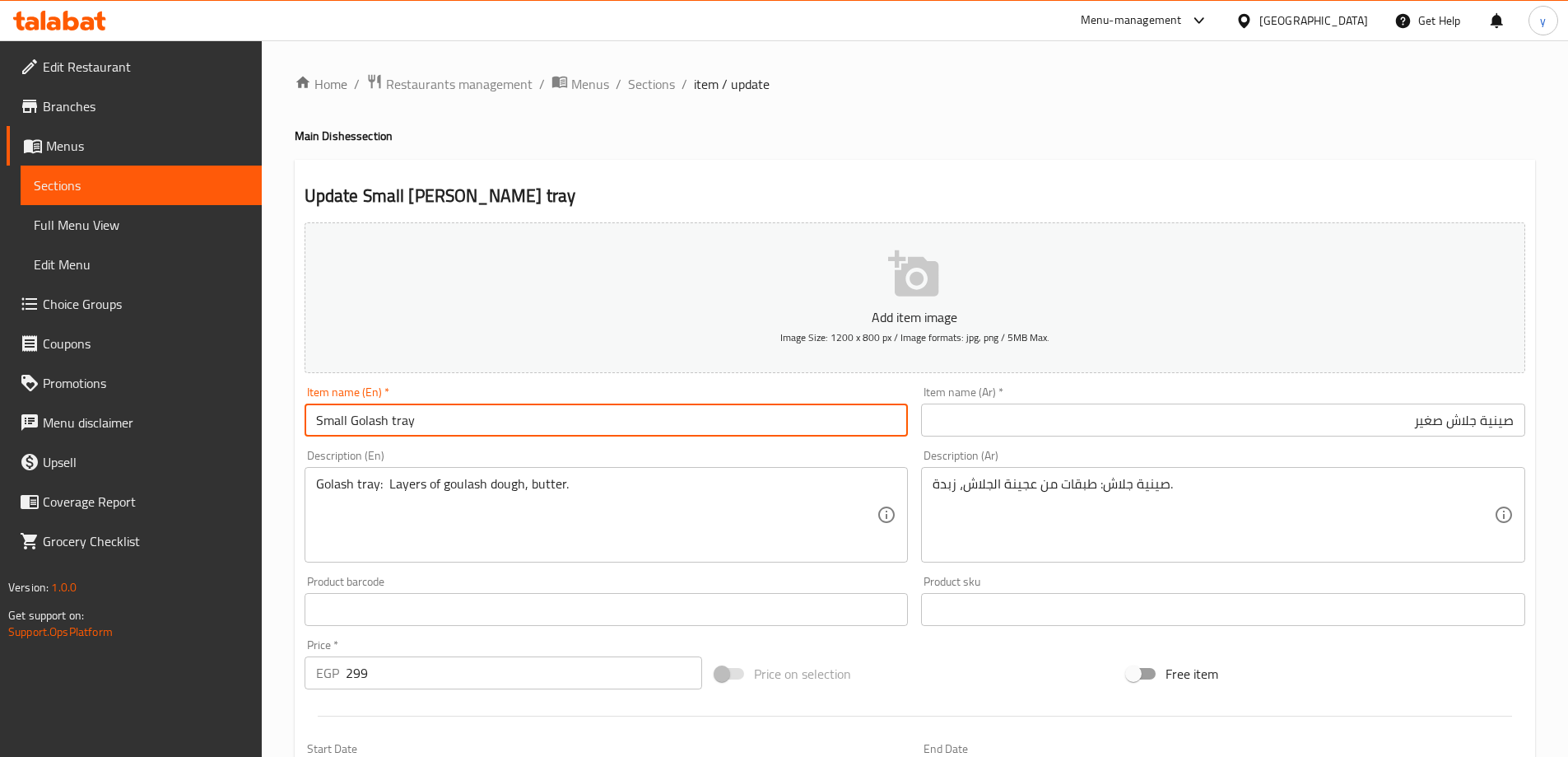
drag, startPoint x: 352, startPoint y: 423, endPoint x: 429, endPoint y: 426, distance: 77.1
click at [429, 426] on input "Small Golash tray" at bounding box center [607, 420] width 605 height 33
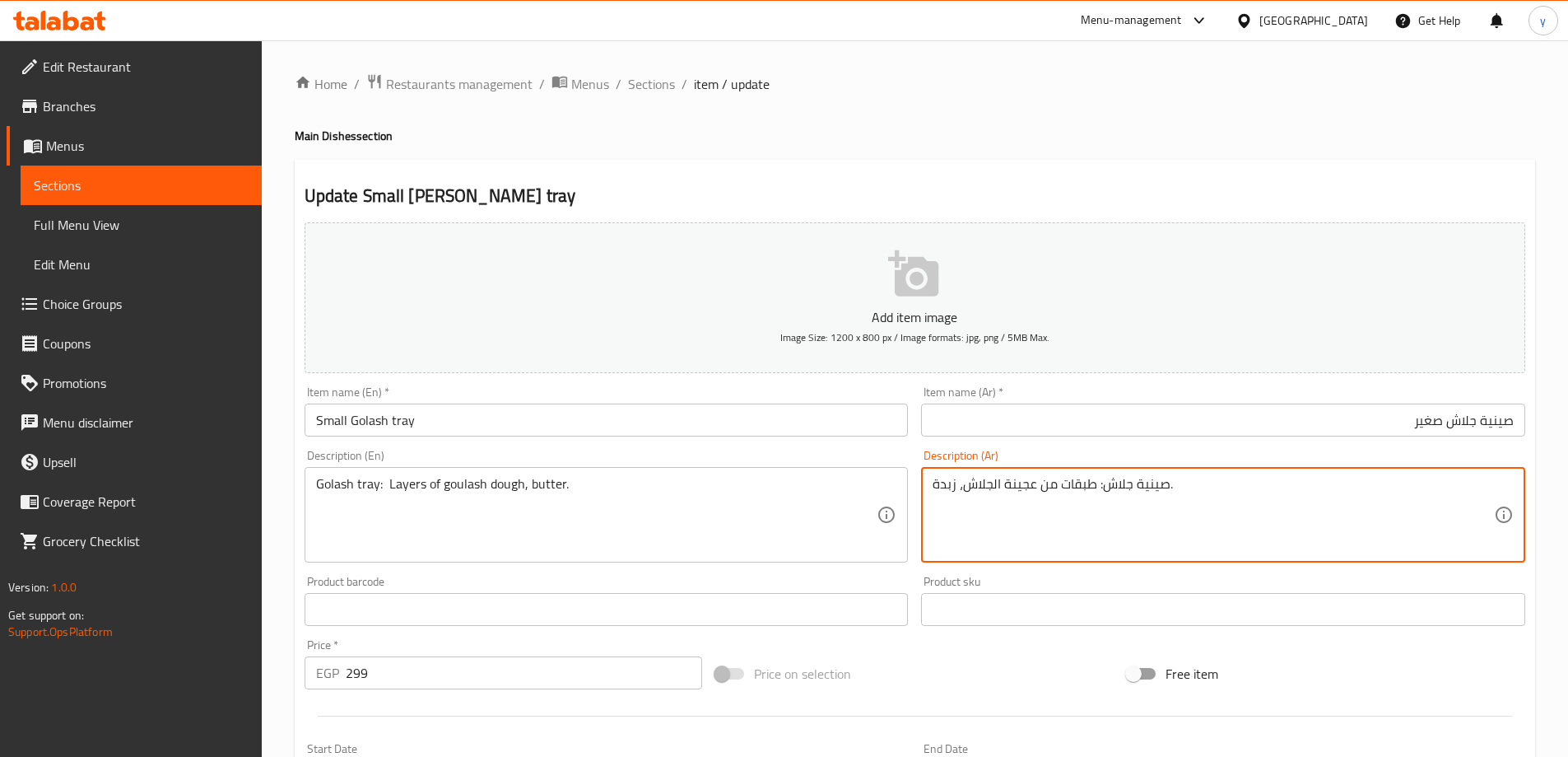
click at [996, 485] on textarea "صينية جلاش: طبقات من عجينة الجلاش، زبدة." at bounding box center [1213, 515] width 562 height 78
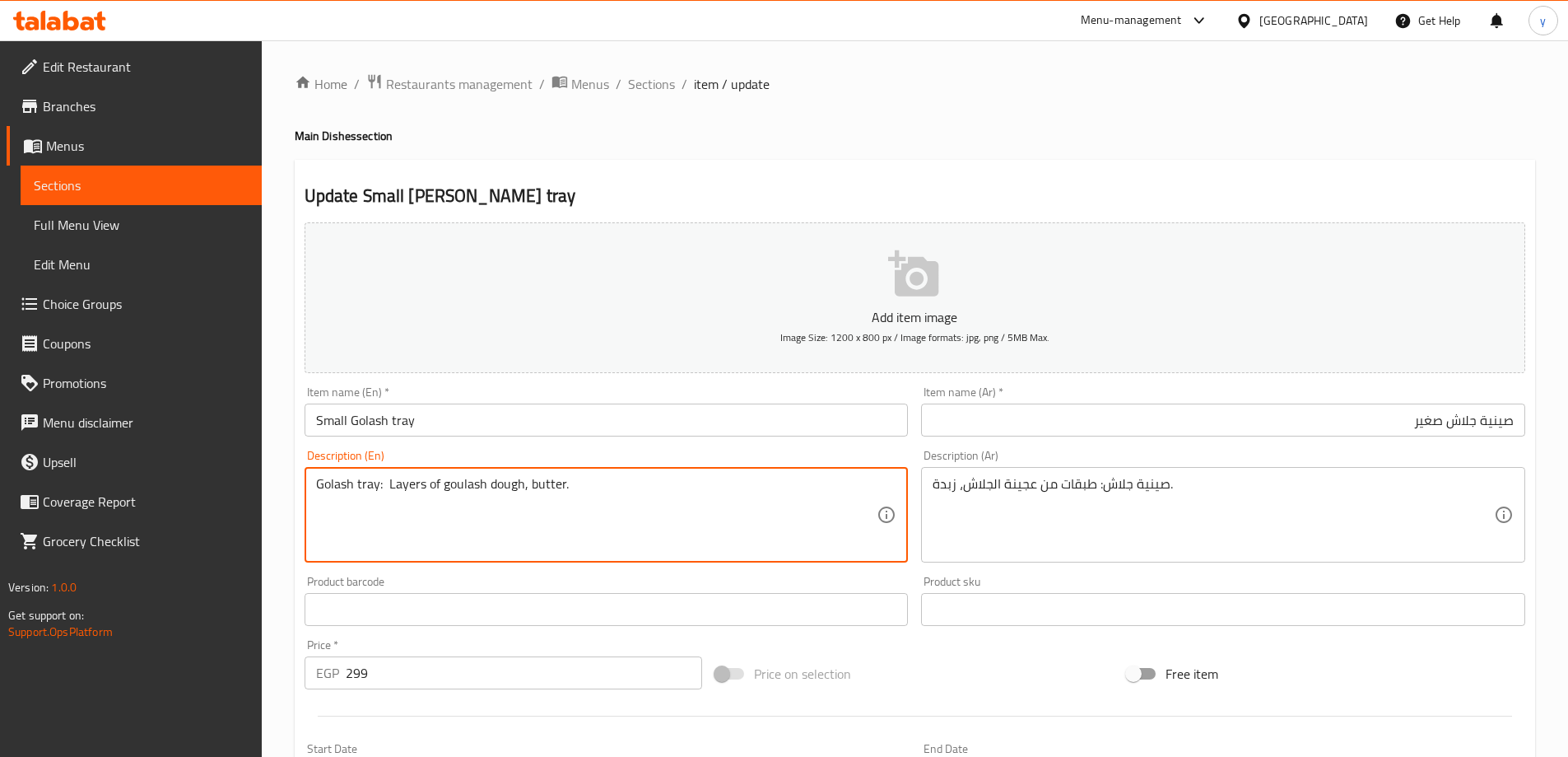
click at [546, 510] on textarea "Golash tray: Layers of goulash dough, butter." at bounding box center [596, 515] width 562 height 78
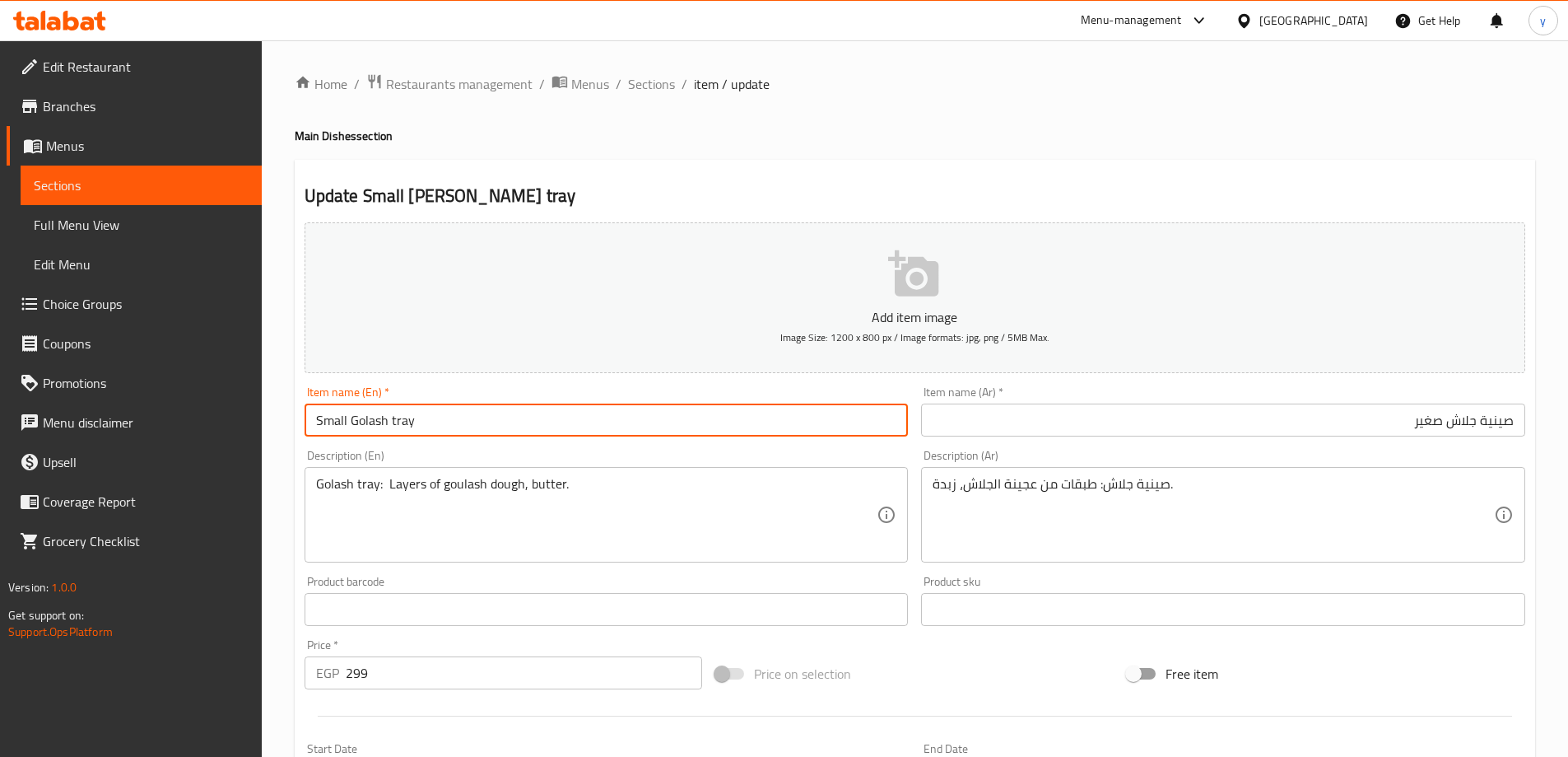
drag, startPoint x: 349, startPoint y: 419, endPoint x: 430, endPoint y: 419, distance: 81.0
click at [430, 419] on input "Small Golash tray" at bounding box center [607, 420] width 605 height 33
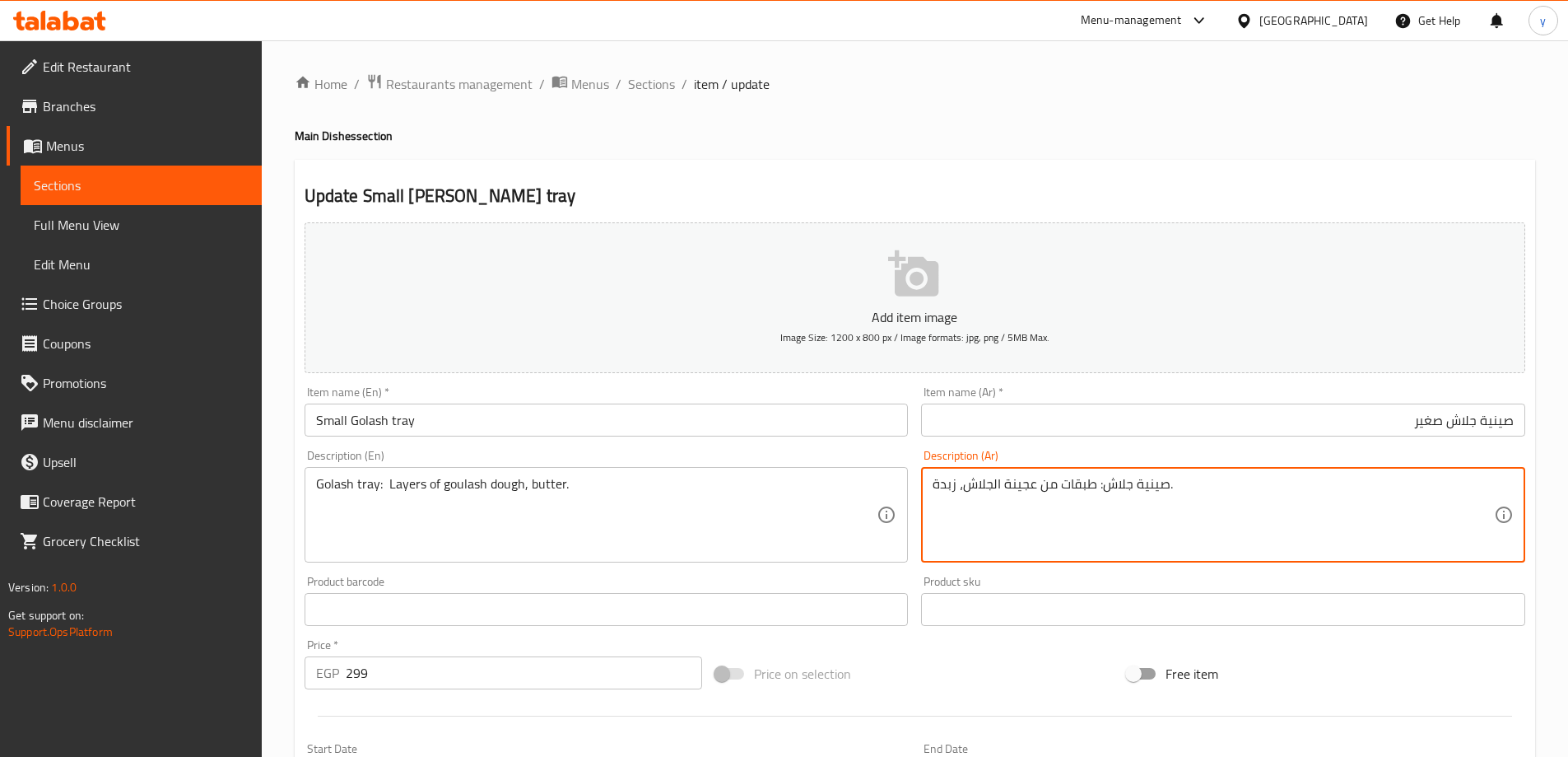
click at [1170, 489] on textarea "صينية جلاش: طبقات من عجينة الجلاش، زبدة." at bounding box center [1213, 515] width 562 height 78
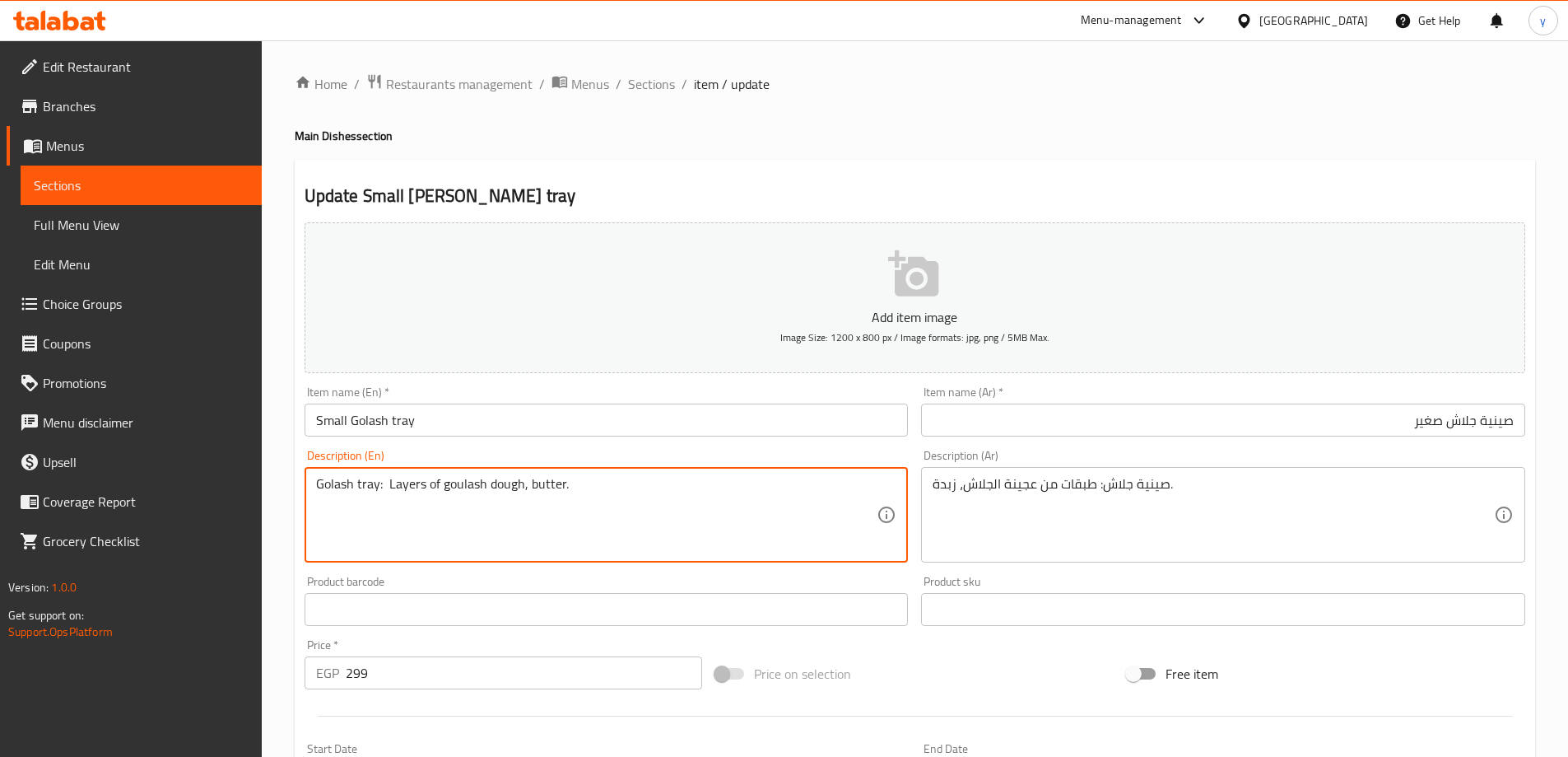
click at [413, 495] on textarea "Golash tray: Layers of goulash dough, butter." at bounding box center [596, 515] width 562 height 78
drag, startPoint x: 388, startPoint y: 485, endPoint x: 477, endPoint y: 495, distance: 89.6
click at [477, 495] on textarea "Golash tray: Layers of goulash dough, butter." at bounding box center [596, 515] width 562 height 78
drag, startPoint x: 384, startPoint y: 479, endPoint x: 516, endPoint y: 509, distance: 135.4
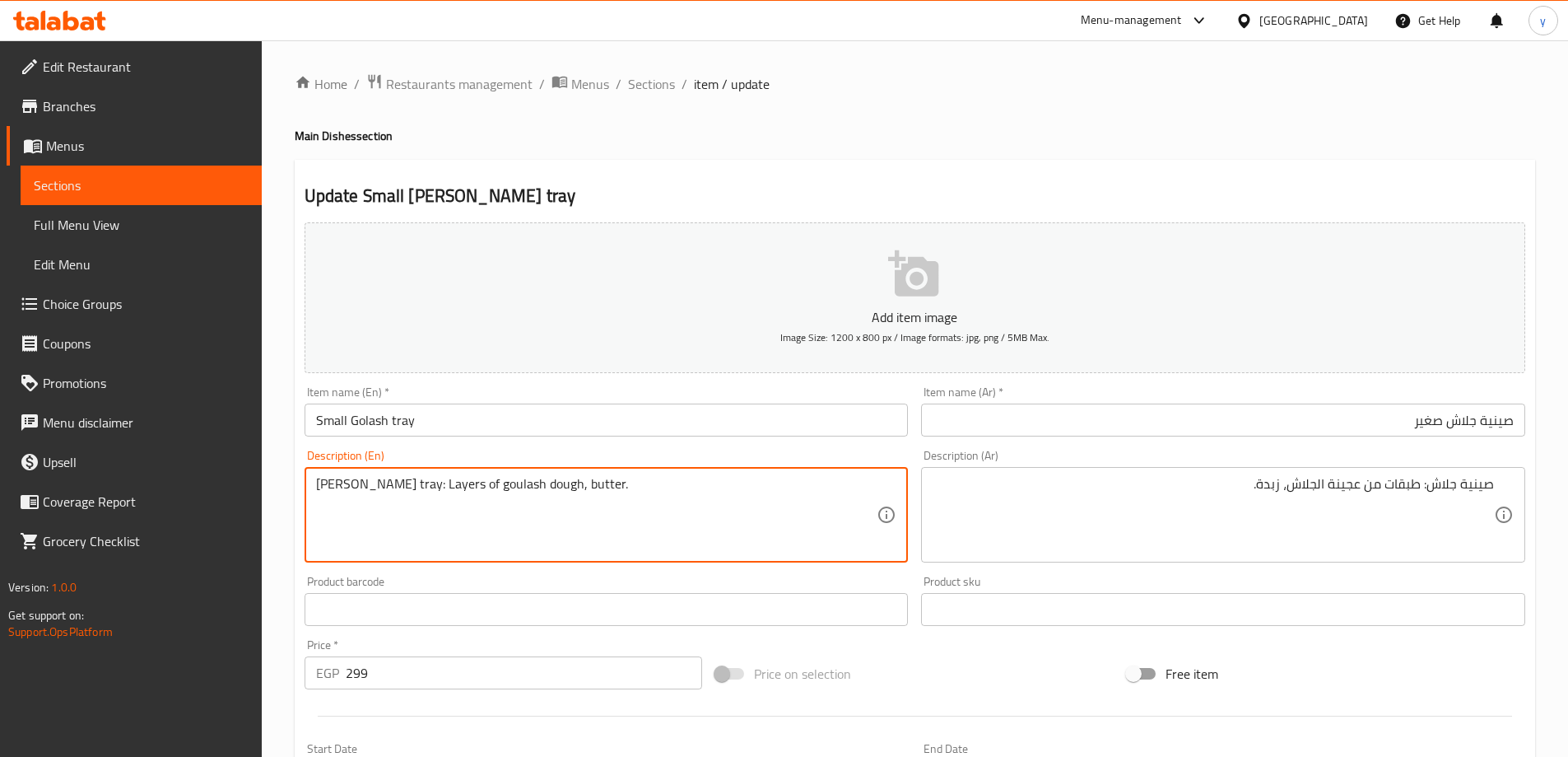
click at [516, 509] on textarea "Golash tray: Layers of goulash dough, butter." at bounding box center [596, 515] width 562 height 78
type textarea "Golash tray: Layers of goulash dough, butter."
click at [641, 84] on span "Sections" at bounding box center [651, 83] width 47 height 20
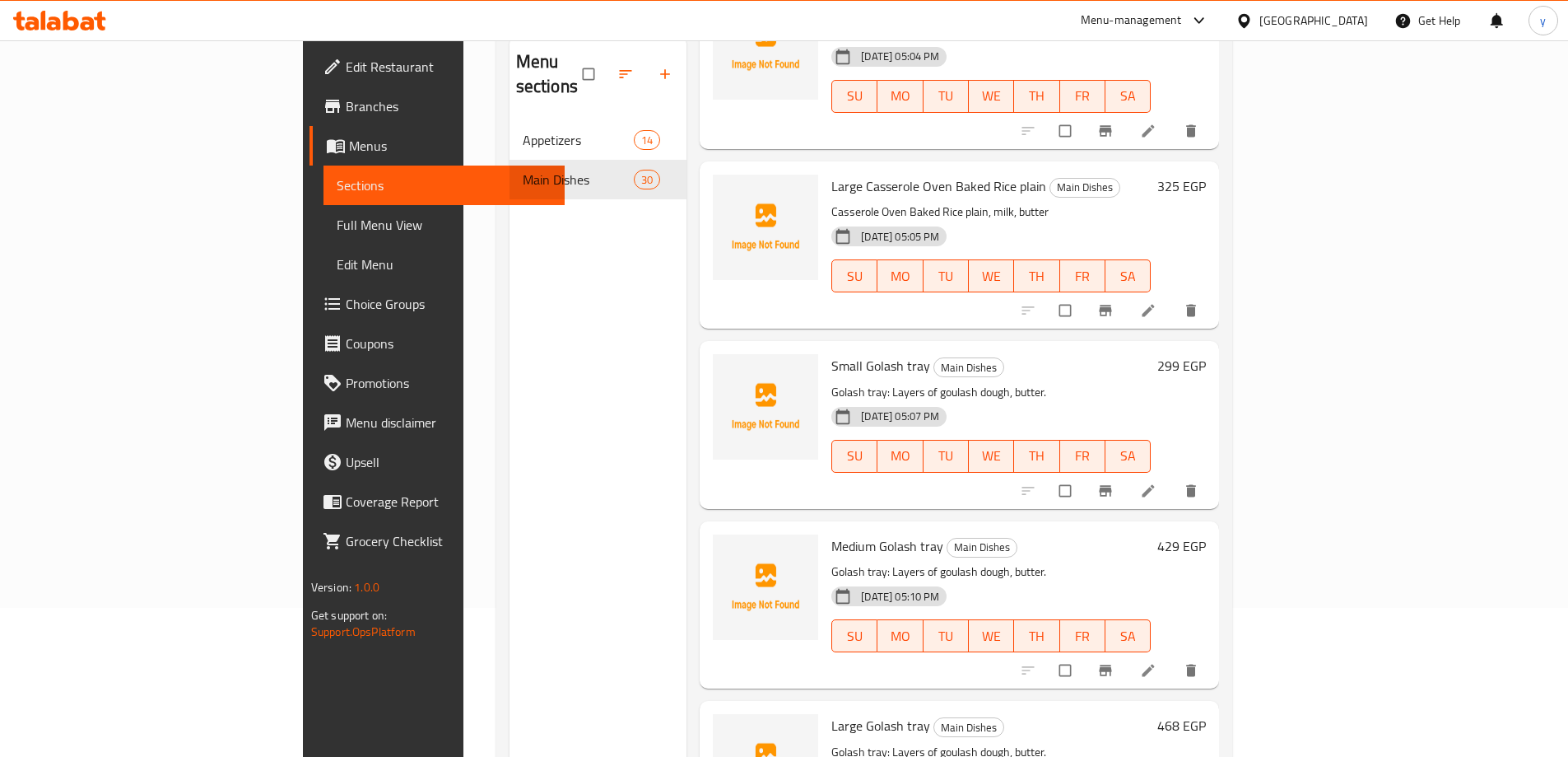
scroll to position [231, 0]
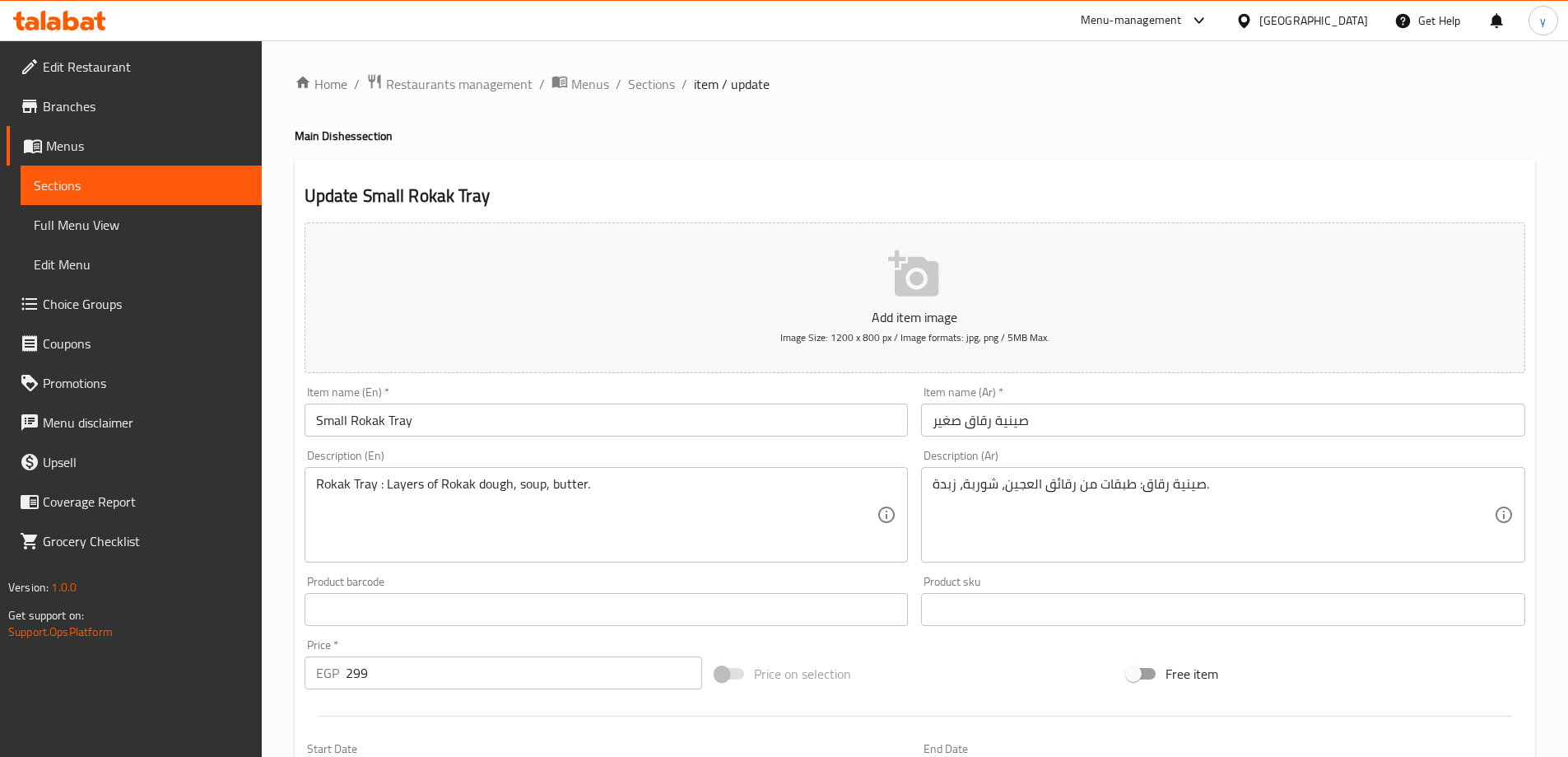
click at [1102, 434] on input "صينية رقاق صغير" at bounding box center [1224, 420] width 605 height 33
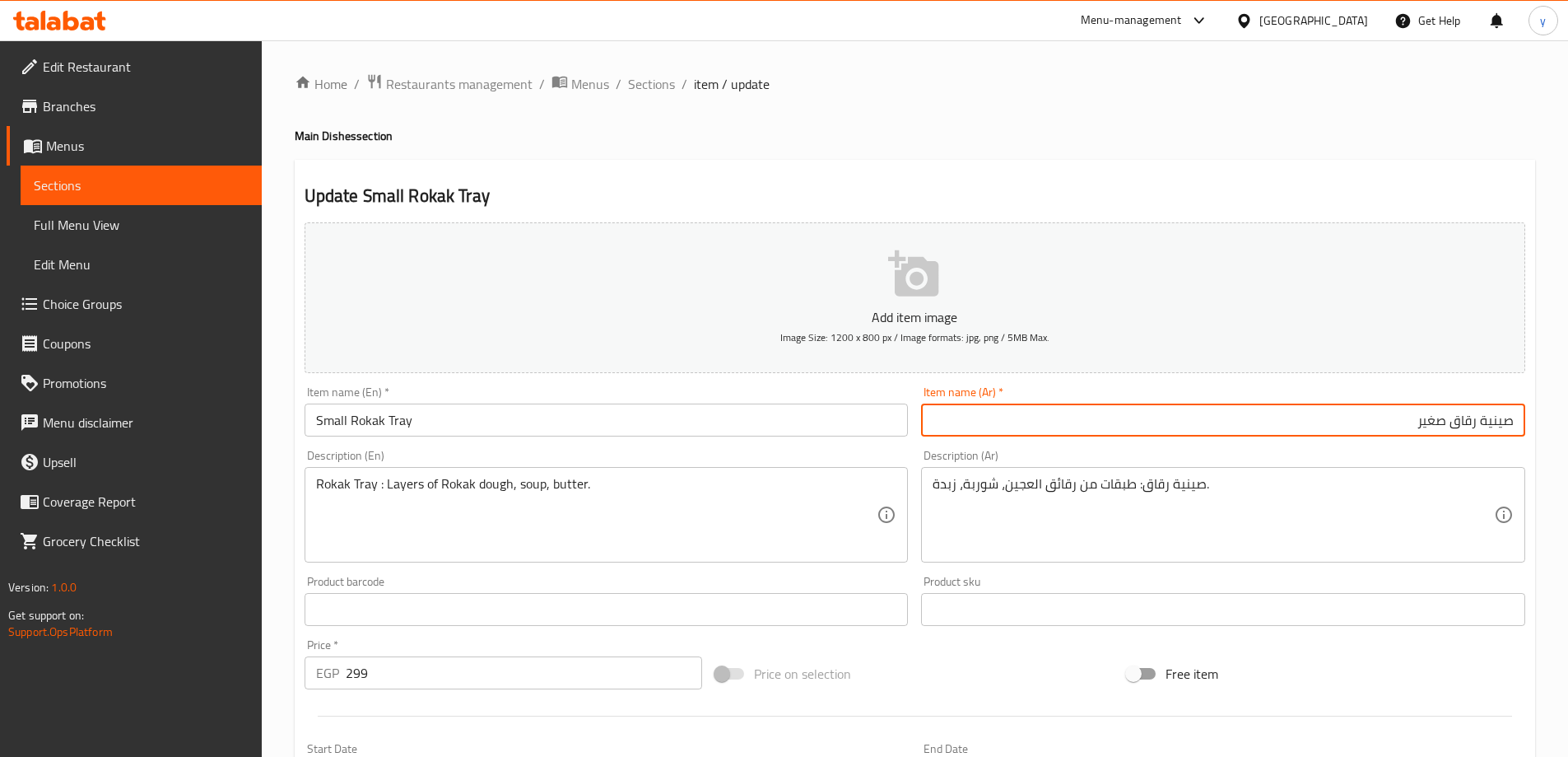
drag, startPoint x: 1453, startPoint y: 422, endPoint x: 1537, endPoint y: 422, distance: 84.0
click at [1537, 422] on div "Home / Restaurants management / Menus / Sections / item / update Main Dishes se…" at bounding box center [915, 602] width 1306 height 1124
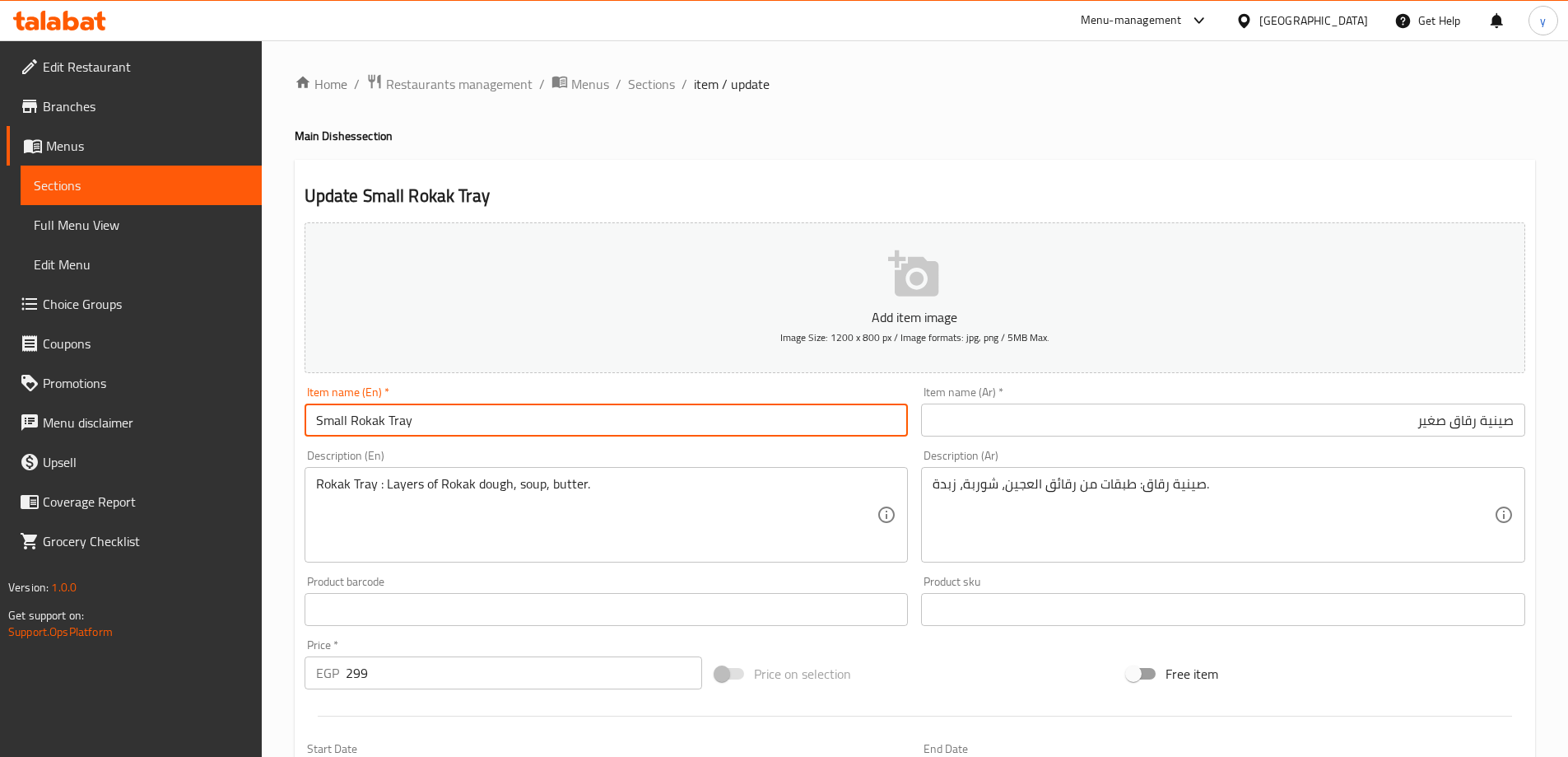
drag, startPoint x: 350, startPoint y: 418, endPoint x: 429, endPoint y: 432, distance: 80.2
click at [429, 432] on input "Small Rokak Tray" at bounding box center [607, 420] width 605 height 33
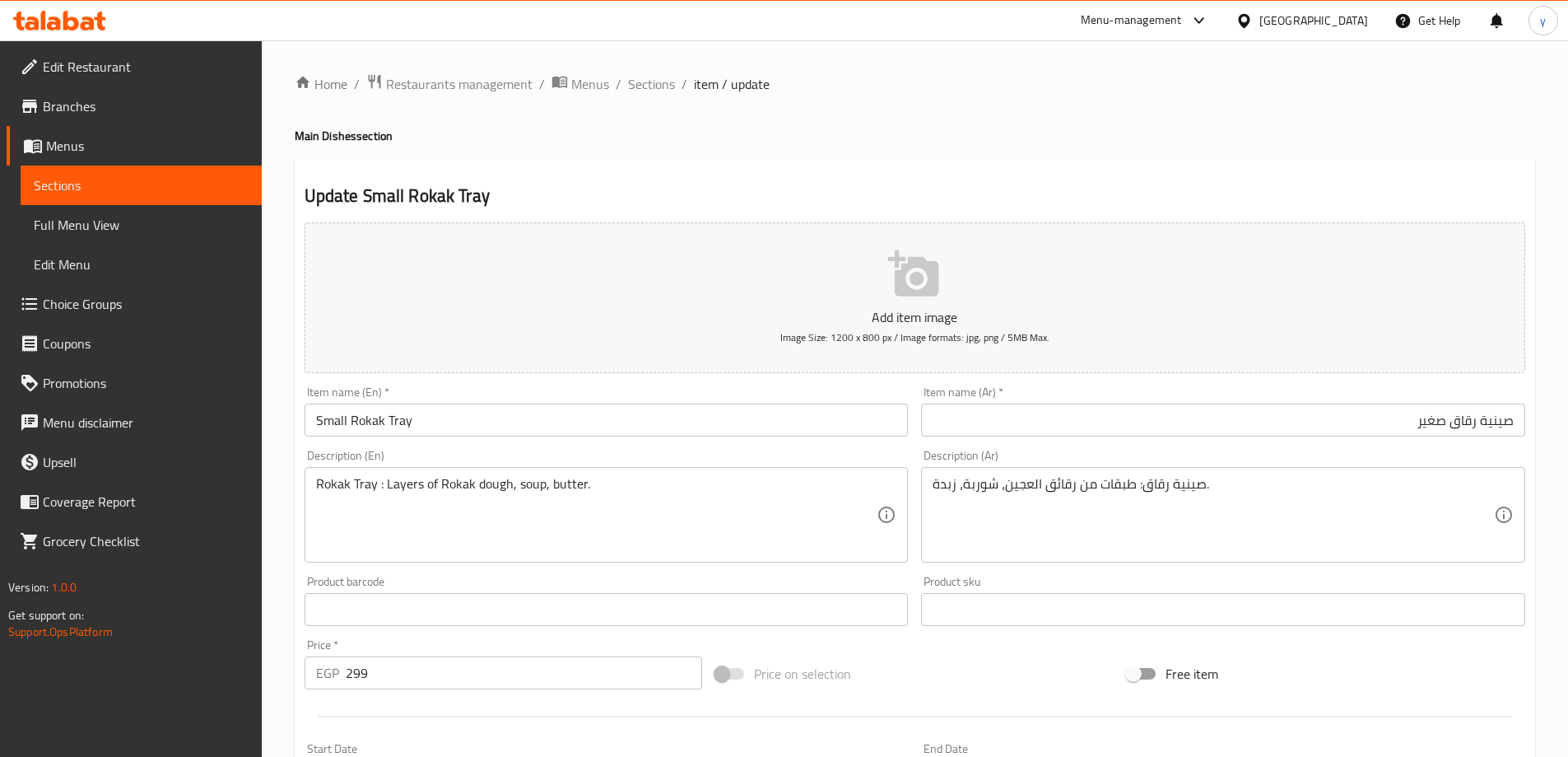
click at [1029, 474] on div "صينية رقاق: طبقات من رقائق العجين، شوربة، زبدة. Description (Ar)" at bounding box center [1224, 515] width 605 height 96
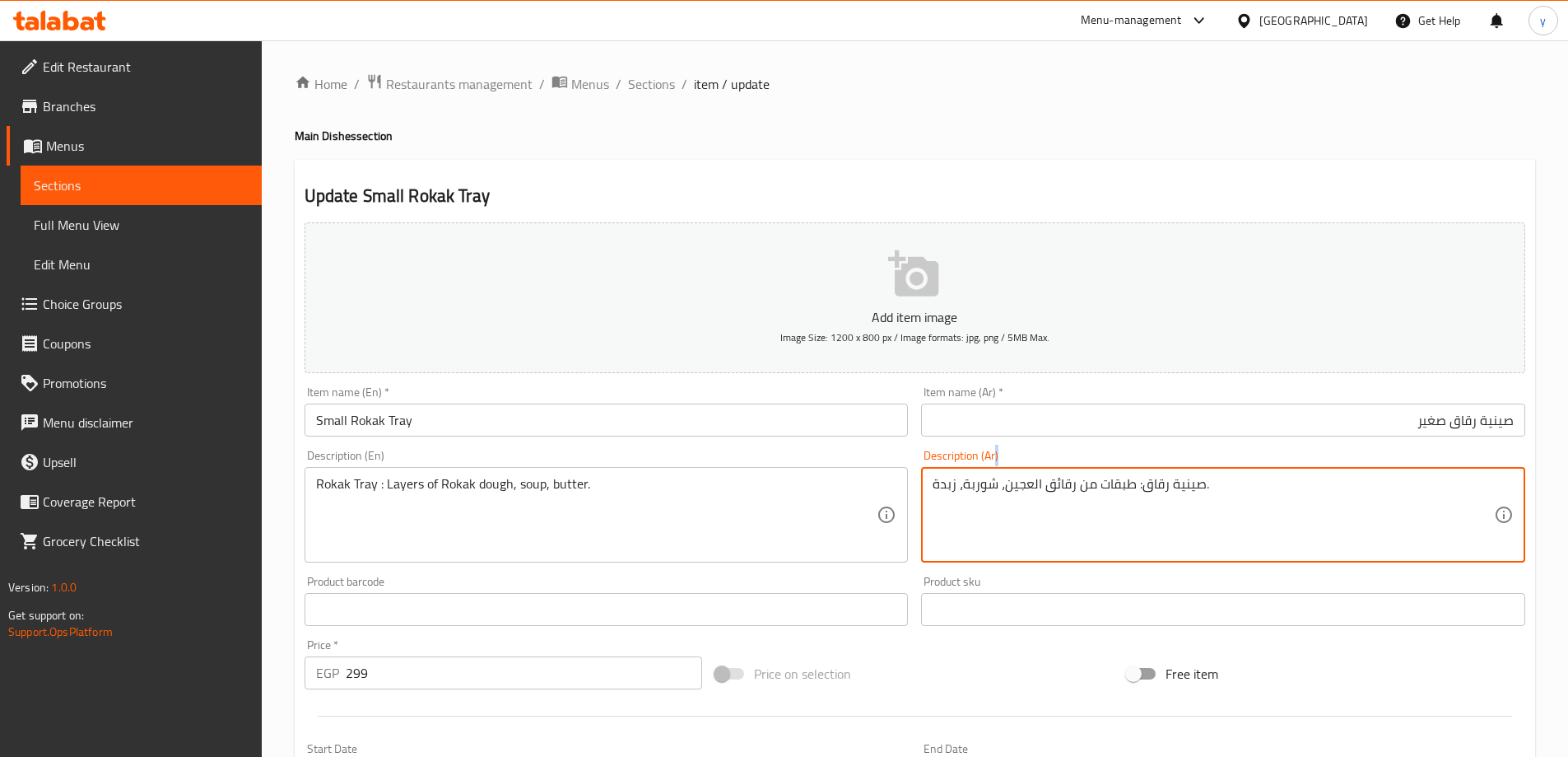
click at [1029, 474] on div "صينية رقاق: طبقات من رقائق العجين، شوربة، زبدة. Description (Ar)" at bounding box center [1224, 515] width 605 height 96
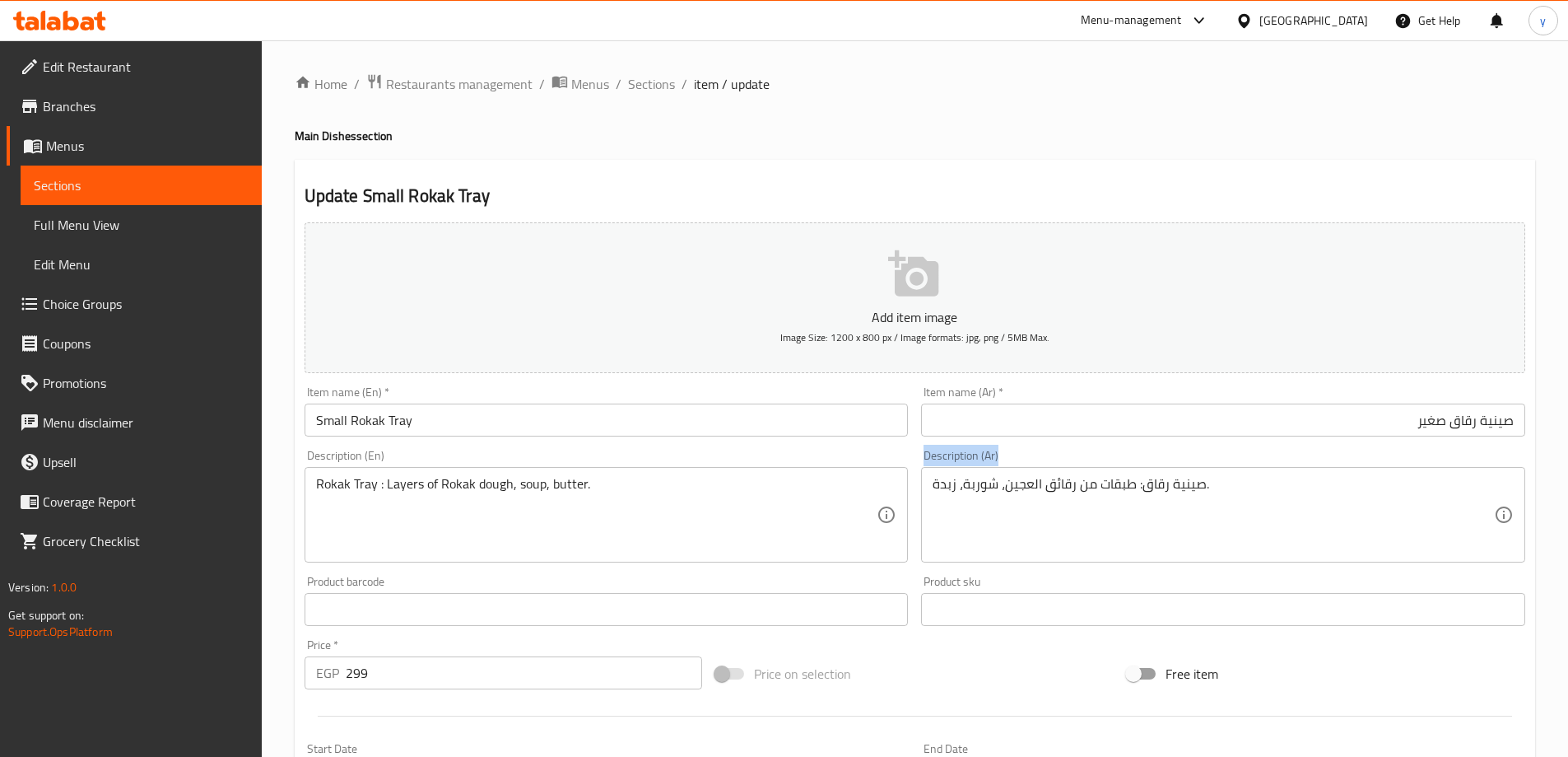
click at [1029, 474] on div "صينية رقاق: طبقات من رقائق العجين، شوربة، زبدة. Description (Ar)" at bounding box center [1224, 515] width 605 height 96
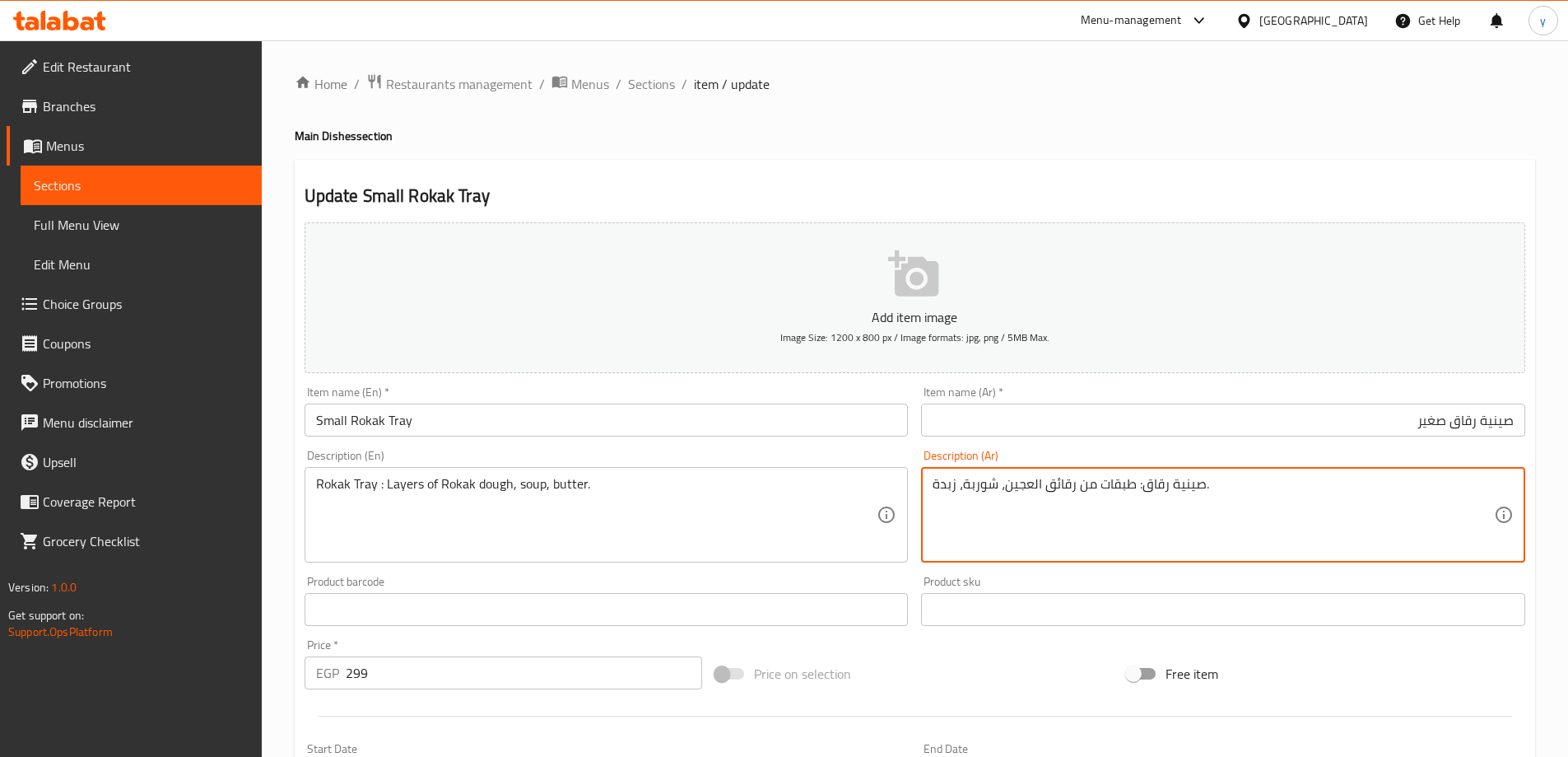
click at [1037, 482] on textarea "صينية رقاق: طبقات من رقائق العجين، شوربة، زبدة." at bounding box center [1213, 515] width 562 height 78
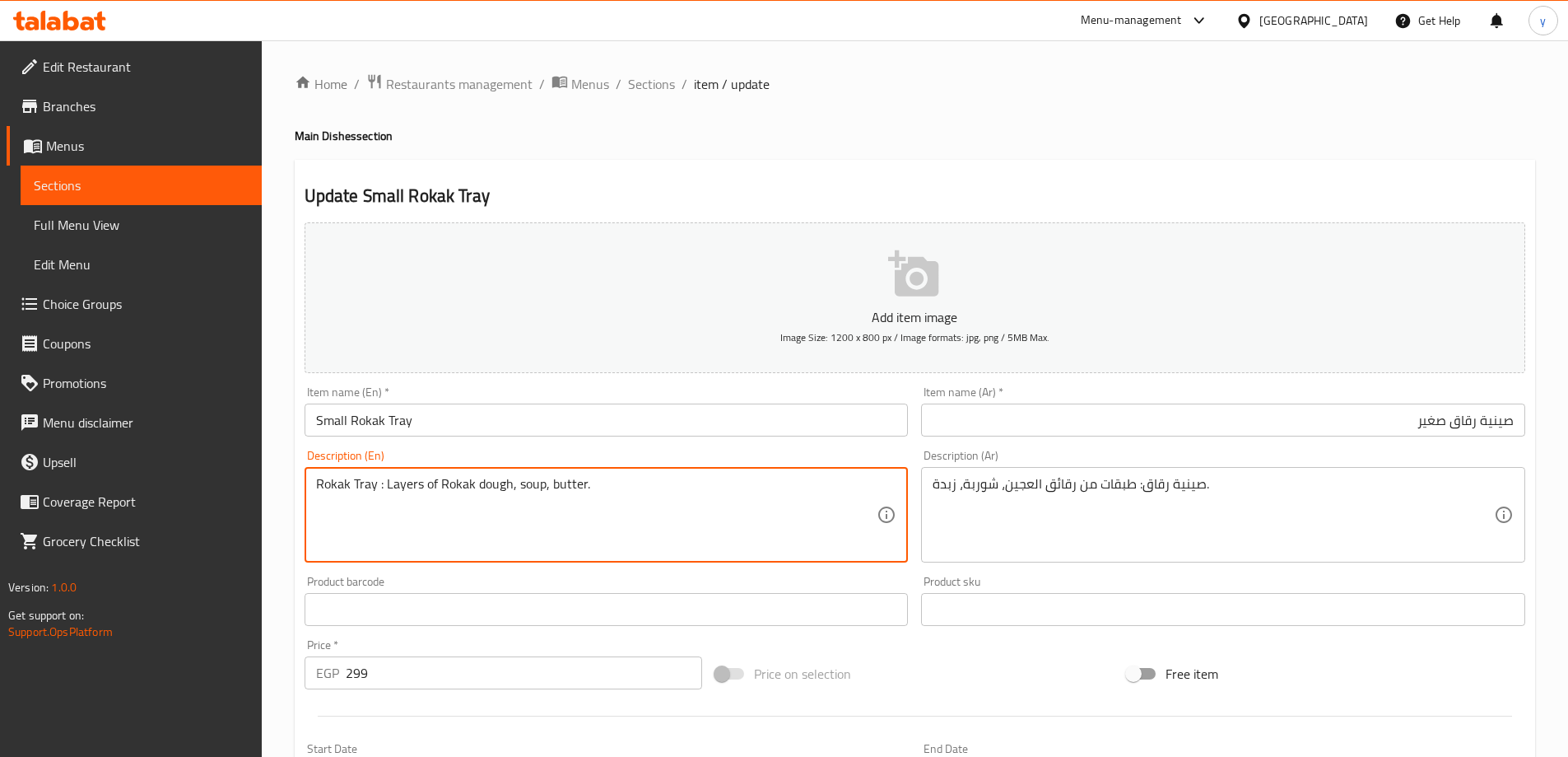
click at [523, 485] on textarea "Rokak Tray : Layers of Rokak dough, soup, butter." at bounding box center [596, 515] width 562 height 78
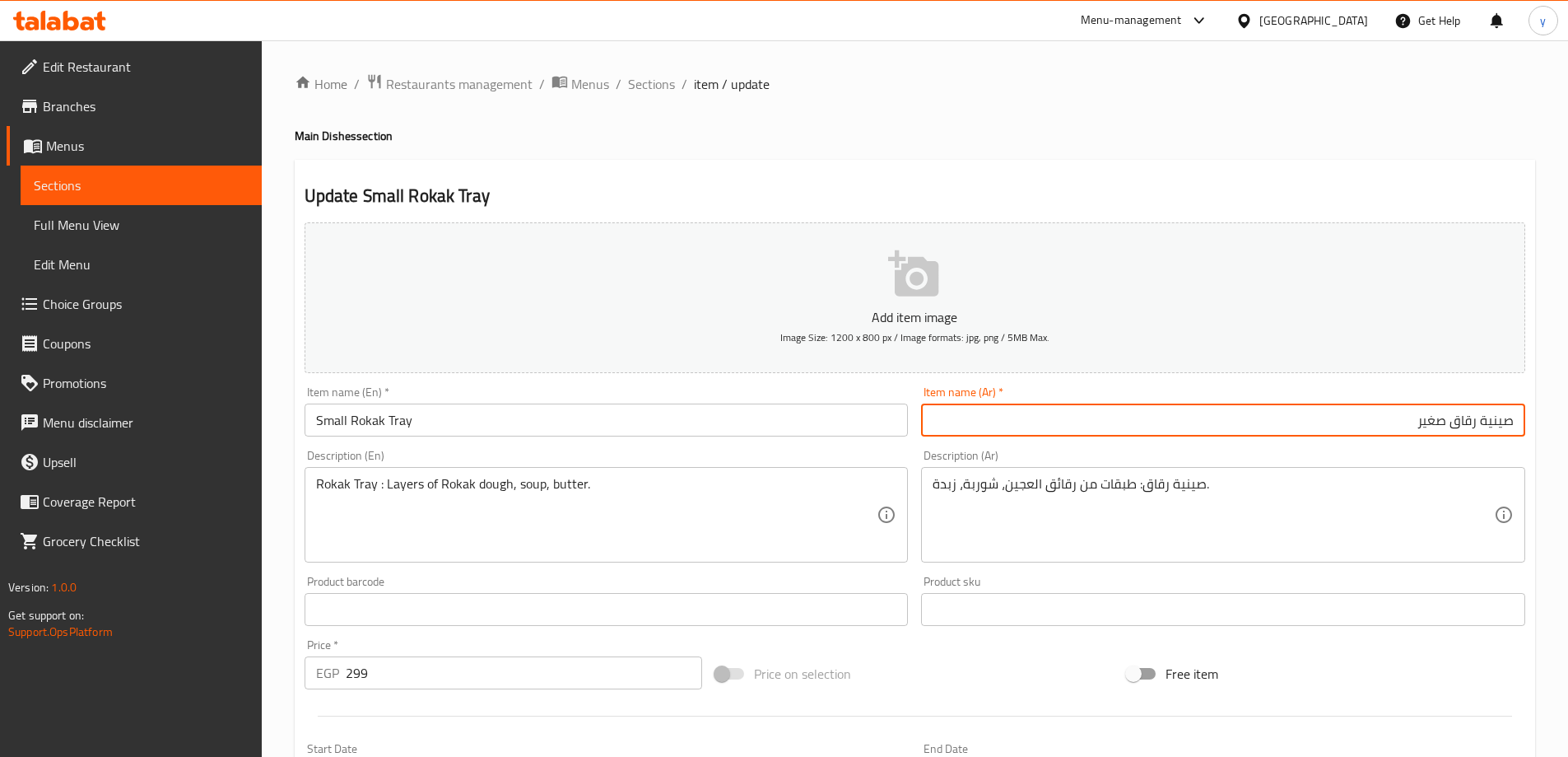
drag, startPoint x: 1451, startPoint y: 424, endPoint x: 1546, endPoint y: 424, distance: 95.0
click at [1546, 424] on div "Home / Restaurants management / Menus / Sections / item / update Main Dishes se…" at bounding box center [915, 602] width 1306 height 1124
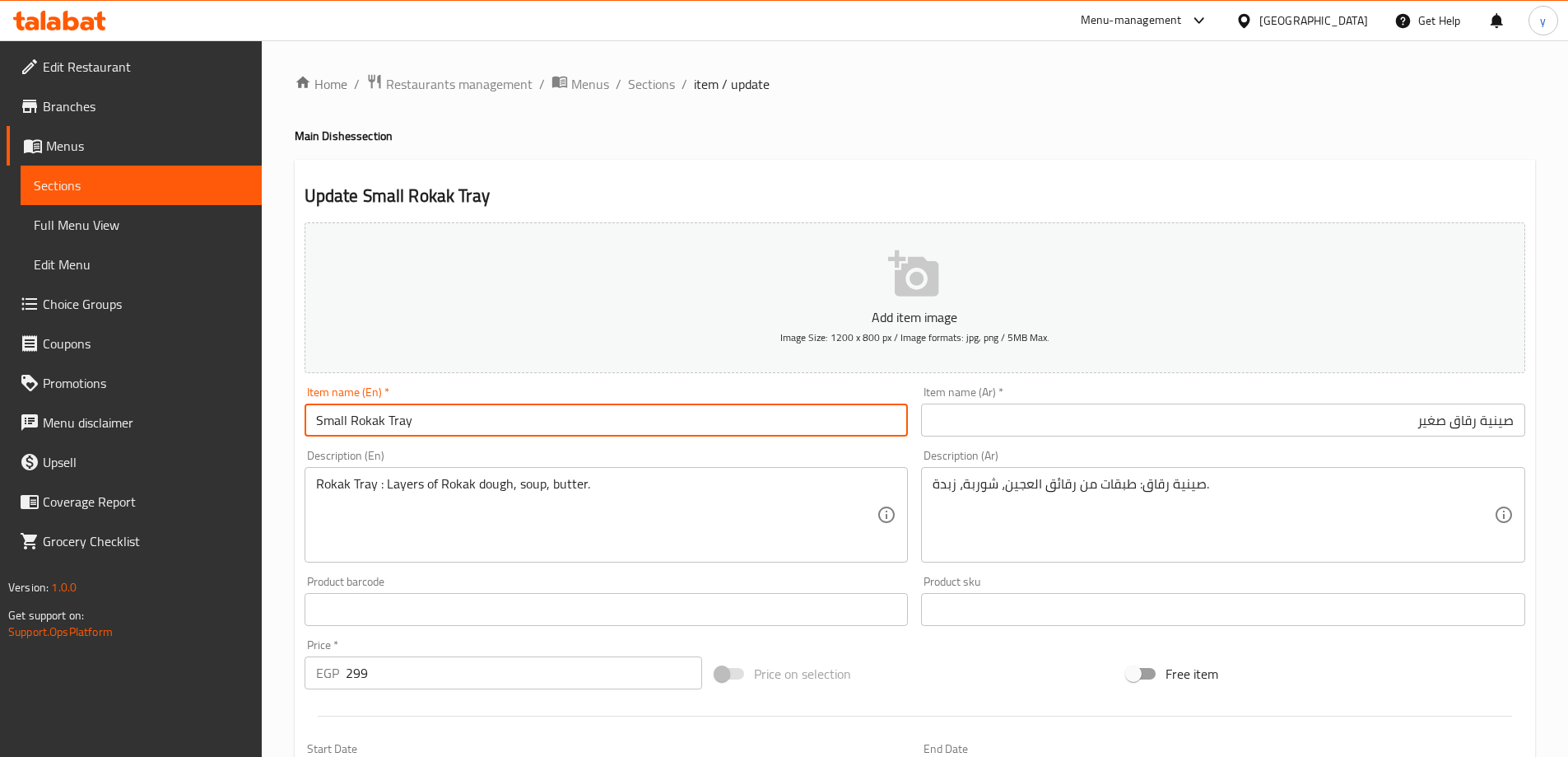
drag, startPoint x: 349, startPoint y: 423, endPoint x: 453, endPoint y: 432, distance: 104.4
click at [453, 432] on input "Small Rokak Tray" at bounding box center [607, 420] width 605 height 33
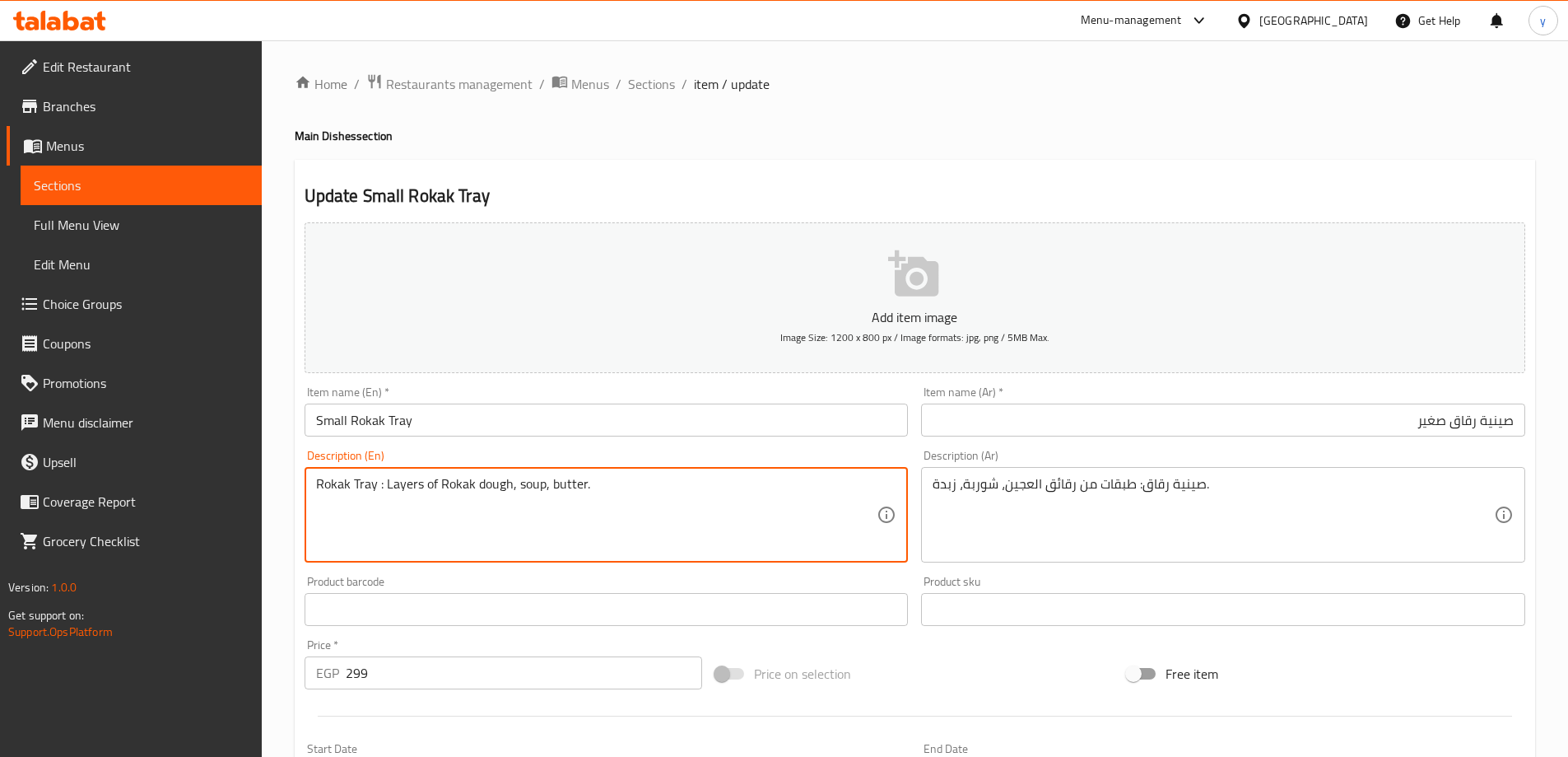
click at [510, 476] on textarea "Rokak Tray : Layers of Rokak dough, soup, butter." at bounding box center [596, 515] width 562 height 78
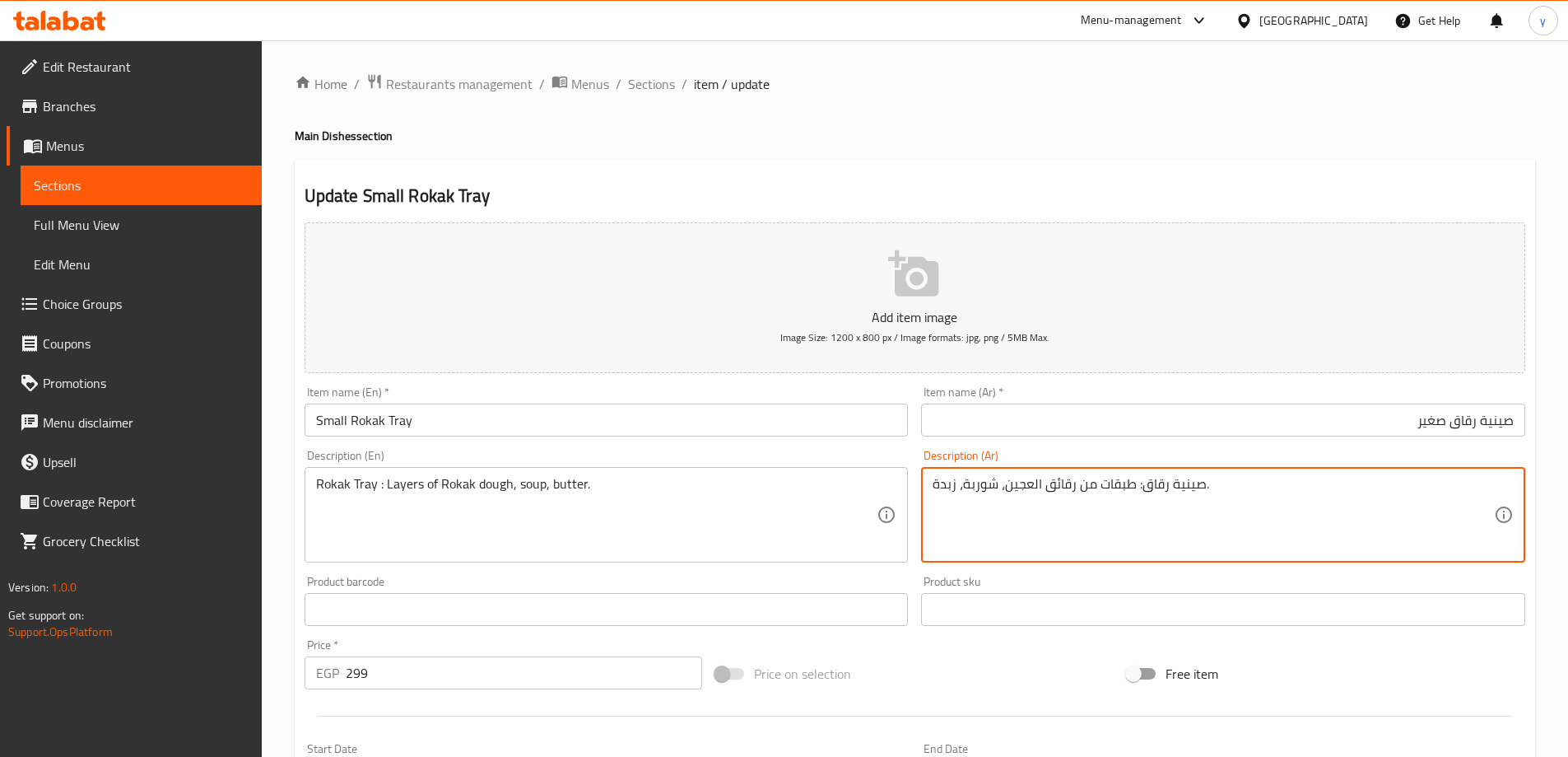
click at [1071, 489] on textarea "صينية رقاق: طبقات من رقائق العجين، شوربة، زبدة." at bounding box center [1213, 515] width 562 height 78
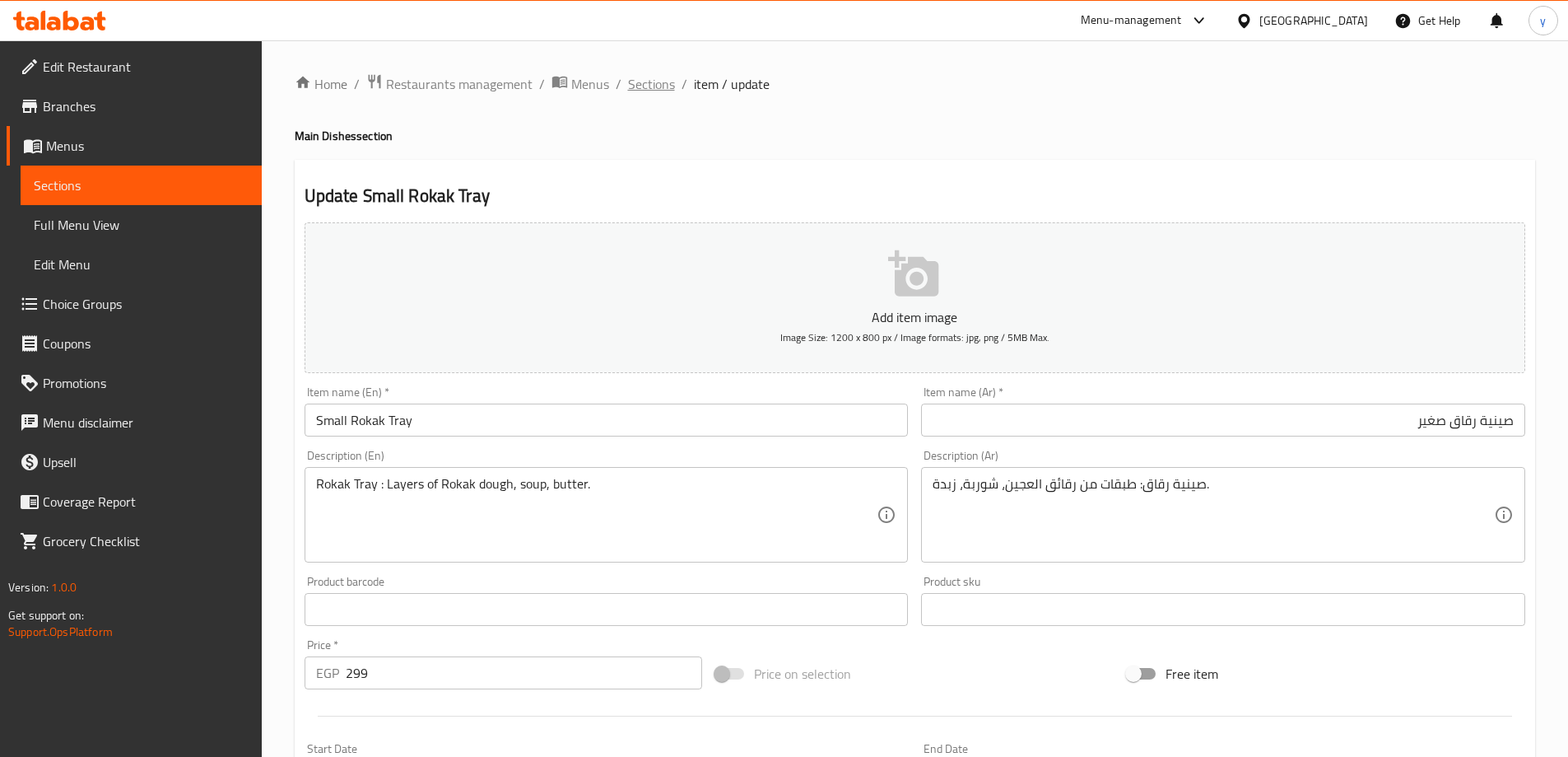
click at [657, 91] on span "Sections" at bounding box center [651, 83] width 47 height 20
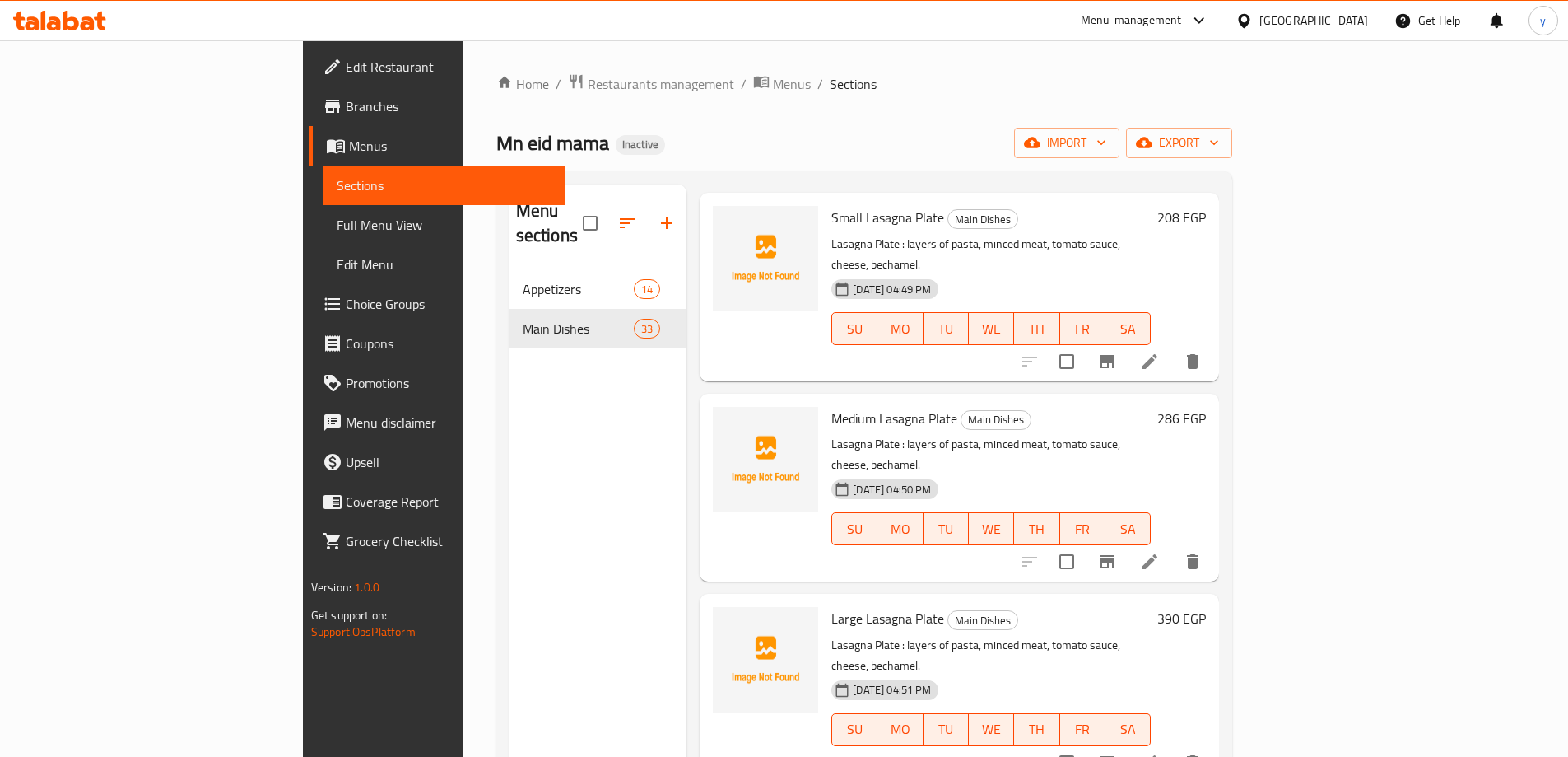
scroll to position [4199, 0]
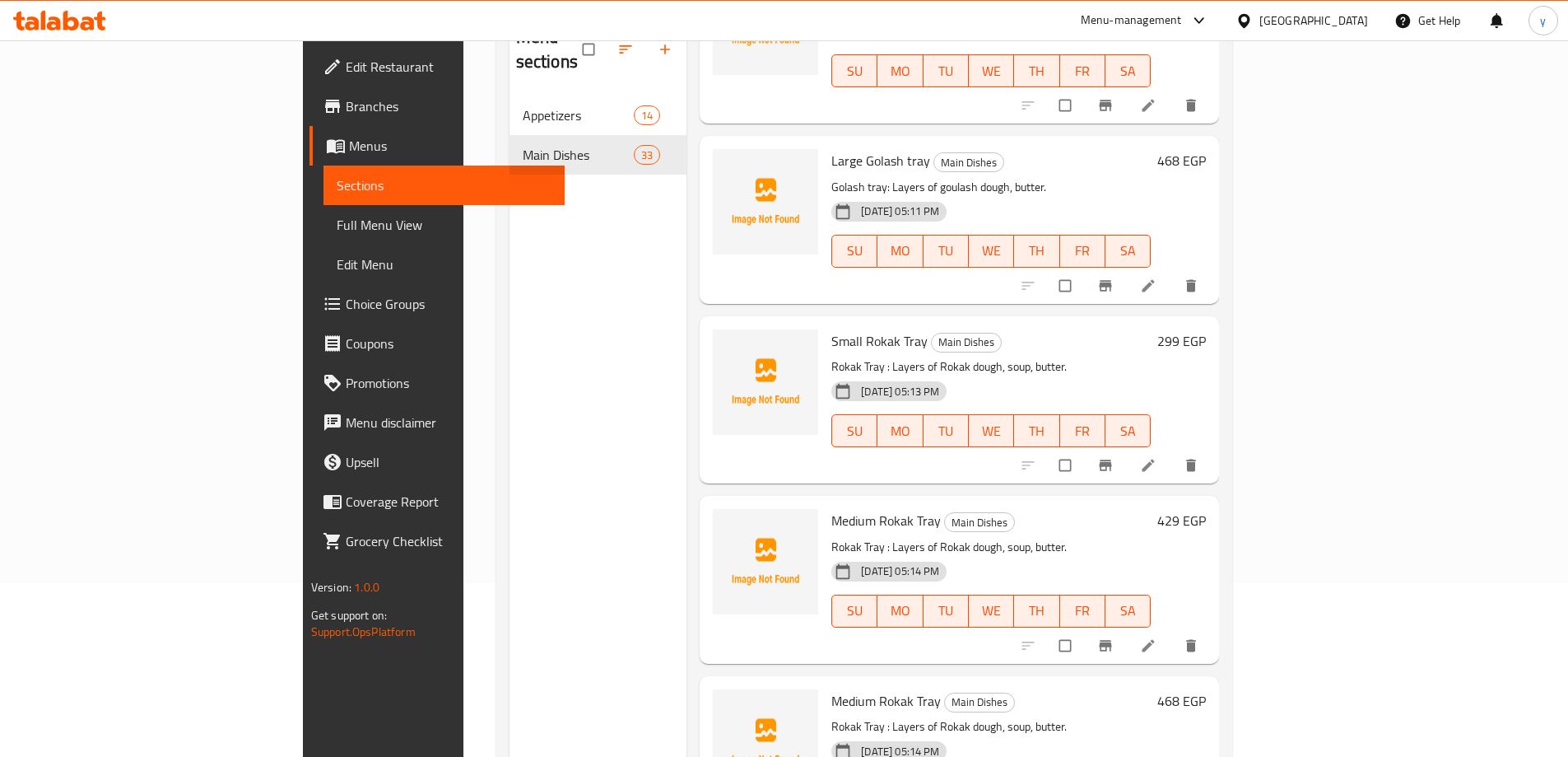
scroll to position [231, 0]
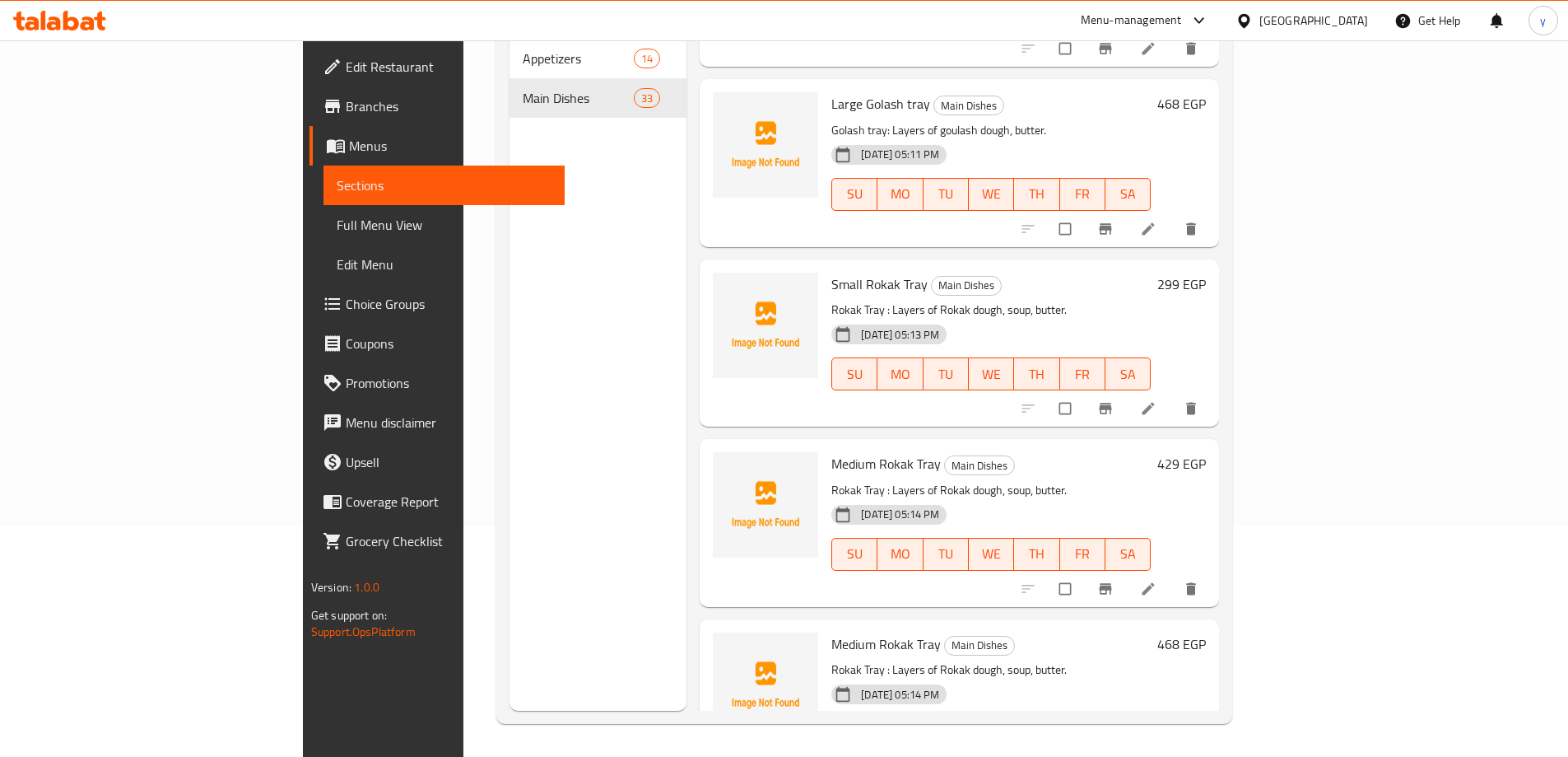
drag, startPoint x: 757, startPoint y: 563, endPoint x: 840, endPoint y: 578, distance: 84.3
copy span "Casserole Grits"
